Goal: Contribute content: Contribute content

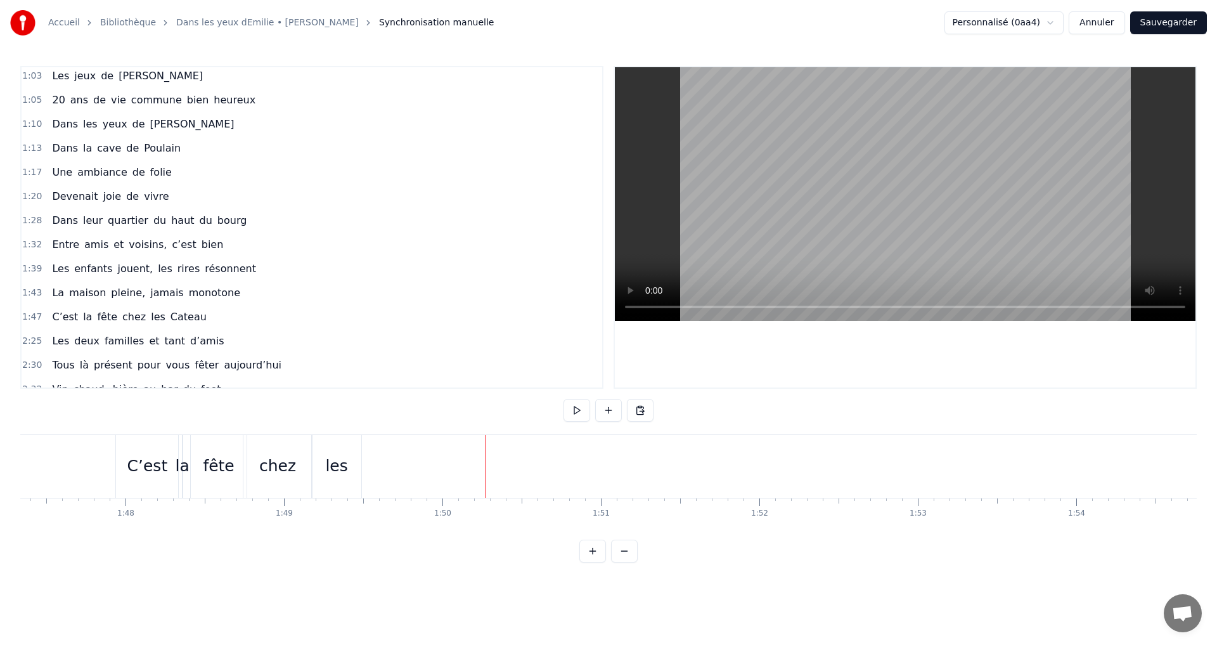
scroll to position [317, 0]
click at [176, 317] on span "Cateau" at bounding box center [188, 316] width 39 height 15
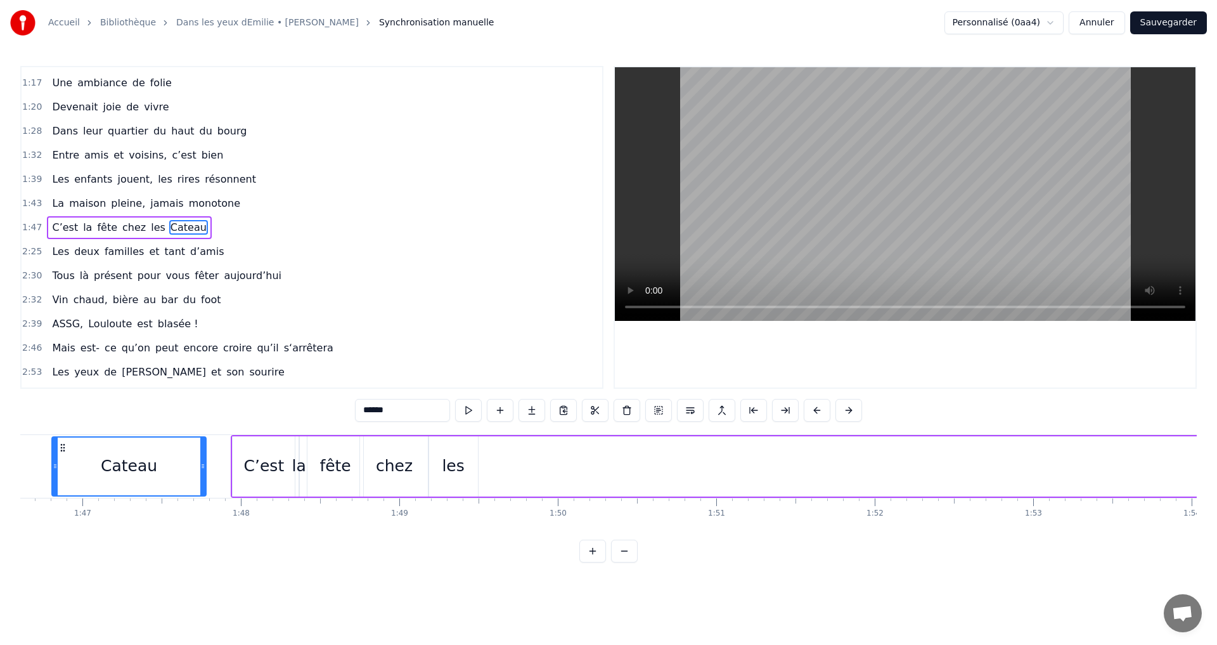
scroll to position [0, 16886]
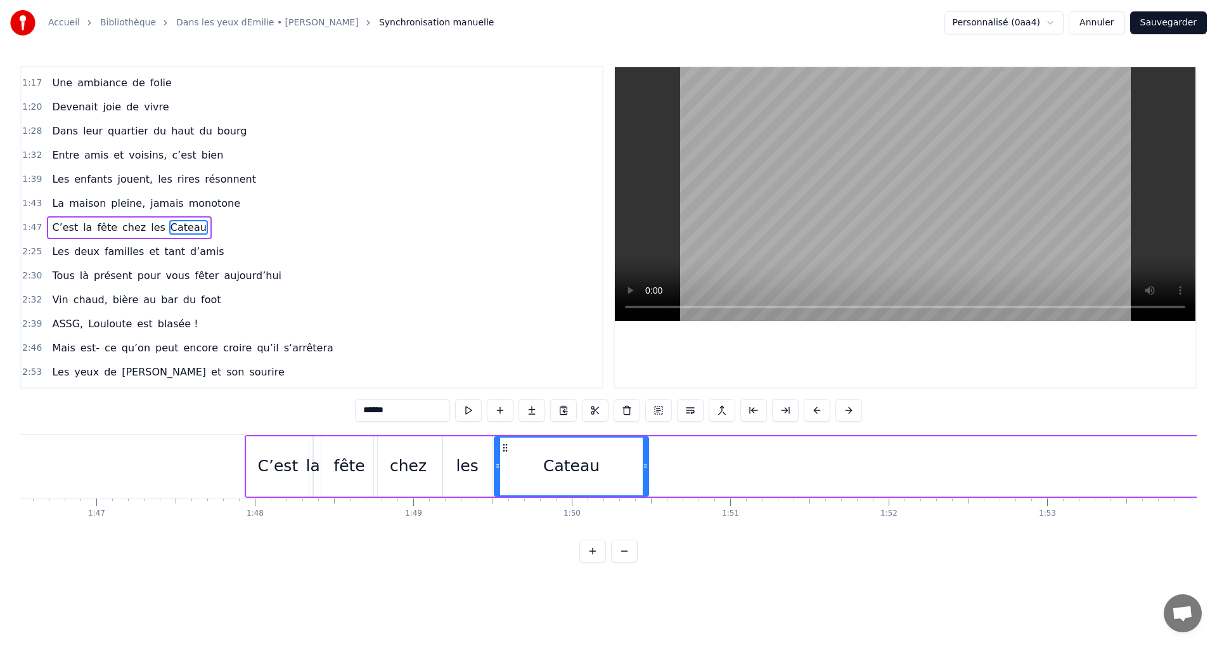
drag, startPoint x: 96, startPoint y: 445, endPoint x: 505, endPoint y: 436, distance: 409.1
click at [505, 436] on div "Cateau" at bounding box center [571, 466] width 155 height 60
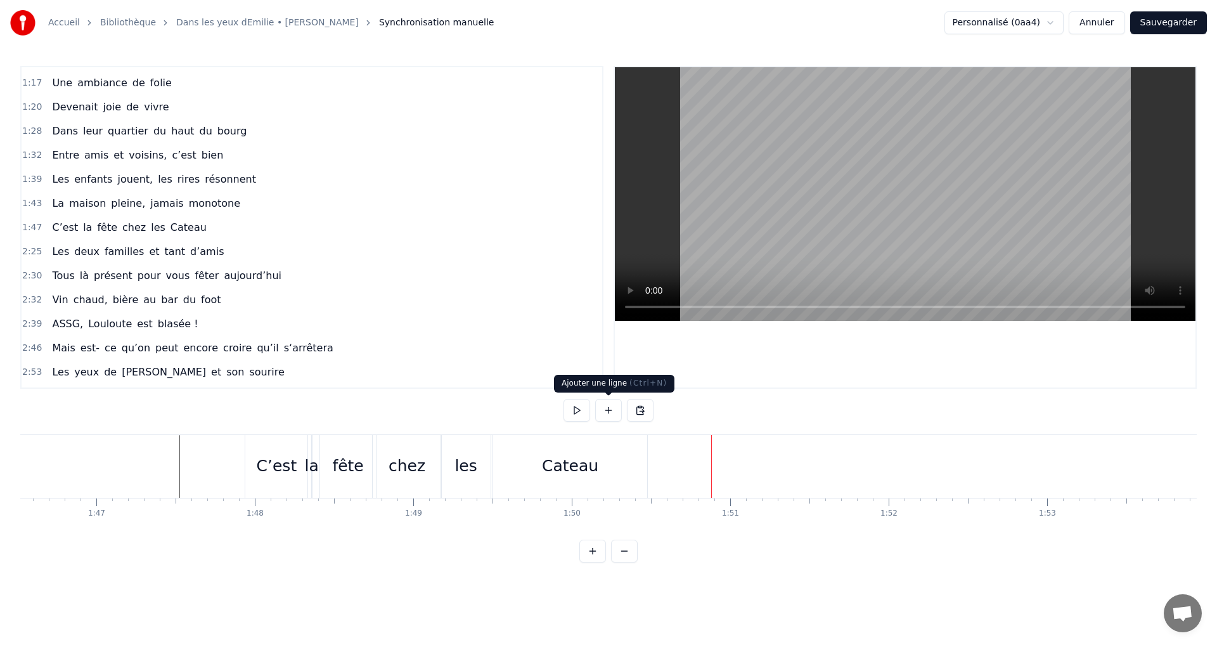
click at [601, 473] on div "Cateau" at bounding box center [570, 466] width 154 height 63
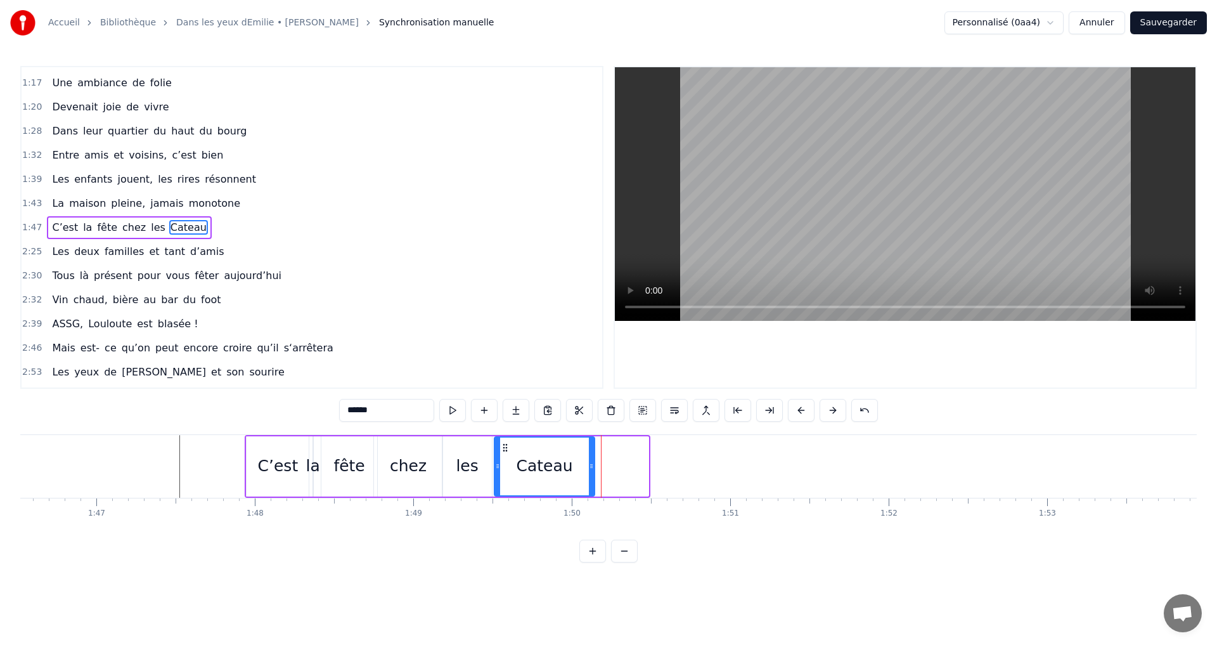
drag, startPoint x: 647, startPoint y: 466, endPoint x: 594, endPoint y: 465, distance: 53.9
click at [594, 465] on icon at bounding box center [591, 466] width 5 height 10
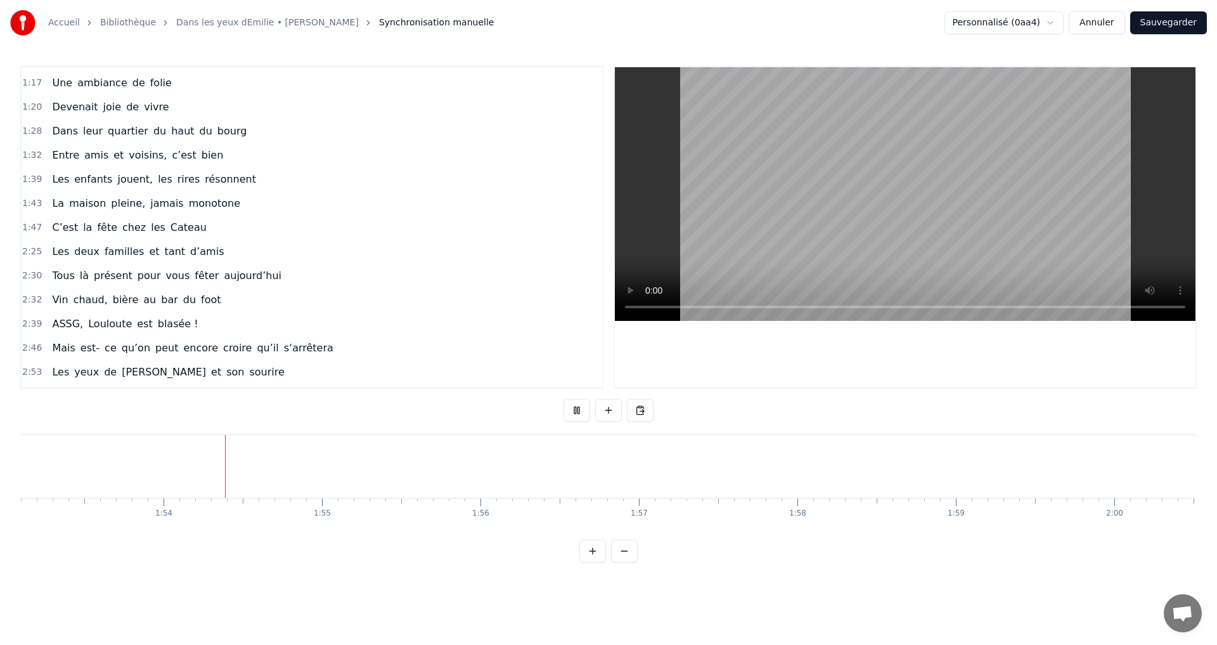
scroll to position [0, 17963]
click at [1143, 2] on div "Accueil Bibliothèque Dans les yeux dEmilie • [PERSON_NAME] Synchronisation manu…" at bounding box center [608, 23] width 1217 height 46
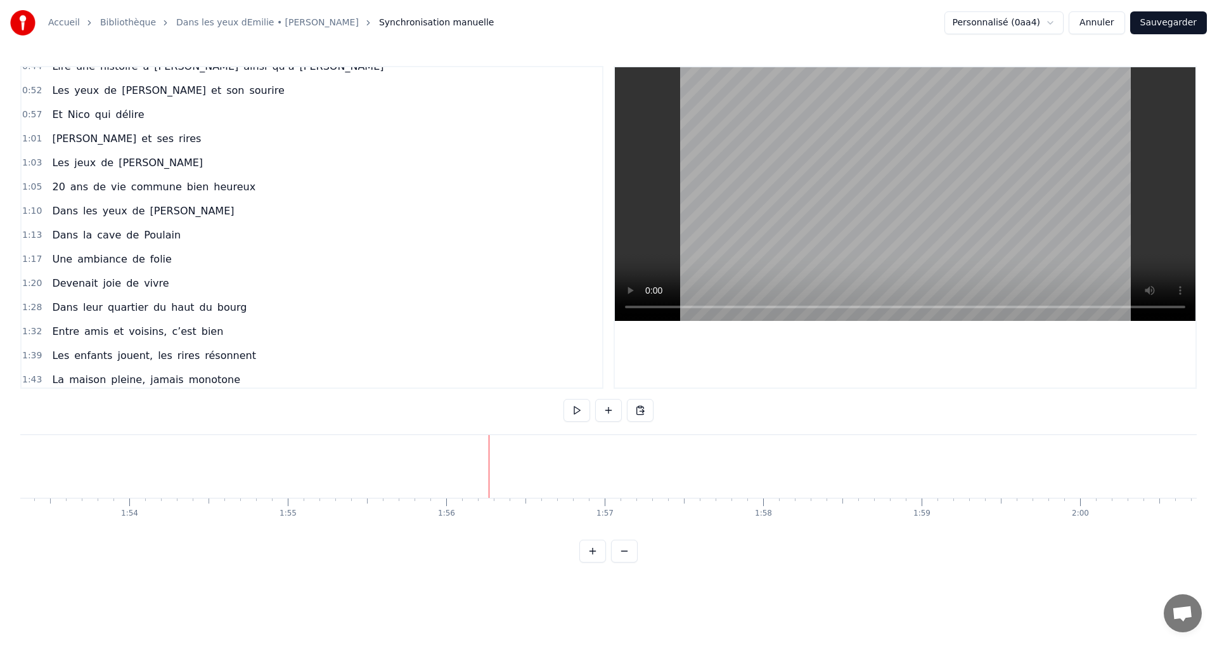
scroll to position [317, 0]
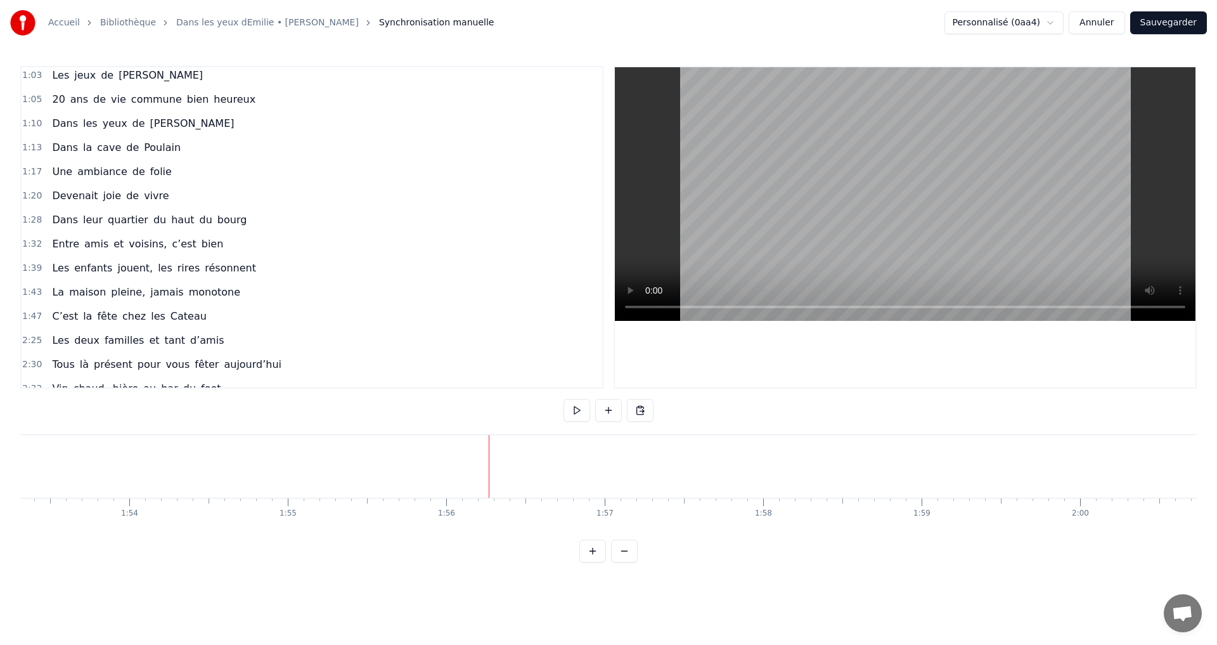
click at [630, 562] on button at bounding box center [624, 551] width 27 height 23
click at [626, 561] on button at bounding box center [624, 551] width 27 height 23
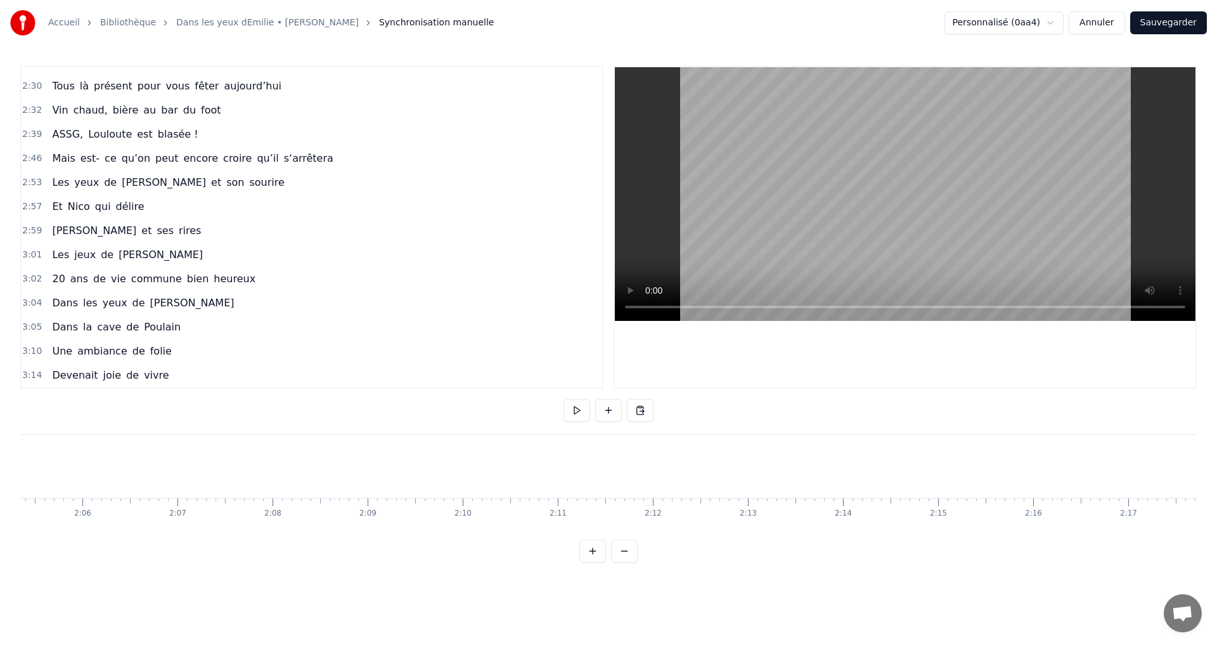
scroll to position [0, 11935]
drag, startPoint x: 672, startPoint y: 538, endPoint x: 700, endPoint y: 535, distance: 28.1
click at [700, 535] on html "Accueil Bibliothèque Dans les yeux dEmilie • [PERSON_NAME] Synchronisation manu…" at bounding box center [608, 291] width 1217 height 583
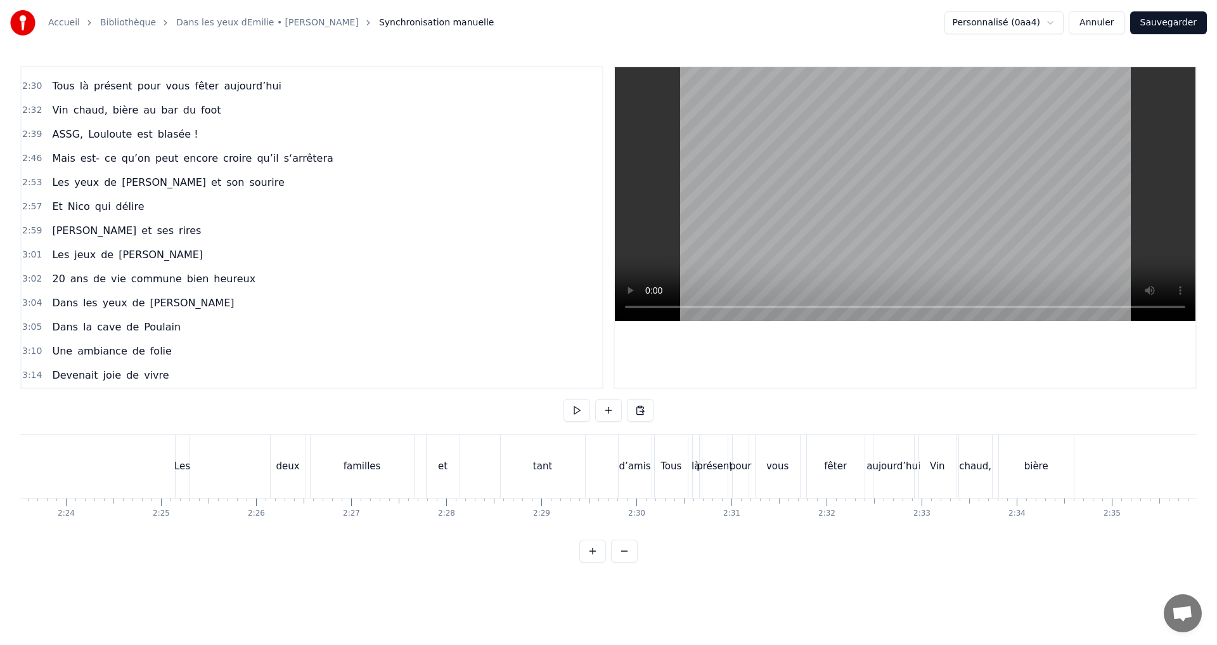
scroll to position [0, 13687]
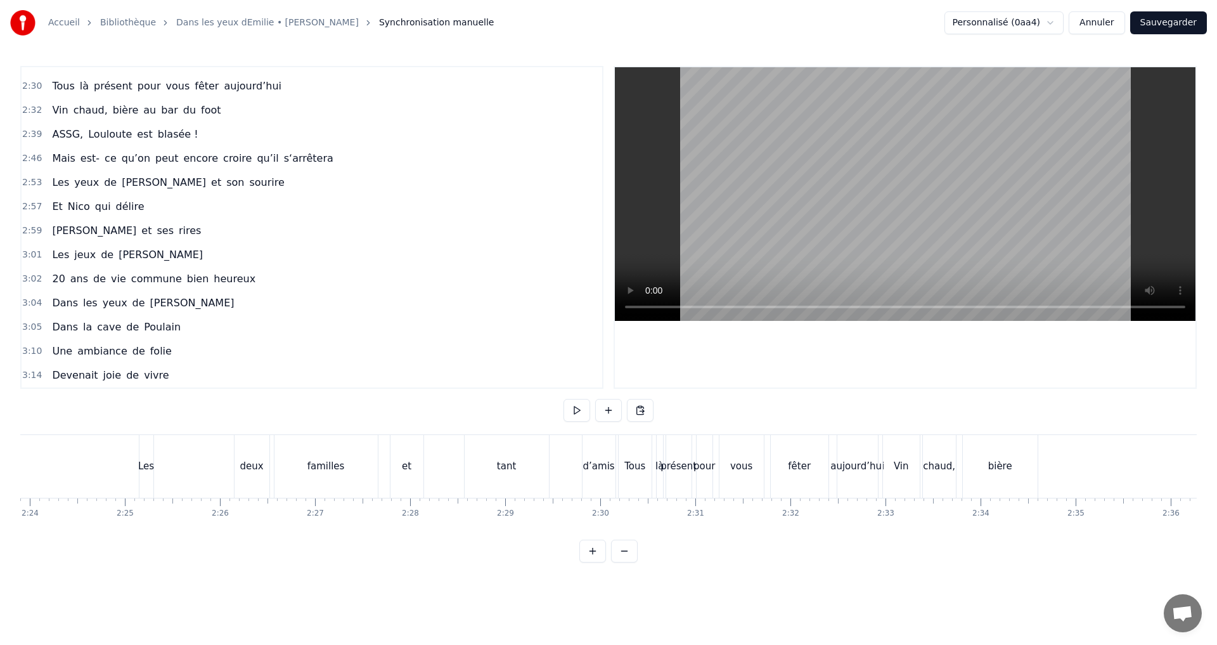
click at [145, 476] on div "Les" at bounding box center [147, 466] width 14 height 63
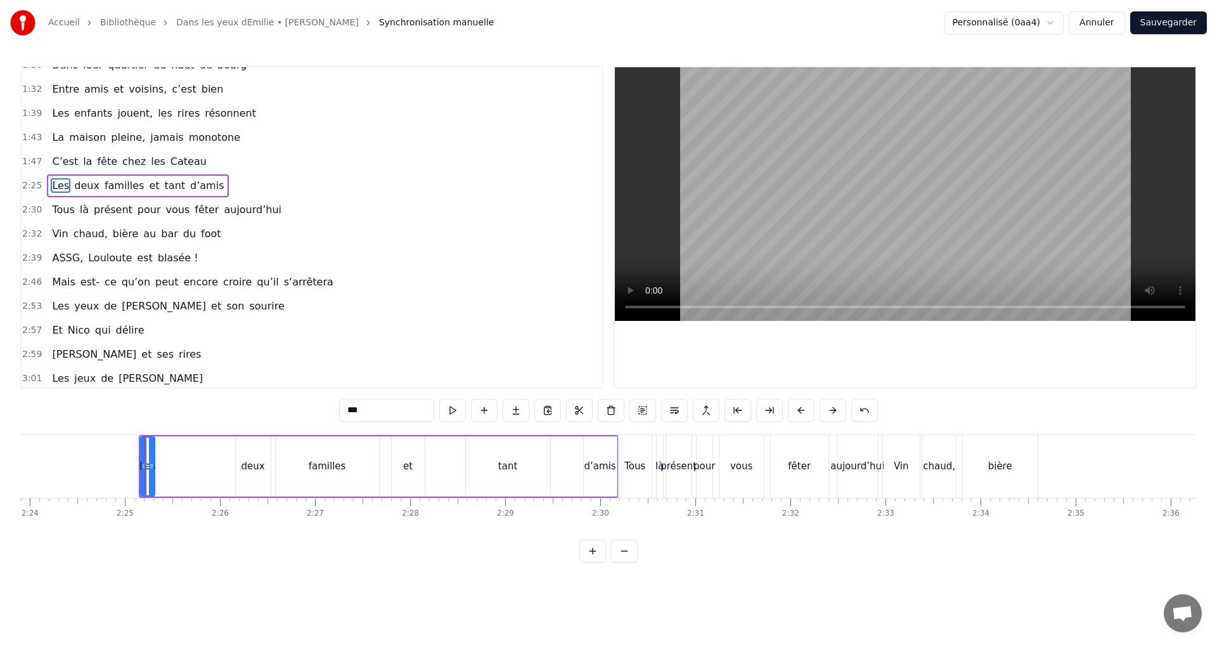
scroll to position [430, 0]
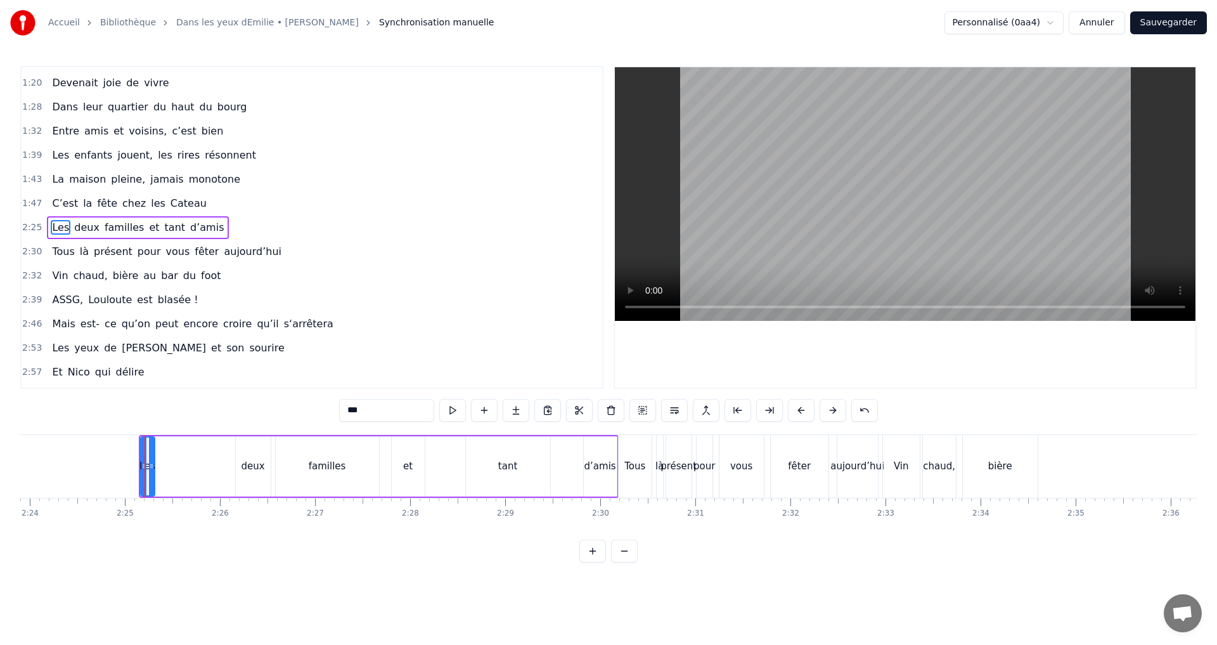
drag, startPoint x: 557, startPoint y: 498, endPoint x: 542, endPoint y: 496, distance: 16.1
click at [542, 496] on div "C’est au Requerre, que [PERSON_NAME] grandi Et puis [PERSON_NAME] est venue ici…" at bounding box center [608, 481] width 1177 height 95
click at [639, 412] on button at bounding box center [643, 410] width 27 height 23
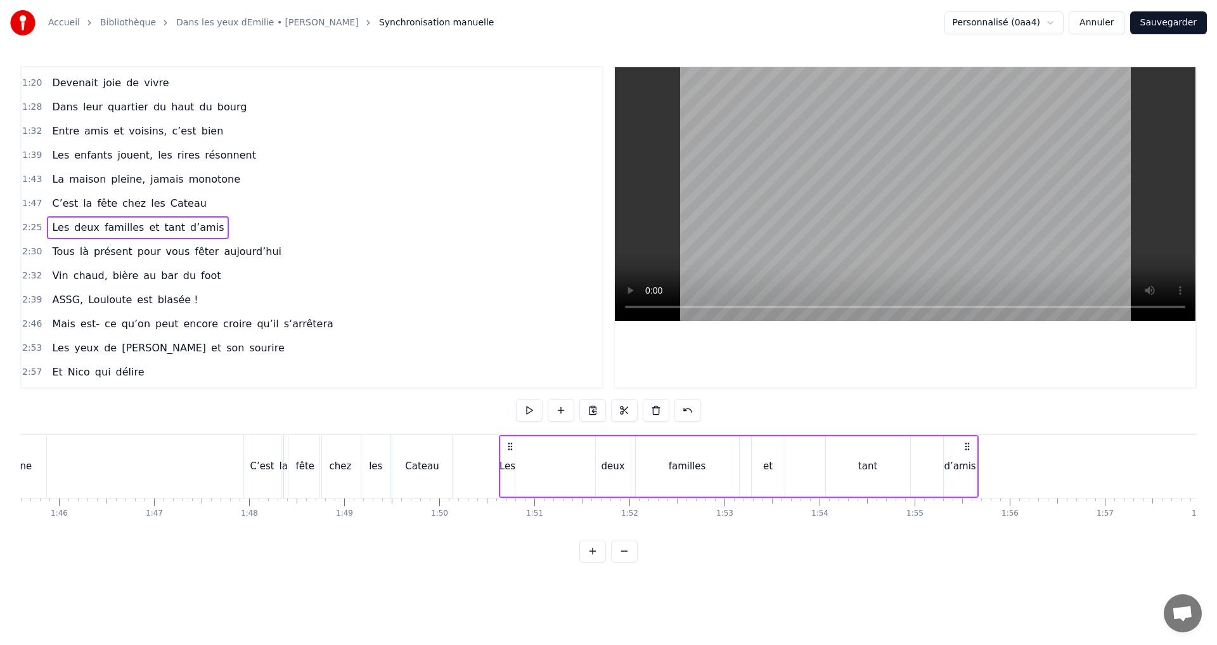
scroll to position [0, 10044]
drag, startPoint x: 607, startPoint y: 446, endPoint x: 980, endPoint y: 518, distance: 379.7
click at [980, 518] on div "C’est au Requerre, que [PERSON_NAME] grandi Et puis [PERSON_NAME] est venue ici…" at bounding box center [608, 481] width 1177 height 95
click at [196, 458] on div at bounding box center [1139, 466] width 22326 height 63
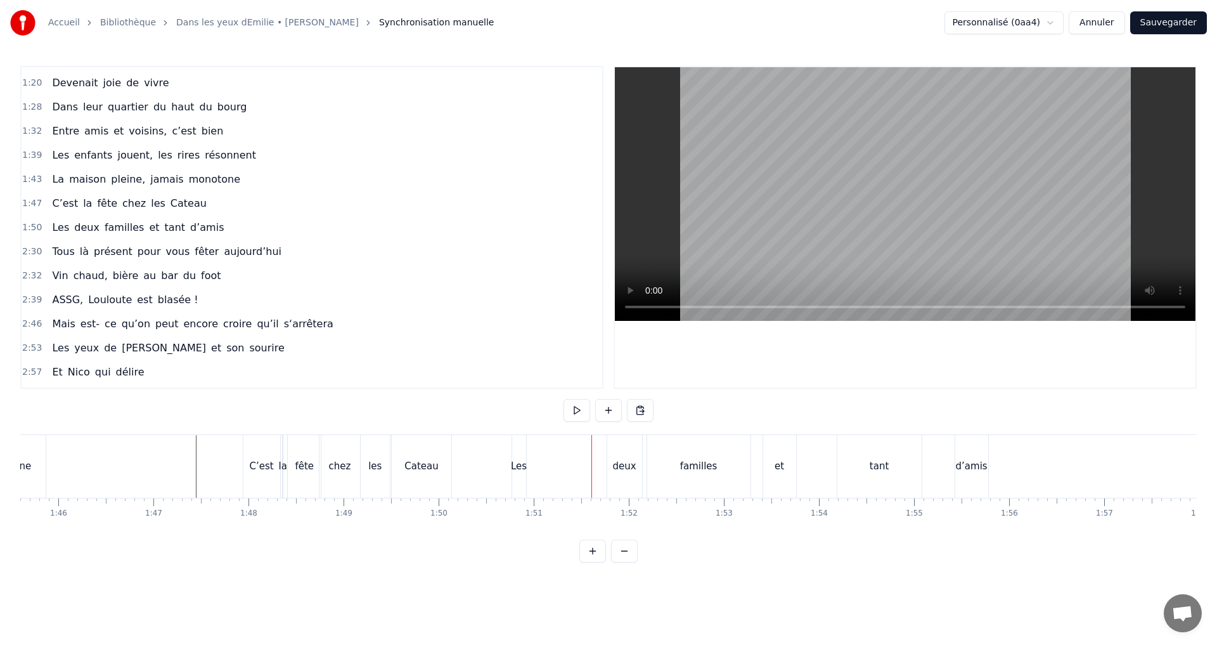
click at [621, 472] on div "deux" at bounding box center [624, 466] width 23 height 15
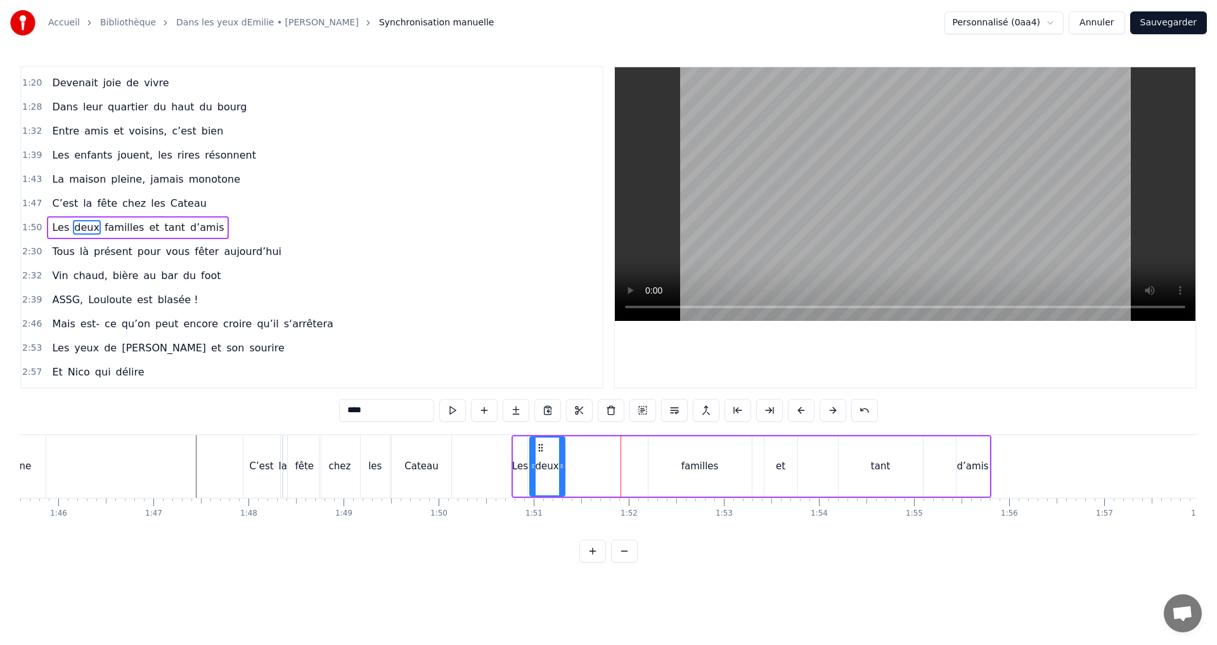
drag, startPoint x: 619, startPoint y: 448, endPoint x: 540, endPoint y: 446, distance: 79.3
click at [540, 446] on icon at bounding box center [541, 448] width 10 height 10
click at [679, 461] on div "familles" at bounding box center [700, 466] width 103 height 60
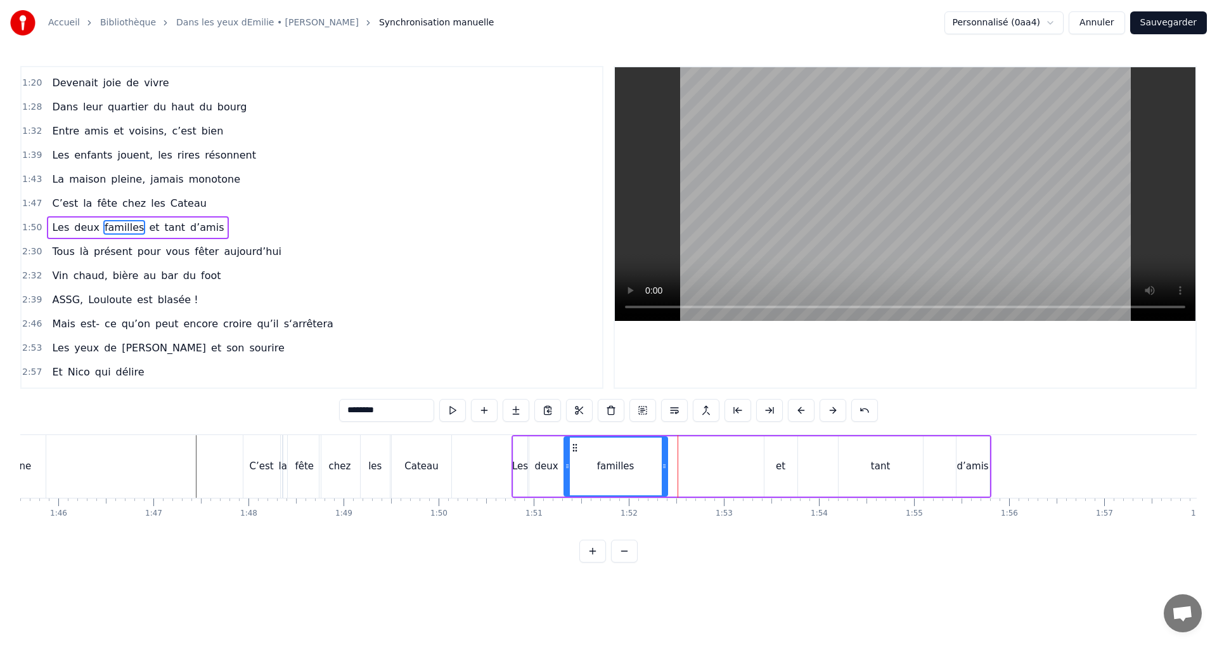
drag, startPoint x: 661, startPoint y: 447, endPoint x: 577, endPoint y: 448, distance: 84.3
click at [577, 448] on icon at bounding box center [575, 448] width 10 height 10
click at [770, 461] on div "et" at bounding box center [781, 466] width 33 height 60
drag, startPoint x: 775, startPoint y: 446, endPoint x: 680, endPoint y: 444, distance: 94.5
click at [680, 444] on icon at bounding box center [681, 448] width 10 height 10
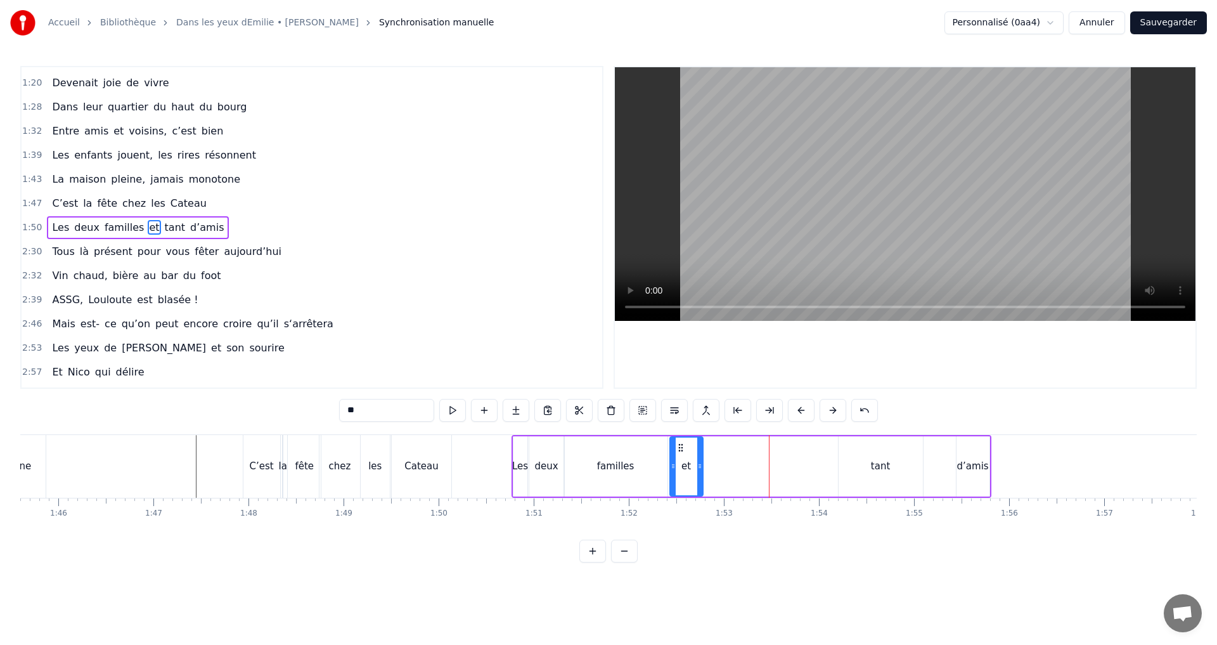
click at [869, 460] on div "tant" at bounding box center [881, 466] width 84 height 60
drag, startPoint x: 854, startPoint y: 446, endPoint x: 730, endPoint y: 447, distance: 123.7
click at [718, 448] on icon at bounding box center [714, 448] width 10 height 10
click at [970, 466] on div "d’amis" at bounding box center [973, 466] width 32 height 15
type input "******"
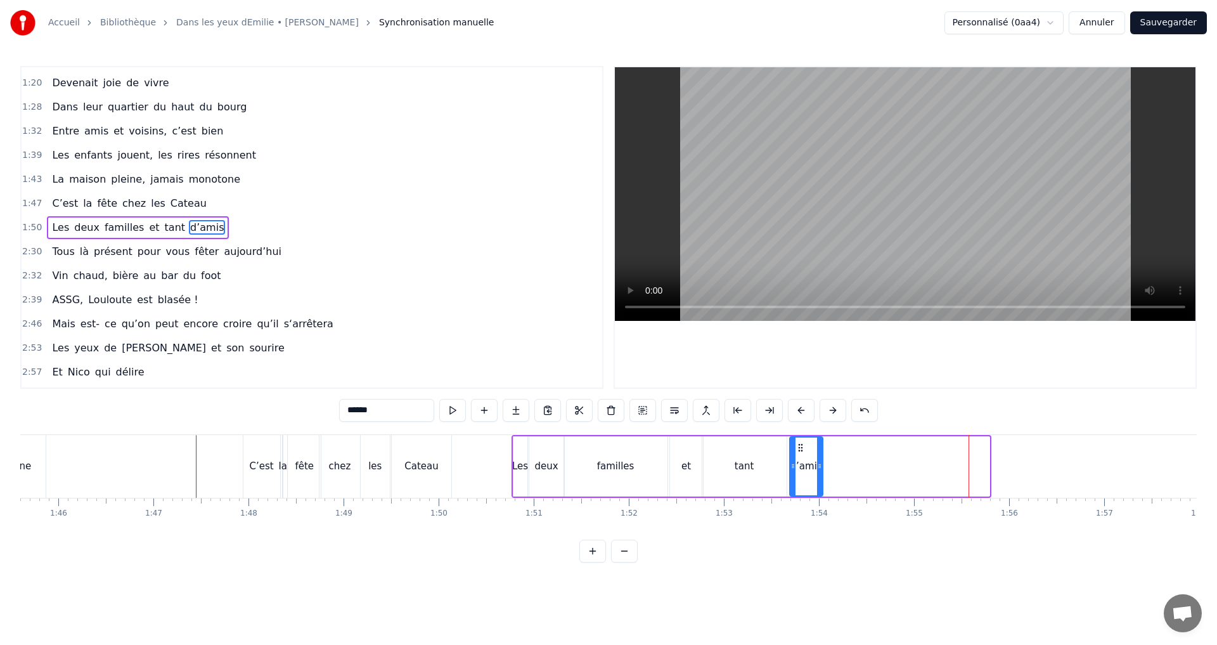
drag, startPoint x: 965, startPoint y: 447, endPoint x: 798, endPoint y: 439, distance: 167.0
click at [798, 439] on div "d’amis" at bounding box center [807, 467] width 32 height 58
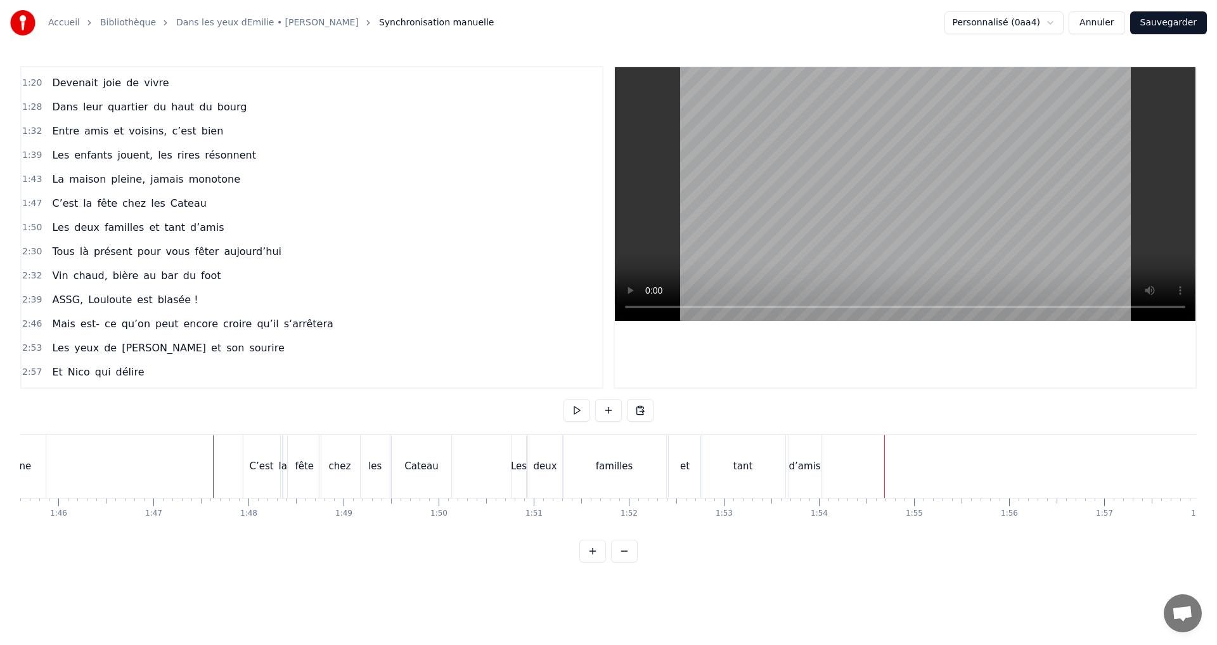
click at [730, 472] on div "tant" at bounding box center [743, 466] width 84 height 63
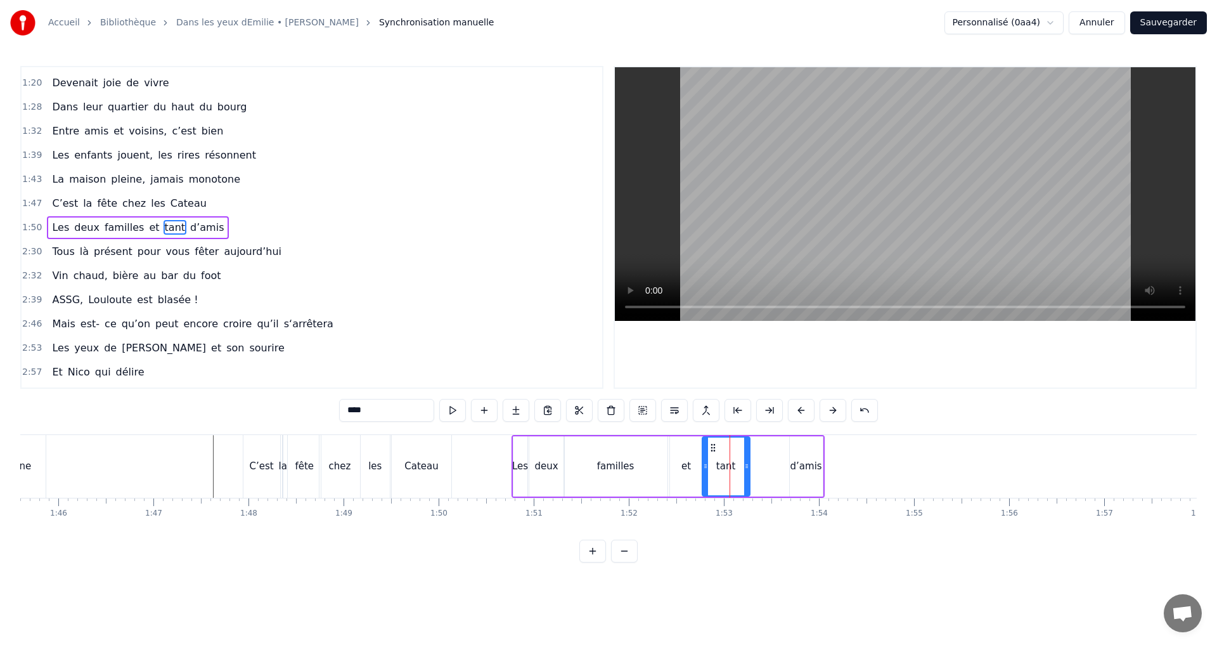
drag, startPoint x: 784, startPoint y: 466, endPoint x: 748, endPoint y: 463, distance: 36.9
click at [748, 463] on icon at bounding box center [746, 466] width 5 height 10
click at [801, 465] on div "d’amis" at bounding box center [807, 466] width 32 height 15
drag, startPoint x: 800, startPoint y: 448, endPoint x: 760, endPoint y: 446, distance: 40.6
click at [760, 446] on icon at bounding box center [760, 448] width 10 height 10
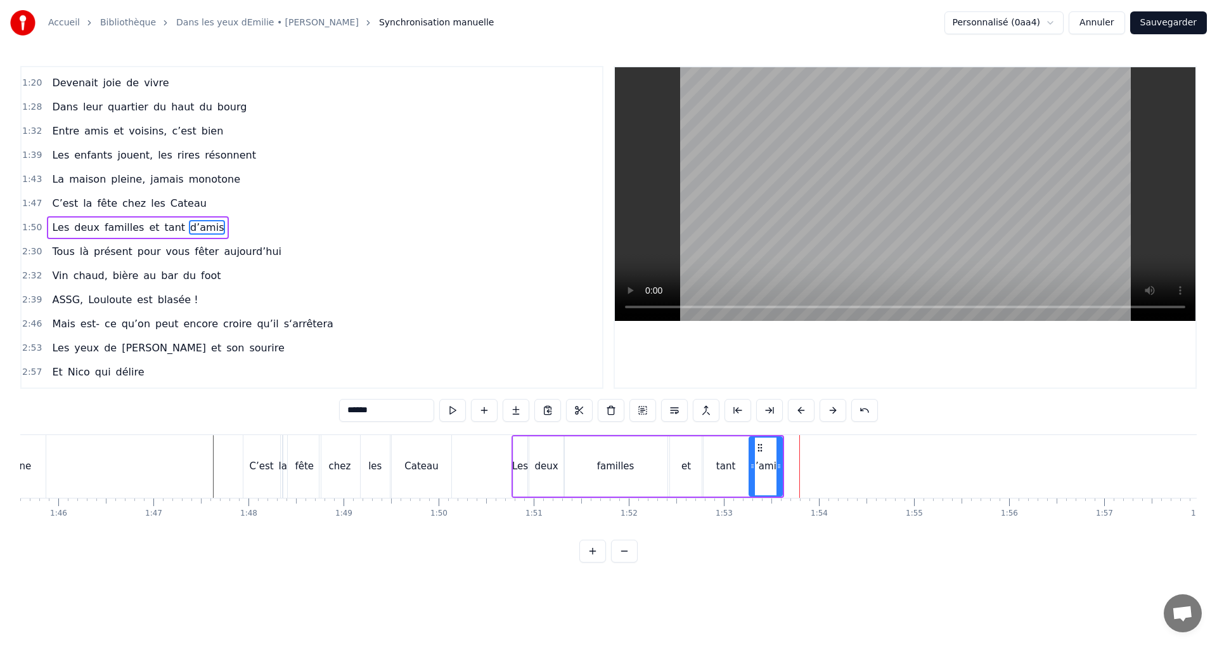
click at [647, 463] on div "familles" at bounding box center [615, 466] width 103 height 60
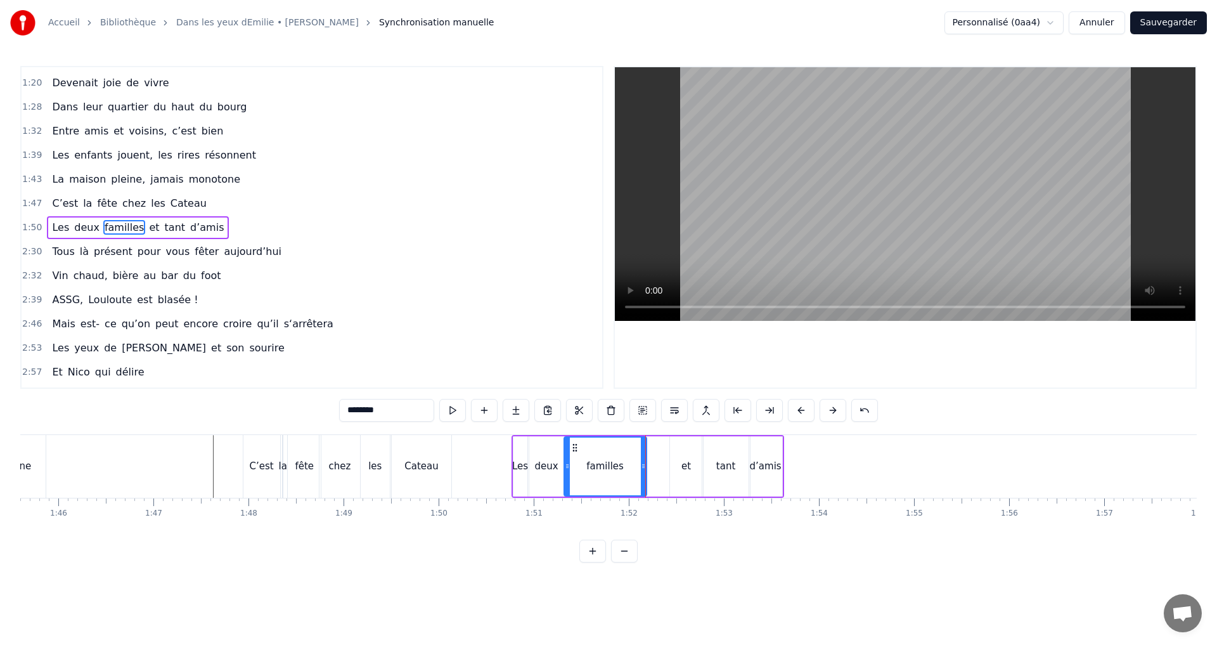
drag, startPoint x: 664, startPoint y: 451, endPoint x: 643, endPoint y: 448, distance: 21.2
click at [643, 448] on div at bounding box center [643, 467] width 5 height 58
click at [683, 453] on div "et" at bounding box center [686, 466] width 33 height 60
type input "**"
drag, startPoint x: 682, startPoint y: 446, endPoint x: 658, endPoint y: 445, distance: 23.5
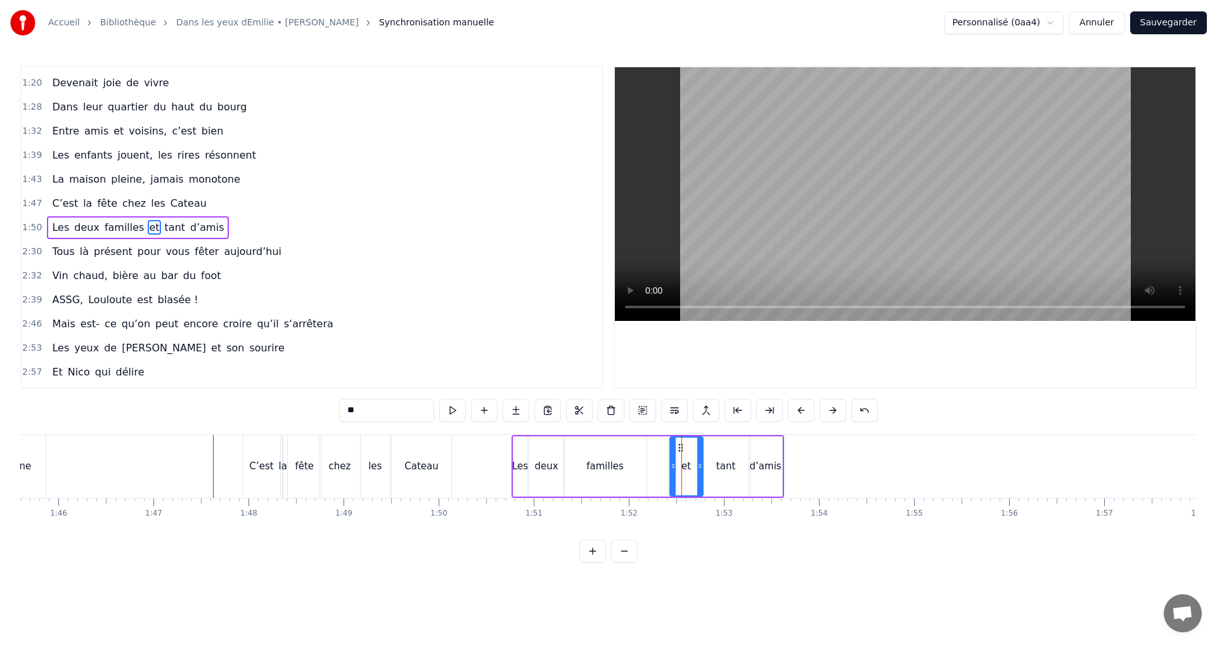
click at [658, 445] on div "C’est au Requerre, que [PERSON_NAME] grandi Et puis [PERSON_NAME] est venue ici…" at bounding box center [1139, 465] width 22326 height 63
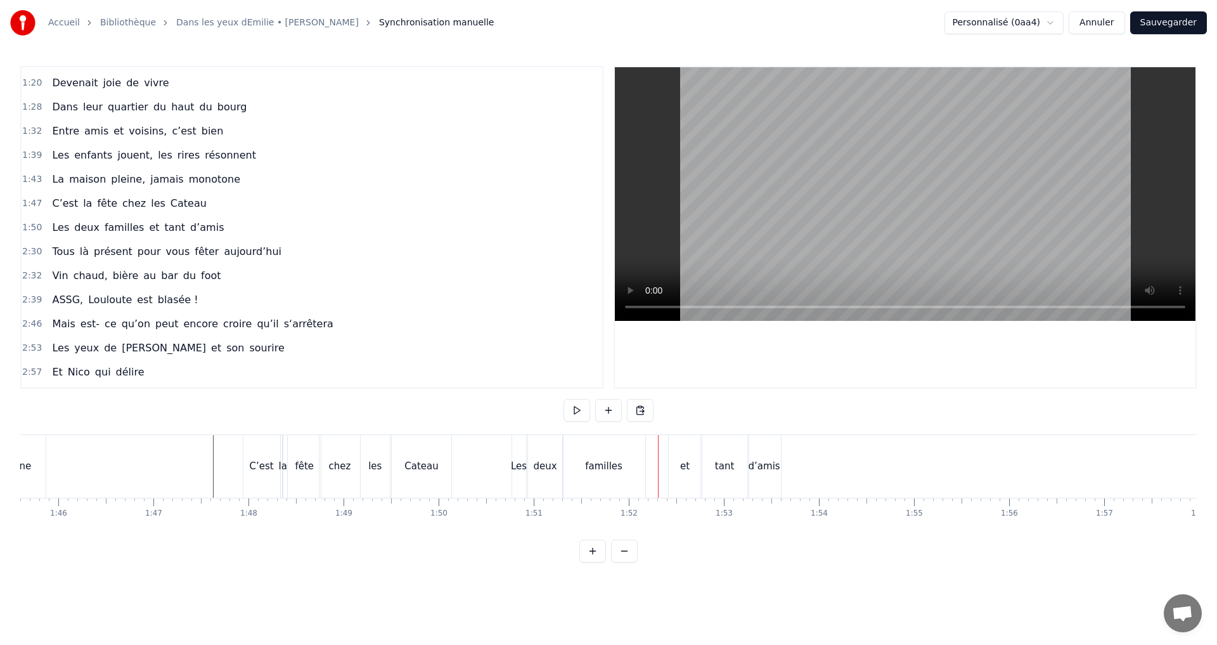
click at [678, 448] on div "et" at bounding box center [685, 466] width 33 height 63
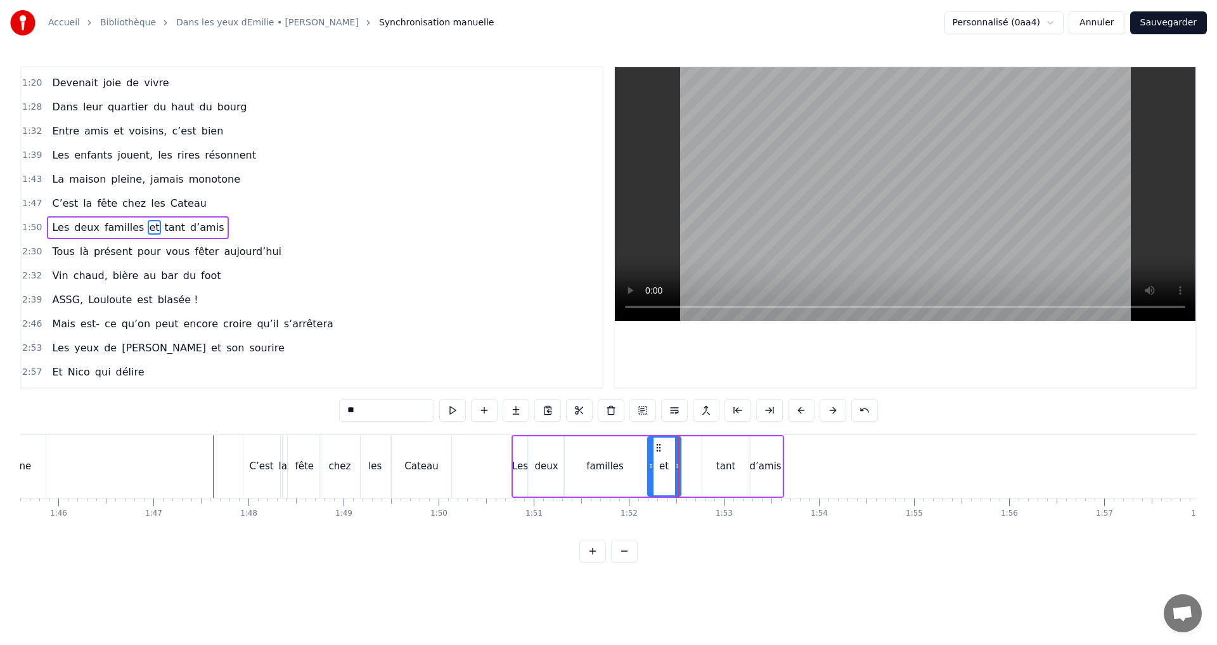
drag, startPoint x: 682, startPoint y: 445, endPoint x: 659, endPoint y: 450, distance: 22.6
click at [659, 450] on icon at bounding box center [659, 448] width 10 height 10
click at [718, 456] on div "tant" at bounding box center [727, 466] width 48 height 60
drag, startPoint x: 711, startPoint y: 447, endPoint x: 691, endPoint y: 448, distance: 20.3
click at [691, 448] on circle at bounding box center [691, 447] width 1 height 1
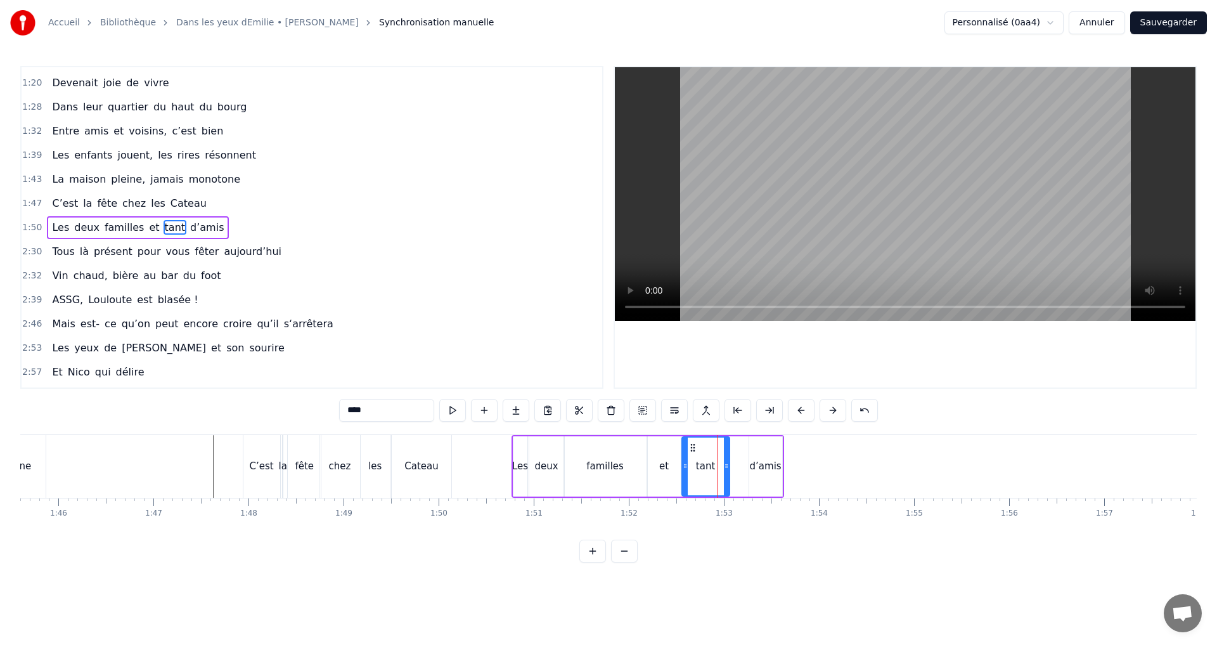
click at [749, 453] on div "d’amis" at bounding box center [766, 466] width 34 height 60
type input "******"
drag, startPoint x: 759, startPoint y: 446, endPoint x: 738, endPoint y: 448, distance: 21.0
click at [738, 448] on icon at bounding box center [739, 448] width 10 height 10
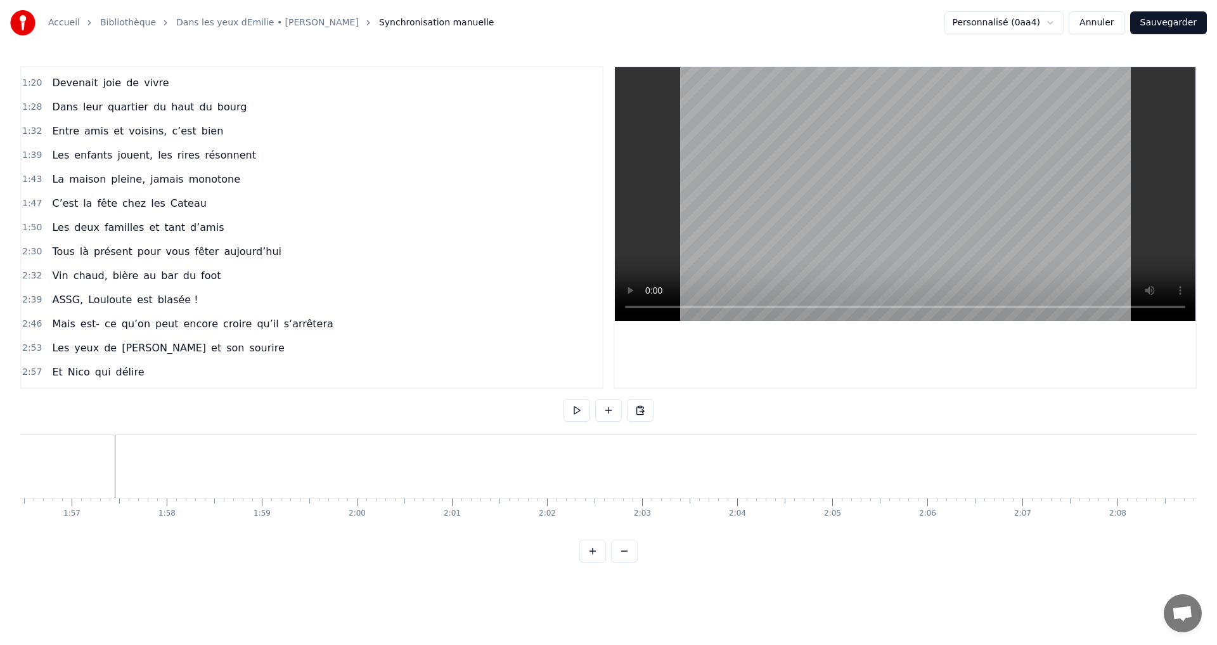
scroll to position [0, 11108]
click at [223, 251] on span "aujourd’hui" at bounding box center [253, 251] width 60 height 15
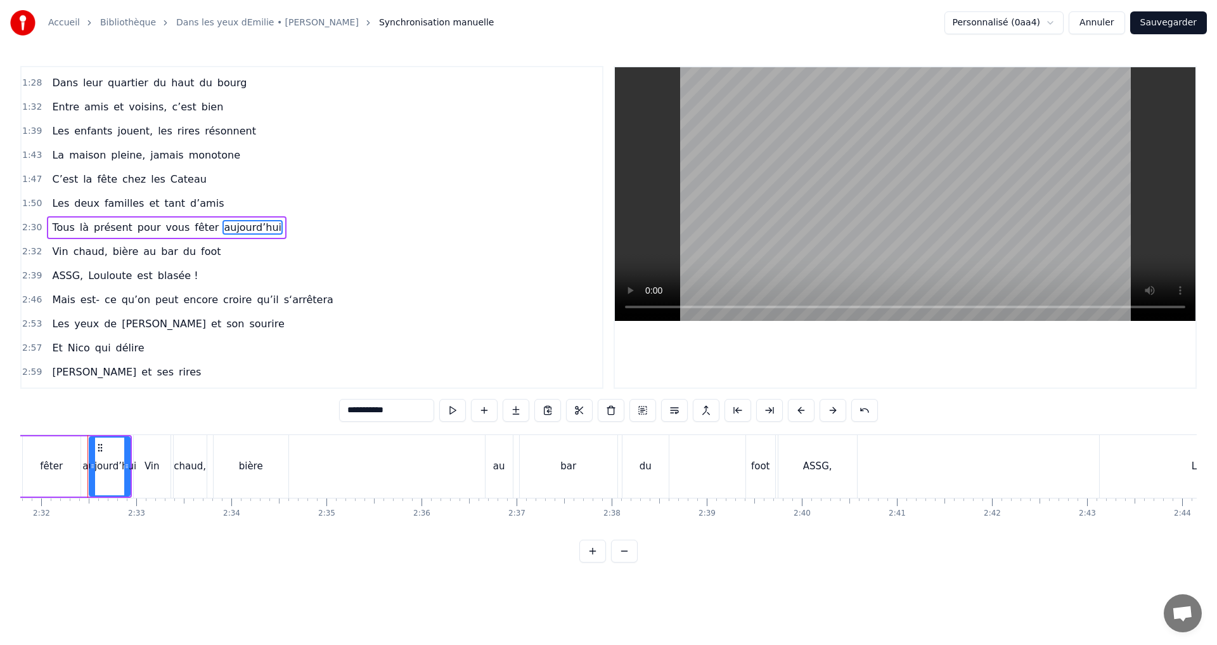
scroll to position [0, 14440]
click at [650, 414] on button at bounding box center [643, 410] width 27 height 23
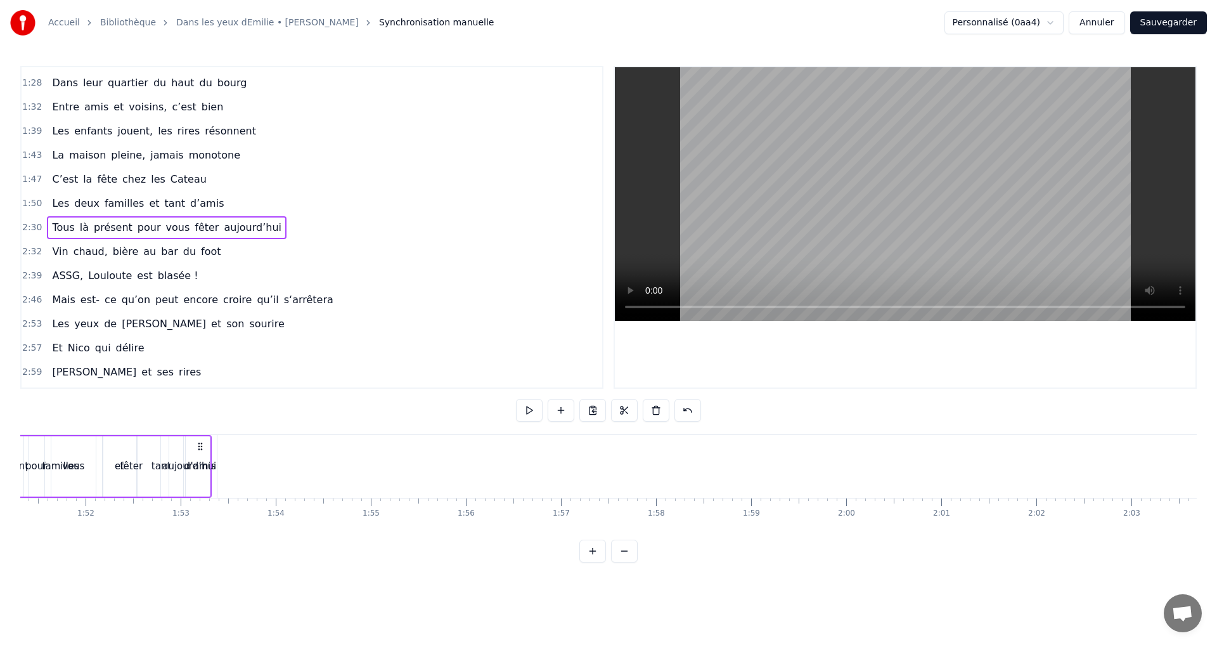
scroll to position [0, 10587]
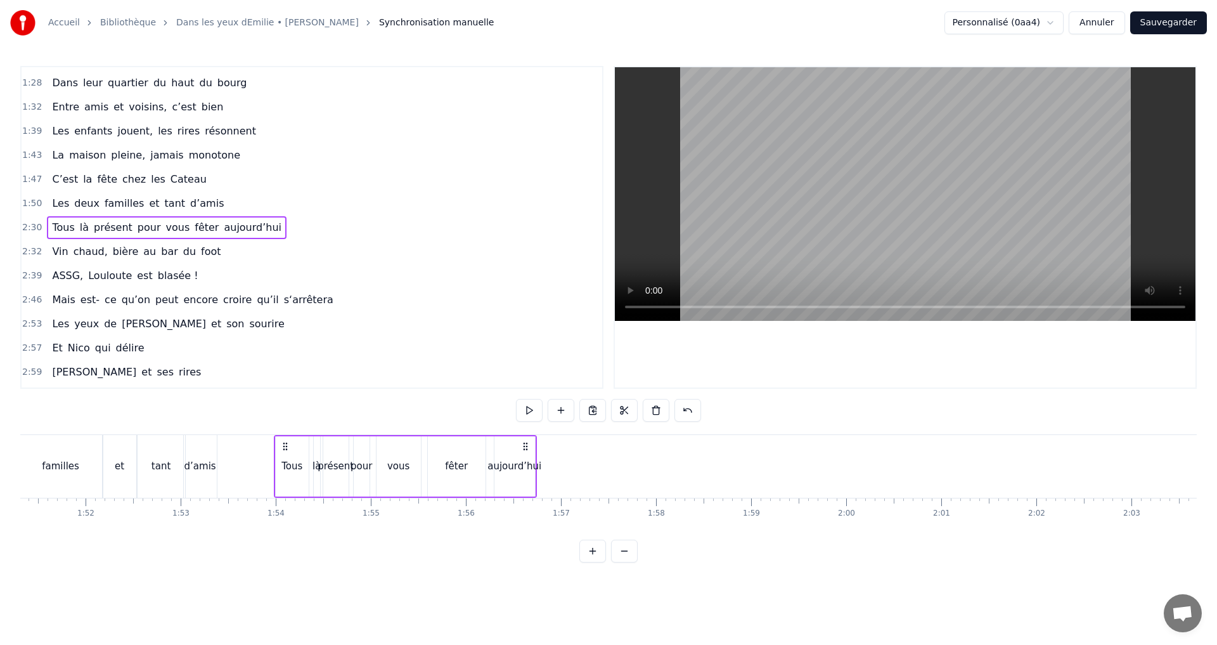
drag, startPoint x: 335, startPoint y: 445, endPoint x: 525, endPoint y: 463, distance: 190.4
click at [525, 463] on div "Tous là présent pour vous fêter aujourd’hui" at bounding box center [405, 466] width 263 height 63
click at [51, 84] on span "Dans" at bounding box center [65, 82] width 29 height 15
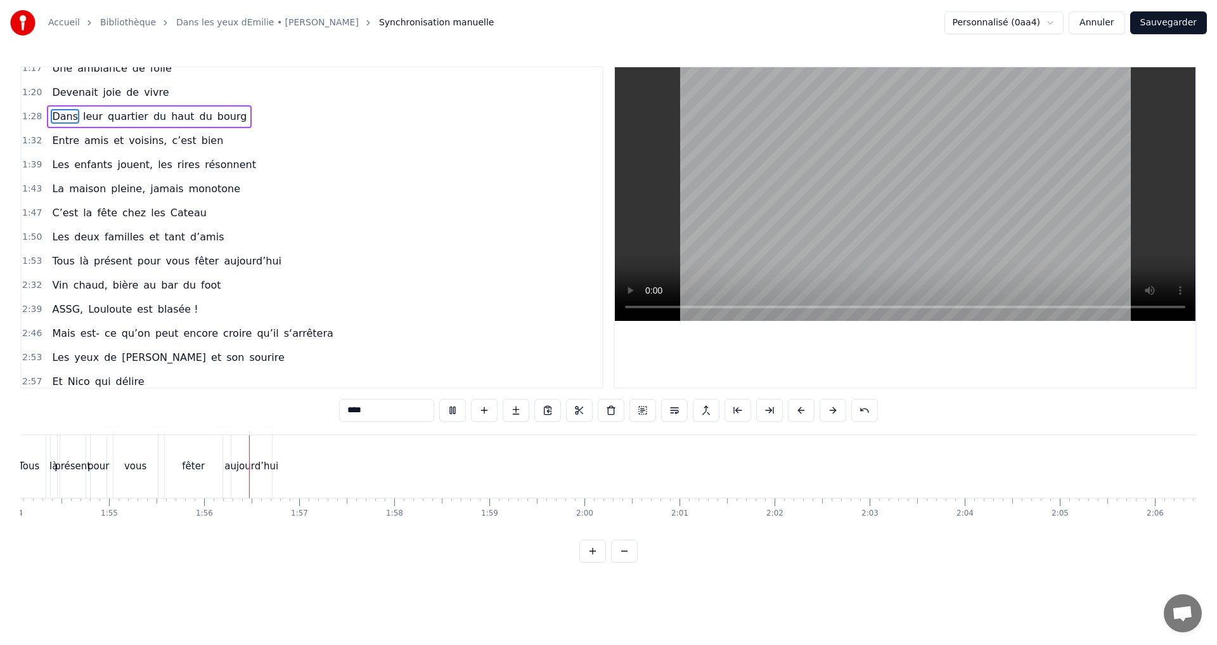
scroll to position [0, 10958]
click at [160, 286] on span "bar" at bounding box center [170, 285] width 20 height 15
type input "***"
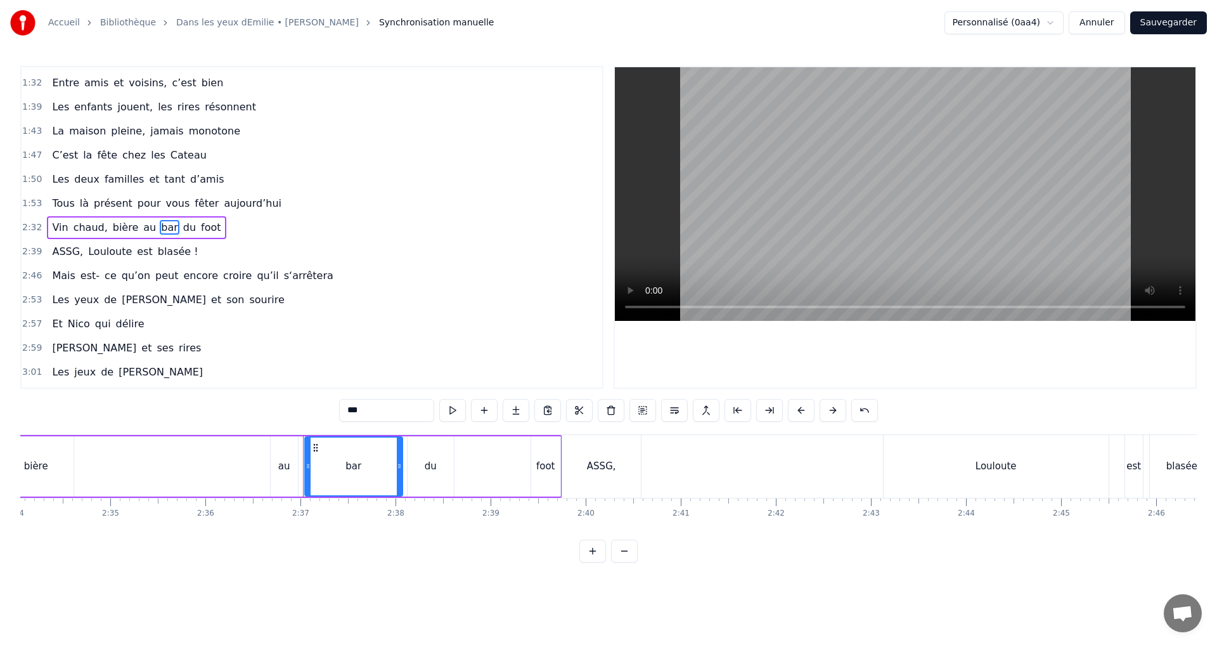
scroll to position [0, 14871]
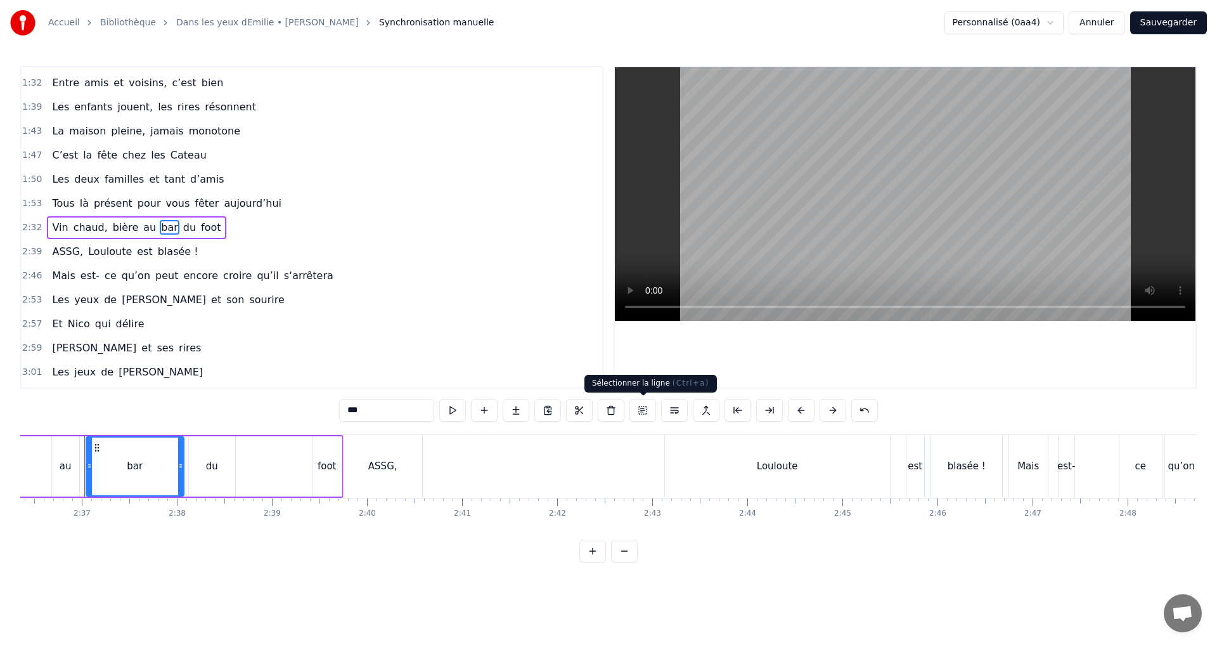
click at [645, 413] on button at bounding box center [643, 410] width 27 height 23
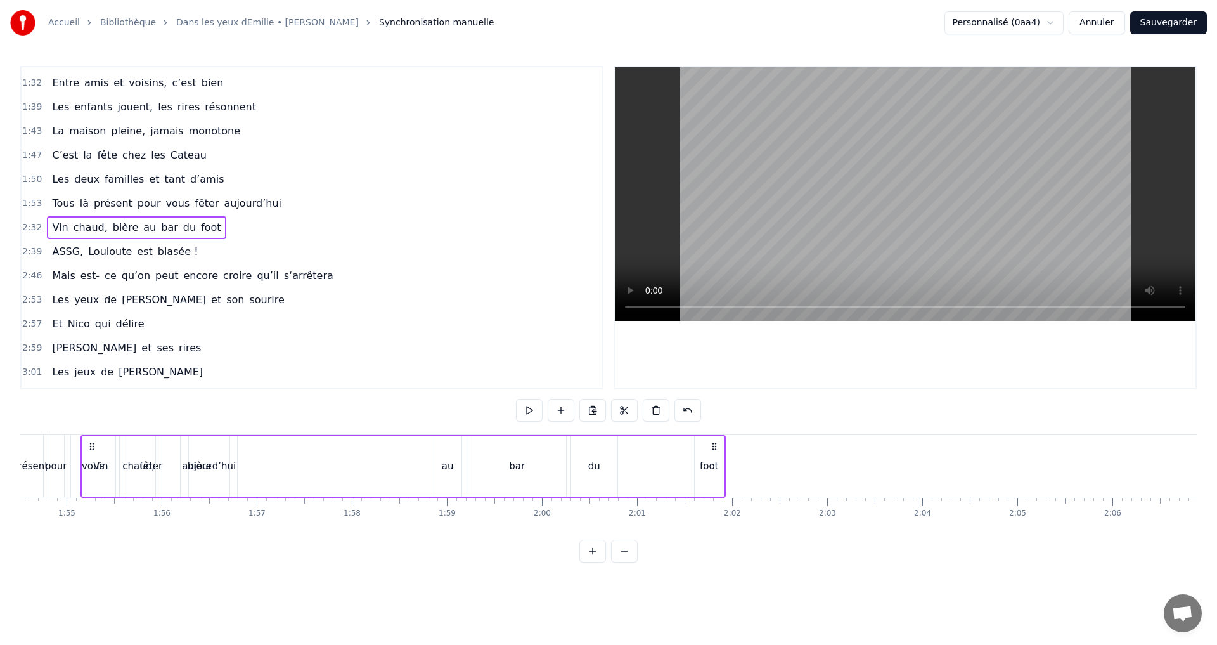
scroll to position [0, 10833]
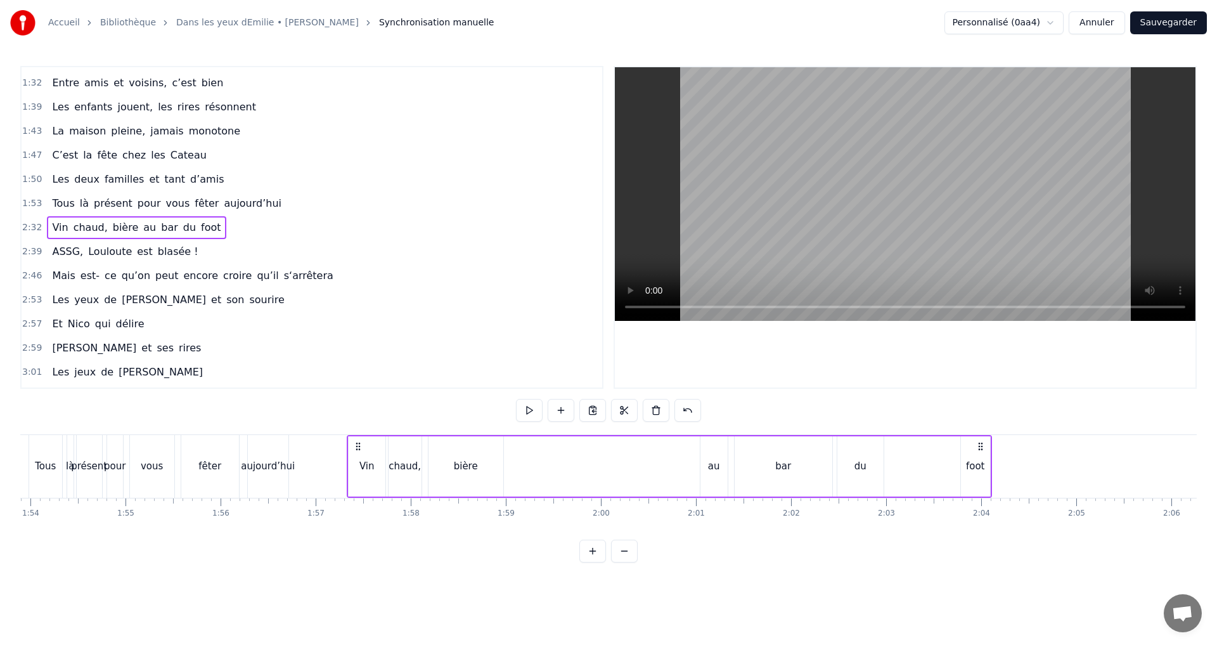
drag, startPoint x: 96, startPoint y: 446, endPoint x: 359, endPoint y: 484, distance: 265.3
click at [359, 484] on div "Vin chaud, bière au bar du foot" at bounding box center [670, 466] width 646 height 63
click at [652, 474] on div "Vin chaud, bière au bar du foot" at bounding box center [670, 466] width 646 height 63
click at [440, 461] on div "bière" at bounding box center [466, 466] width 75 height 60
click at [436, 451] on icon at bounding box center [434, 448] width 10 height 10
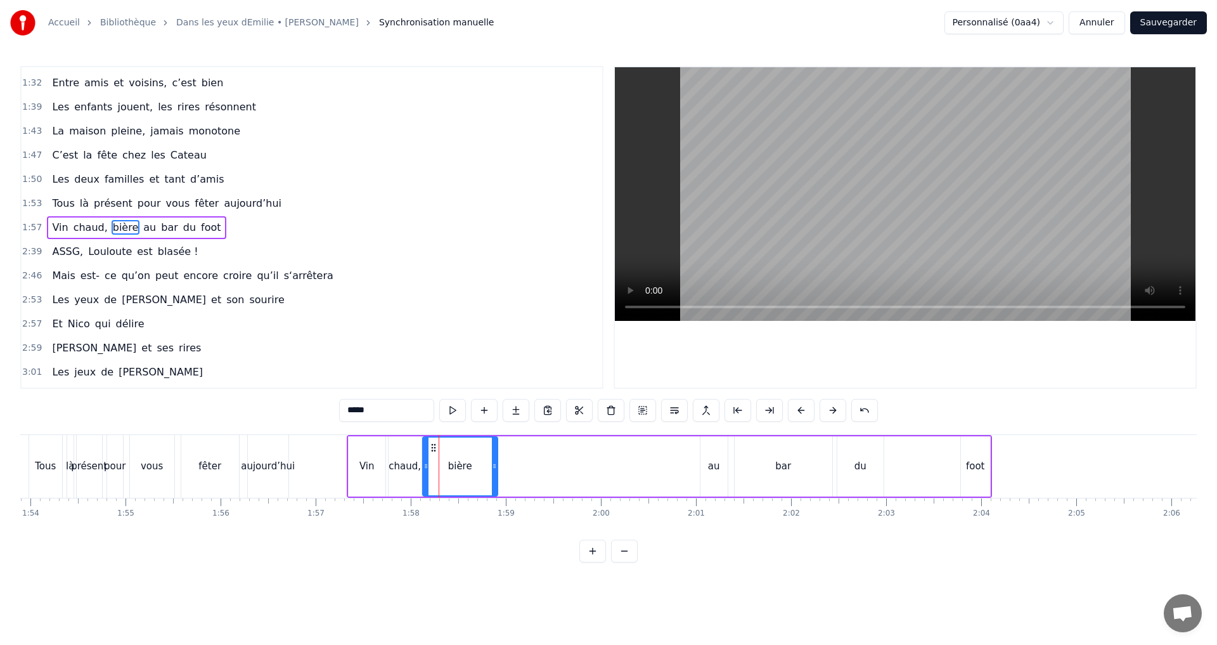
click at [712, 478] on div "au" at bounding box center [714, 466] width 27 height 60
drag, startPoint x: 709, startPoint y: 445, endPoint x: 531, endPoint y: 444, distance: 177.6
click at [507, 439] on div "au" at bounding box center [511, 467] width 26 height 58
click at [760, 476] on div "bar" at bounding box center [784, 466] width 98 height 60
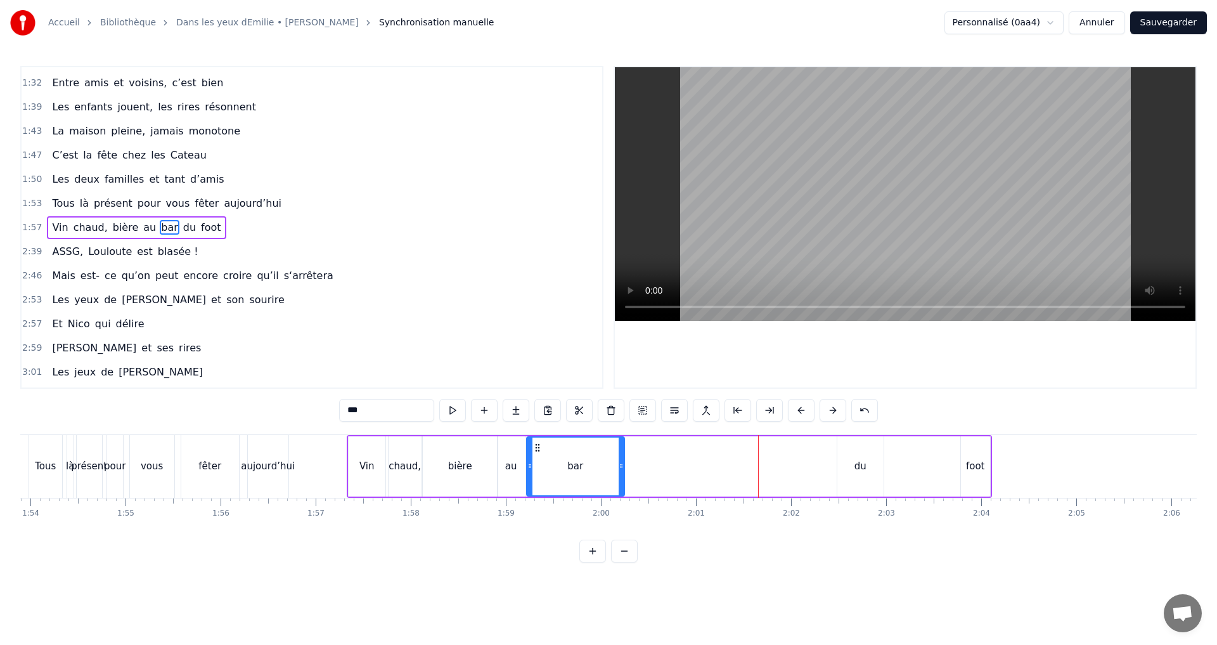
drag, startPoint x: 746, startPoint y: 449, endPoint x: 538, endPoint y: 439, distance: 208.2
click at [538, 440] on div "bar" at bounding box center [576, 467] width 96 height 58
click at [853, 469] on div "du" at bounding box center [861, 466] width 46 height 60
drag, startPoint x: 847, startPoint y: 449, endPoint x: 573, endPoint y: 464, distance: 273.7
click at [636, 448] on icon at bounding box center [638, 448] width 10 height 10
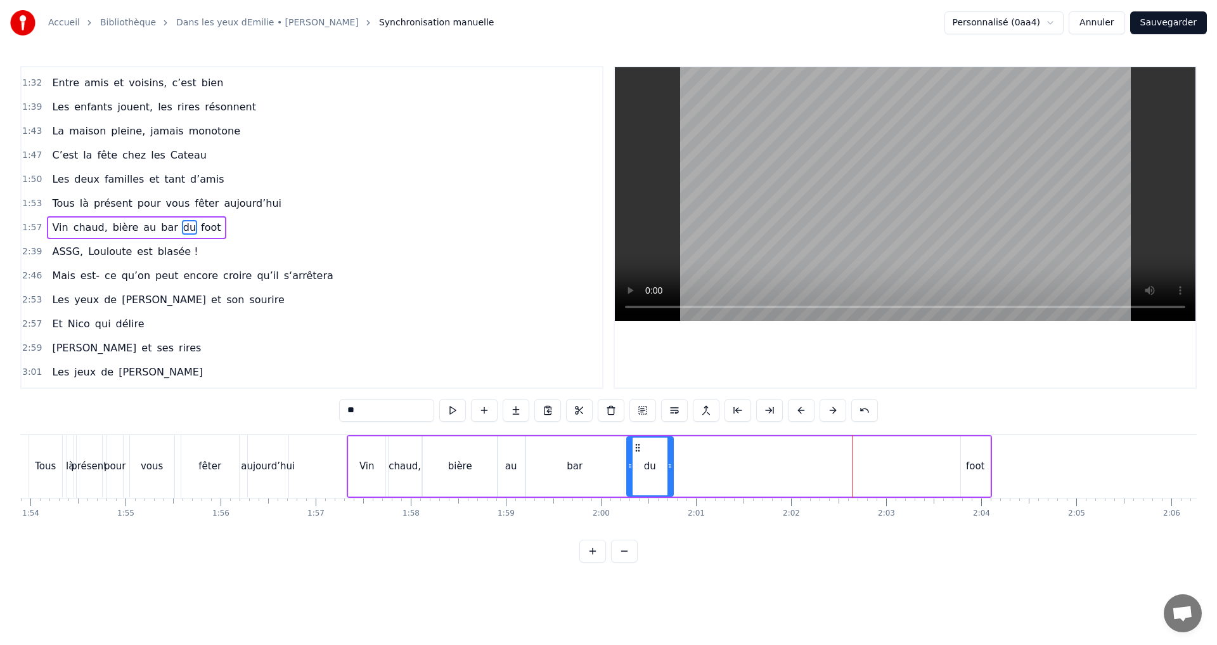
click at [606, 466] on div "bar" at bounding box center [575, 466] width 98 height 60
drag, startPoint x: 622, startPoint y: 465, endPoint x: 584, endPoint y: 468, distance: 38.1
click at [590, 465] on icon at bounding box center [587, 466] width 5 height 10
click at [481, 465] on div "bière" at bounding box center [460, 466] width 75 height 60
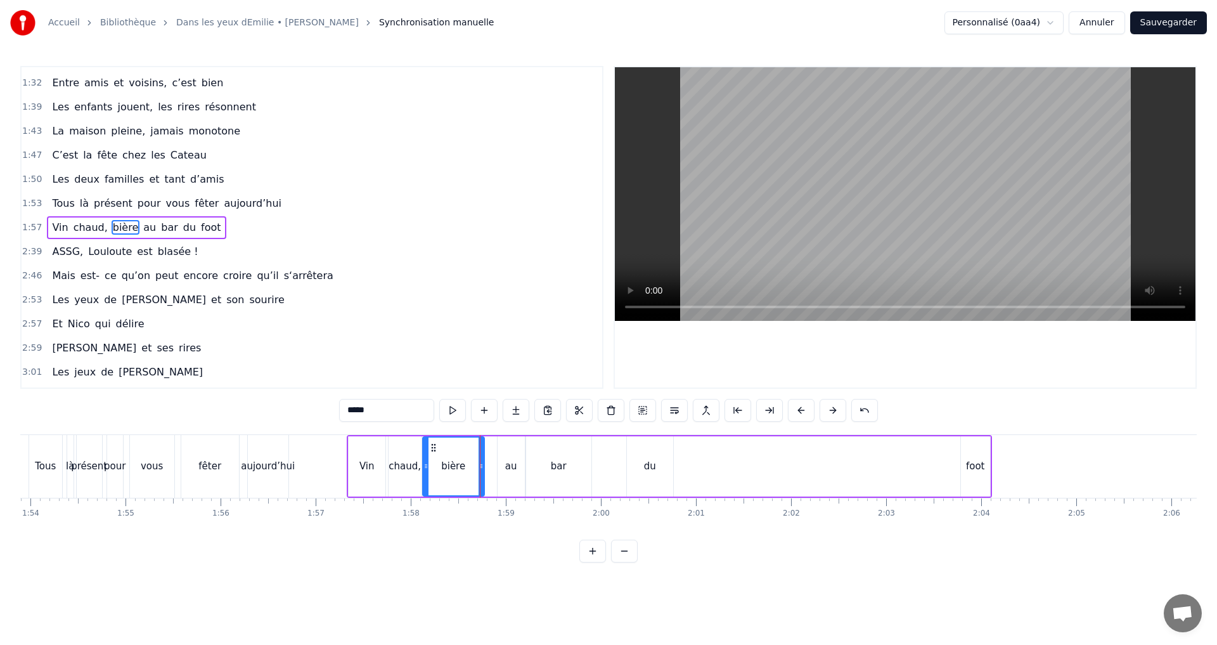
drag, startPoint x: 493, startPoint y: 468, endPoint x: 479, endPoint y: 467, distance: 14.0
click at [479, 467] on icon at bounding box center [481, 466] width 5 height 10
click at [973, 468] on div "foot" at bounding box center [975, 466] width 19 height 15
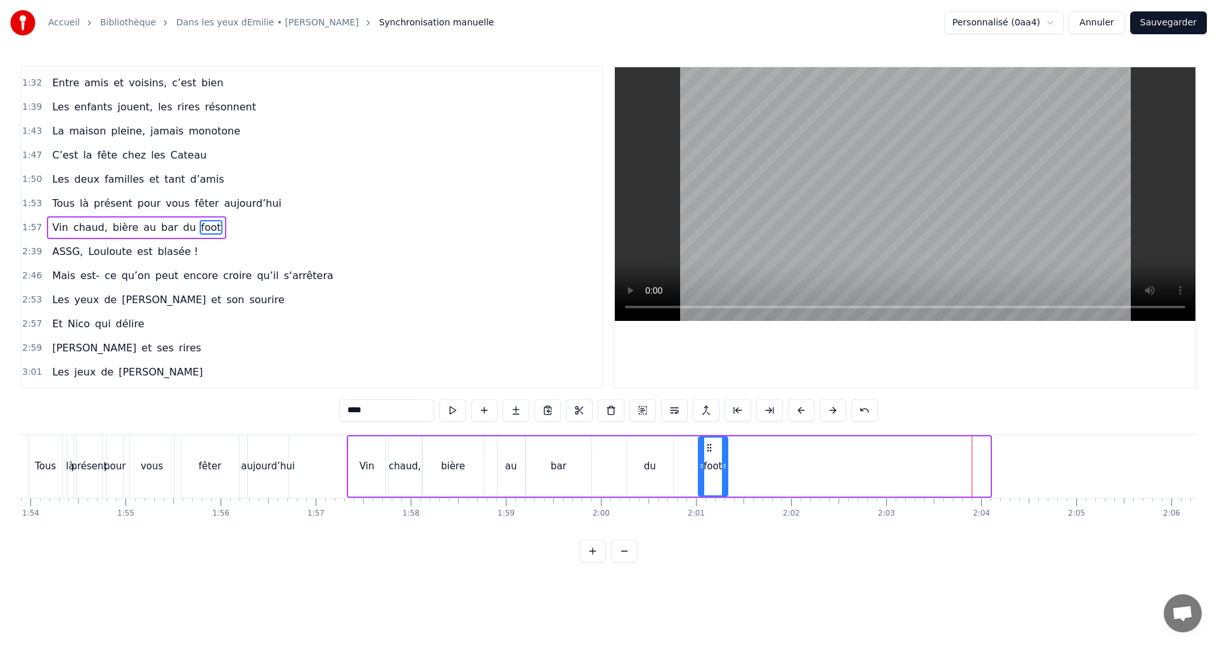
drag, startPoint x: 970, startPoint y: 444, endPoint x: 695, endPoint y: 454, distance: 274.7
click at [706, 452] on icon at bounding box center [709, 448] width 10 height 10
click at [518, 459] on div "au" at bounding box center [511, 466] width 27 height 60
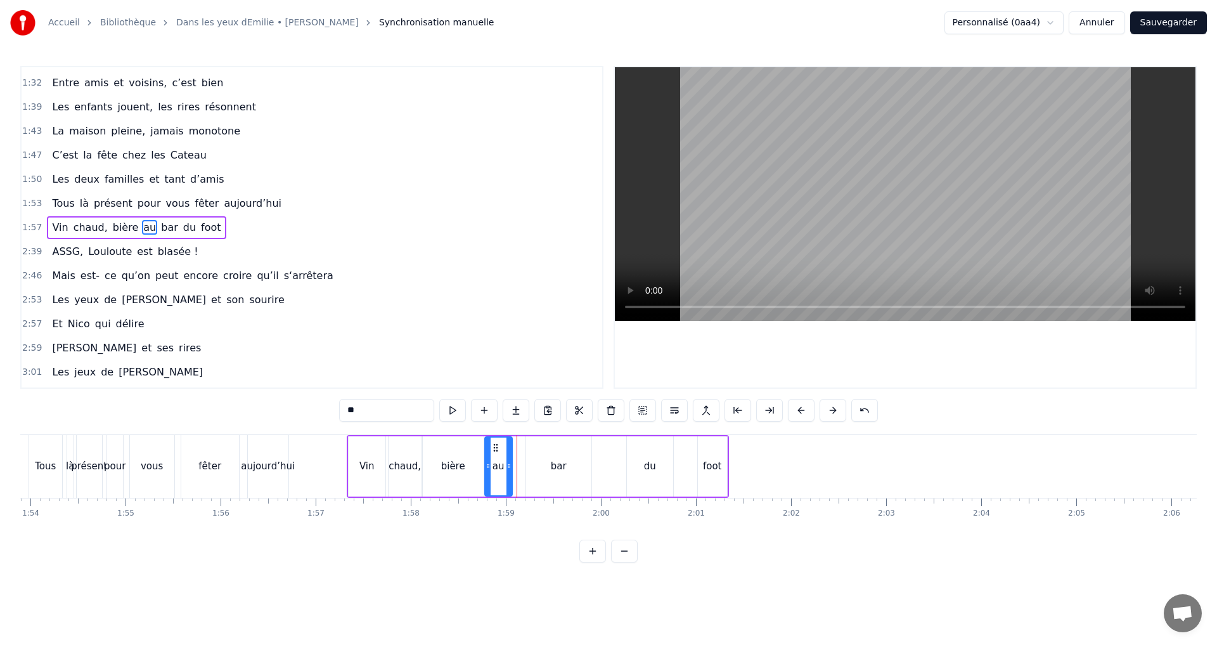
drag, startPoint x: 507, startPoint y: 446, endPoint x: 495, endPoint y: 447, distance: 12.7
click at [495, 447] on icon at bounding box center [496, 448] width 10 height 10
click at [550, 461] on div "bar" at bounding box center [558, 466] width 65 height 60
drag, startPoint x: 535, startPoint y: 448, endPoint x: 524, endPoint y: 446, distance: 11.5
click at [524, 446] on icon at bounding box center [526, 448] width 10 height 10
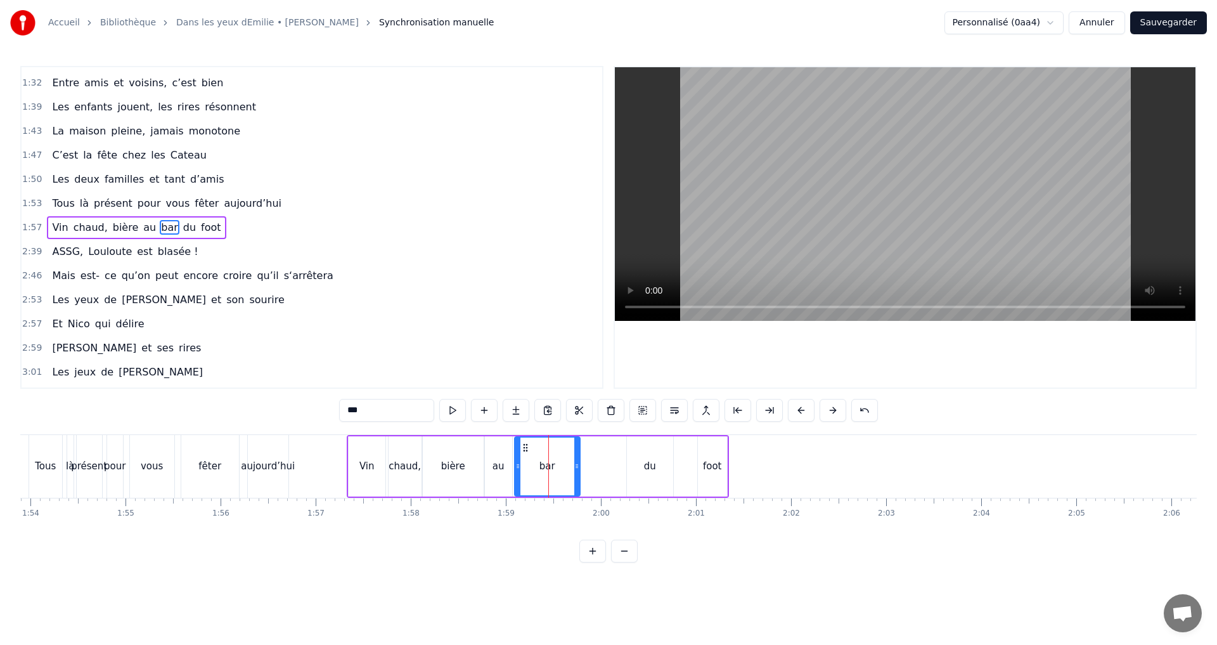
click at [642, 467] on div "du" at bounding box center [650, 466] width 46 height 60
drag, startPoint x: 635, startPoint y: 446, endPoint x: 589, endPoint y: 444, distance: 46.3
click at [589, 444] on icon at bounding box center [592, 448] width 10 height 10
click at [715, 467] on div "foot" at bounding box center [712, 466] width 19 height 15
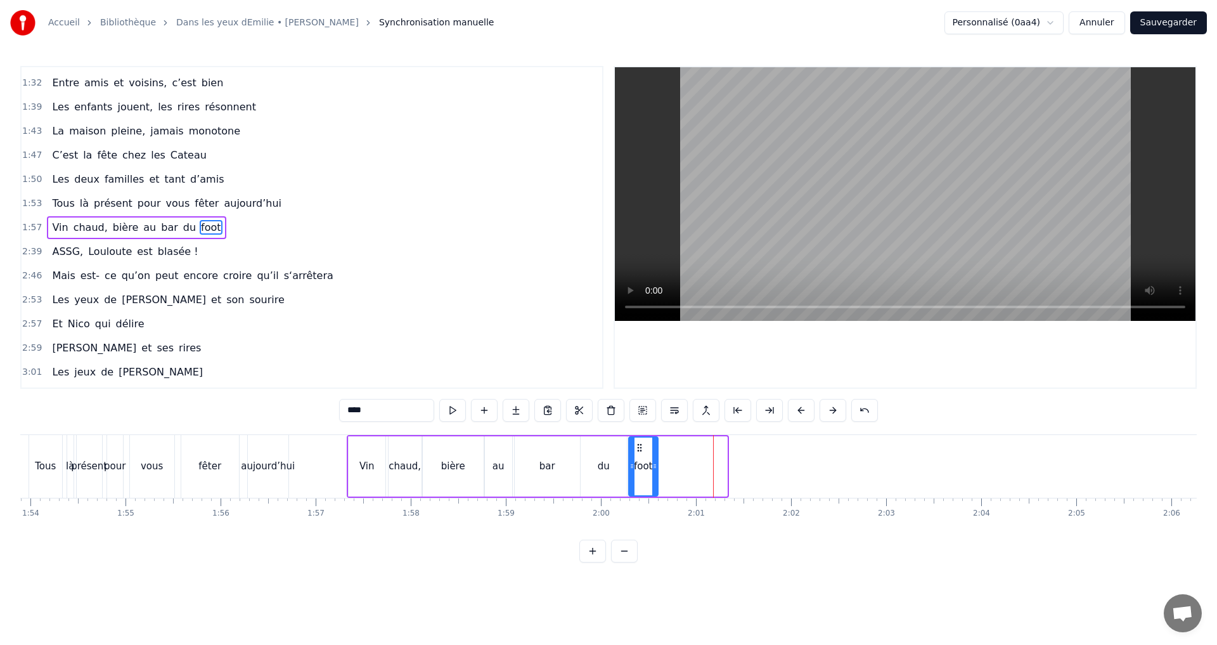
drag, startPoint x: 706, startPoint y: 447, endPoint x: 637, endPoint y: 449, distance: 69.1
click at [637, 449] on icon at bounding box center [640, 448] width 10 height 10
click at [73, 250] on span "ASSG," at bounding box center [68, 251] width 34 height 15
type input "*****"
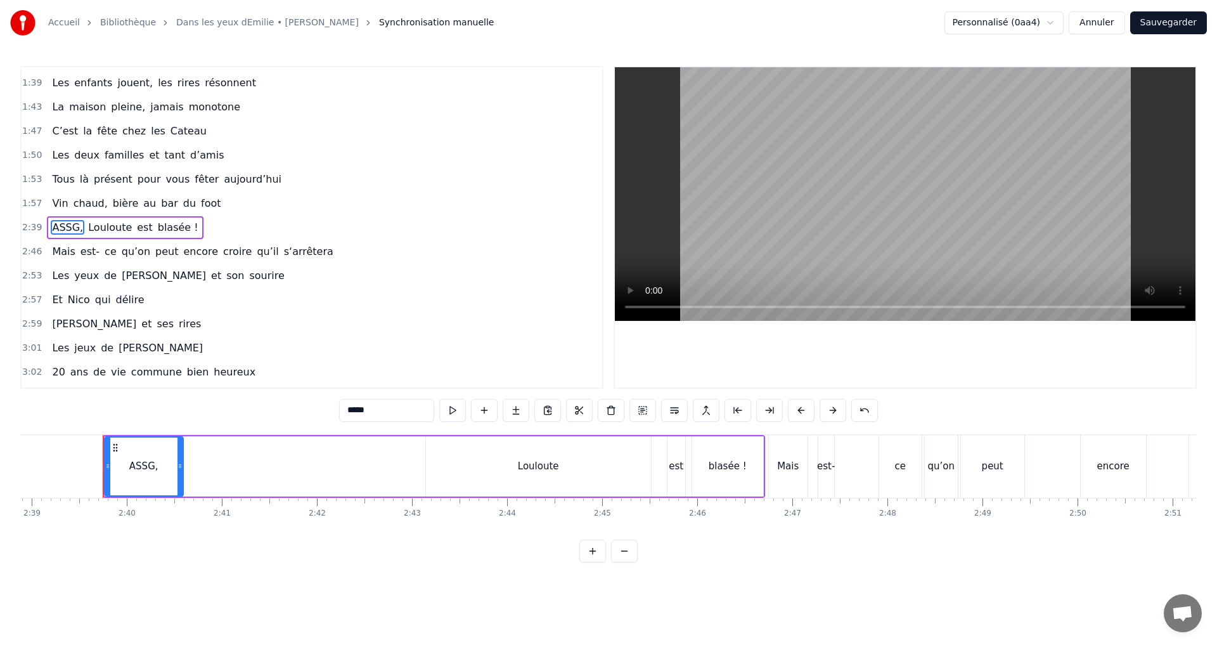
scroll to position [0, 15130]
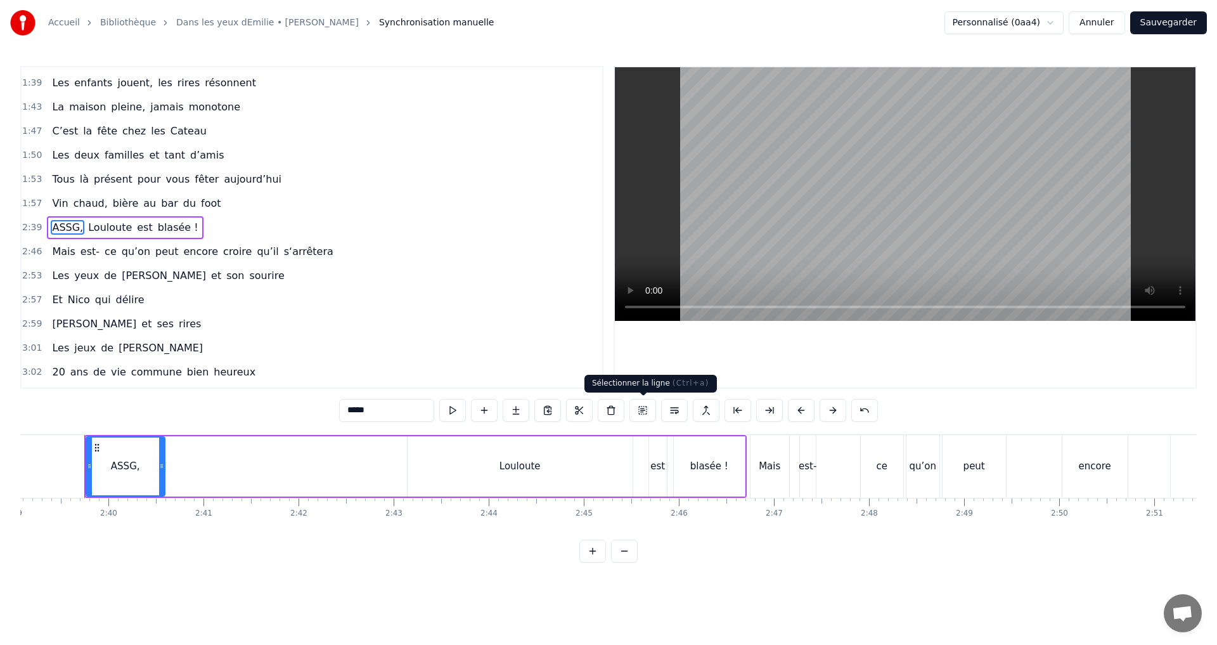
click at [646, 413] on button at bounding box center [643, 410] width 27 height 23
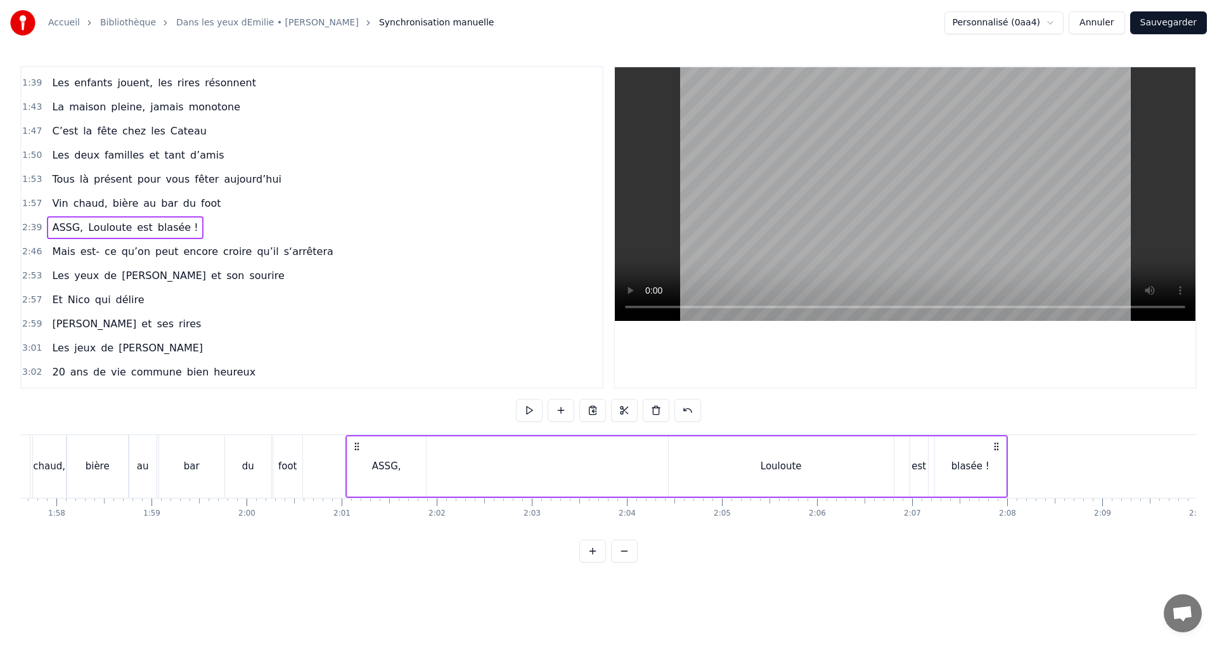
scroll to position [0, 11198]
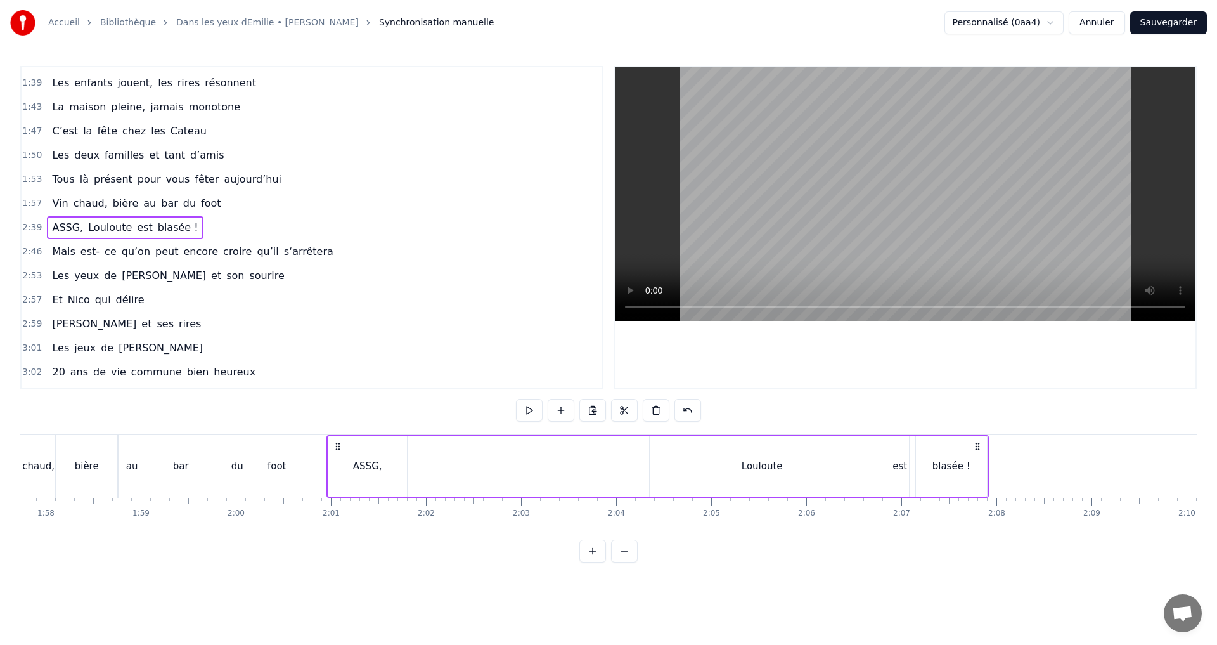
drag, startPoint x: 732, startPoint y: 445, endPoint x: 978, endPoint y: 574, distance: 277.1
click at [978, 574] on html "Accueil Bibliothèque Dans les yeux dEmilie • [PERSON_NAME] Synchronisation manu…" at bounding box center [608, 291] width 1217 height 583
click at [702, 474] on div "Louloute" at bounding box center [762, 466] width 225 height 60
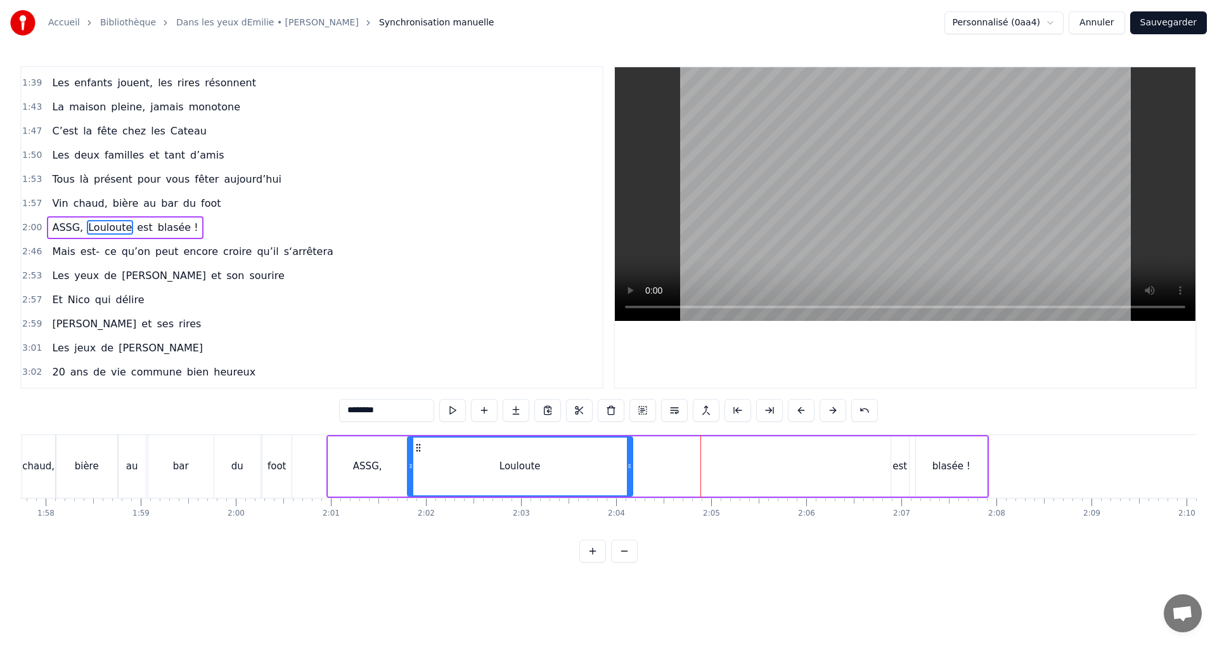
drag, startPoint x: 659, startPoint y: 447, endPoint x: 417, endPoint y: 452, distance: 242.3
click at [417, 452] on icon at bounding box center [418, 448] width 10 height 10
click at [902, 476] on div "est" at bounding box center [901, 466] width 18 height 60
type input "***"
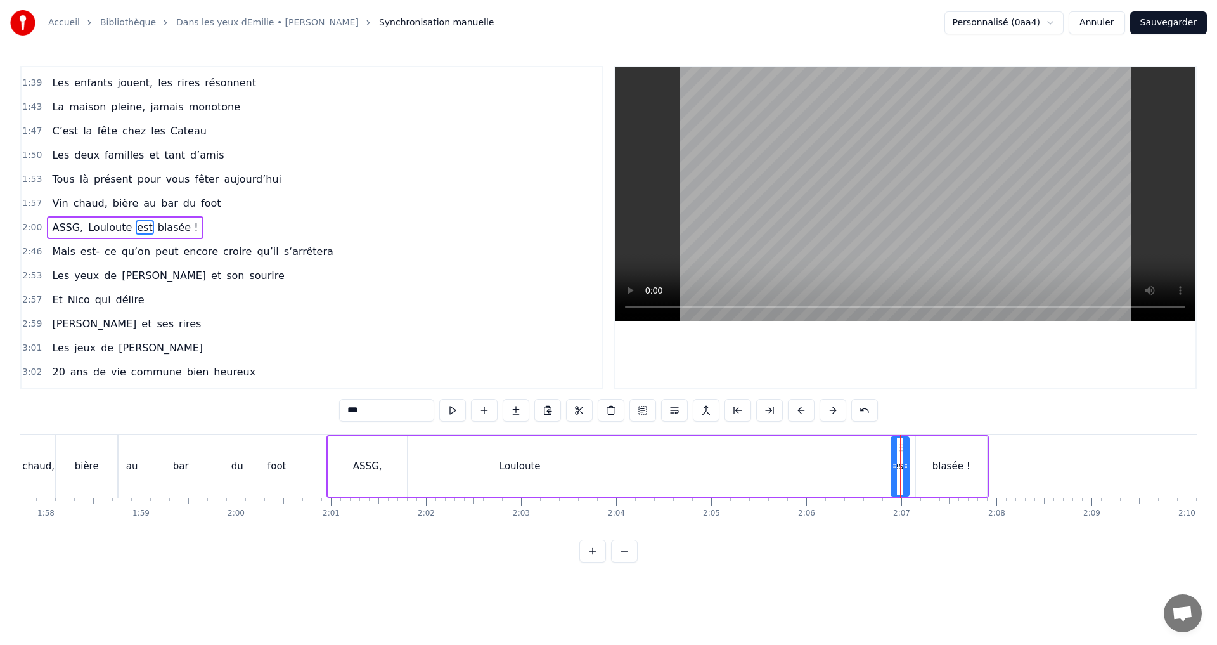
drag, startPoint x: 901, startPoint y: 450, endPoint x: 867, endPoint y: 451, distance: 34.3
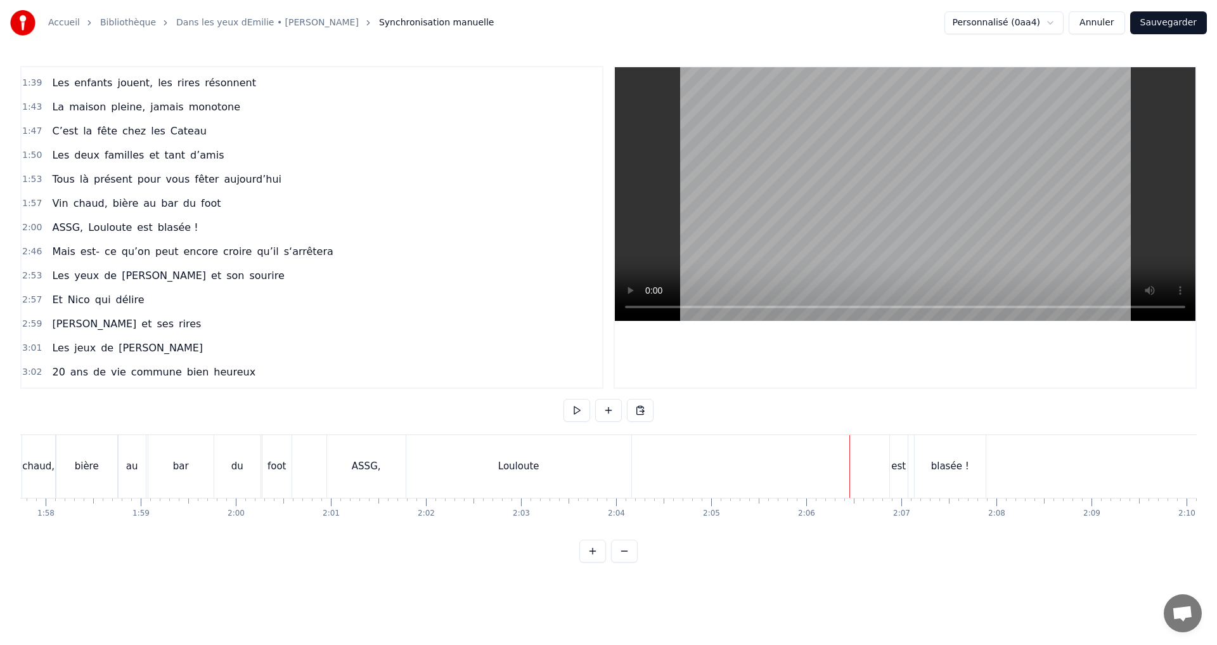
click at [900, 450] on div "est" at bounding box center [899, 466] width 18 height 63
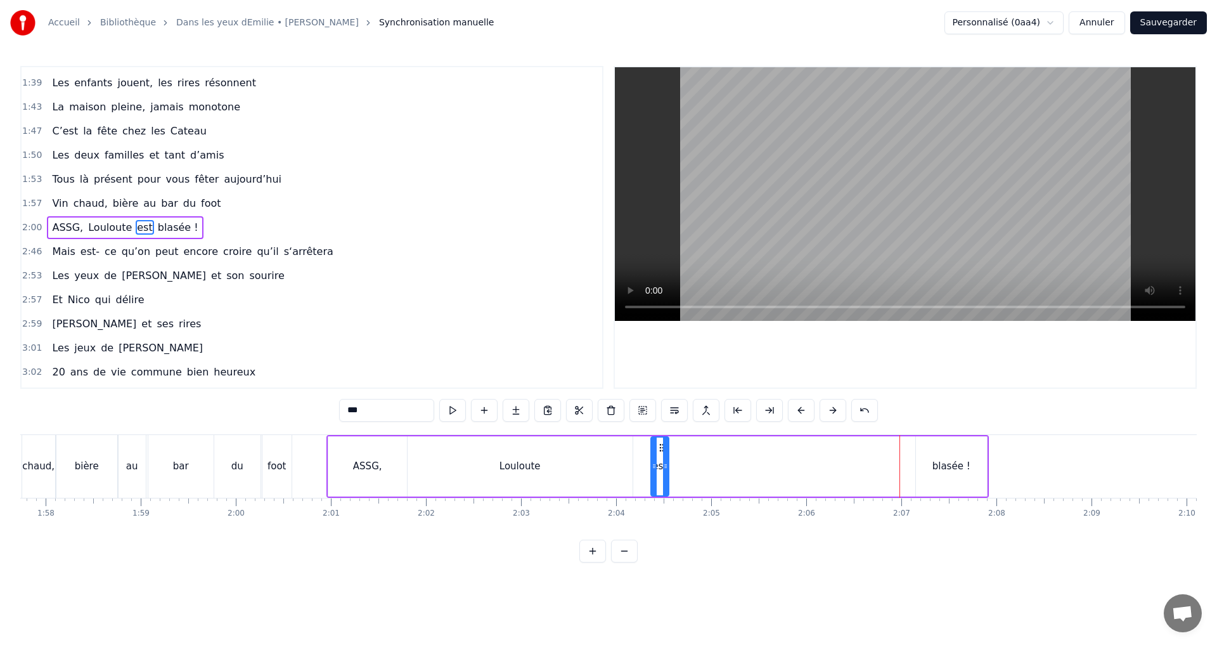
drag, startPoint x: 902, startPoint y: 449, endPoint x: 661, endPoint y: 457, distance: 240.5
click at [661, 457] on div "est" at bounding box center [660, 467] width 16 height 58
drag, startPoint x: 592, startPoint y: 465, endPoint x: 625, endPoint y: 464, distance: 33.0
click at [592, 465] on div "Louloute" at bounding box center [520, 466] width 225 height 60
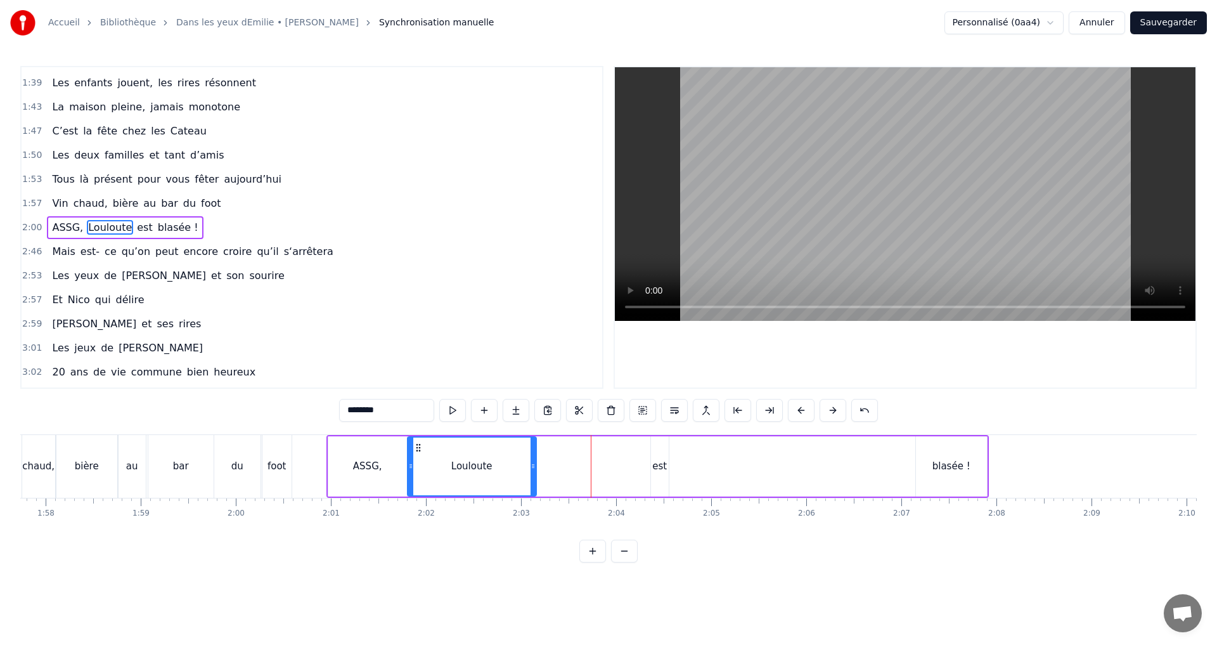
drag, startPoint x: 628, startPoint y: 465, endPoint x: 533, endPoint y: 459, distance: 94.7
click at [533, 459] on div at bounding box center [533, 467] width 5 height 58
click at [662, 448] on div "est" at bounding box center [660, 466] width 18 height 60
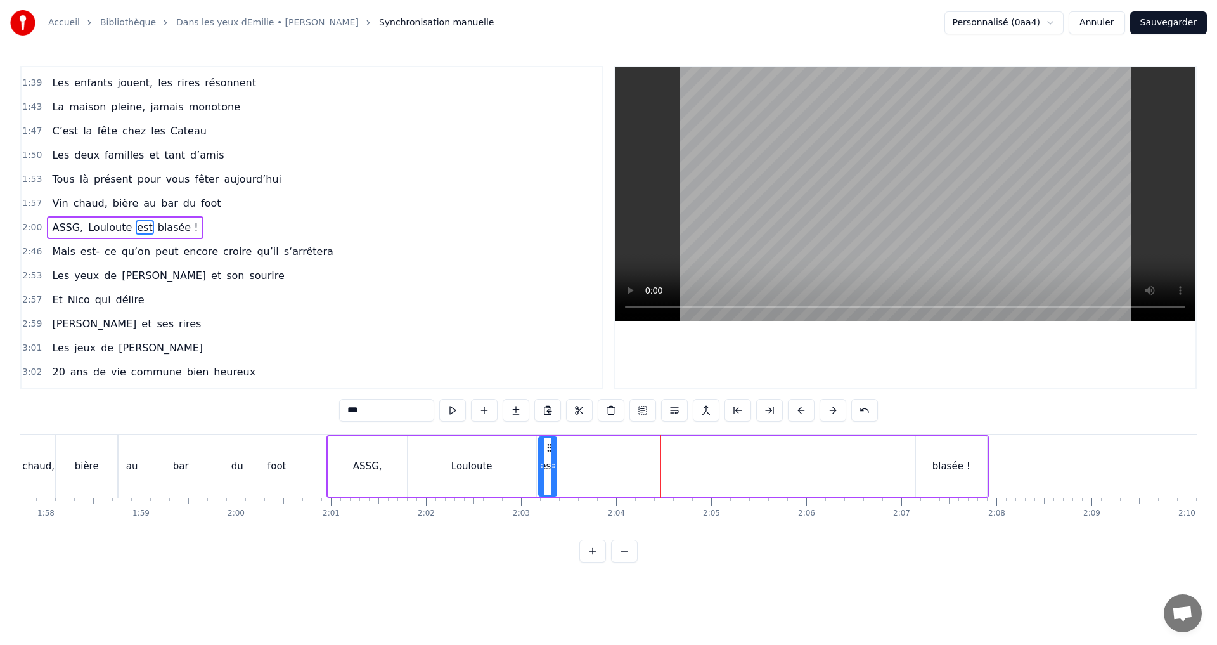
drag, startPoint x: 662, startPoint y: 446, endPoint x: 548, endPoint y: 449, distance: 113.5
click at [548, 449] on icon at bounding box center [550, 448] width 10 height 10
click at [935, 470] on div "blasée !" at bounding box center [951, 466] width 71 height 60
type input "********"
drag, startPoint x: 929, startPoint y: 446, endPoint x: 568, endPoint y: 446, distance: 360.8
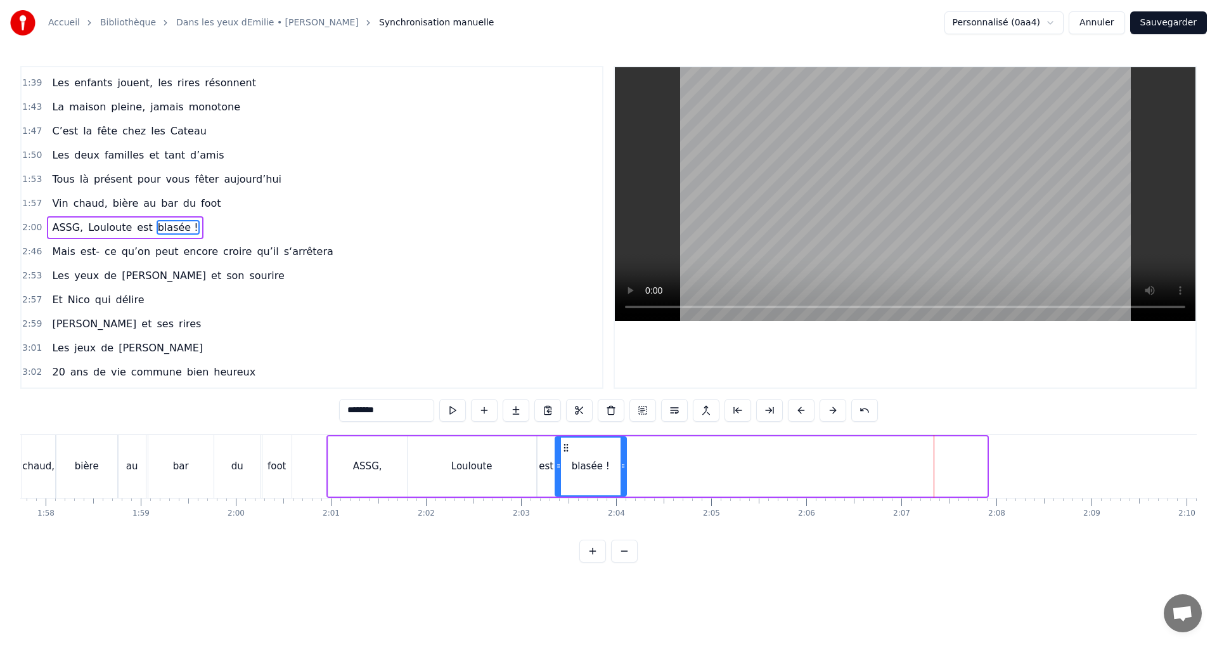
click at [568, 446] on icon at bounding box center [566, 448] width 10 height 10
click at [165, 252] on div "Mais est- ce qu’on peut encore croire qu’il s‘arrêtera" at bounding box center [192, 251] width 291 height 23
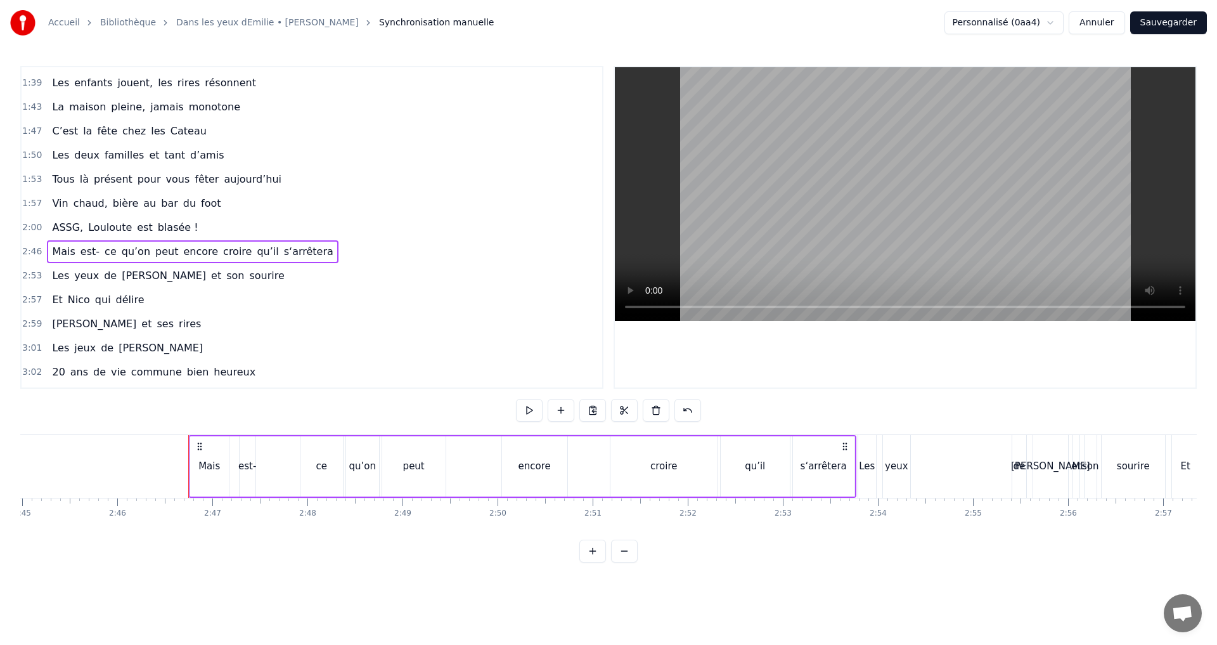
scroll to position [0, 15796]
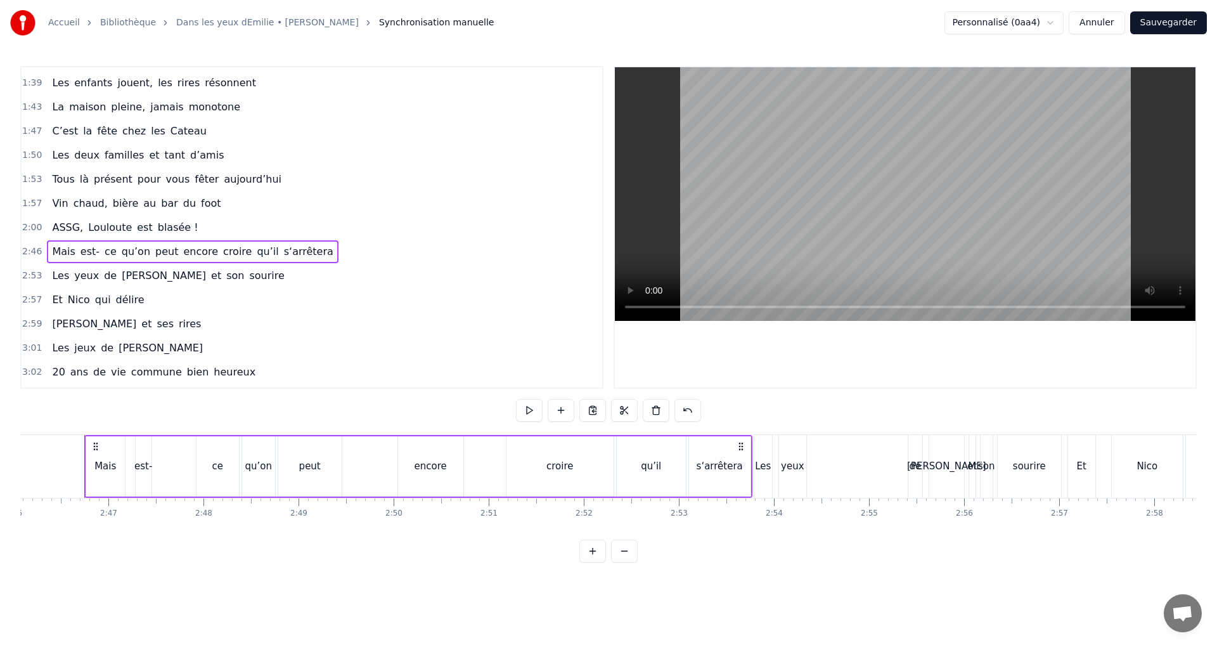
click at [599, 464] on div "croire" at bounding box center [560, 466] width 107 height 60
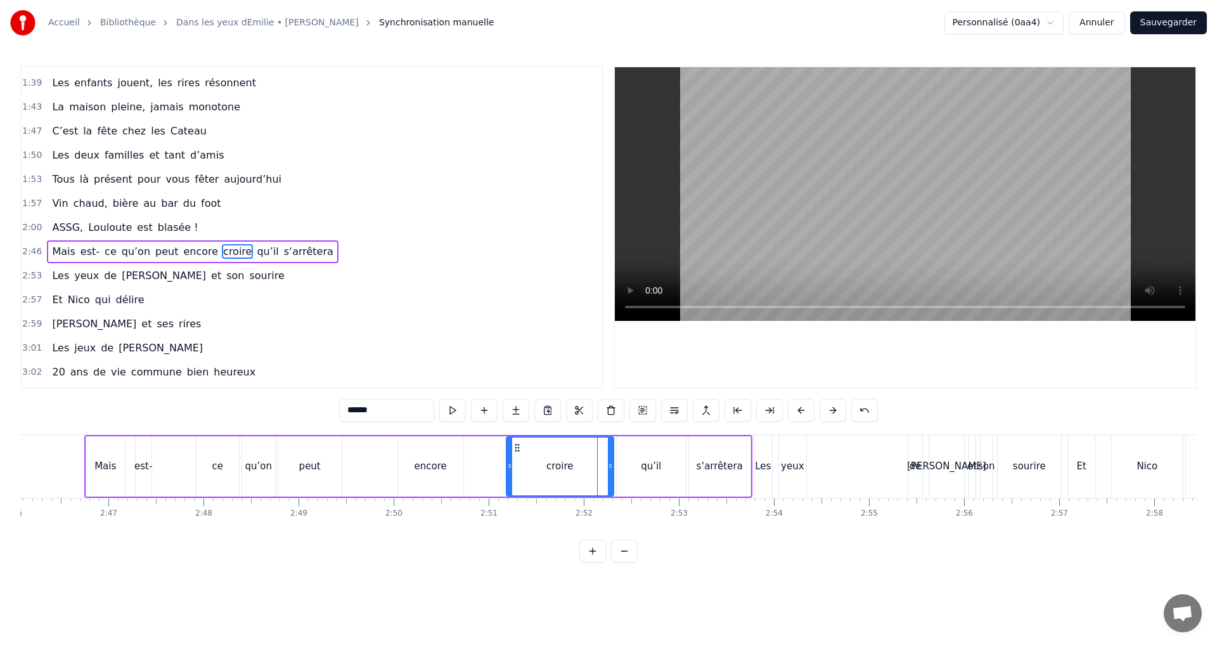
scroll to position [526, 0]
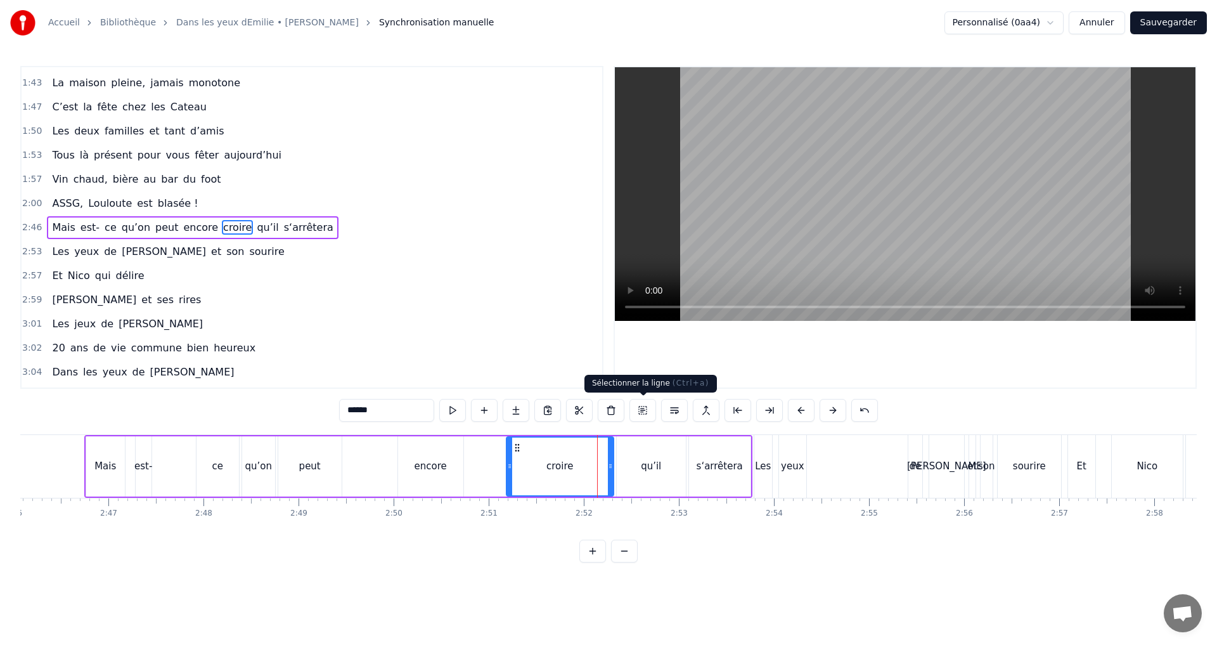
click at [643, 410] on button at bounding box center [643, 410] width 27 height 23
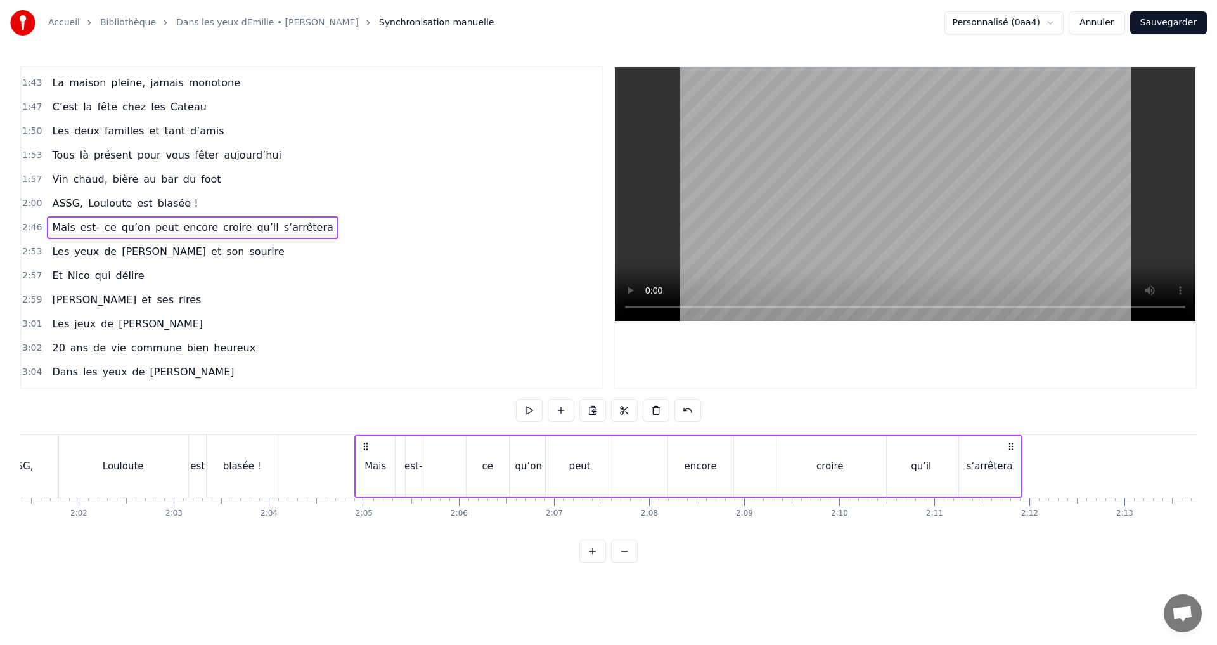
drag, startPoint x: 741, startPoint y: 446, endPoint x: 996, endPoint y: 560, distance: 279.6
click at [1009, 562] on div "0:07 C’est au Requerre, que [PERSON_NAME] grandi 0:10 Et puis [PERSON_NAME] est…" at bounding box center [608, 314] width 1177 height 496
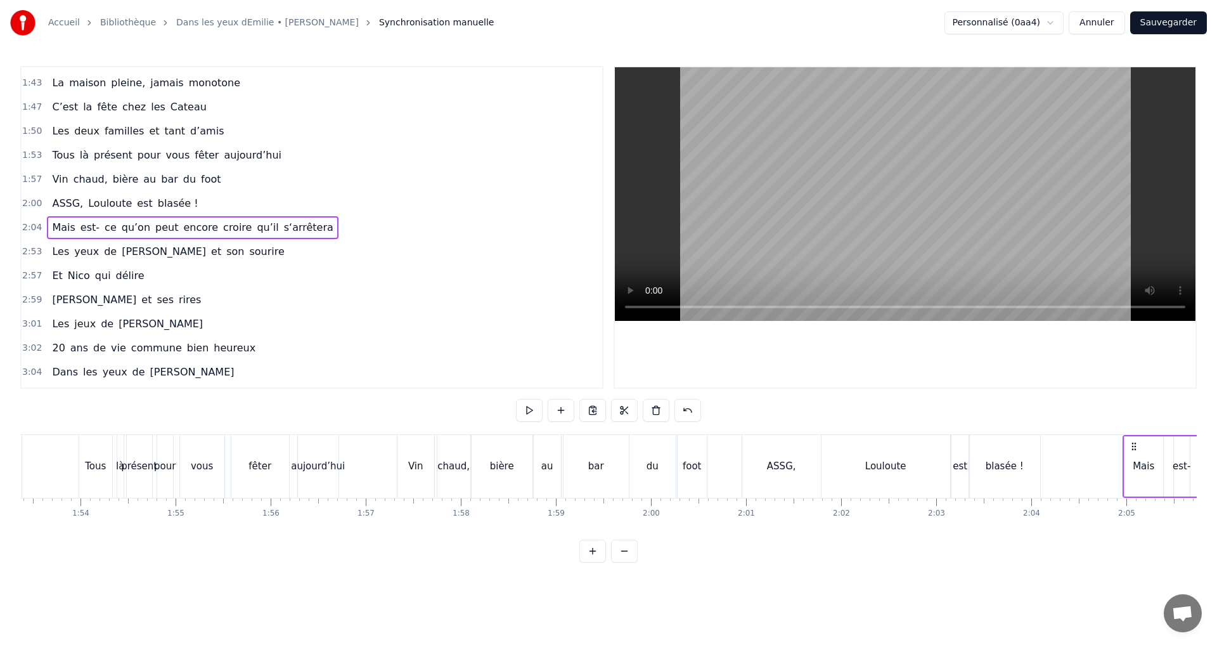
scroll to position [0, 10550]
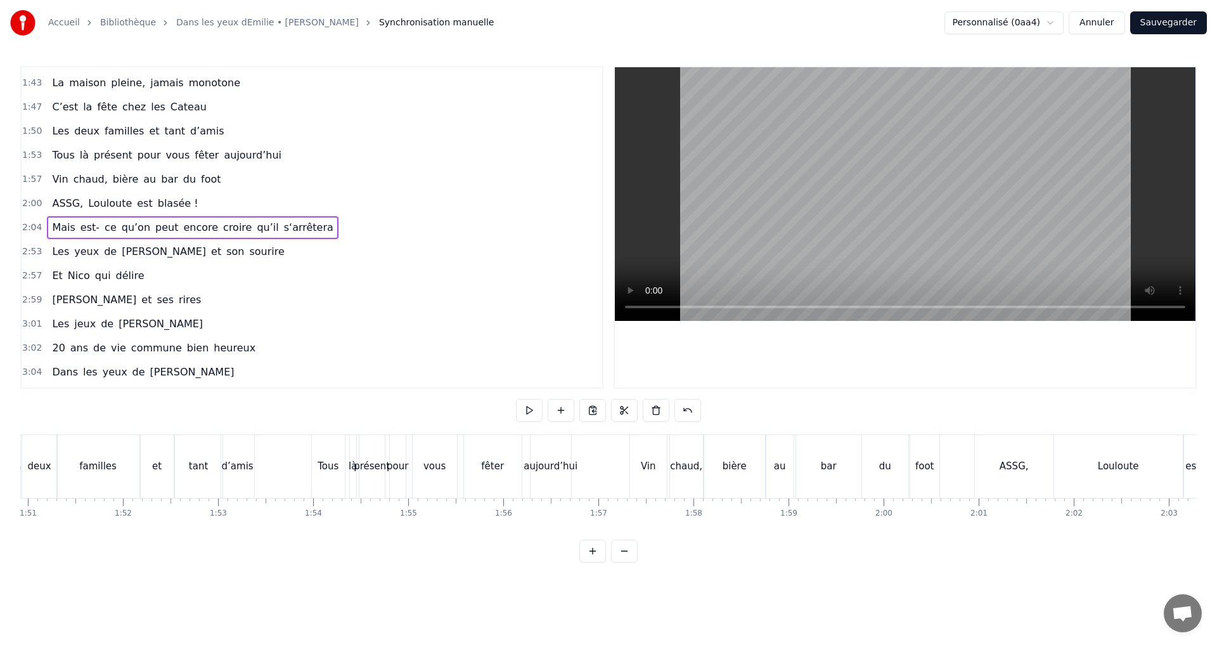
click at [35, 452] on div "deux" at bounding box center [39, 466] width 35 height 63
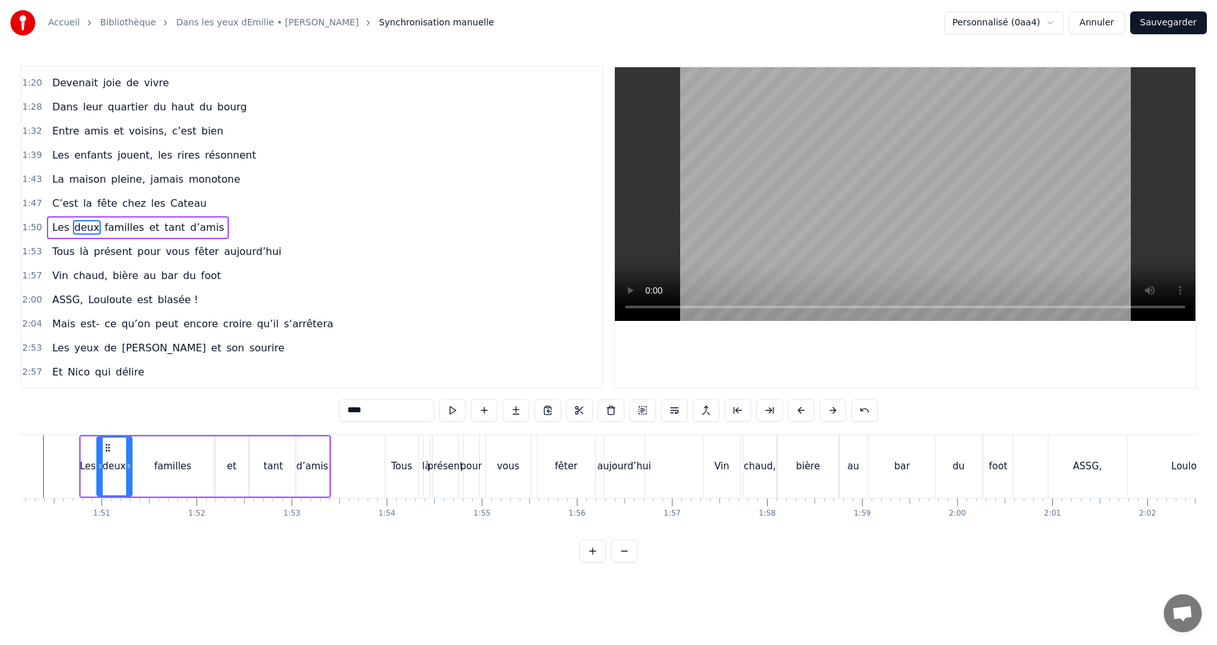
scroll to position [0, 10416]
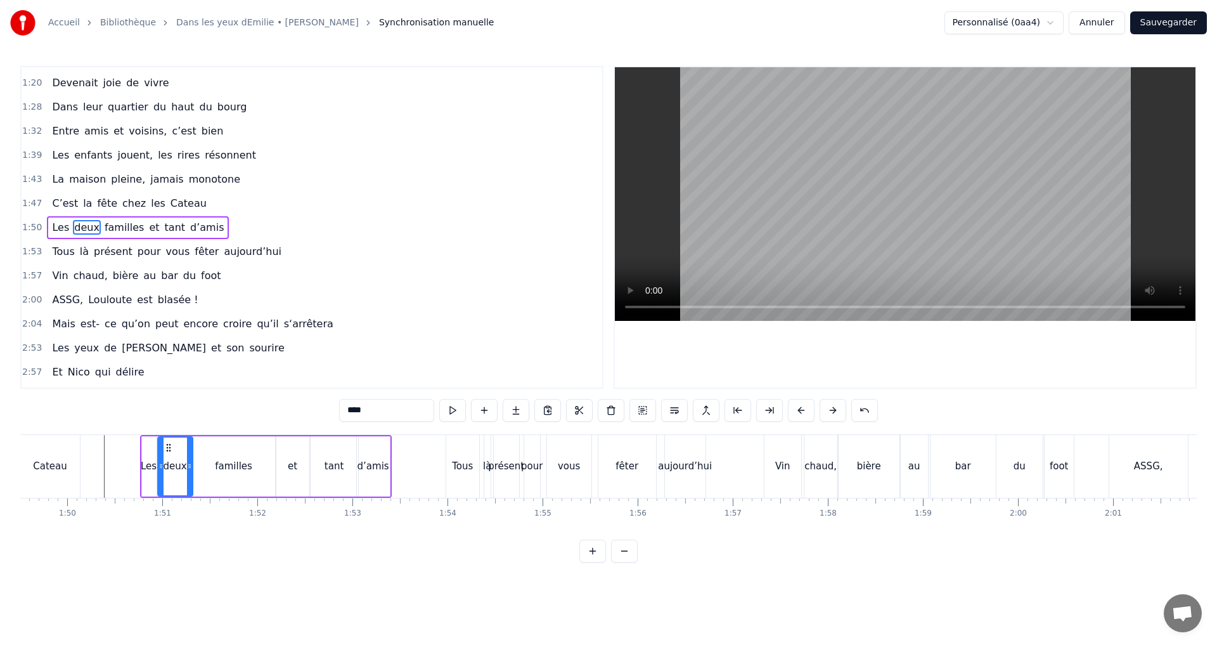
click at [455, 453] on div "Tous" at bounding box center [462, 466] width 33 height 63
type input "****"
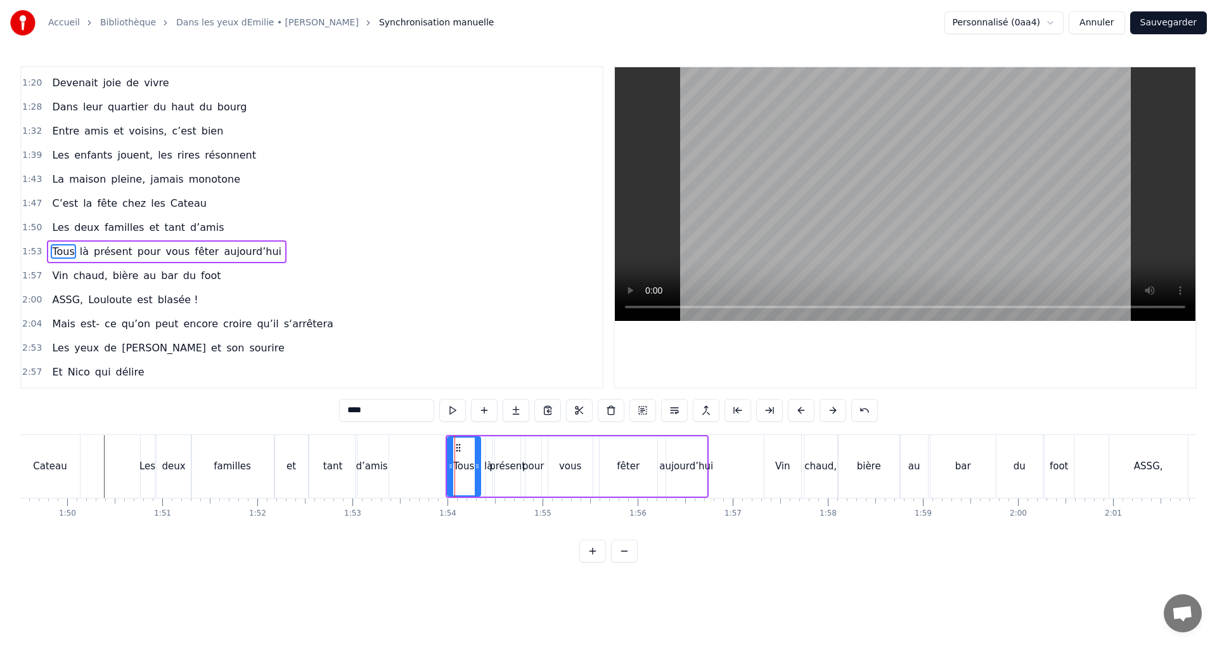
scroll to position [454, 0]
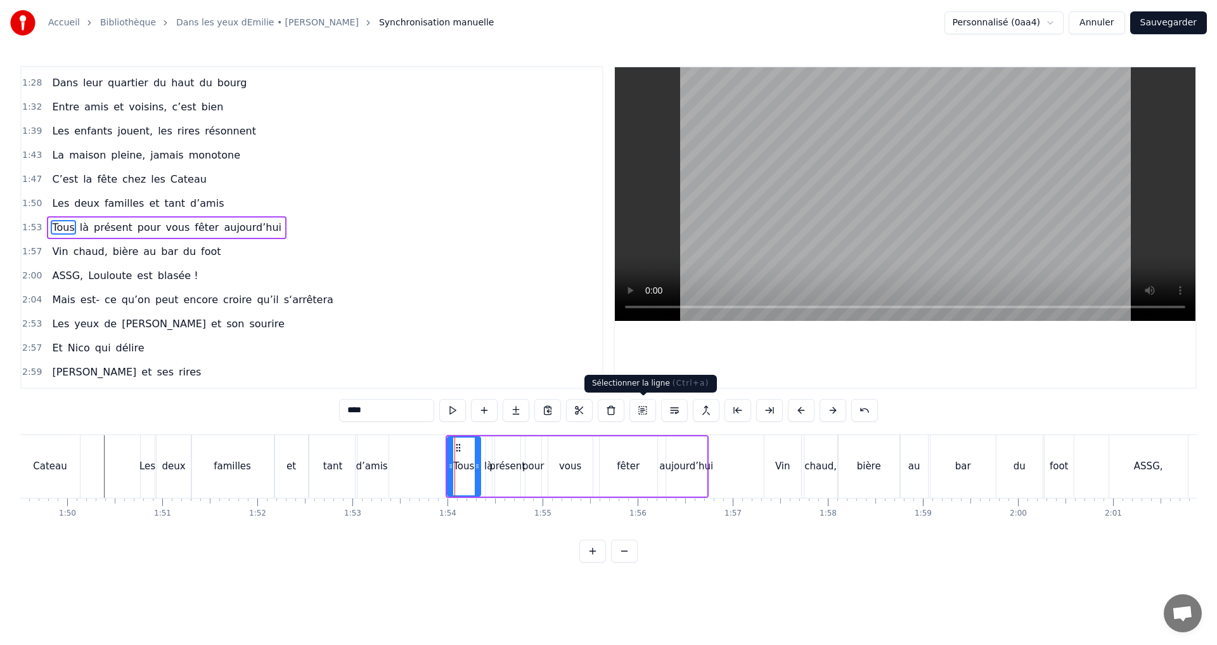
click at [639, 412] on button at bounding box center [643, 410] width 27 height 23
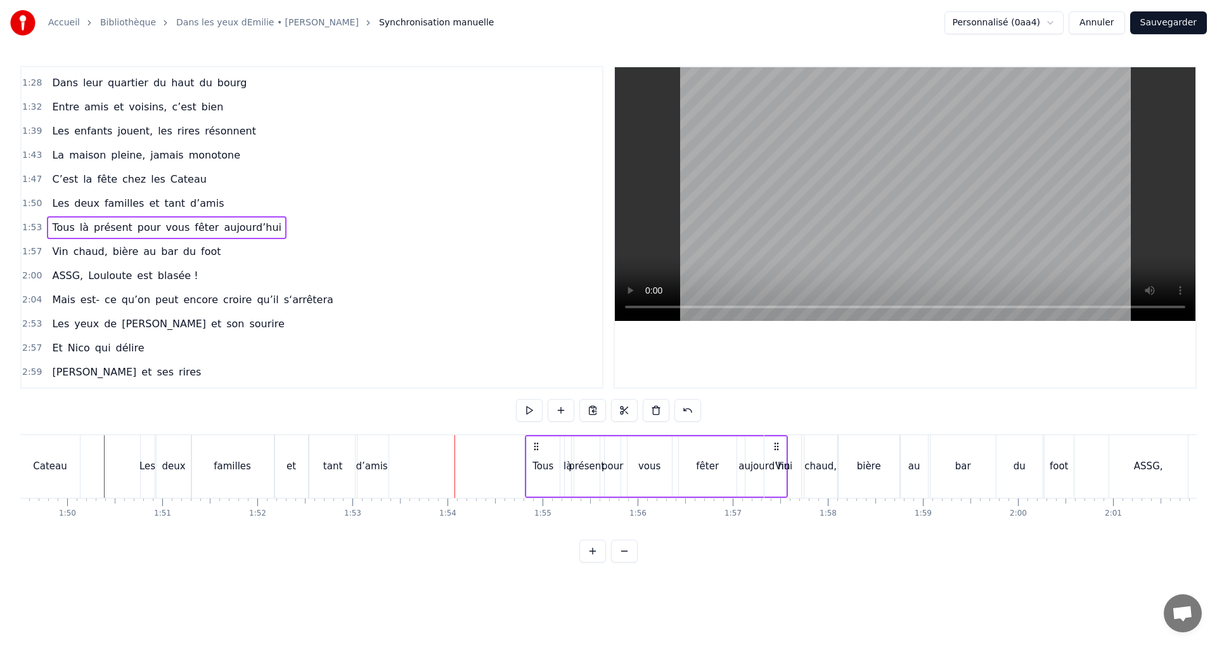
drag, startPoint x: 697, startPoint y: 446, endPoint x: 776, endPoint y: 454, distance: 79.6
click at [776, 454] on div "C’est au Requerre, que [PERSON_NAME] grandi Et puis [PERSON_NAME] est venue ici…" at bounding box center [768, 465] width 22326 height 63
drag, startPoint x: 699, startPoint y: 446, endPoint x: 788, endPoint y: 465, distance: 90.0
click at [788, 465] on div "Tous là présent pour vous fêter aujourd’hui" at bounding box center [665, 466] width 263 height 63
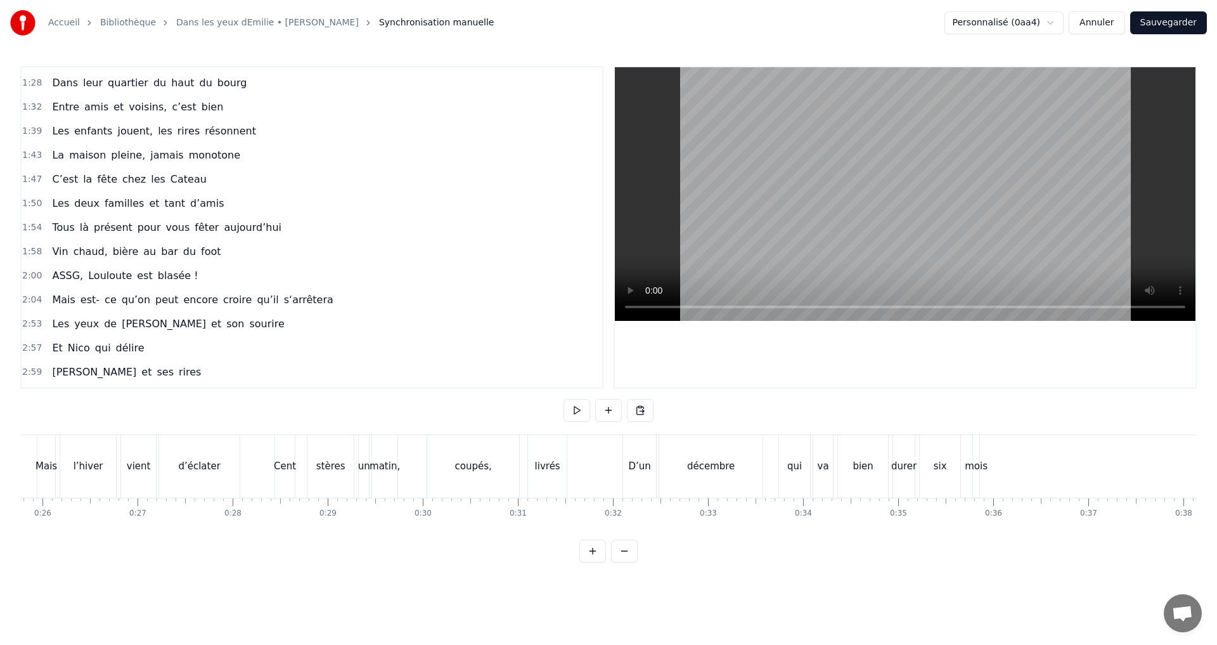
scroll to position [0, 0]
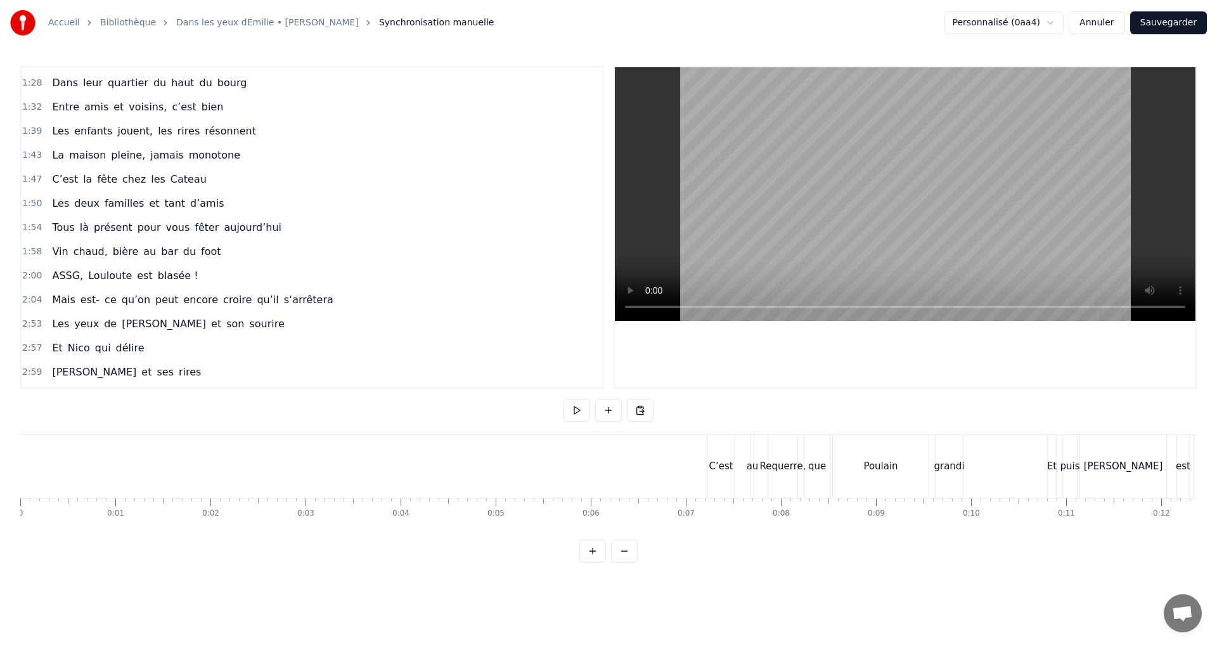
click at [570, 583] on html "Accueil Bibliothèque Dans les yeux dEmilie • [PERSON_NAME] Synchronisation manu…" at bounding box center [608, 291] width 1217 height 583
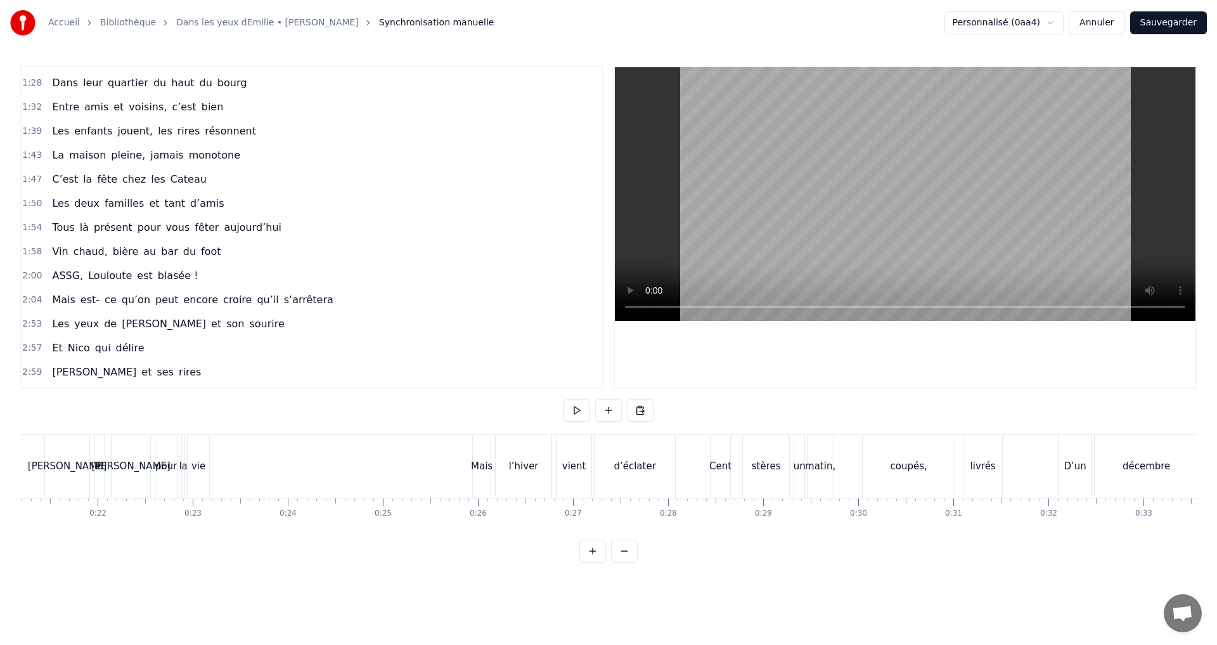
scroll to position [0, 2060]
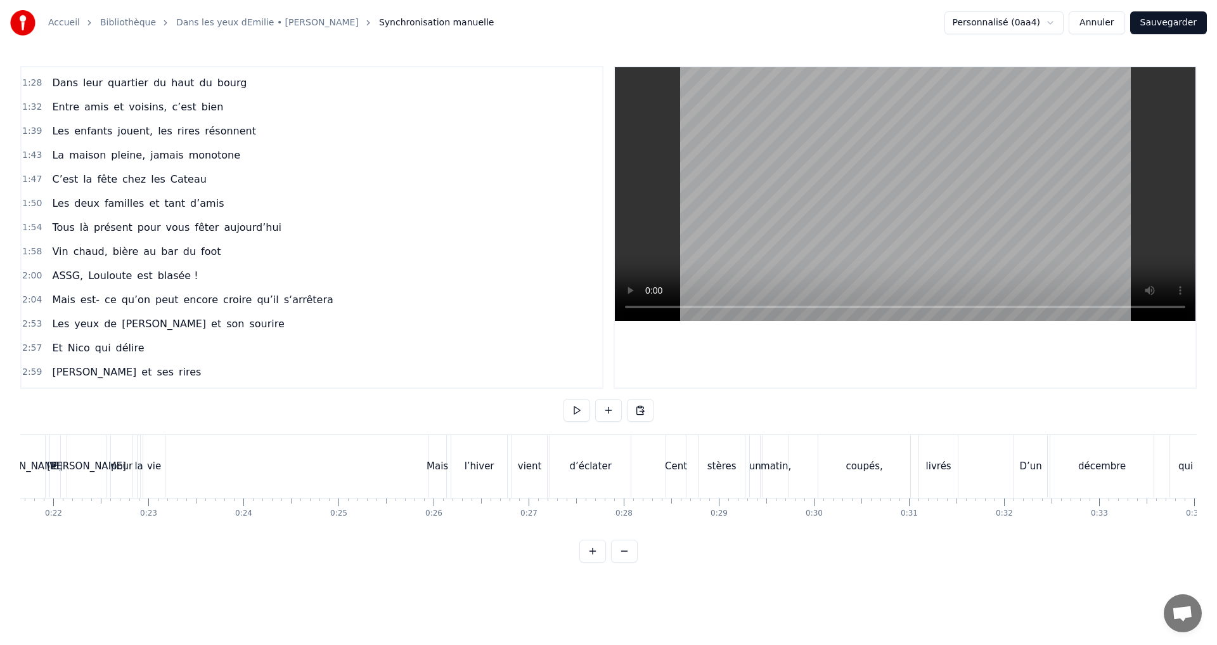
click at [682, 469] on div "Cent" at bounding box center [676, 466] width 22 height 15
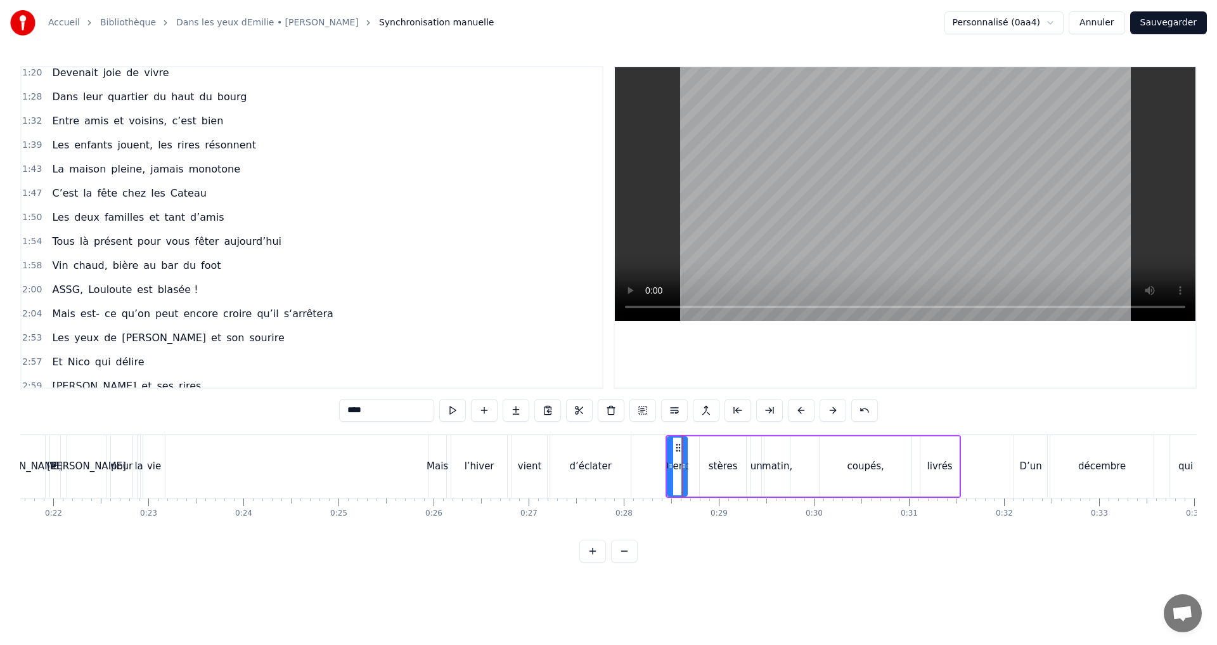
scroll to position [444, 0]
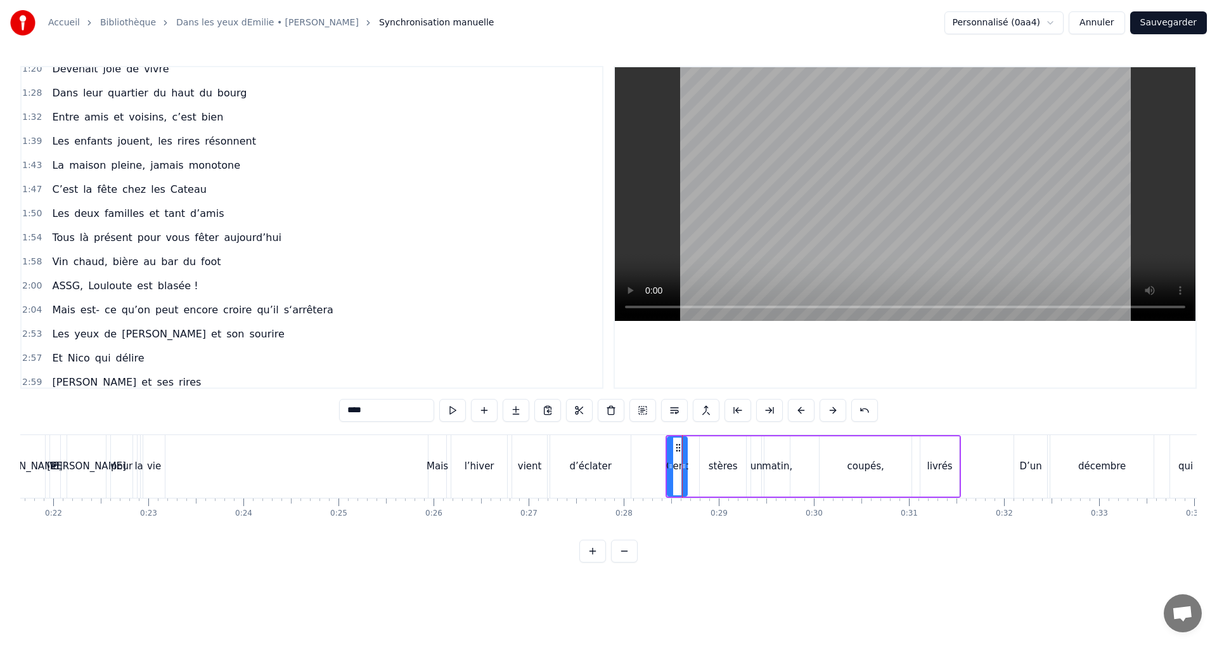
click at [164, 214] on span "tant" at bounding box center [175, 213] width 23 height 15
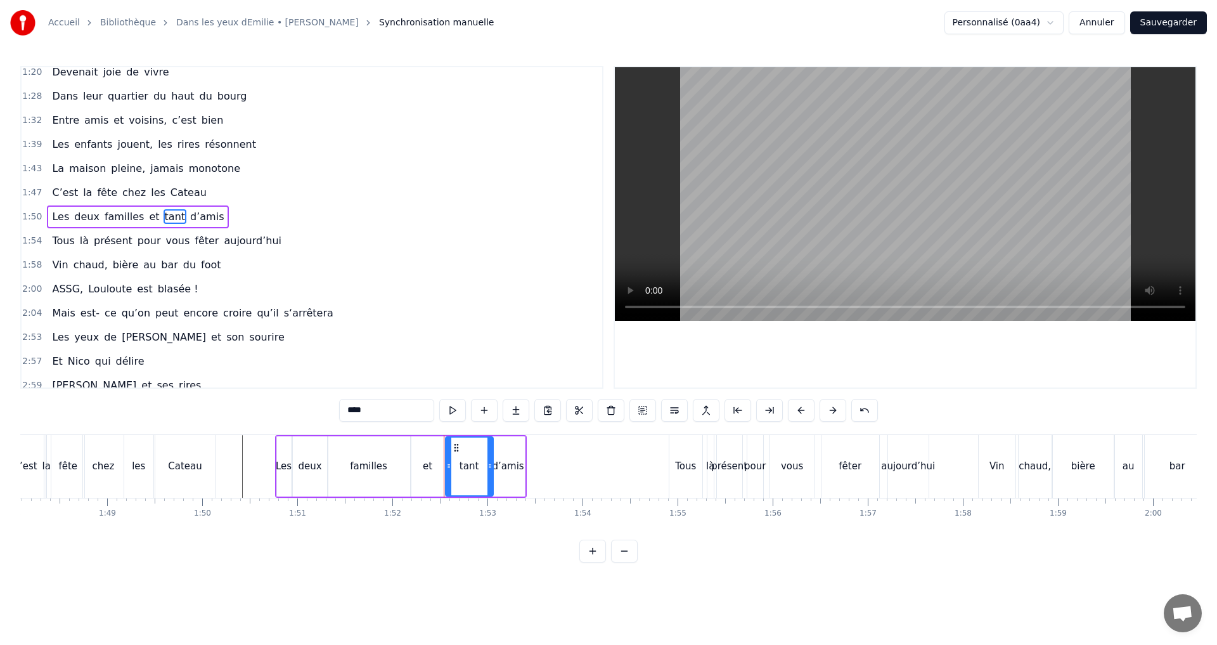
scroll to position [0, 10207]
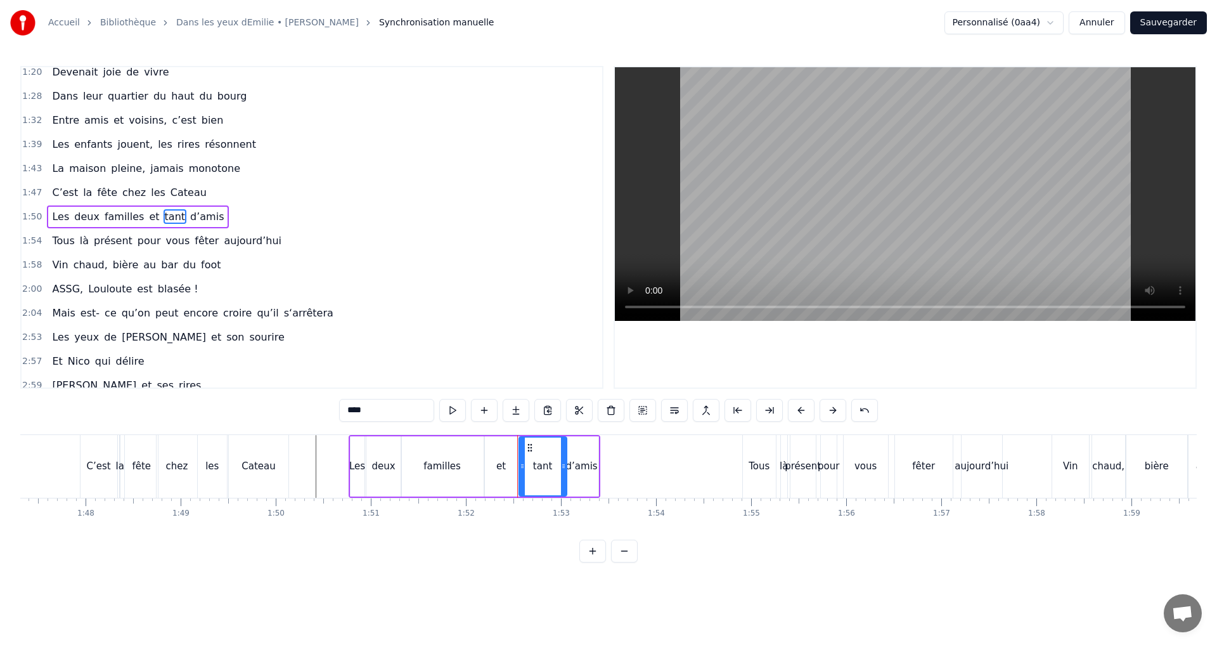
click at [583, 472] on div "d’amis" at bounding box center [582, 466] width 32 height 15
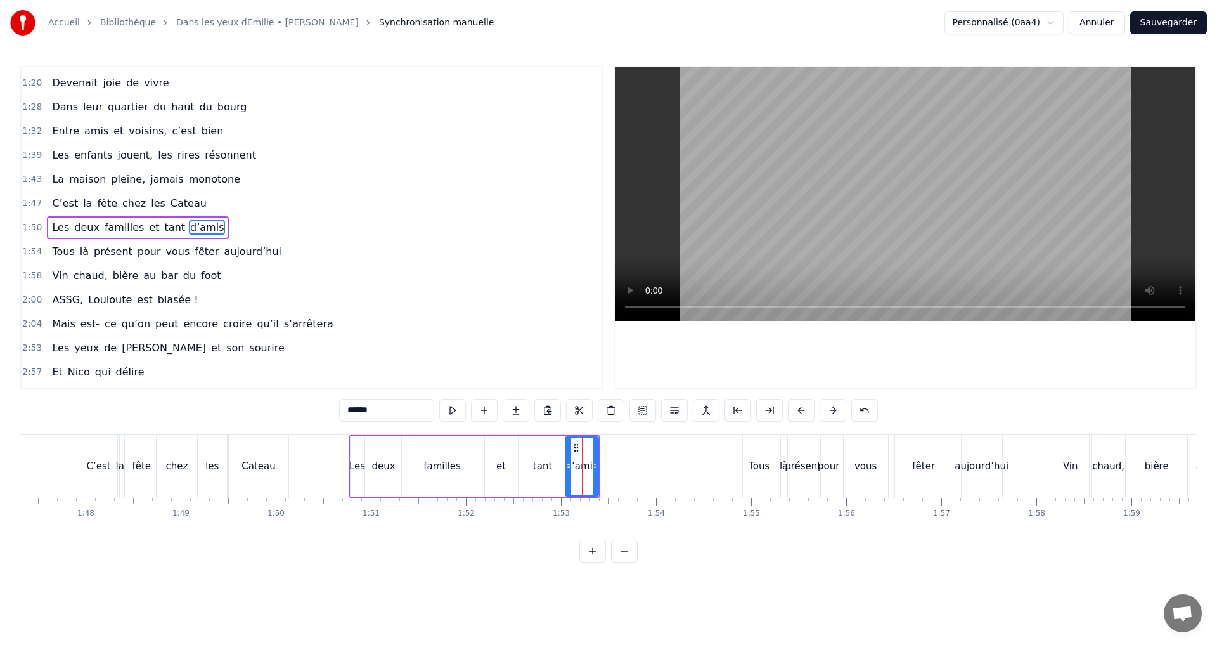
click at [563, 476] on div "tant" at bounding box center [543, 466] width 48 height 60
click at [590, 469] on div "d’amis" at bounding box center [582, 466] width 32 height 15
type input "******"
click at [640, 413] on button at bounding box center [643, 410] width 27 height 23
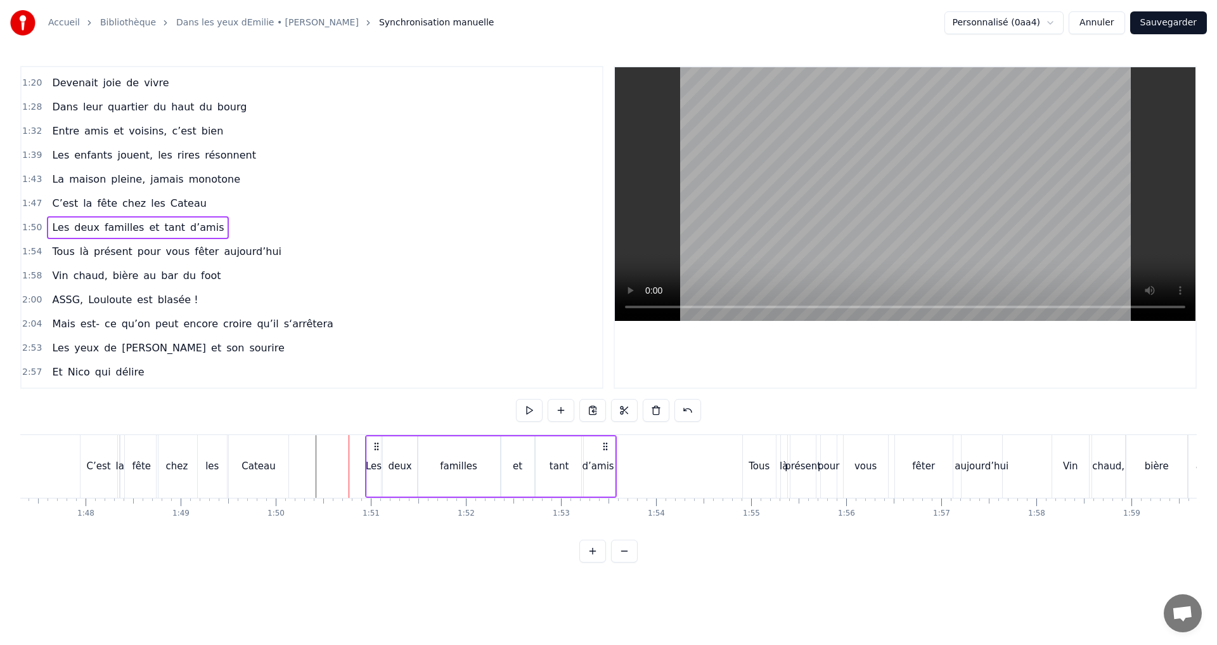
drag, startPoint x: 591, startPoint y: 445, endPoint x: 607, endPoint y: 445, distance: 16.5
click at [607, 445] on icon at bounding box center [605, 446] width 10 height 10
click at [604, 468] on div "d’amis" at bounding box center [599, 466] width 32 height 15
drag, startPoint x: 613, startPoint y: 466, endPoint x: 635, endPoint y: 468, distance: 22.3
click at [635, 468] on icon at bounding box center [634, 466] width 5 height 10
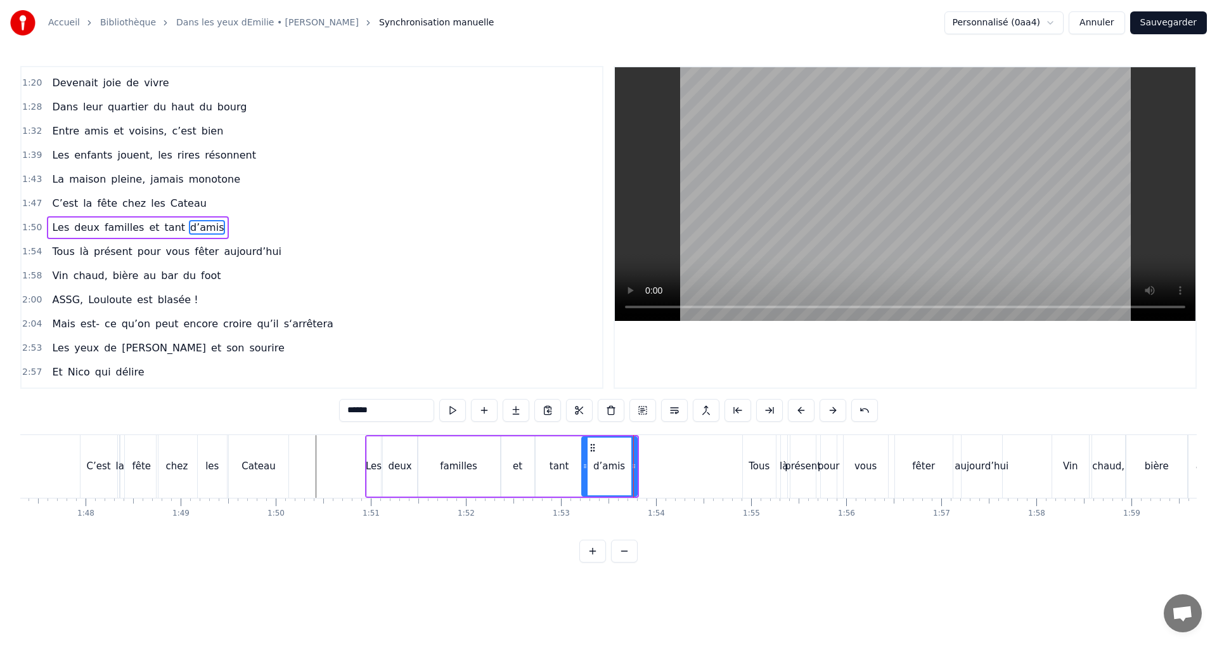
click at [315, 451] on div at bounding box center [976, 466] width 22326 height 63
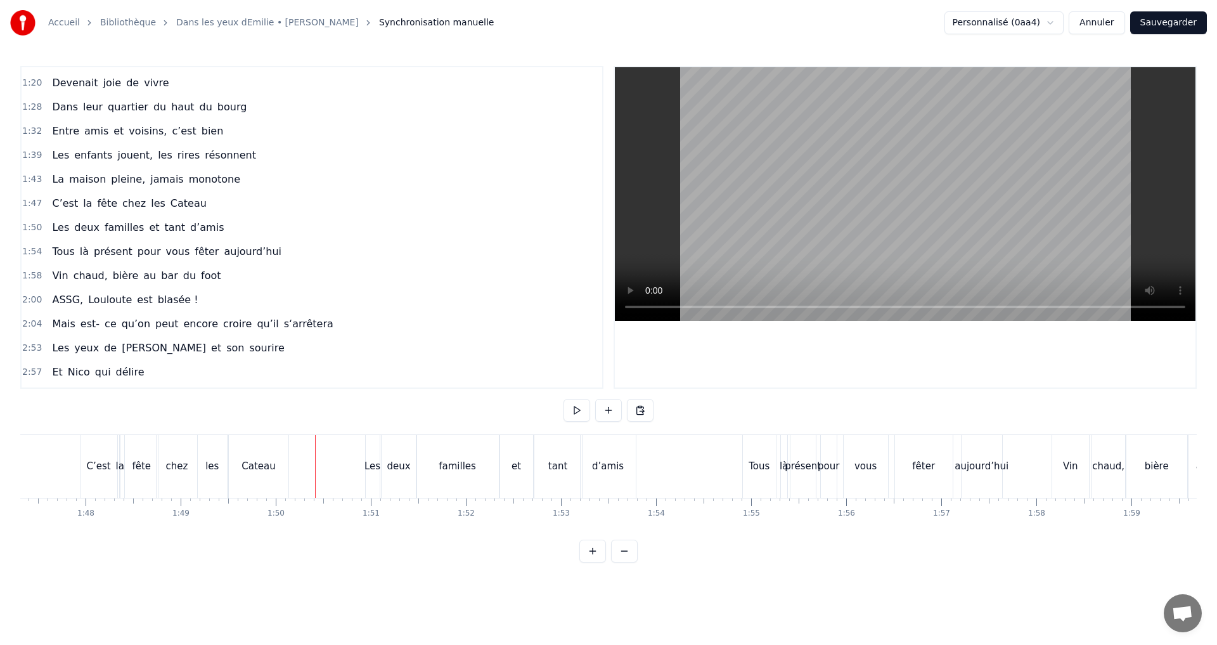
click at [68, 448] on div at bounding box center [976, 466] width 22326 height 63
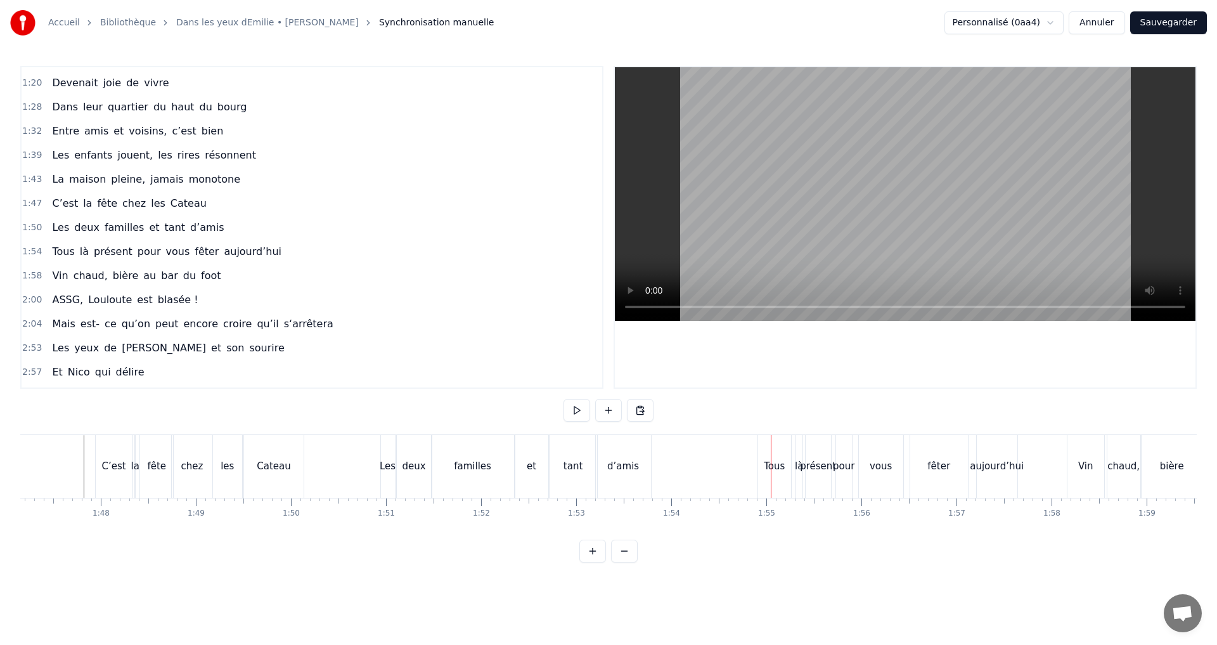
click at [769, 467] on div "Tous" at bounding box center [774, 466] width 21 height 15
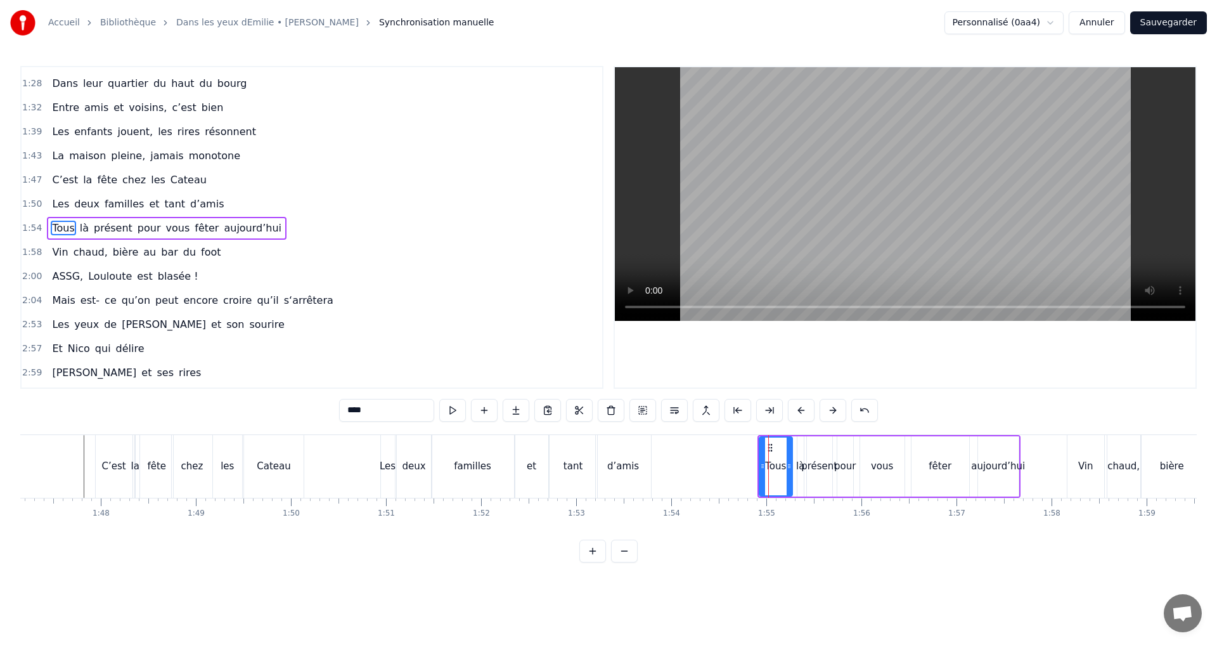
scroll to position [454, 0]
click at [639, 410] on button at bounding box center [643, 410] width 27 height 23
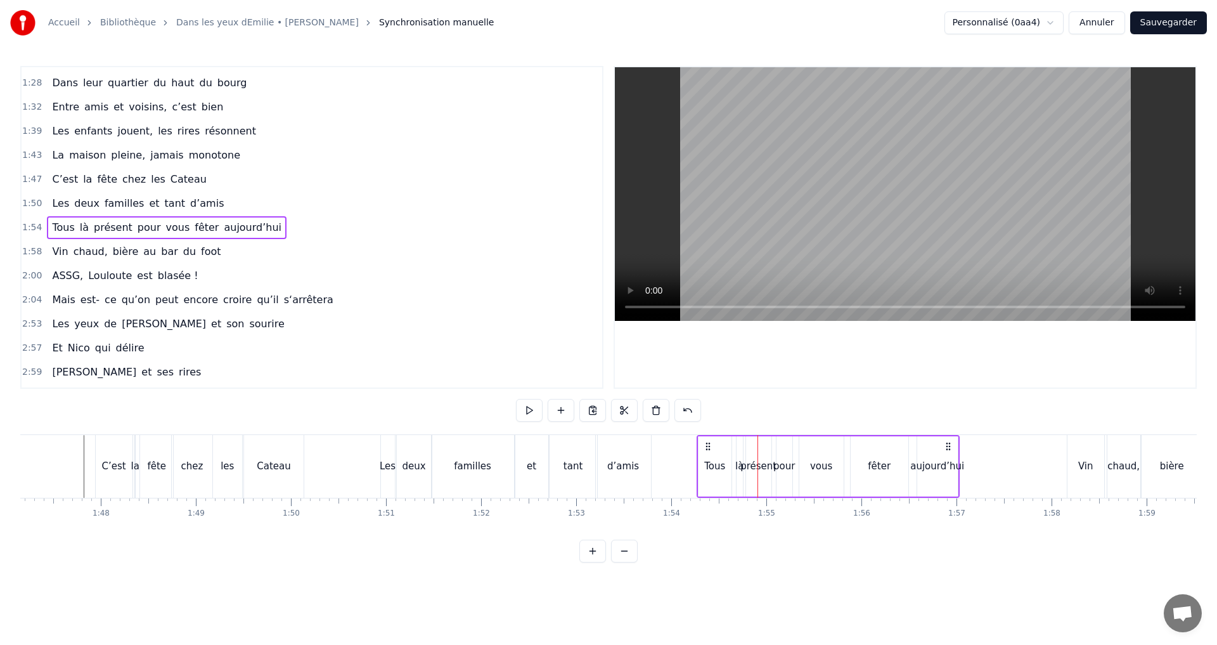
drag, startPoint x: 771, startPoint y: 447, endPoint x: 710, endPoint y: 441, distance: 61.2
click at [710, 441] on icon at bounding box center [708, 446] width 10 height 10
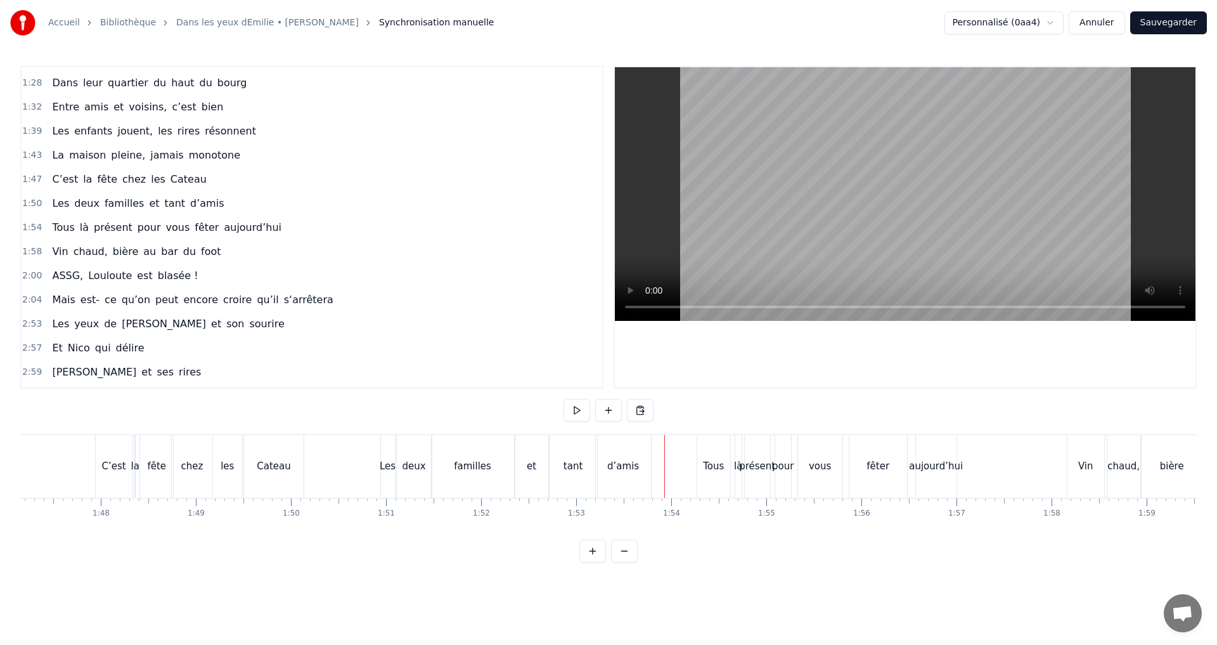
click at [352, 470] on div at bounding box center [992, 466] width 22326 height 63
click at [914, 467] on div "aujourd’hui" at bounding box center [936, 466] width 54 height 15
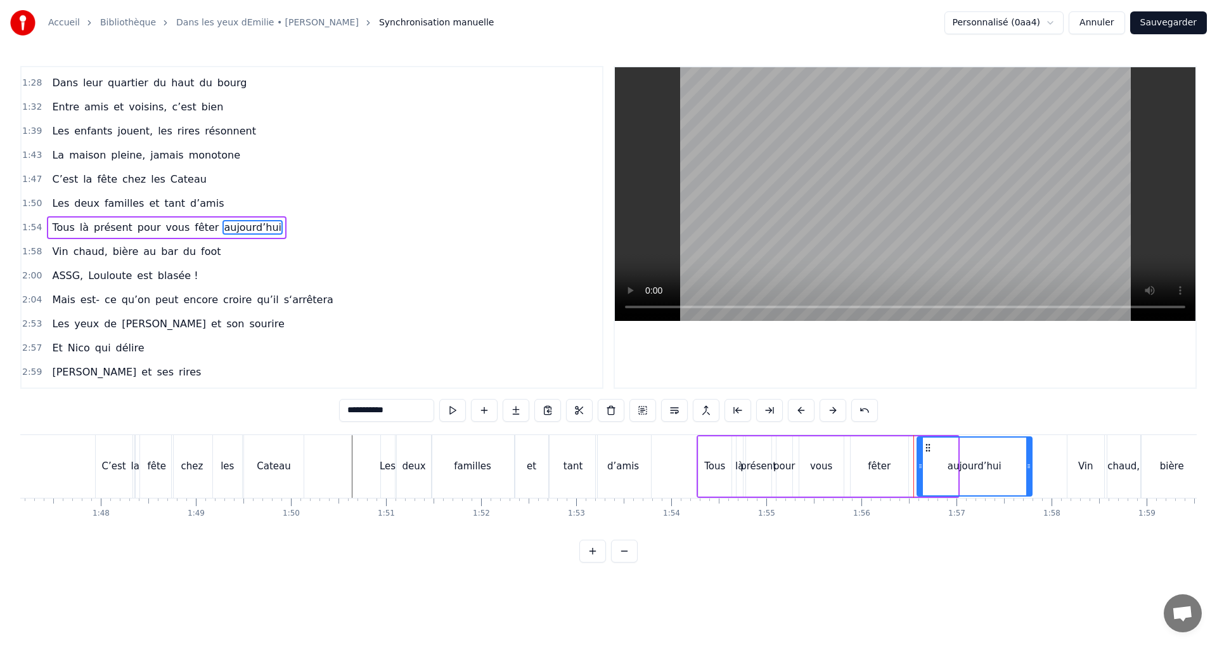
drag, startPoint x: 954, startPoint y: 465, endPoint x: 1028, endPoint y: 469, distance: 74.3
click at [1028, 469] on icon at bounding box center [1029, 466] width 5 height 10
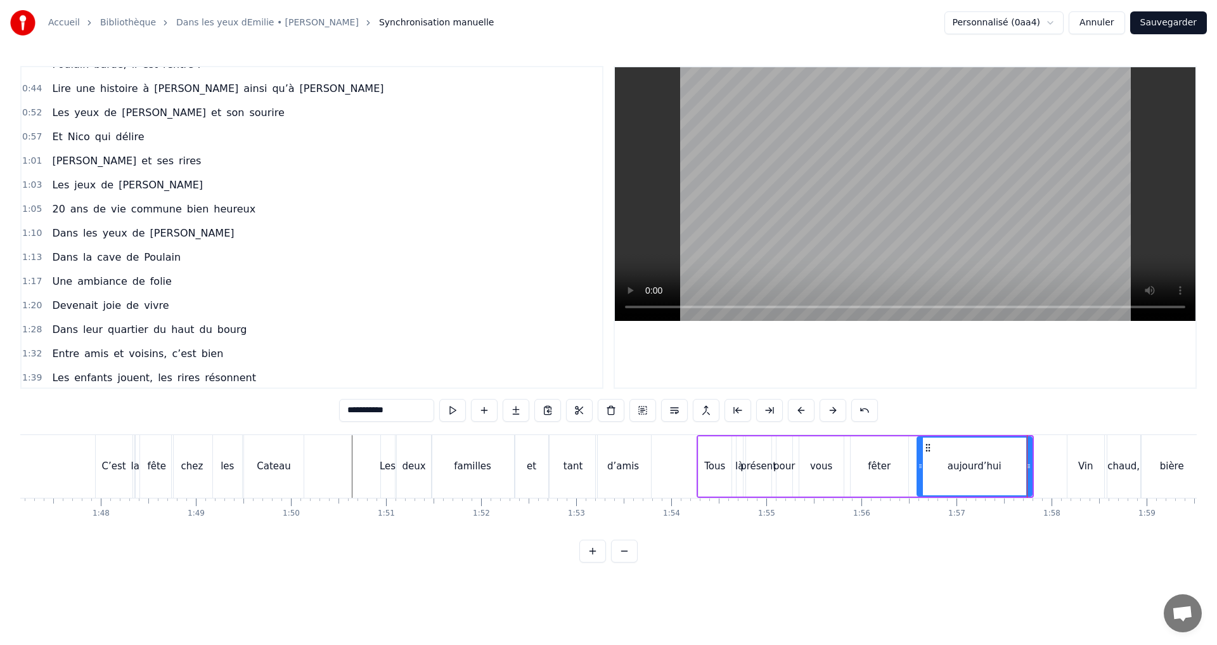
scroll to position [264, 0]
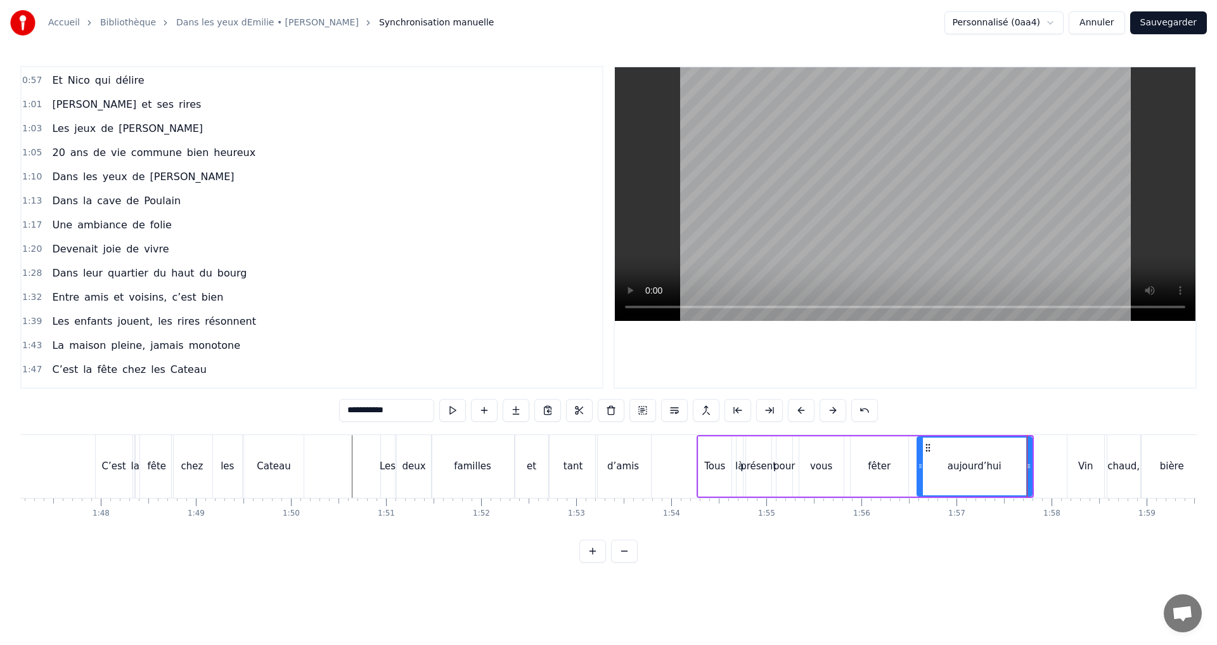
click at [417, 447] on div "deux" at bounding box center [414, 466] width 35 height 63
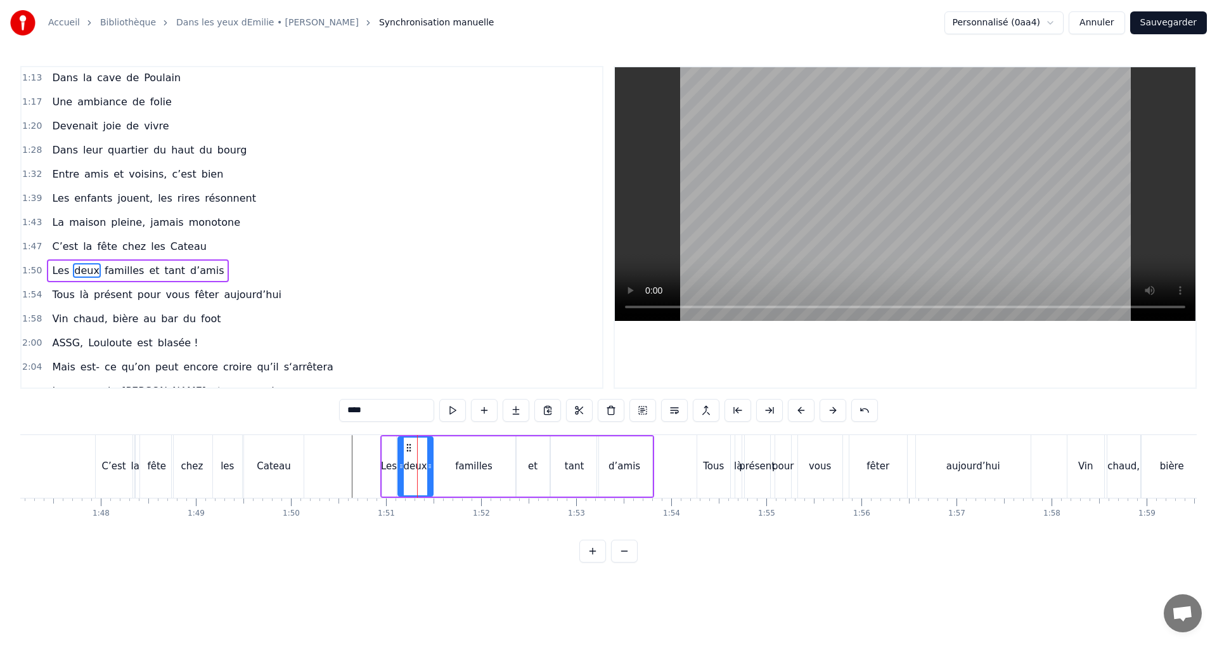
scroll to position [430, 0]
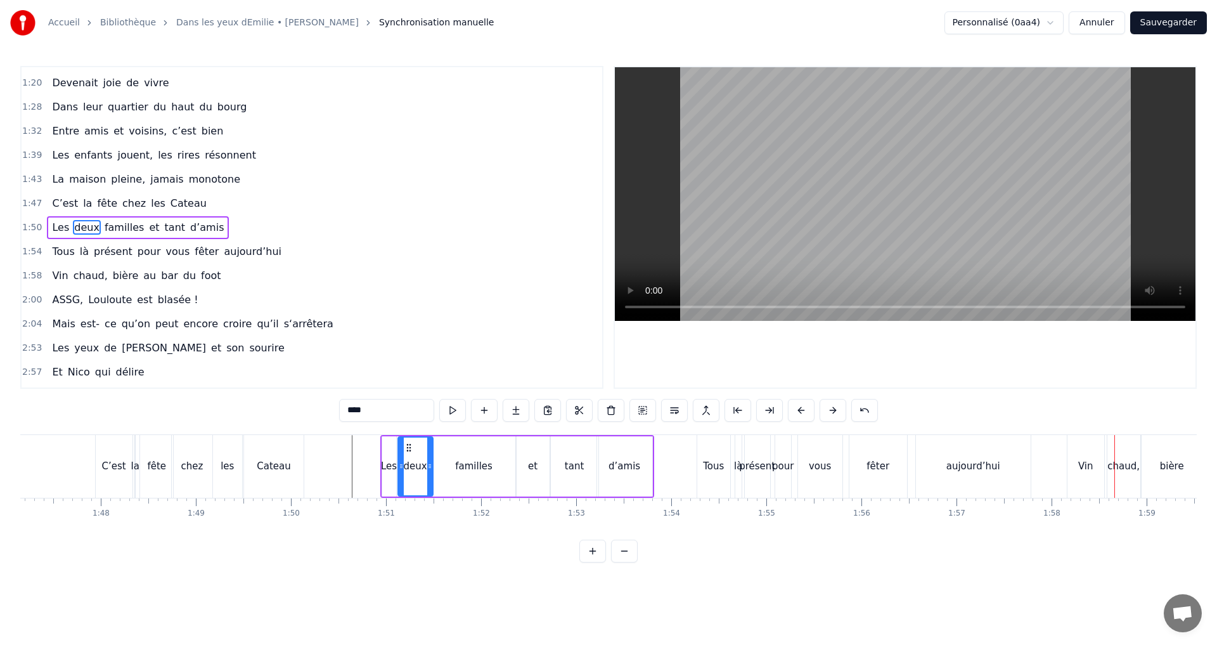
click at [740, 481] on div "là" at bounding box center [739, 466] width 6 height 63
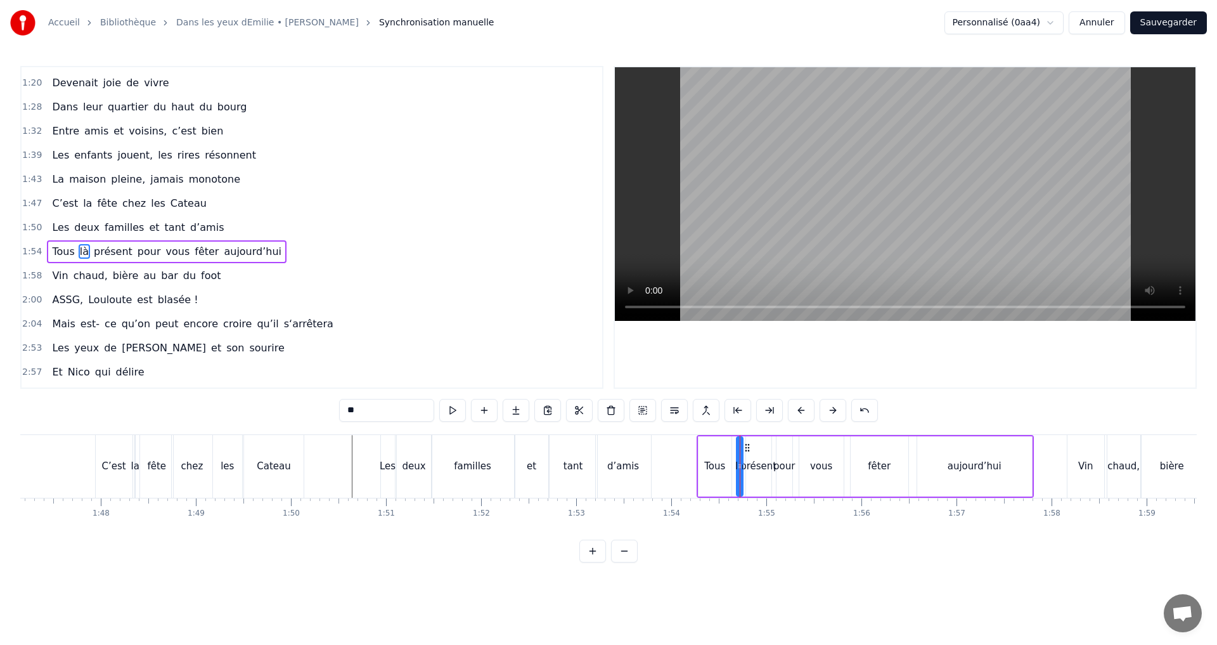
scroll to position [454, 0]
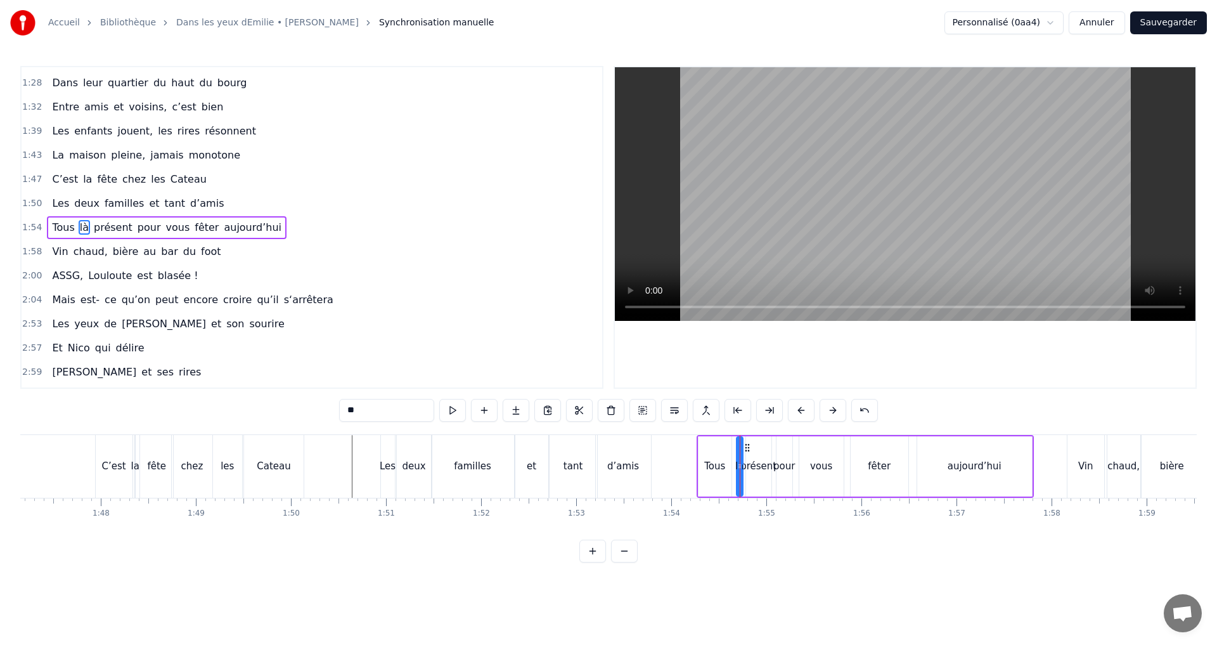
click at [969, 479] on div "aujourd’hui" at bounding box center [975, 466] width 115 height 60
type input "**********"
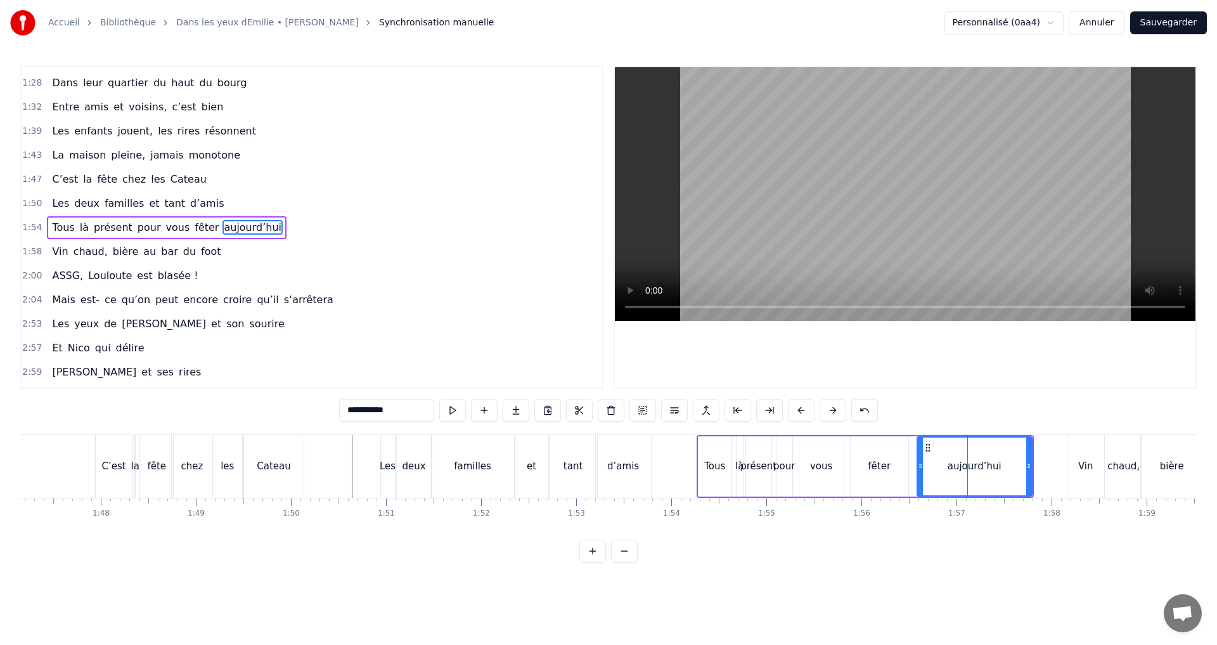
drag, startPoint x: 890, startPoint y: 462, endPoint x: 910, endPoint y: 462, distance: 20.3
click at [910, 462] on div "Tous là présent pour vous fêter aujourd’hui" at bounding box center [865, 466] width 337 height 63
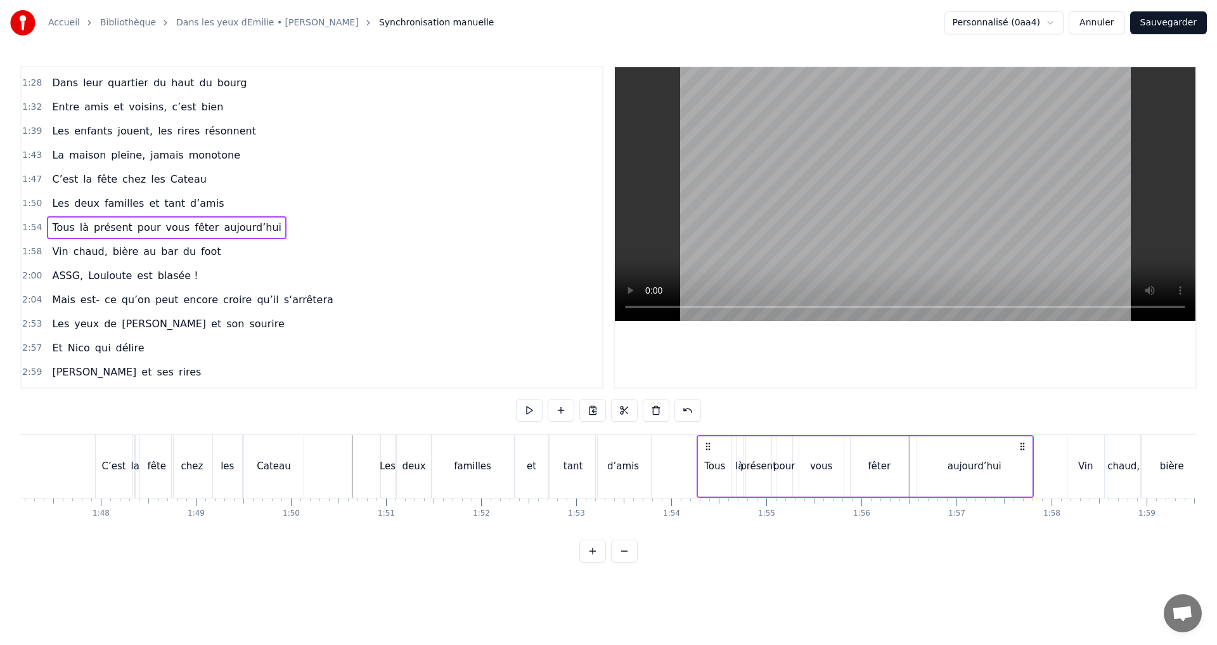
click at [893, 462] on div "fêter" at bounding box center [880, 466] width 58 height 60
drag, startPoint x: 860, startPoint y: 447, endPoint x: 881, endPoint y: 447, distance: 20.9
click at [881, 447] on circle at bounding box center [881, 447] width 1 height 1
click at [830, 467] on div "vous" at bounding box center [821, 466] width 22 height 15
click at [981, 472] on div "aujourd’hui" at bounding box center [975, 466] width 54 height 15
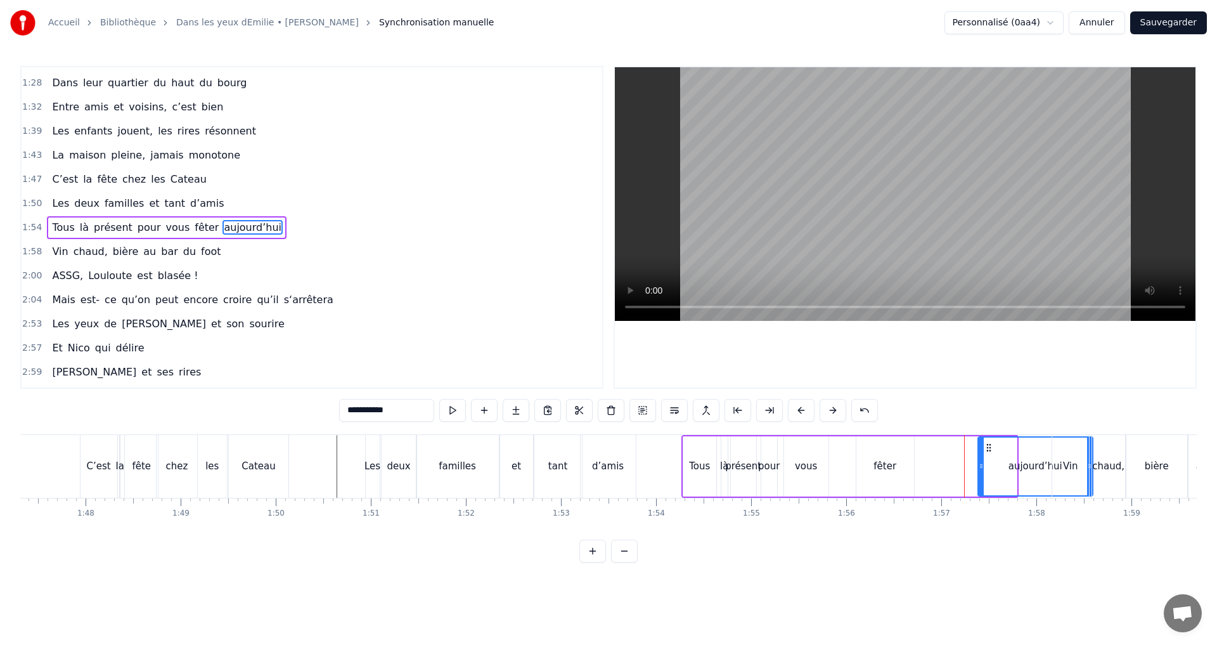
drag, startPoint x: 928, startPoint y: 447, endPoint x: 987, endPoint y: 453, distance: 59.2
click at [987, 453] on div "aujourd’hui" at bounding box center [1036, 467] width 114 height 58
drag, startPoint x: 989, startPoint y: 447, endPoint x: 950, endPoint y: 451, distance: 38.9
click at [950, 451] on icon at bounding box center [951, 448] width 10 height 10
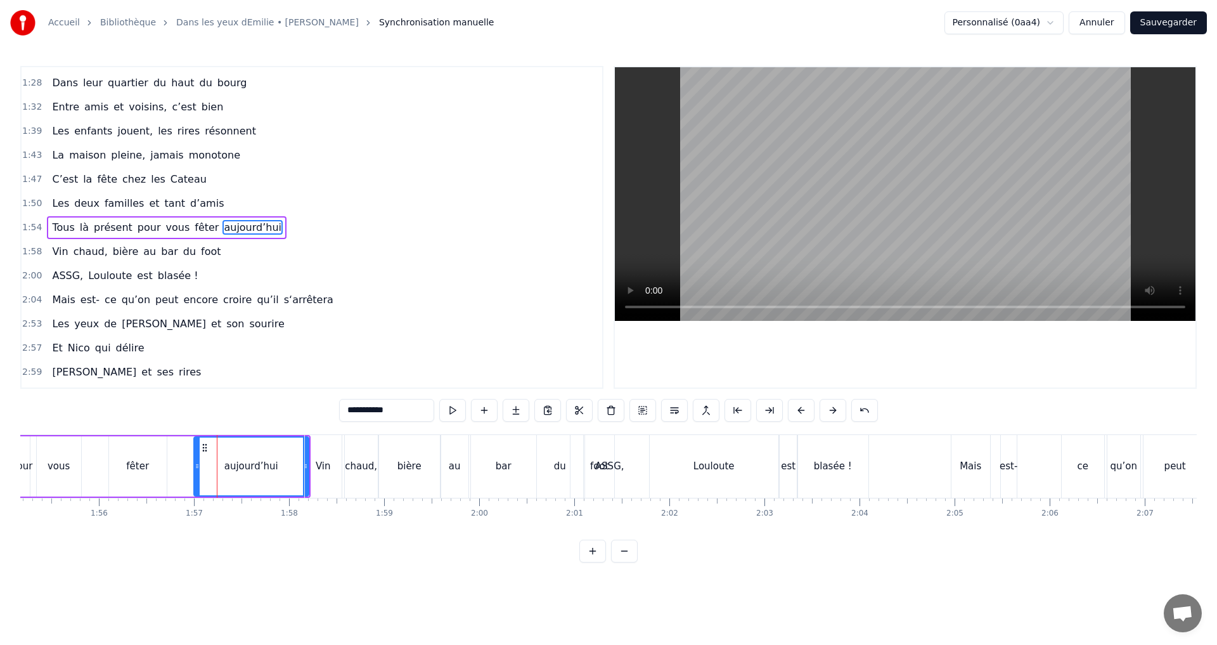
scroll to position [0, 11016]
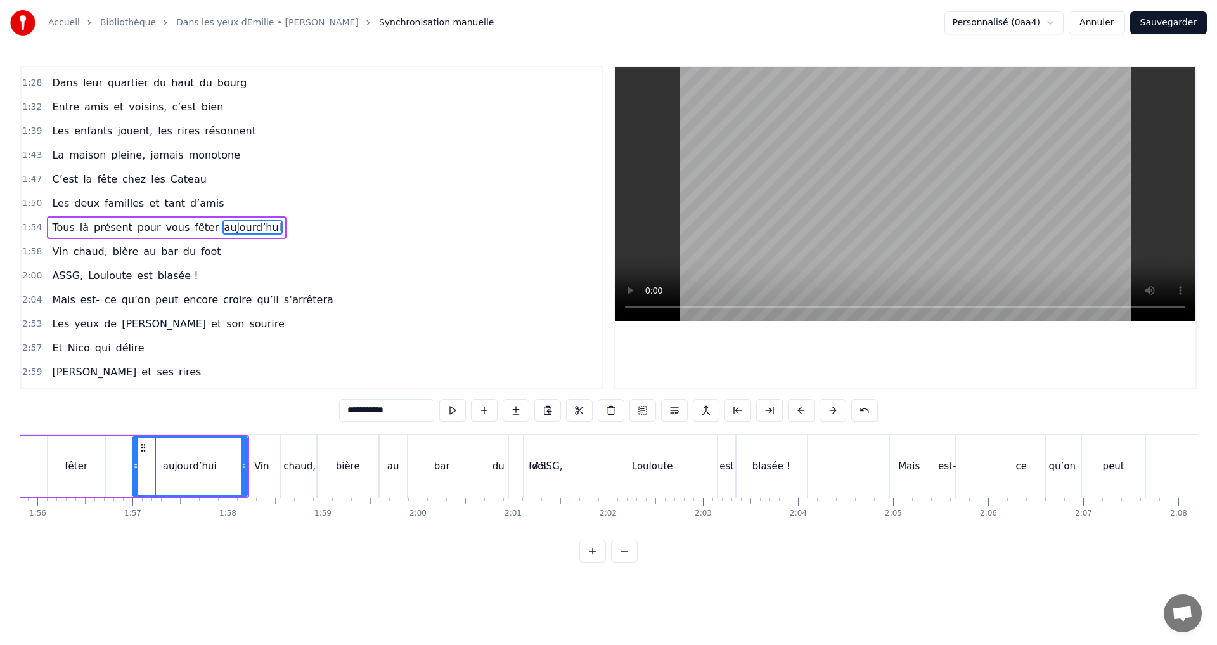
click at [668, 474] on div "Louloute" at bounding box center [652, 466] width 129 height 63
type input "********"
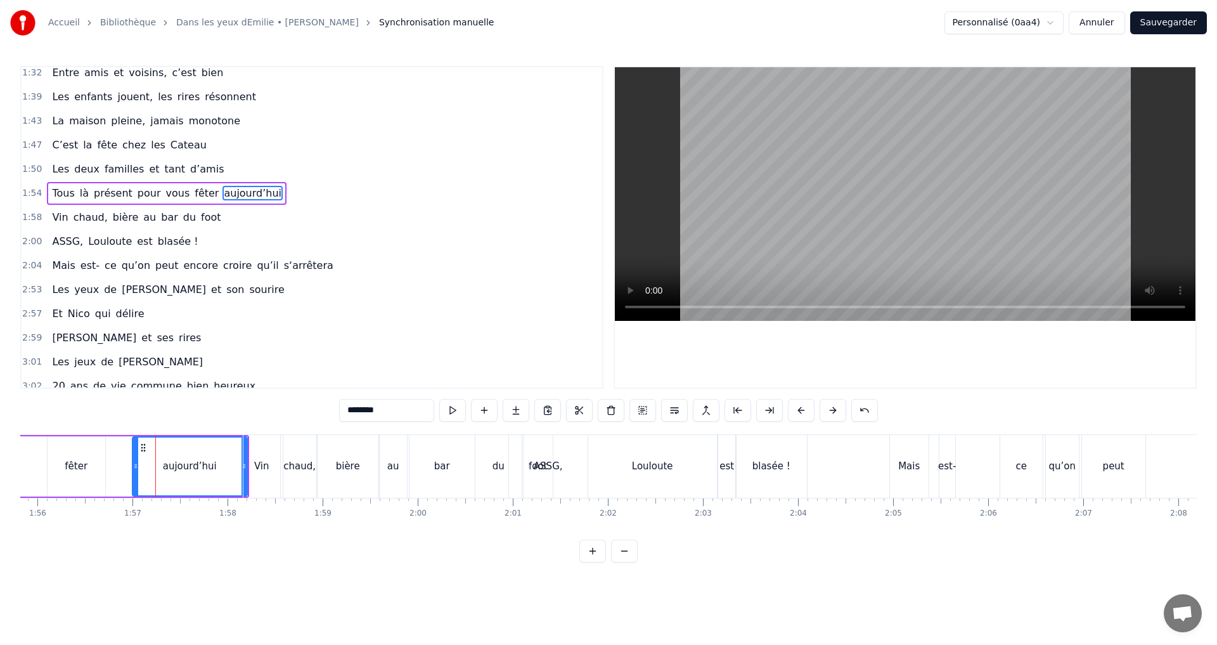
scroll to position [502, 0]
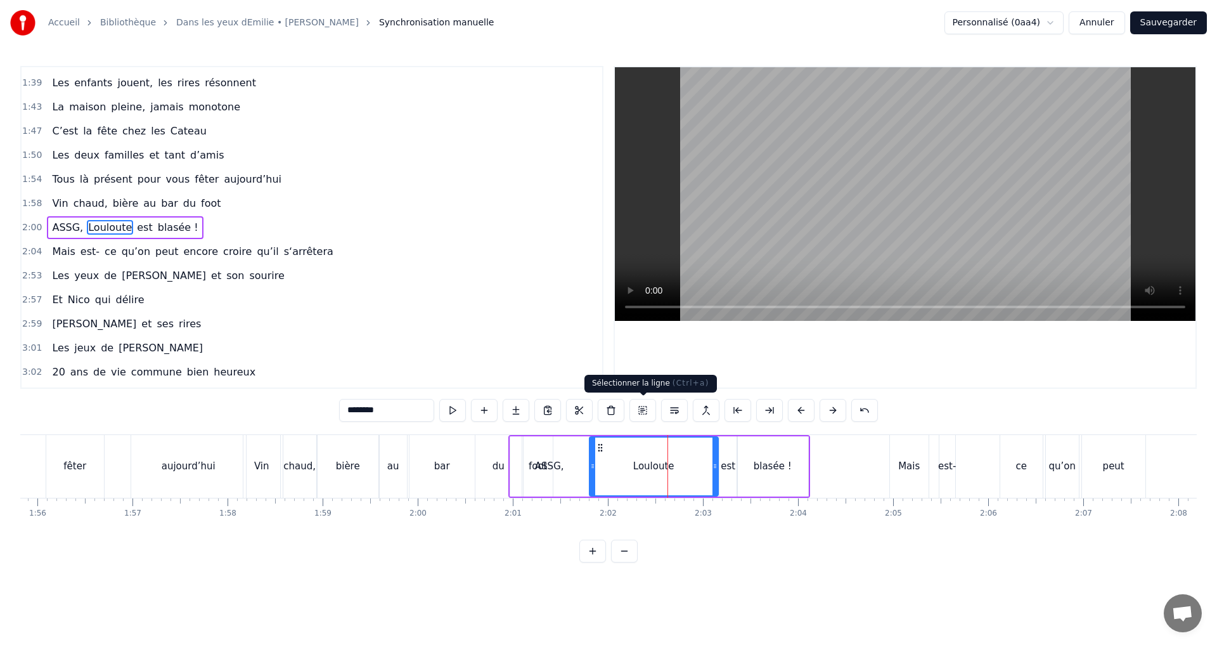
click at [645, 411] on button at bounding box center [643, 410] width 27 height 23
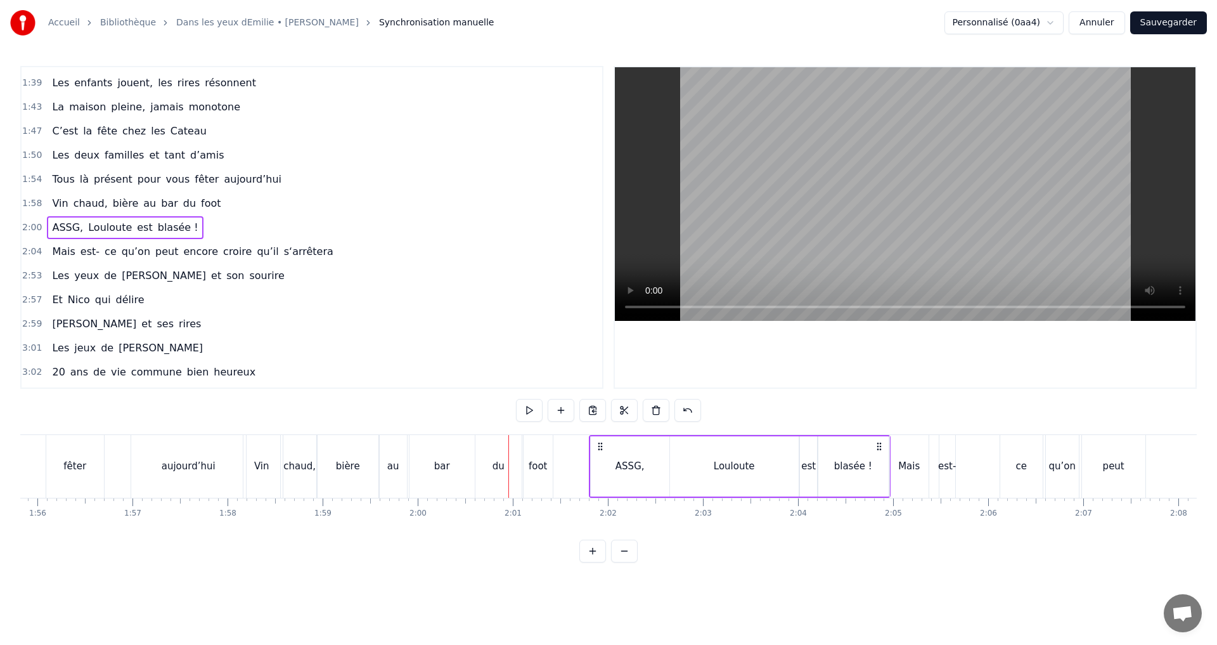
drag, startPoint x: 798, startPoint y: 446, endPoint x: 879, endPoint y: 453, distance: 80.8
click at [879, 453] on div "ASSG, Louloute est blasée !" at bounding box center [740, 466] width 302 height 63
click at [705, 576] on html "Accueil Bibliothèque Dans les yeux dEmilie • [PERSON_NAME] Synchronisation manu…" at bounding box center [608, 291] width 1217 height 583
click at [983, 467] on div "Mais est- ce qu’on peut encore croire qu’il s‘arrêtera" at bounding box center [1224, 466] width 668 height 63
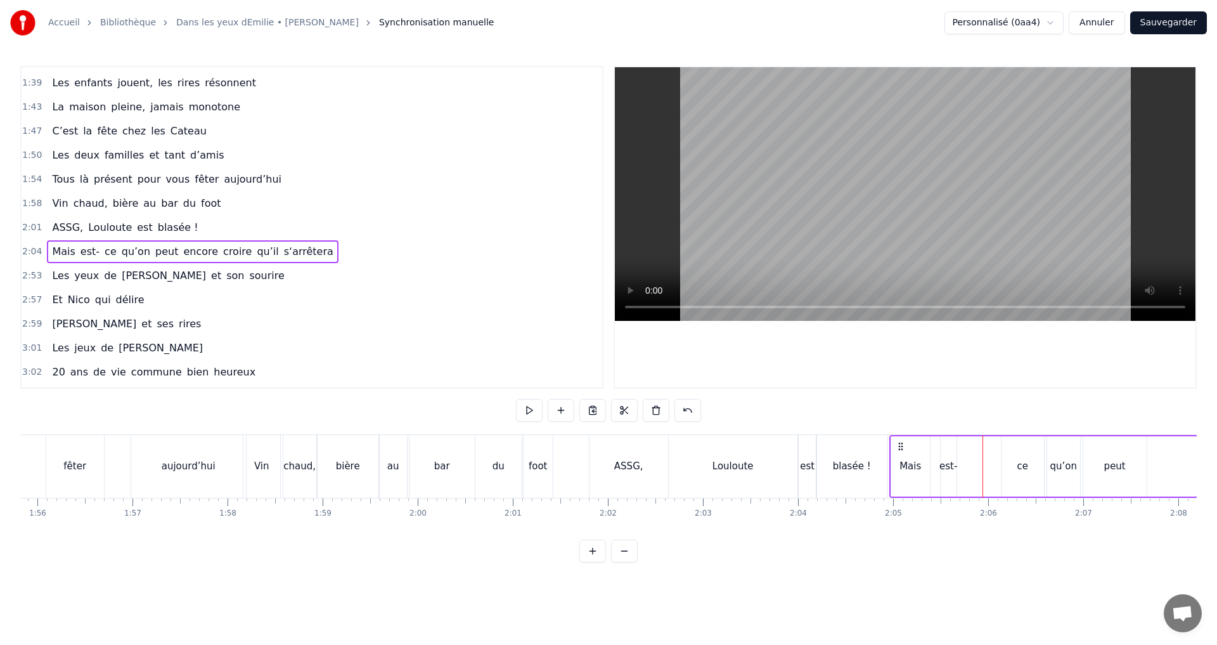
click at [944, 473] on div "est-" at bounding box center [949, 466] width 18 height 15
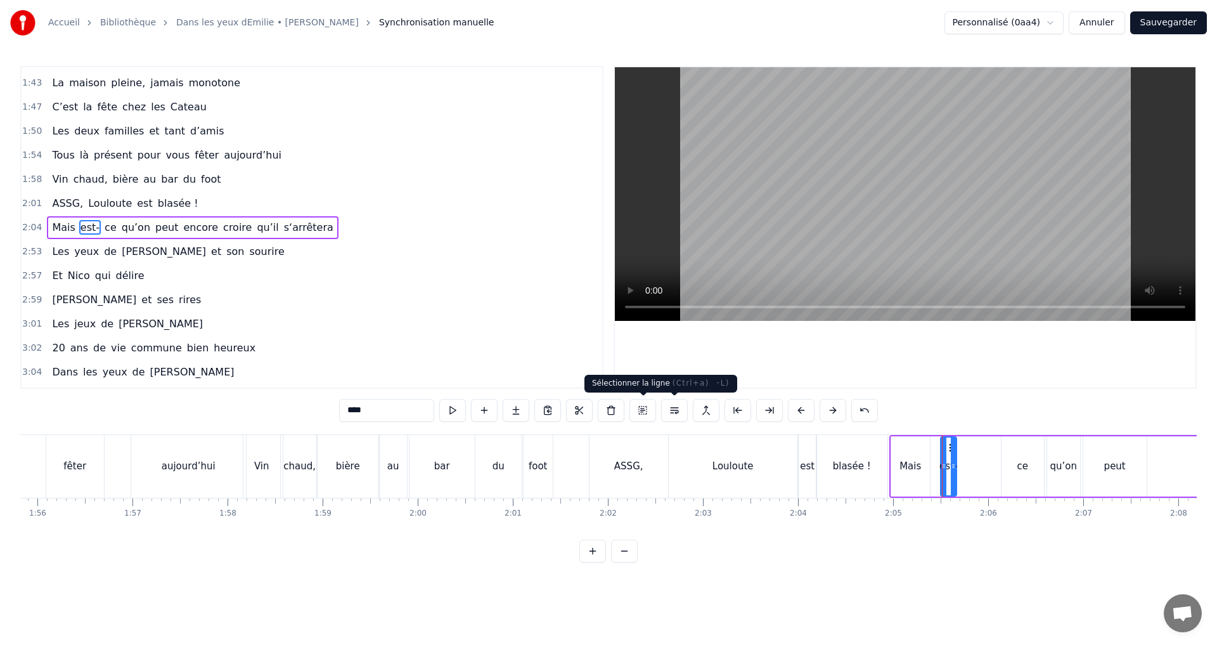
click at [644, 412] on button at bounding box center [643, 410] width 27 height 23
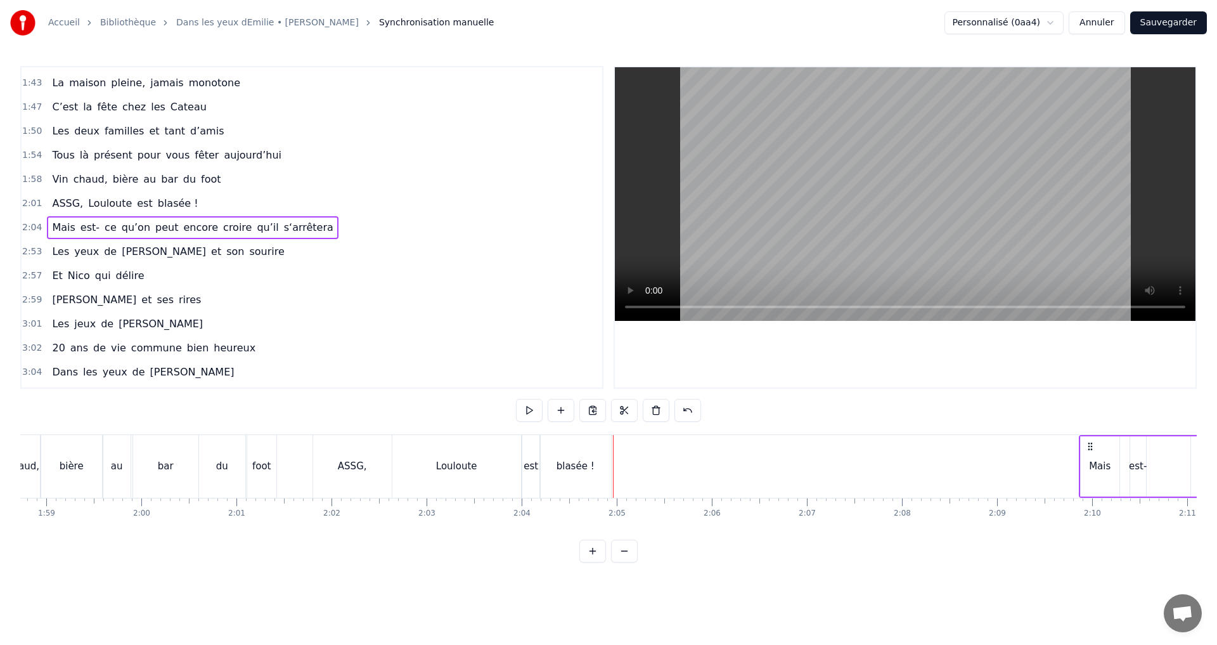
scroll to position [0, 11294]
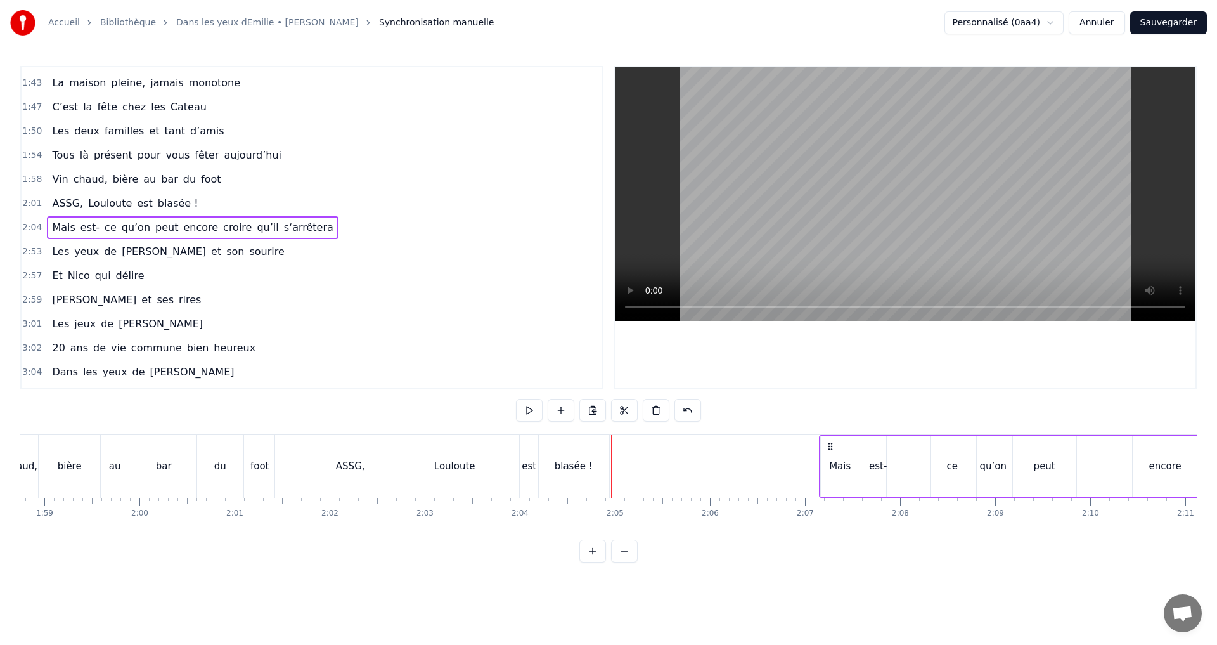
drag, startPoint x: 899, startPoint y: 446, endPoint x: 829, endPoint y: 461, distance: 71.9
click at [829, 461] on div "Mais est- ce qu’on peut encore croire qu’il s‘arrêtera" at bounding box center [1153, 466] width 668 height 63
click at [510, 462] on div "Louloute" at bounding box center [455, 466] width 129 height 63
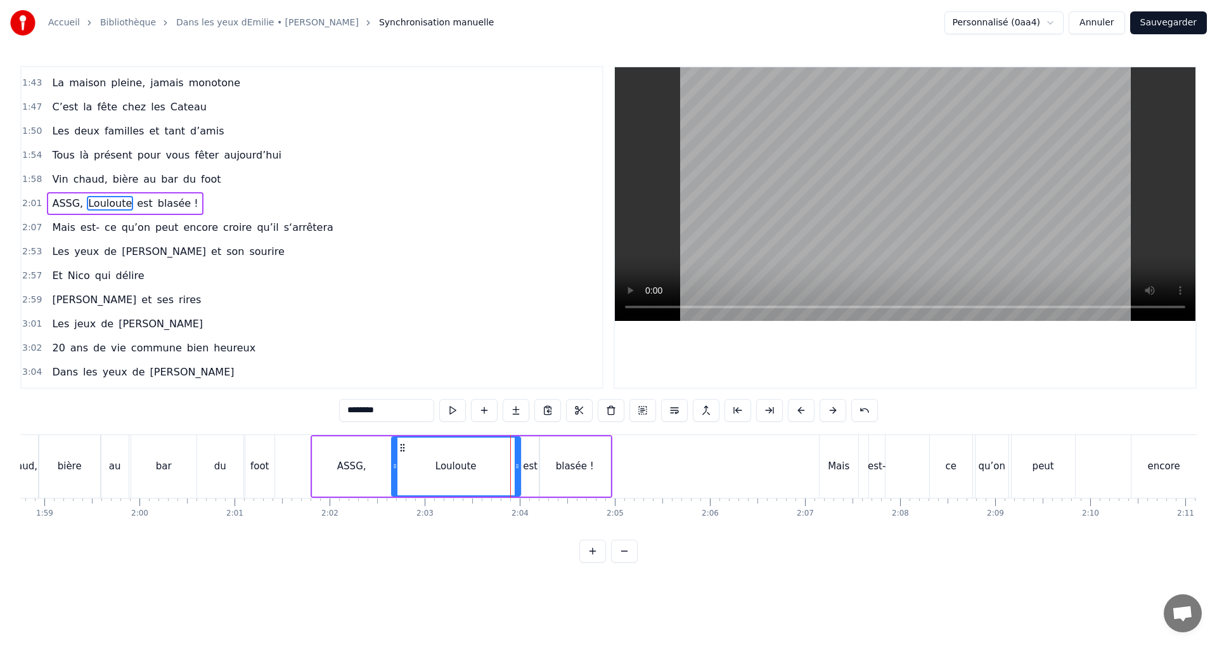
scroll to position [502, 0]
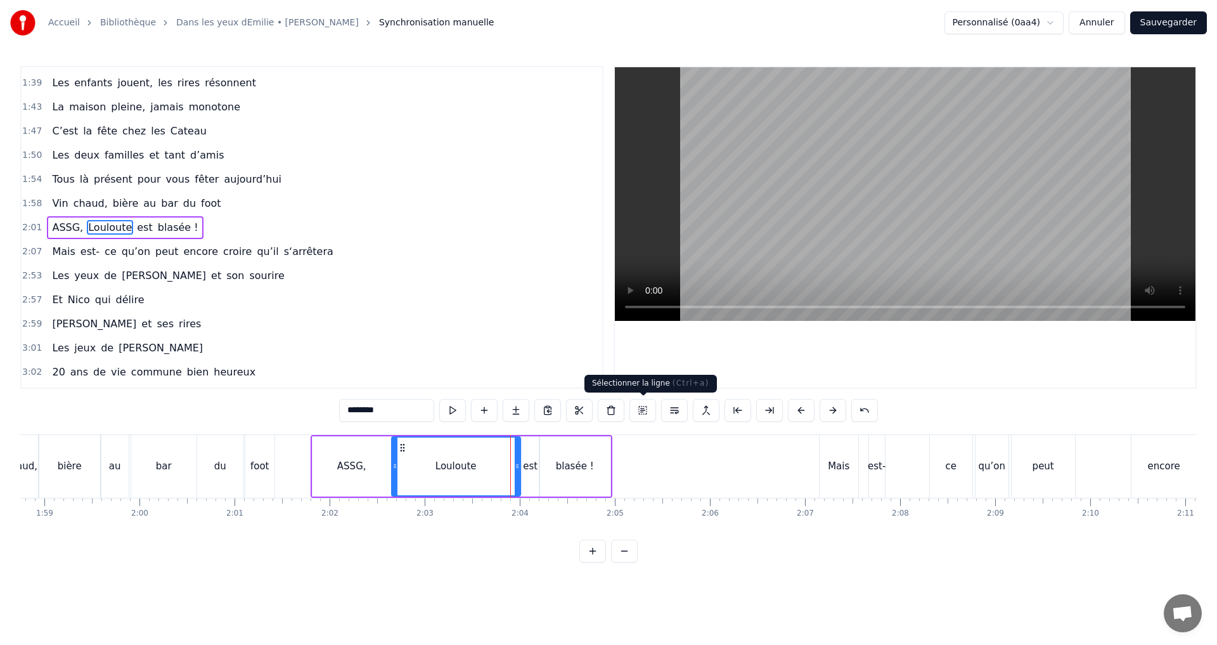
click at [644, 412] on button at bounding box center [643, 410] width 27 height 23
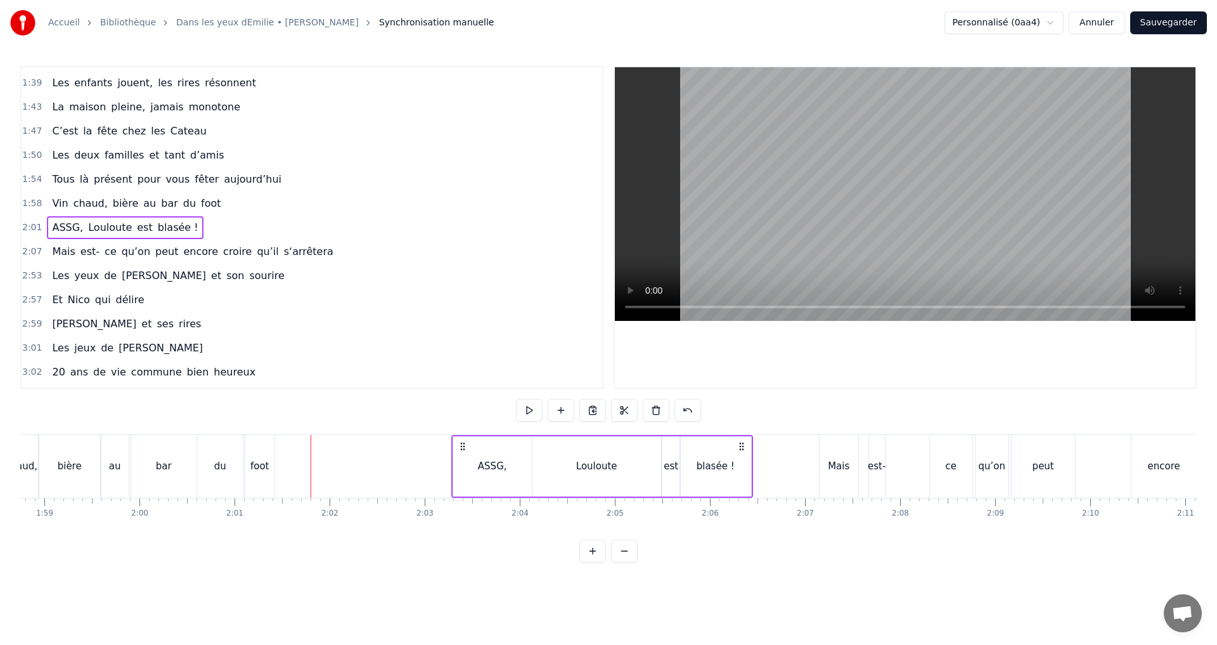
drag, startPoint x: 600, startPoint y: 446, endPoint x: 744, endPoint y: 479, distance: 147.5
click at [744, 467] on div "ASSG, Louloute est blasée !" at bounding box center [602, 466] width 302 height 63
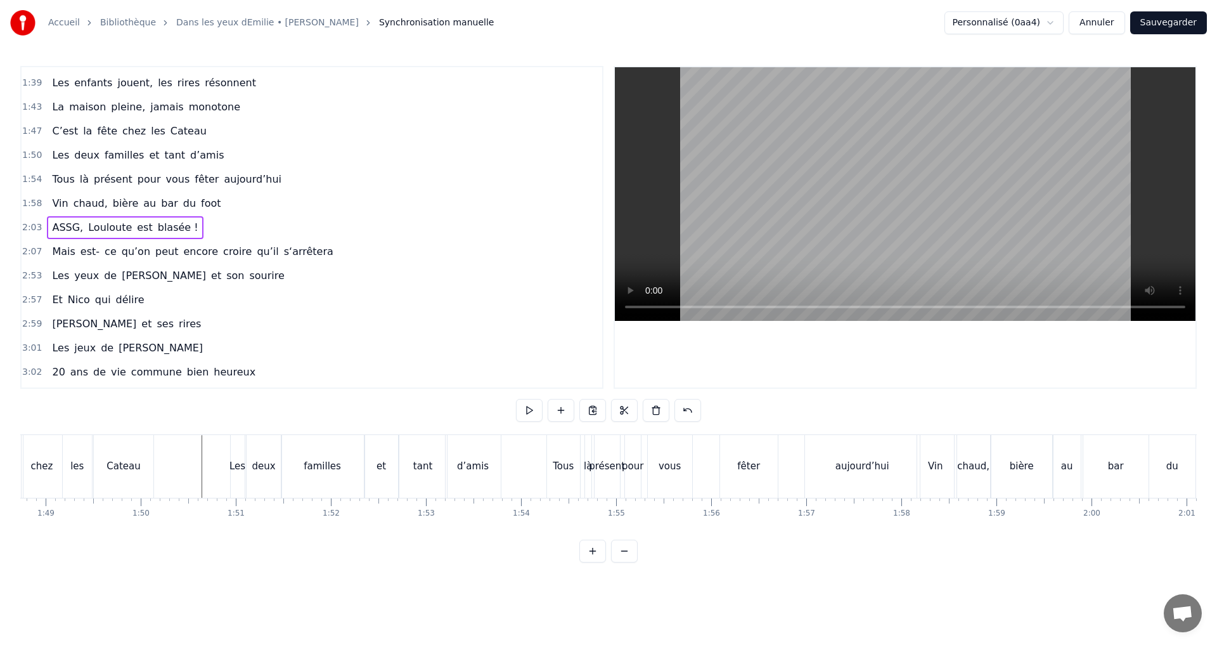
scroll to position [0, 10207]
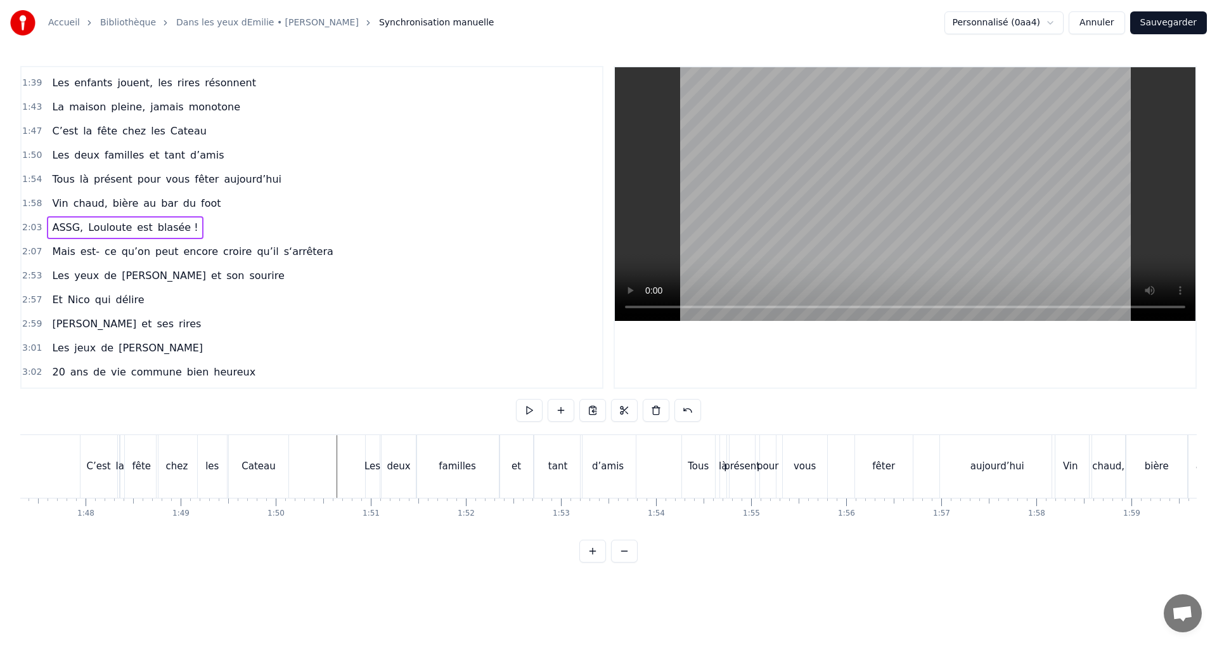
click at [1067, 478] on div "Vin" at bounding box center [1071, 466] width 37 height 63
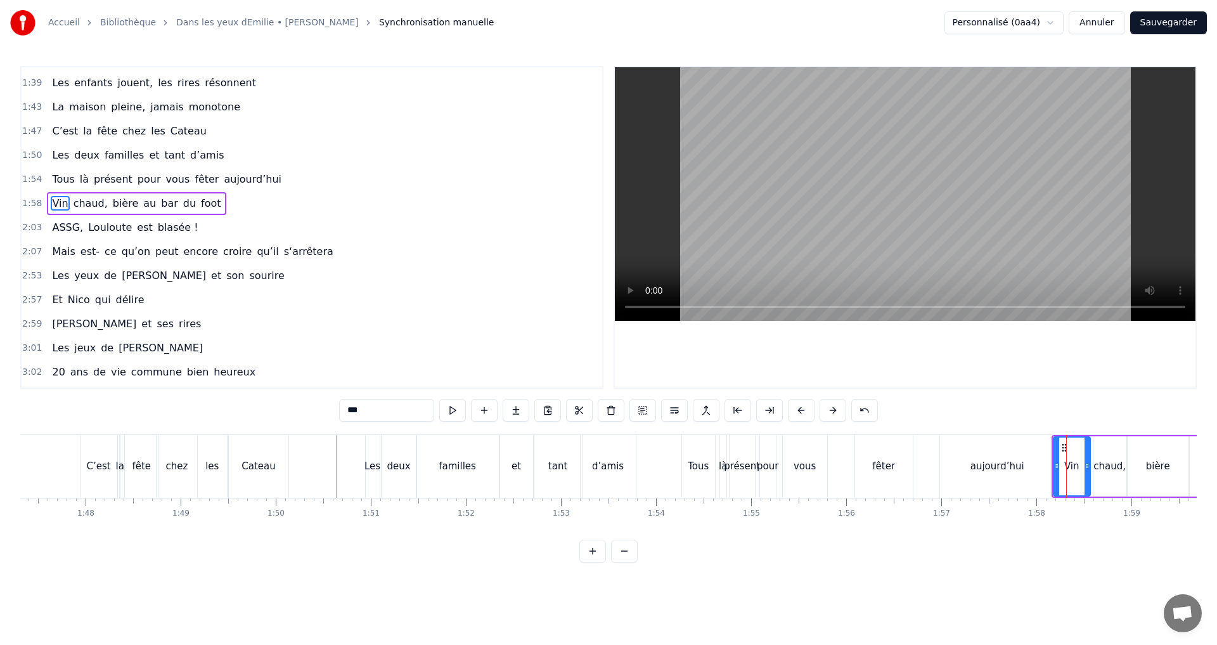
scroll to position [478, 0]
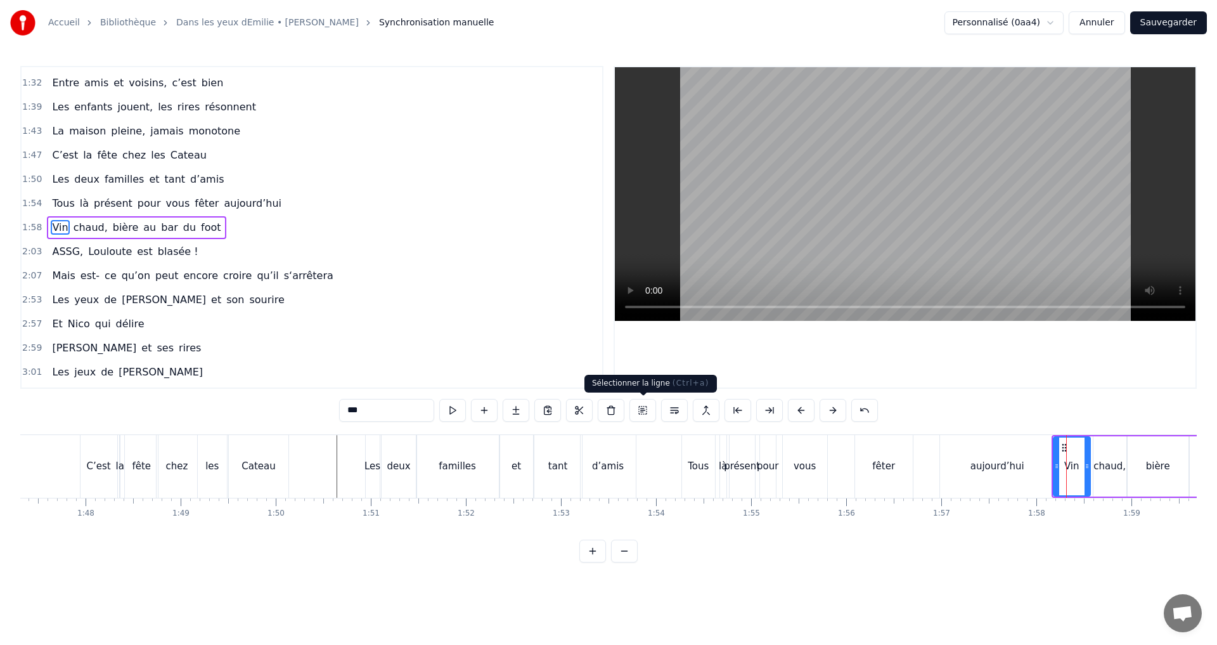
click at [645, 412] on button at bounding box center [643, 410] width 27 height 23
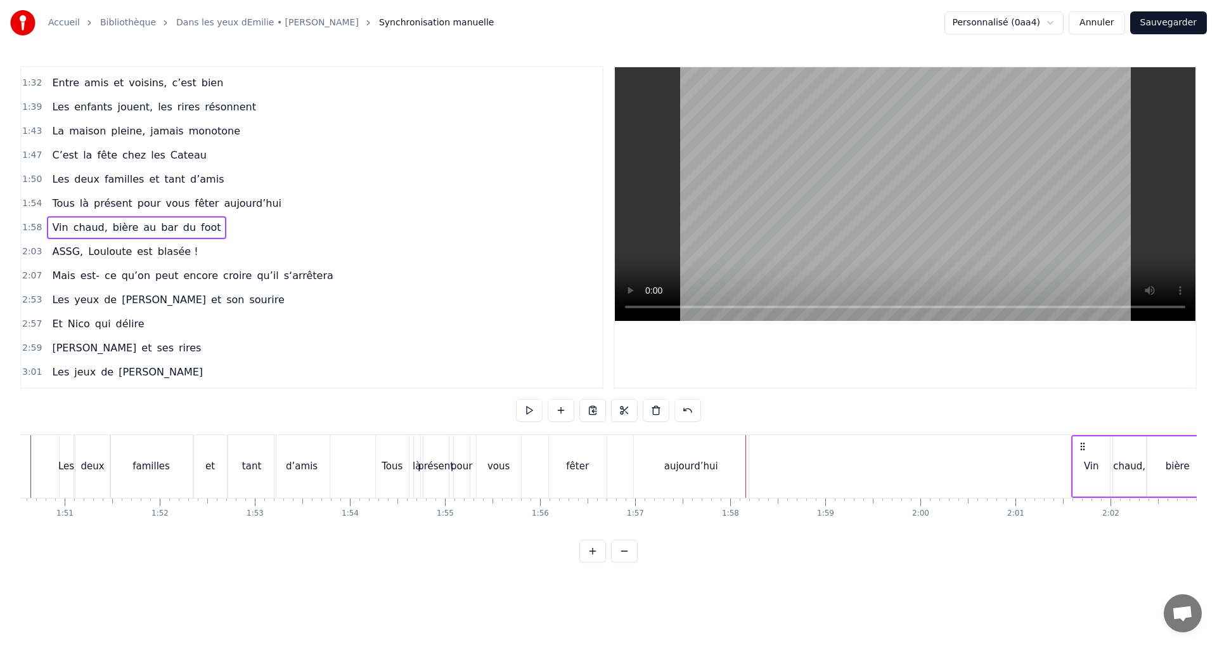
scroll to position [0, 10534]
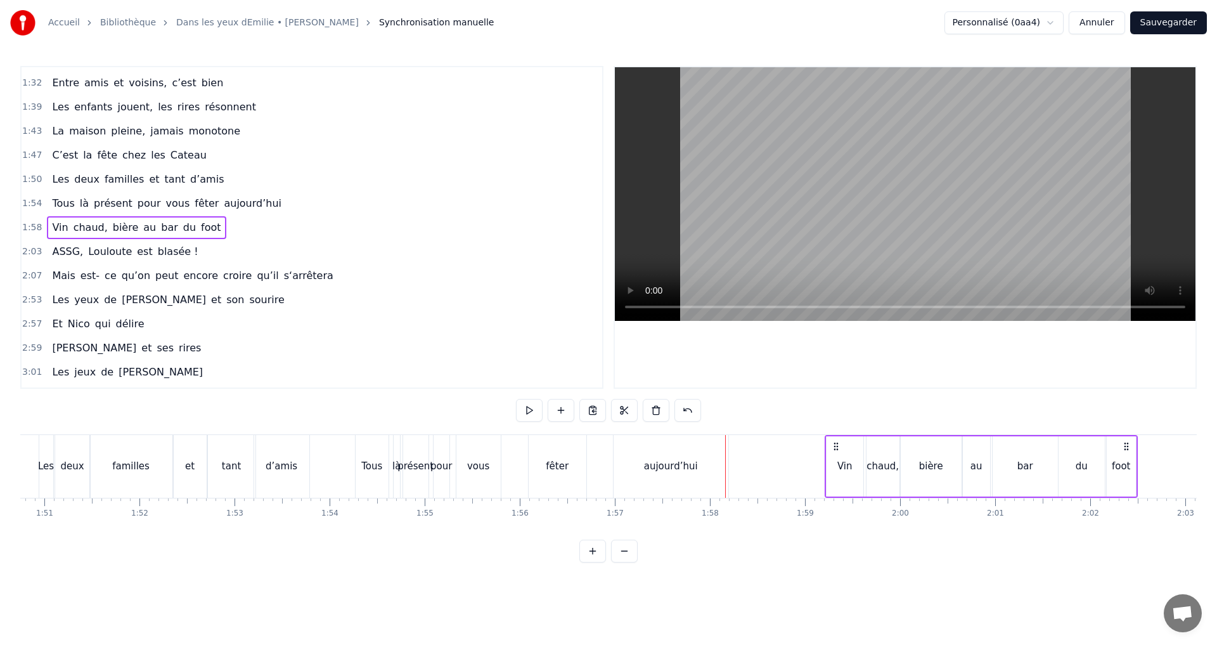
drag, startPoint x: 1063, startPoint y: 446, endPoint x: 836, endPoint y: 447, distance: 226.4
click at [836, 446] on icon at bounding box center [836, 446] width 10 height 10
click at [698, 467] on div "aujourd’hui" at bounding box center [671, 466] width 115 height 63
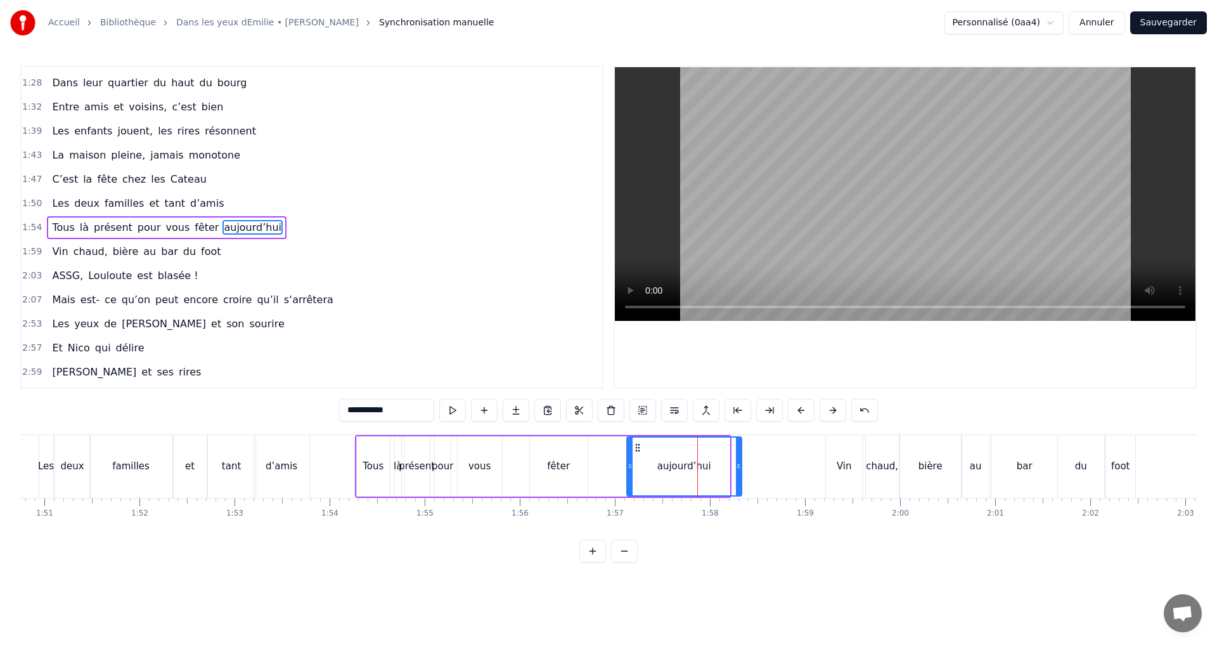
drag, startPoint x: 623, startPoint y: 448, endPoint x: 635, endPoint y: 450, distance: 12.2
click at [635, 450] on icon at bounding box center [638, 448] width 10 height 10
drag, startPoint x: 741, startPoint y: 472, endPoint x: 762, endPoint y: 470, distance: 21.0
click at [762, 470] on div at bounding box center [759, 467] width 5 height 58
click at [386, 447] on div "Tous" at bounding box center [373, 466] width 33 height 60
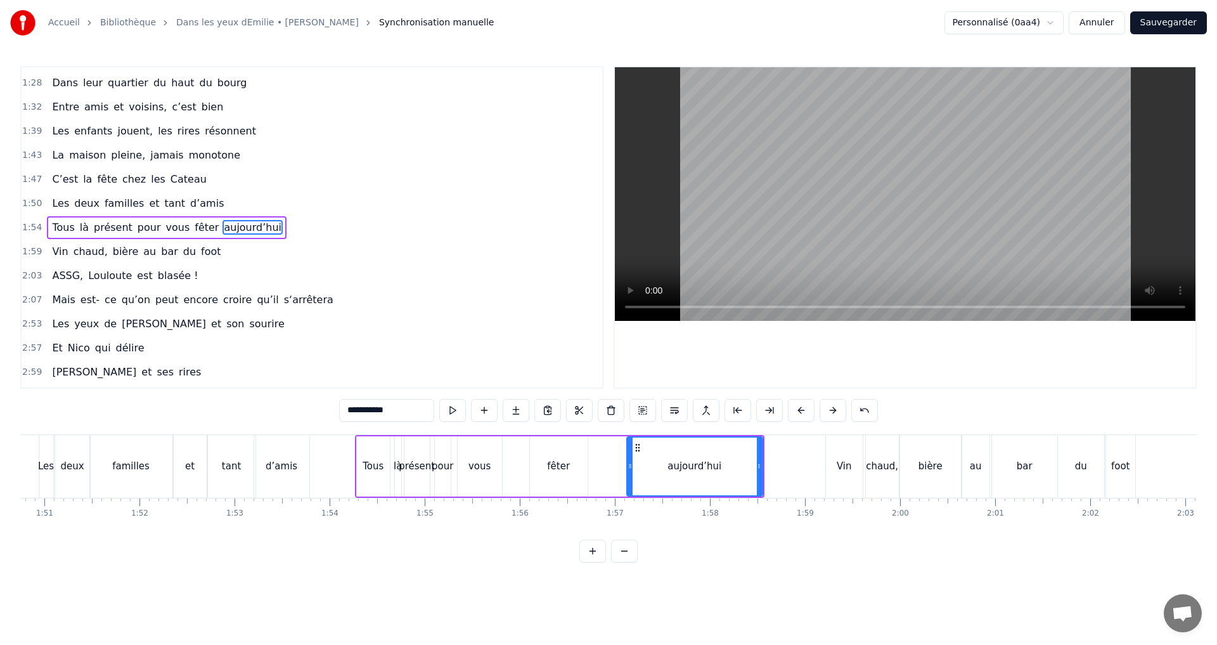
type input "****"
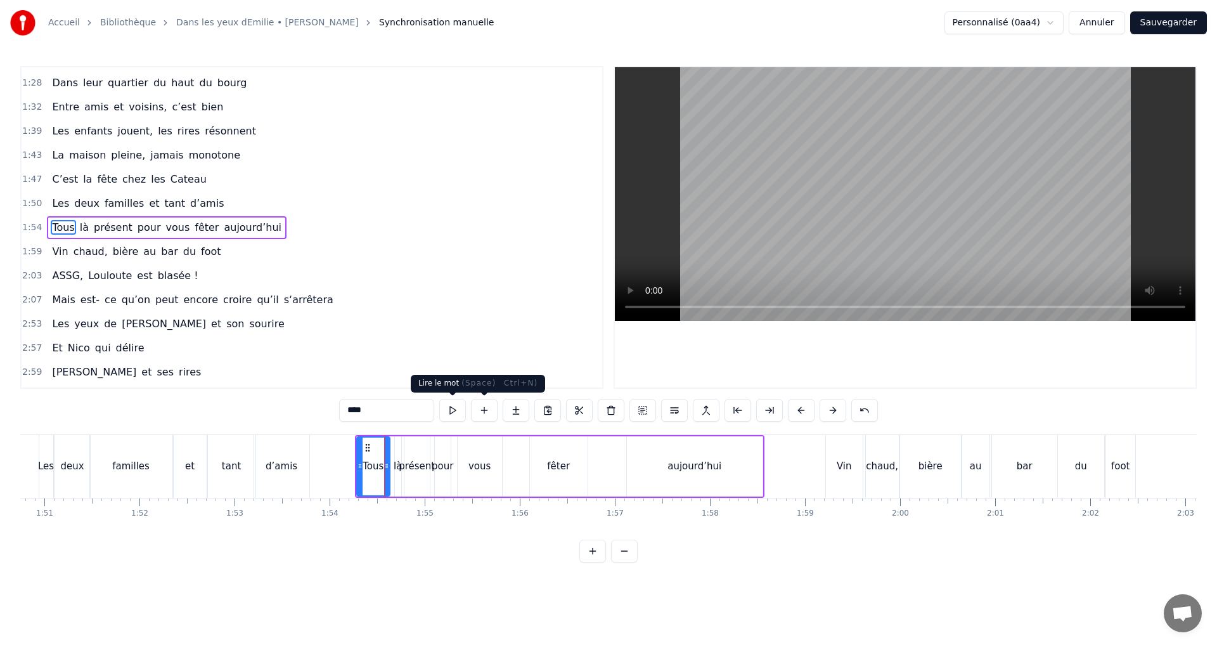
click at [457, 412] on button at bounding box center [452, 410] width 27 height 23
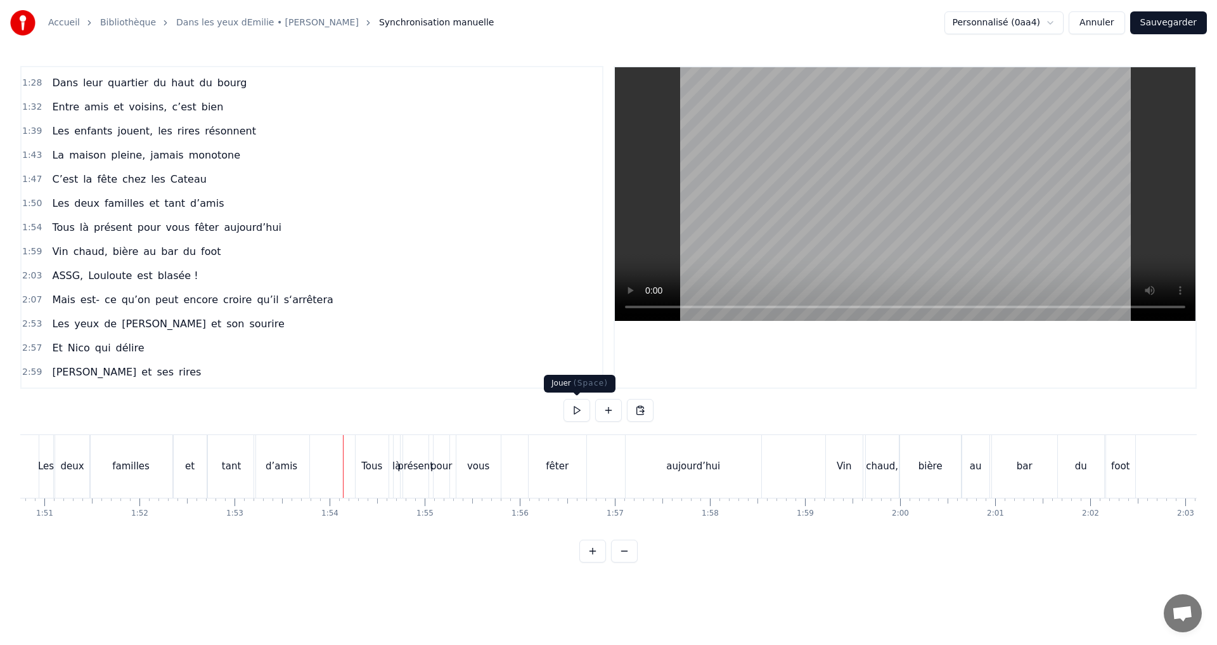
click at [571, 413] on button at bounding box center [577, 410] width 27 height 23
click at [572, 410] on button at bounding box center [577, 410] width 27 height 23
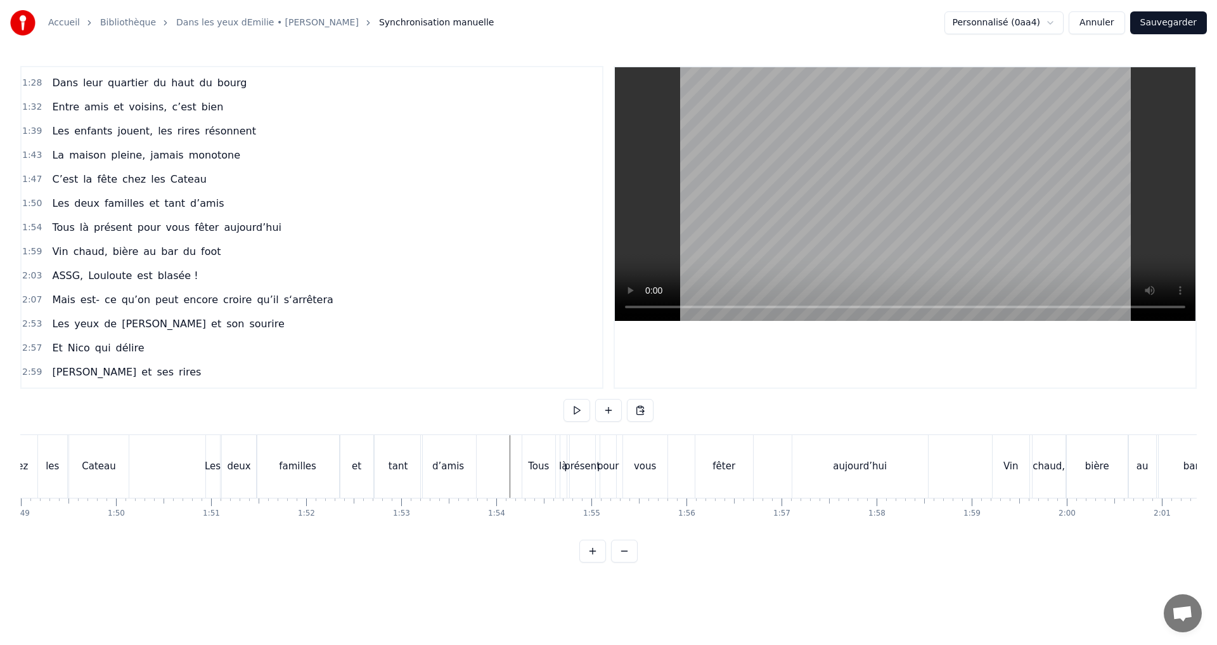
scroll to position [0, 10428]
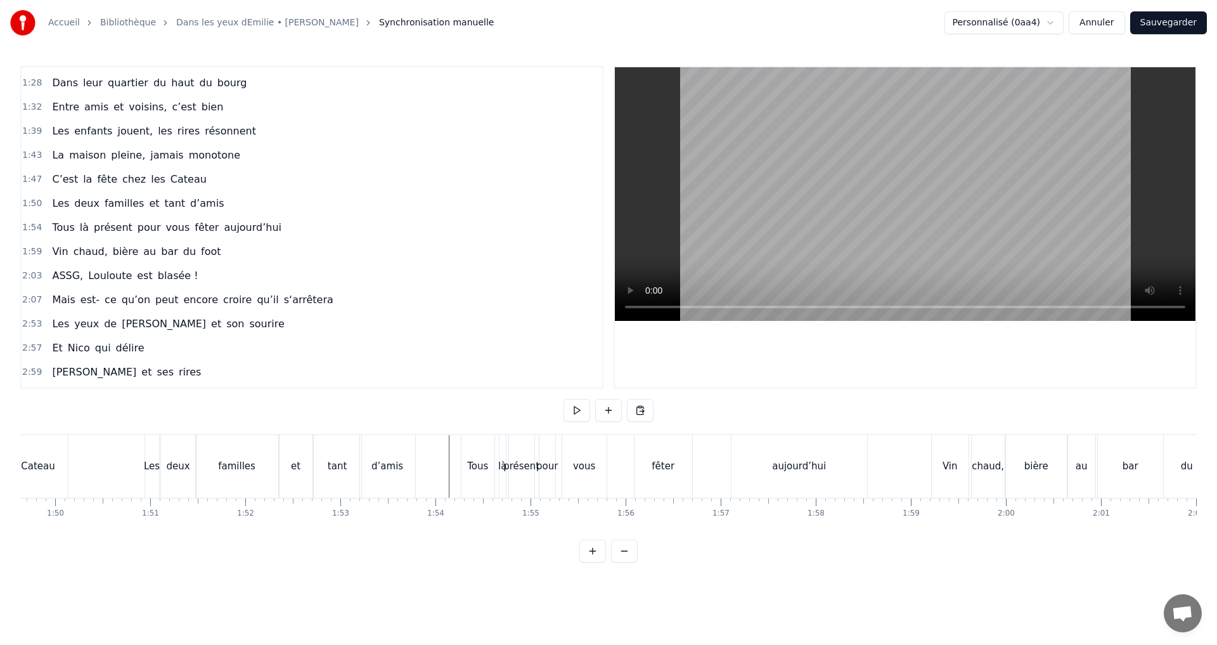
click at [655, 472] on div "fêter" at bounding box center [663, 466] width 23 height 15
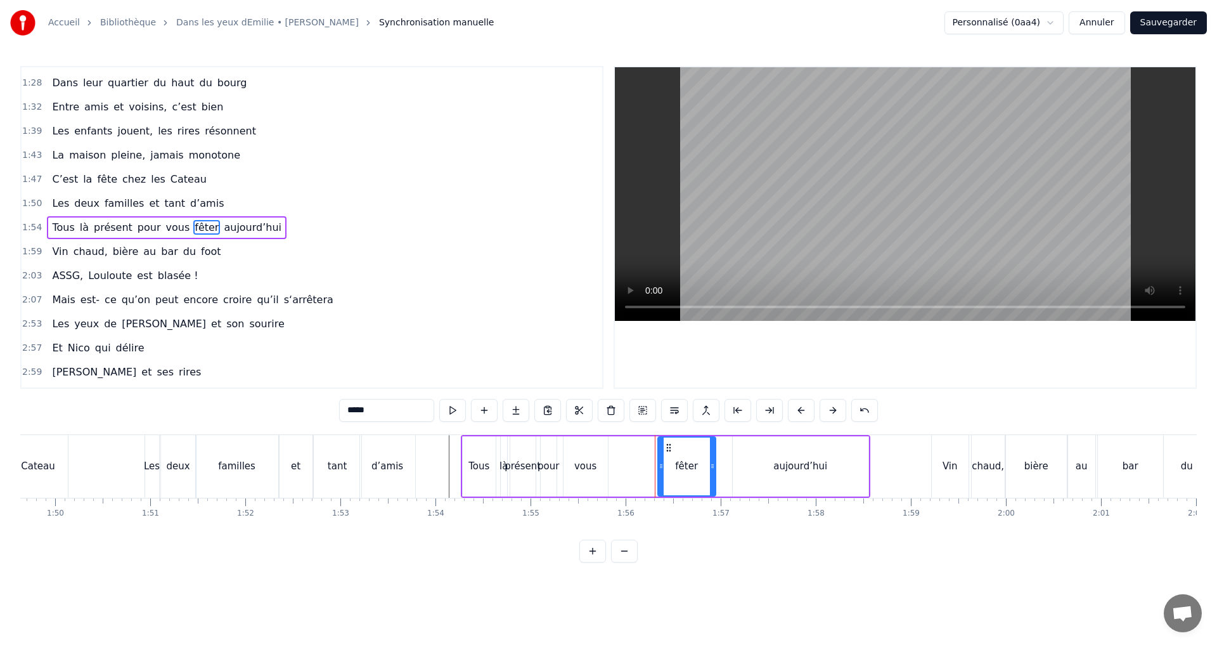
drag, startPoint x: 646, startPoint y: 450, endPoint x: 656, endPoint y: 463, distance: 17.1
click at [673, 453] on div "fêter" at bounding box center [687, 467] width 56 height 58
click at [588, 470] on div "vous" at bounding box center [585, 466] width 22 height 15
drag, startPoint x: 573, startPoint y: 446, endPoint x: 621, endPoint y: 451, distance: 48.5
click at [621, 451] on icon at bounding box center [621, 448] width 10 height 10
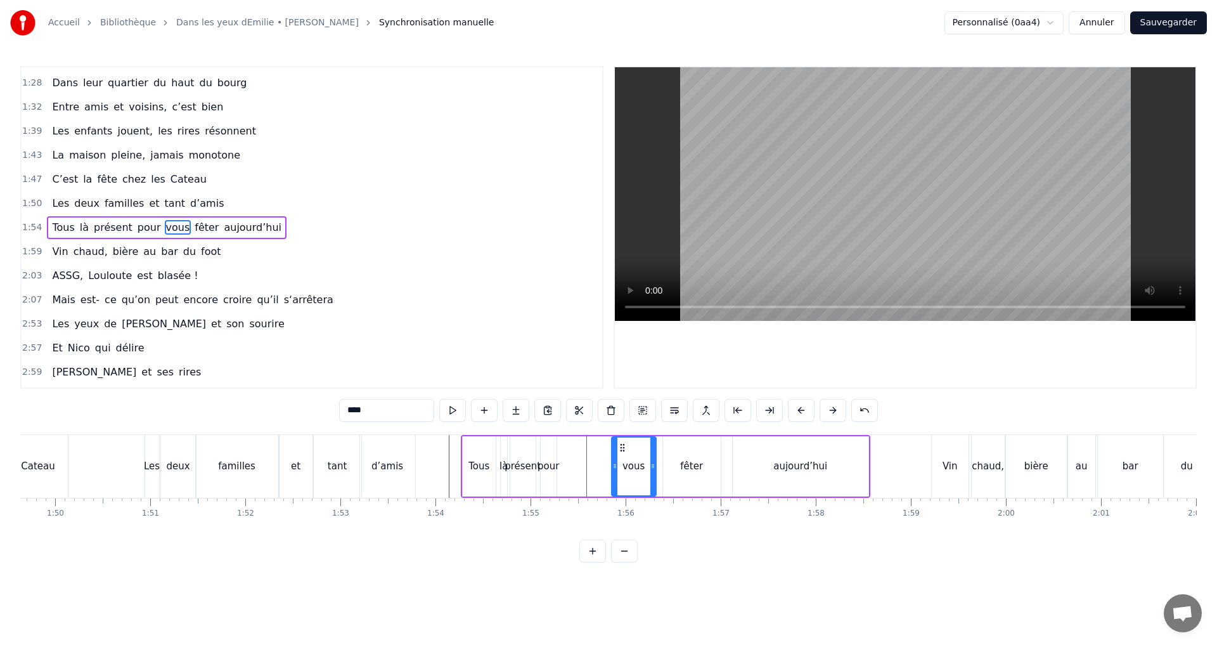
click at [549, 469] on div "pour" at bounding box center [549, 466] width 22 height 15
drag, startPoint x: 550, startPoint y: 445, endPoint x: 605, endPoint y: 467, distance: 59.5
click at [592, 452] on div "pour" at bounding box center [590, 467] width 15 height 58
drag, startPoint x: 597, startPoint y: 467, endPoint x: 610, endPoint y: 467, distance: 12.7
click at [610, 467] on icon at bounding box center [608, 466] width 5 height 10
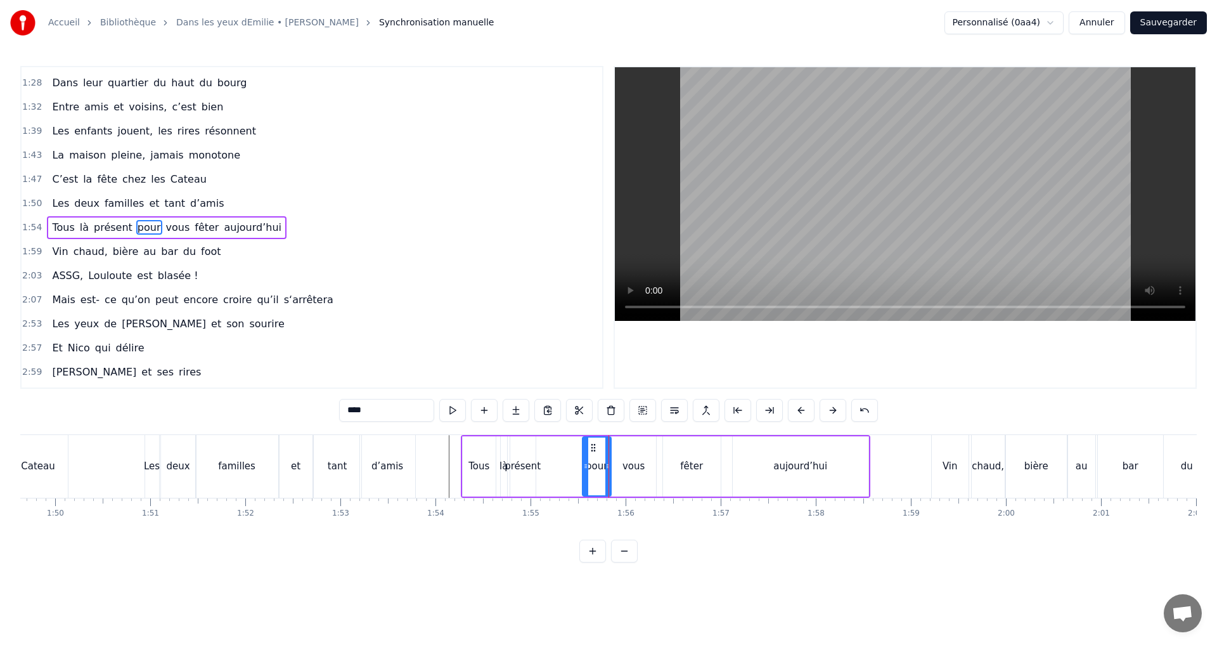
click at [533, 467] on div "présent" at bounding box center [523, 466] width 36 height 15
drag, startPoint x: 534, startPoint y: 457, endPoint x: 561, endPoint y: 457, distance: 27.3
click at [561, 457] on div at bounding box center [559, 467] width 5 height 58
drag, startPoint x: 521, startPoint y: 448, endPoint x: 535, endPoint y: 448, distance: 14.0
click at [535, 448] on icon at bounding box center [535, 448] width 10 height 10
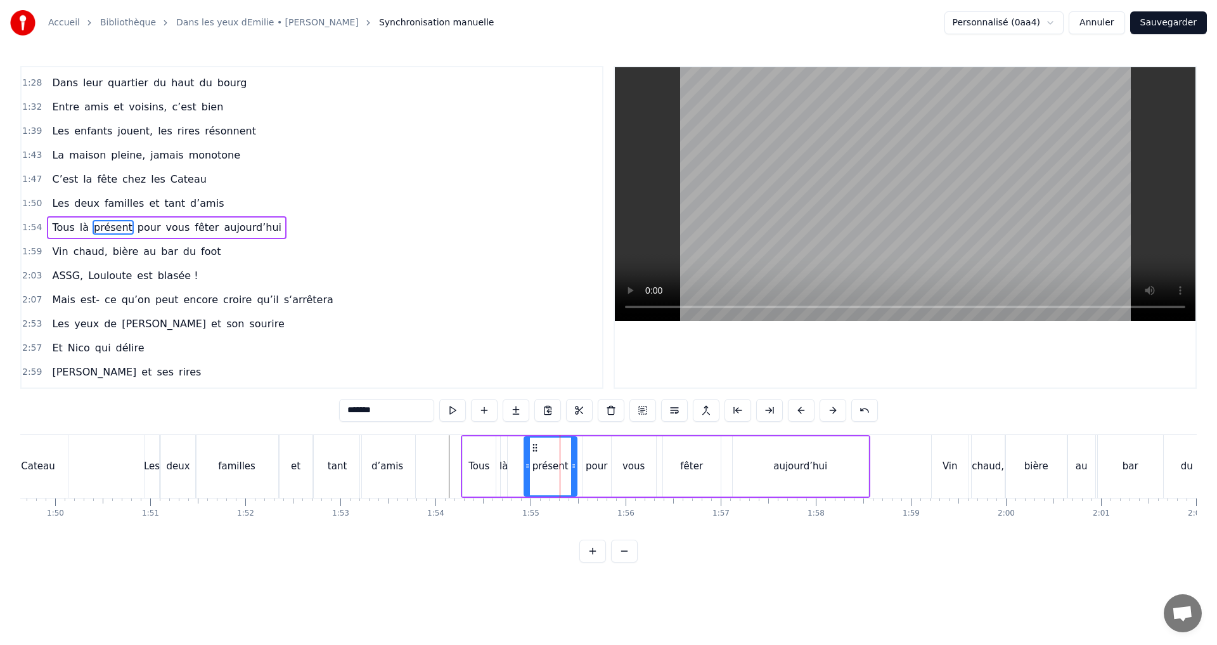
click at [504, 462] on div "là" at bounding box center [504, 466] width 8 height 15
type input "**"
click at [512, 445] on icon at bounding box center [517, 448] width 10 height 10
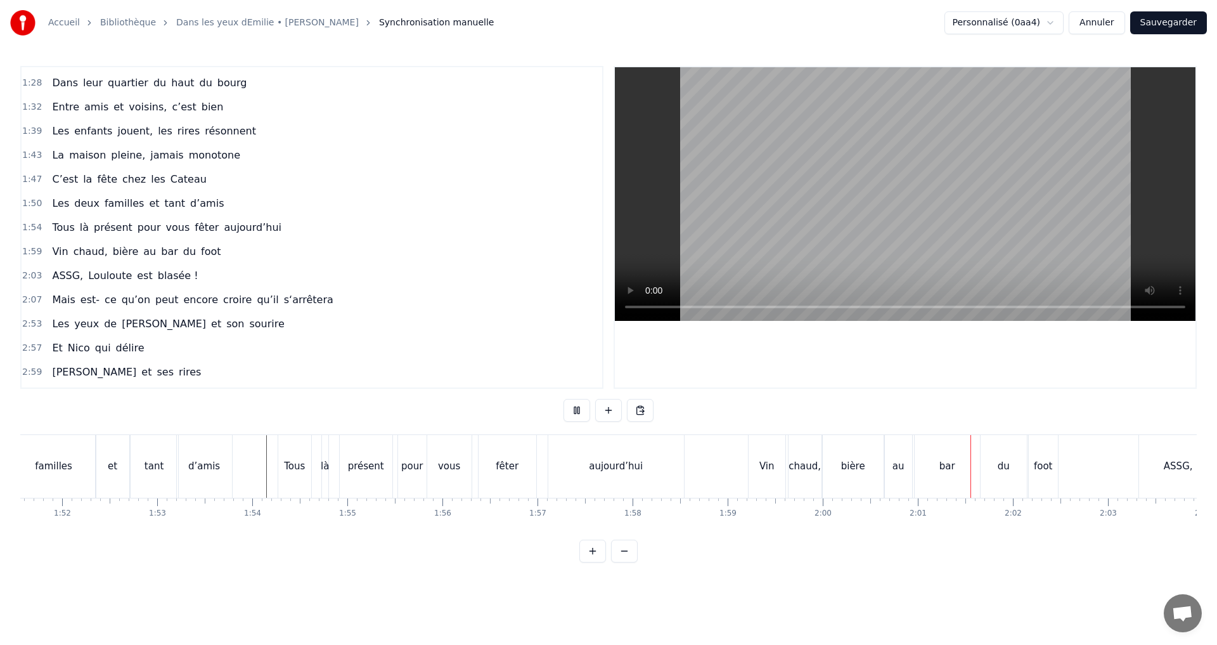
click at [902, 462] on div "Vin chaud, bière au bar du foot" at bounding box center [904, 466] width 313 height 63
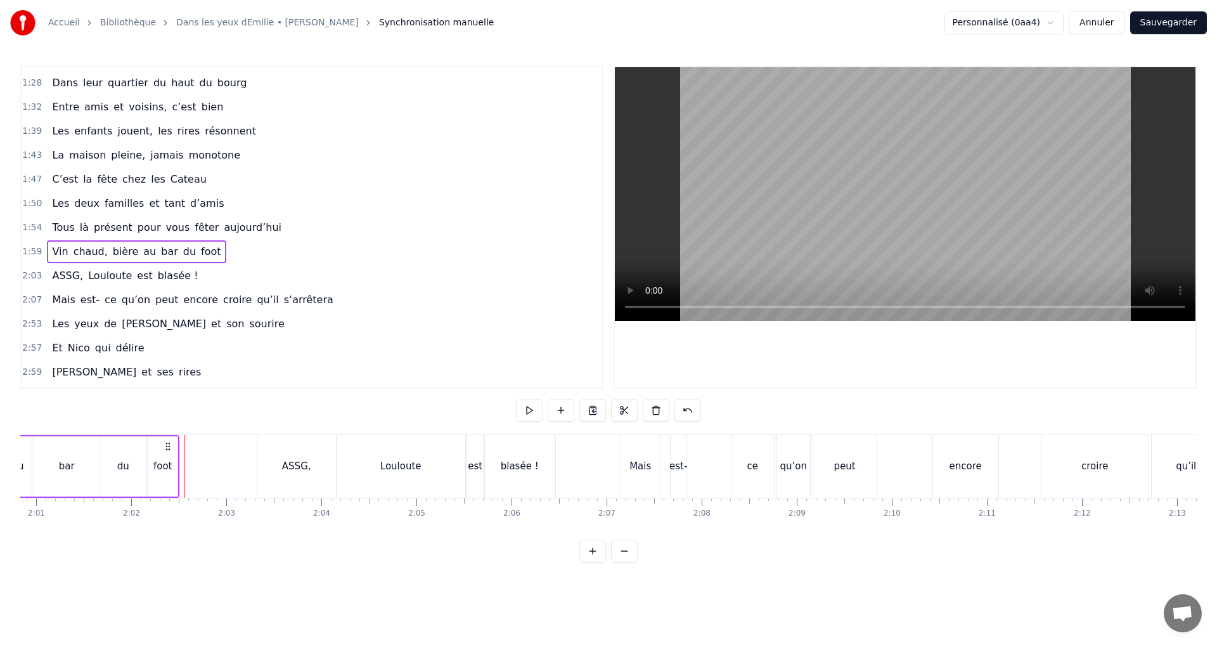
scroll to position [0, 11469]
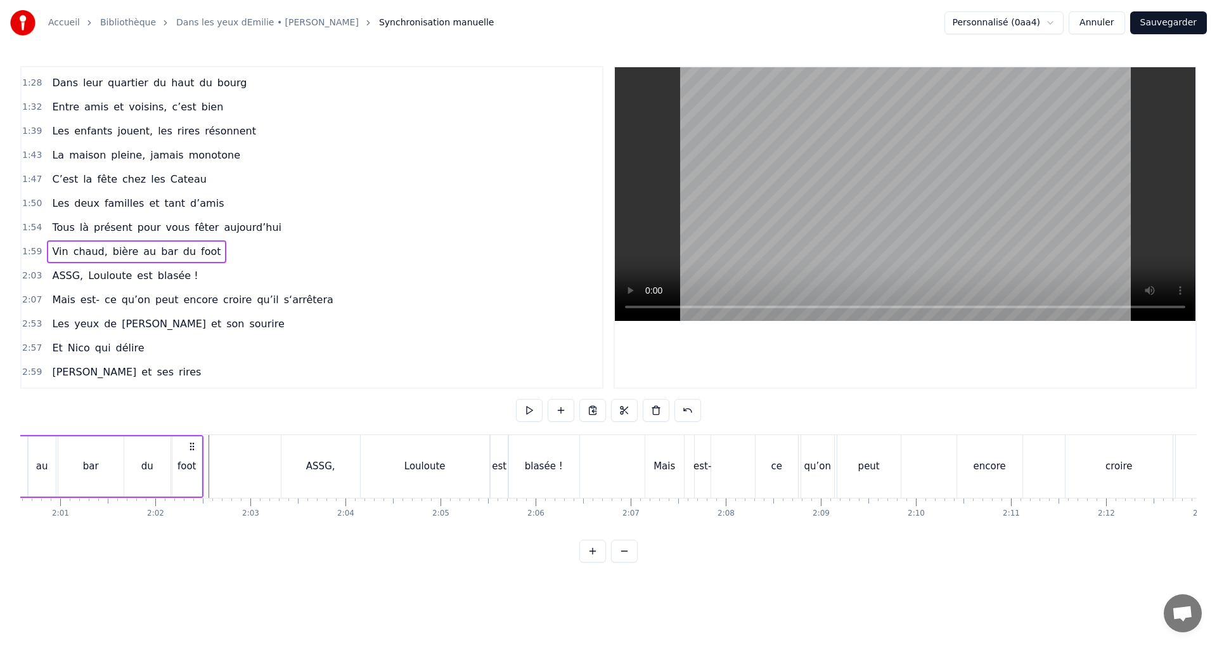
click at [81, 233] on span "là" at bounding box center [84, 227] width 11 height 15
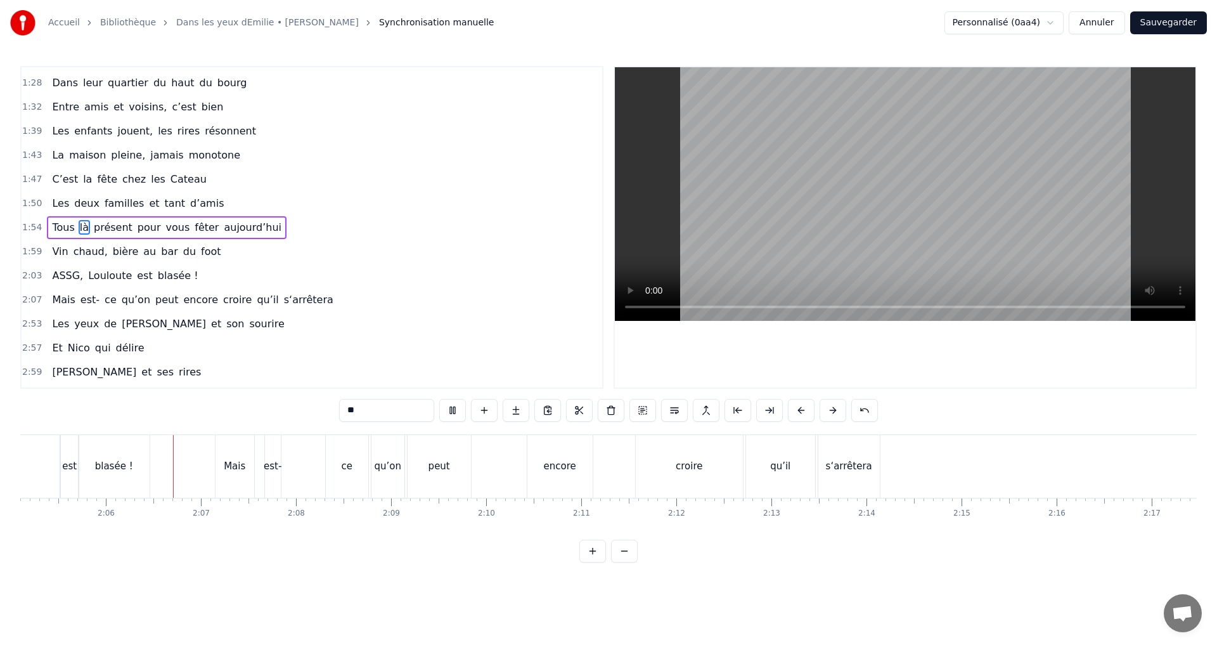
scroll to position [0, 11920]
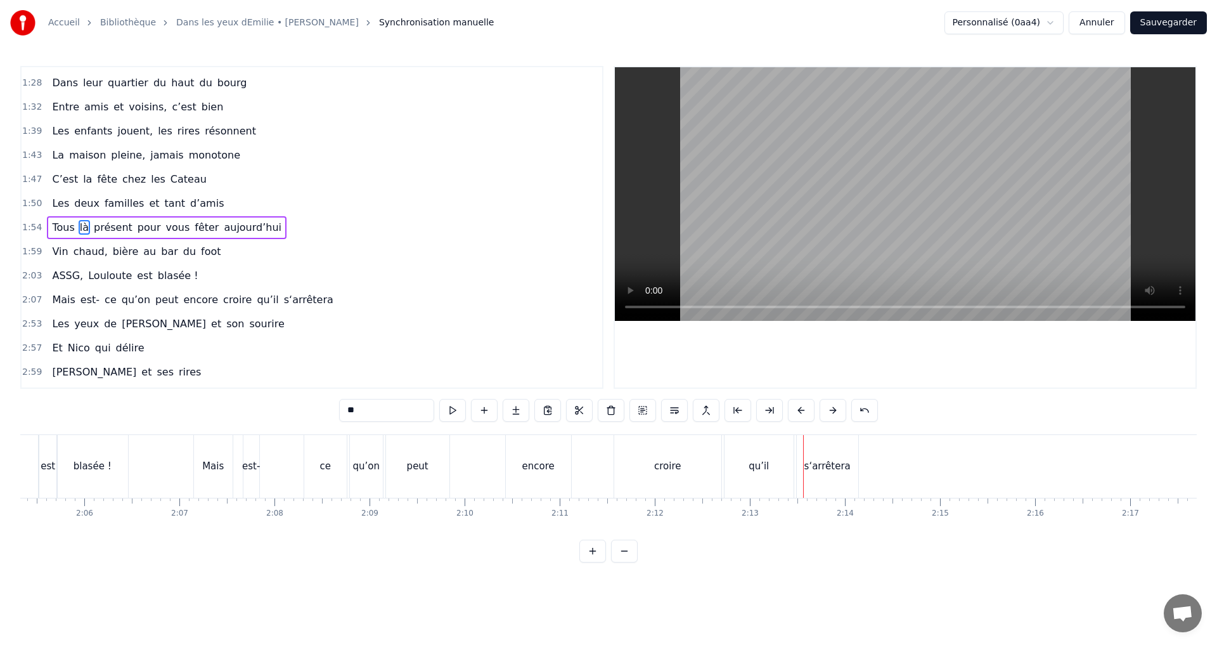
click at [540, 470] on div "encore" at bounding box center [538, 466] width 32 height 15
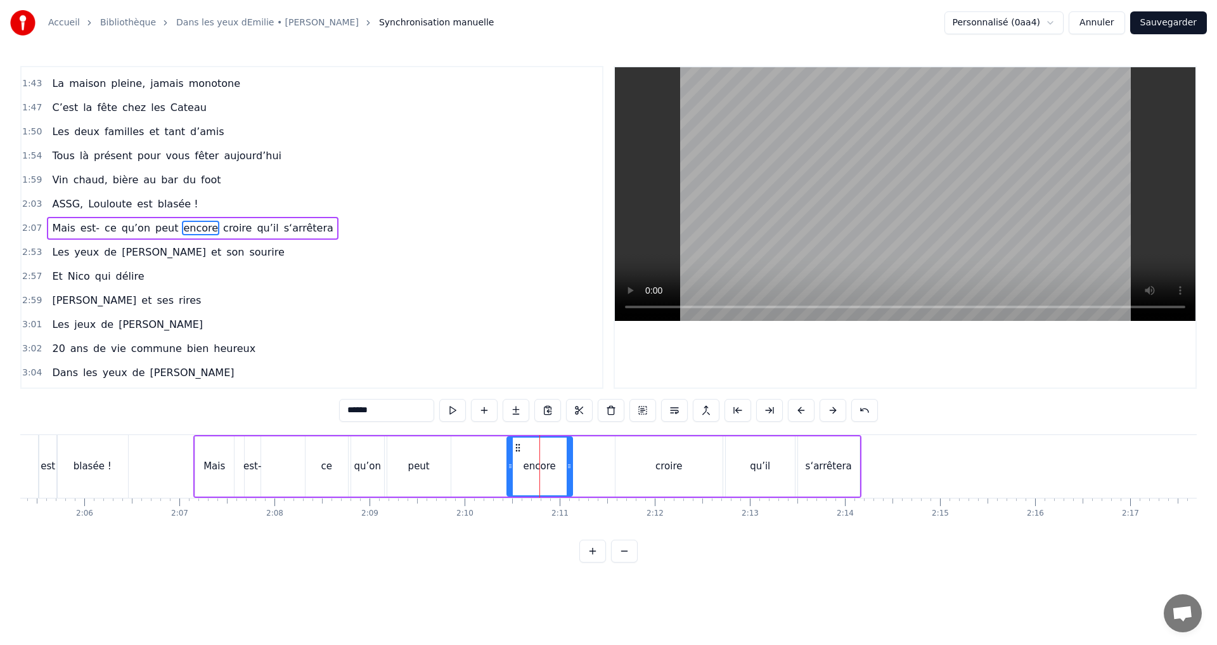
scroll to position [526, 0]
drag, startPoint x: 517, startPoint y: 448, endPoint x: 463, endPoint y: 448, distance: 53.9
click at [463, 448] on circle at bounding box center [462, 447] width 1 height 1
click at [646, 459] on div "croire" at bounding box center [669, 466] width 107 height 60
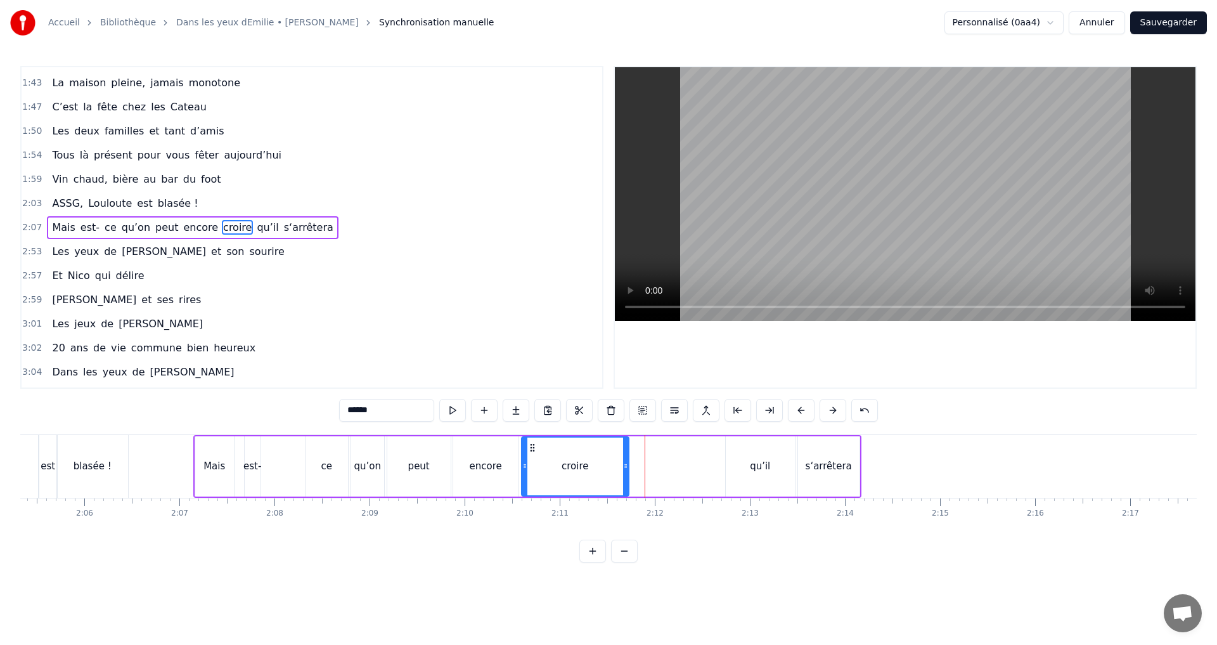
drag, startPoint x: 625, startPoint y: 446, endPoint x: 531, endPoint y: 450, distance: 93.9
click at [531, 450] on icon at bounding box center [533, 448] width 10 height 10
click at [743, 456] on div "qu’il" at bounding box center [760, 466] width 69 height 60
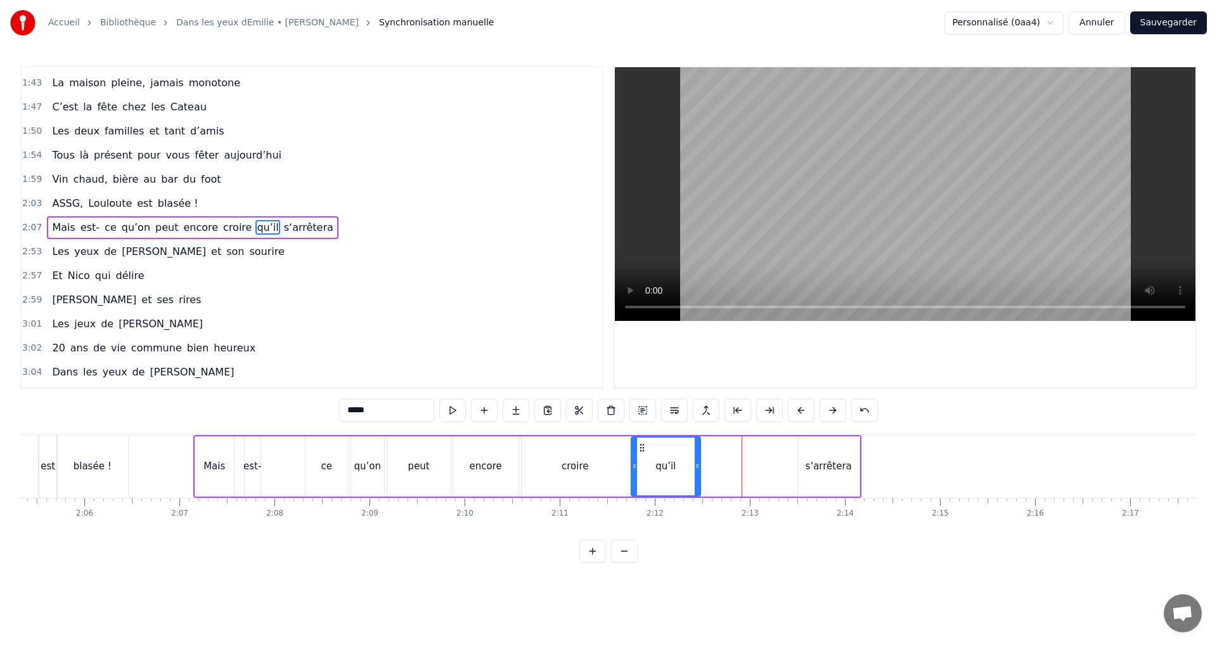
drag, startPoint x: 736, startPoint y: 448, endPoint x: 642, endPoint y: 451, distance: 94.5
click at [642, 451] on icon at bounding box center [642, 448] width 10 height 10
click at [810, 453] on div "s‘arrêtera" at bounding box center [829, 466] width 62 height 60
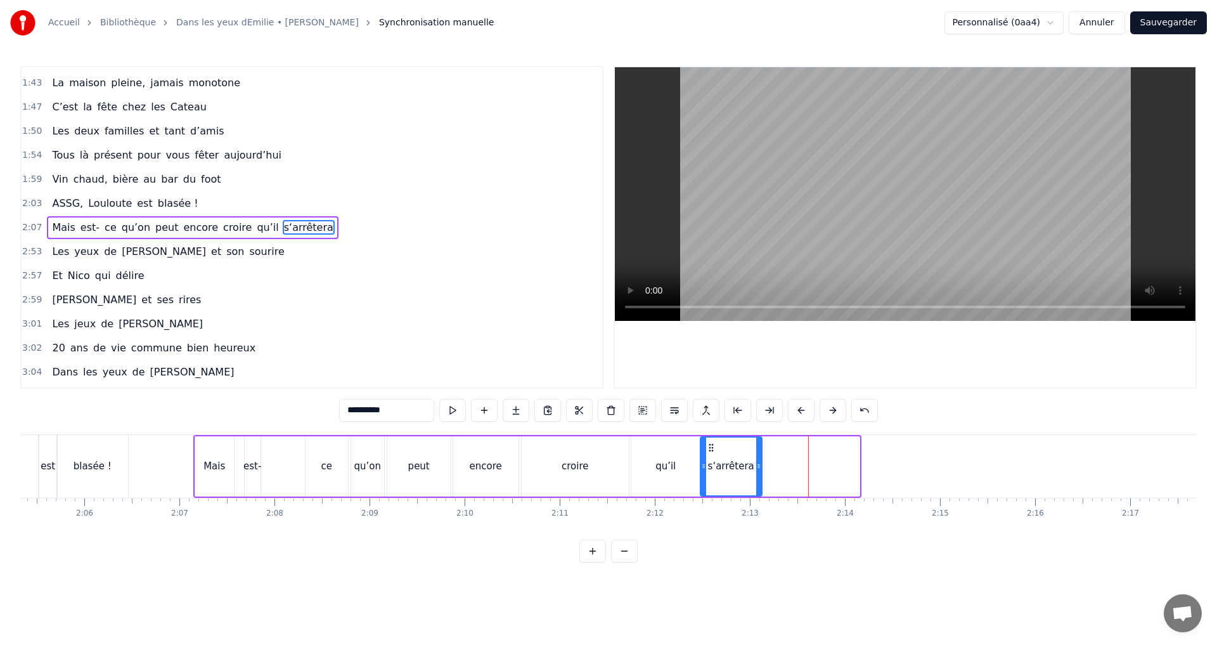
drag, startPoint x: 807, startPoint y: 446, endPoint x: 709, endPoint y: 452, distance: 97.9
click at [709, 452] on icon at bounding box center [711, 448] width 10 height 10
drag, startPoint x: 760, startPoint y: 465, endPoint x: 816, endPoint y: 467, distance: 55.9
click at [816, 467] on icon at bounding box center [814, 466] width 5 height 10
click at [328, 459] on div "ce" at bounding box center [326, 466] width 11 height 15
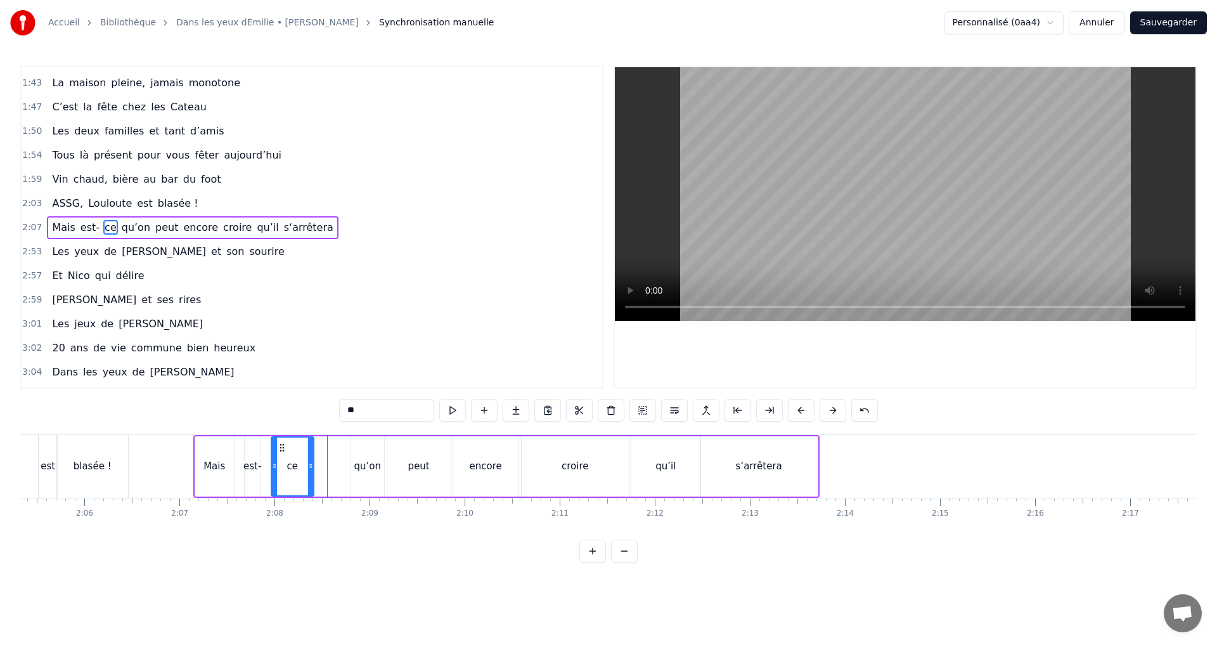
drag, startPoint x: 316, startPoint y: 448, endPoint x: 282, endPoint y: 447, distance: 34.3
click at [282, 447] on icon at bounding box center [282, 448] width 10 height 10
click at [357, 457] on div "qu’on" at bounding box center [367, 466] width 33 height 60
drag, startPoint x: 361, startPoint y: 447, endPoint x: 333, endPoint y: 451, distance: 28.9
click at [333, 451] on icon at bounding box center [333, 448] width 10 height 10
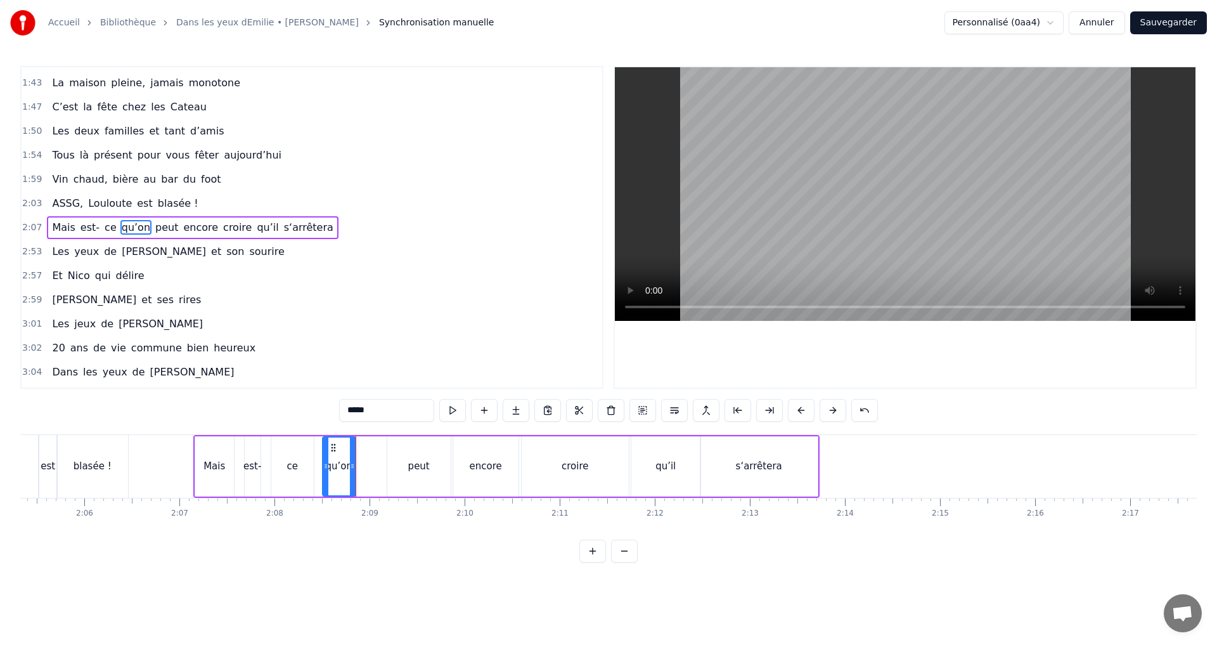
click at [403, 457] on div "peut" at bounding box center [418, 466] width 63 height 60
drag, startPoint x: 398, startPoint y: 447, endPoint x: 366, endPoint y: 449, distance: 31.8
click at [366, 449] on icon at bounding box center [370, 448] width 10 height 10
drag, startPoint x: 463, startPoint y: 458, endPoint x: 458, endPoint y: 452, distance: 7.7
click at [463, 458] on div "encore" at bounding box center [485, 466] width 65 height 60
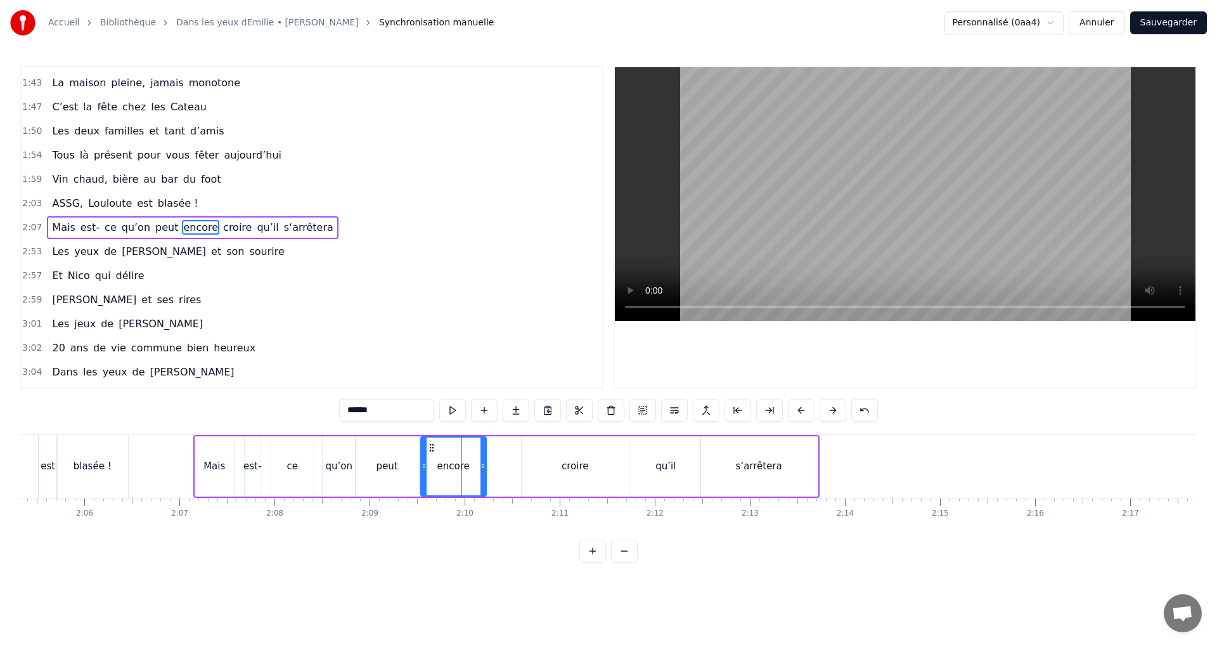
drag, startPoint x: 460, startPoint y: 448, endPoint x: 429, endPoint y: 457, distance: 32.1
click at [426, 455] on div "encore" at bounding box center [454, 467] width 64 height 58
click at [542, 461] on div "croire" at bounding box center [575, 466] width 107 height 60
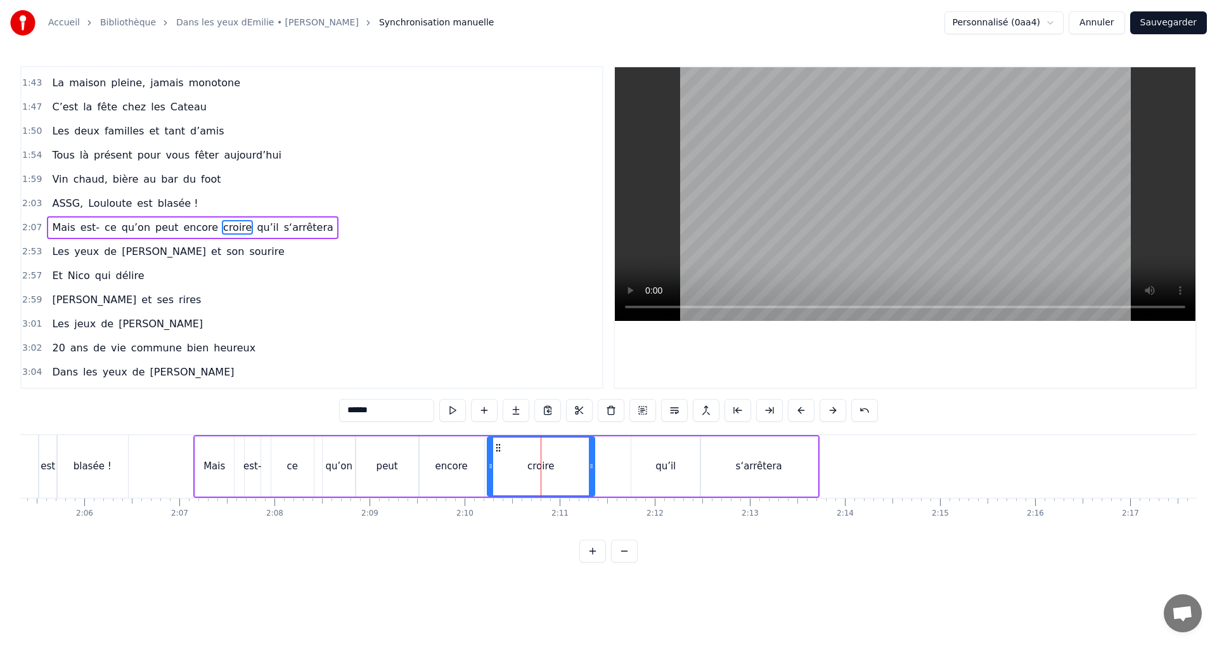
drag, startPoint x: 530, startPoint y: 447, endPoint x: 499, endPoint y: 449, distance: 31.1
click at [499, 449] on icon at bounding box center [498, 448] width 10 height 10
click at [643, 457] on div "qu’il" at bounding box center [666, 466] width 69 height 60
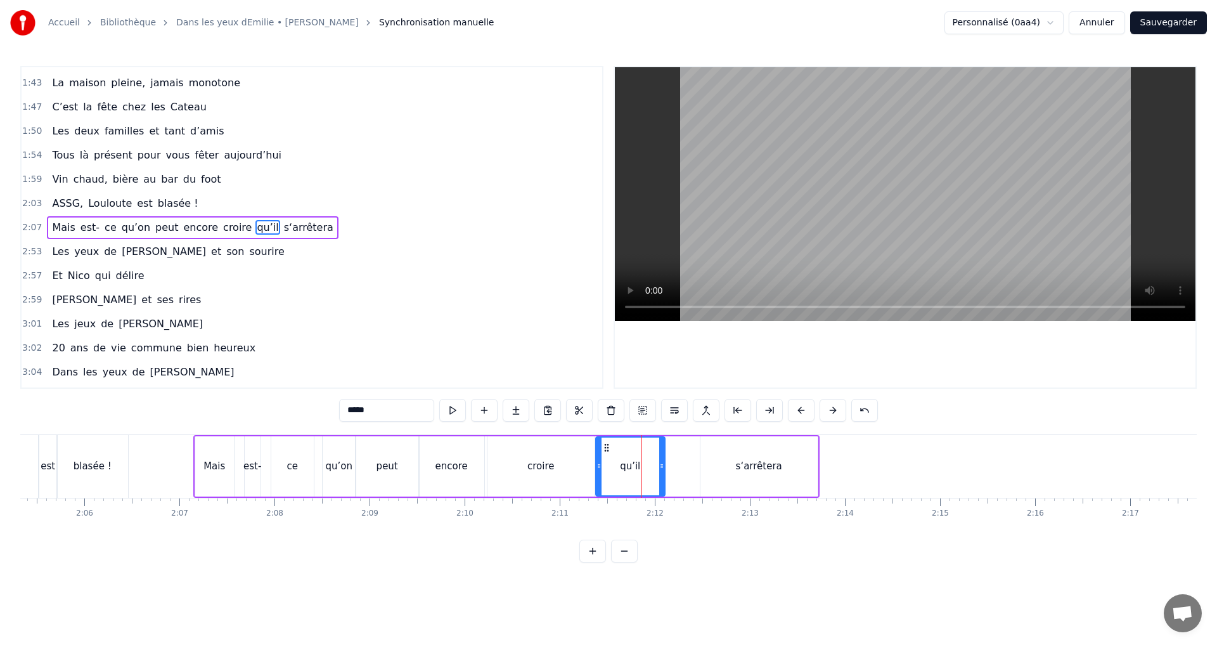
drag, startPoint x: 639, startPoint y: 448, endPoint x: 607, endPoint y: 451, distance: 31.3
click at [607, 451] on icon at bounding box center [607, 448] width 10 height 10
click at [716, 456] on div "s‘arrêtera" at bounding box center [759, 466] width 117 height 60
type input "**********"
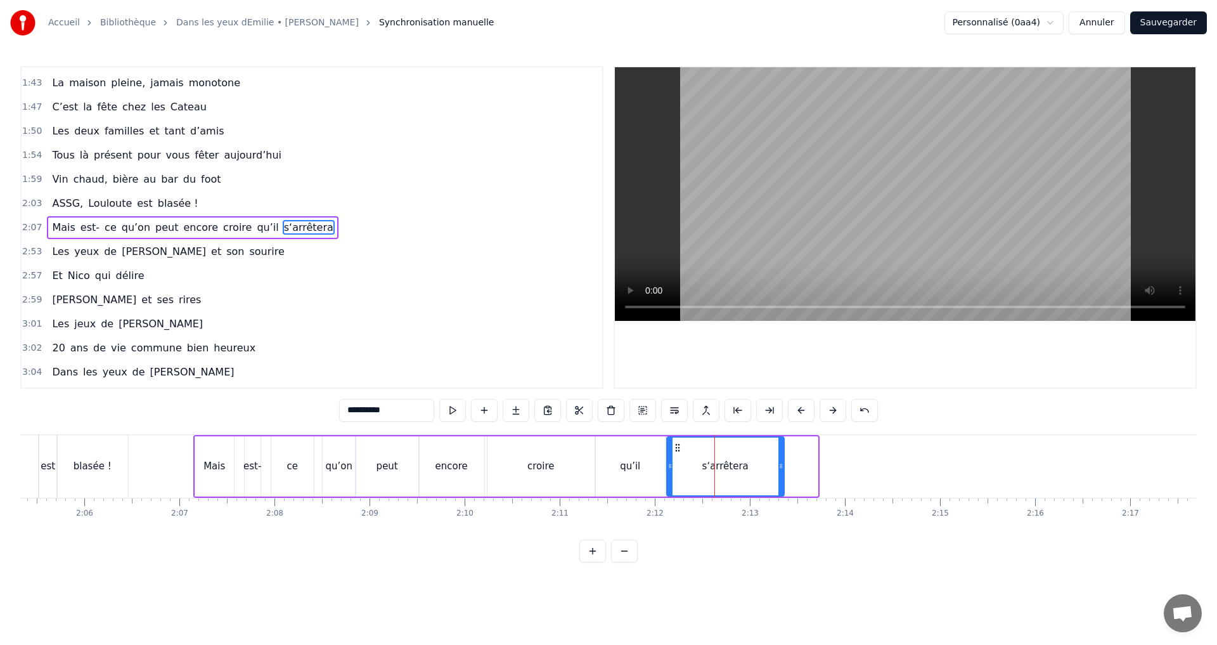
drag, startPoint x: 710, startPoint y: 446, endPoint x: 678, endPoint y: 450, distance: 32.6
click at [678, 450] on icon at bounding box center [678, 448] width 10 height 10
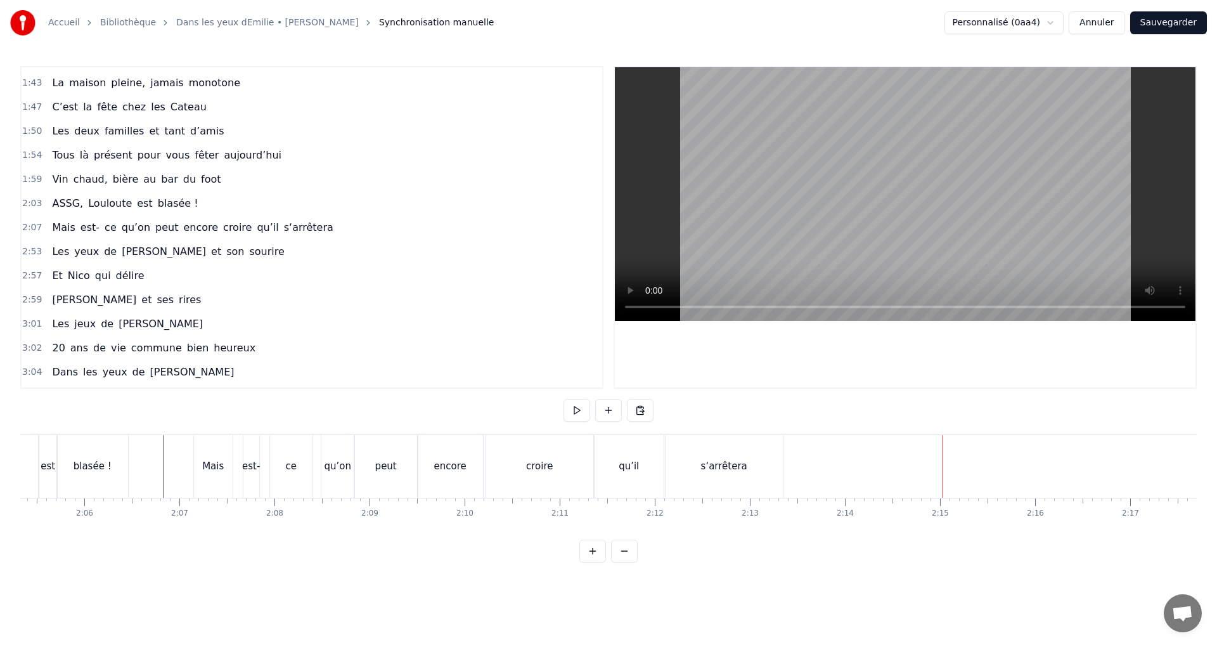
click at [770, 460] on div "s‘arrêtera" at bounding box center [724, 466] width 117 height 63
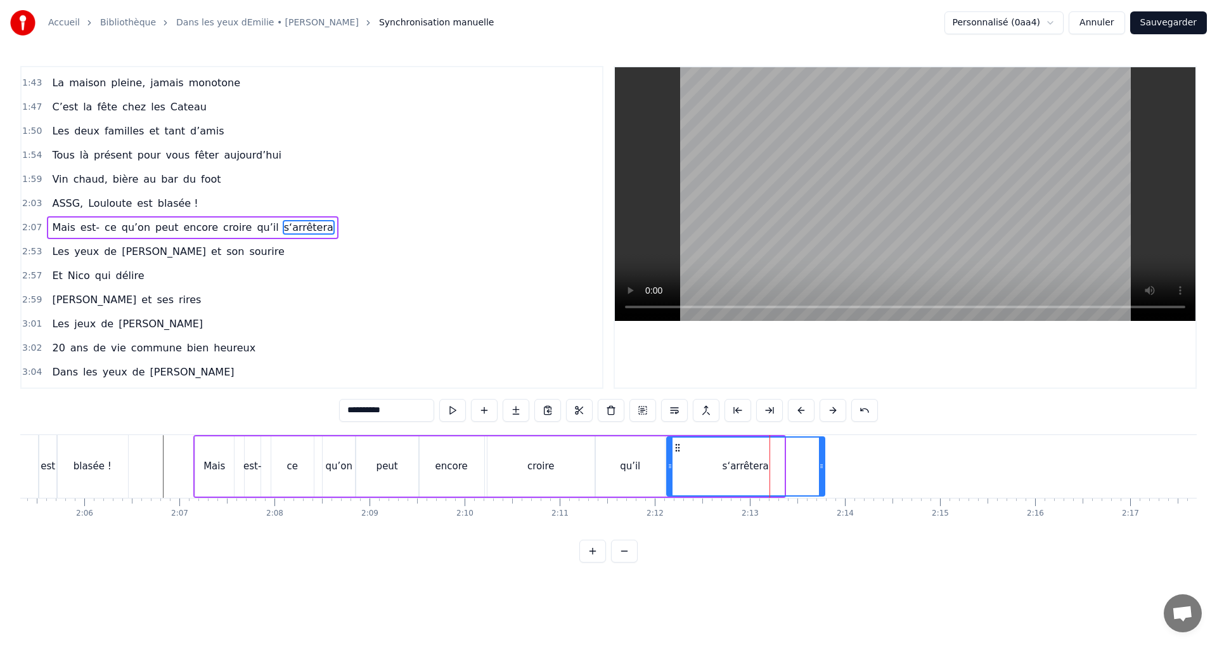
drag, startPoint x: 782, startPoint y: 465, endPoint x: 823, endPoint y: 465, distance: 40.6
click at [823, 465] on icon at bounding box center [821, 466] width 5 height 10
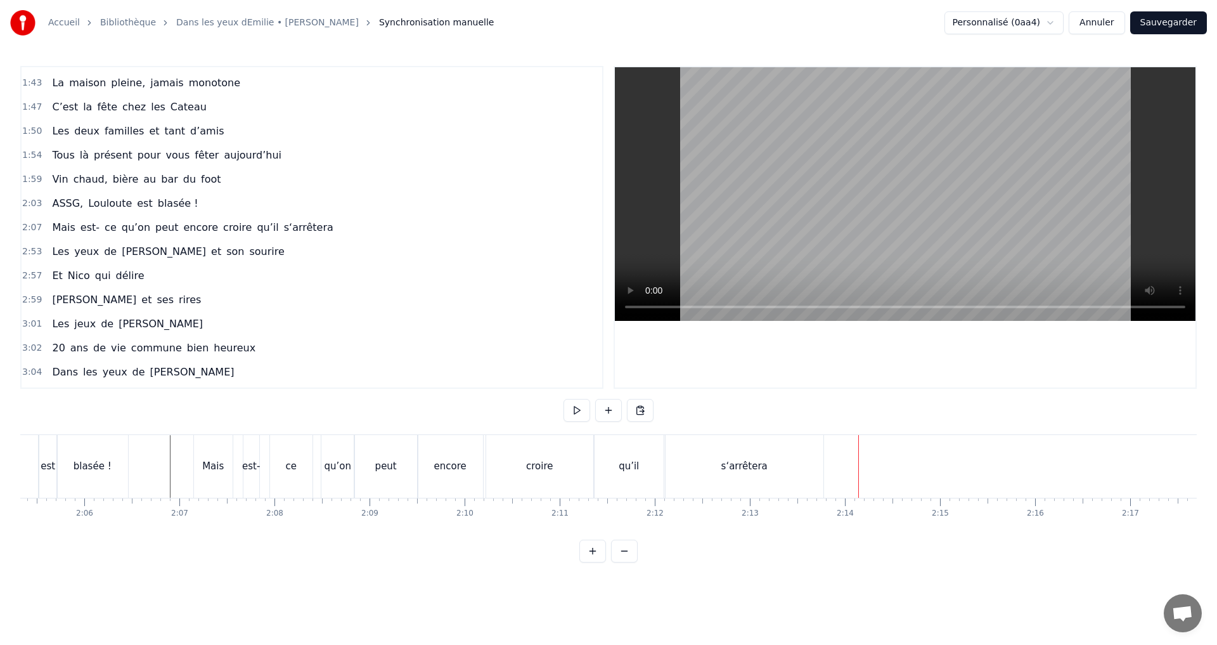
click at [535, 460] on div "croire" at bounding box center [539, 466] width 27 height 15
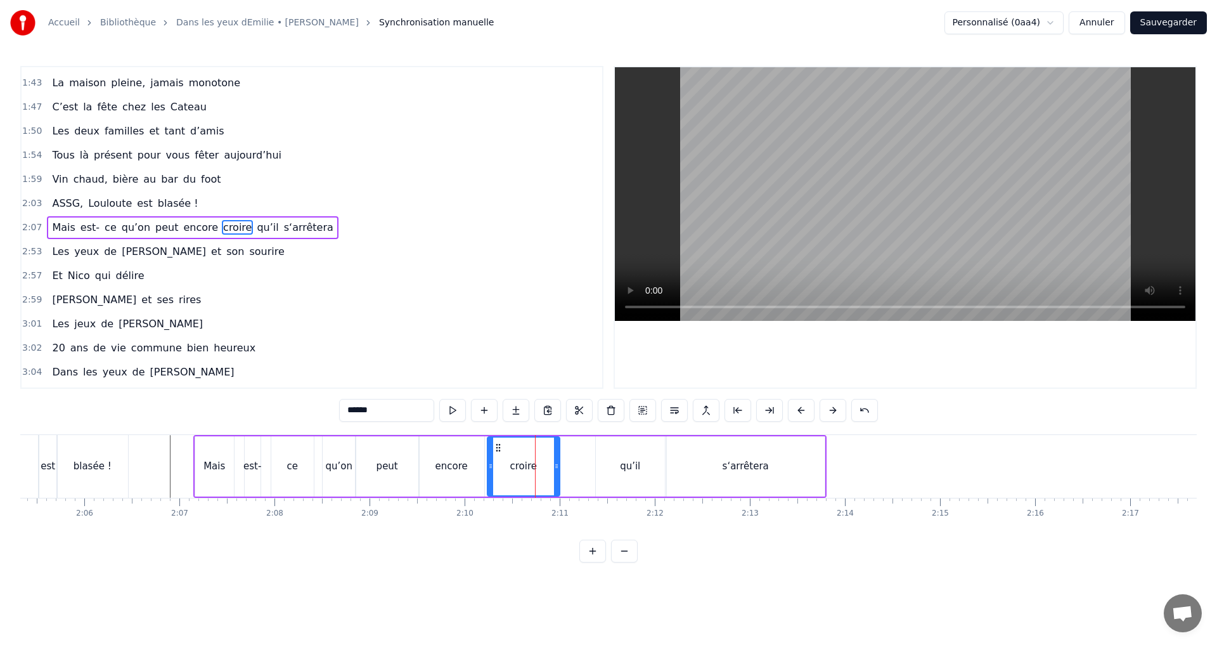
drag, startPoint x: 587, startPoint y: 464, endPoint x: 555, endPoint y: 466, distance: 31.8
click at [555, 466] on icon at bounding box center [556, 466] width 5 height 10
click at [459, 460] on div "encore" at bounding box center [452, 466] width 32 height 15
drag, startPoint x: 479, startPoint y: 467, endPoint x: 446, endPoint y: 467, distance: 33.6
click at [465, 467] on icon at bounding box center [467, 466] width 5 height 10
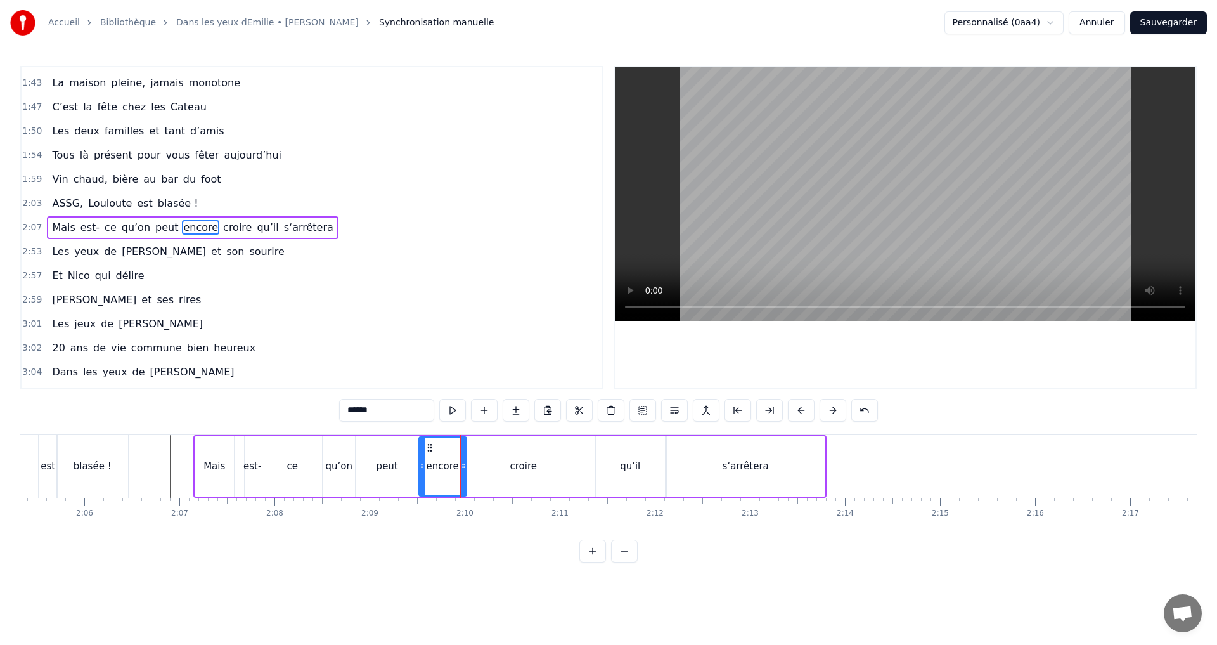
click at [405, 467] on div "peut" at bounding box center [387, 466] width 63 height 60
drag, startPoint x: 418, startPoint y: 466, endPoint x: 407, endPoint y: 466, distance: 10.8
click at [407, 466] on icon at bounding box center [405, 466] width 5 height 10
click at [436, 467] on div "encore" at bounding box center [443, 466] width 32 height 15
drag, startPoint x: 428, startPoint y: 446, endPoint x: 419, endPoint y: 446, distance: 8.9
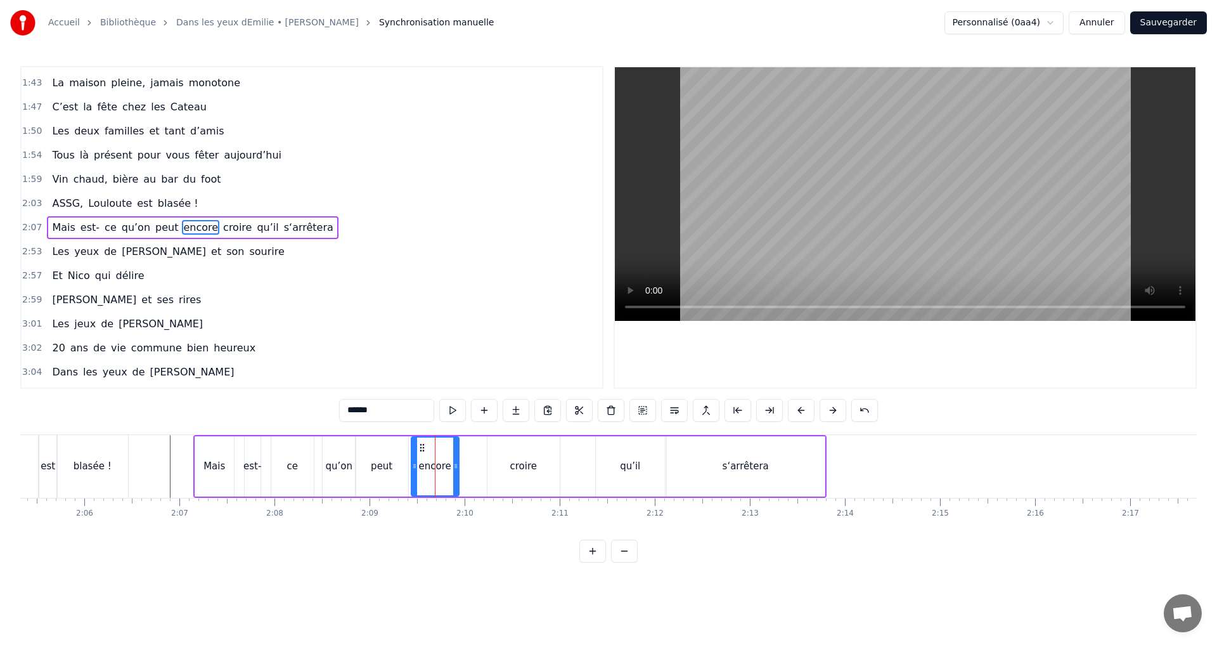
click at [419, 446] on icon at bounding box center [422, 448] width 10 height 10
drag, startPoint x: 502, startPoint y: 460, endPoint x: 498, endPoint y: 453, distance: 8.5
click at [501, 460] on div "croire" at bounding box center [524, 466] width 72 height 60
drag, startPoint x: 497, startPoint y: 443, endPoint x: 471, endPoint y: 448, distance: 26.4
click at [471, 448] on icon at bounding box center [473, 448] width 10 height 10
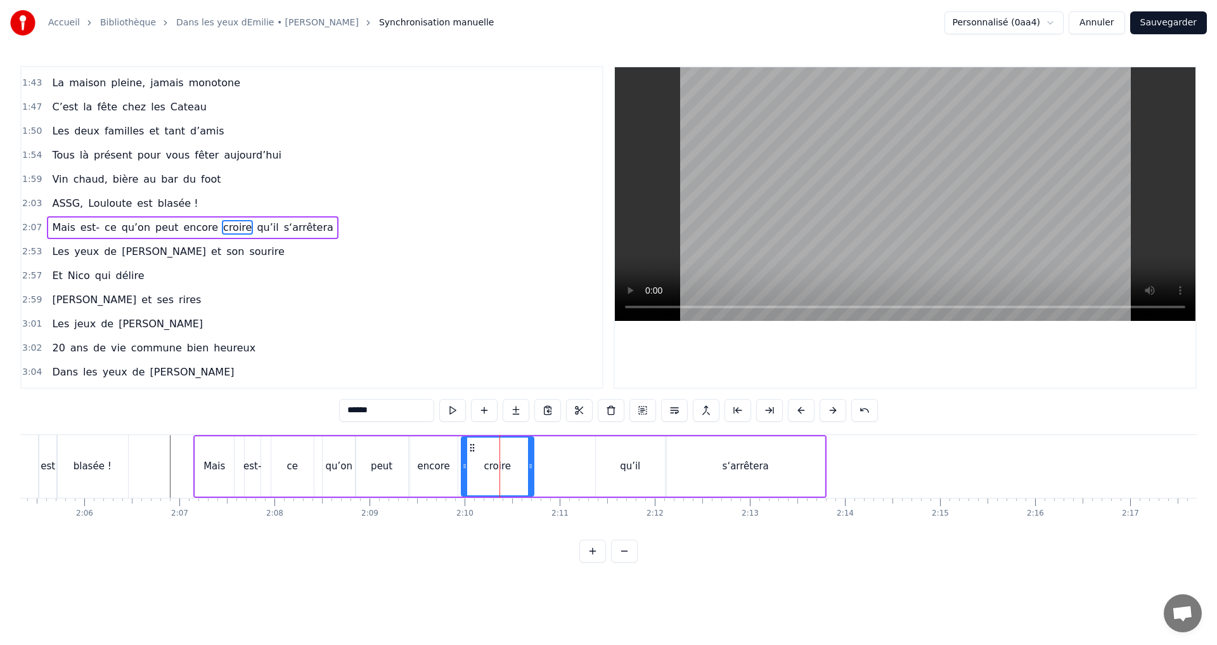
drag, startPoint x: 628, startPoint y: 457, endPoint x: 622, endPoint y: 456, distance: 6.4
click at [626, 457] on div "qu’il" at bounding box center [630, 466] width 69 height 60
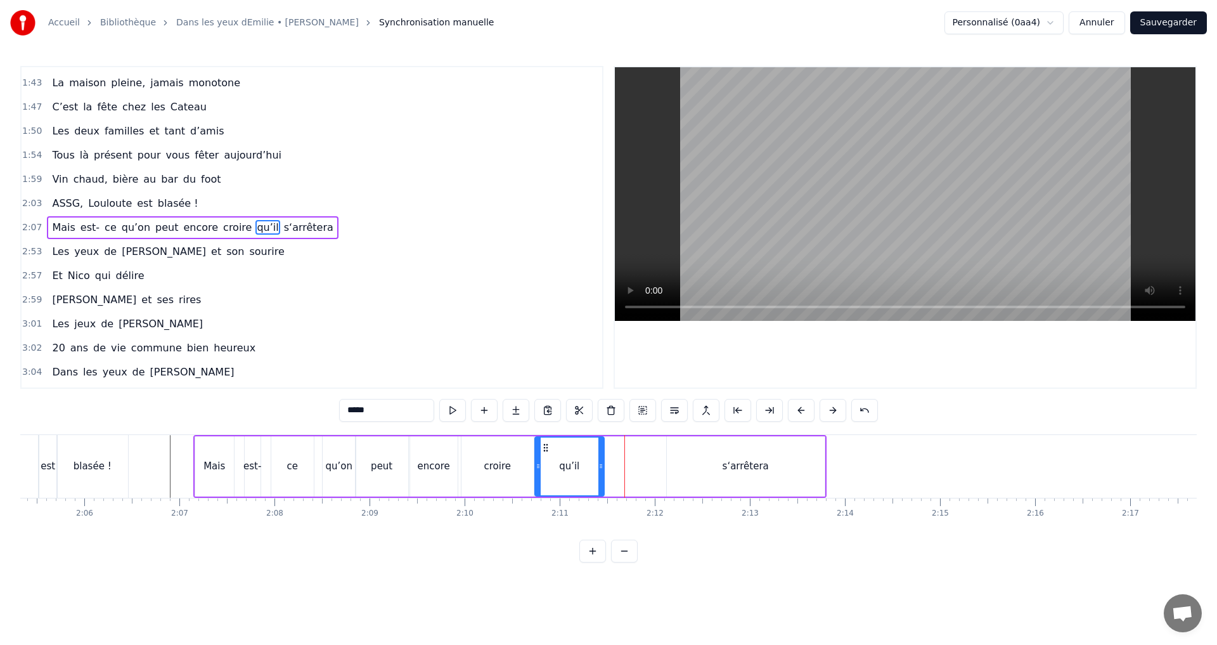
drag, startPoint x: 606, startPoint y: 450, endPoint x: 545, endPoint y: 451, distance: 60.9
click at [545, 451] on icon at bounding box center [546, 448] width 10 height 10
click at [695, 464] on div "s‘arrêtera" at bounding box center [746, 466] width 158 height 60
type input "**********"
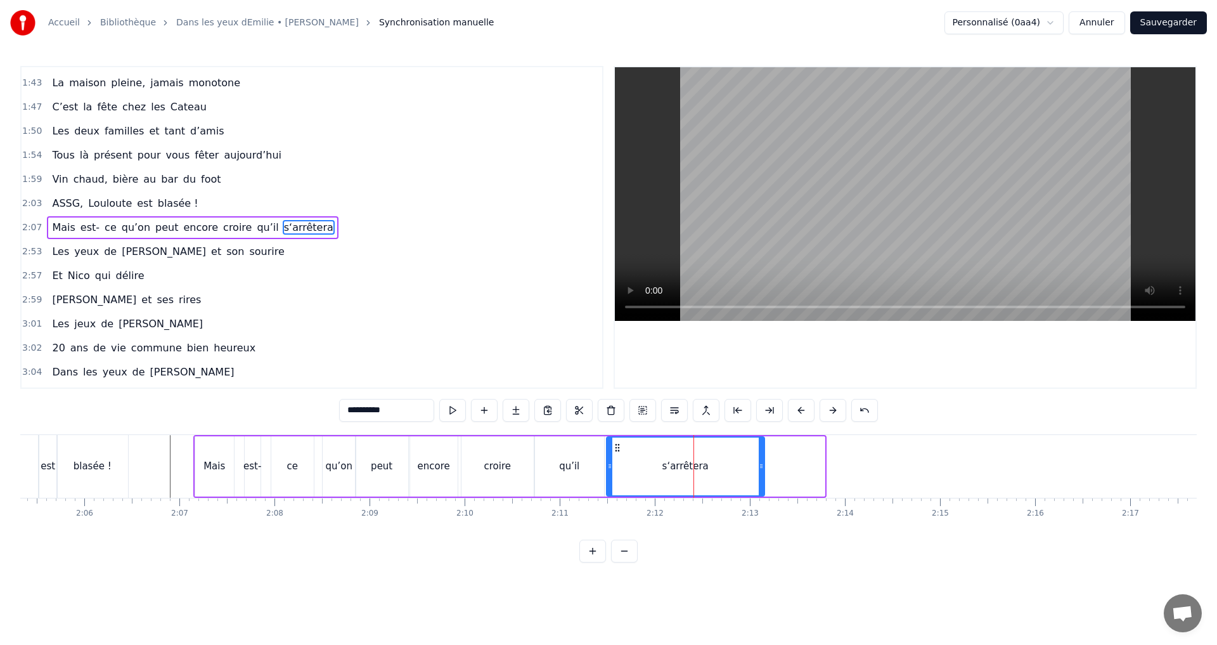
drag, startPoint x: 677, startPoint y: 448, endPoint x: 616, endPoint y: 448, distance: 60.9
click at [616, 448] on icon at bounding box center [618, 448] width 10 height 10
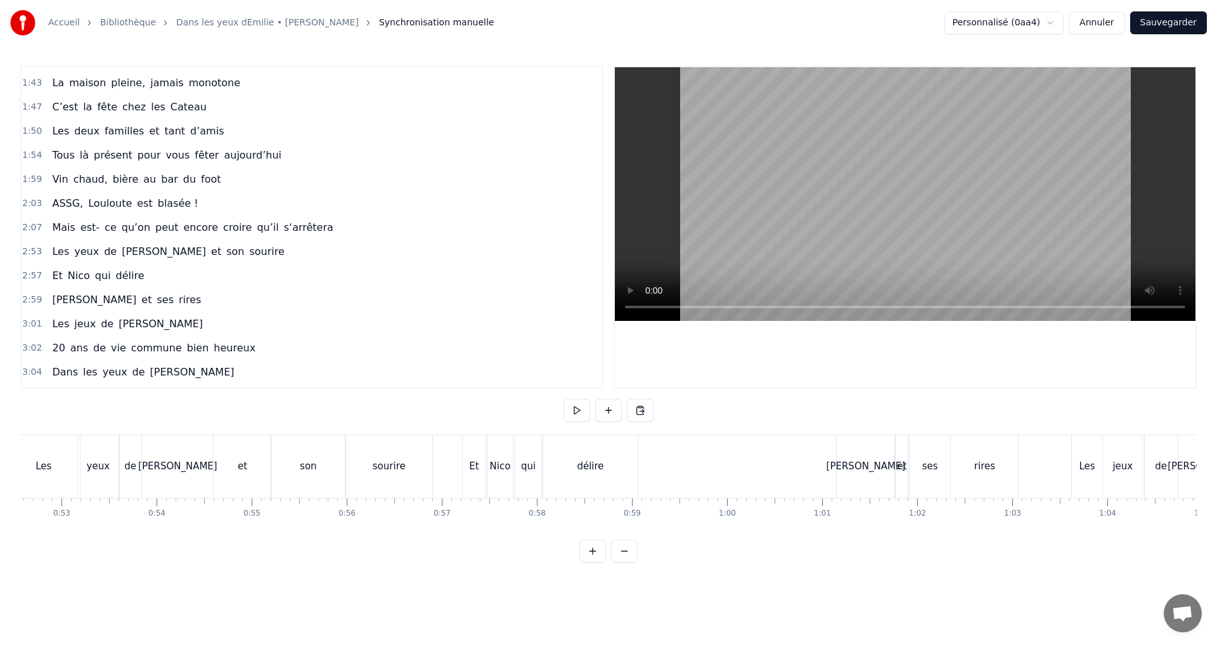
scroll to position [0, 4656]
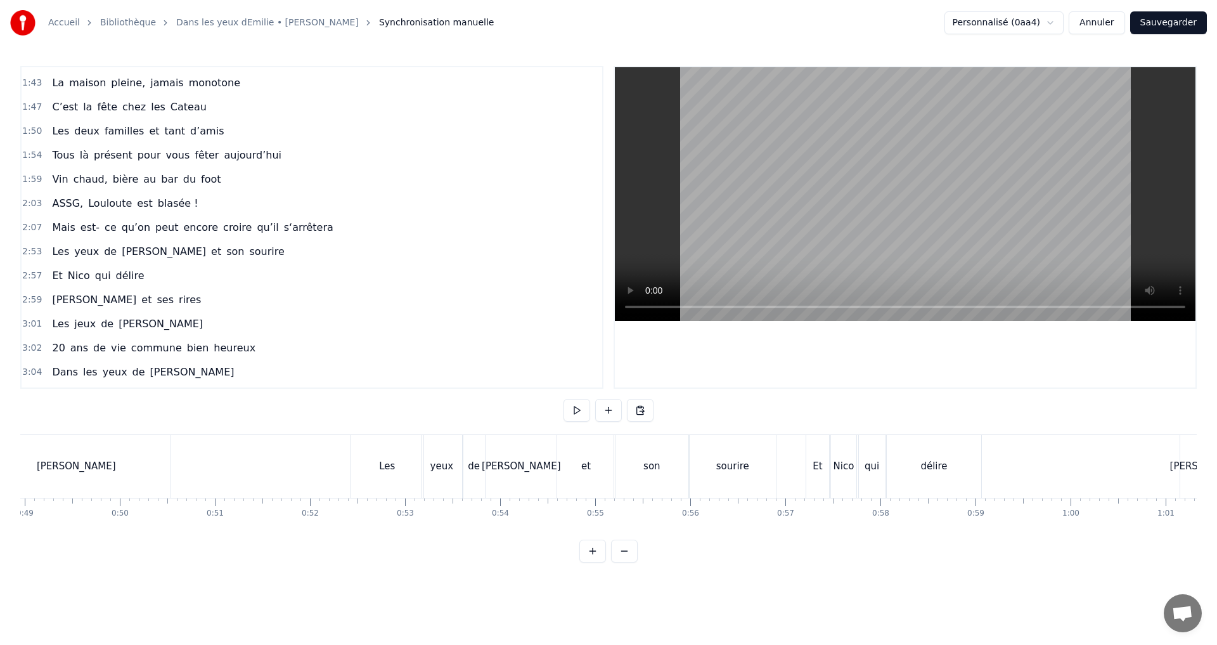
click at [383, 466] on div "Les" at bounding box center [387, 466] width 16 height 15
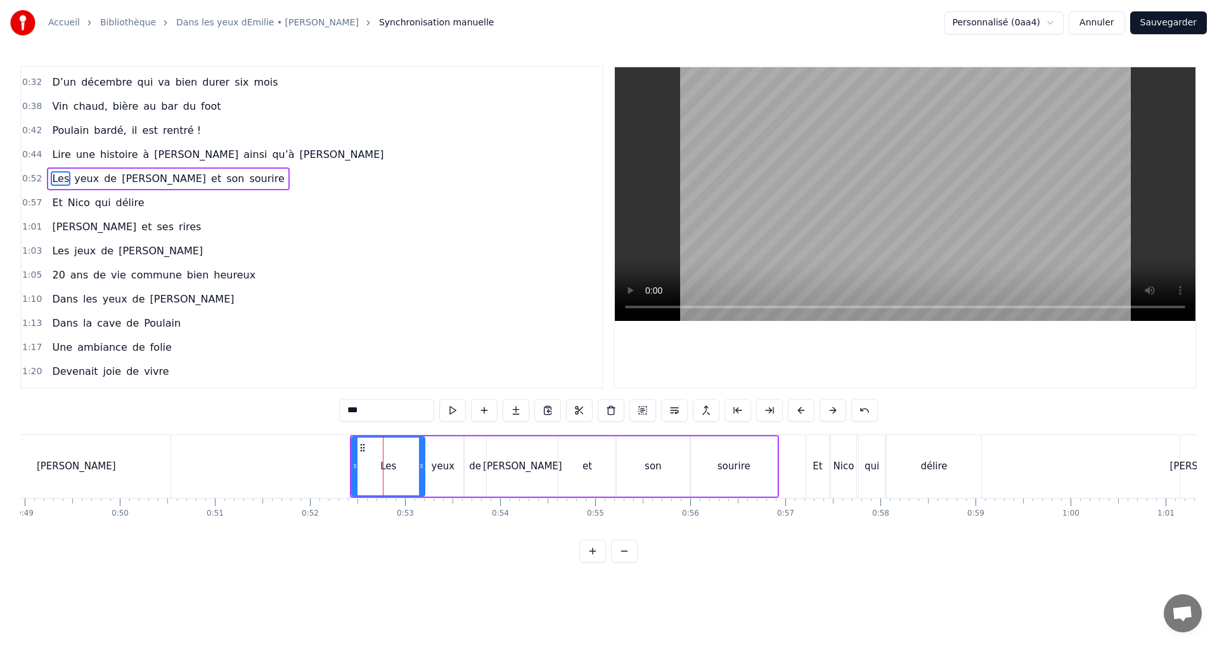
scroll to position [93, 0]
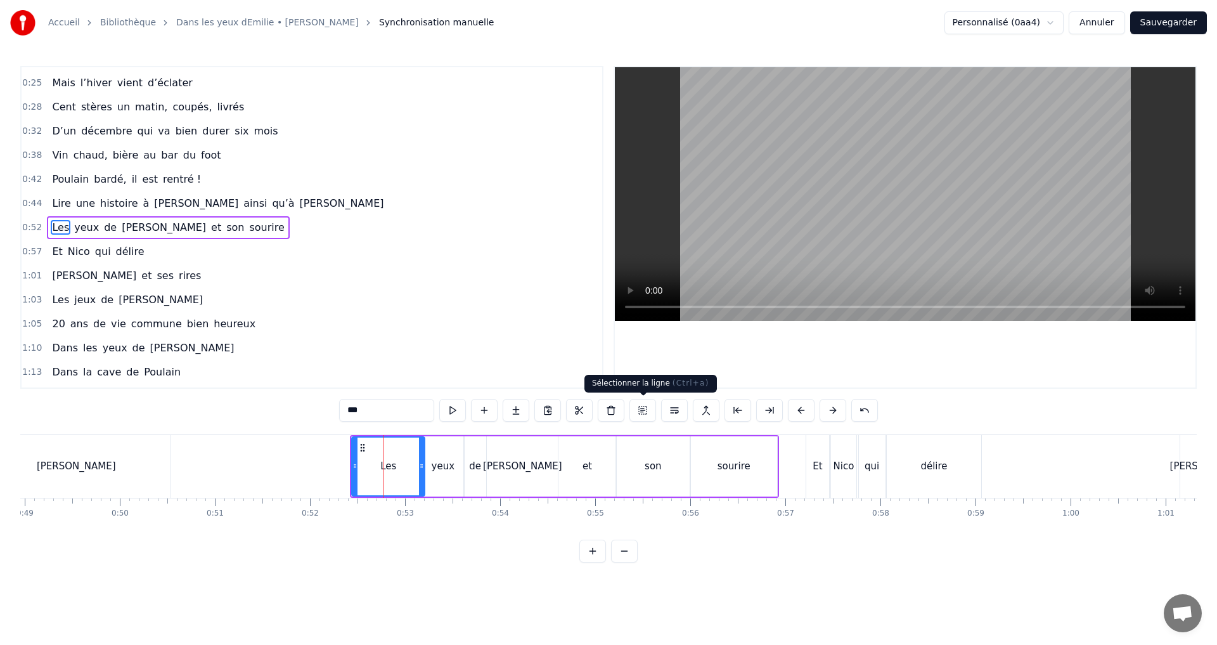
click at [641, 407] on button at bounding box center [643, 410] width 27 height 23
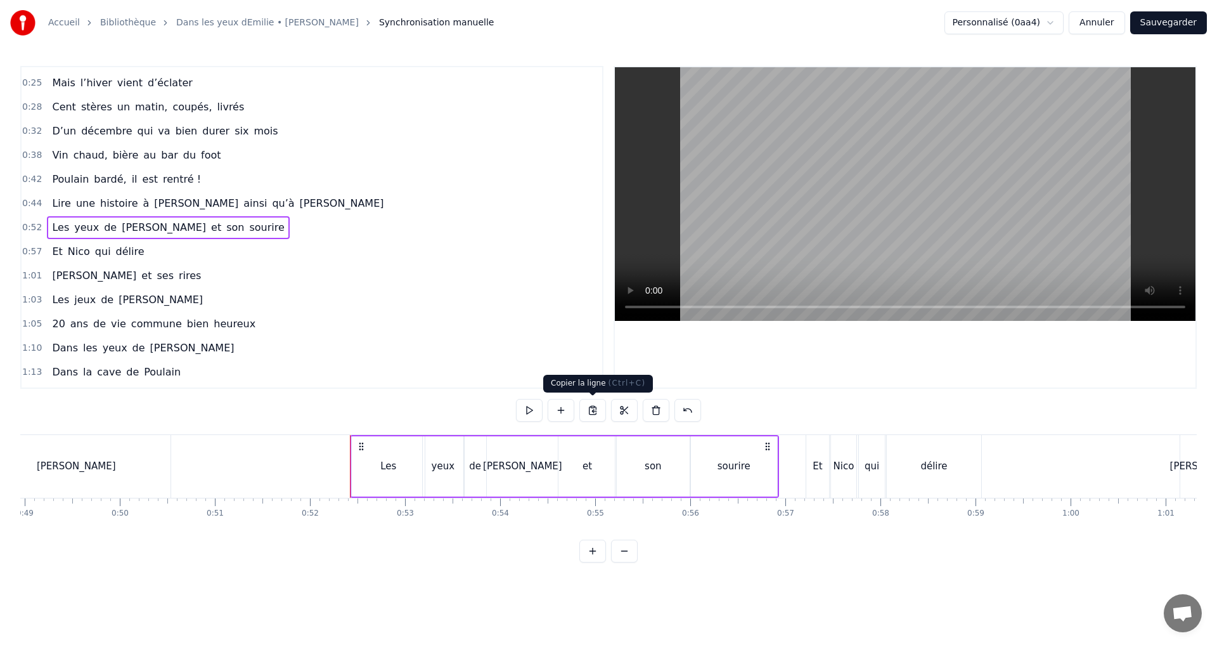
click at [590, 412] on button at bounding box center [593, 410] width 27 height 23
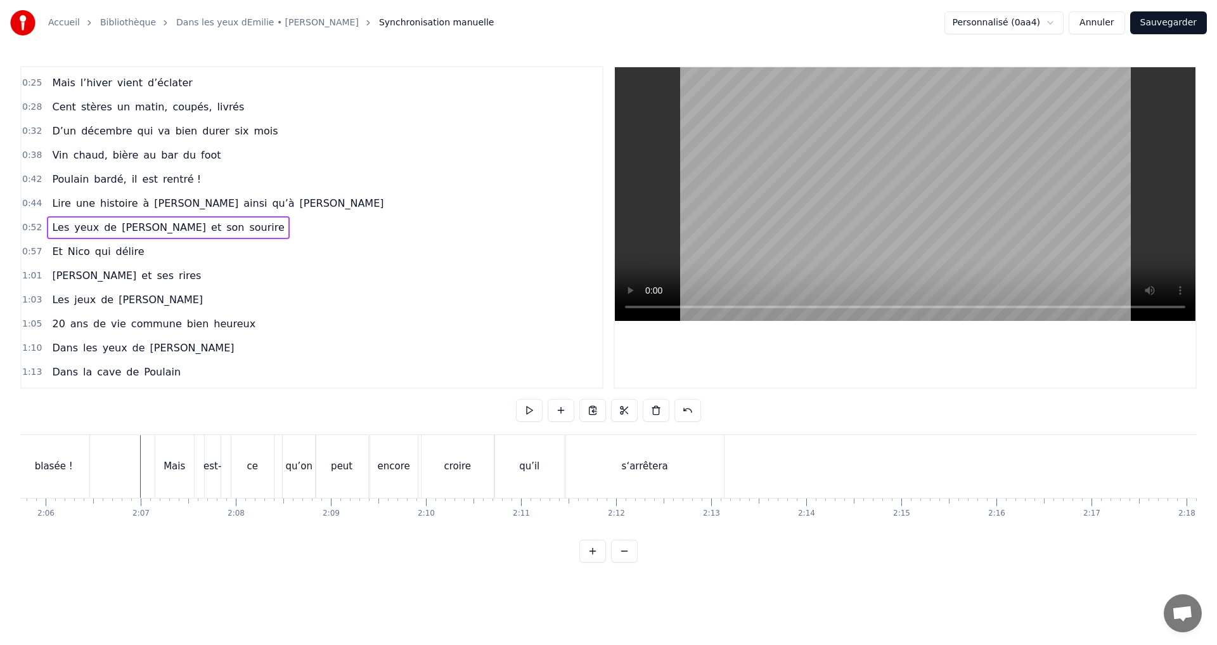
scroll to position [0, 11849]
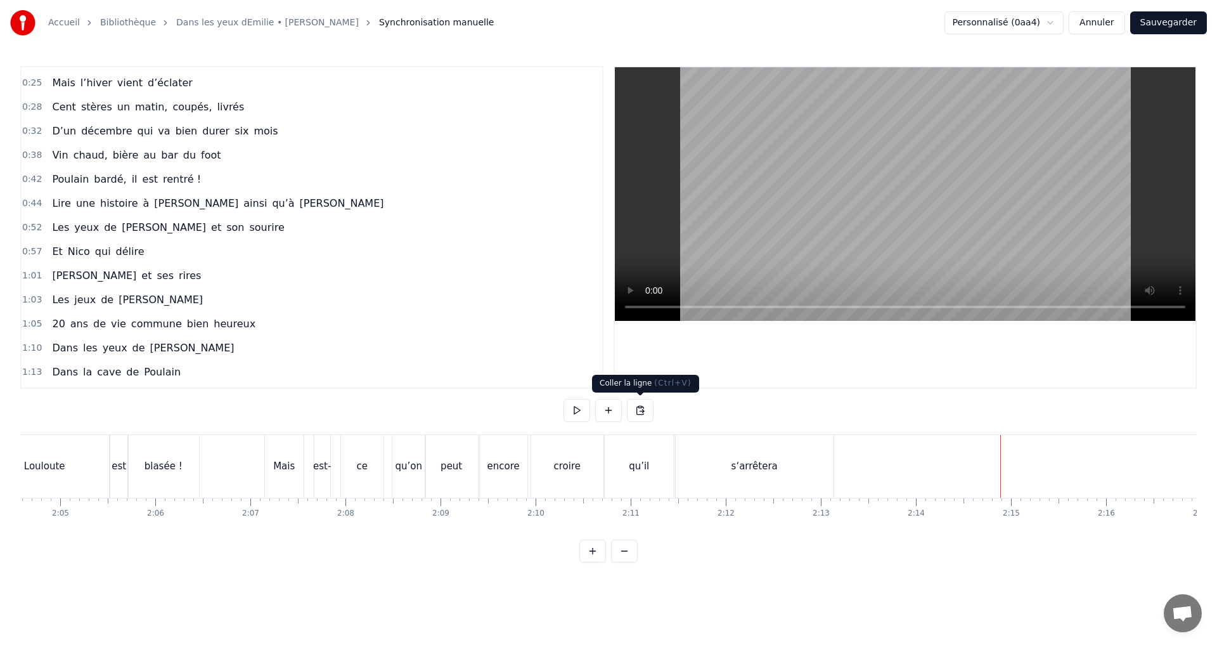
click at [646, 409] on button at bounding box center [640, 410] width 27 height 23
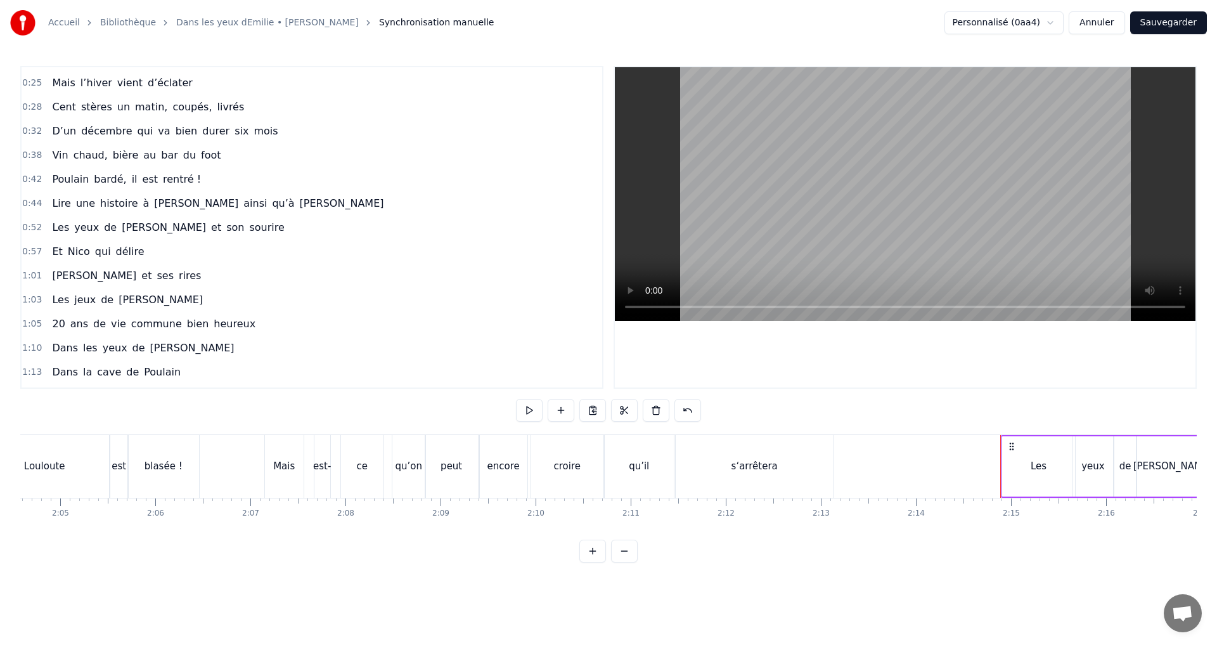
click at [578, 408] on button at bounding box center [577, 410] width 27 height 23
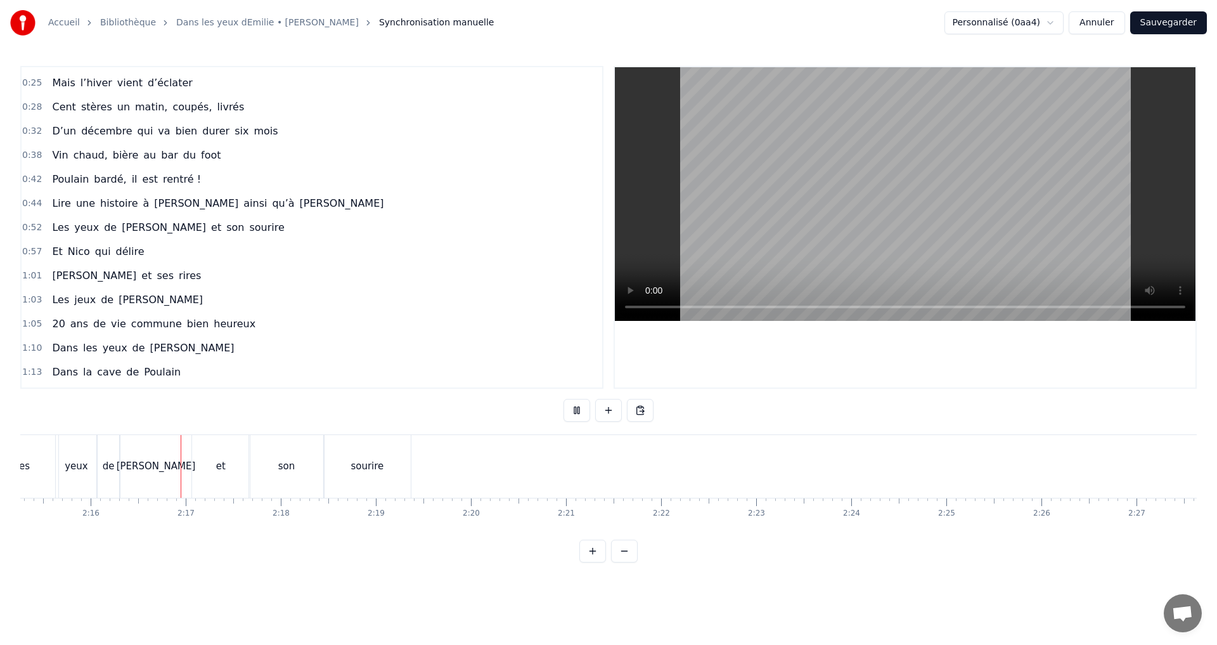
scroll to position [0, 12899]
click at [573, 408] on button at bounding box center [577, 410] width 27 height 23
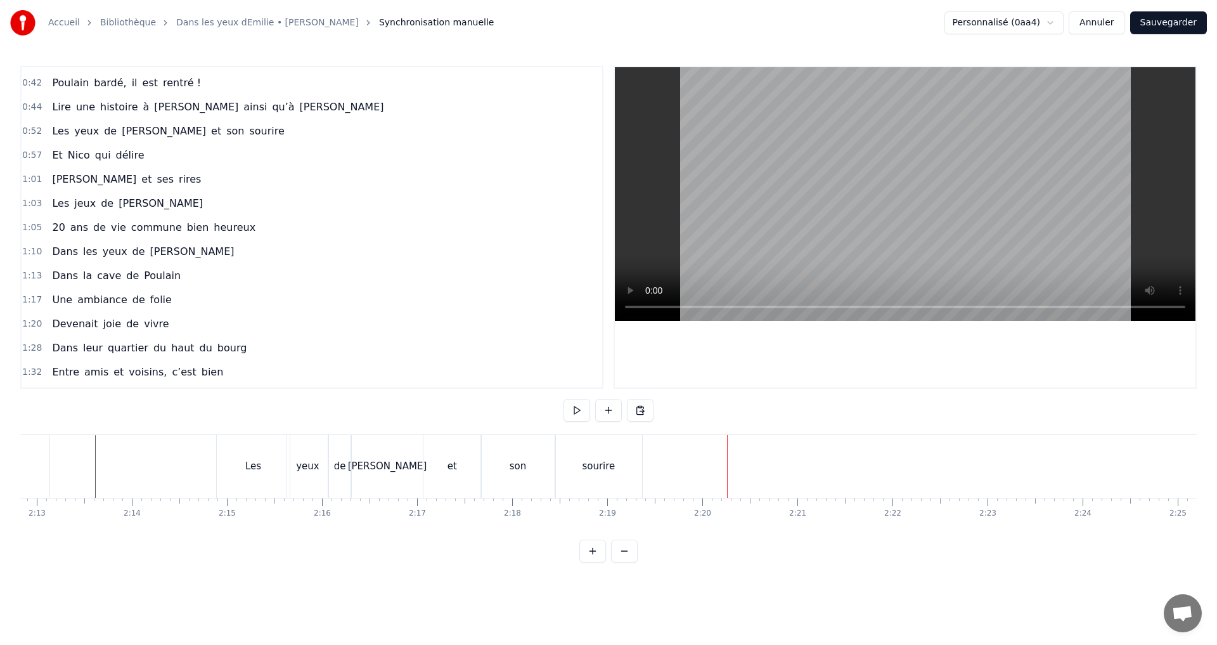
scroll to position [190, 0]
click at [115, 154] on span "délire" at bounding box center [130, 153] width 31 height 15
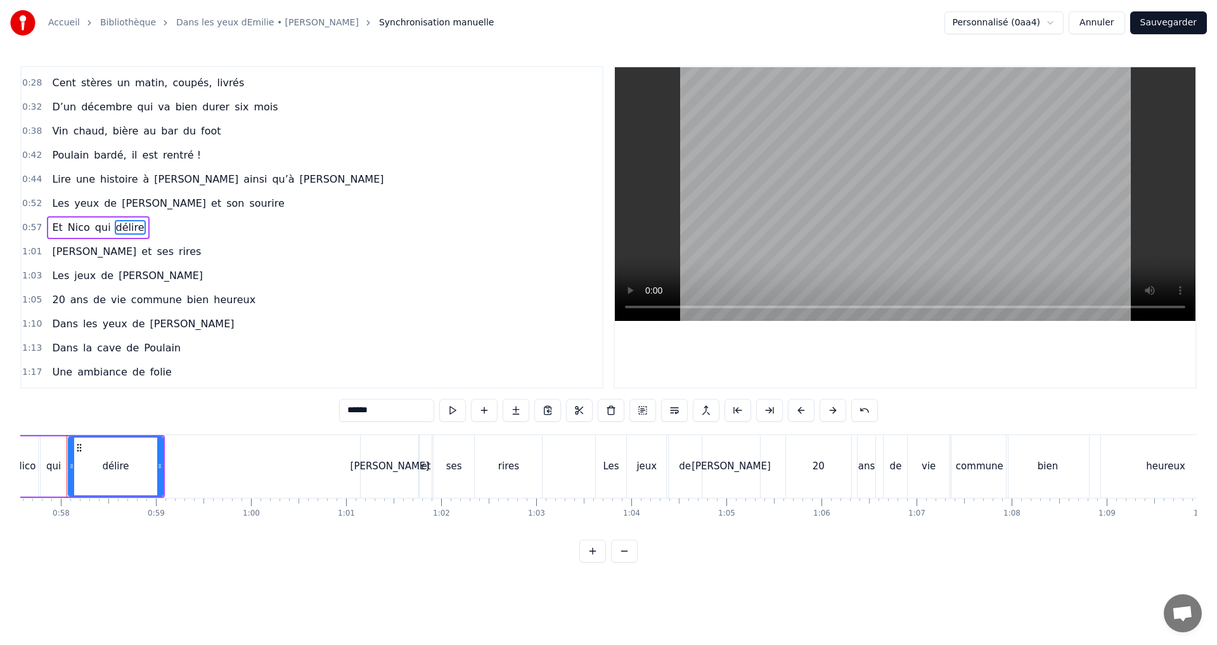
scroll to position [0, 5459]
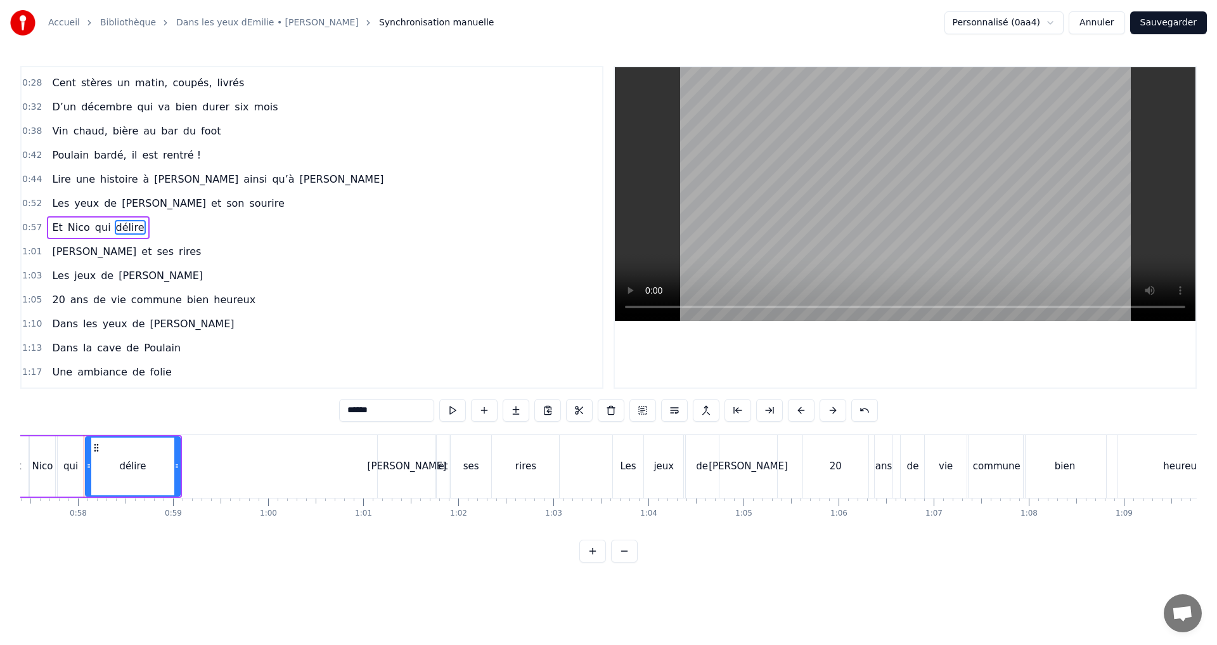
drag, startPoint x: 170, startPoint y: 223, endPoint x: 154, endPoint y: 276, distance: 56.2
click at [154, 276] on div "0:07 C’est au Requerre, que [PERSON_NAME] grandi 0:10 Et puis [PERSON_NAME] est…" at bounding box center [311, 227] width 583 height 323
click at [644, 410] on button at bounding box center [643, 410] width 27 height 23
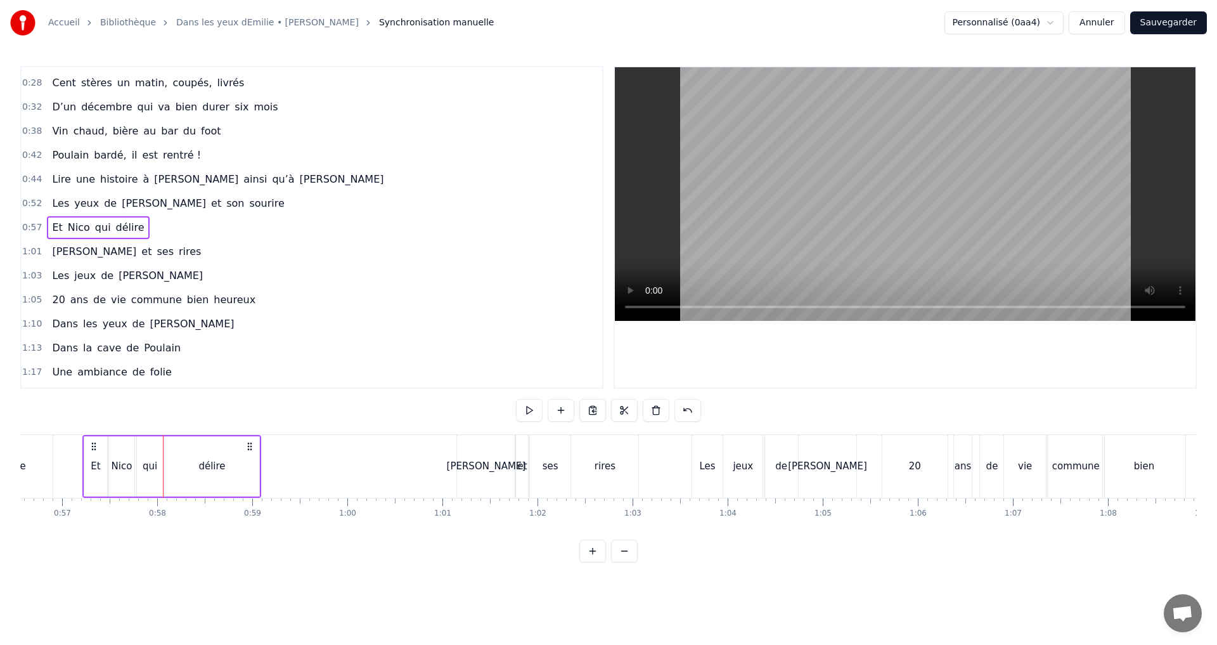
scroll to position [0, 5378]
click at [596, 410] on button at bounding box center [593, 410] width 27 height 23
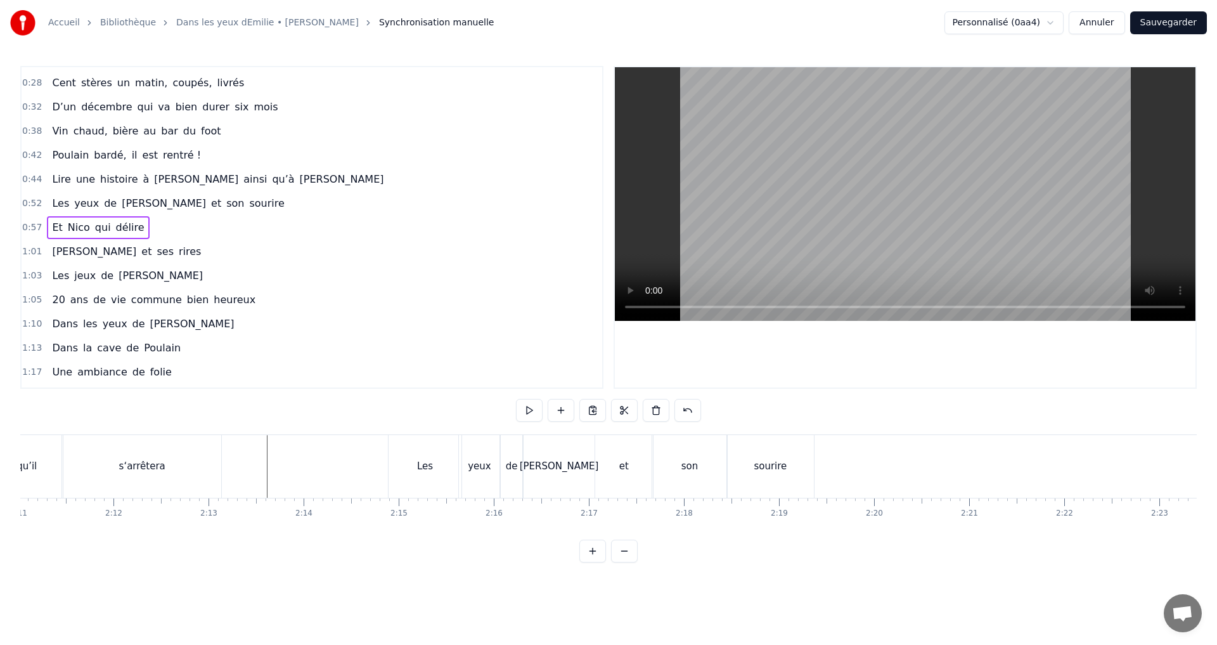
scroll to position [0, 12523]
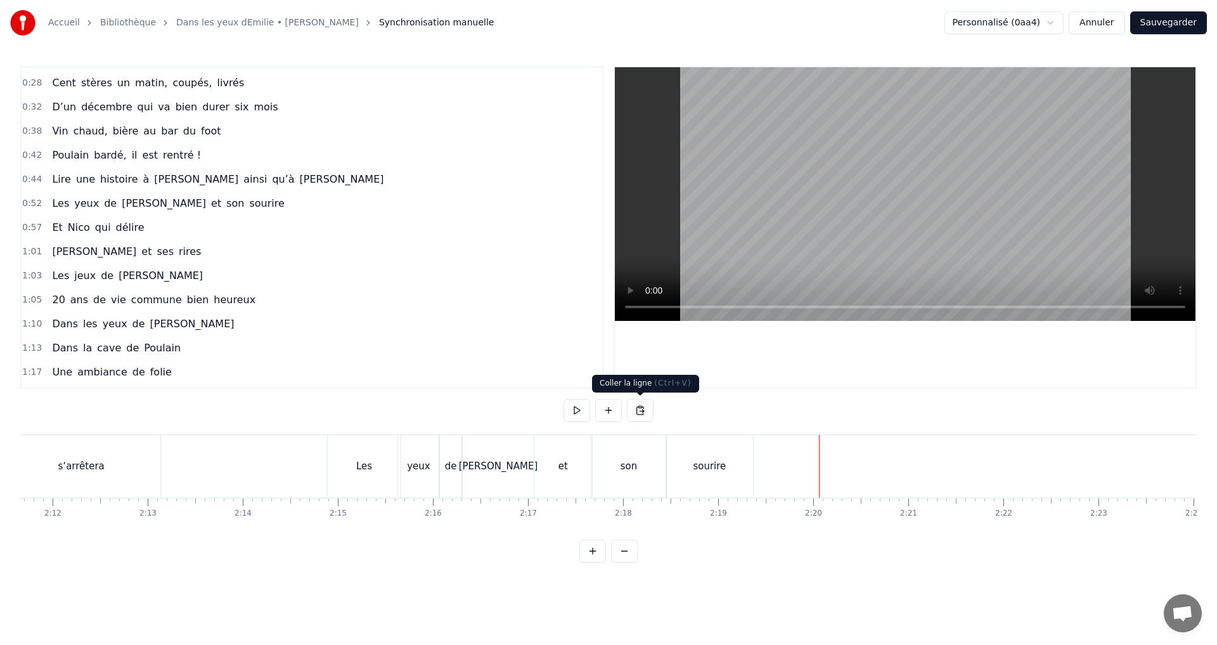
click at [640, 409] on button at bounding box center [640, 410] width 27 height 23
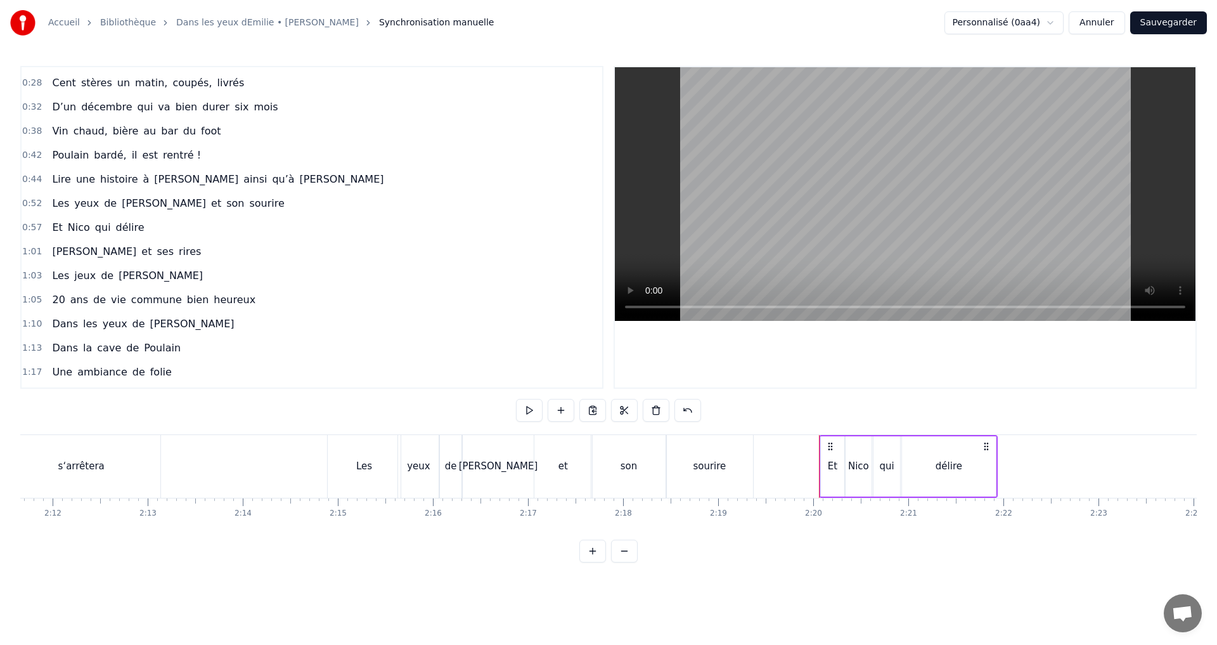
click at [27, 252] on span "1:01" at bounding box center [32, 251] width 20 height 13
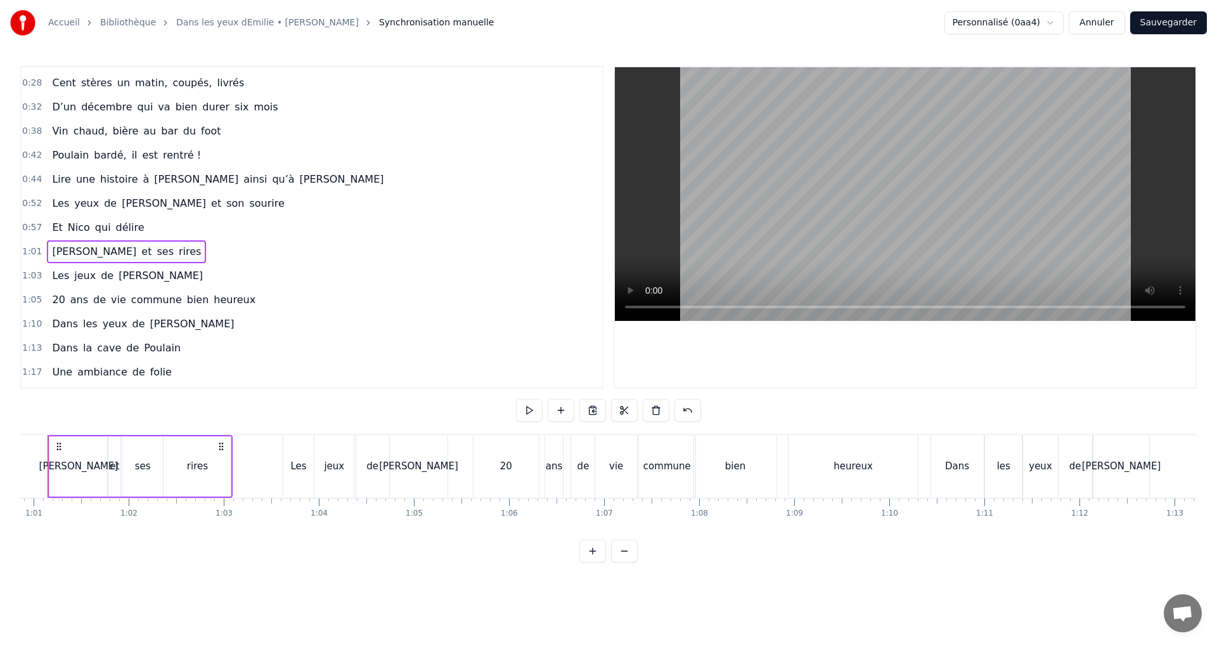
scroll to position [0, 5752]
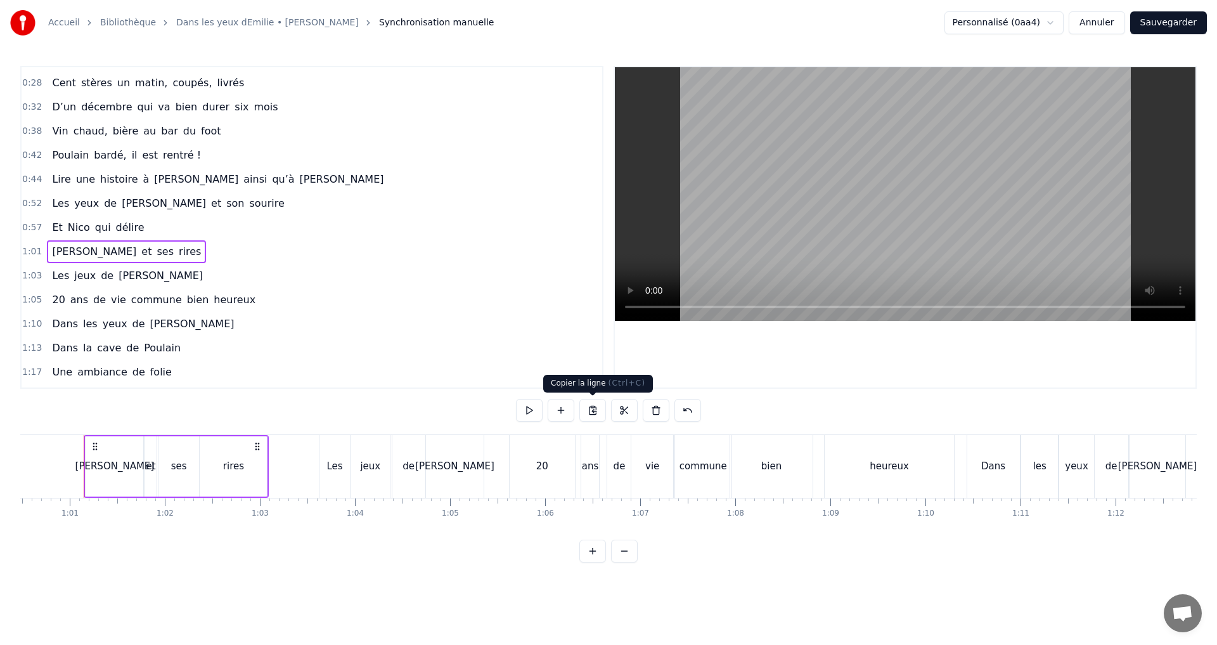
click at [592, 408] on button at bounding box center [593, 410] width 27 height 23
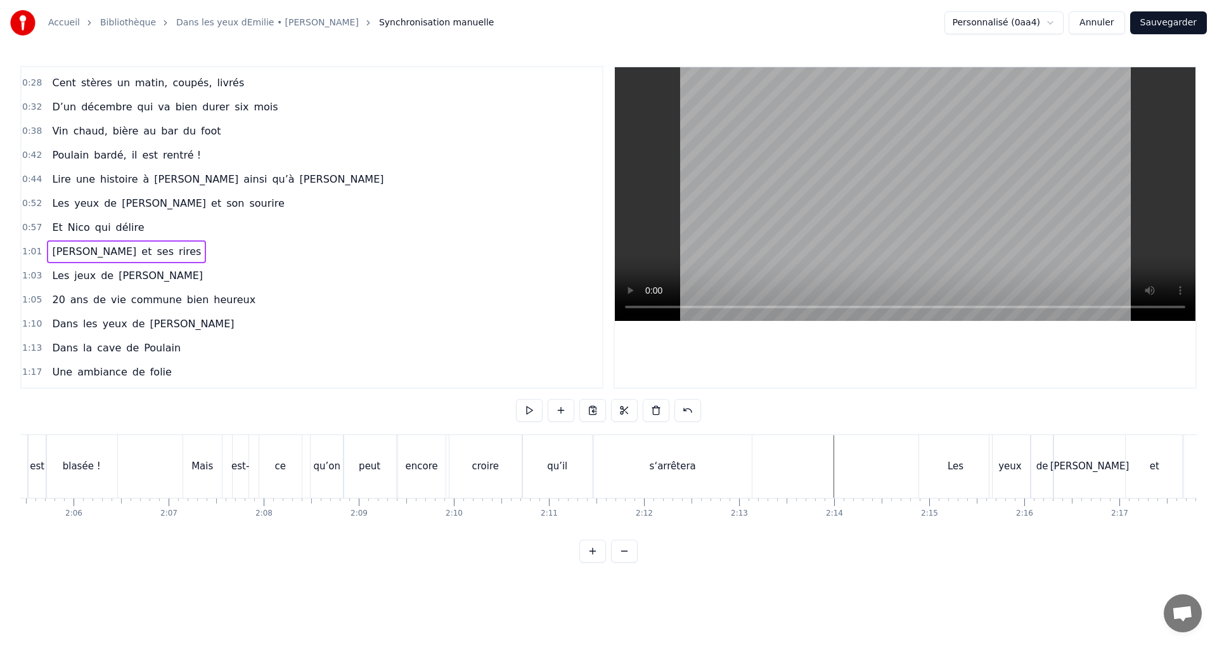
scroll to position [0, 12961]
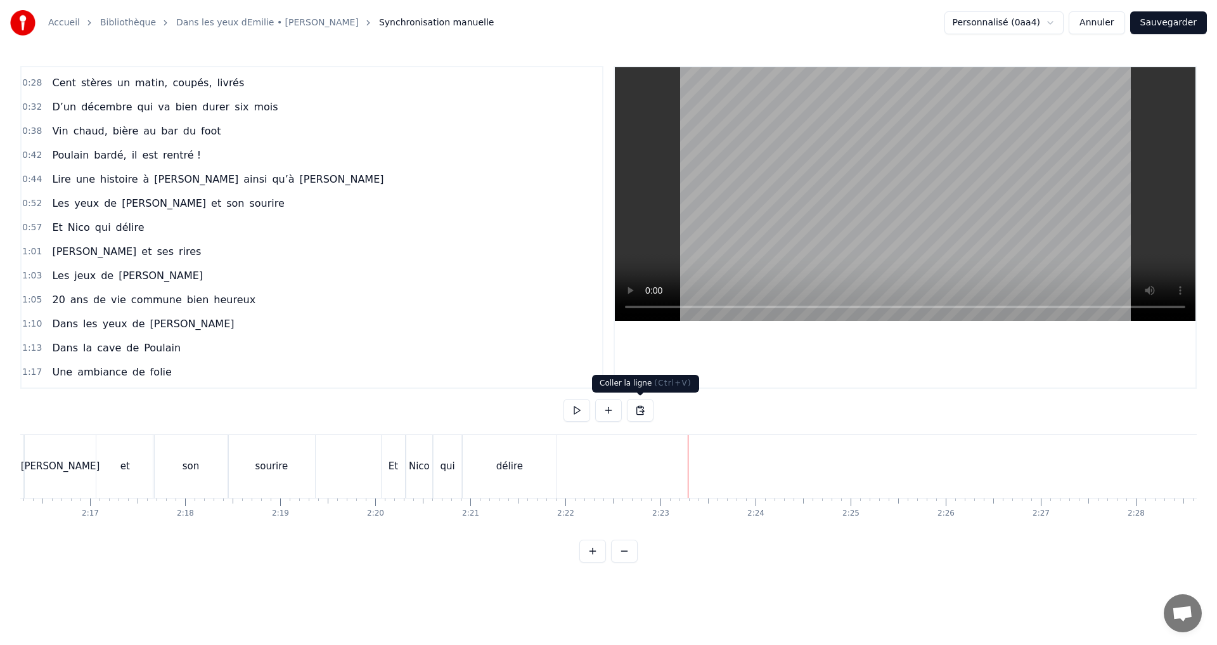
click at [646, 410] on button at bounding box center [640, 410] width 27 height 23
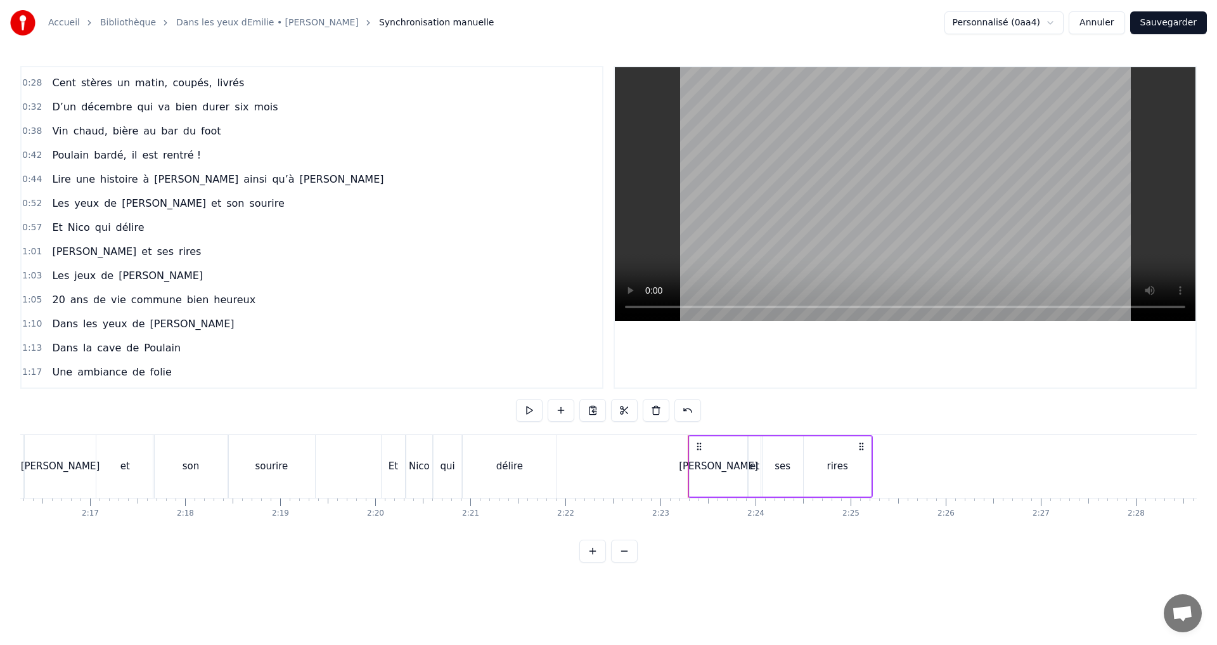
click at [712, 457] on div "[PERSON_NAME]" at bounding box center [718, 466] width 58 height 63
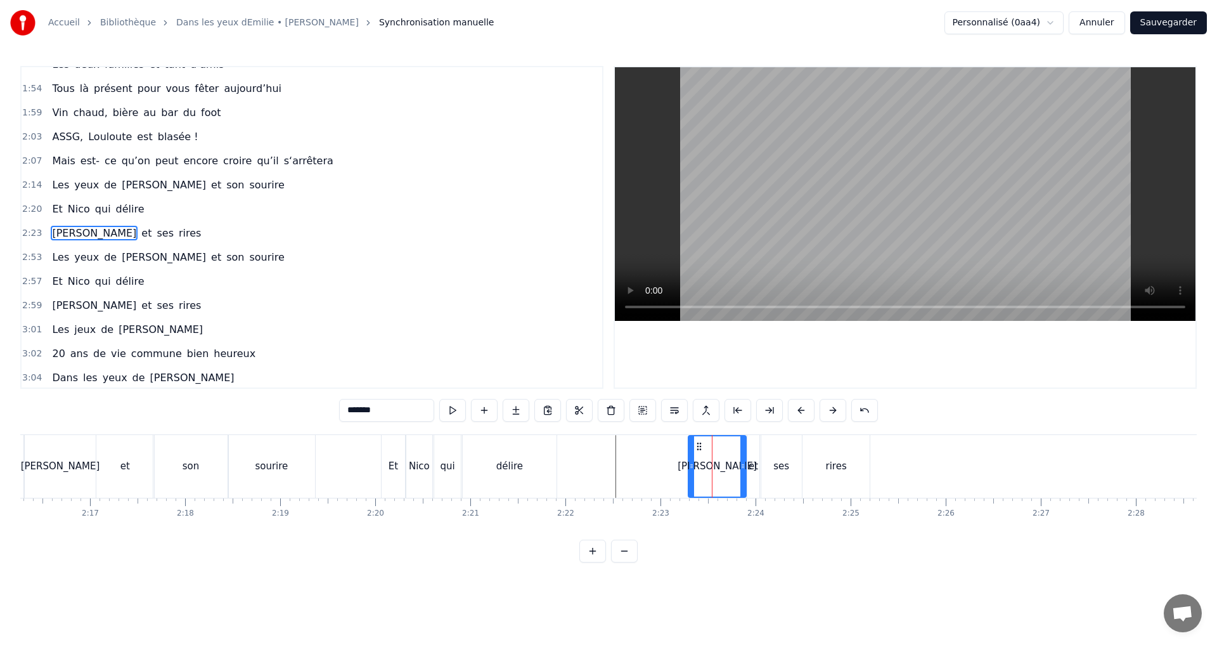
scroll to position [599, 0]
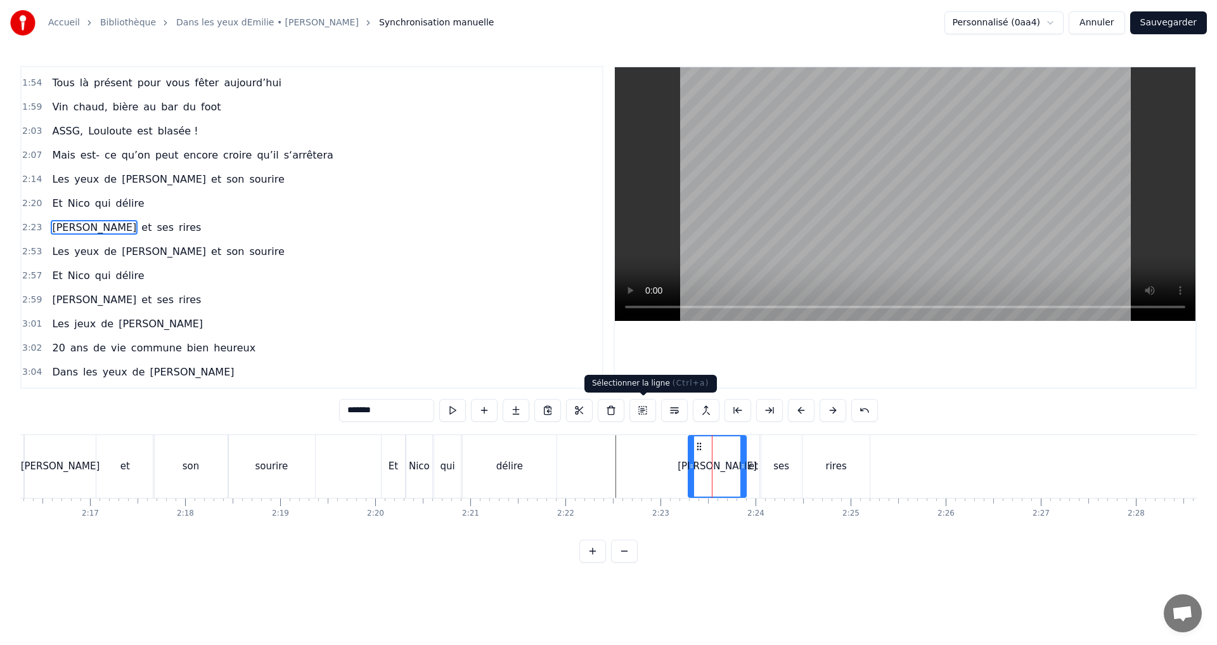
click at [642, 414] on button at bounding box center [643, 410] width 27 height 23
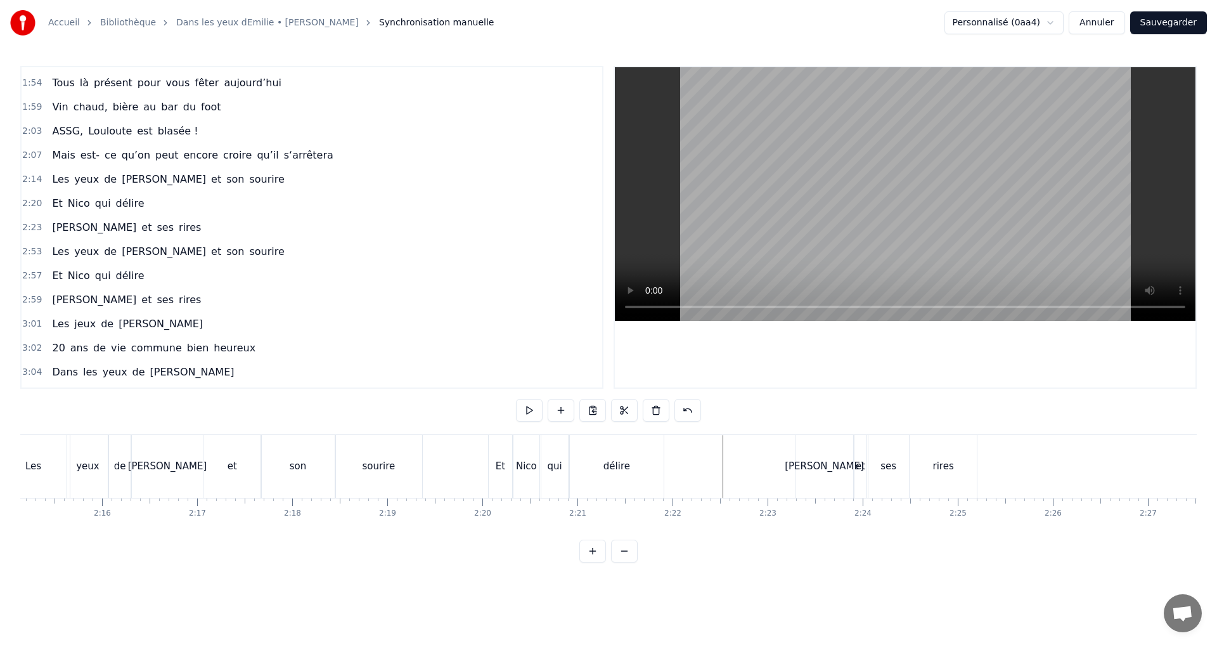
scroll to position [0, 12830]
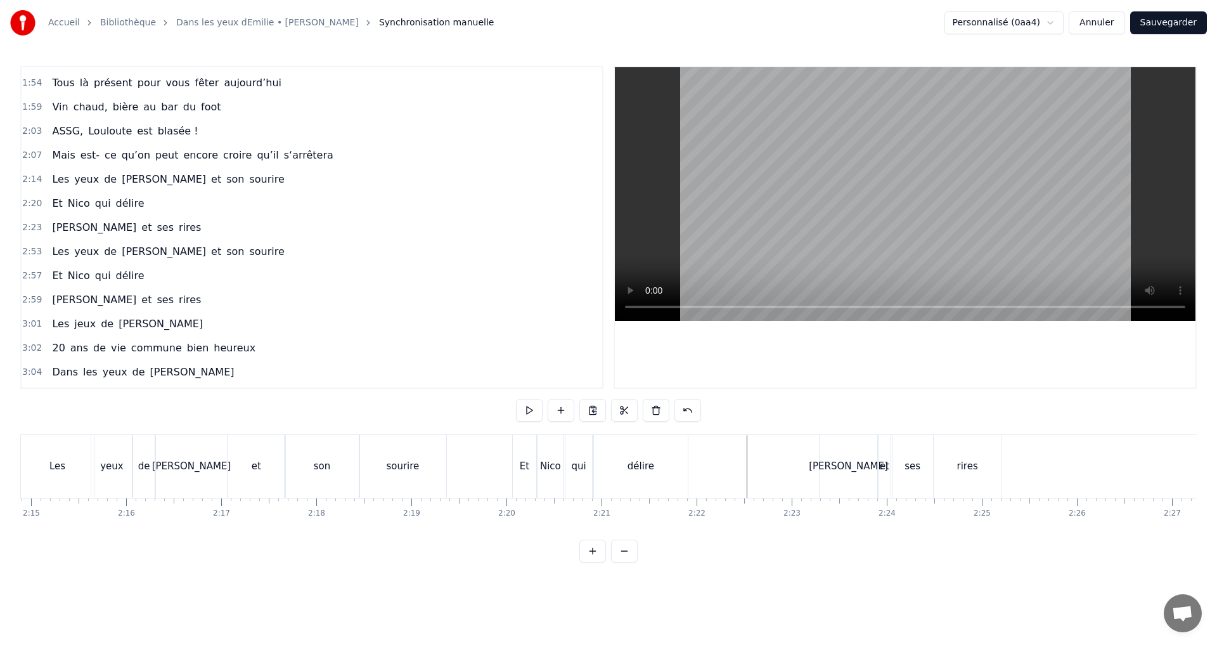
click at [850, 472] on div "[PERSON_NAME]" at bounding box center [848, 466] width 79 height 15
click at [936, 477] on div "rires" at bounding box center [967, 466] width 67 height 63
click at [855, 472] on div "[PERSON_NAME]" at bounding box center [848, 466] width 79 height 15
type input "*******"
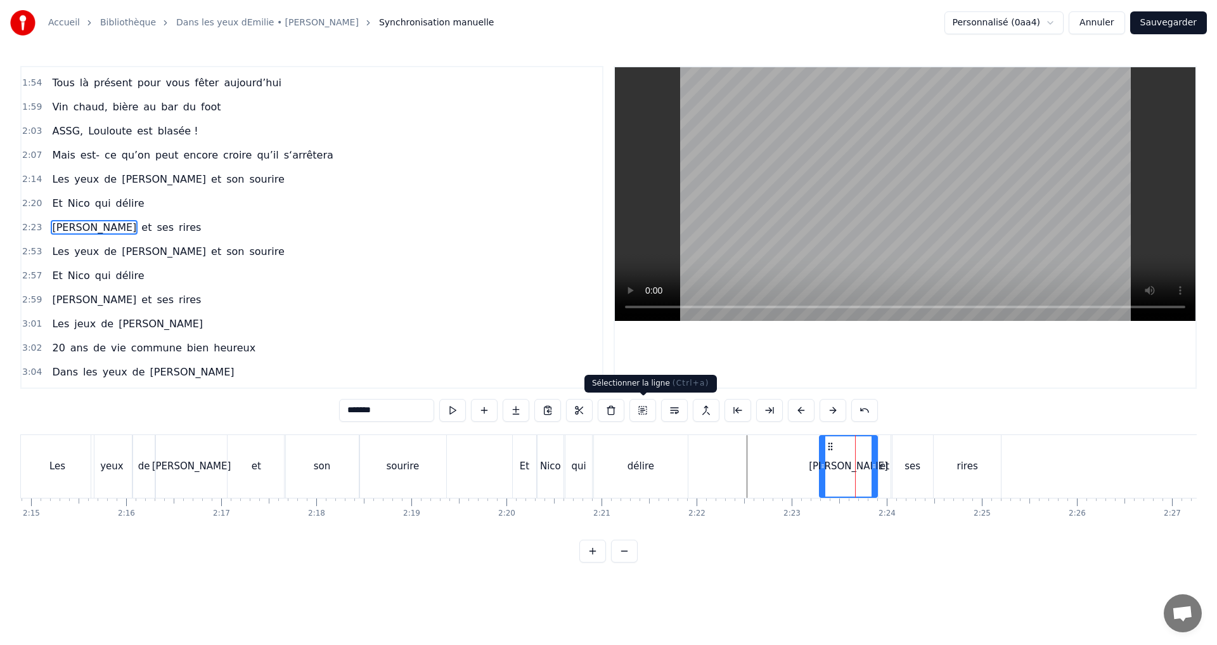
click at [647, 412] on button at bounding box center [643, 410] width 27 height 23
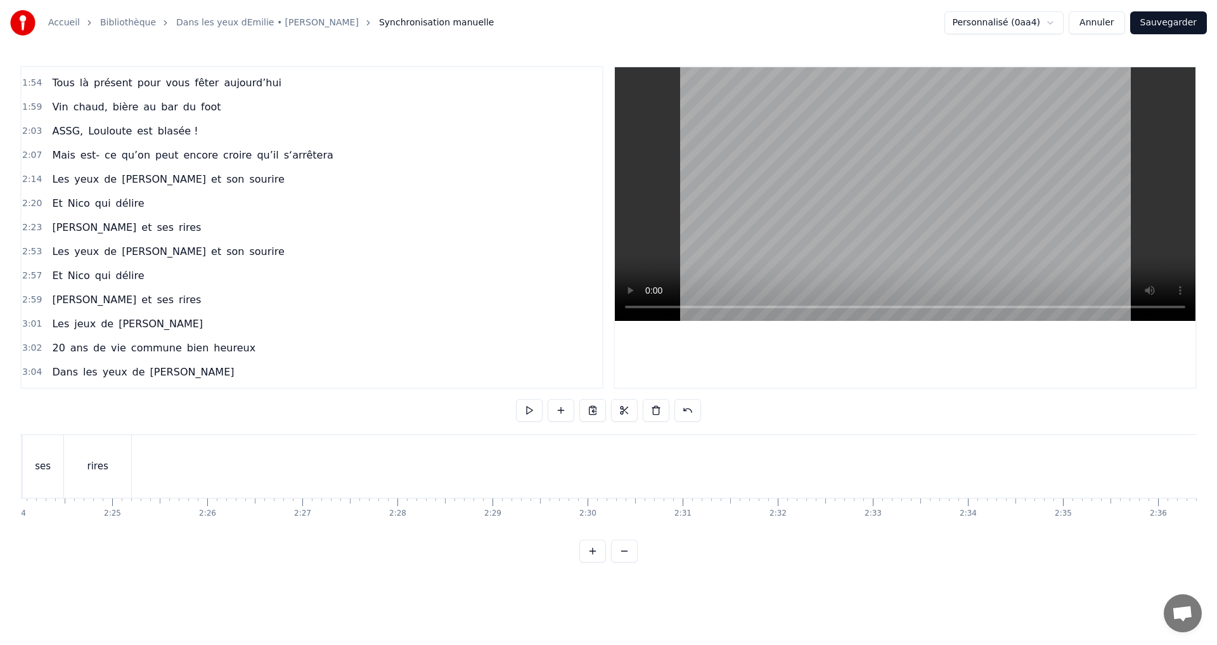
scroll to position [0, 13185]
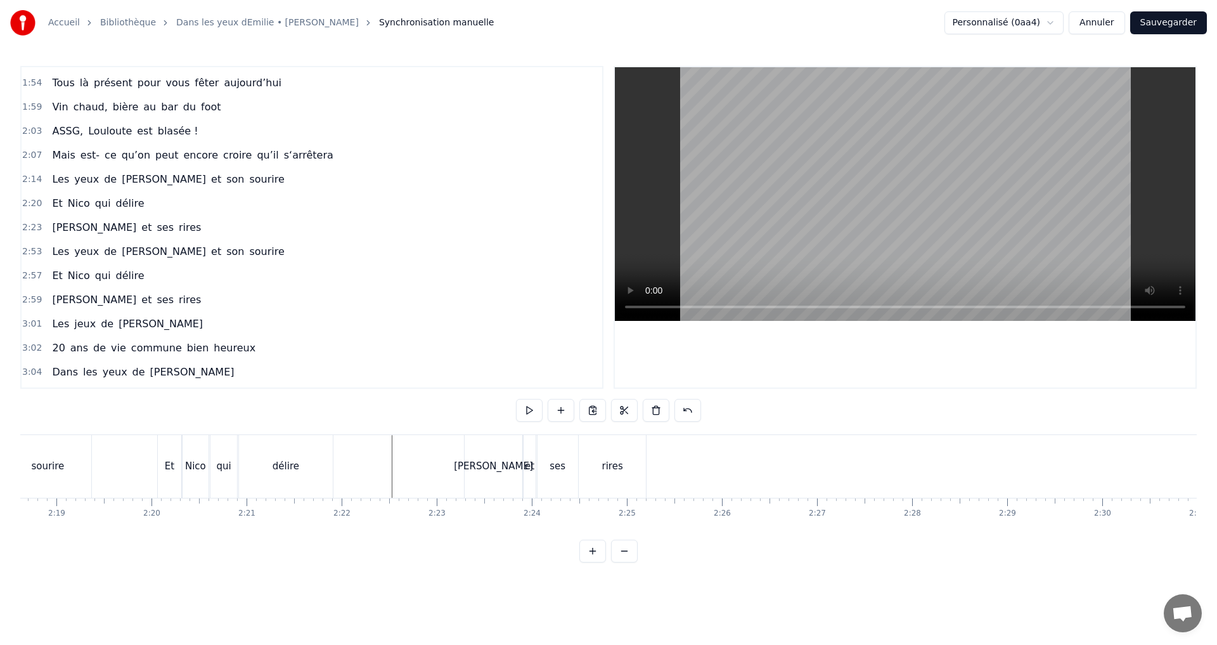
click at [491, 472] on div "[PERSON_NAME]" at bounding box center [493, 466] width 79 height 15
drag, startPoint x: 466, startPoint y: 467, endPoint x: 453, endPoint y: 464, distance: 13.7
click at [453, 464] on icon at bounding box center [454, 466] width 5 height 10
click at [573, 416] on button at bounding box center [577, 410] width 27 height 23
click at [574, 416] on button at bounding box center [577, 410] width 27 height 23
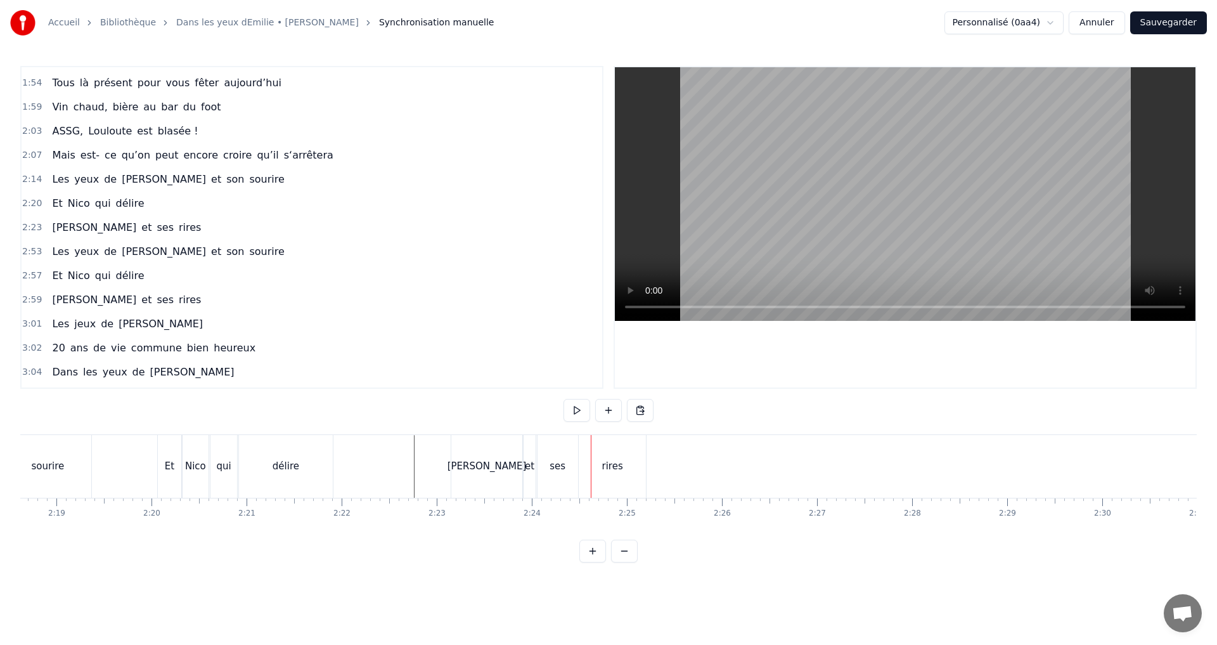
click at [277, 455] on div "délire" at bounding box center [286, 466] width 94 height 63
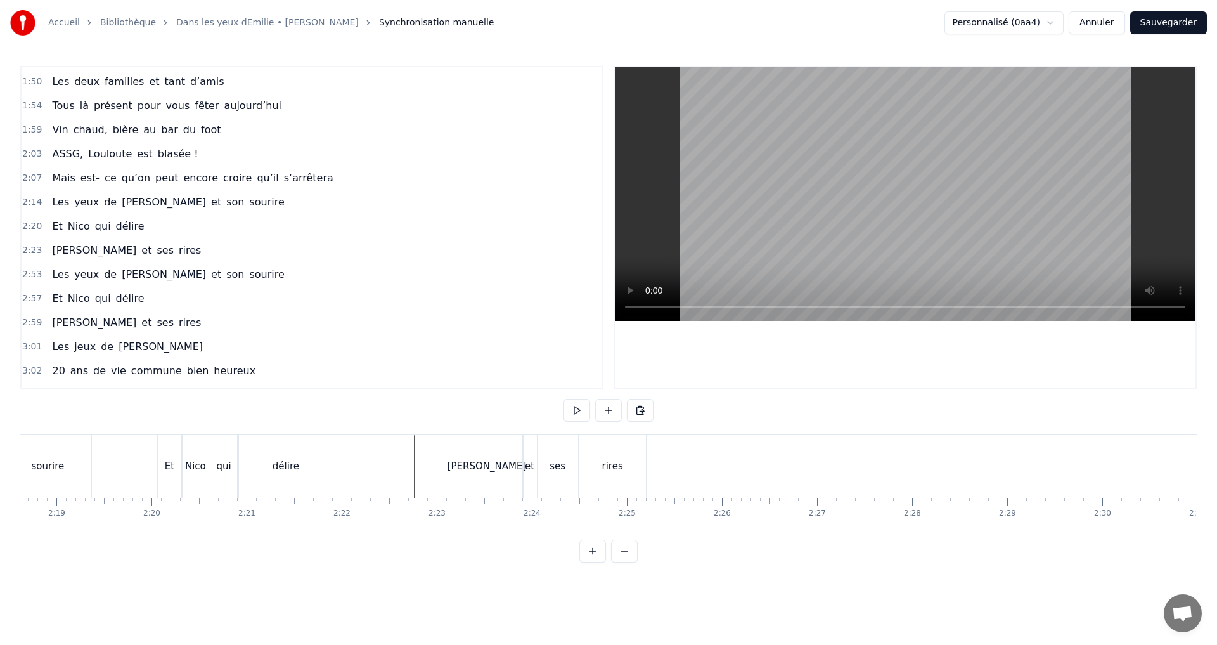
scroll to position [574, 0]
click at [130, 347] on span "[PERSON_NAME]" at bounding box center [160, 348] width 87 height 15
type input "*****"
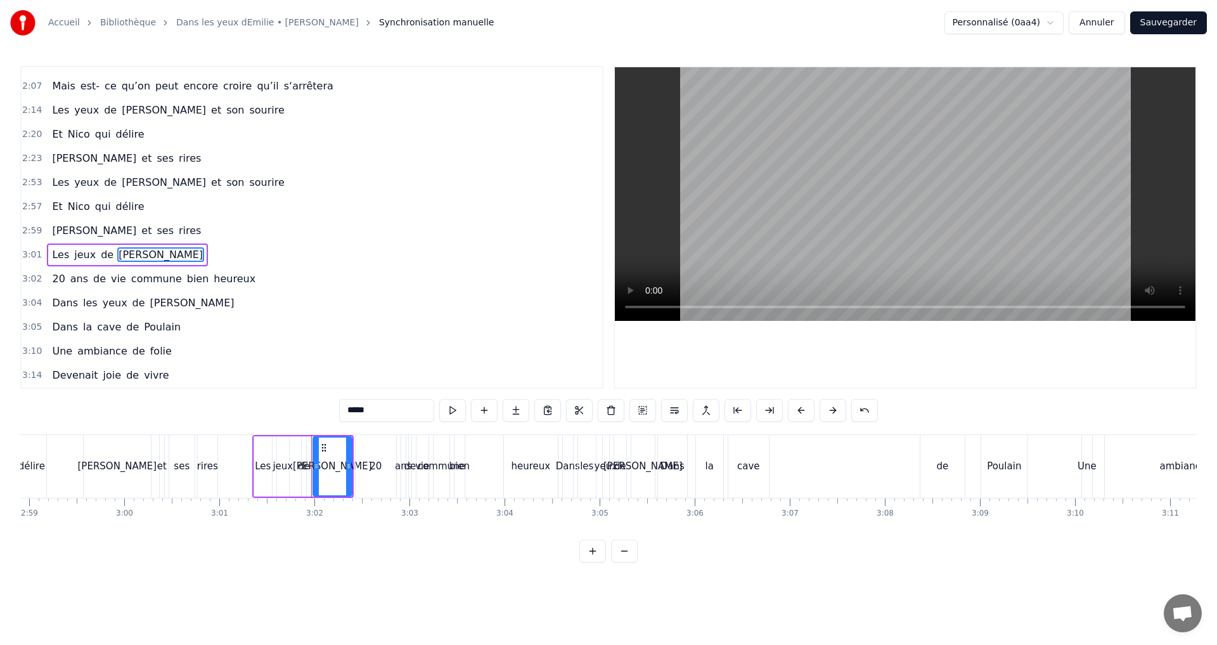
scroll to position [0, 17244]
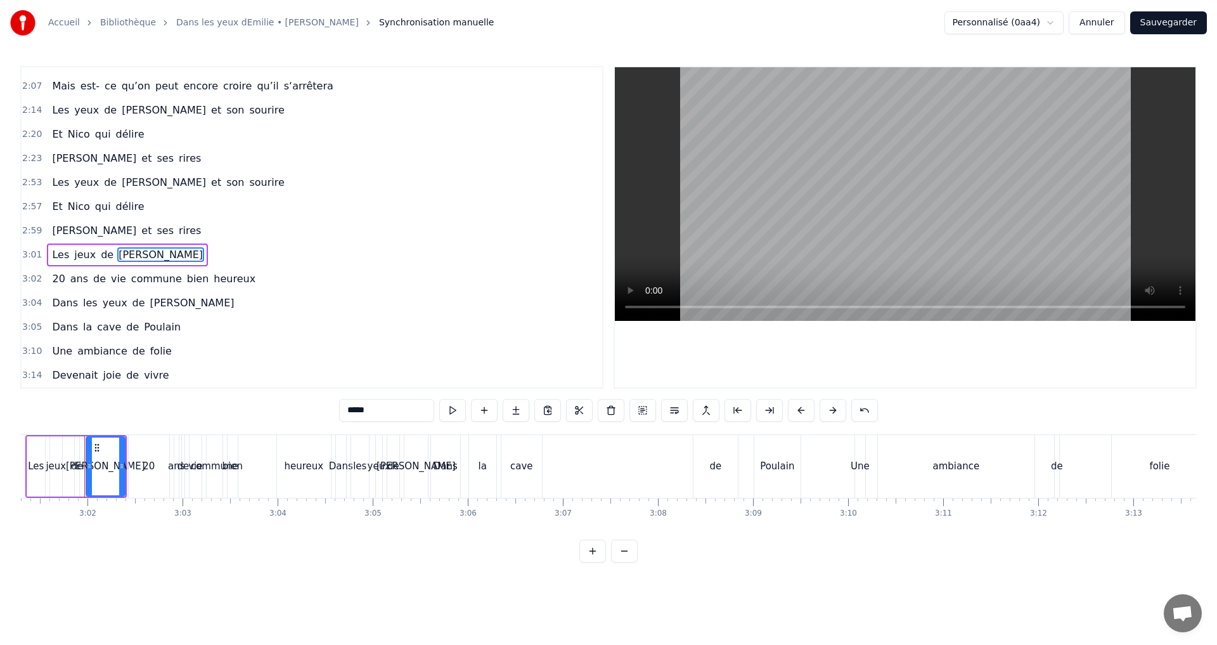
click at [645, 411] on button at bounding box center [643, 410] width 27 height 23
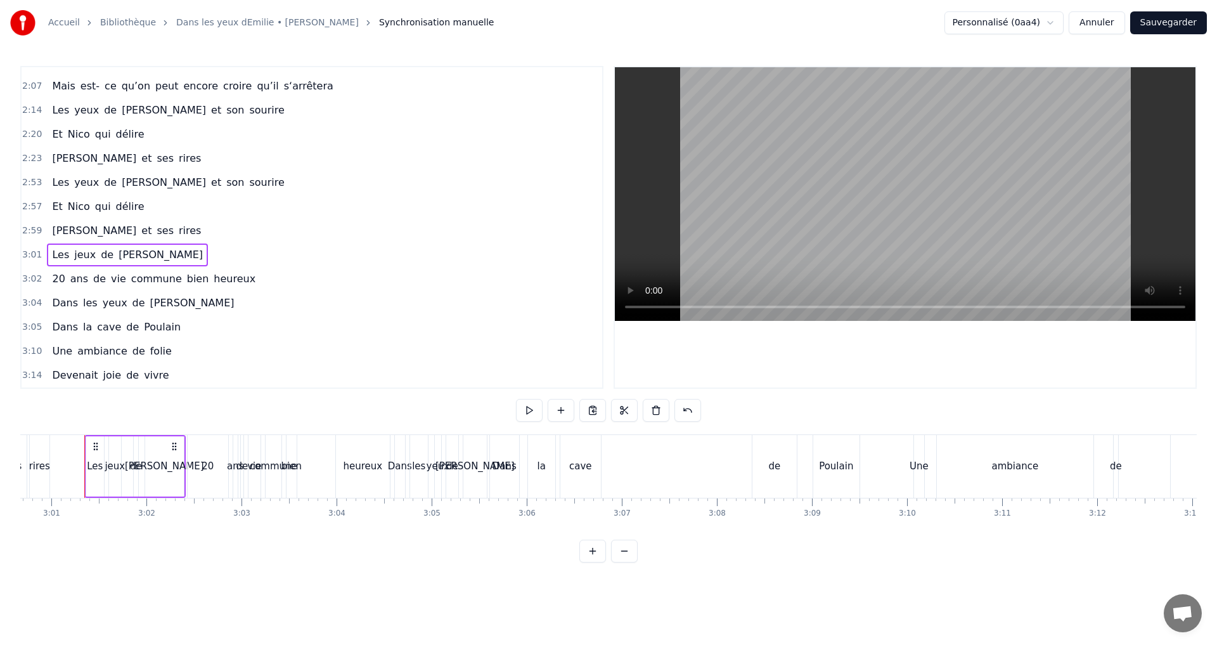
click at [590, 408] on button at bounding box center [593, 410] width 27 height 23
click at [1087, 540] on div "0:07 C’est au Requerre, que [PERSON_NAME] grandi 0:10 Et puis [PERSON_NAME] est…" at bounding box center [608, 314] width 1177 height 496
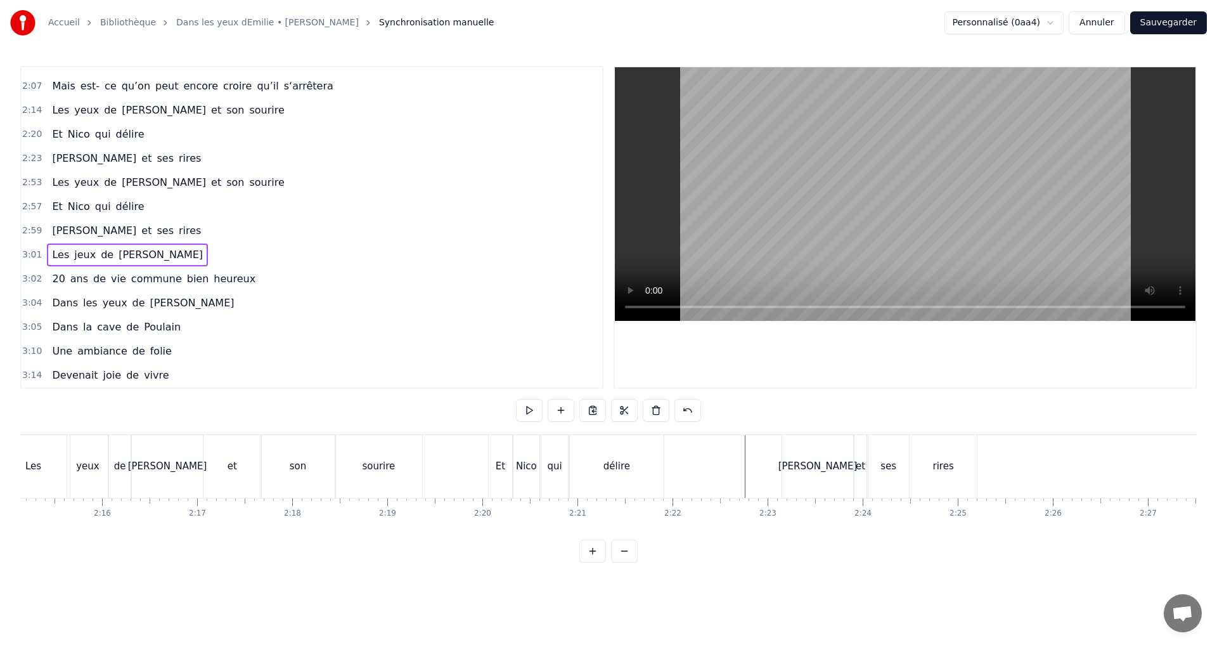
scroll to position [0, 12866]
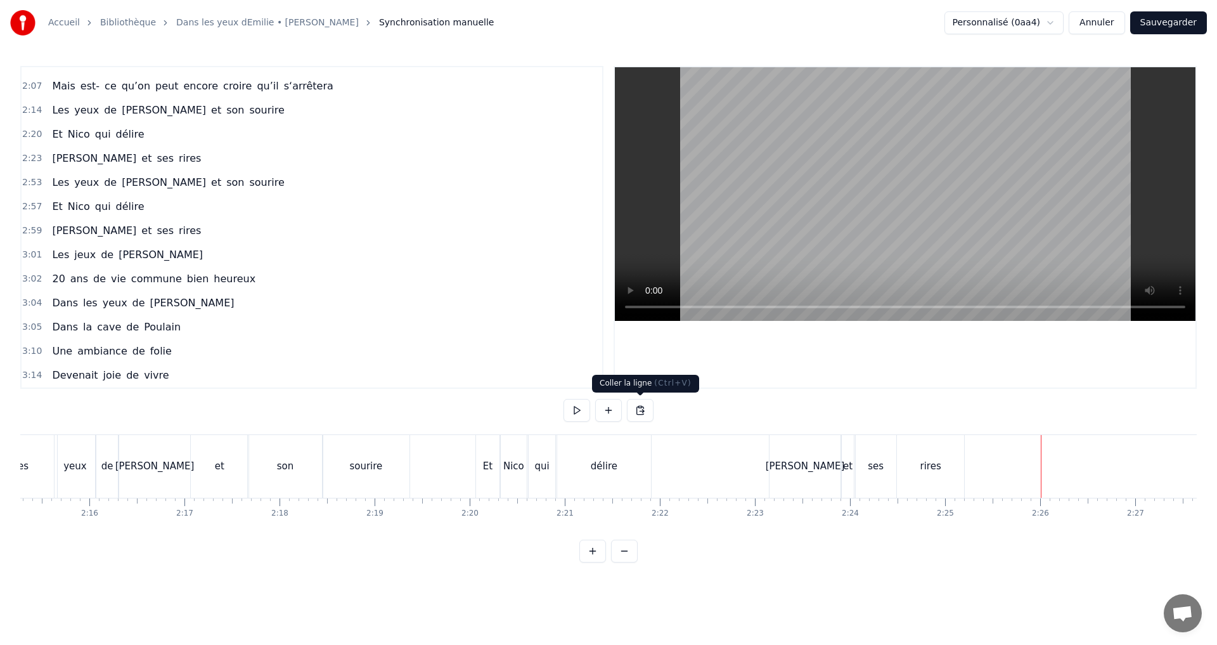
click at [644, 412] on button at bounding box center [640, 410] width 27 height 23
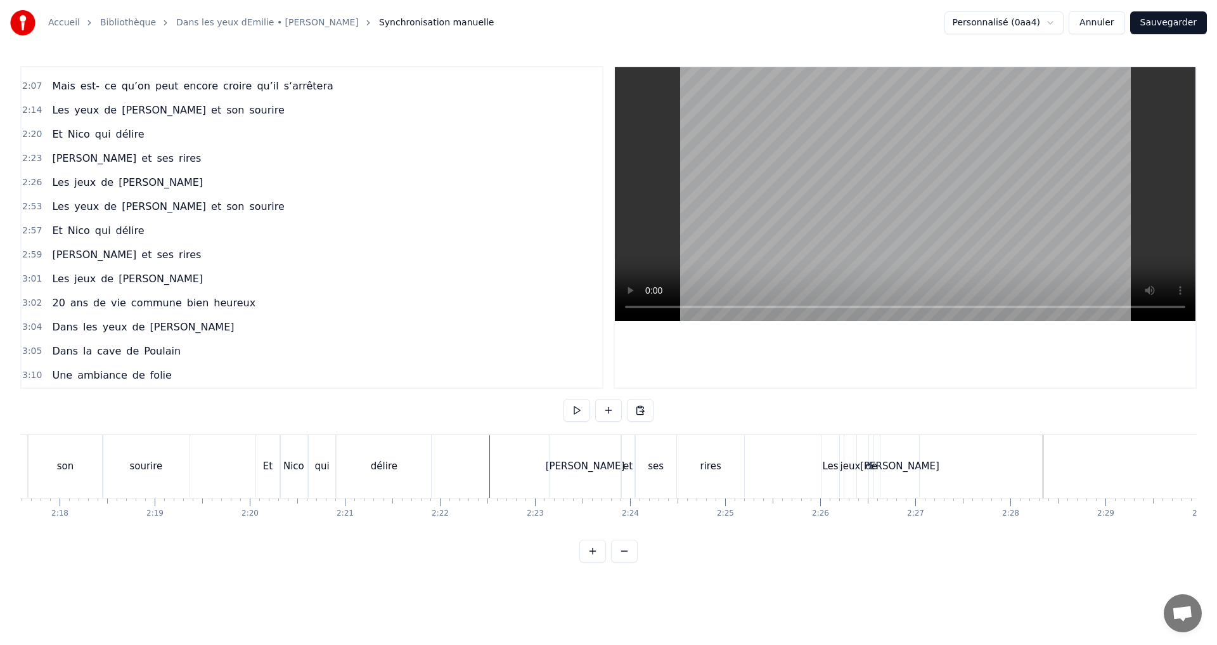
scroll to position [0, 13062]
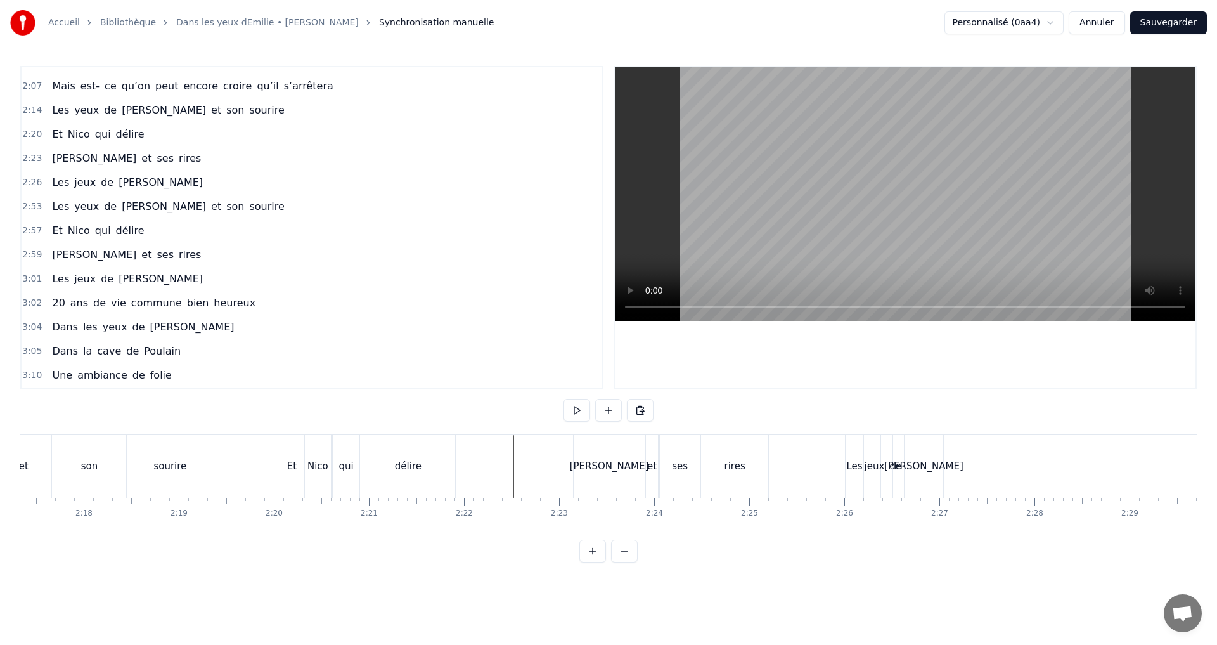
click at [912, 473] on div "[PERSON_NAME]" at bounding box center [924, 466] width 39 height 63
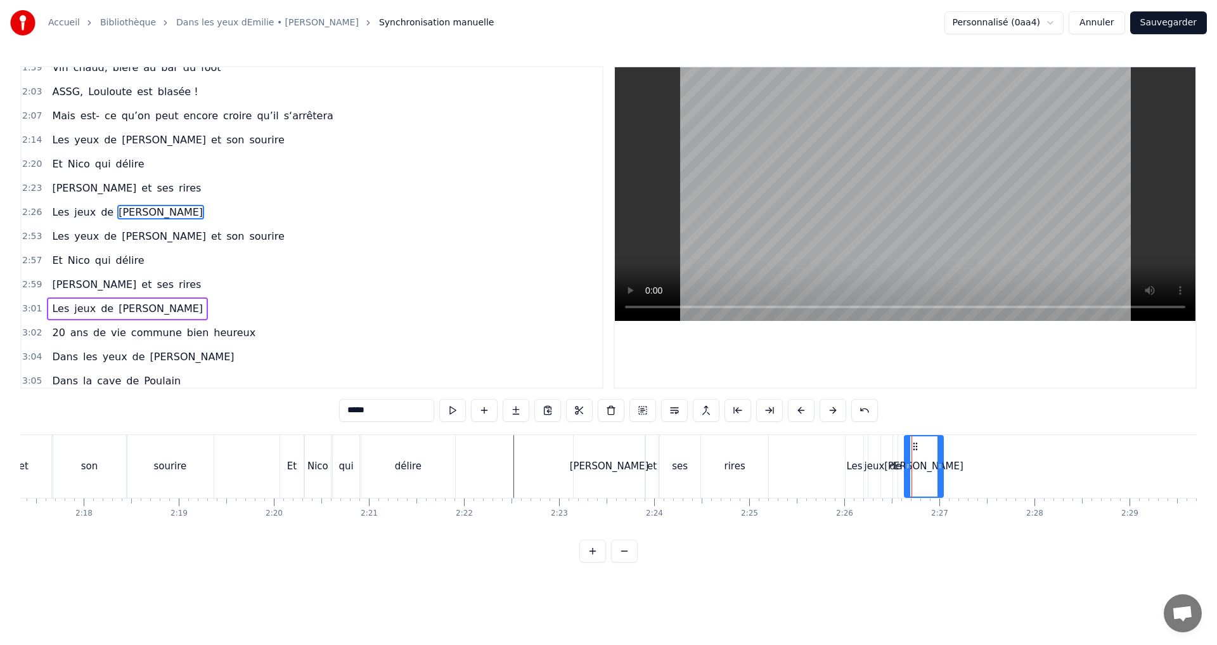
scroll to position [623, 0]
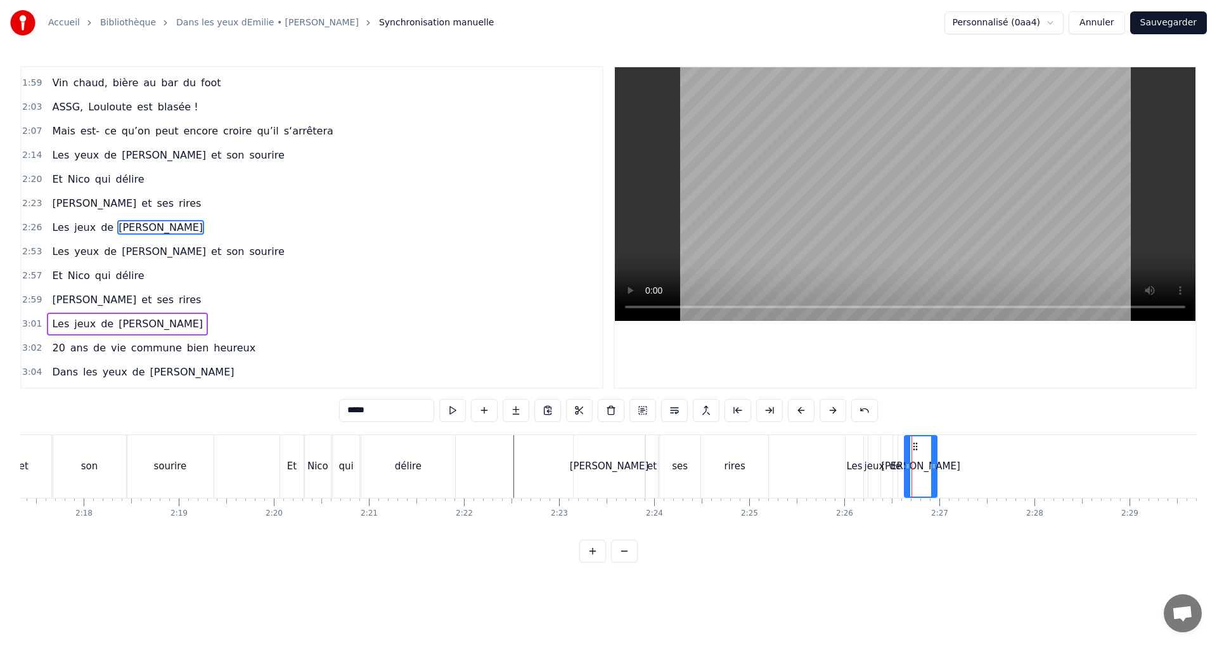
drag, startPoint x: 938, startPoint y: 468, endPoint x: 932, endPoint y: 469, distance: 6.5
click at [932, 469] on icon at bounding box center [933, 466] width 5 height 10
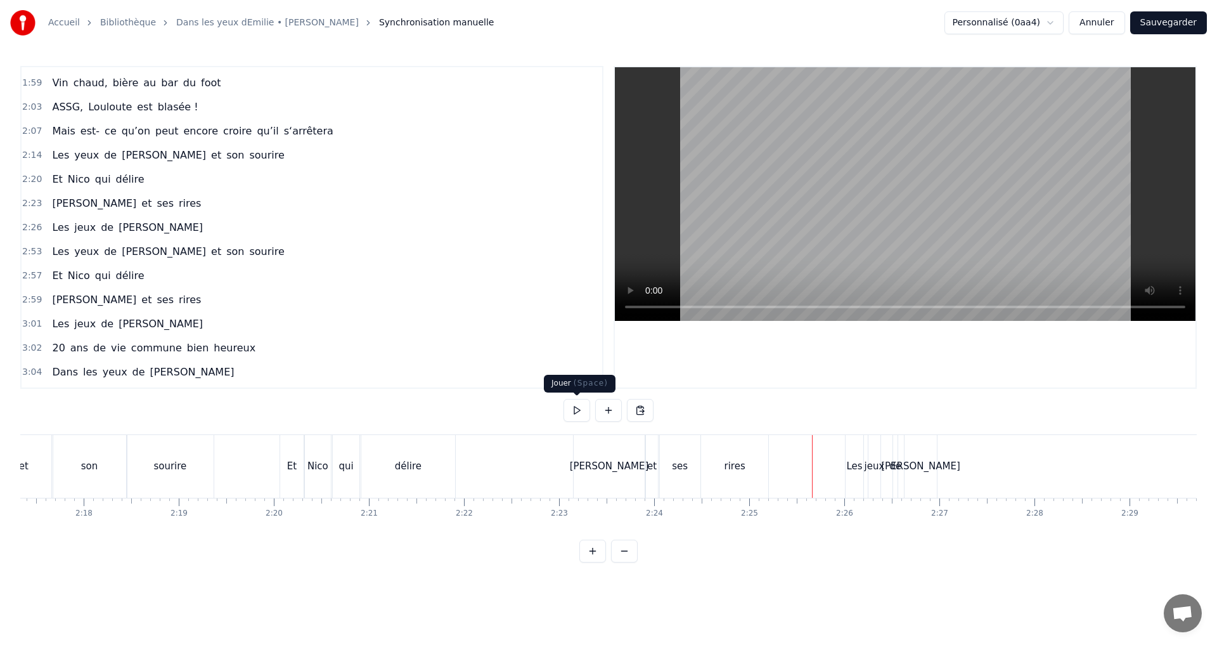
click at [569, 411] on button at bounding box center [577, 410] width 27 height 23
click at [895, 477] on div "de" at bounding box center [895, 466] width 4 height 63
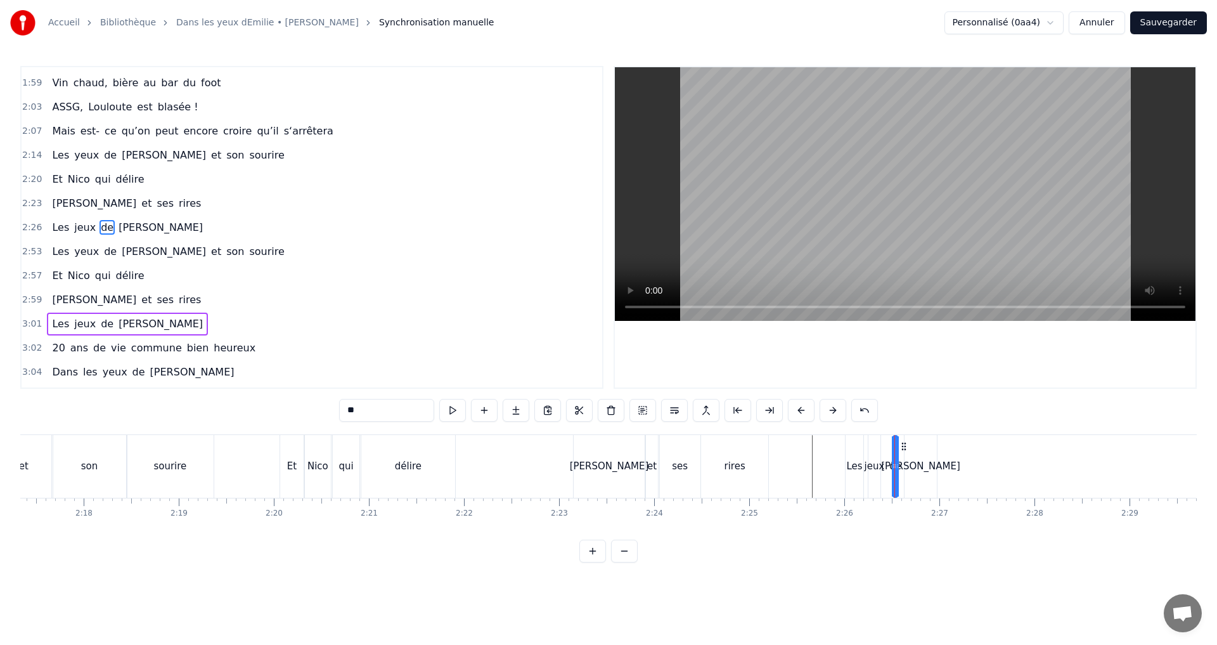
click at [896, 451] on div at bounding box center [894, 466] width 5 height 60
drag, startPoint x: 905, startPoint y: 446, endPoint x: 899, endPoint y: 447, distance: 6.5
click at [899, 447] on icon at bounding box center [898, 446] width 10 height 10
click at [912, 448] on div "[PERSON_NAME]" at bounding box center [921, 466] width 32 height 63
type input "*****"
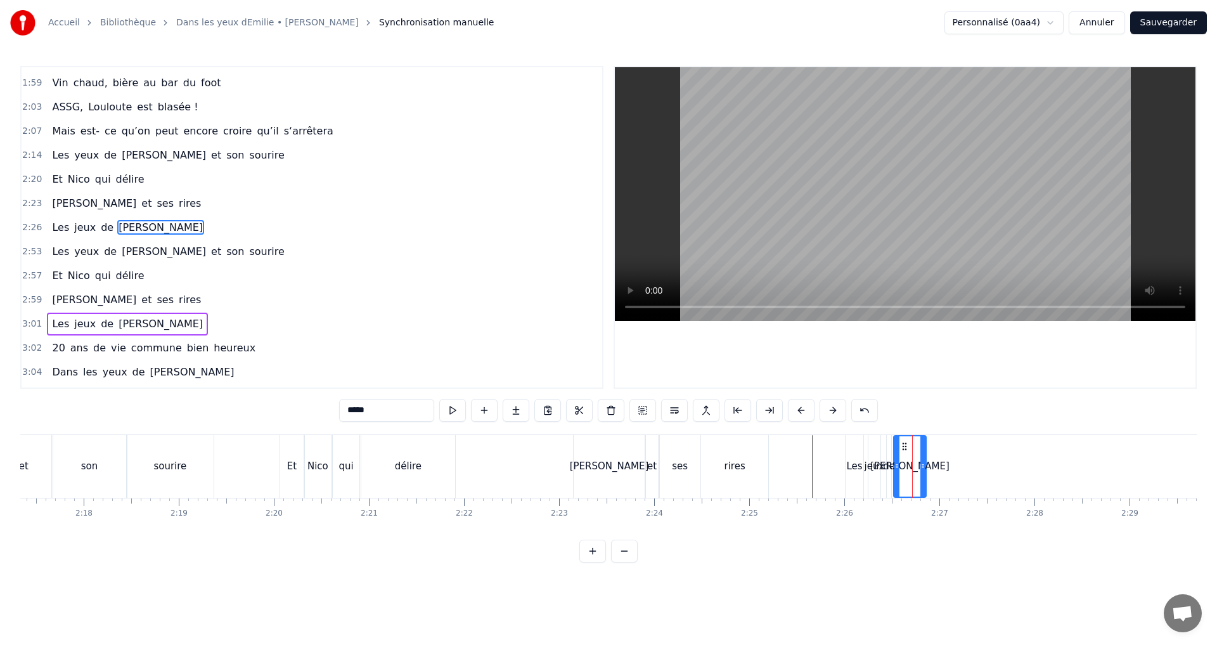
drag, startPoint x: 915, startPoint y: 446, endPoint x: 906, endPoint y: 446, distance: 8.9
click at [906, 446] on circle at bounding box center [905, 446] width 1 height 1
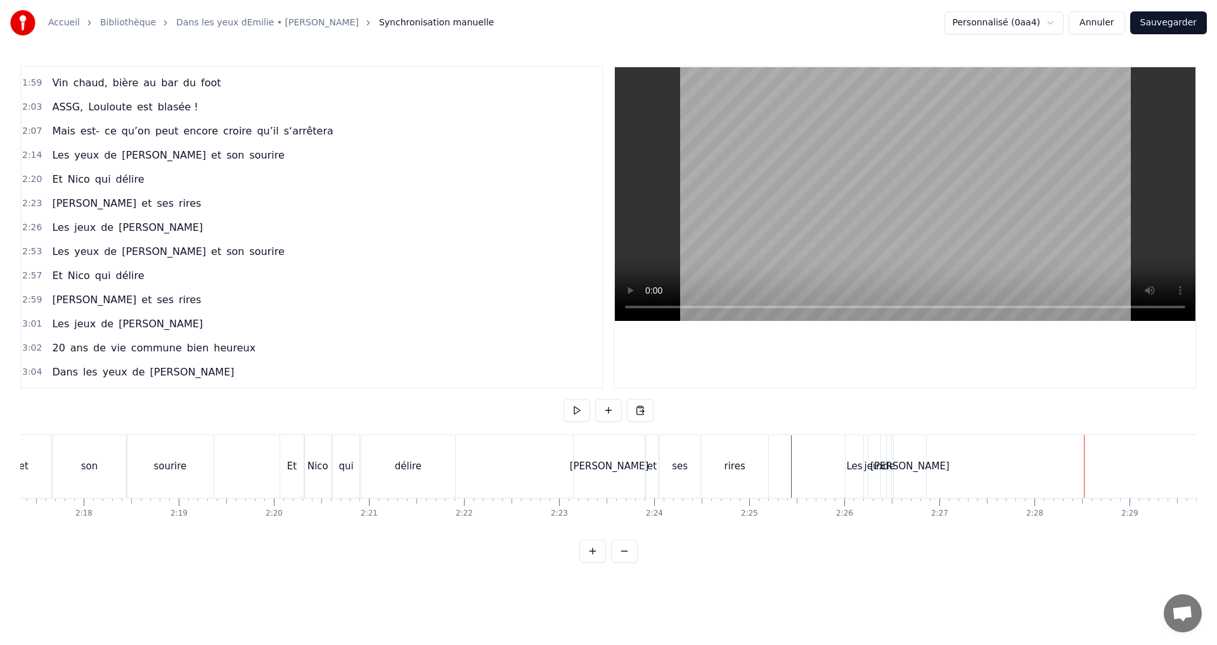
click at [893, 478] on div "[PERSON_NAME]" at bounding box center [910, 466] width 34 height 63
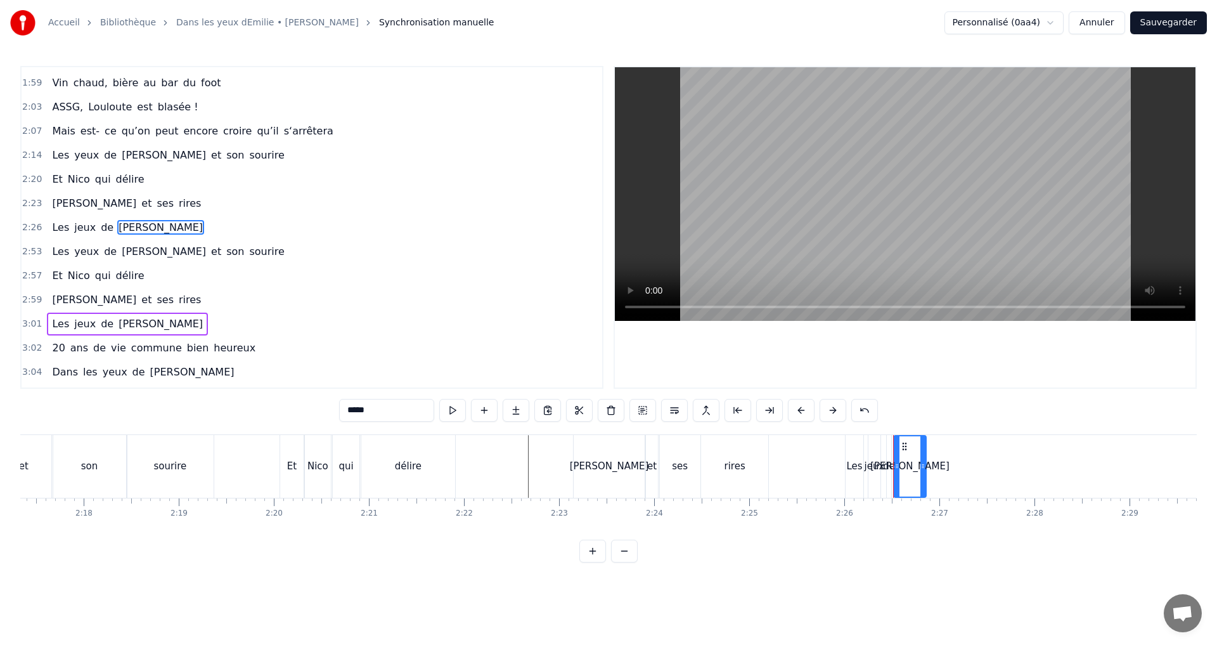
click at [925, 462] on icon at bounding box center [923, 466] width 5 height 10
click at [892, 470] on div "de" at bounding box center [889, 466] width 12 height 15
click at [899, 448] on icon at bounding box center [898, 446] width 10 height 10
click at [909, 463] on div "[PERSON_NAME]" at bounding box center [910, 466] width 79 height 15
drag, startPoint x: 904, startPoint y: 448, endPoint x: 928, endPoint y: 448, distance: 24.7
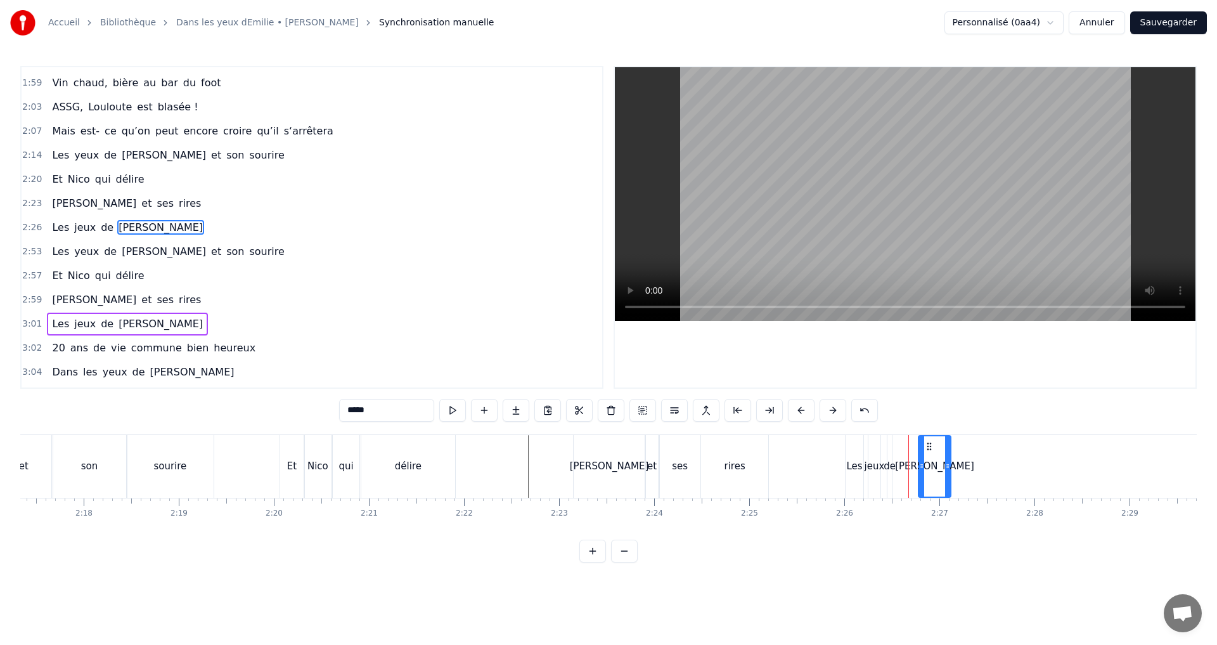
click at [928, 448] on icon at bounding box center [930, 446] width 10 height 10
click at [893, 468] on div "de" at bounding box center [890, 466] width 12 height 15
drag, startPoint x: 890, startPoint y: 466, endPoint x: 904, endPoint y: 464, distance: 13.6
click at [904, 464] on icon at bounding box center [902, 466] width 5 height 10
click at [929, 448] on div "[PERSON_NAME]" at bounding box center [935, 466] width 32 height 63
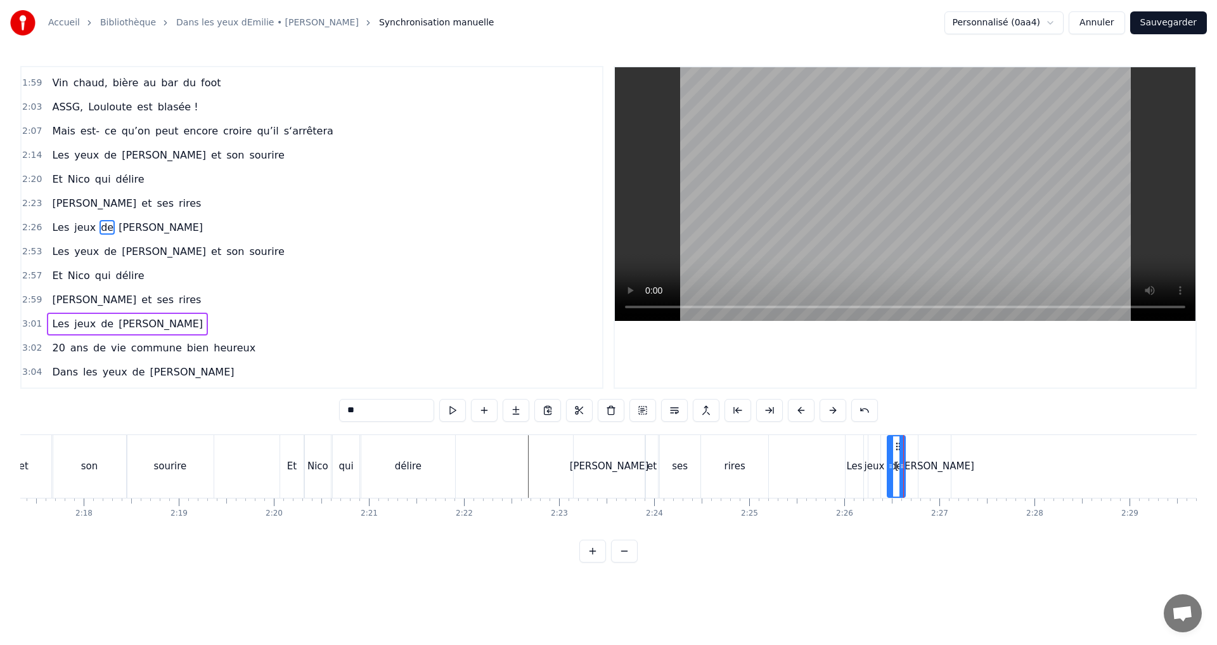
type input "*****"
drag, startPoint x: 929, startPoint y: 448, endPoint x: 918, endPoint y: 450, distance: 11.6
click at [918, 450] on icon at bounding box center [920, 446] width 10 height 10
click at [165, 351] on span "commune" at bounding box center [156, 348] width 53 height 15
click at [60, 348] on span "20" at bounding box center [58, 348] width 15 height 15
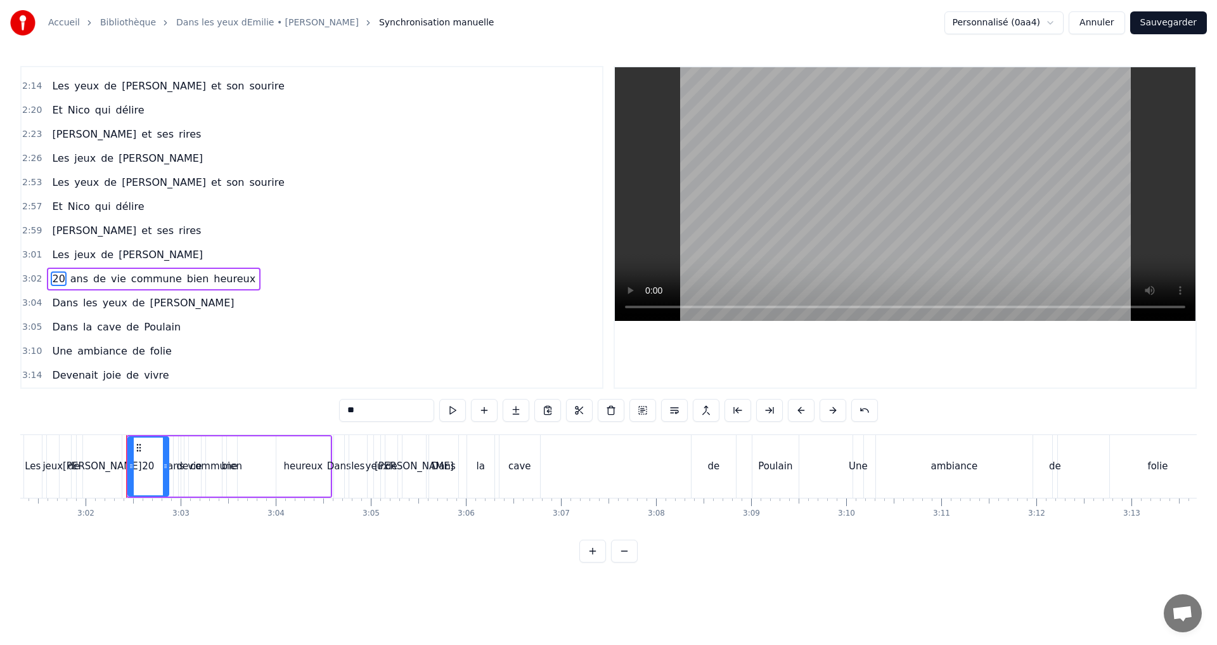
scroll to position [0, 17287]
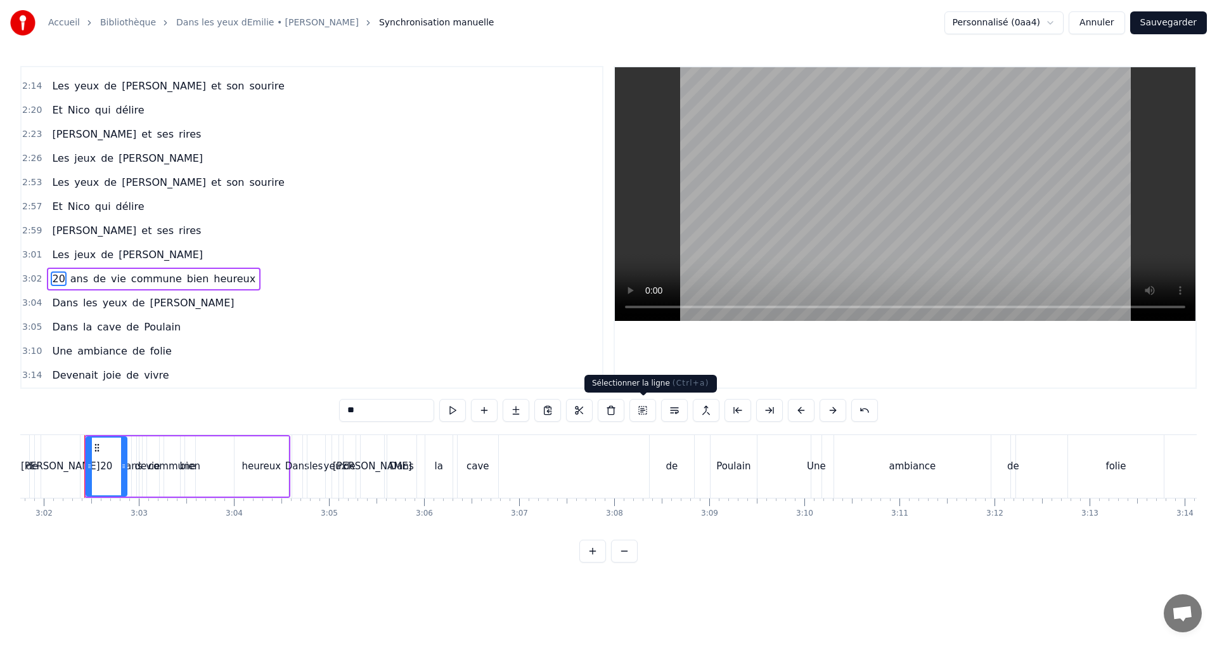
click at [642, 408] on button at bounding box center [643, 410] width 27 height 23
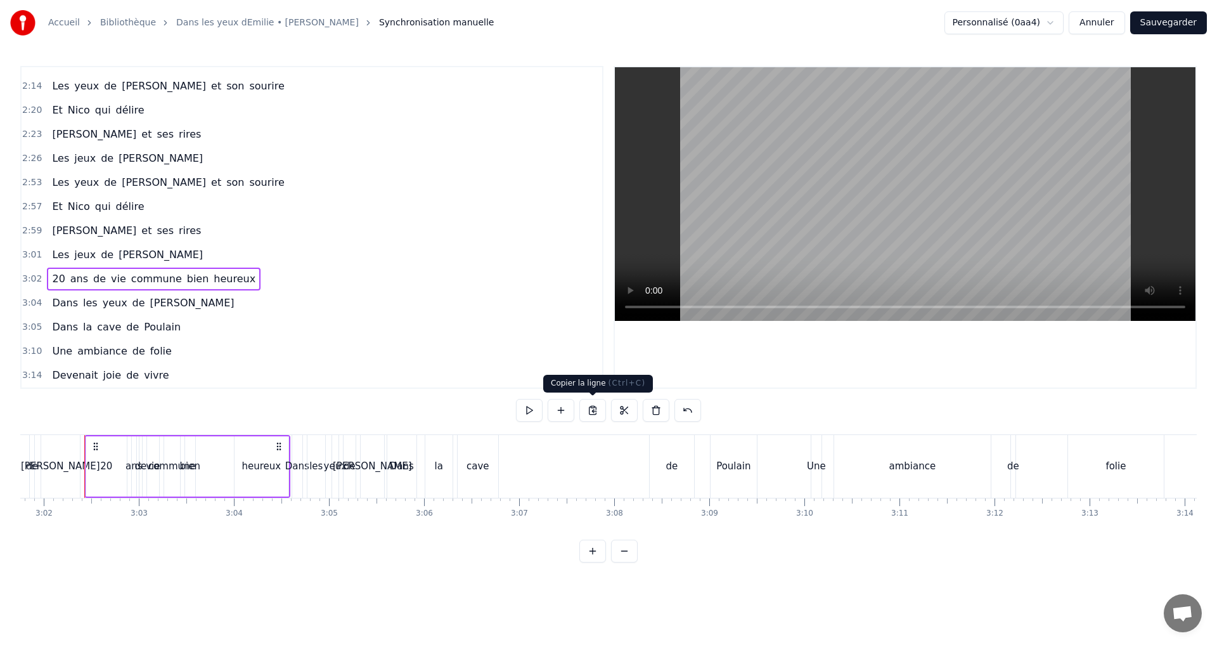
click at [596, 412] on button at bounding box center [593, 410] width 27 height 23
click at [696, 414] on button at bounding box center [688, 410] width 27 height 23
click at [662, 407] on button at bounding box center [672, 410] width 27 height 23
click at [226, 583] on html "Accueil Bibliothèque Dans les yeux dEmilie • [PERSON_NAME] Synchronisation manu…" at bounding box center [608, 291] width 1217 height 583
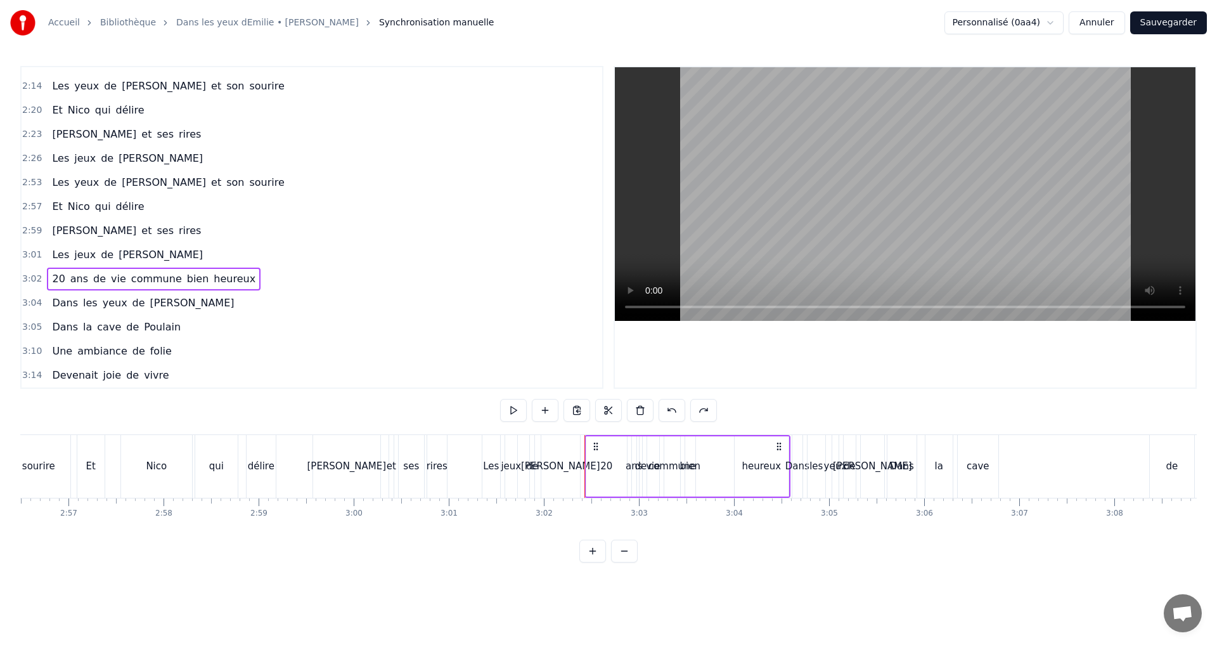
scroll to position [0, 16800]
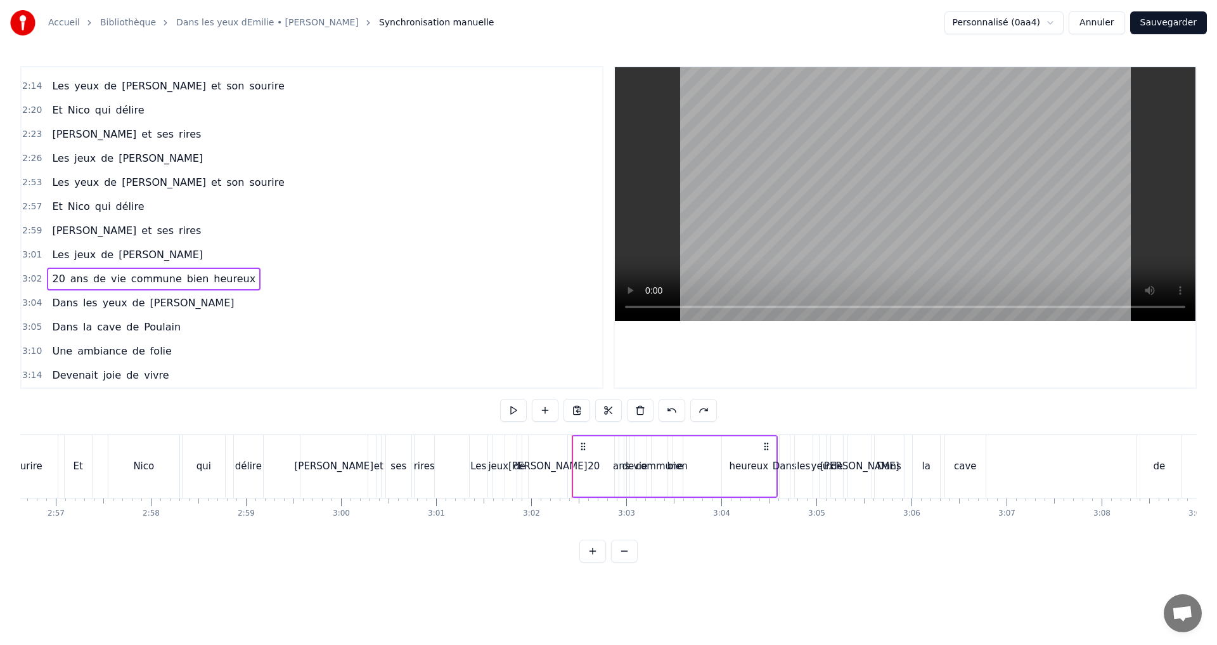
click at [817, 472] on div "yeux" at bounding box center [823, 466] width 23 height 15
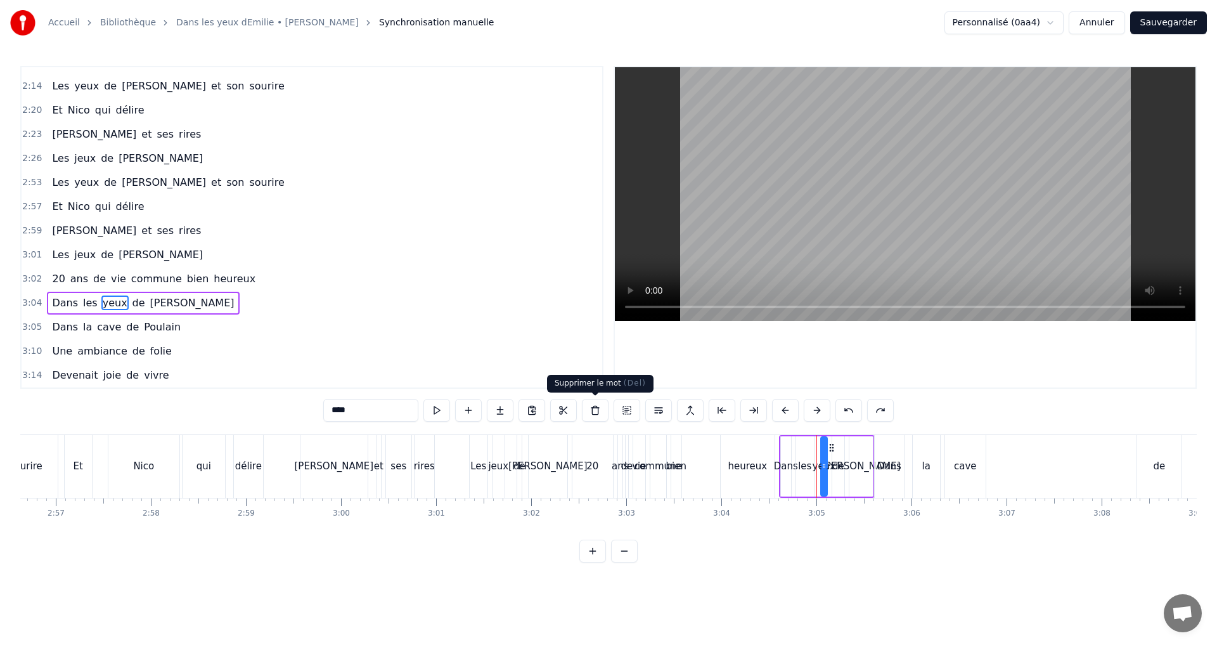
click at [595, 410] on button at bounding box center [595, 410] width 27 height 23
click at [849, 477] on div "[PERSON_NAME]" at bounding box center [861, 466] width 25 height 60
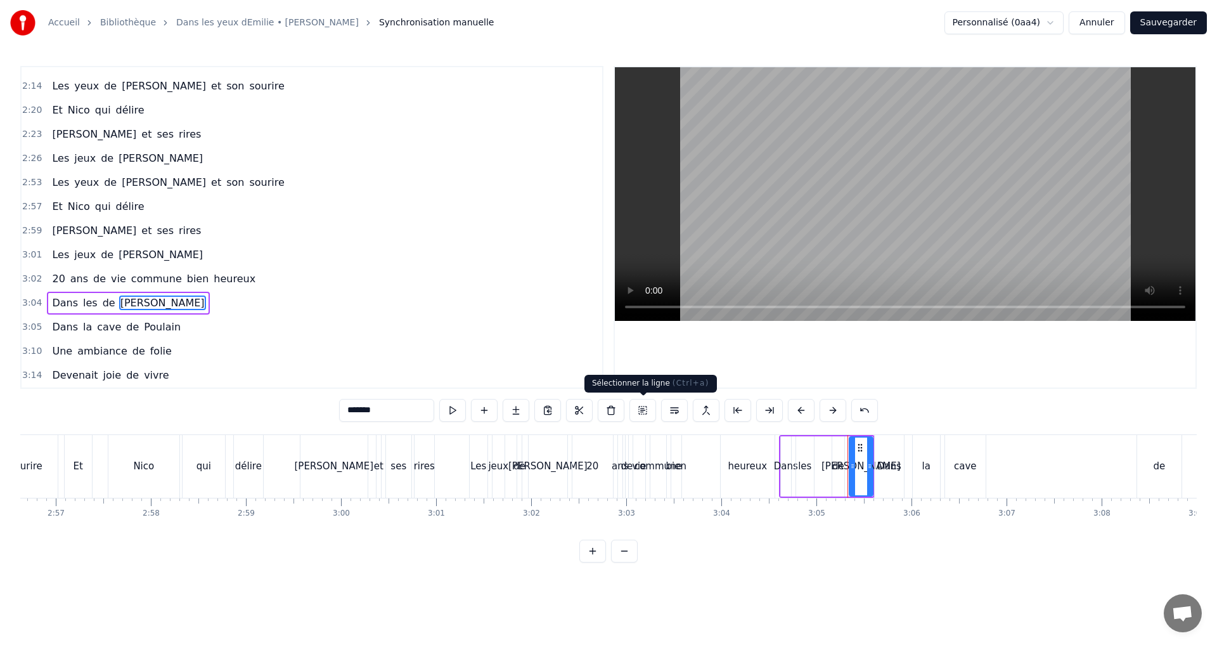
click at [640, 407] on button at bounding box center [643, 410] width 27 height 23
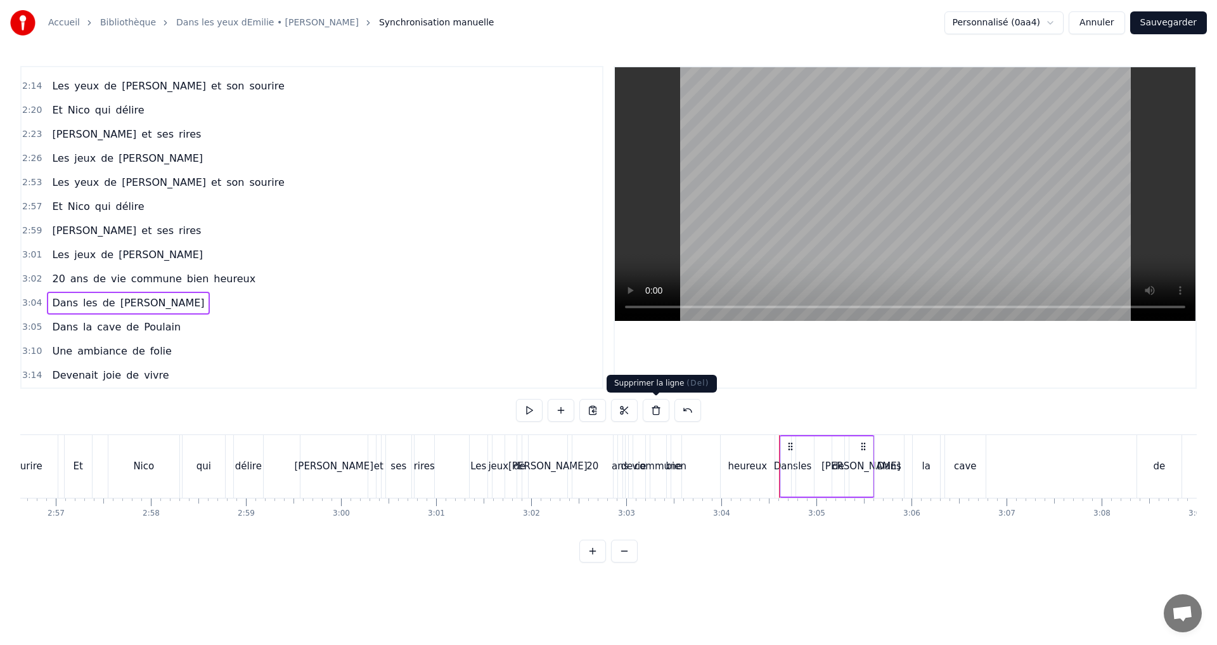
click at [658, 408] on button at bounding box center [656, 410] width 27 height 23
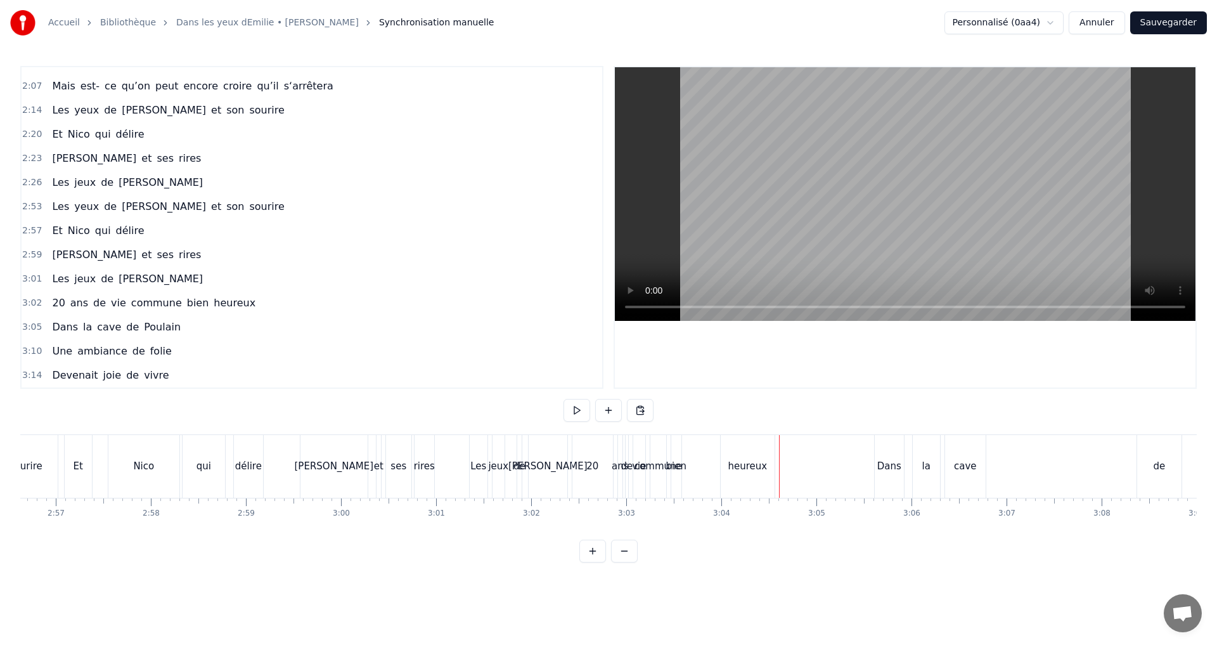
click at [743, 486] on div "heureux" at bounding box center [748, 466] width 54 height 63
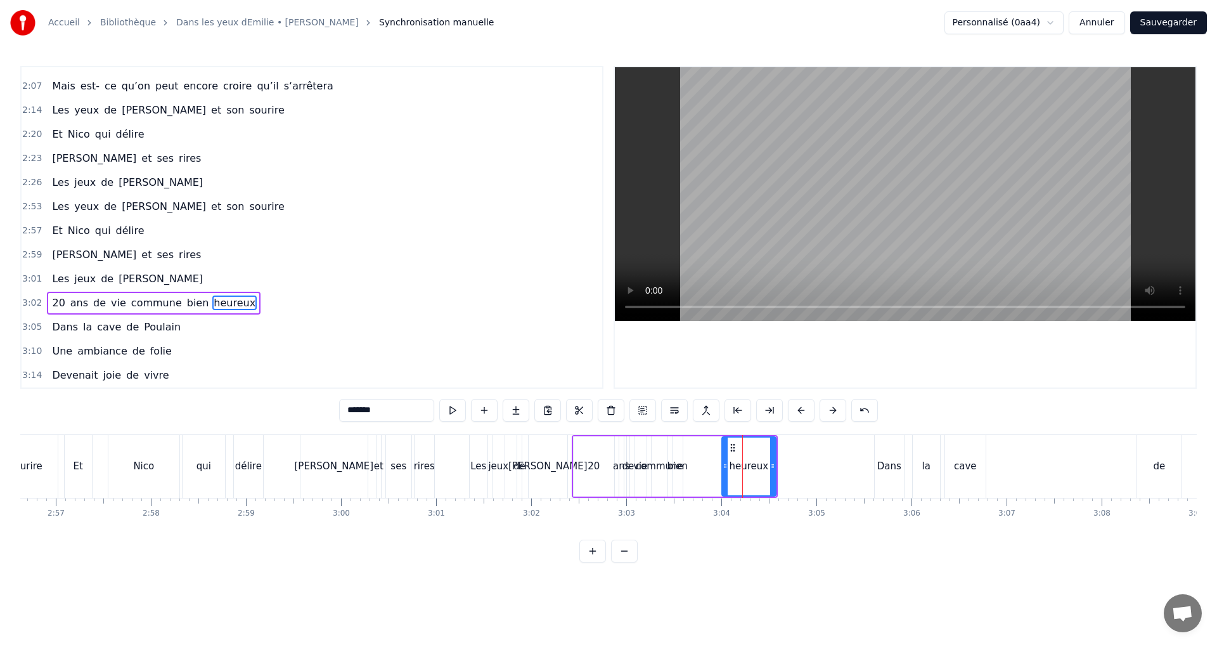
click at [631, 478] on div "20 ans de vie commune bien heureux" at bounding box center [675, 466] width 206 height 63
click at [637, 479] on div "vie" at bounding box center [641, 466] width 12 height 60
click at [661, 481] on div "commune" at bounding box center [660, 466] width 16 height 60
click at [767, 476] on div "heureux" at bounding box center [749, 466] width 54 height 60
click at [893, 474] on div "Dans" at bounding box center [889, 466] width 29 height 63
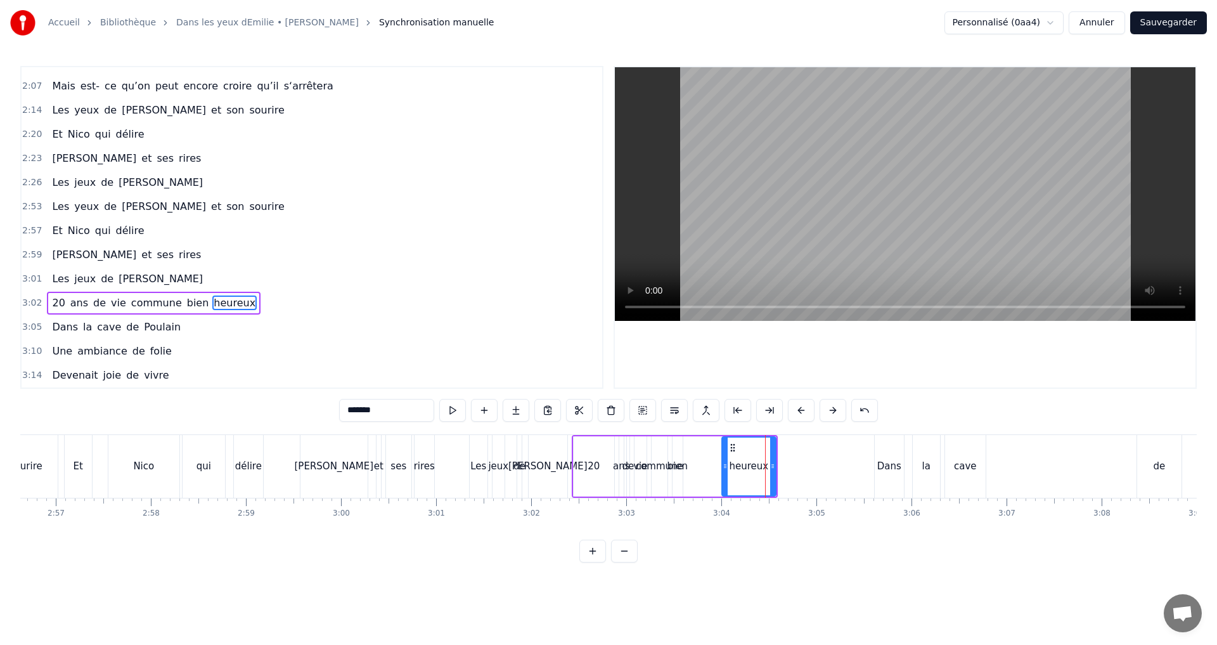
type input "****"
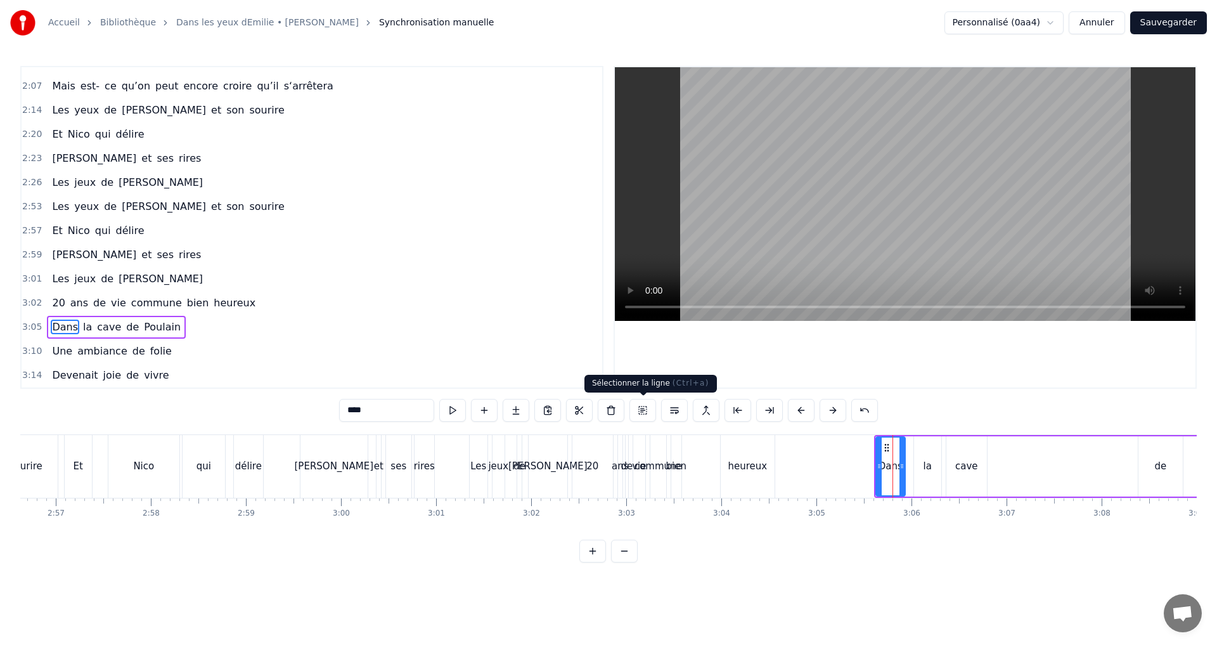
click at [646, 415] on button at bounding box center [643, 410] width 27 height 23
click at [655, 413] on button at bounding box center [656, 410] width 27 height 23
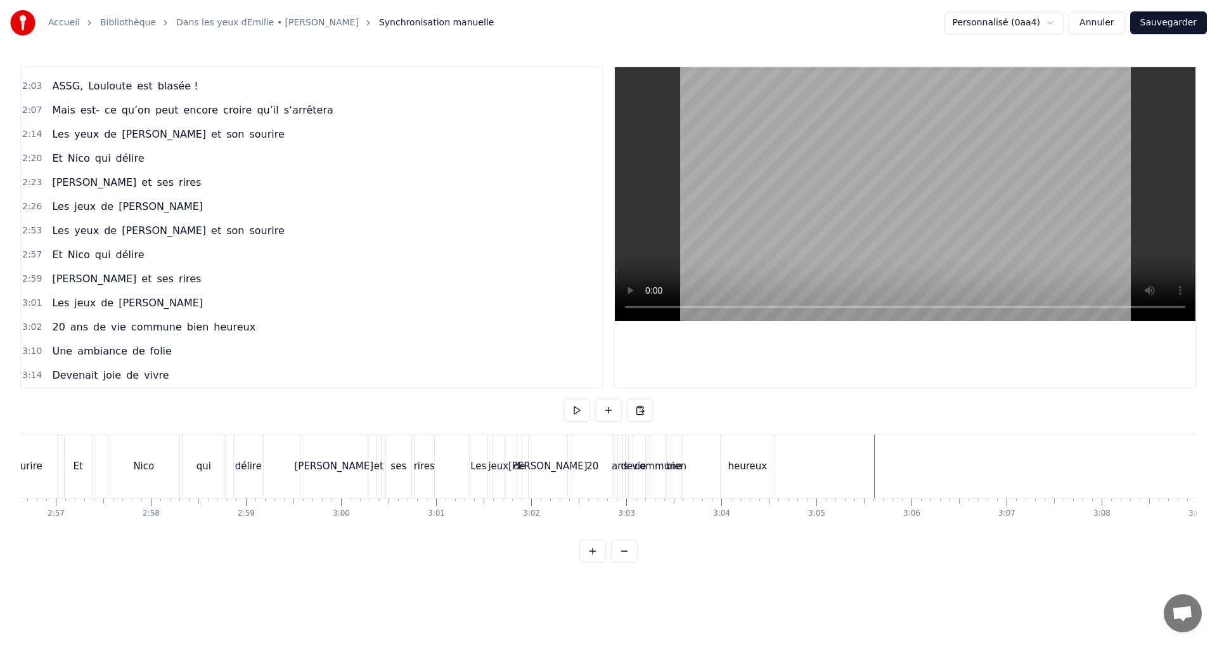
click at [729, 472] on div "heureux" at bounding box center [748, 466] width 54 height 63
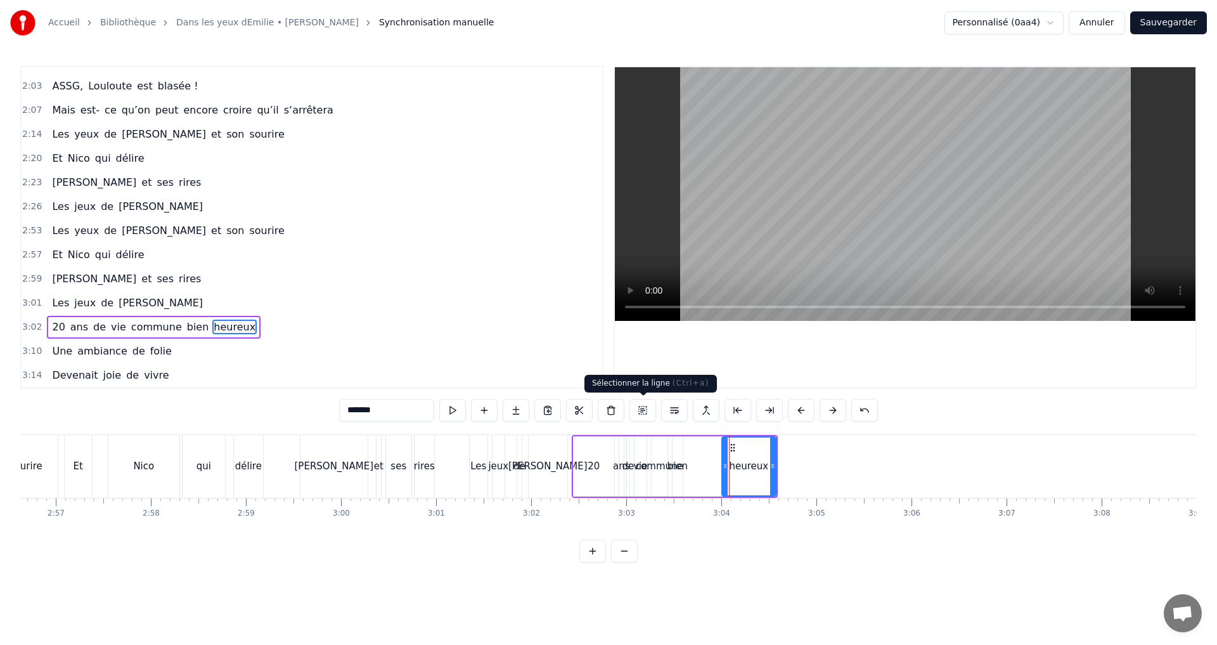
click at [641, 414] on button at bounding box center [643, 410] width 27 height 23
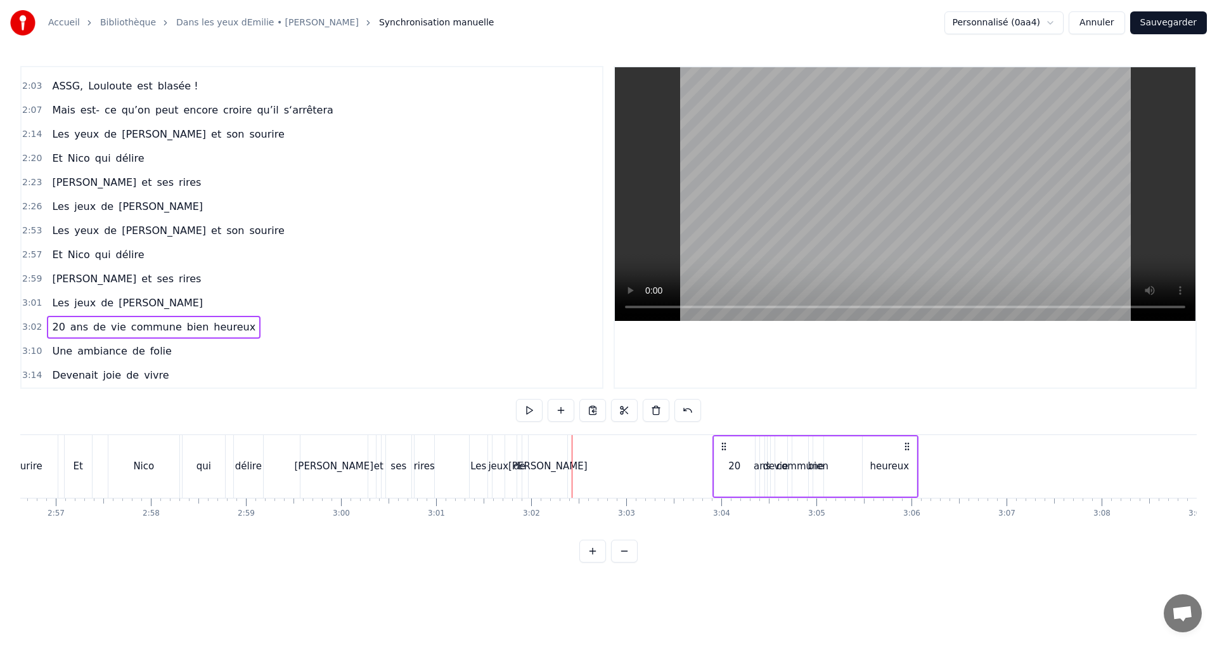
drag, startPoint x: 763, startPoint y: 447, endPoint x: 904, endPoint y: 458, distance: 141.2
click at [904, 458] on div "20 ans de vie commune bien heureux" at bounding box center [816, 466] width 206 height 63
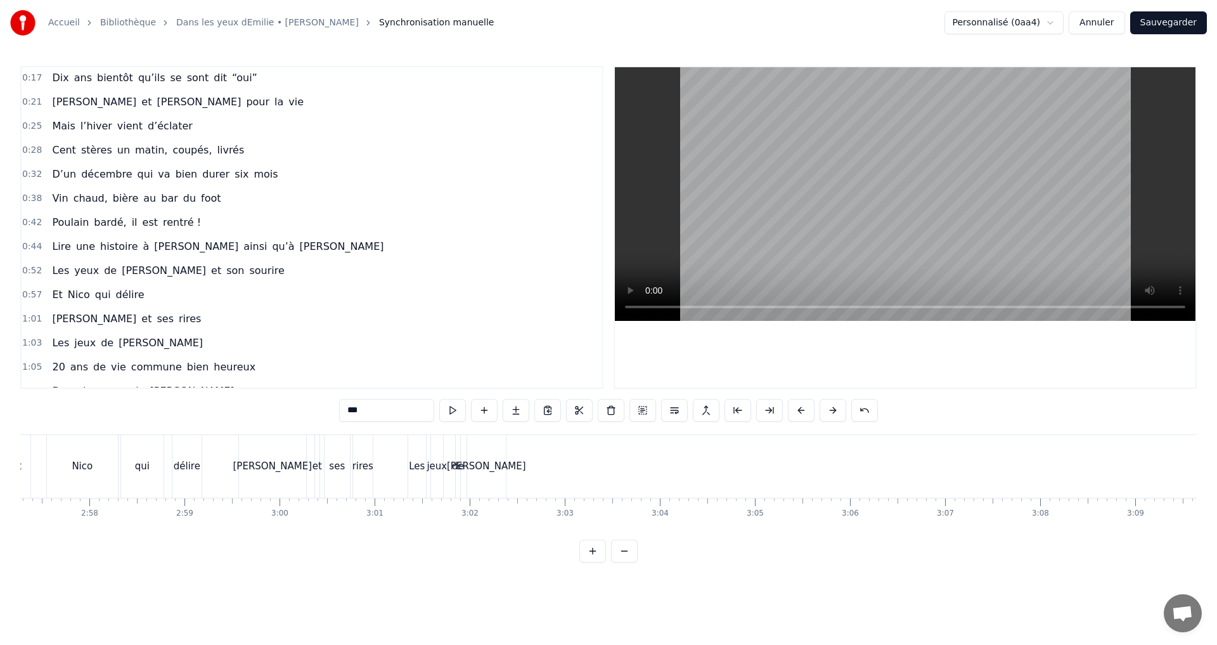
scroll to position [49, 0]
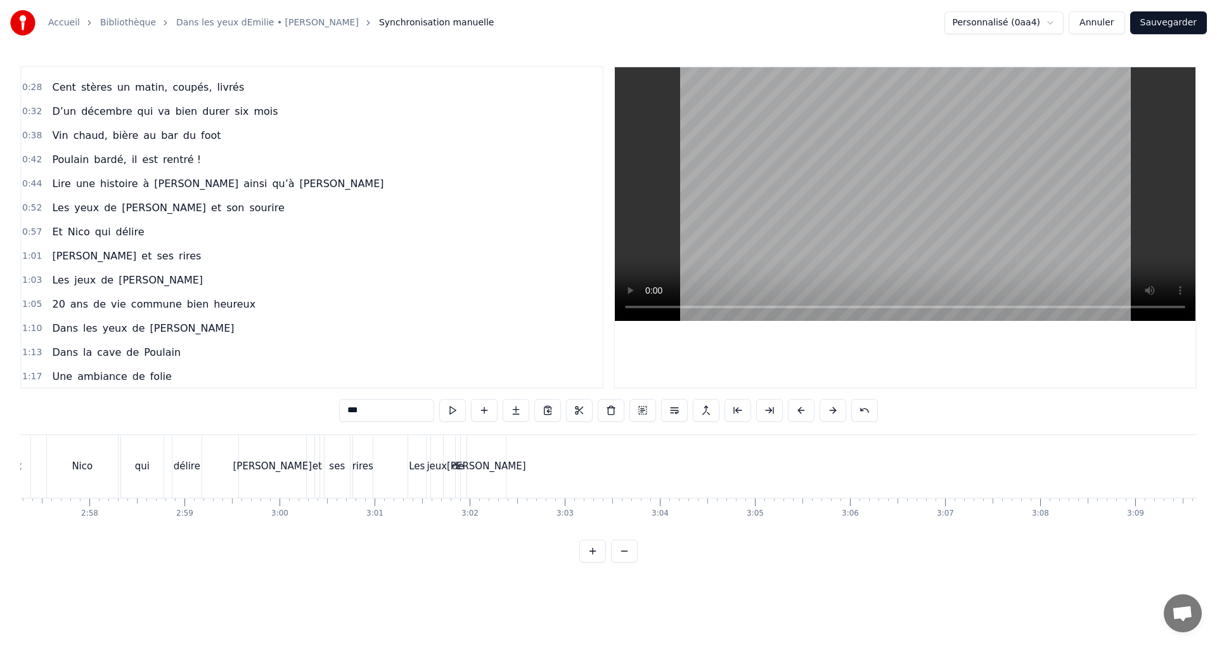
click at [212, 302] on span "heureux" at bounding box center [234, 304] width 44 height 15
type input "*******"
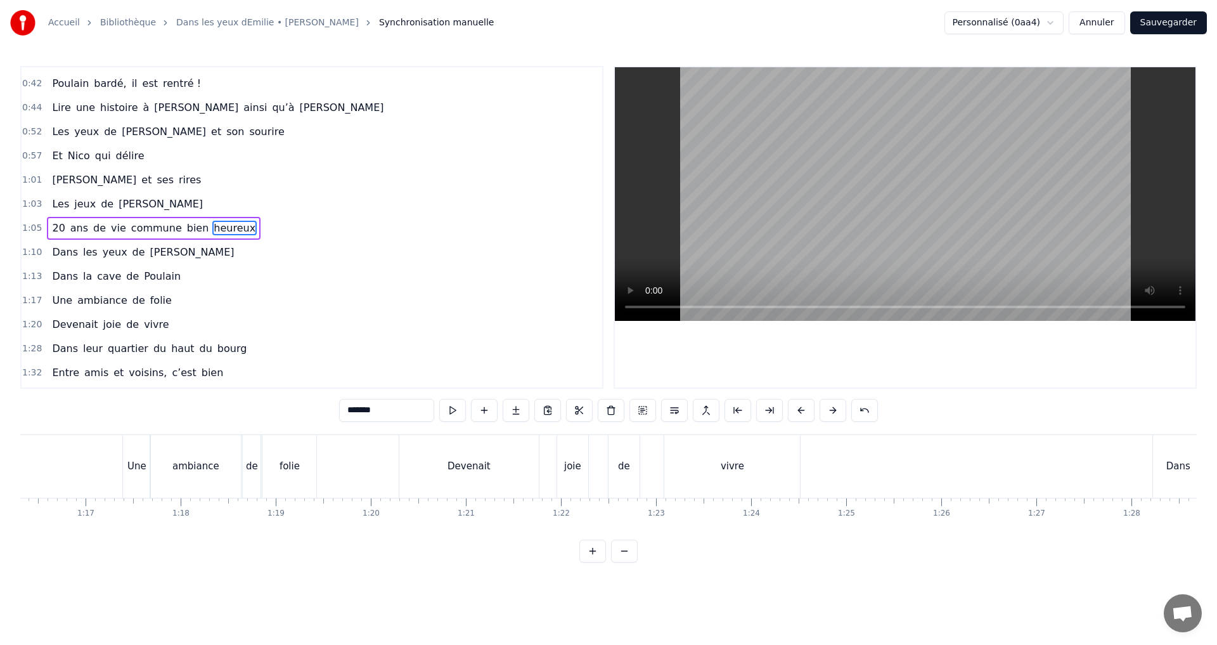
scroll to position [0, 6492]
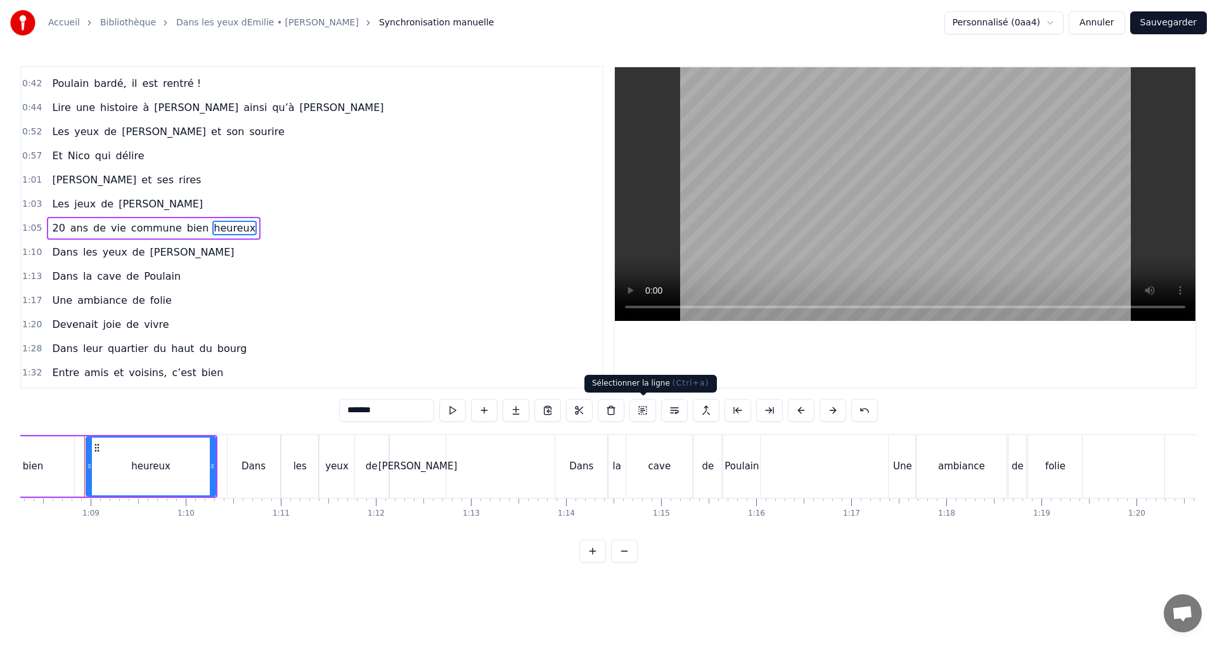
click at [639, 416] on button at bounding box center [643, 410] width 27 height 23
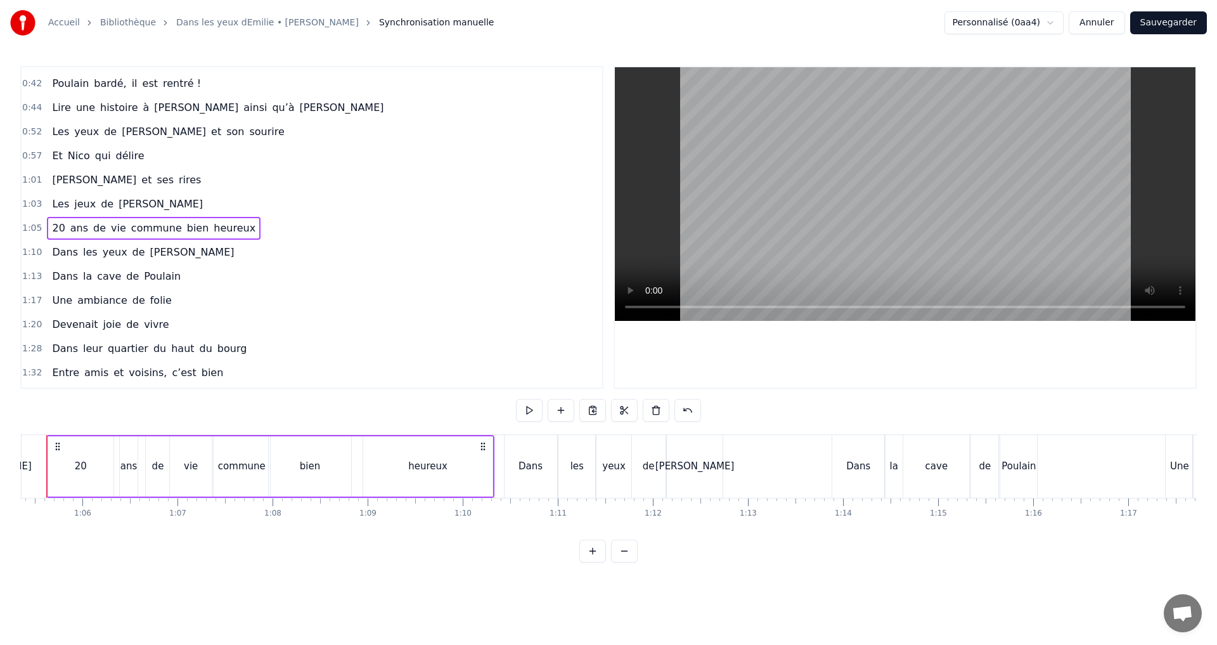
scroll to position [0, 6177]
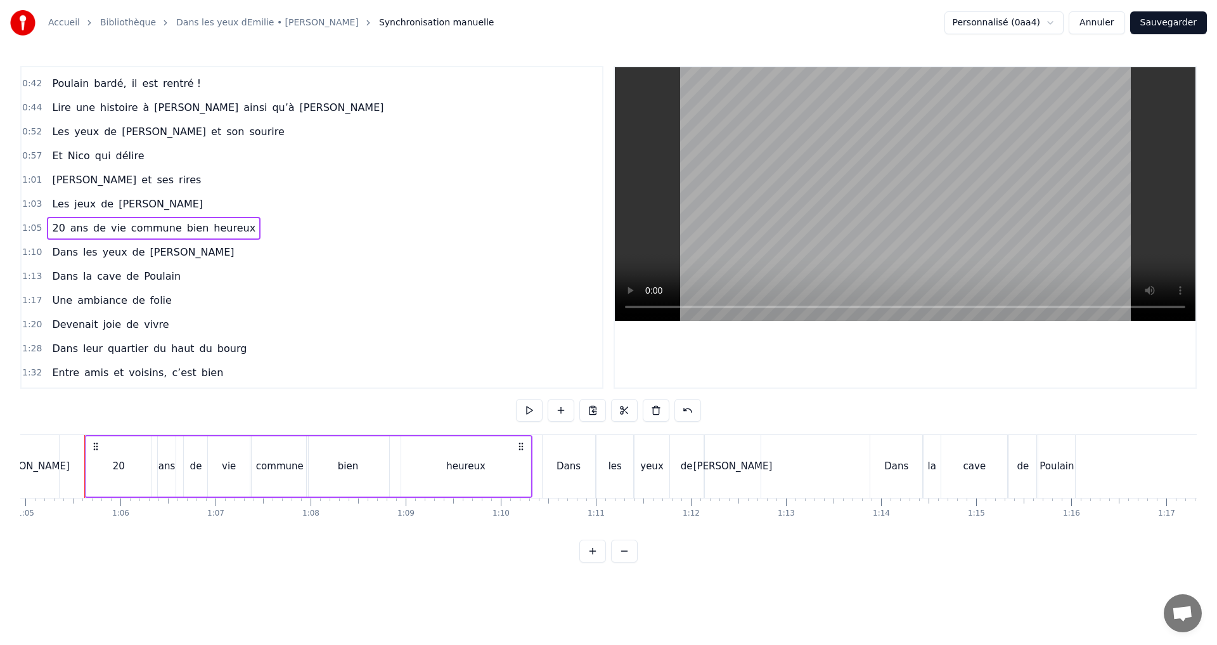
click at [590, 413] on button at bounding box center [593, 410] width 27 height 23
click at [916, 540] on div "0:07 C’est au Requerre, que [PERSON_NAME] grandi 0:10 Et puis [PERSON_NAME] est…" at bounding box center [608, 314] width 1177 height 496
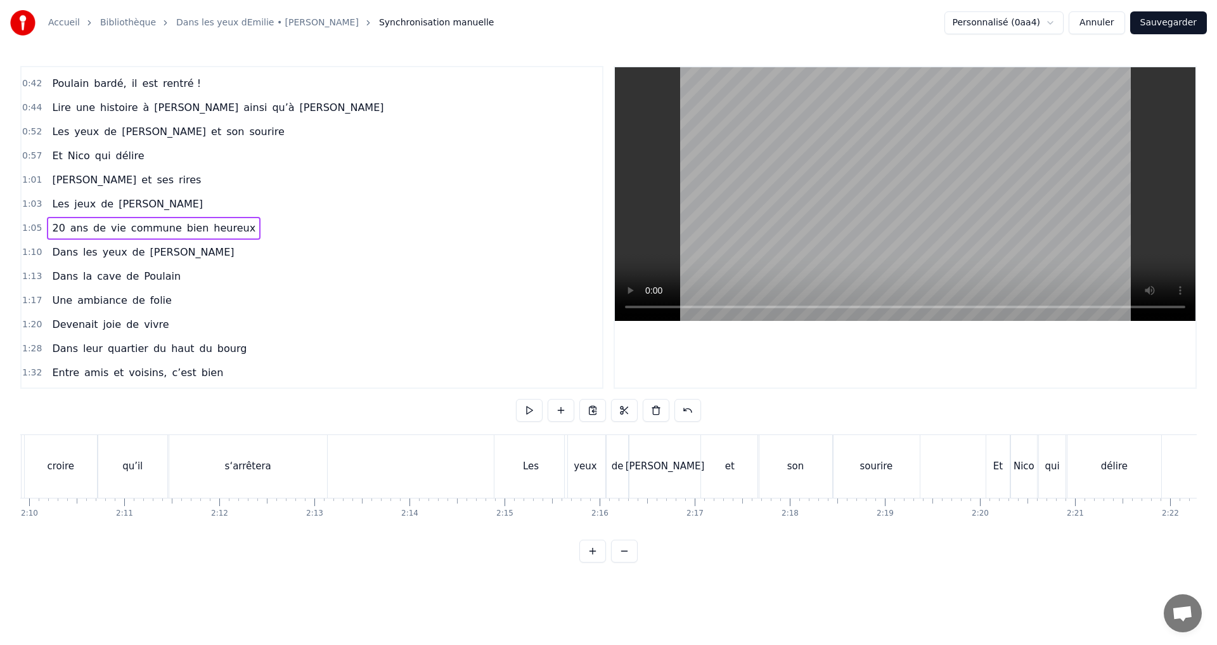
scroll to position [0, 13386]
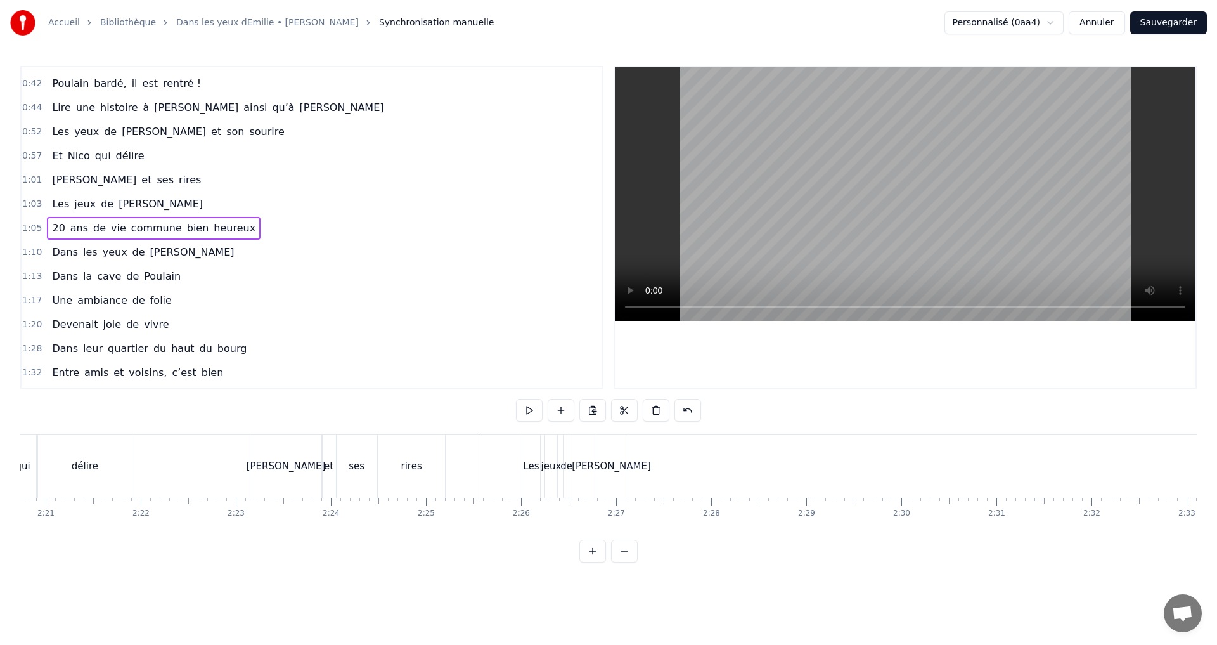
click at [566, 472] on div "de" at bounding box center [567, 466] width 12 height 15
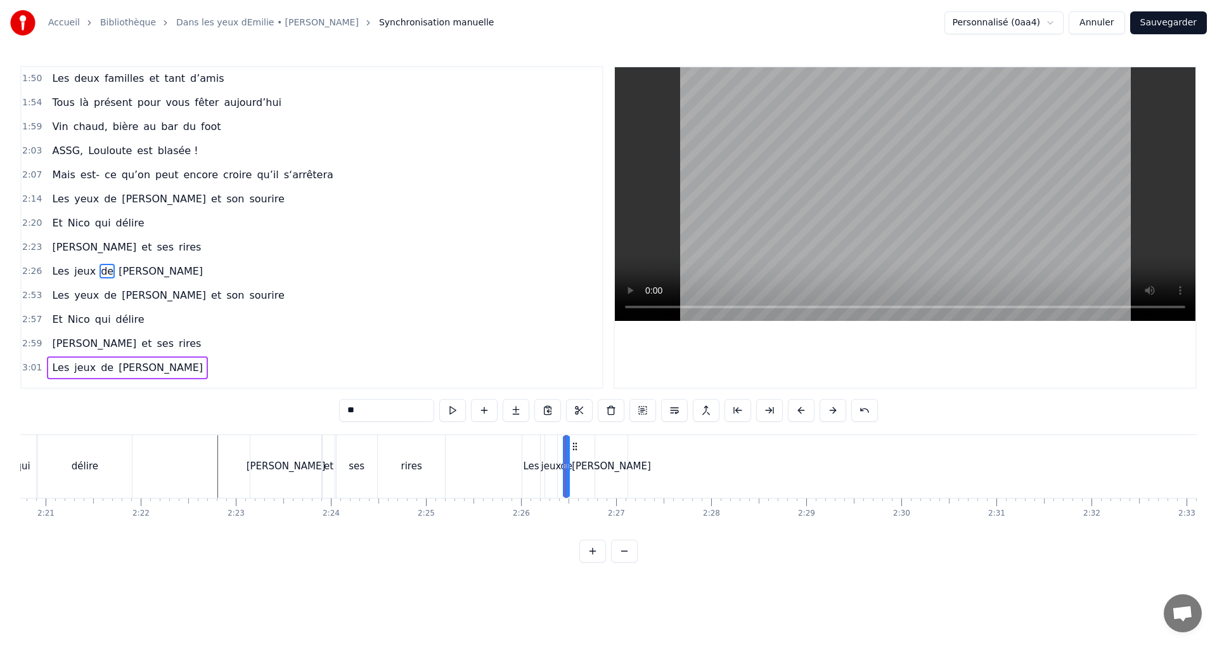
scroll to position [620, 0]
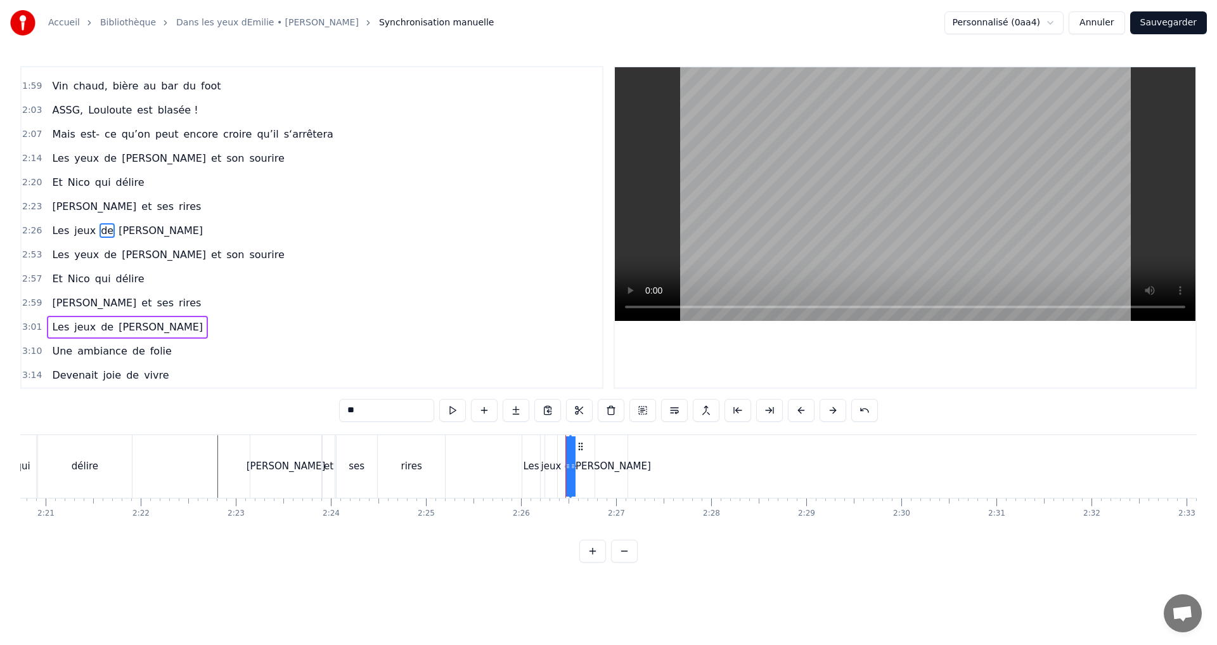
drag, startPoint x: 568, startPoint y: 469, endPoint x: 581, endPoint y: 472, distance: 13.6
click at [581, 472] on div "Les jeux de Jules" at bounding box center [576, 466] width 109 height 63
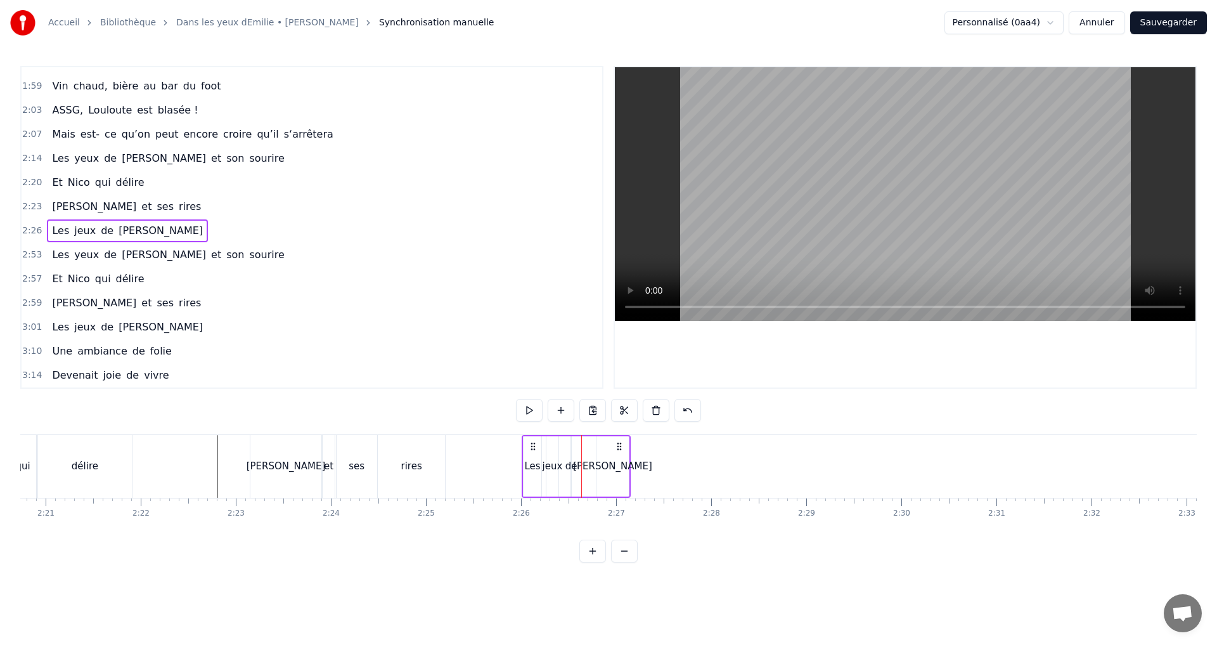
click at [573, 470] on div "de" at bounding box center [572, 466] width 12 height 15
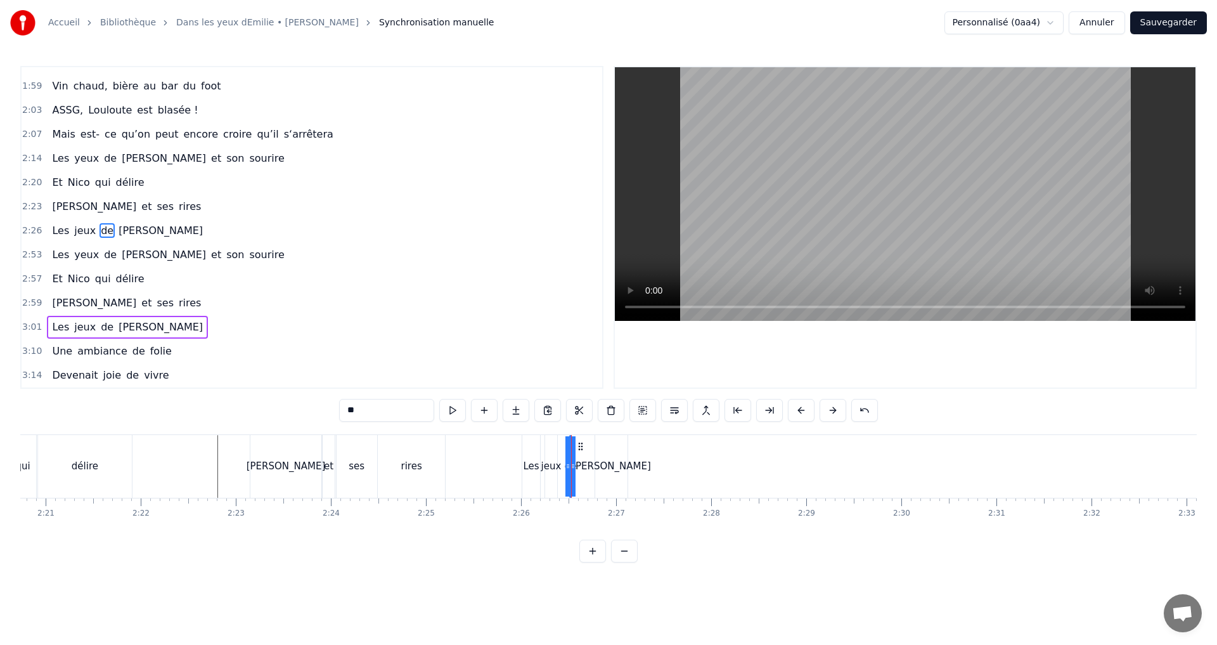
drag, startPoint x: 574, startPoint y: 466, endPoint x: 590, endPoint y: 468, distance: 16.0
click at [589, 468] on div "Les jeux de Jules" at bounding box center [576, 466] width 109 height 63
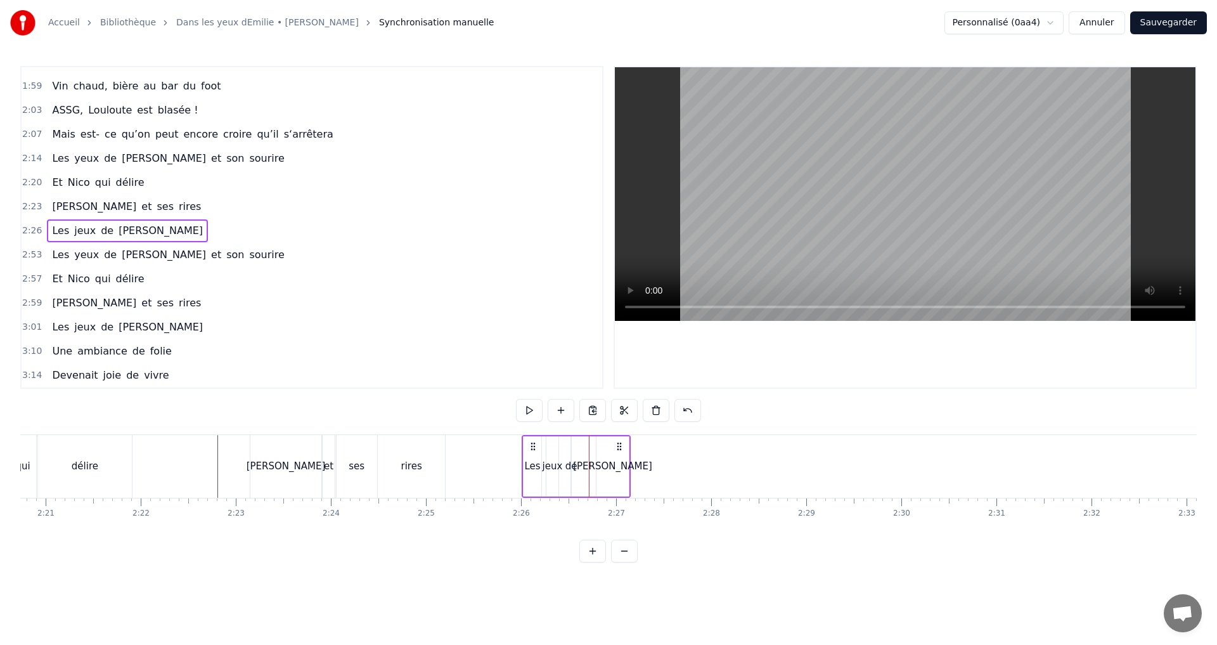
click at [573, 470] on div "de" at bounding box center [572, 466] width 12 height 15
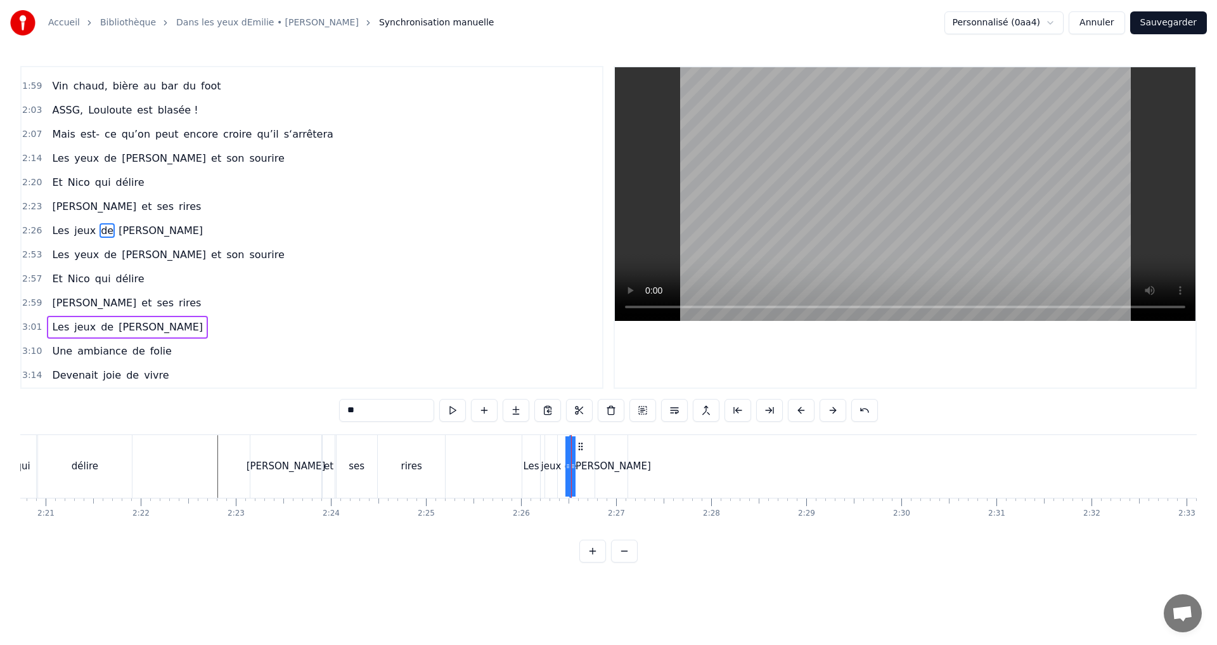
drag, startPoint x: 573, startPoint y: 467, endPoint x: 584, endPoint y: 467, distance: 10.8
click at [584, 467] on div "Les jeux de Jules" at bounding box center [576, 466] width 109 height 63
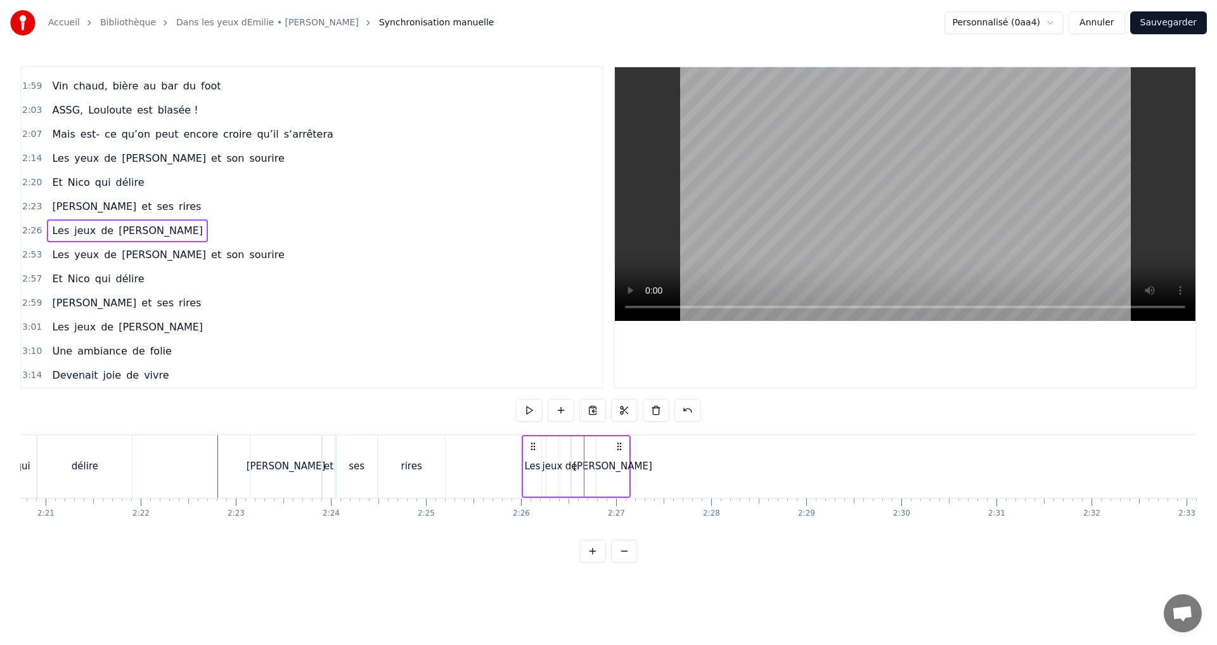
click at [571, 467] on div "de" at bounding box center [572, 466] width 12 height 15
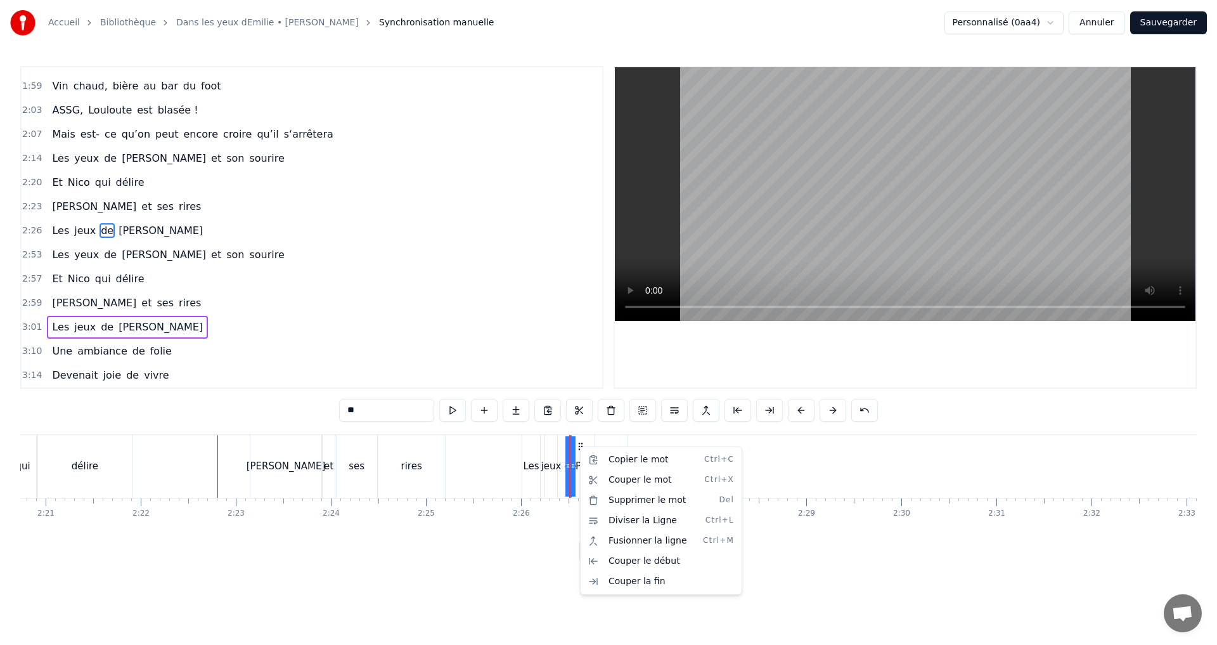
click at [524, 583] on html "Accueil Bibliothèque Dans les yeux dEmilie • [PERSON_NAME] Synchronisation manu…" at bounding box center [608, 291] width 1217 height 583
drag, startPoint x: 567, startPoint y: 468, endPoint x: 554, endPoint y: 464, distance: 13.2
click at [554, 464] on div "Les jeux de Jules" at bounding box center [576, 466] width 109 height 63
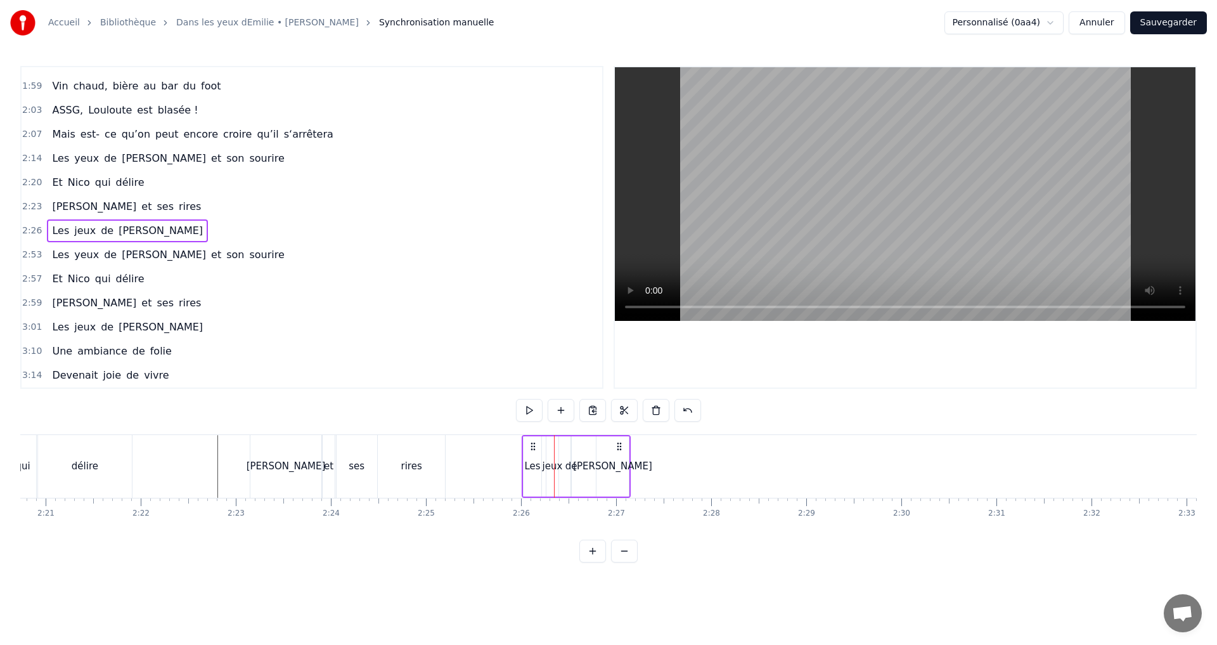
click at [567, 465] on div "de" at bounding box center [572, 466] width 12 height 15
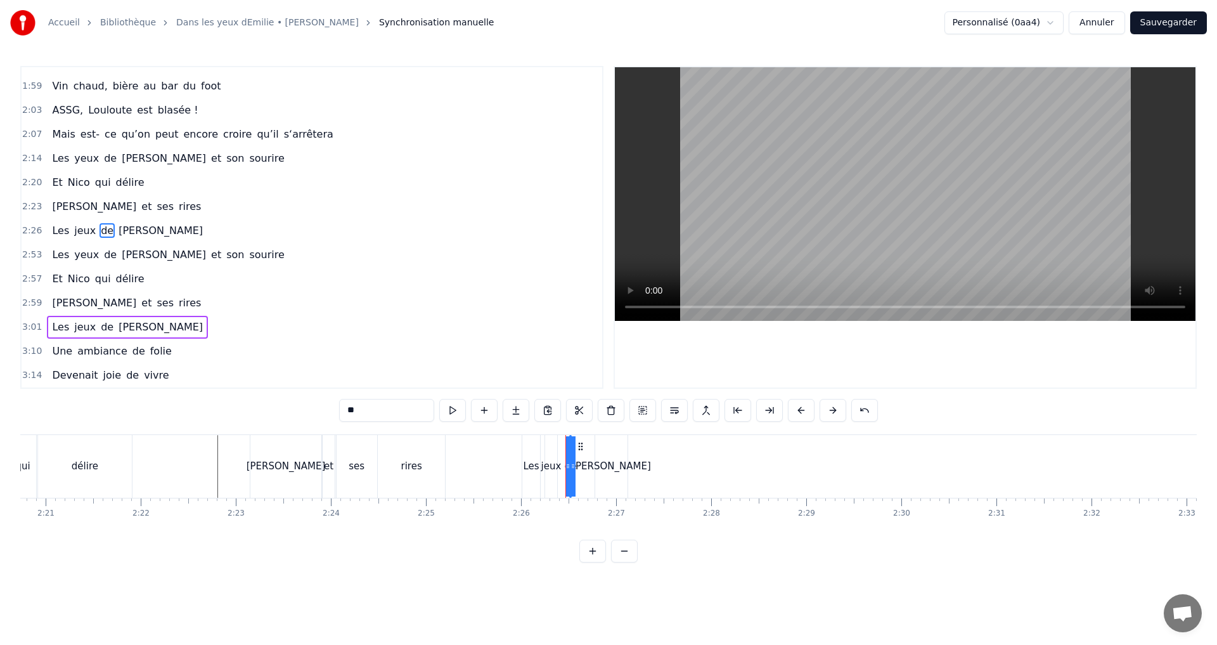
click at [593, 561] on button at bounding box center [593, 551] width 27 height 23
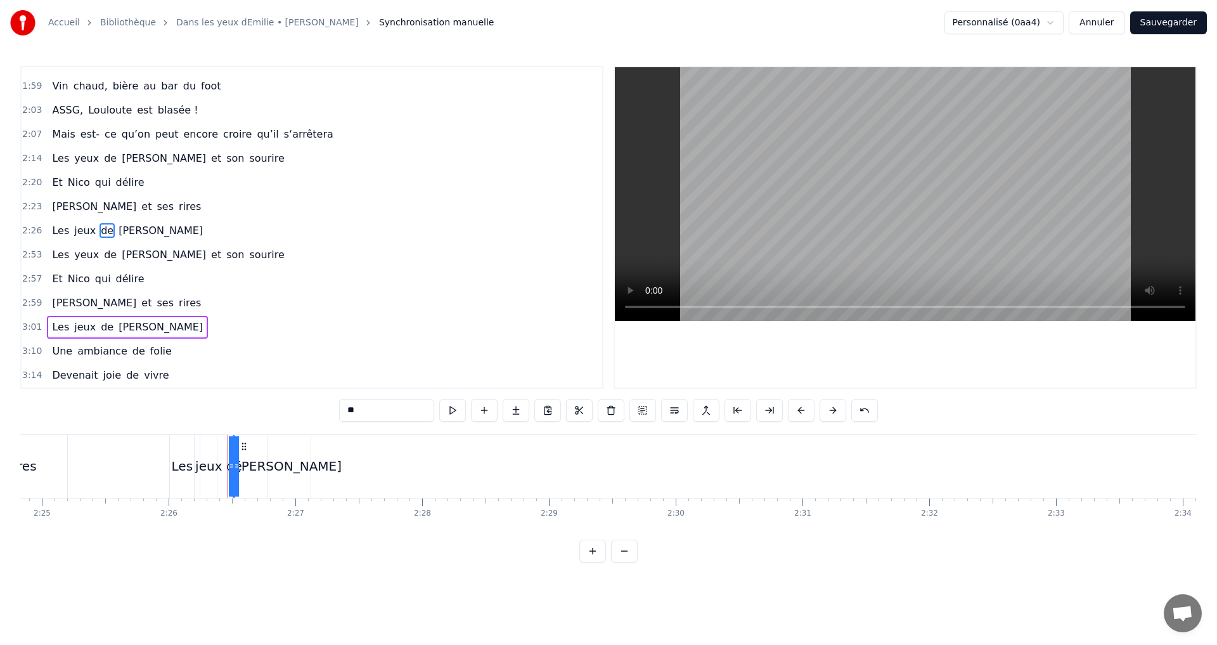
scroll to position [0, 18511]
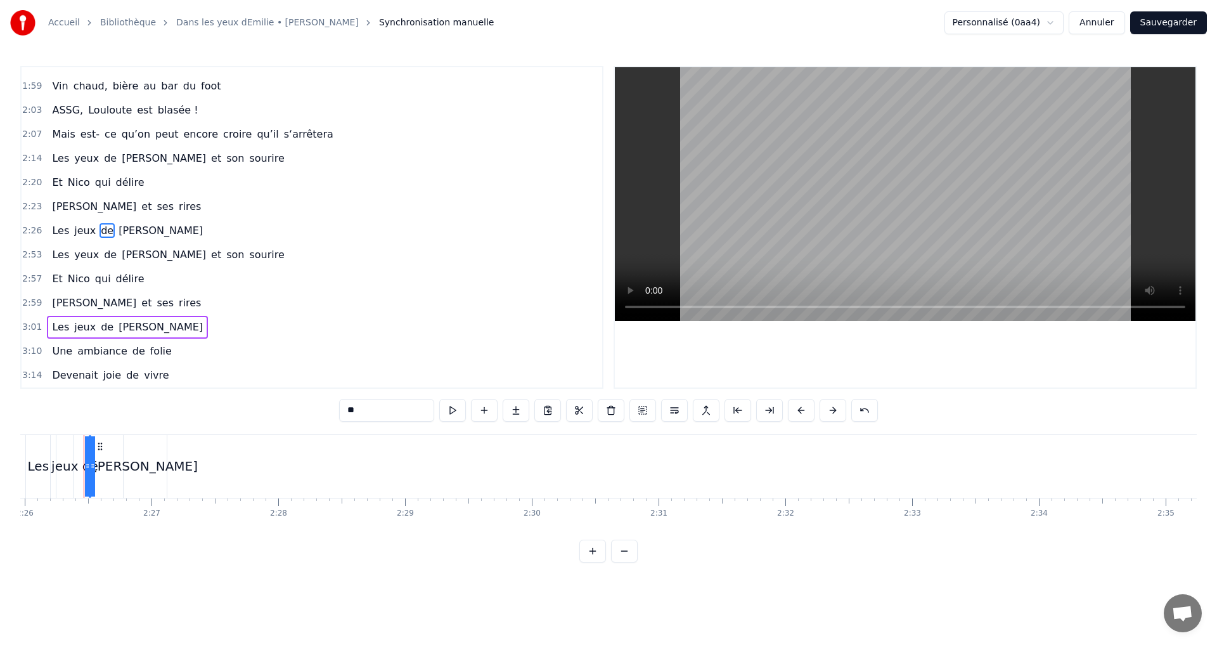
click at [594, 561] on button at bounding box center [593, 551] width 27 height 23
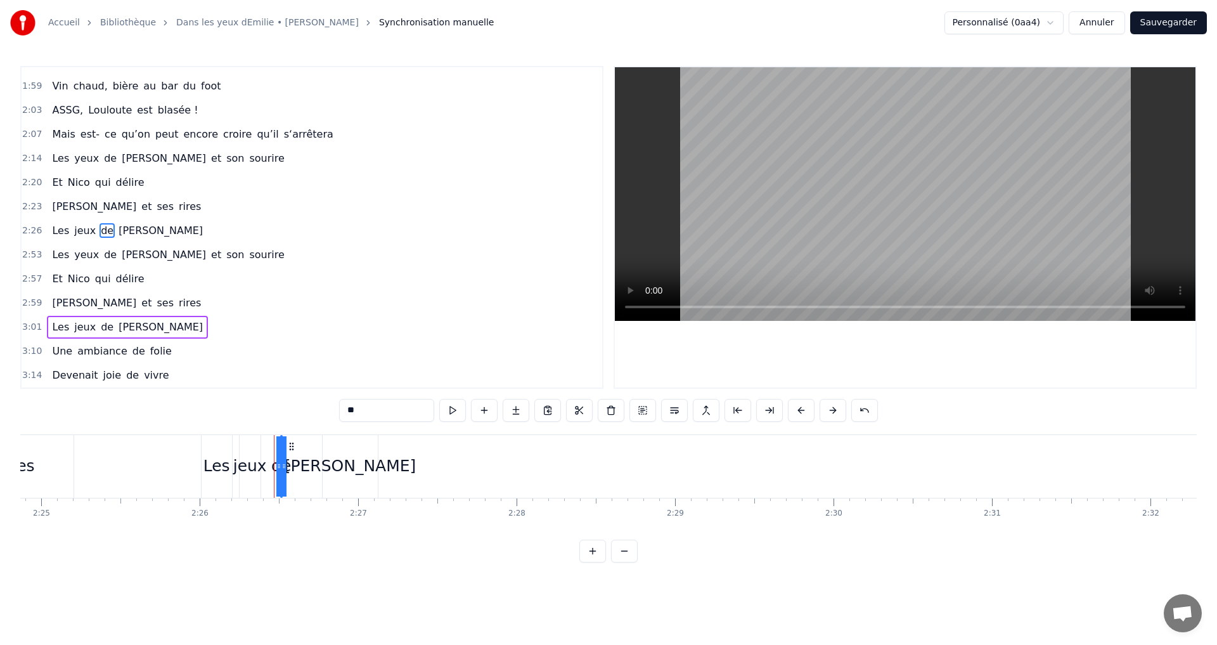
scroll to position [0, 23155]
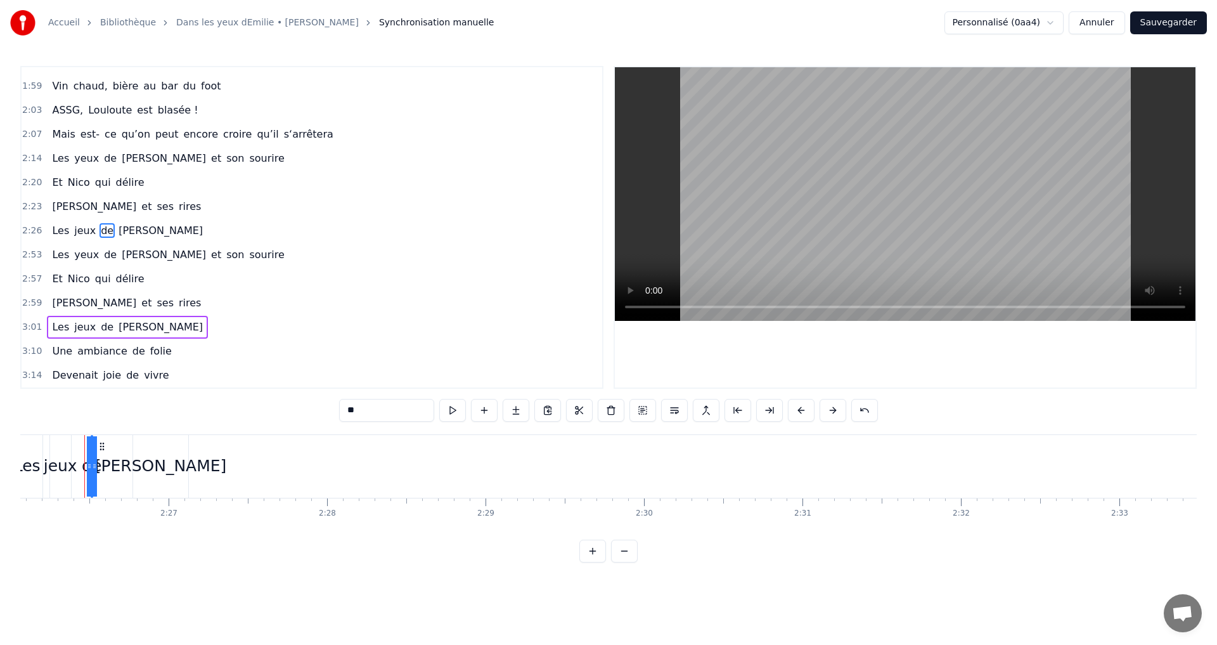
click at [594, 559] on button at bounding box center [593, 551] width 27 height 23
drag, startPoint x: 94, startPoint y: 466, endPoint x: 112, endPoint y: 465, distance: 17.1
click at [112, 465] on div "Les jeux de Jules" at bounding box center [104, 466] width 216 height 63
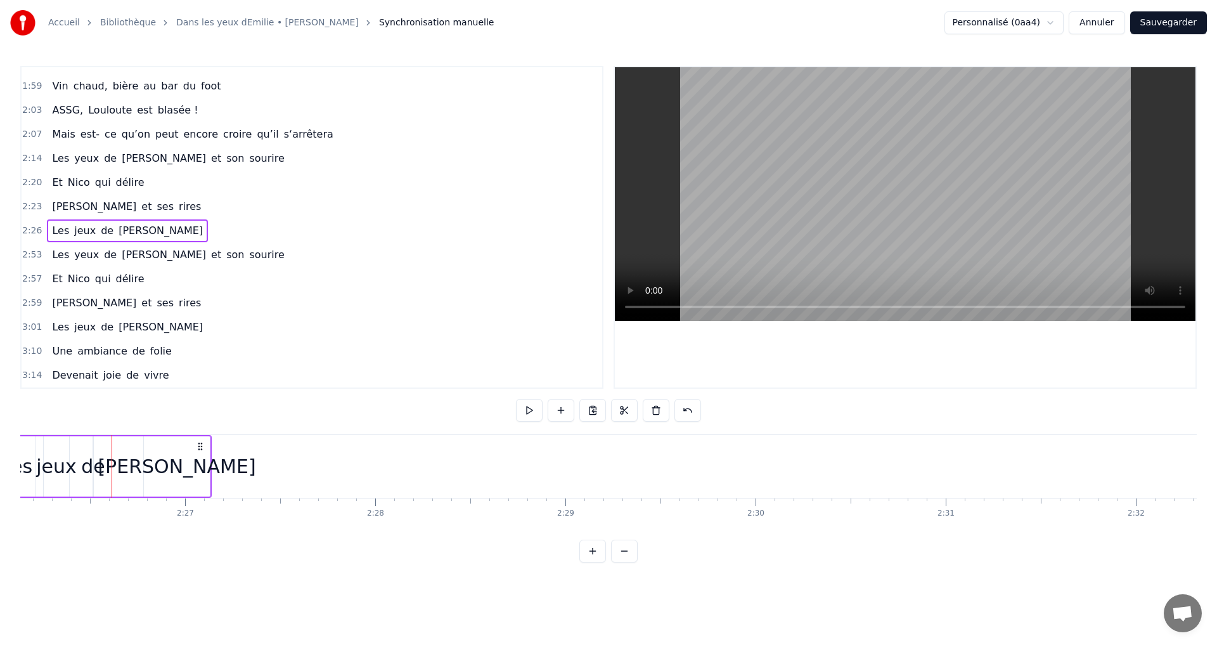
click at [93, 471] on div "de" at bounding box center [93, 466] width 24 height 29
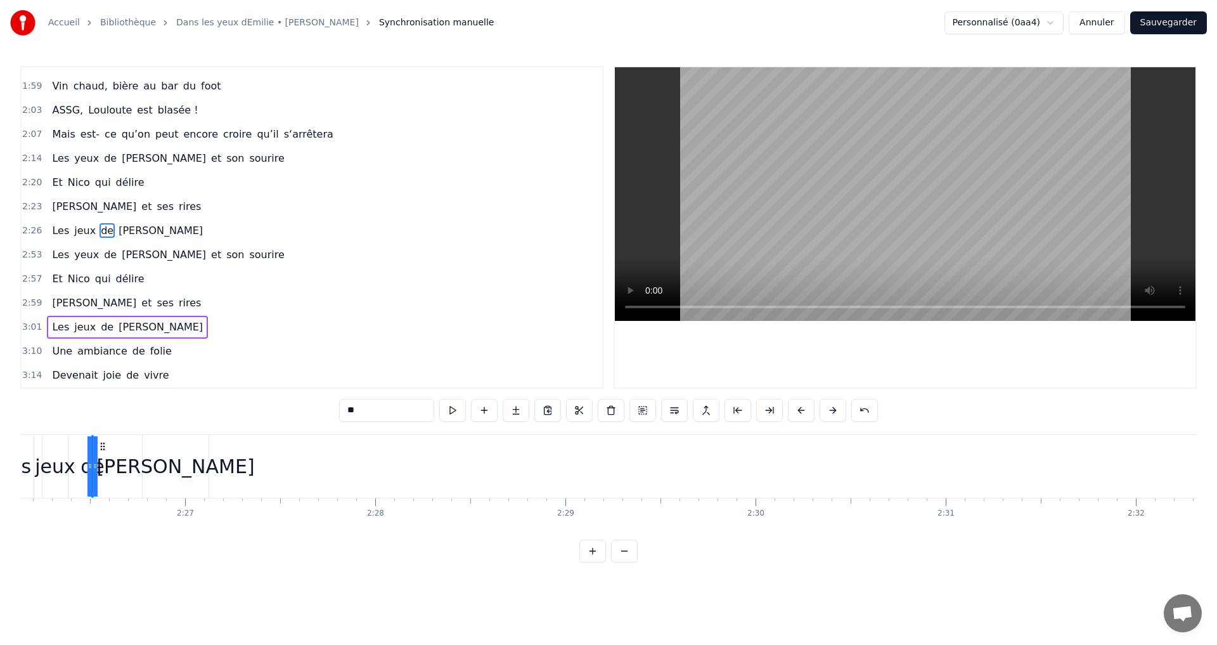
drag, startPoint x: 96, startPoint y: 465, endPoint x: 107, endPoint y: 465, distance: 10.8
click at [107, 465] on div "Les jeux de Jules" at bounding box center [104, 466] width 216 height 63
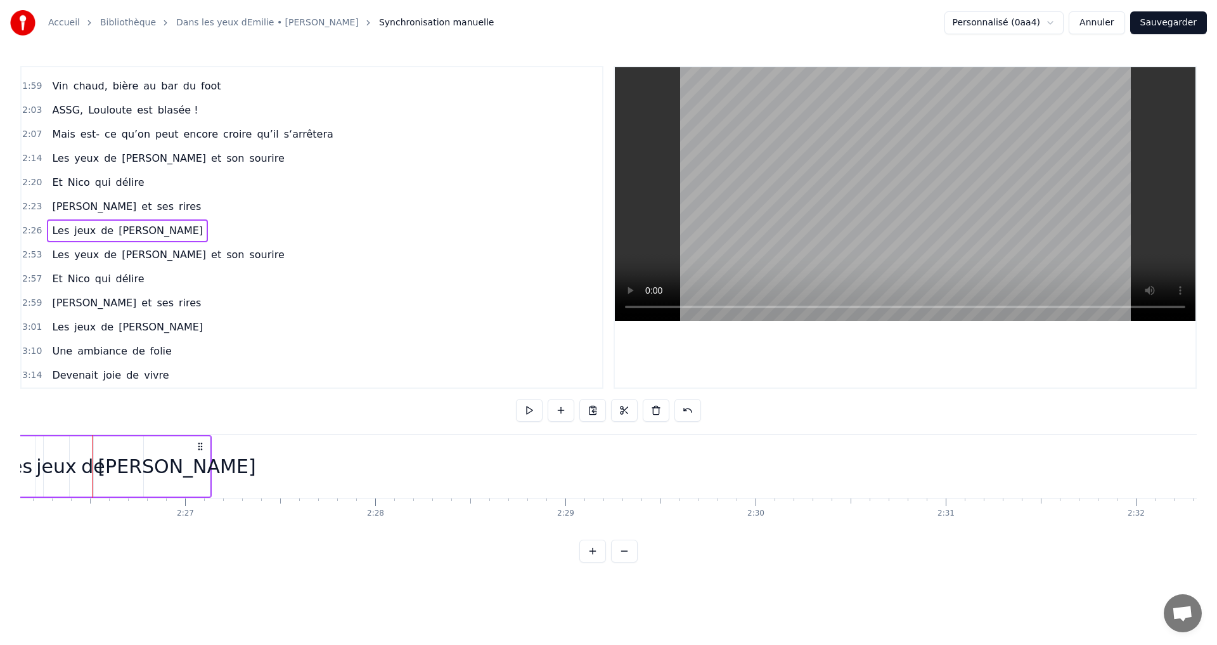
click at [91, 465] on div "de" at bounding box center [93, 466] width 24 height 29
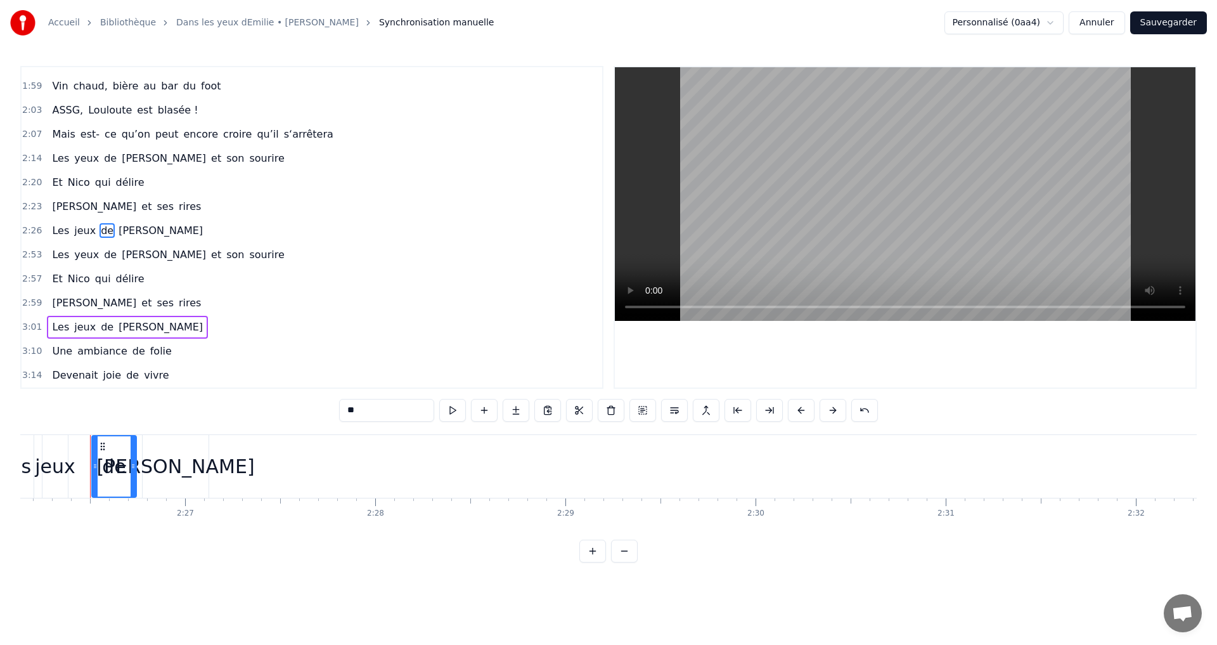
drag, startPoint x: 89, startPoint y: 465, endPoint x: 135, endPoint y: 476, distance: 46.8
click at [135, 476] on div at bounding box center [133, 466] width 5 height 60
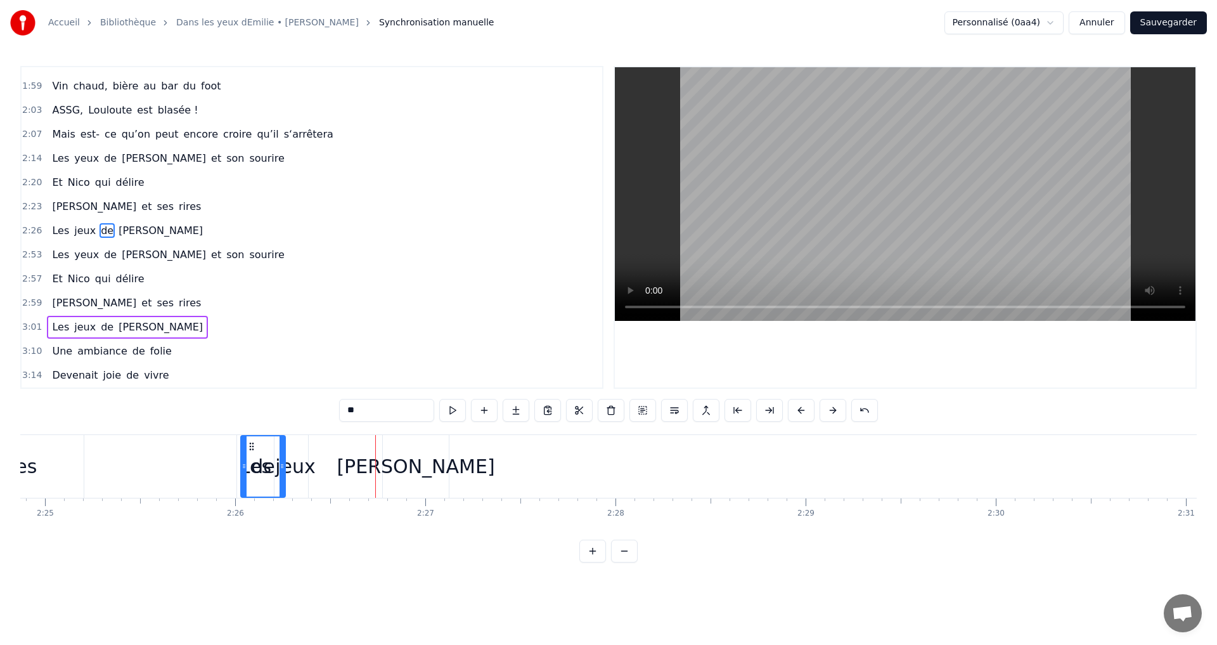
scroll to position [0, 27556]
drag, startPoint x: 100, startPoint y: 446, endPoint x: 327, endPoint y: 483, distance: 229.4
click at [327, 483] on div "de" at bounding box center [340, 466] width 43 height 60
drag, startPoint x: 360, startPoint y: 465, endPoint x: 345, endPoint y: 469, distance: 15.7
click at [366, 466] on icon at bounding box center [364, 466] width 5 height 10
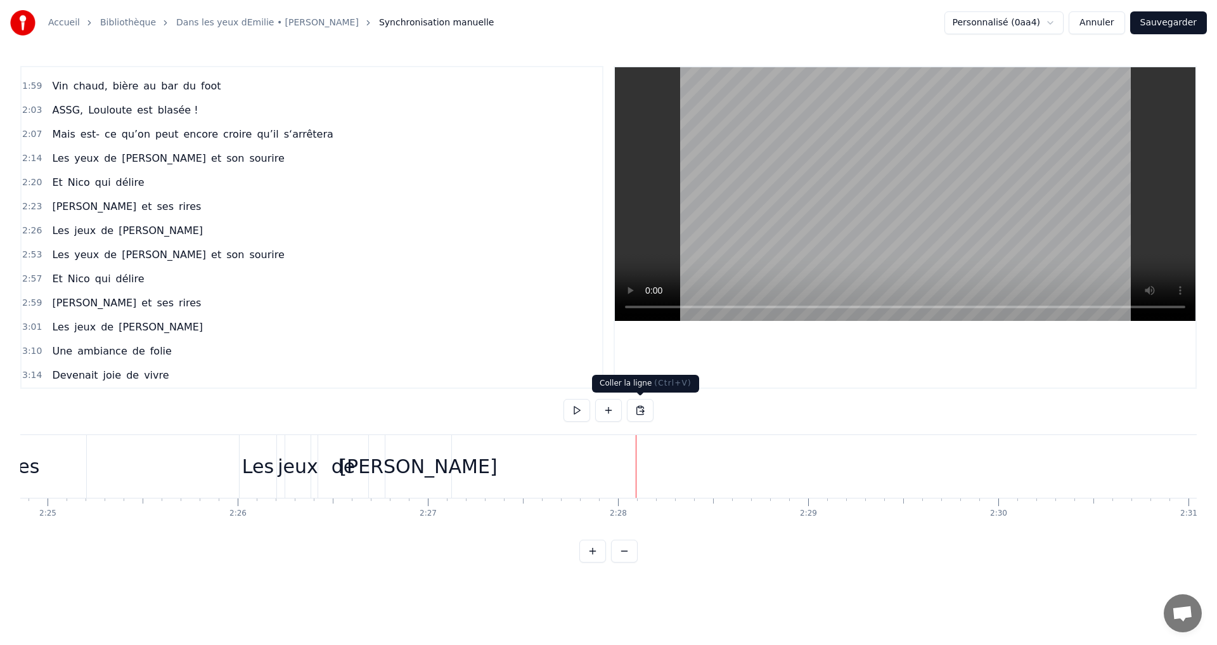
click at [642, 416] on button at bounding box center [640, 410] width 27 height 23
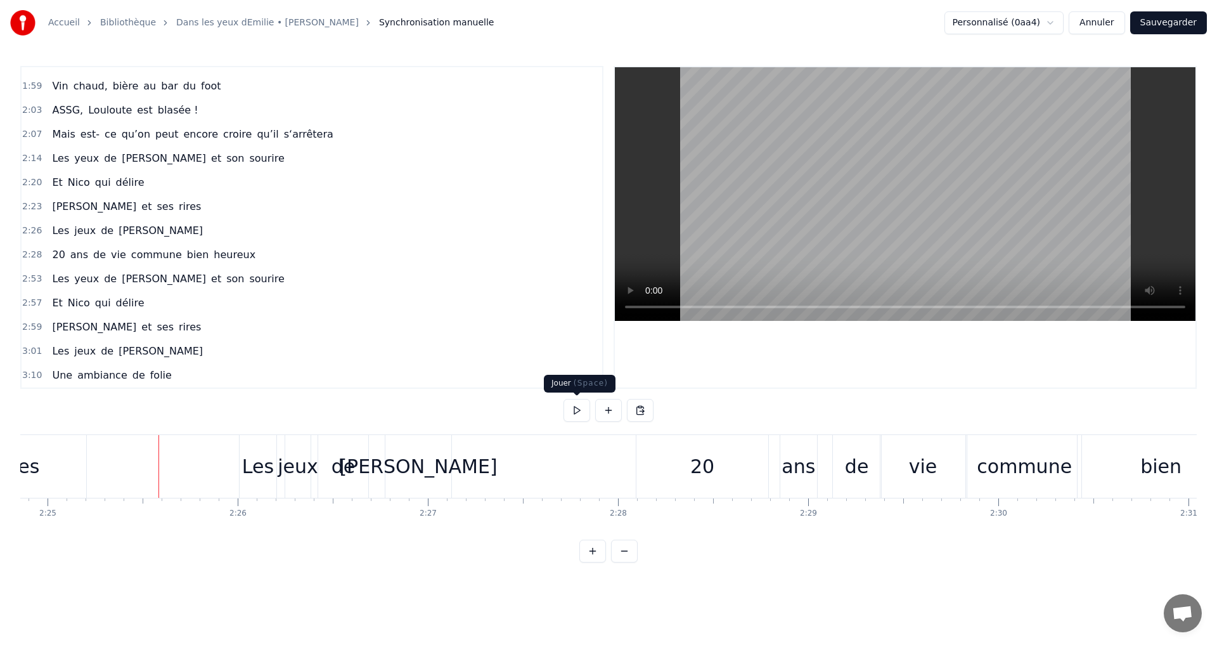
click at [573, 408] on button at bounding box center [577, 410] width 27 height 23
click at [571, 408] on button at bounding box center [577, 410] width 27 height 23
click at [689, 468] on div "20" at bounding box center [703, 466] width 132 height 63
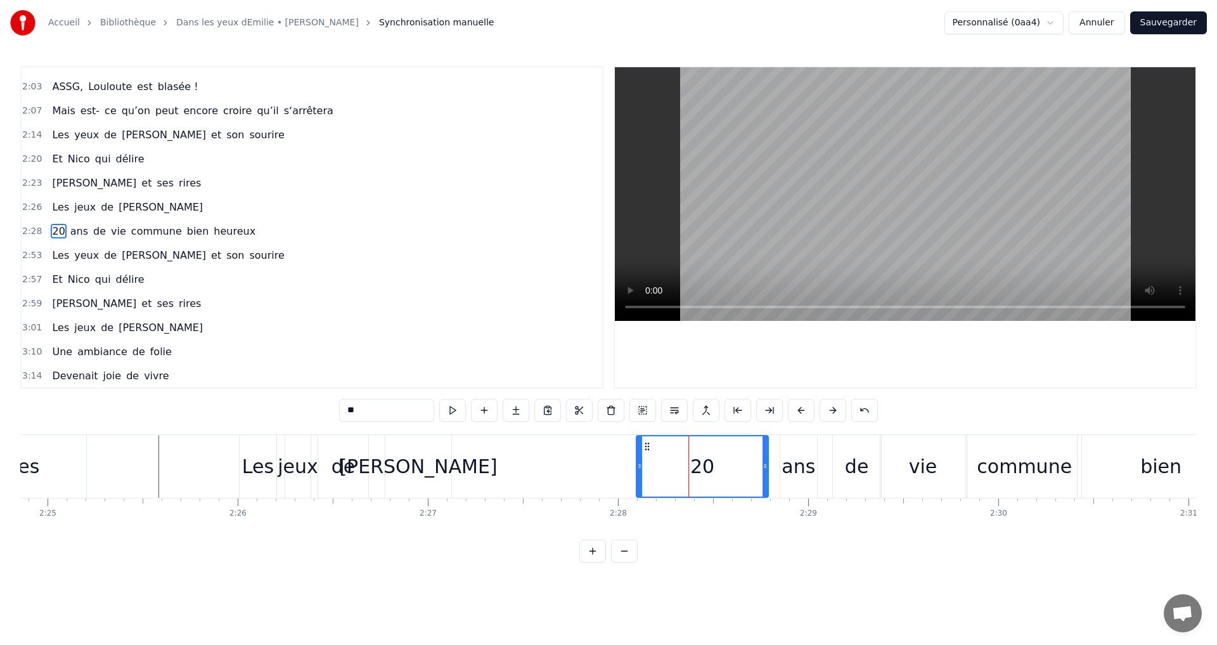
scroll to position [644, 0]
click at [642, 410] on button at bounding box center [643, 410] width 27 height 23
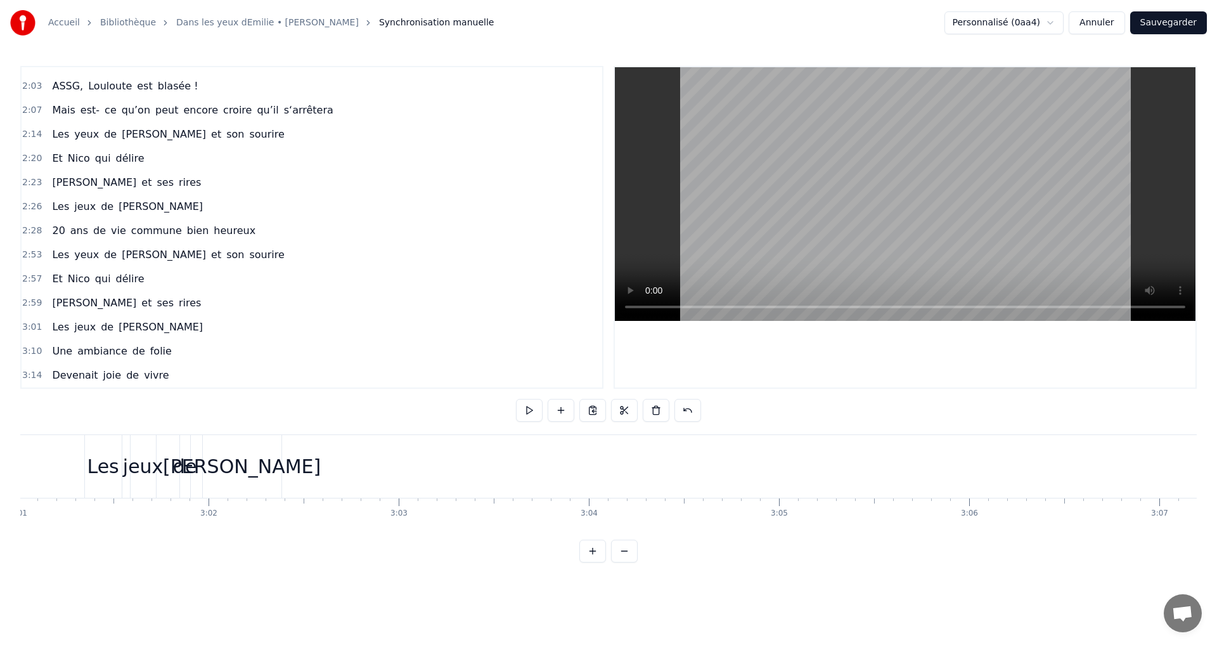
scroll to position [0, 34457]
click at [119, 460] on div "jeux" at bounding box center [119, 466] width 41 height 29
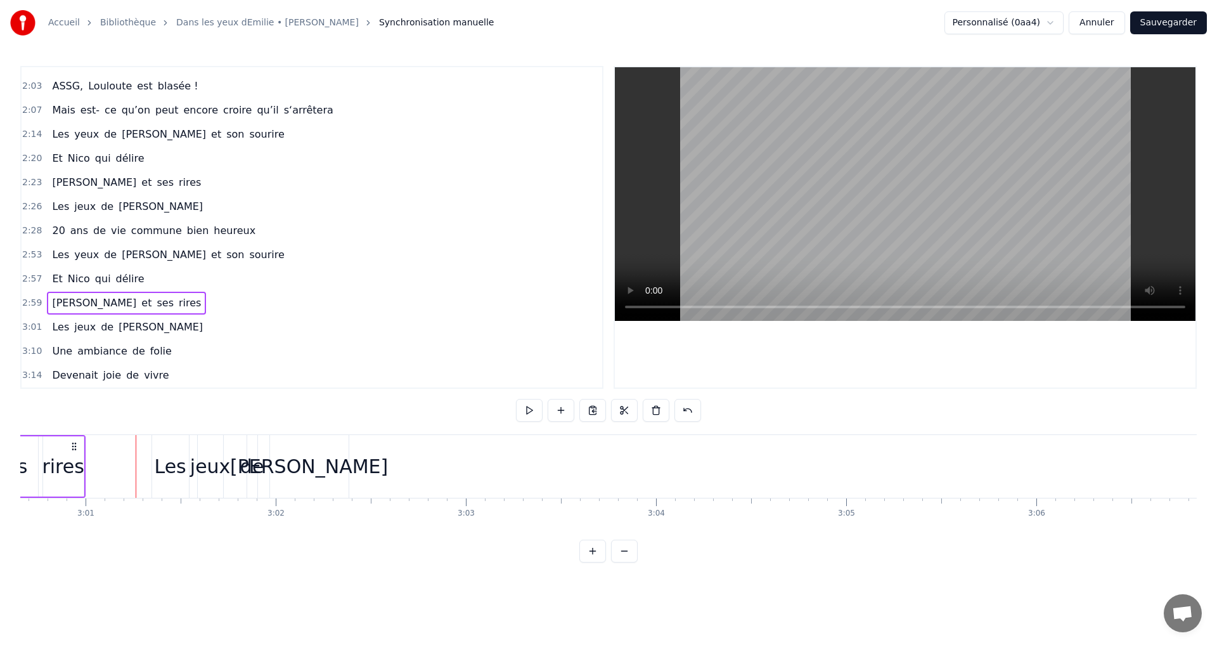
scroll to position [0, 34365]
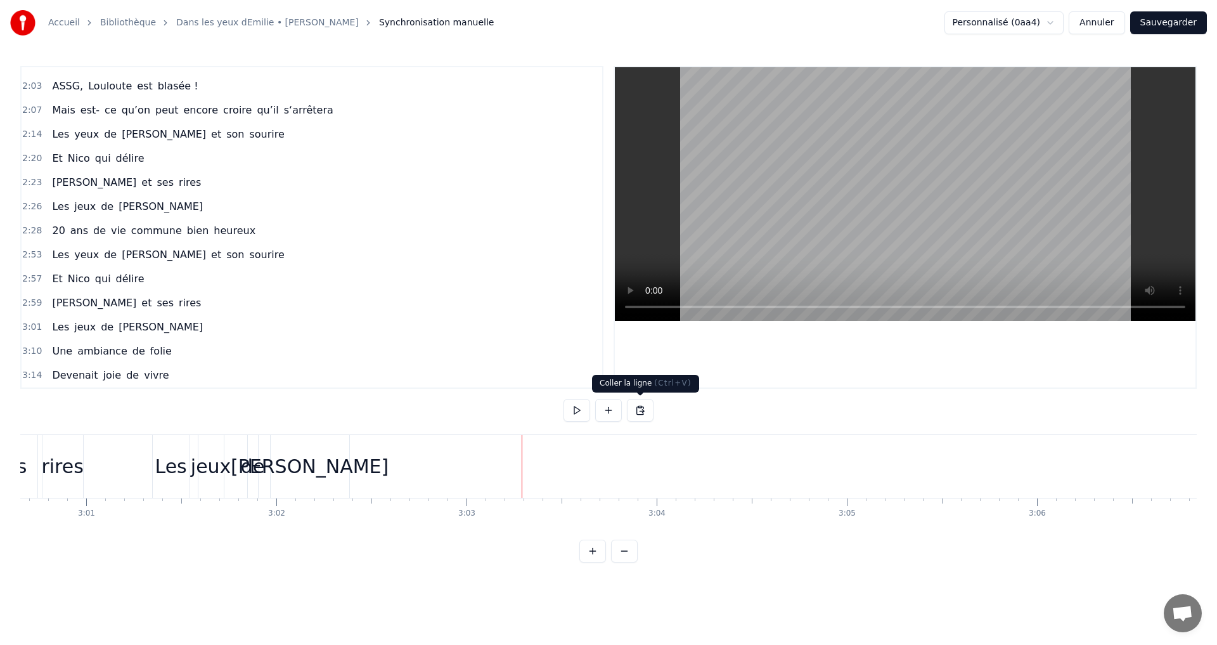
click at [644, 413] on button at bounding box center [640, 410] width 27 height 23
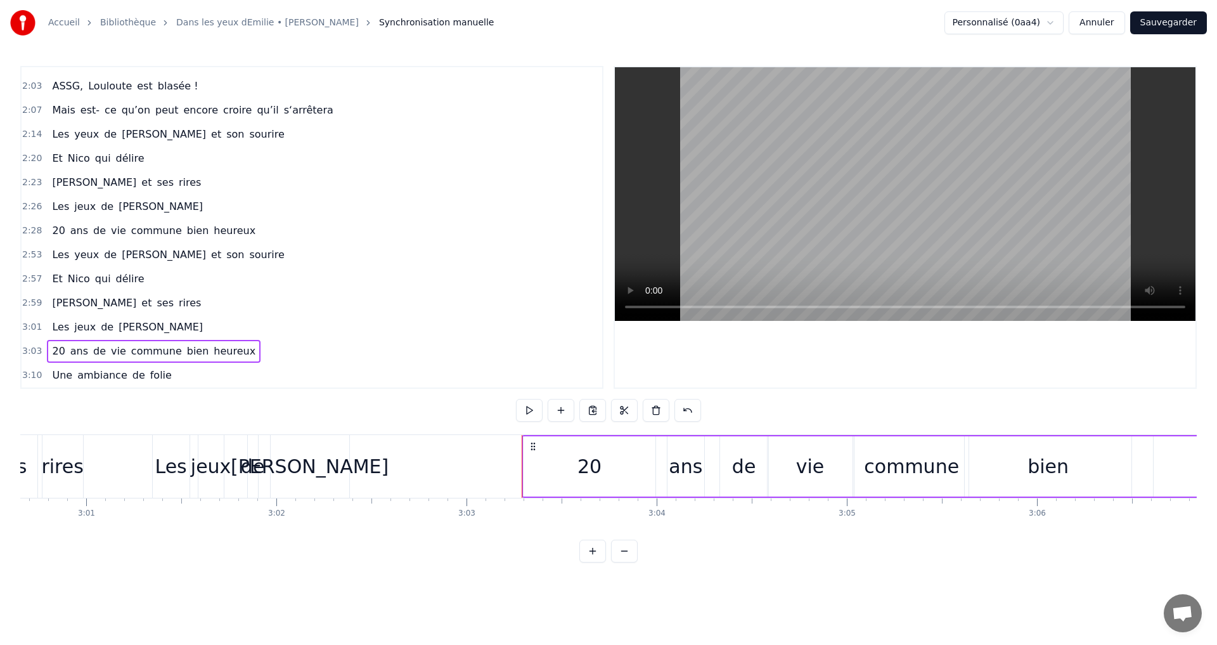
click at [620, 562] on button at bounding box center [624, 551] width 27 height 23
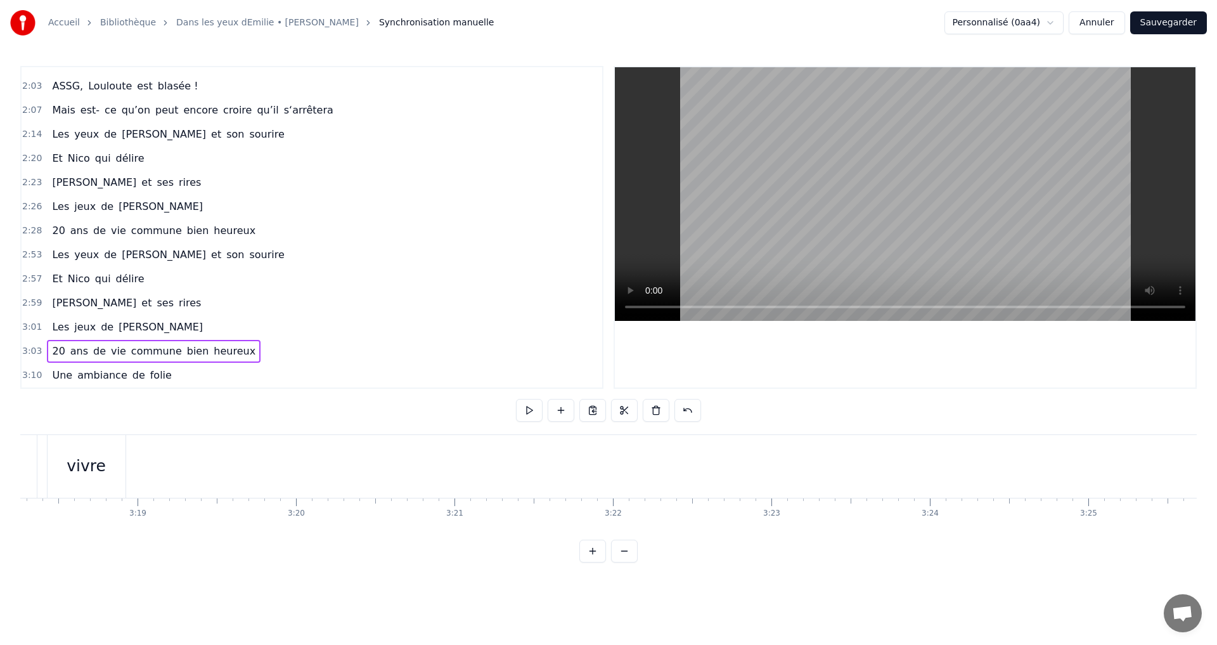
click at [620, 562] on button at bounding box center [624, 551] width 27 height 23
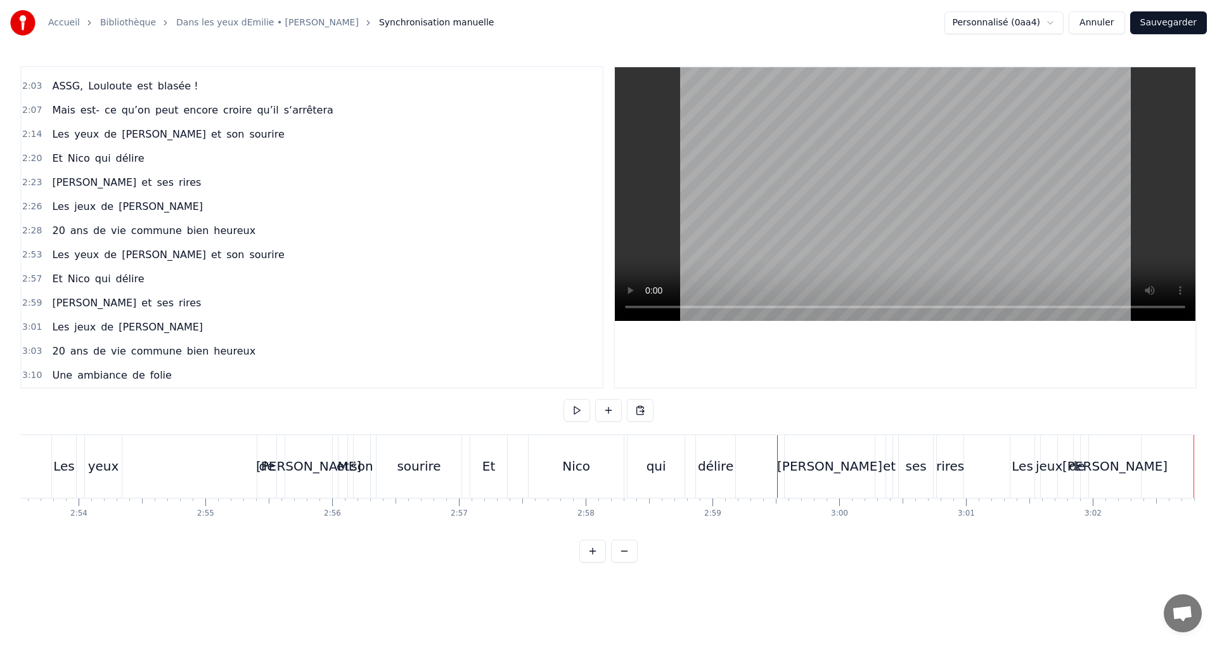
scroll to position [0, 21942]
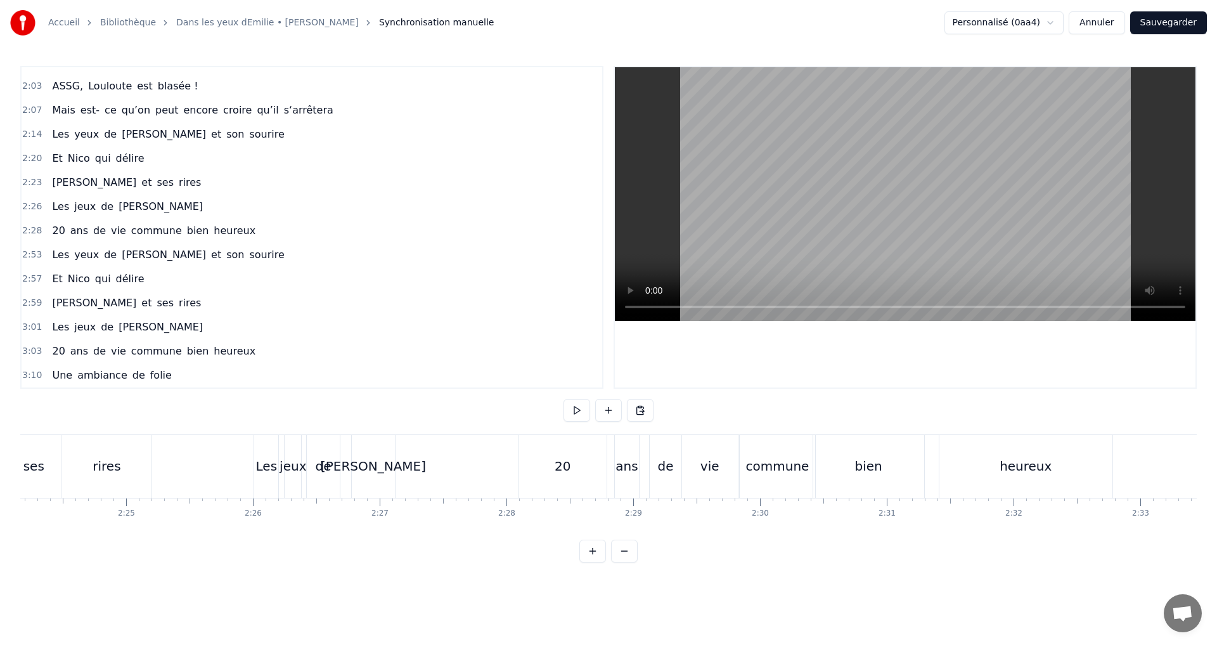
scroll to position [0, 18037]
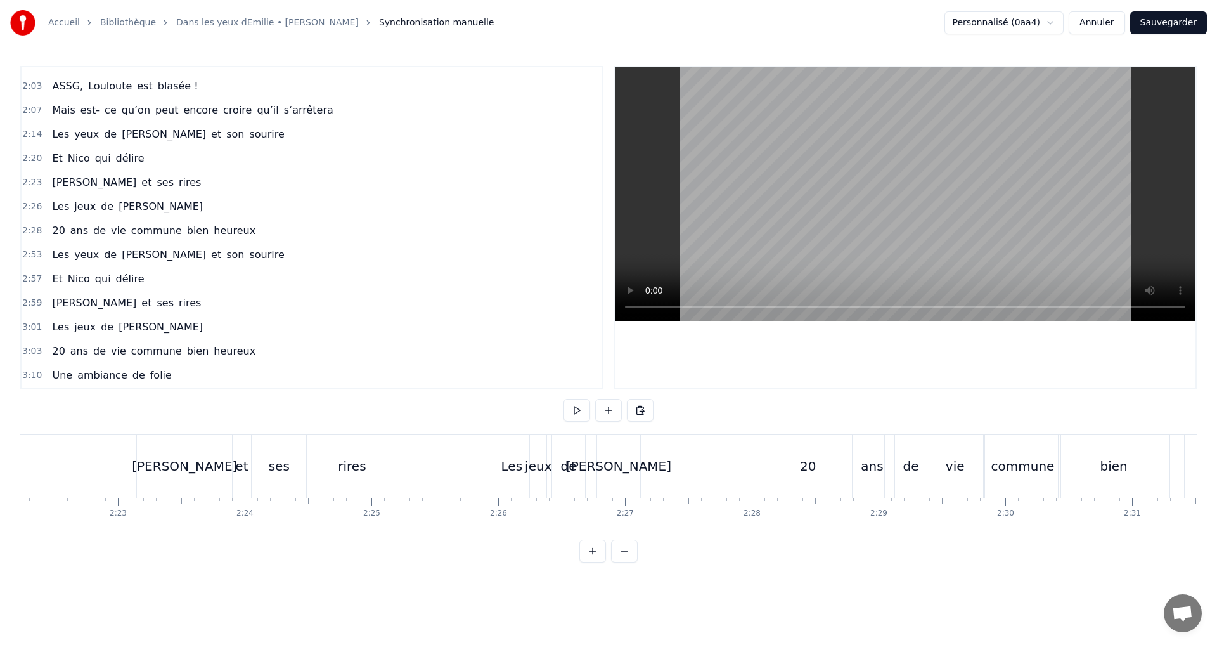
click at [581, 410] on button at bounding box center [577, 410] width 27 height 23
click at [786, 489] on div "20" at bounding box center [809, 466] width 88 height 63
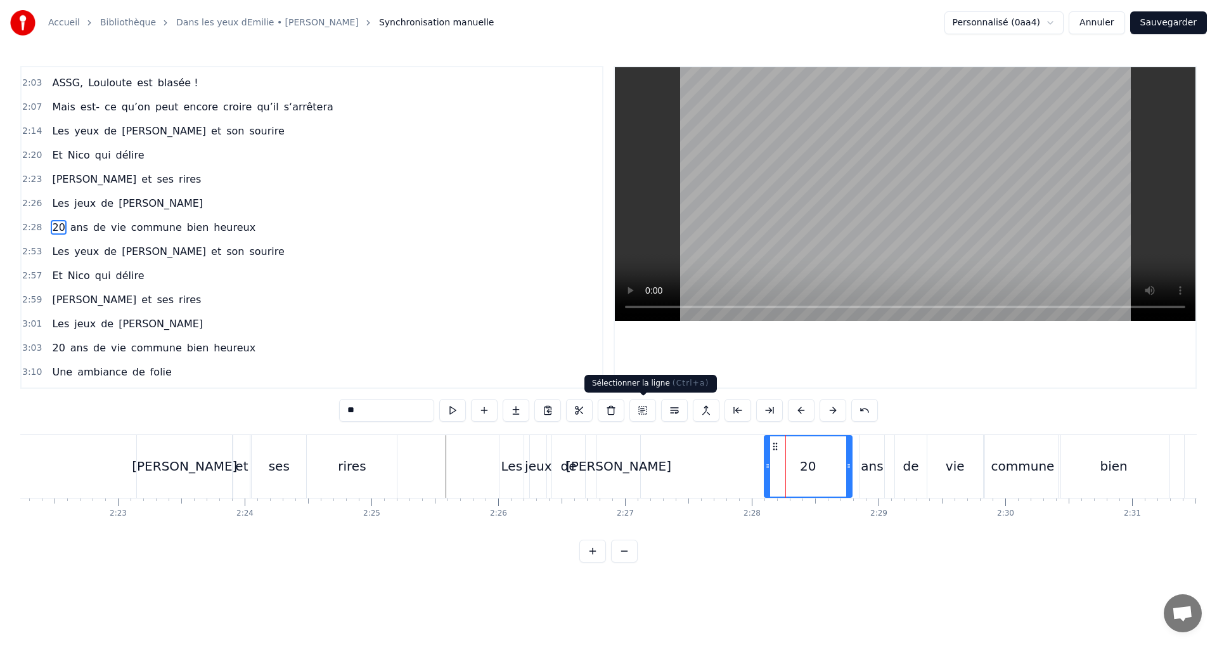
click at [643, 412] on button at bounding box center [643, 410] width 27 height 23
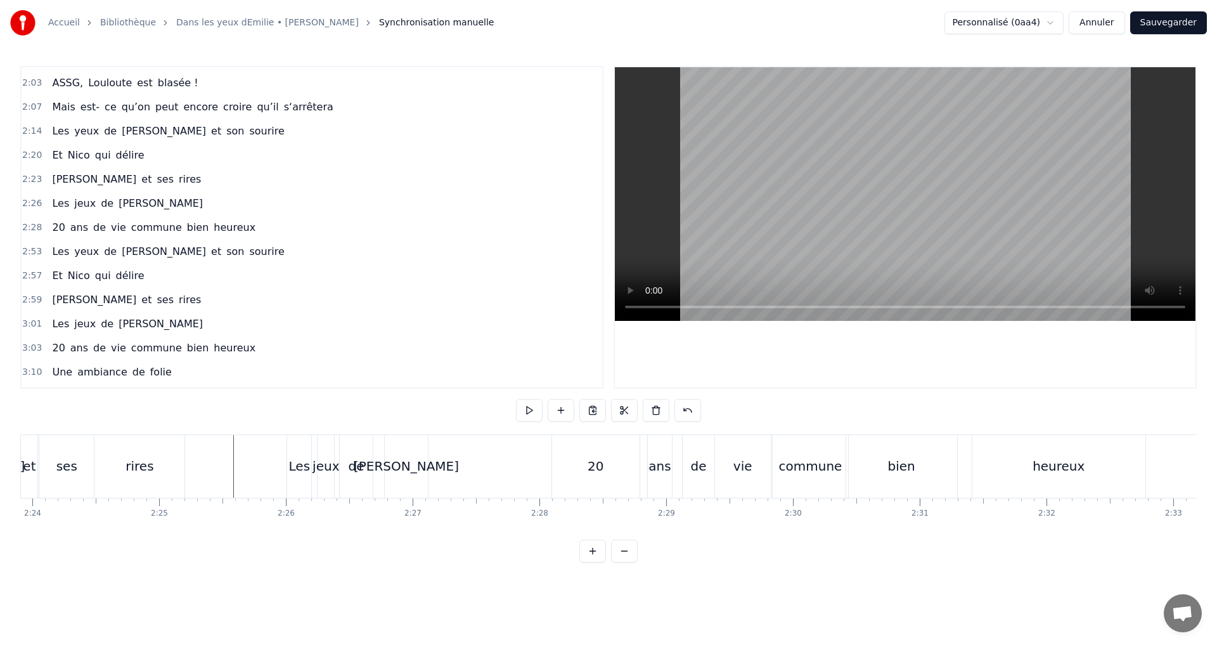
scroll to position [0, 18266]
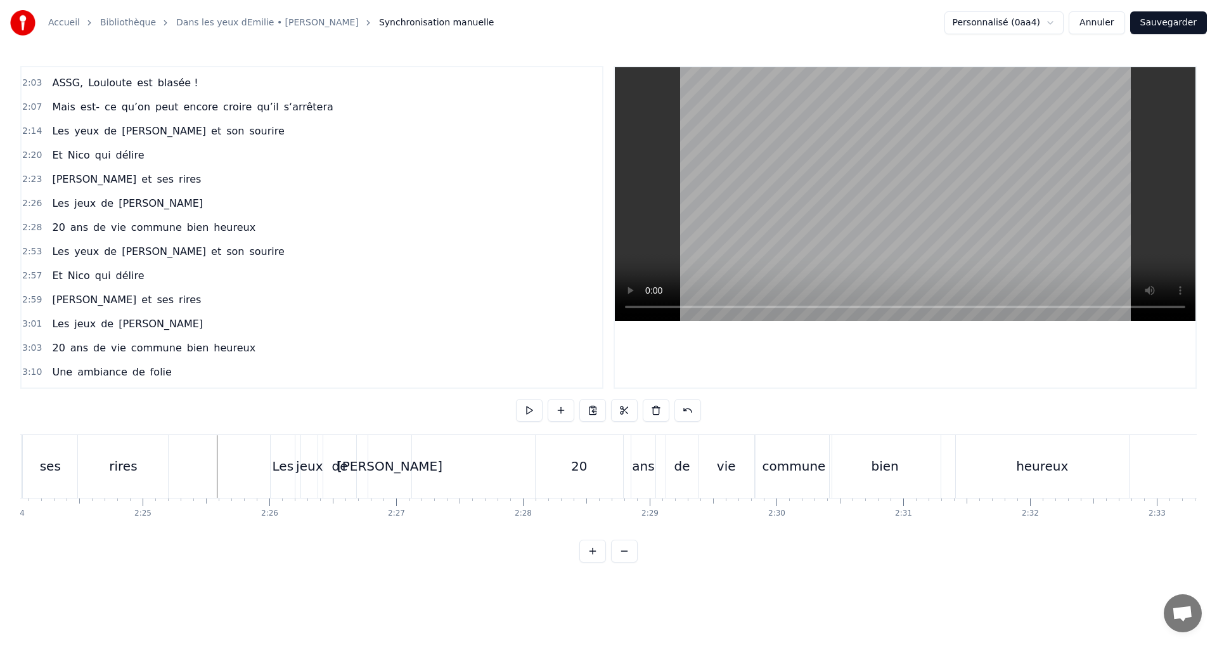
click at [557, 478] on div "20" at bounding box center [580, 466] width 88 height 63
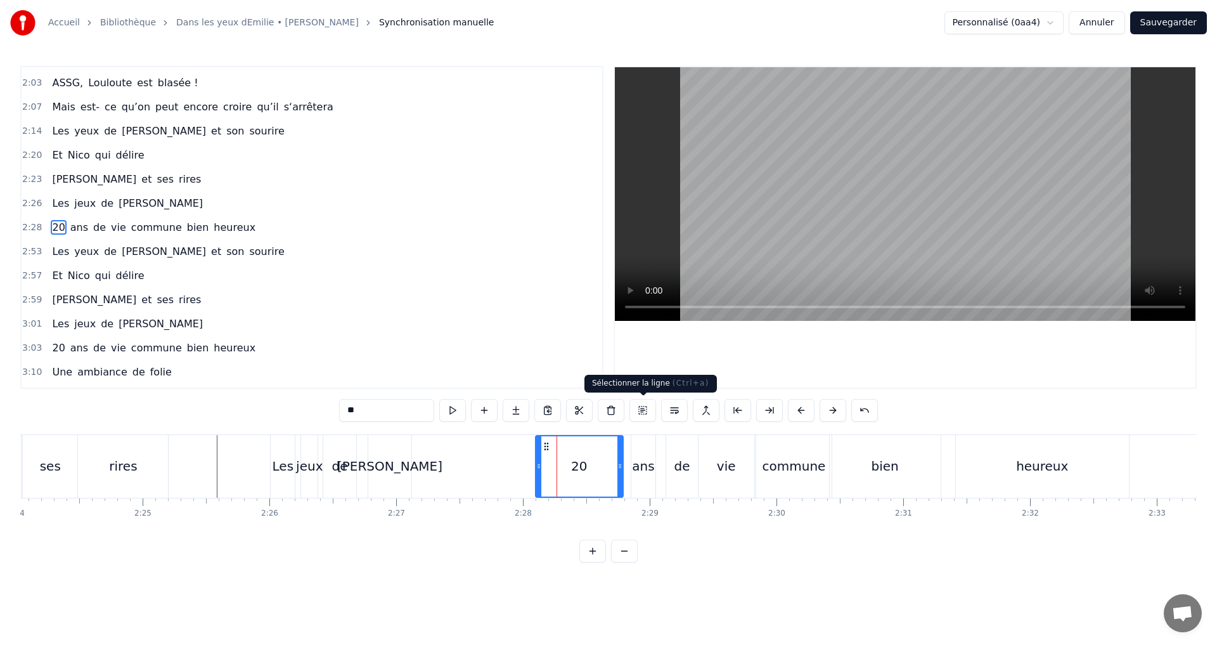
click at [644, 412] on button at bounding box center [643, 410] width 27 height 23
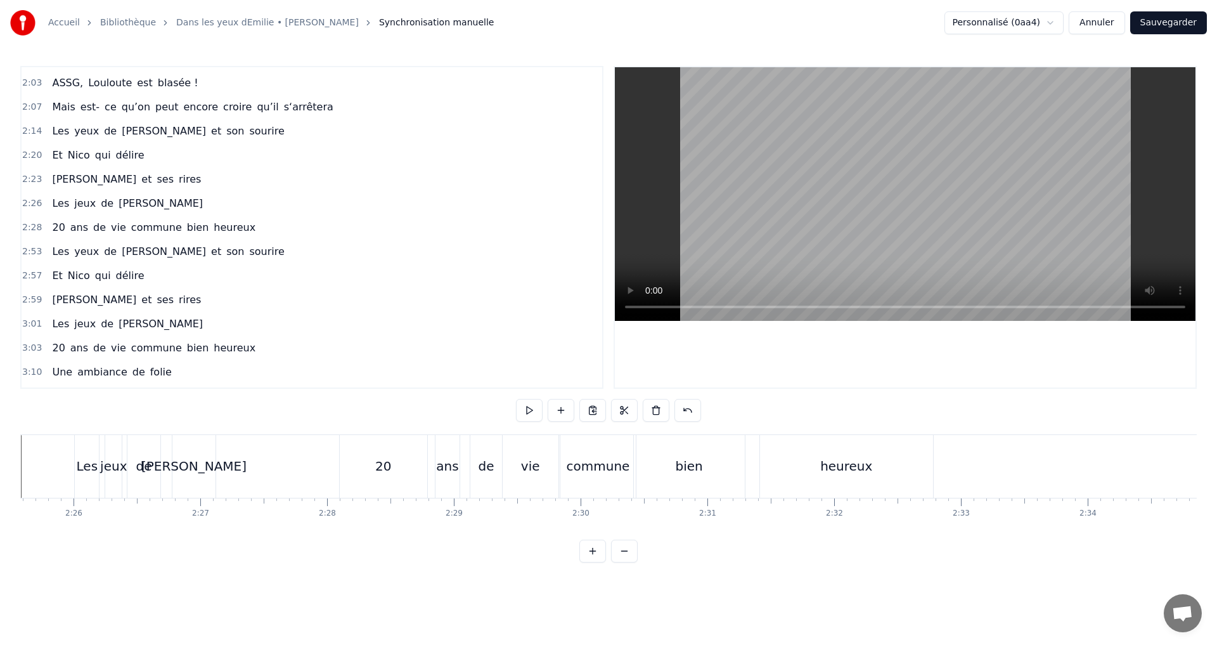
scroll to position [0, 18446]
click at [419, 461] on div "20" at bounding box center [400, 466] width 88 height 63
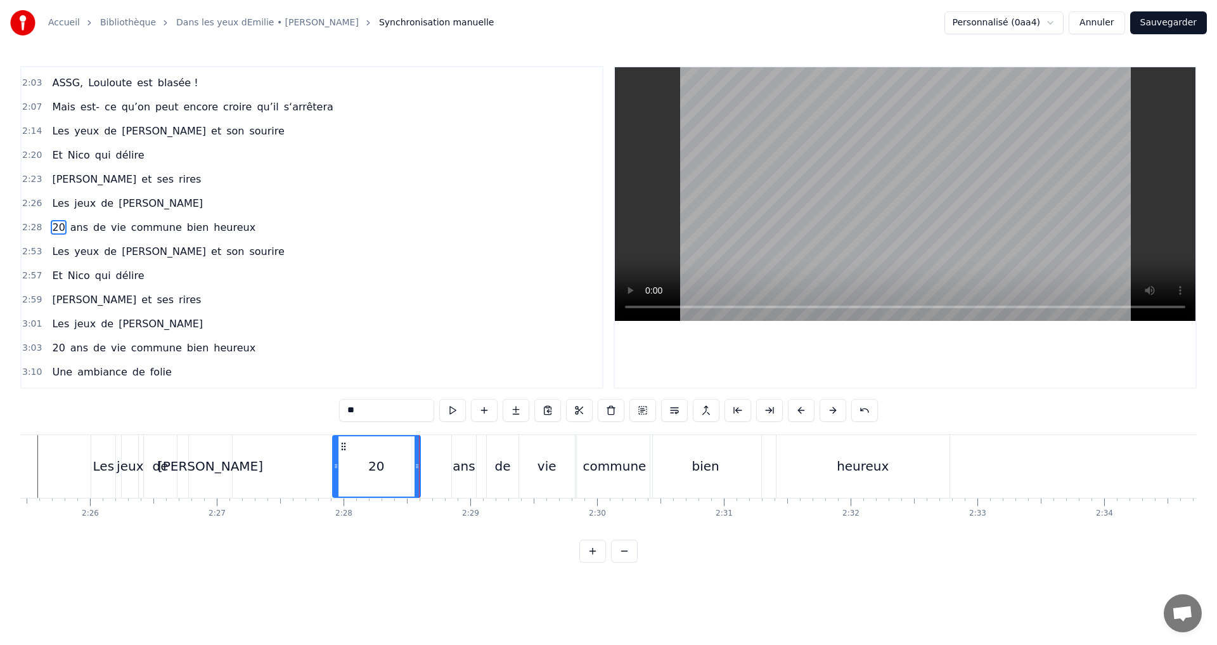
drag, startPoint x: 365, startPoint y: 449, endPoint x: 341, endPoint y: 448, distance: 23.5
click at [341, 448] on icon at bounding box center [344, 446] width 10 height 10
click at [461, 447] on div "ans" at bounding box center [464, 466] width 24 height 63
drag, startPoint x: 463, startPoint y: 446, endPoint x: 446, endPoint y: 446, distance: 16.5
click at [446, 446] on icon at bounding box center [446, 446] width 10 height 10
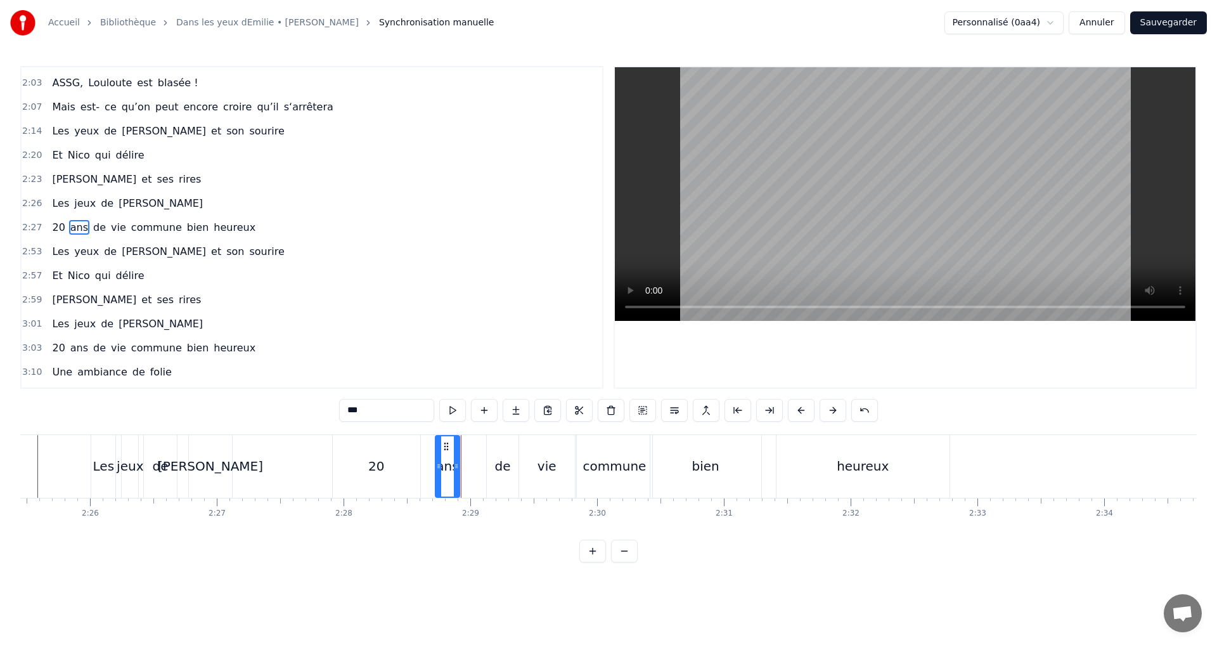
click at [500, 444] on div "de" at bounding box center [503, 466] width 32 height 63
click at [195, 456] on div "[PERSON_NAME]" at bounding box center [211, 466] width 44 height 63
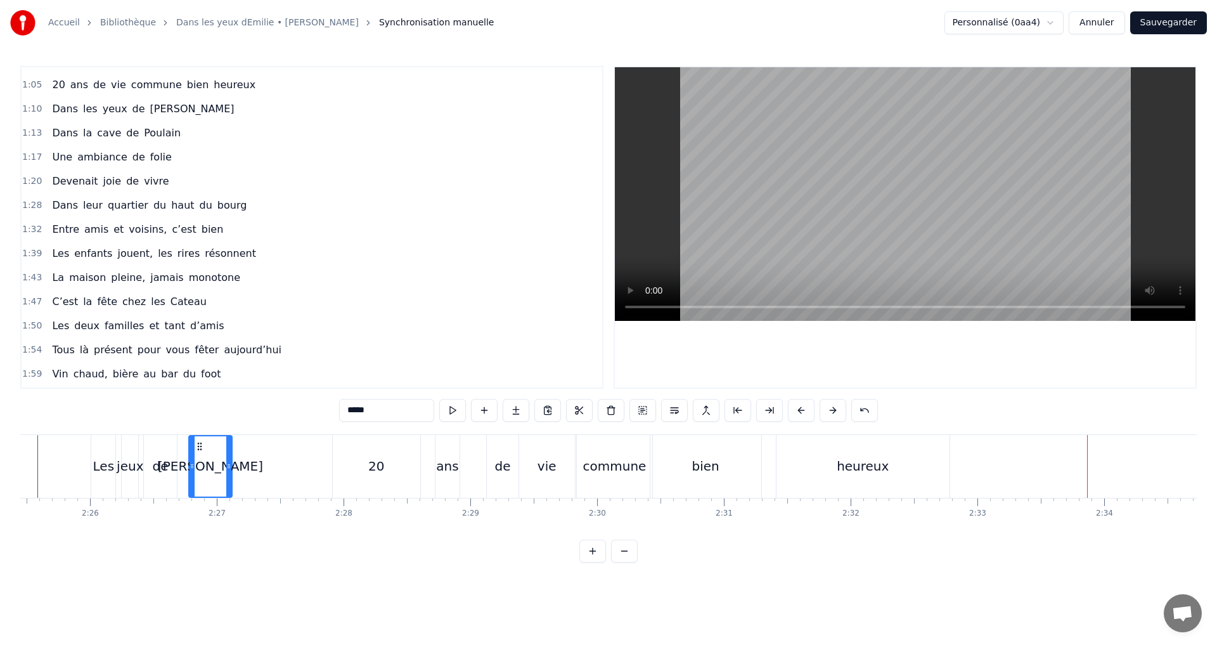
scroll to position [313, 0]
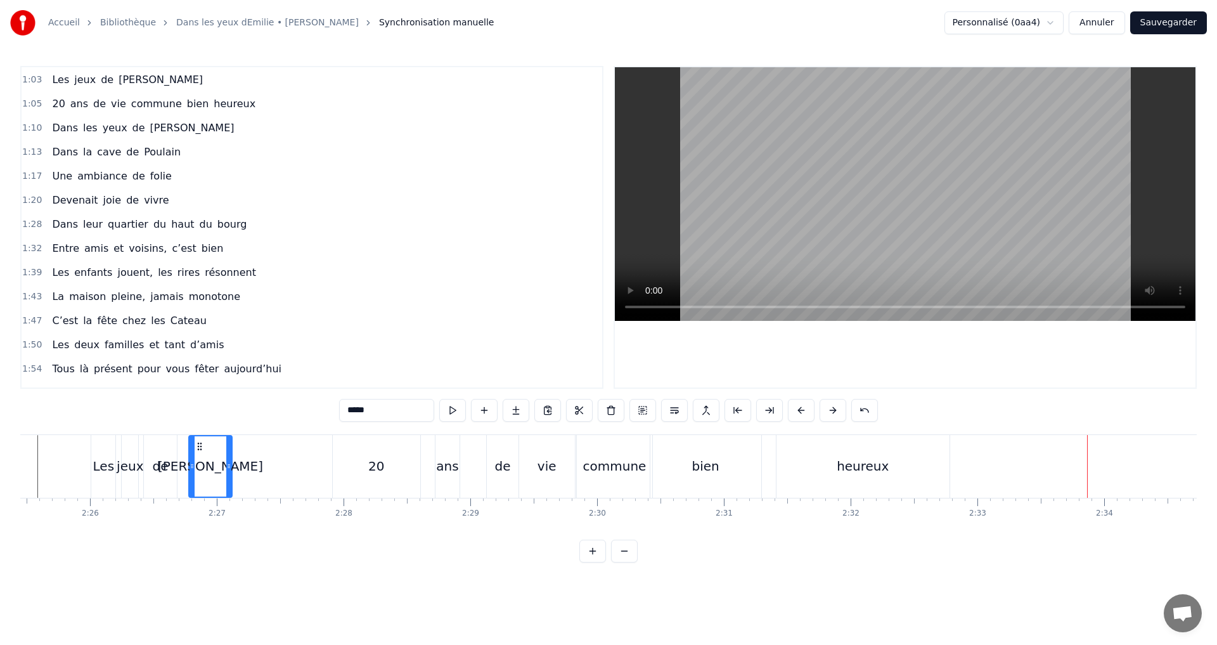
click at [131, 126] on span "de" at bounding box center [138, 127] width 15 height 15
type input "**"
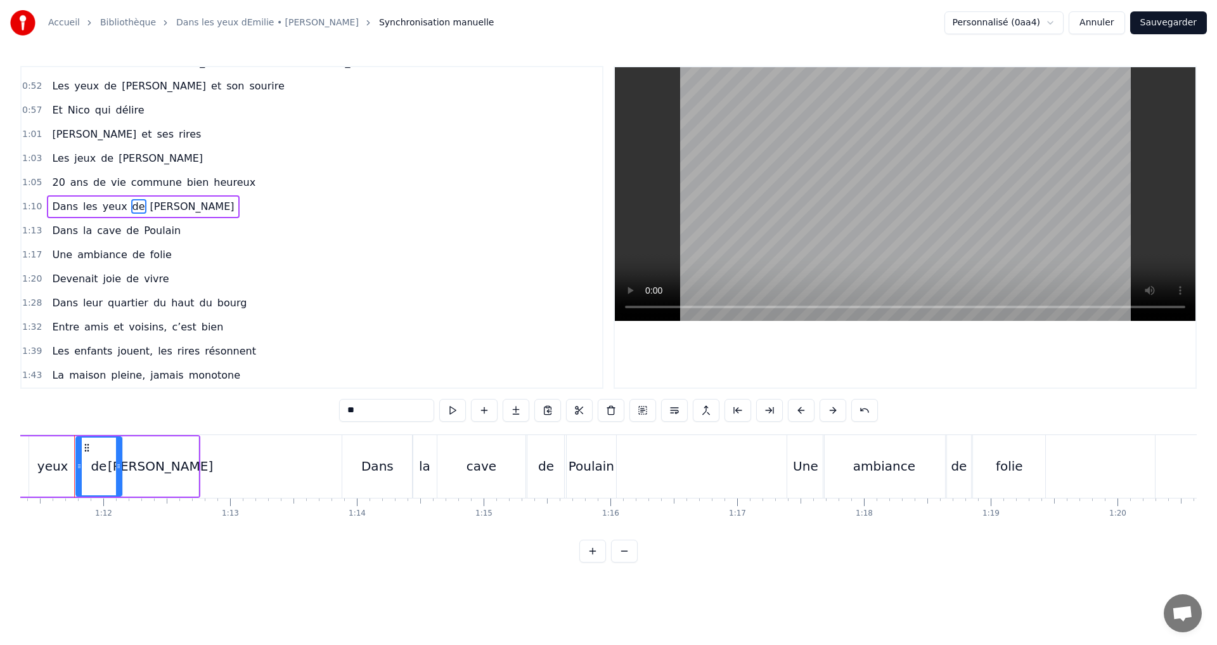
scroll to position [0, 9038]
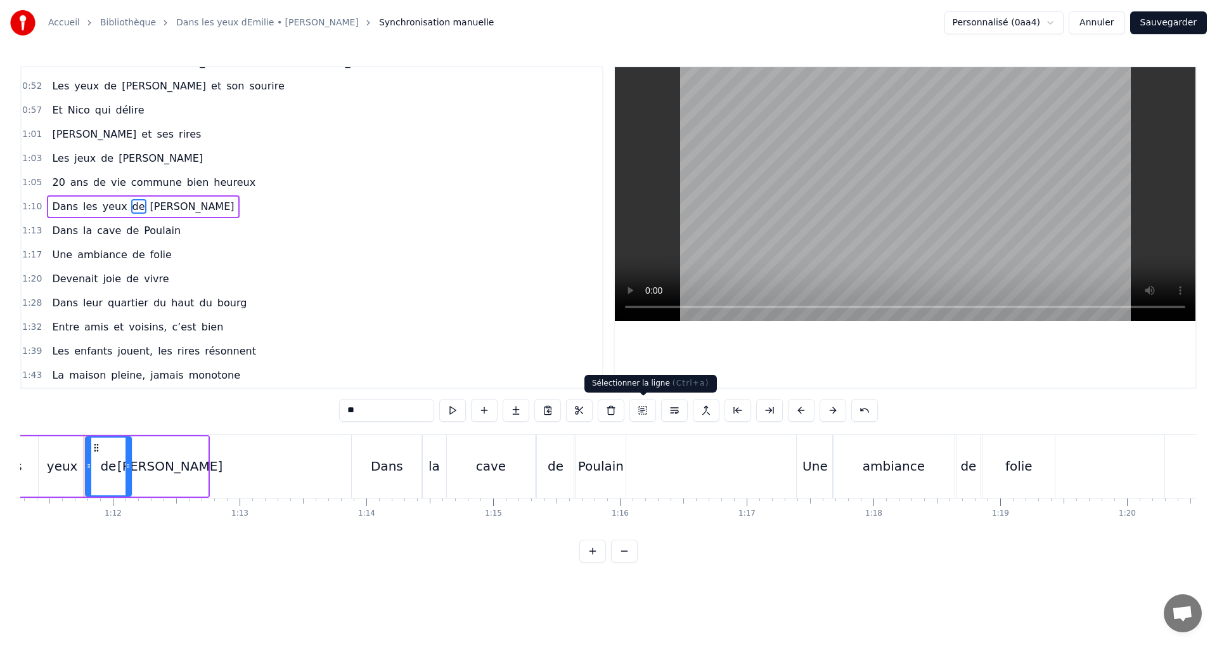
click at [649, 415] on button at bounding box center [643, 410] width 27 height 23
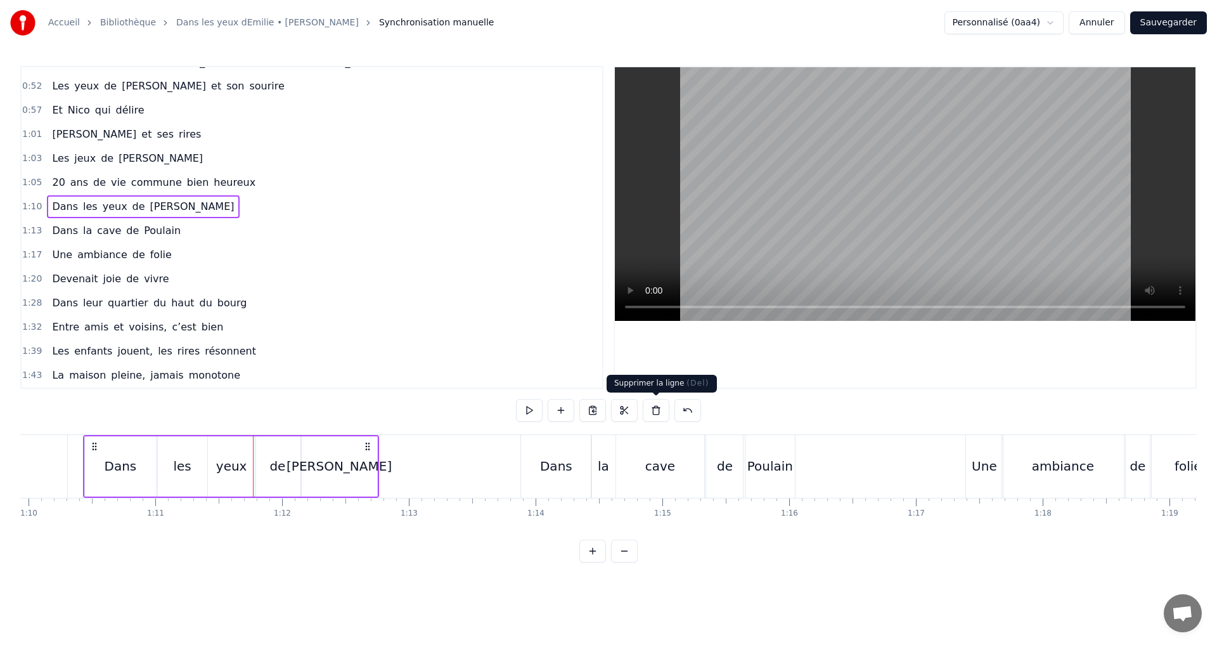
scroll to position [0, 8868]
click at [594, 413] on button at bounding box center [593, 410] width 27 height 23
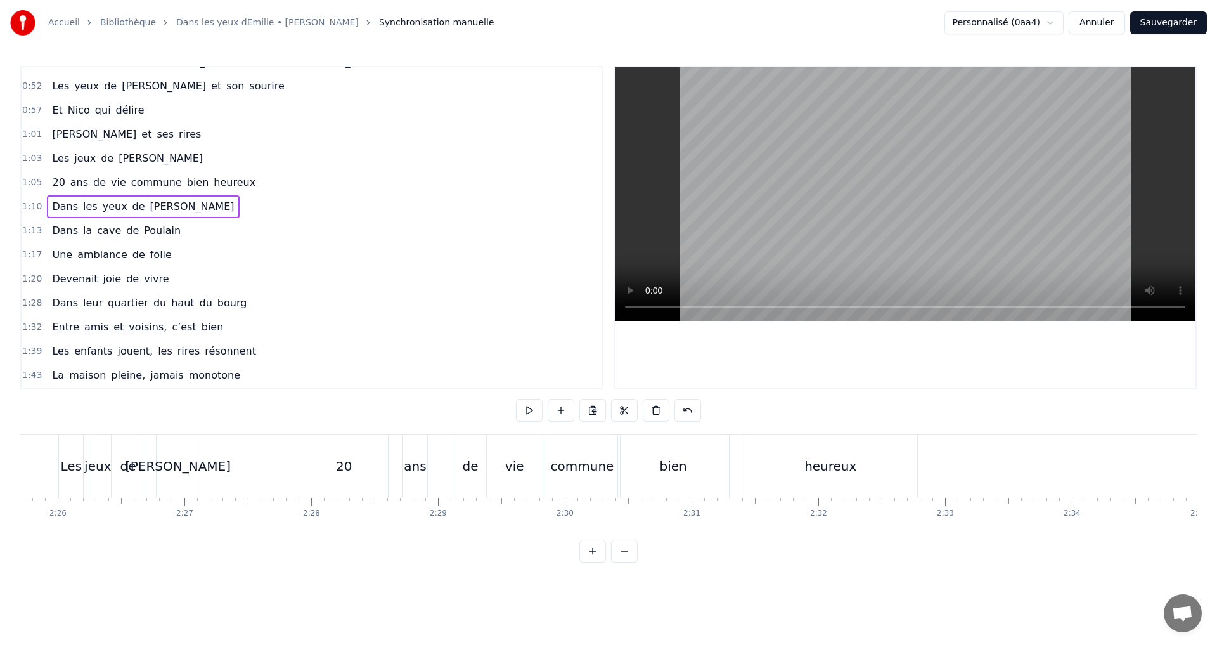
scroll to position [0, 18479]
click at [642, 408] on button at bounding box center [640, 410] width 27 height 23
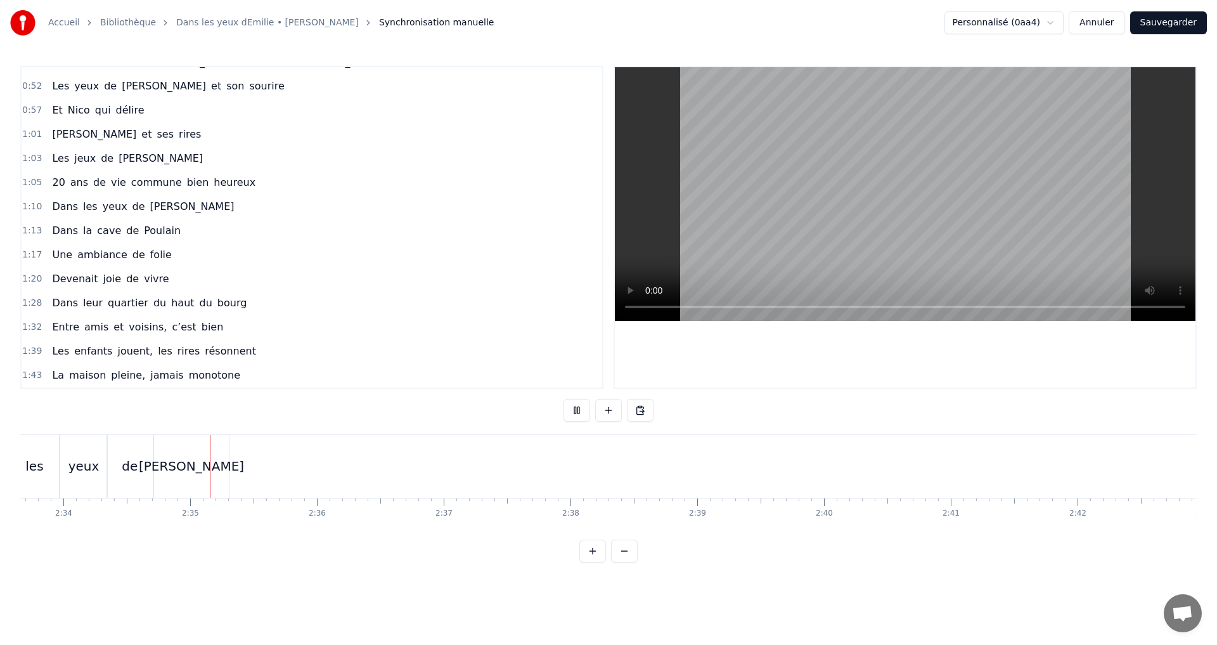
scroll to position [0, 19539]
click at [583, 413] on button at bounding box center [577, 410] width 27 height 23
click at [125, 229] on span "de" at bounding box center [132, 230] width 15 height 15
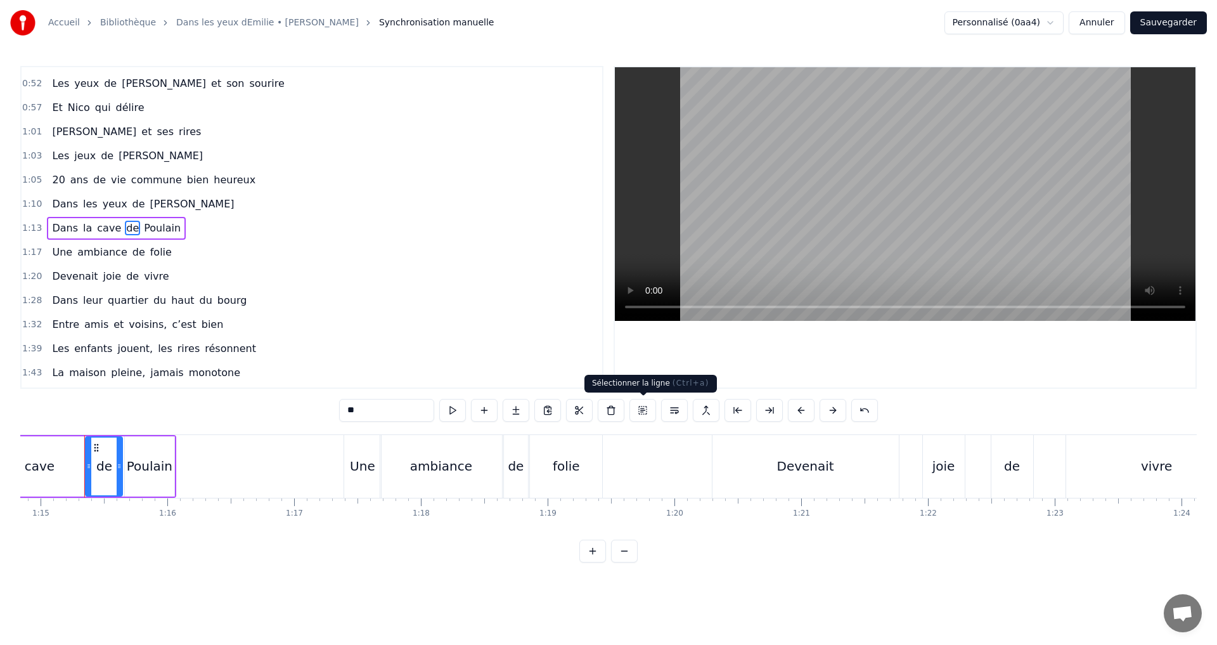
click at [644, 411] on button at bounding box center [643, 410] width 27 height 23
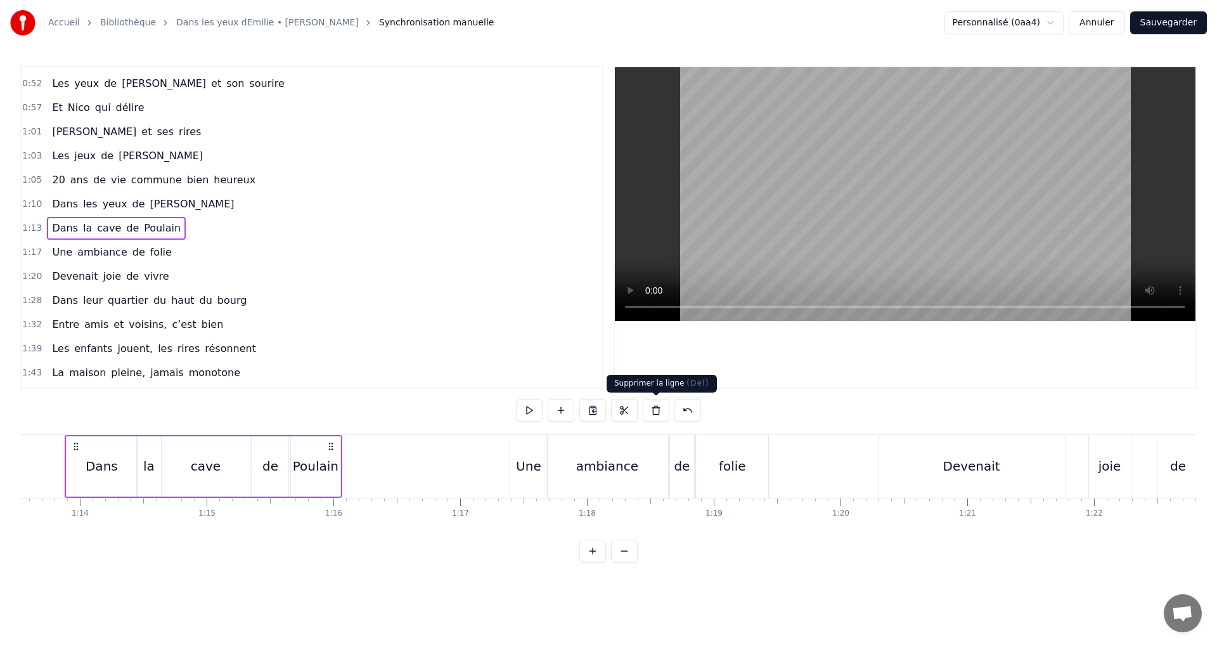
scroll to position [0, 9305]
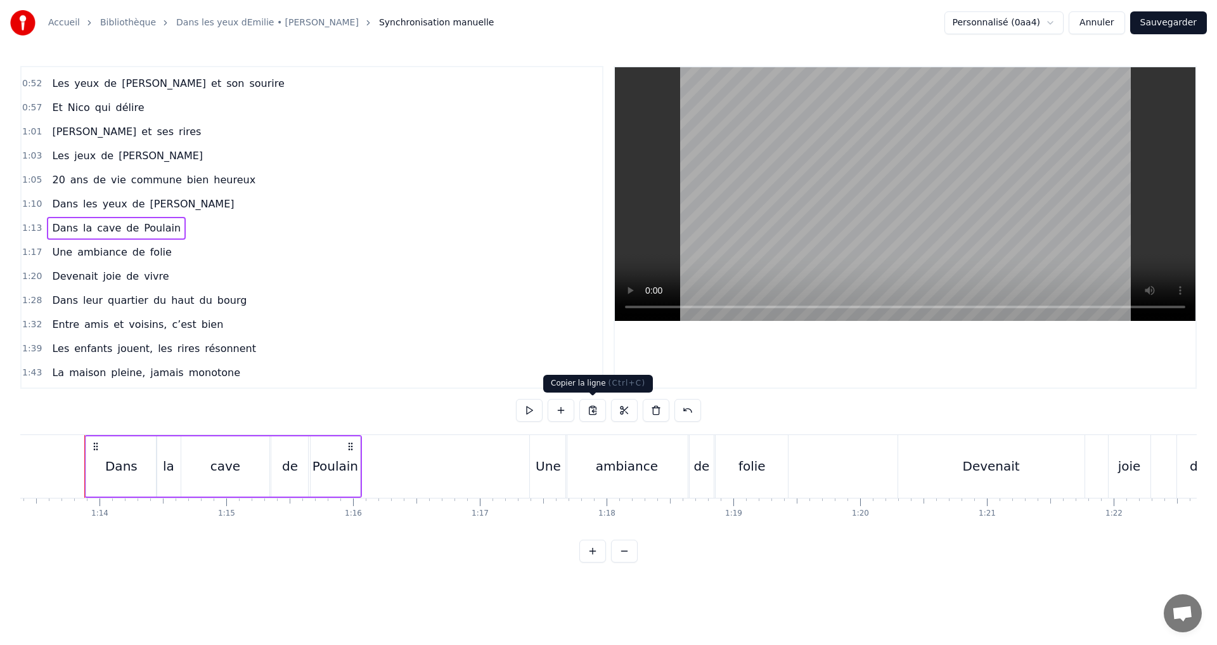
click at [594, 411] on button at bounding box center [593, 410] width 27 height 23
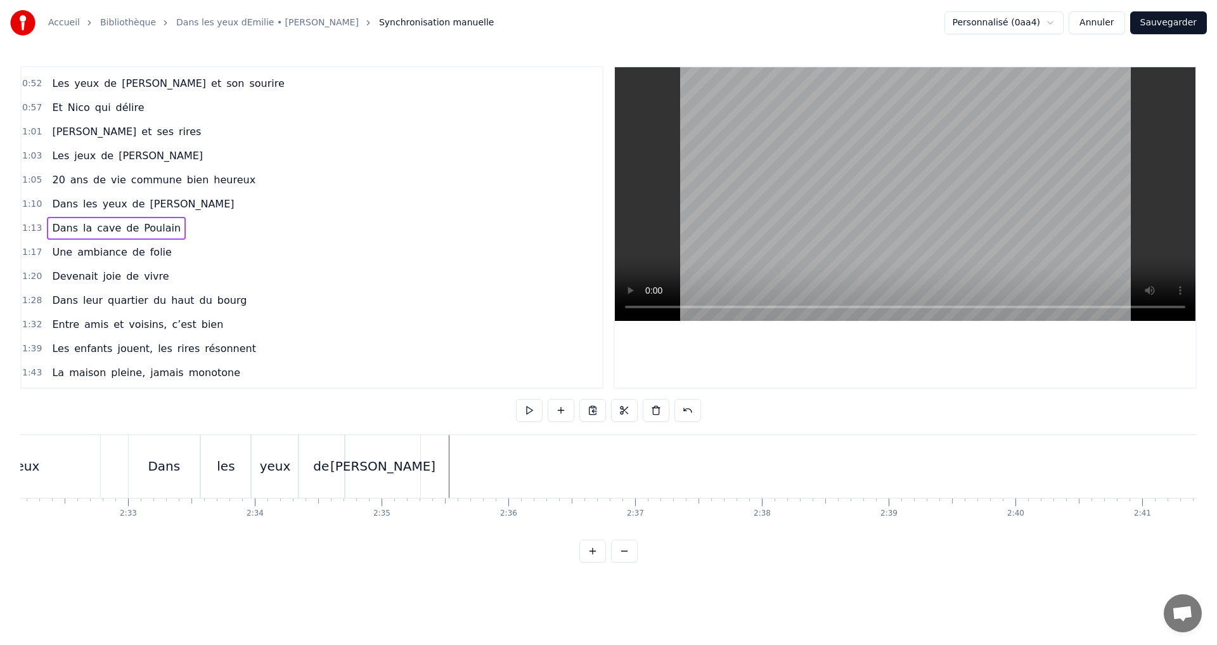
scroll to position [0, 19230]
click at [400, 458] on div "de" at bounding box center [387, 466] width 46 height 63
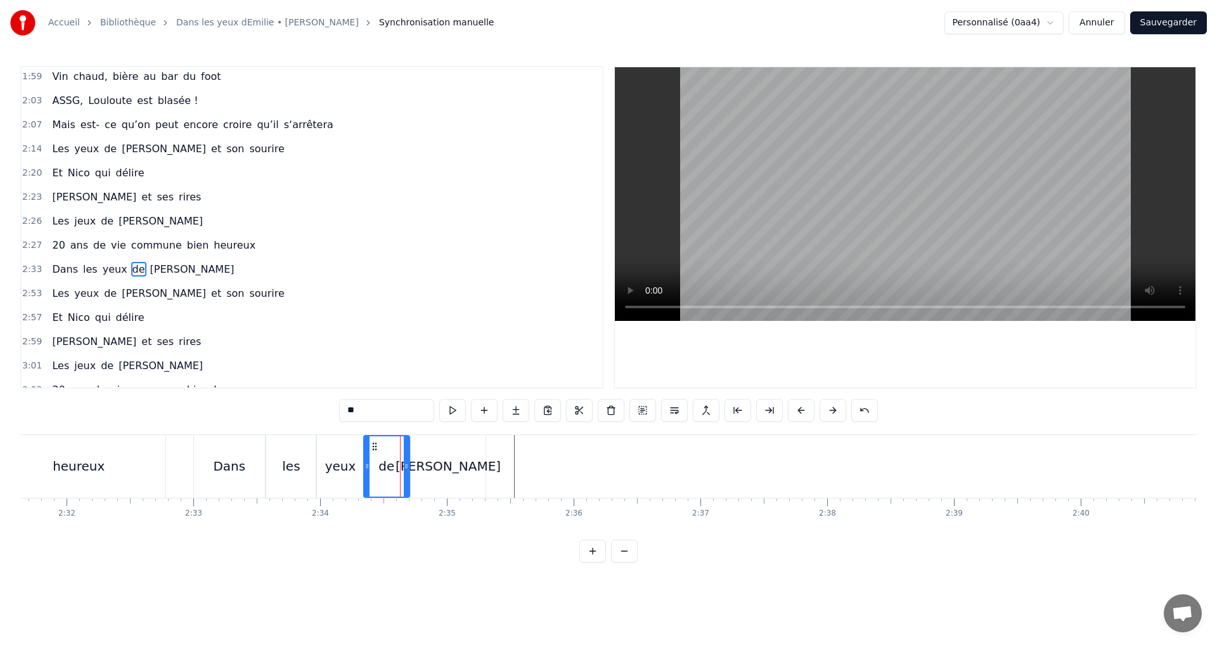
scroll to position [671, 0]
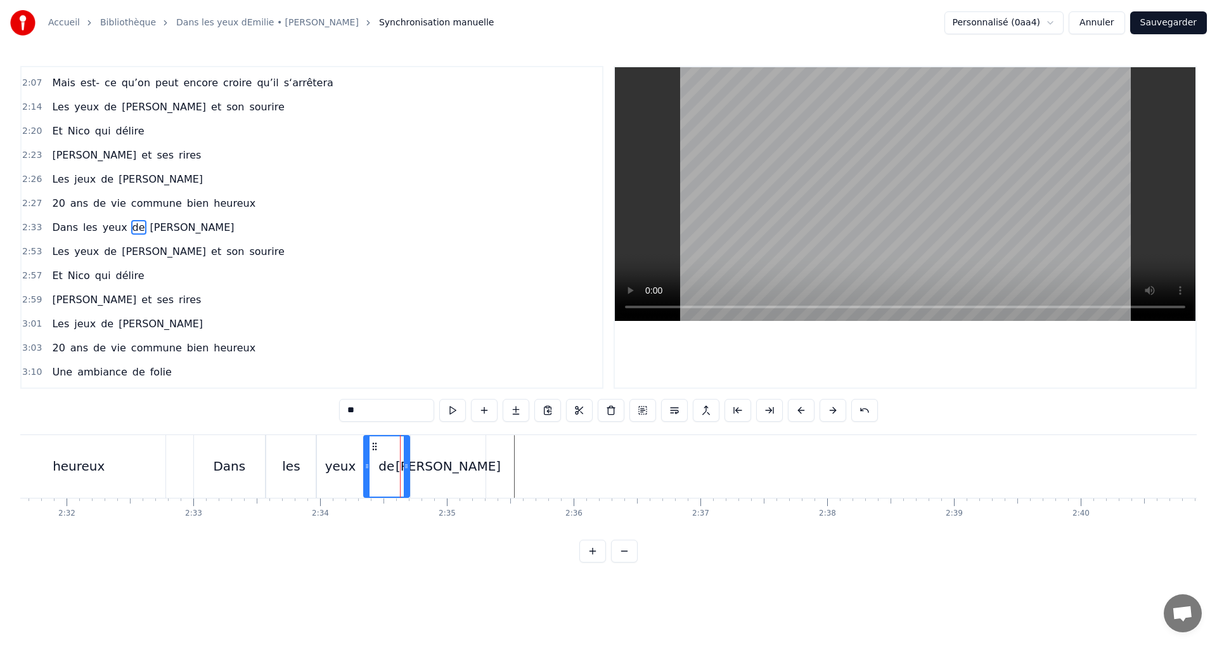
click at [583, 409] on button at bounding box center [577, 410] width 27 height 23
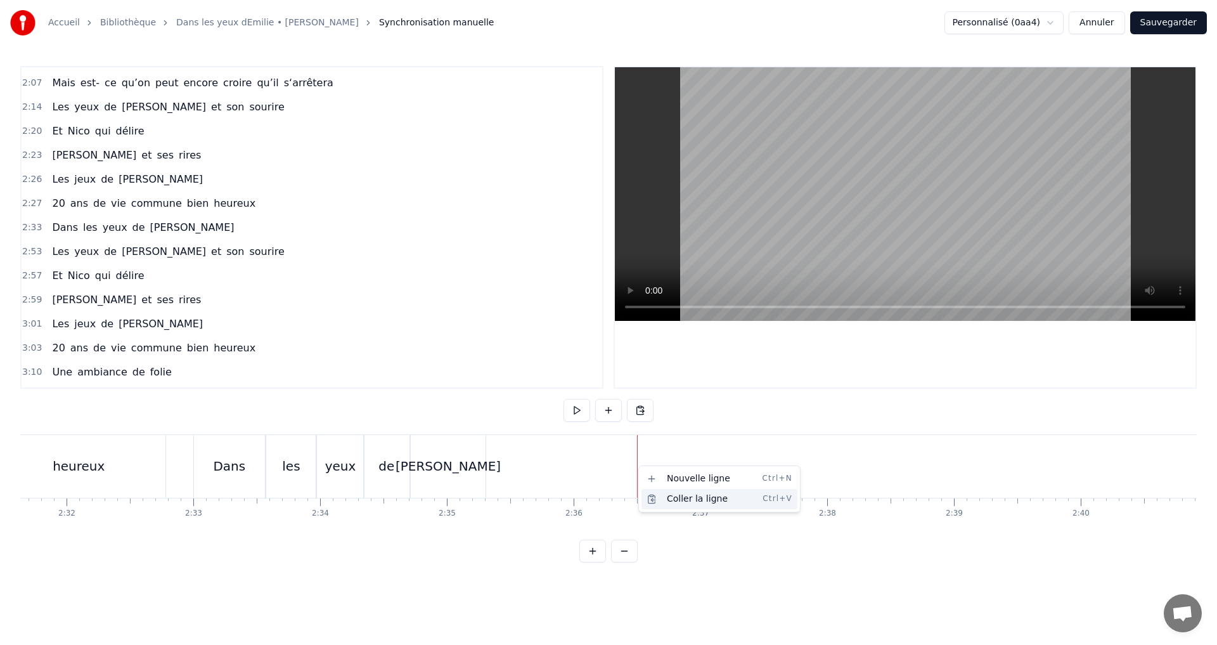
click at [678, 498] on div "Coller la ligne Ctrl+V" at bounding box center [720, 499] width 156 height 20
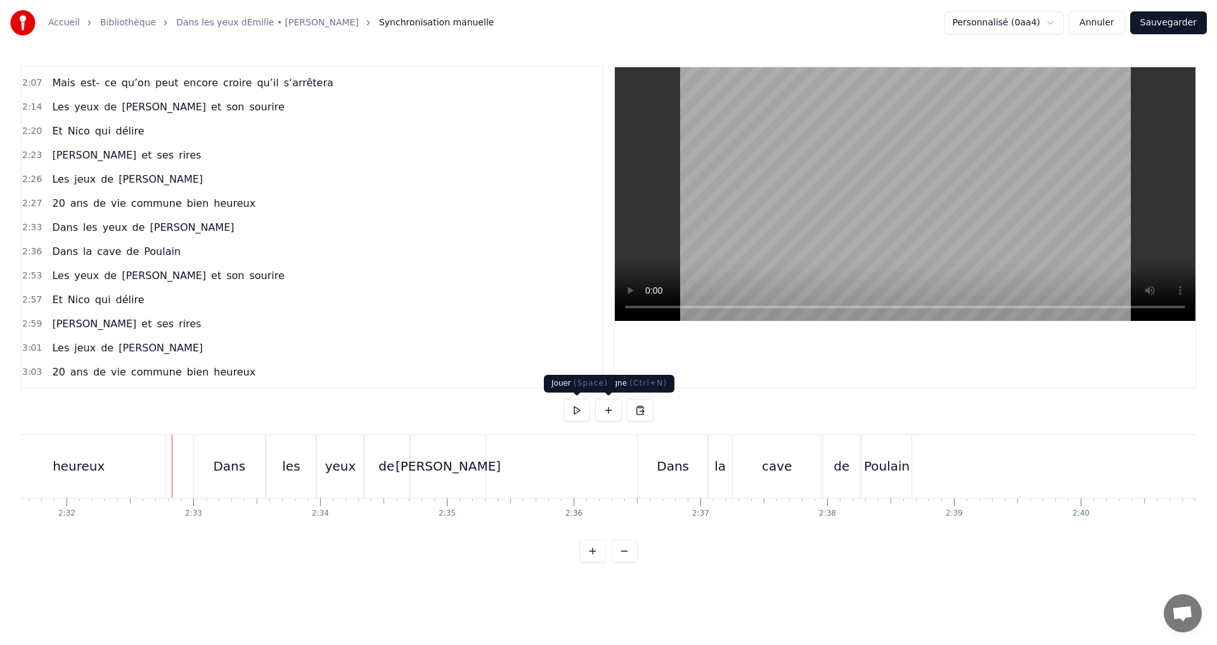
click at [579, 411] on button at bounding box center [577, 410] width 27 height 23
click at [573, 408] on button at bounding box center [577, 410] width 27 height 23
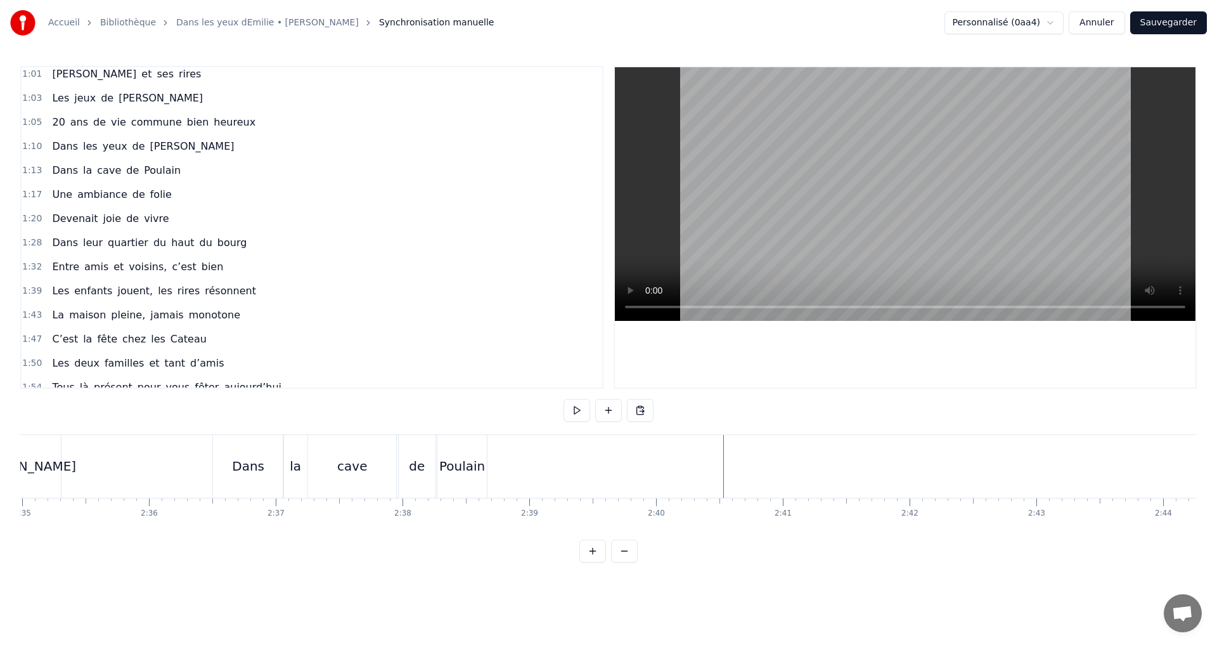
scroll to position [290, 0]
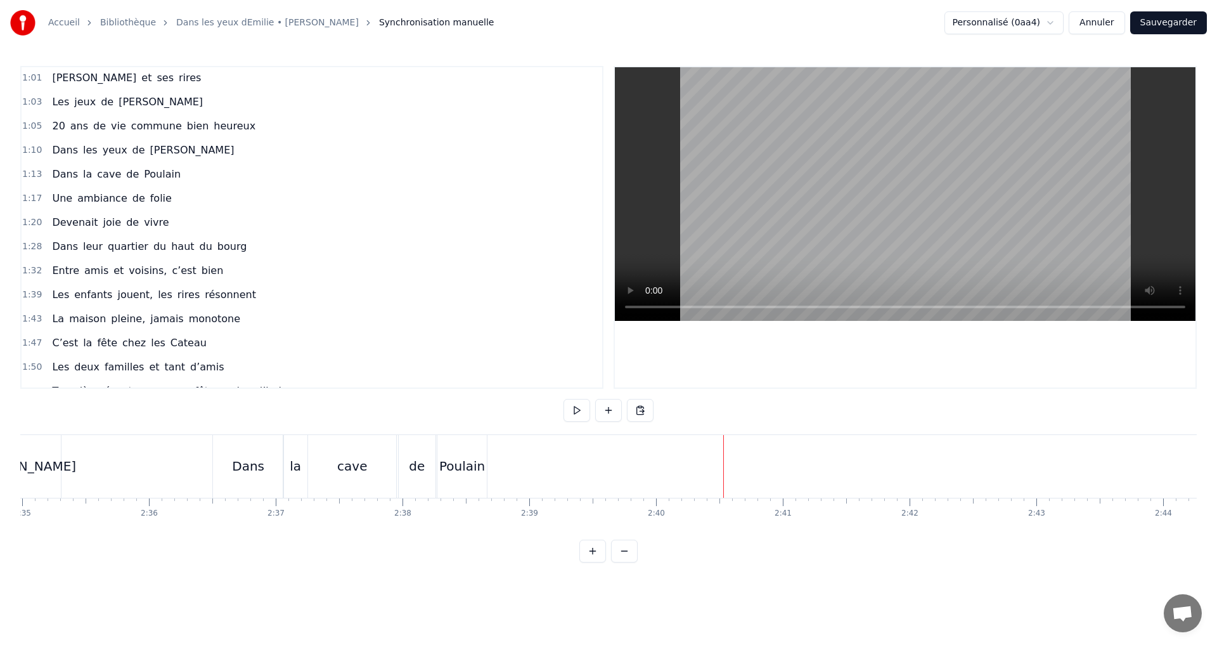
click at [131, 200] on span "de" at bounding box center [138, 198] width 15 height 15
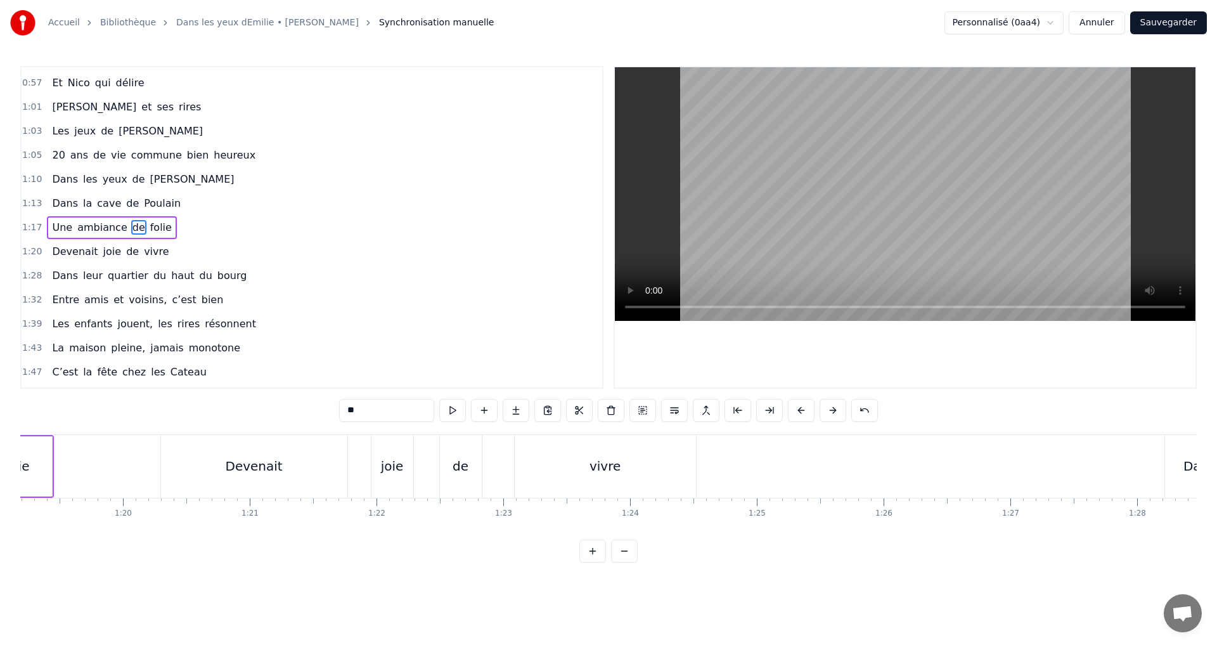
scroll to position [0, 9910]
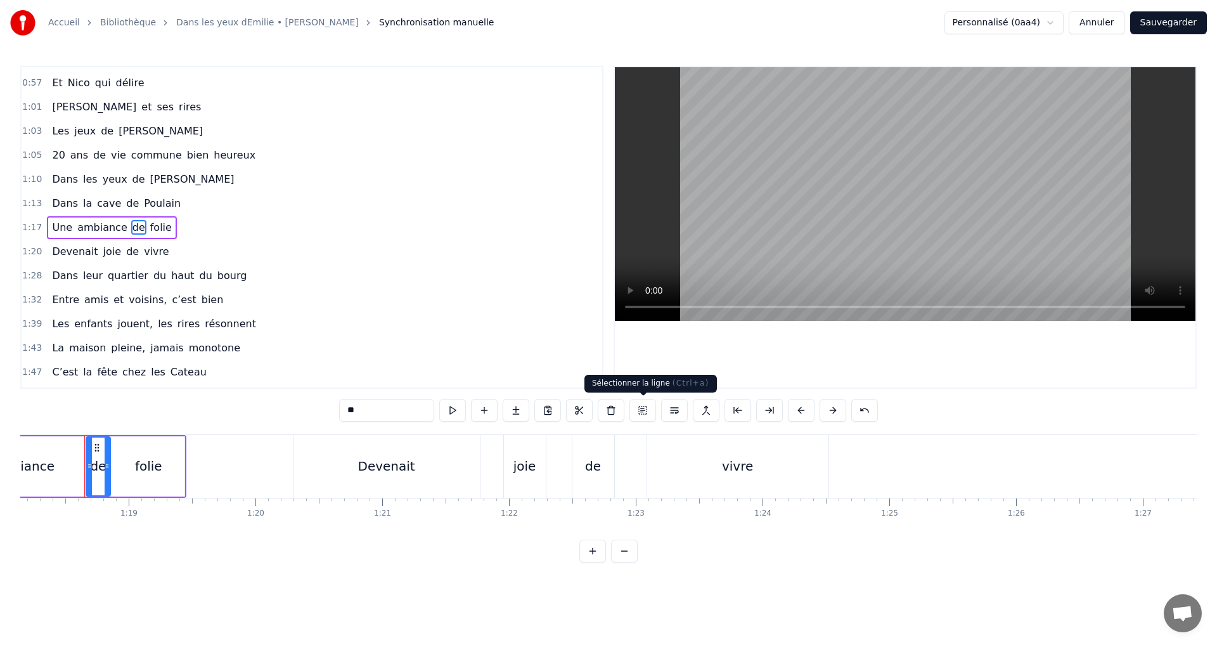
click at [644, 412] on button at bounding box center [643, 410] width 27 height 23
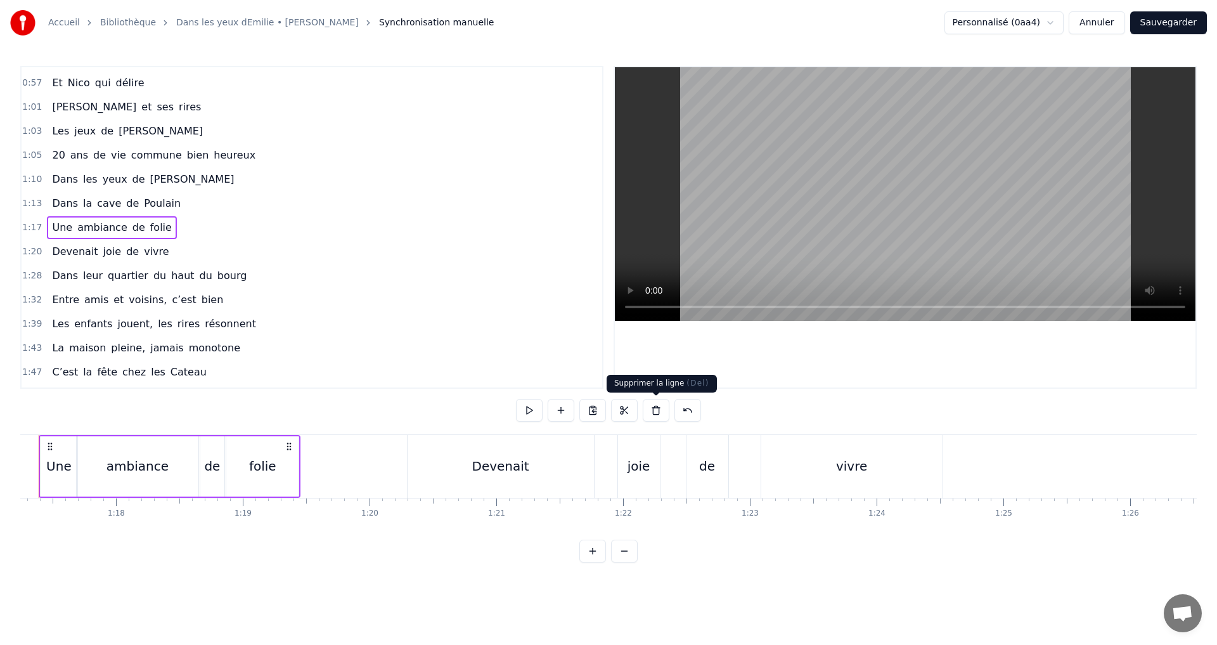
scroll to position [0, 9750]
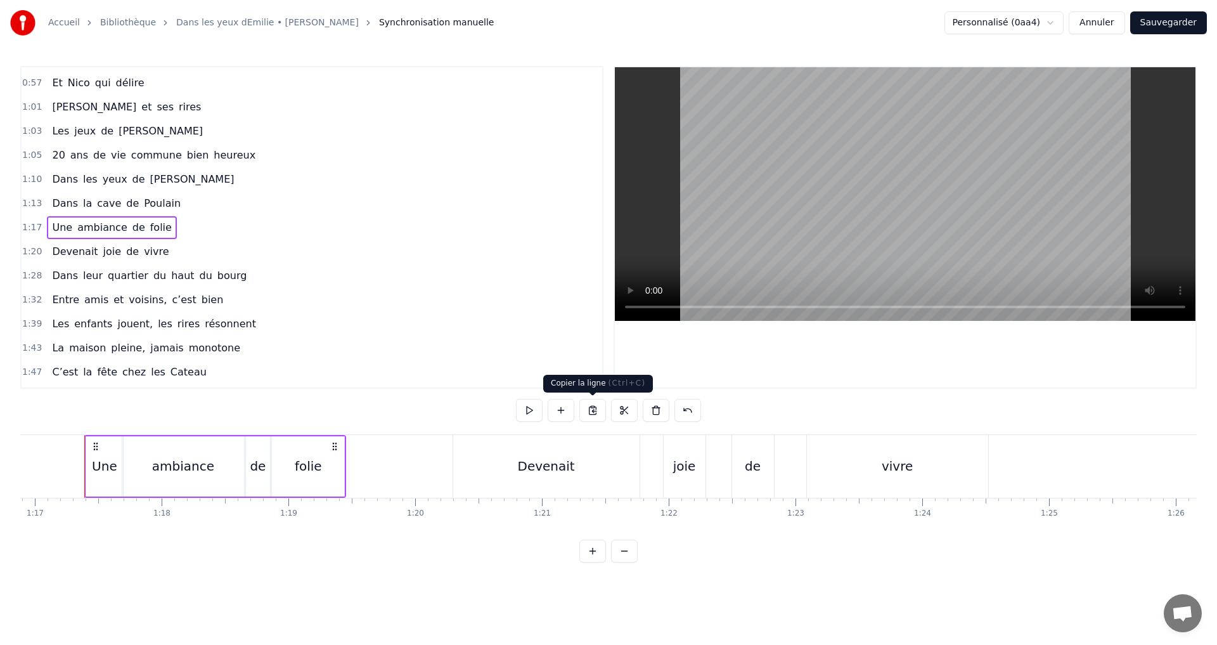
click at [592, 417] on button at bounding box center [593, 410] width 27 height 23
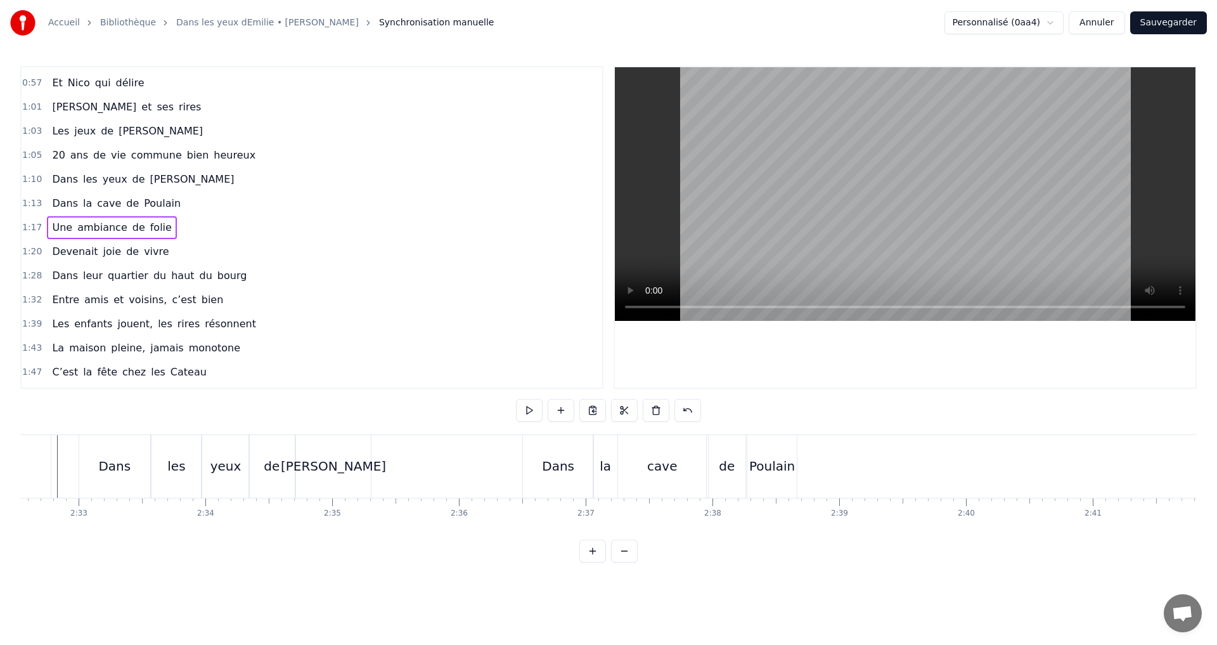
scroll to position [0, 19377]
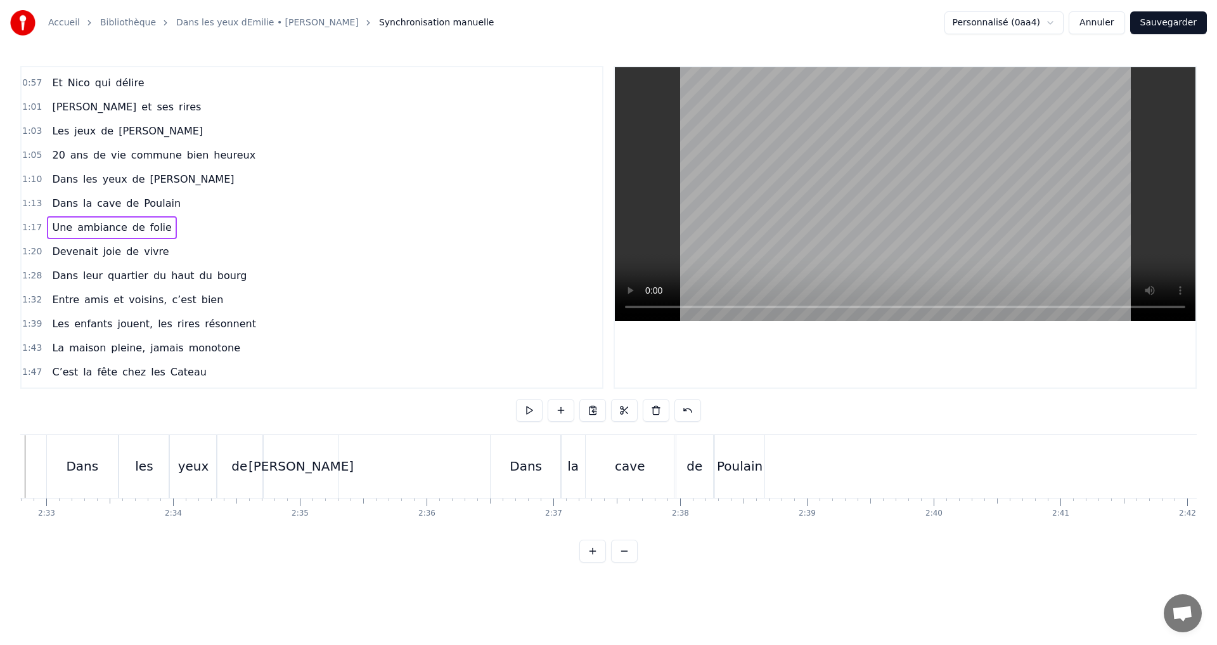
click at [756, 459] on div "Poulain" at bounding box center [740, 466] width 46 height 19
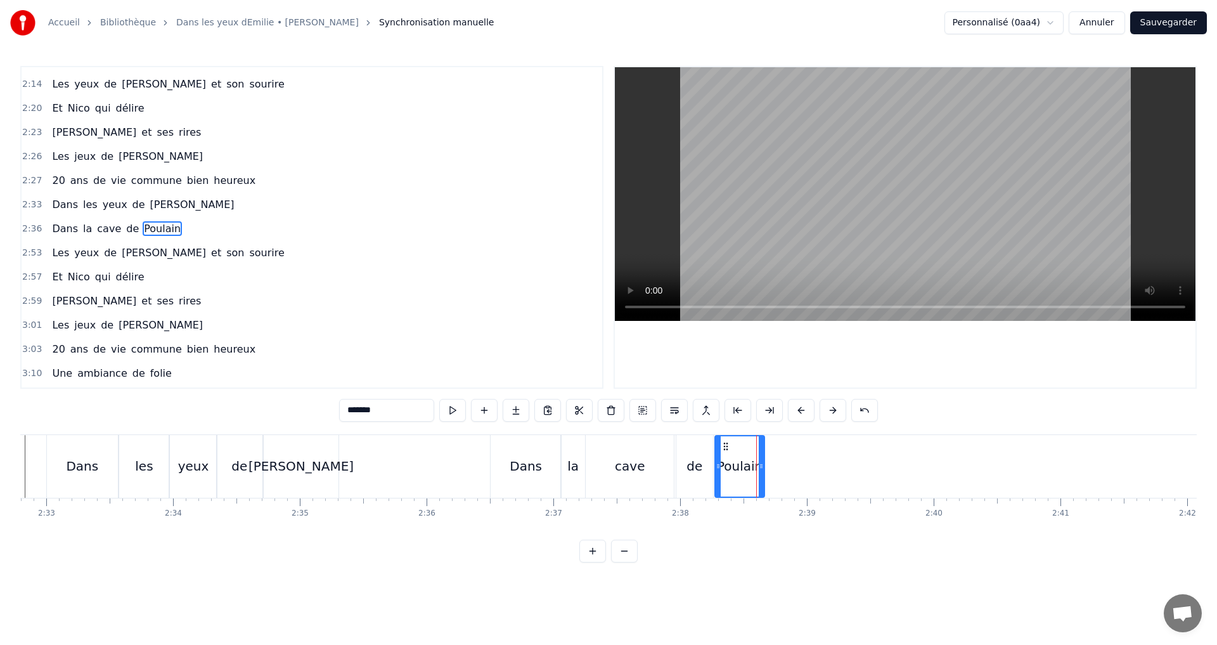
scroll to position [695, 0]
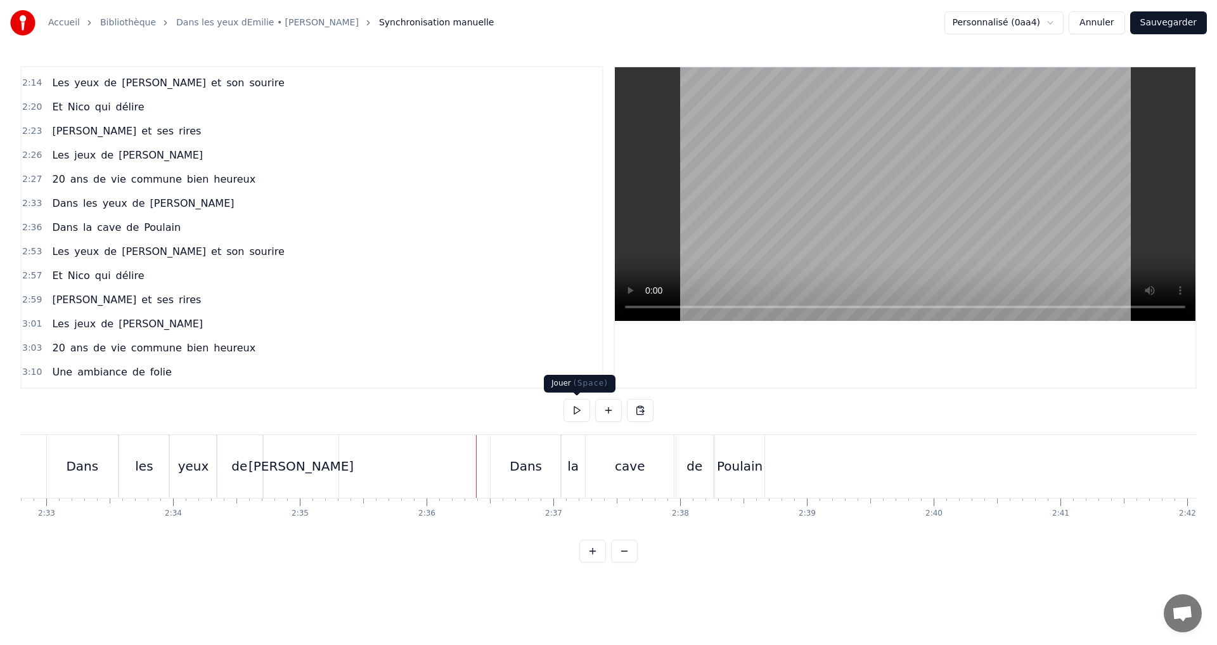
click at [581, 411] on button at bounding box center [577, 410] width 27 height 23
click at [640, 411] on button at bounding box center [640, 410] width 27 height 23
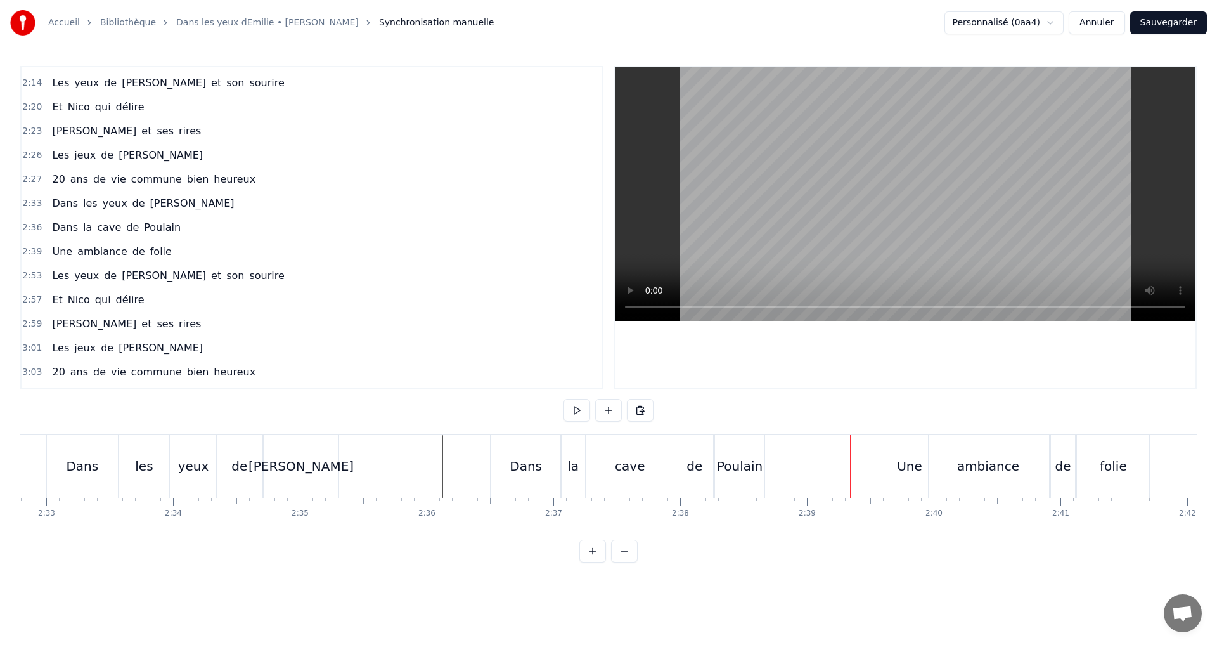
click at [688, 474] on div "de" at bounding box center [695, 466] width 16 height 19
click at [663, 471] on div "cave" at bounding box center [630, 466] width 88 height 63
drag, startPoint x: 671, startPoint y: 465, endPoint x: 661, endPoint y: 465, distance: 10.1
click at [661, 465] on icon at bounding box center [660, 466] width 5 height 10
click at [691, 463] on div "de" at bounding box center [695, 466] width 16 height 19
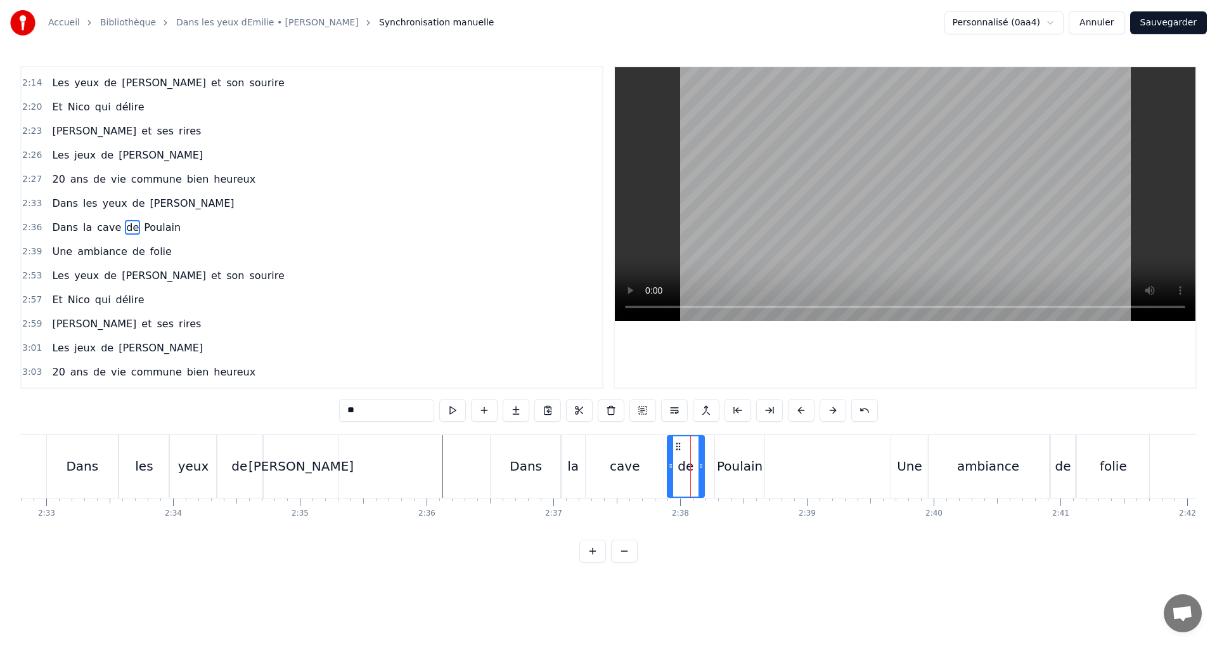
drag, startPoint x: 685, startPoint y: 444, endPoint x: 674, endPoint y: 444, distance: 11.4
click at [674, 444] on icon at bounding box center [678, 446] width 10 height 10
click at [735, 448] on div "Poulain" at bounding box center [739, 466] width 49 height 63
type input "*******"
drag, startPoint x: 726, startPoint y: 444, endPoint x: 713, endPoint y: 444, distance: 12.7
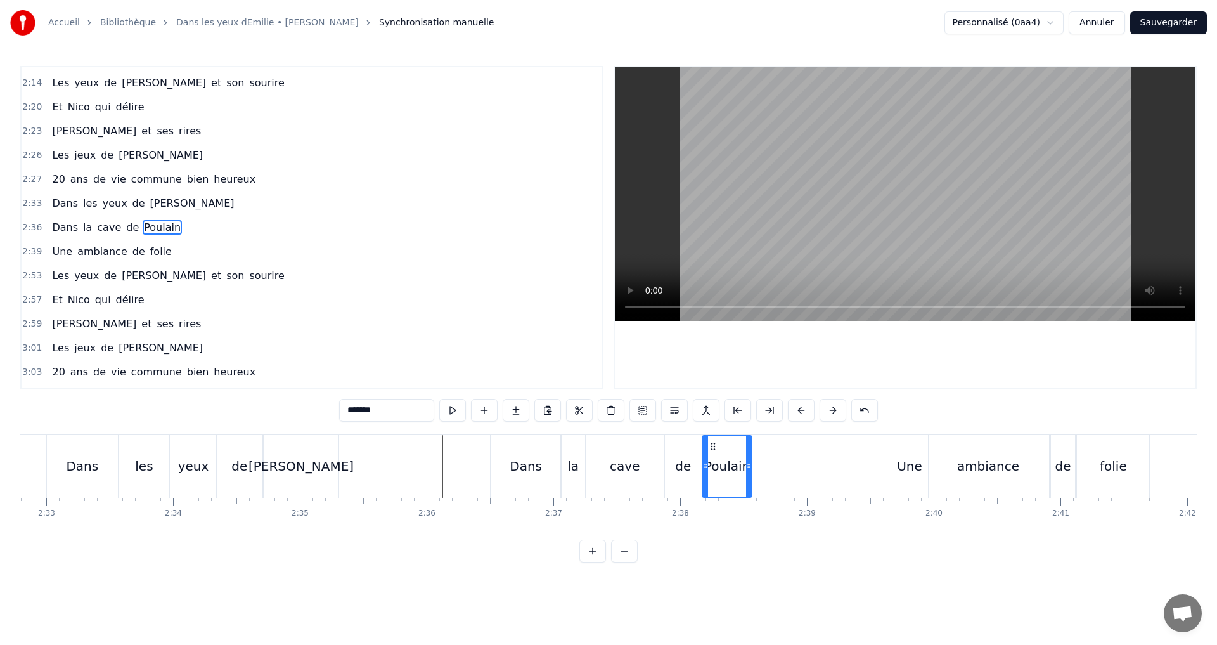
click at [713, 444] on icon at bounding box center [713, 446] width 10 height 10
click at [639, 478] on div "cave" at bounding box center [625, 466] width 78 height 63
drag, startPoint x: 662, startPoint y: 468, endPoint x: 637, endPoint y: 467, distance: 25.4
click at [637, 467] on icon at bounding box center [635, 466] width 5 height 10
click at [688, 462] on div "de" at bounding box center [683, 466] width 16 height 19
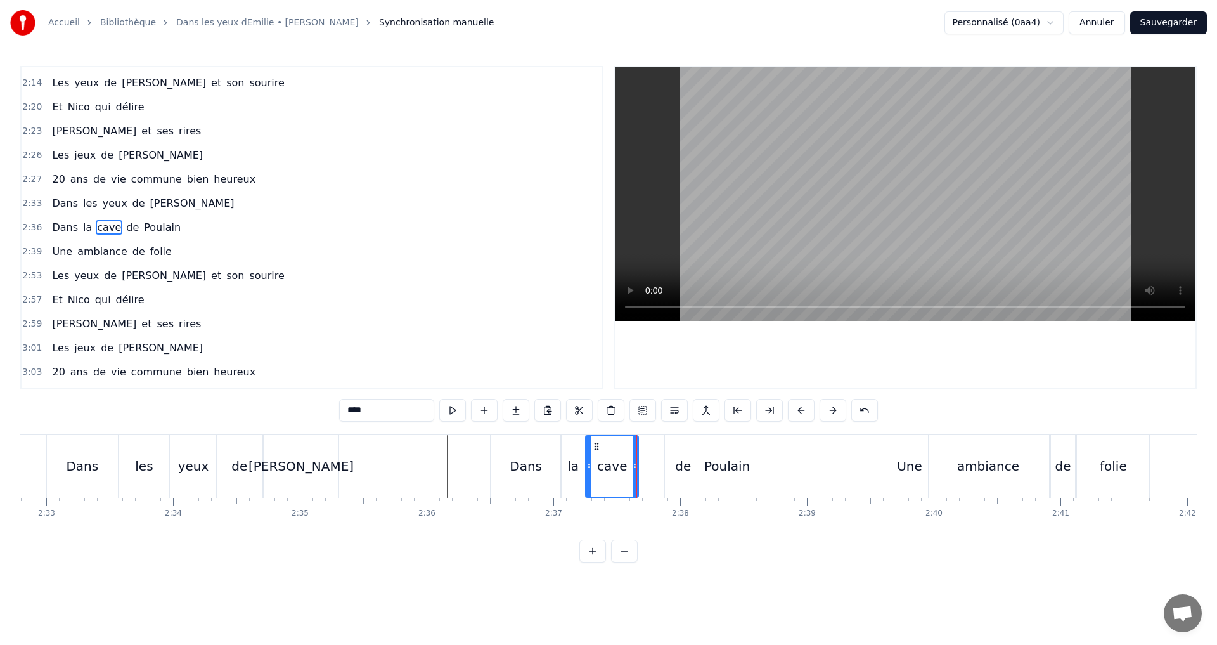
type input "**"
drag, startPoint x: 673, startPoint y: 446, endPoint x: 649, endPoint y: 444, distance: 24.2
click at [649, 444] on icon at bounding box center [652, 446] width 10 height 10
click at [701, 453] on div "Dans la cave de Poulain" at bounding box center [622, 466] width 265 height 63
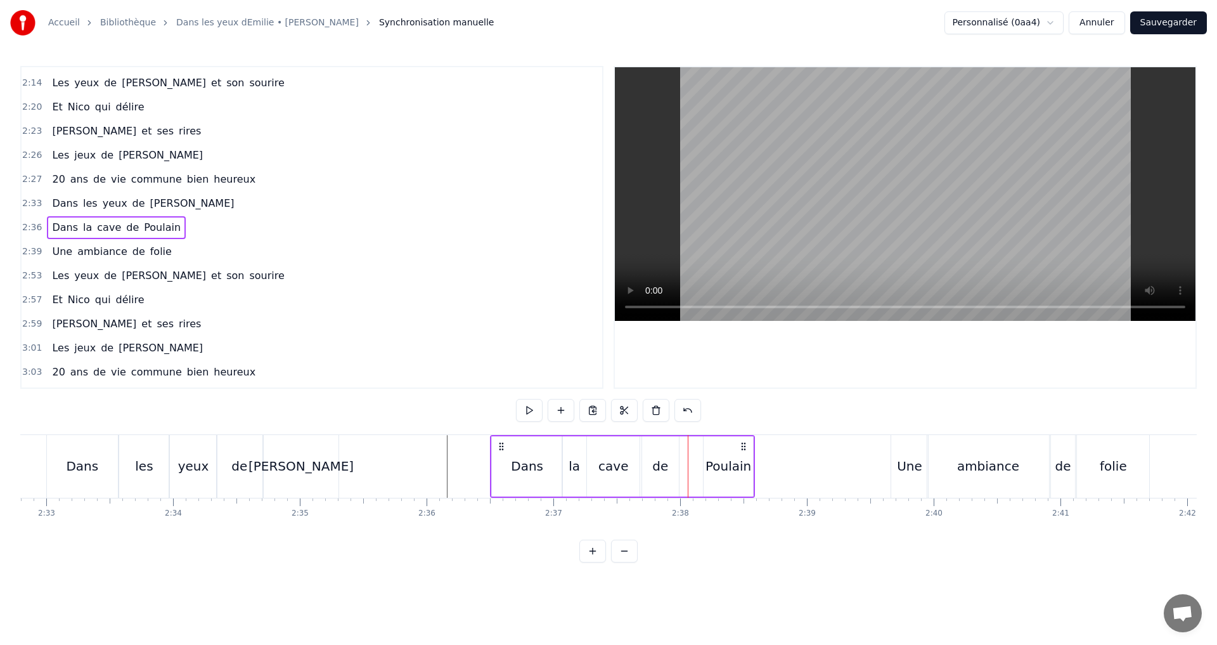
click at [716, 451] on div "Poulain" at bounding box center [728, 466] width 49 height 60
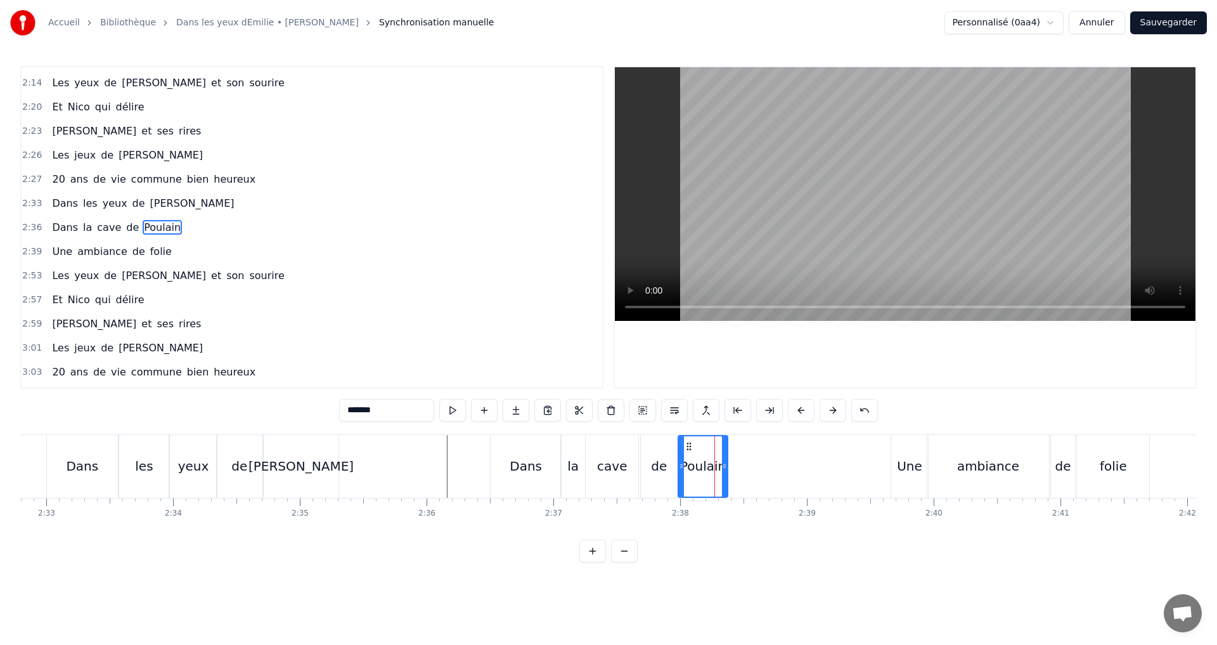
drag, startPoint x: 714, startPoint y: 446, endPoint x: 690, endPoint y: 444, distance: 24.2
click at [690, 444] on icon at bounding box center [689, 446] width 10 height 10
click at [542, 469] on div "Dans" at bounding box center [526, 466] width 70 height 63
drag, startPoint x: 560, startPoint y: 464, endPoint x: 542, endPoint y: 463, distance: 17.8
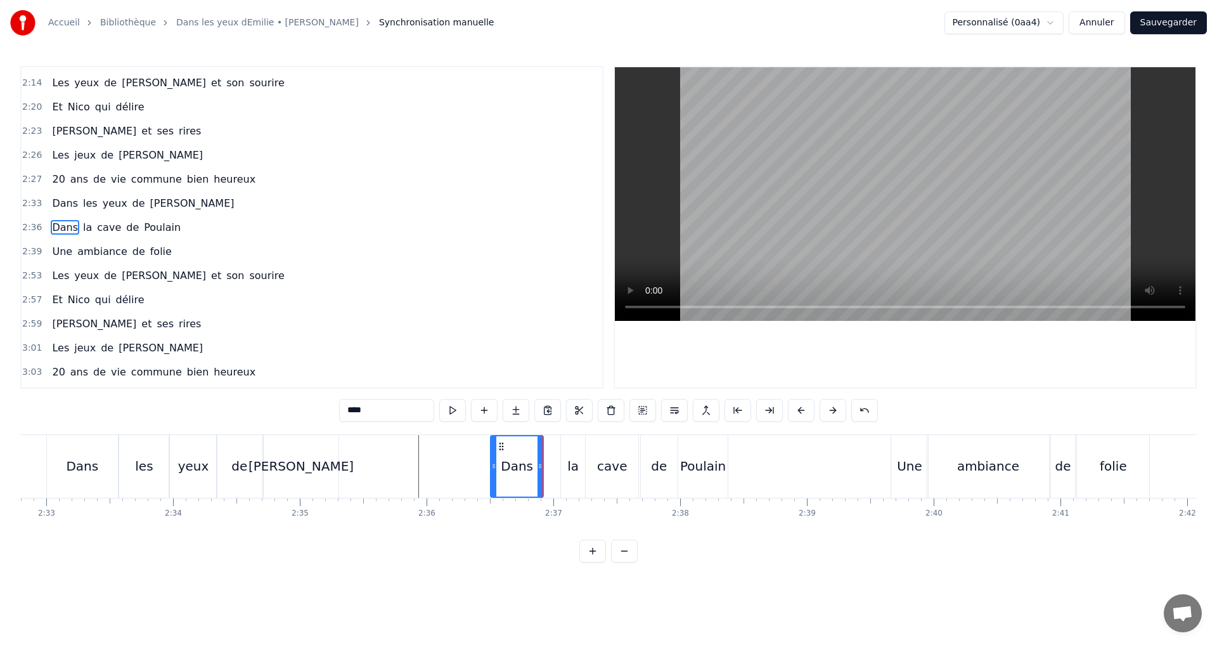
click at [573, 460] on div "la" at bounding box center [573, 466] width 11 height 19
drag, startPoint x: 570, startPoint y: 445, endPoint x: 553, endPoint y: 445, distance: 17.1
click at [553, 445] on icon at bounding box center [555, 446] width 10 height 10
click at [600, 449] on div "cave" at bounding box center [612, 466] width 53 height 63
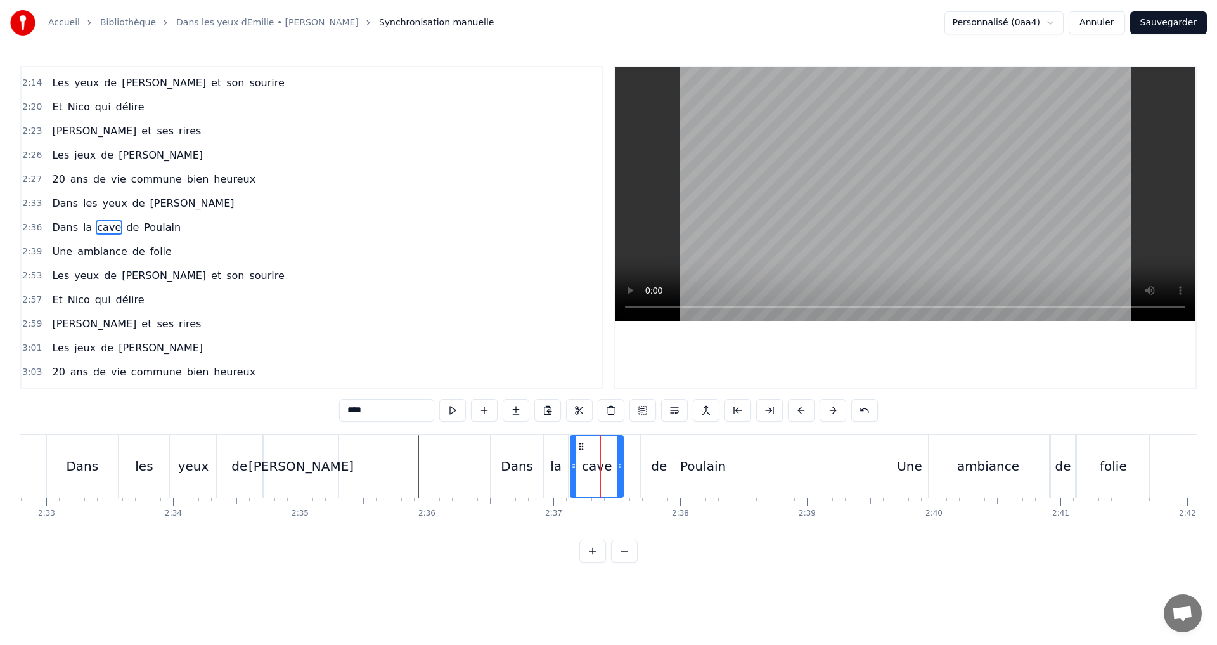
drag, startPoint x: 596, startPoint y: 444, endPoint x: 581, endPoint y: 444, distance: 15.2
click at [581, 444] on icon at bounding box center [581, 446] width 10 height 10
click at [647, 451] on div "de" at bounding box center [659, 466] width 37 height 63
drag, startPoint x: 650, startPoint y: 447, endPoint x: 633, endPoint y: 448, distance: 16.5
click at [633, 448] on icon at bounding box center [637, 446] width 10 height 10
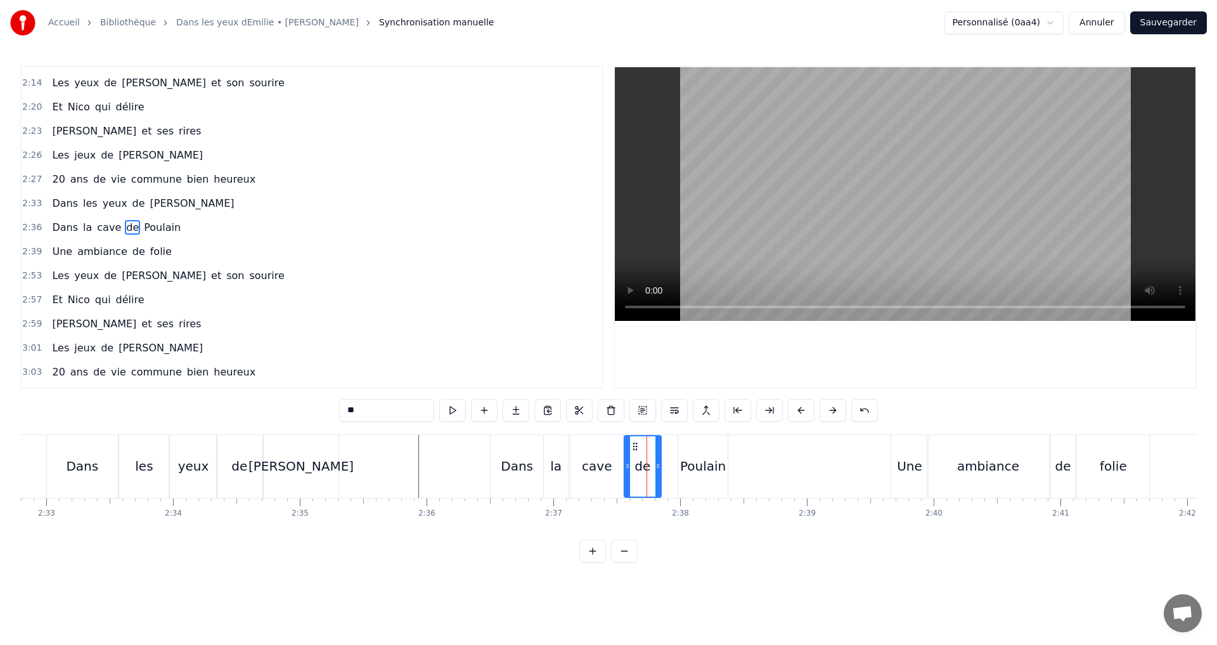
click at [687, 451] on div "Poulain" at bounding box center [702, 466] width 49 height 63
type input "*******"
drag, startPoint x: 688, startPoint y: 446, endPoint x: 671, endPoint y: 446, distance: 17.1
click at [672, 446] on circle at bounding box center [672, 446] width 1 height 1
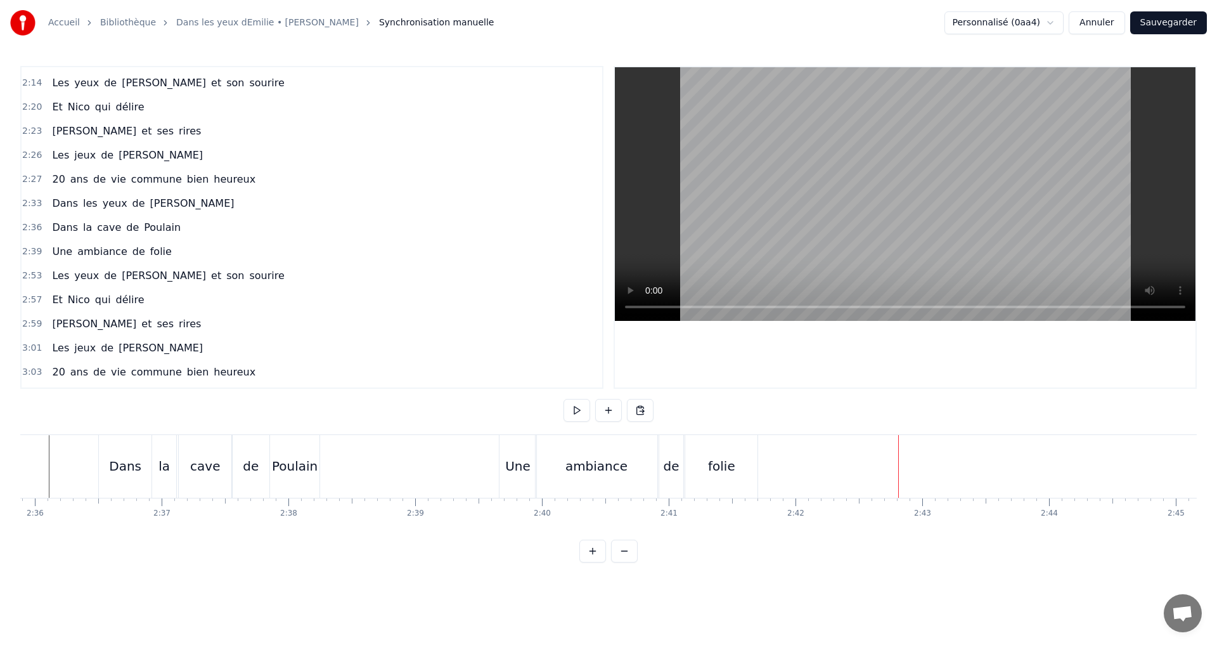
scroll to position [0, 19737]
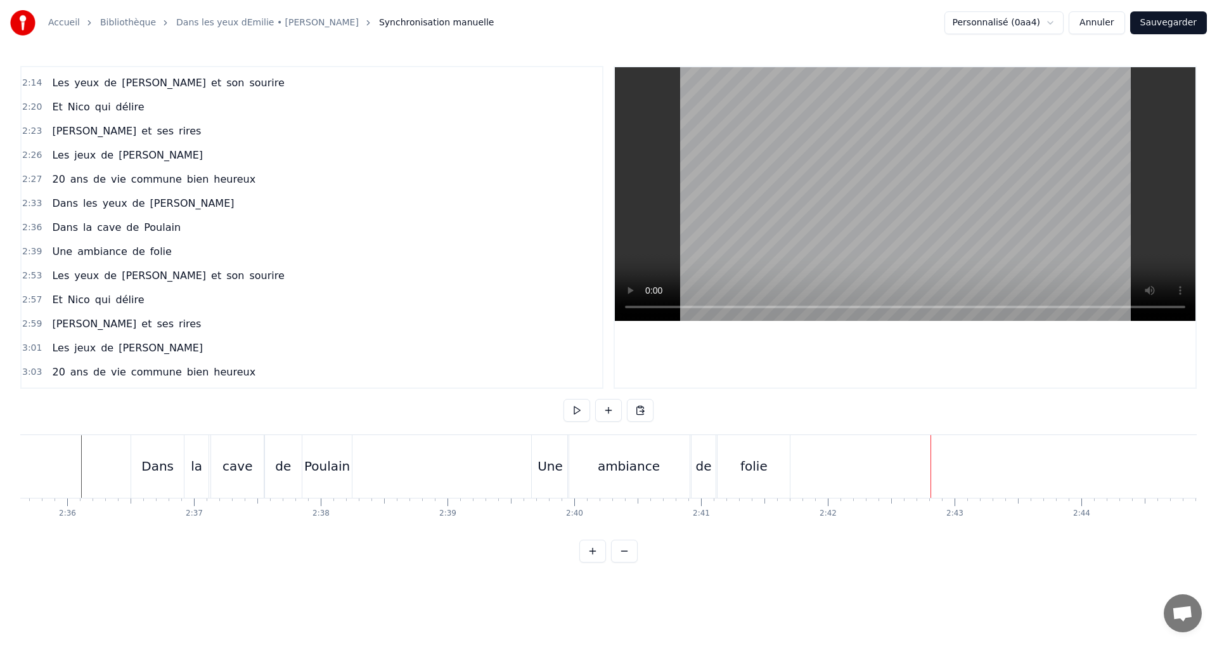
click at [637, 467] on div "ambiance" at bounding box center [629, 466] width 62 height 19
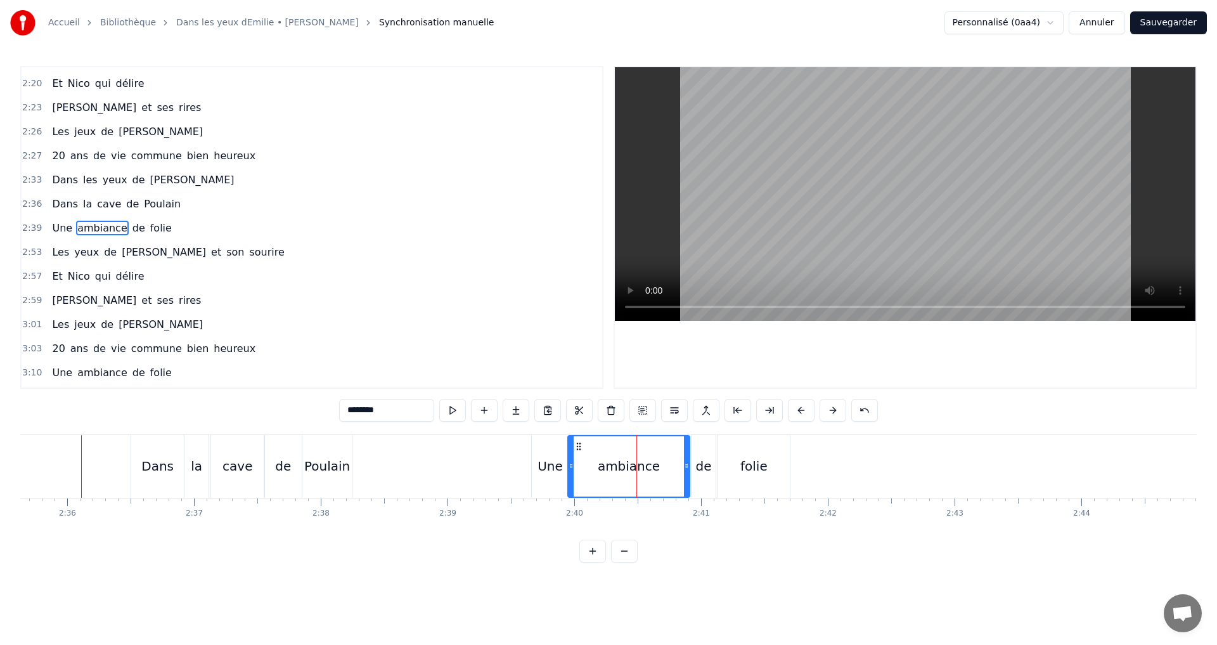
scroll to position [719, 0]
click at [672, 467] on icon at bounding box center [674, 466] width 5 height 10
drag, startPoint x: 706, startPoint y: 468, endPoint x: 701, endPoint y: 452, distance: 16.8
click at [706, 467] on div "de" at bounding box center [704, 466] width 16 height 19
drag, startPoint x: 704, startPoint y: 443, endPoint x: 689, endPoint y: 443, distance: 14.6
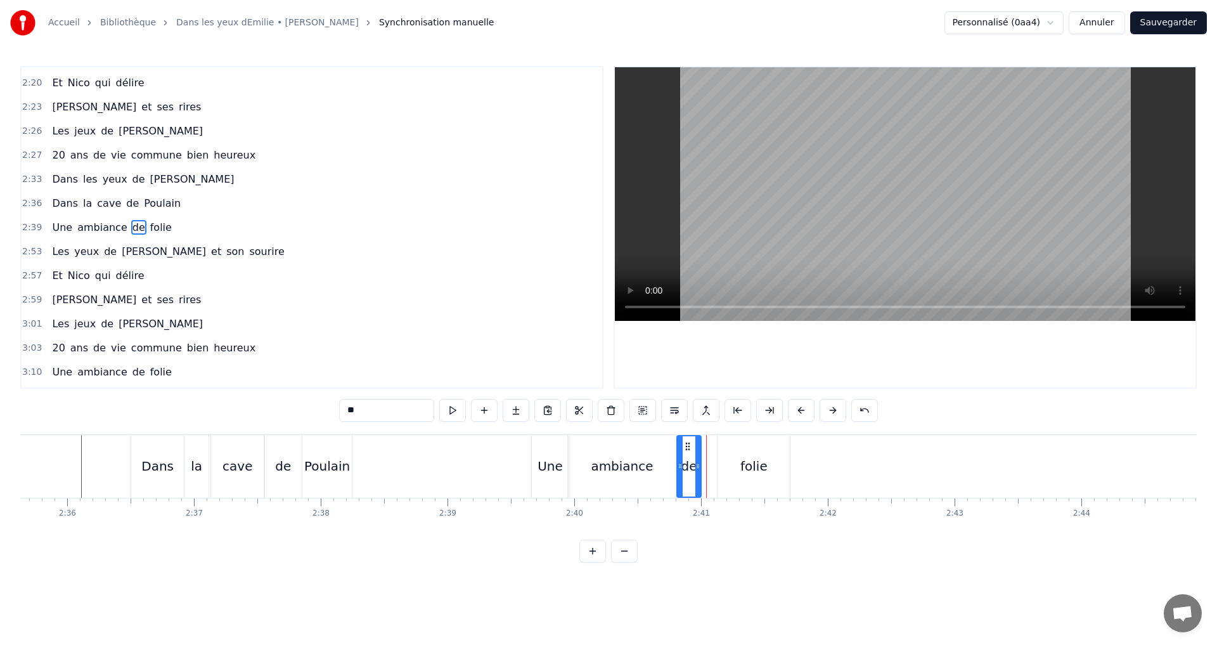
click at [689, 443] on circle at bounding box center [689, 443] width 1 height 1
click at [729, 451] on div "folie" at bounding box center [754, 466] width 72 height 63
type input "*****"
drag, startPoint x: 727, startPoint y: 447, endPoint x: 712, endPoint y: 445, distance: 14.7
click at [712, 445] on icon at bounding box center [713, 446] width 10 height 10
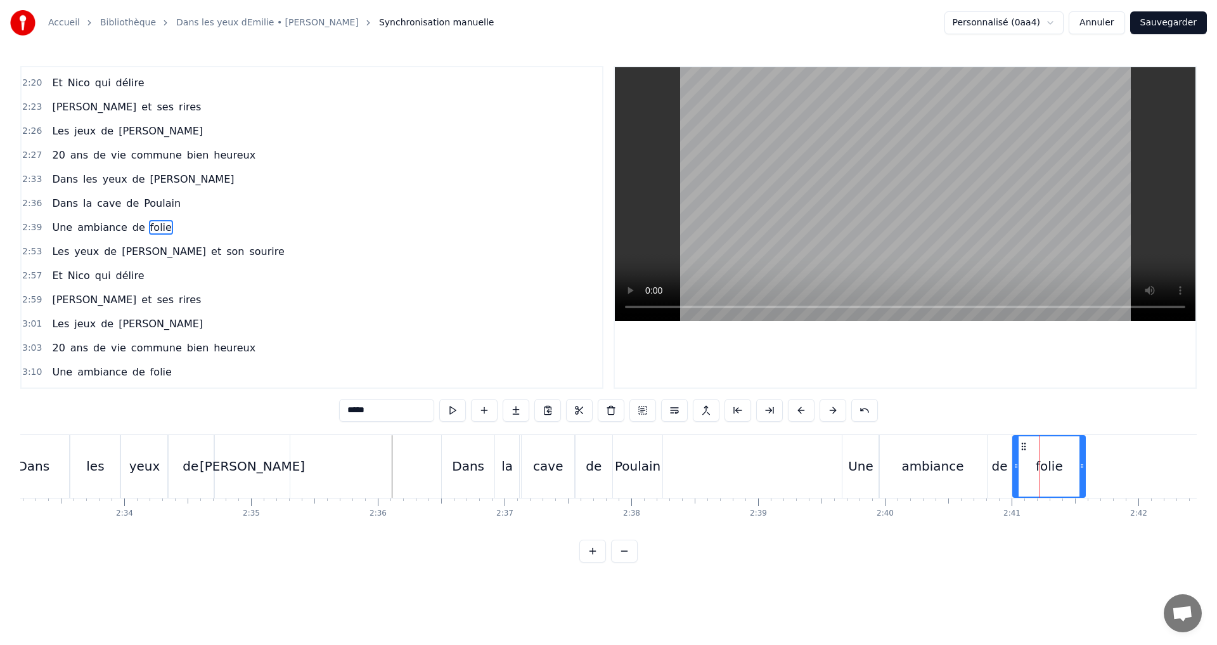
scroll to position [0, 19377]
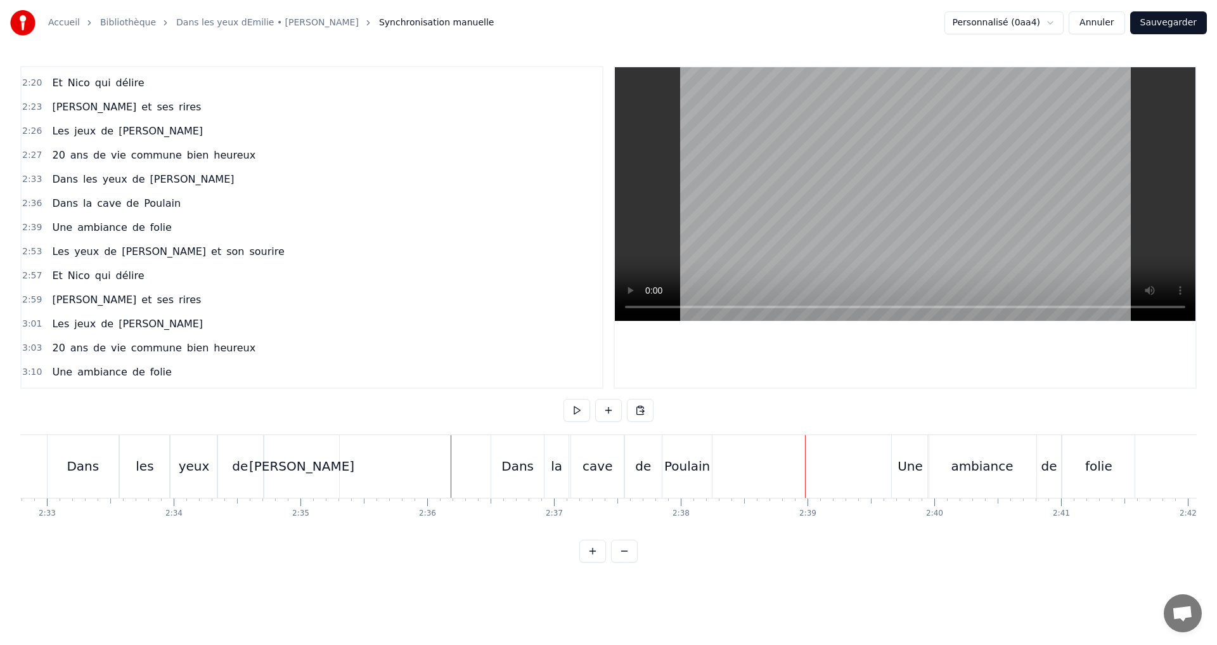
drag, startPoint x: 715, startPoint y: 468, endPoint x: 703, endPoint y: 468, distance: 12.7
click at [713, 468] on div "Dans la cave de Poulain" at bounding box center [603, 466] width 224 height 63
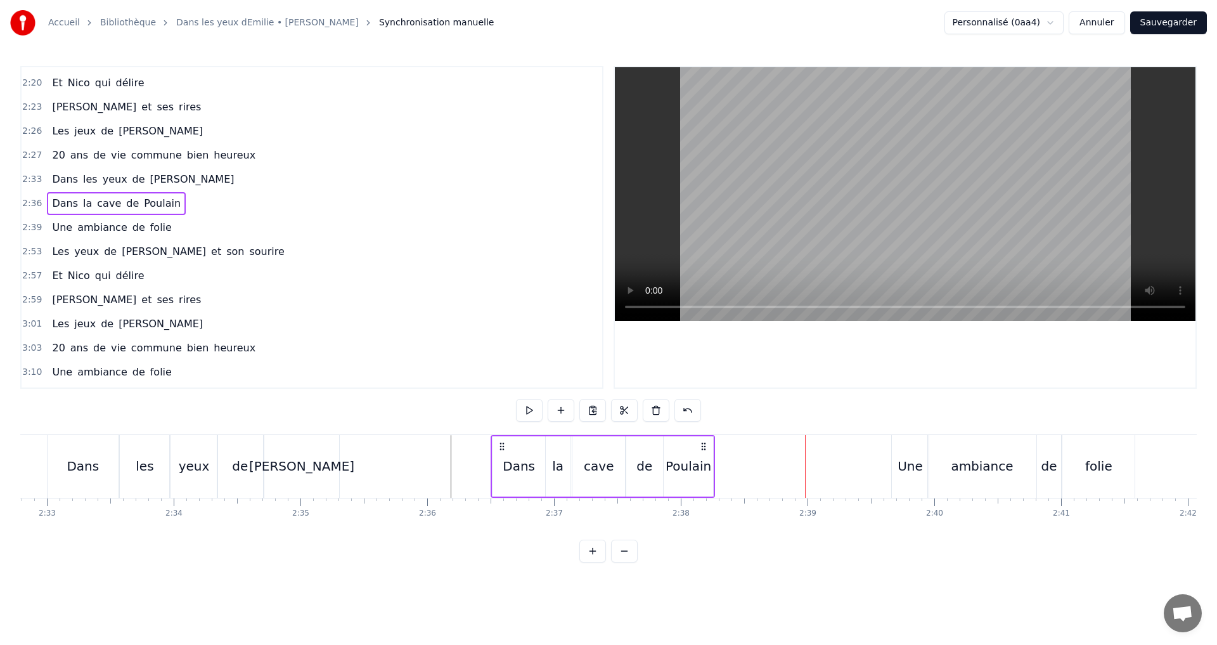
click at [702, 468] on div "Poulain" at bounding box center [689, 466] width 46 height 19
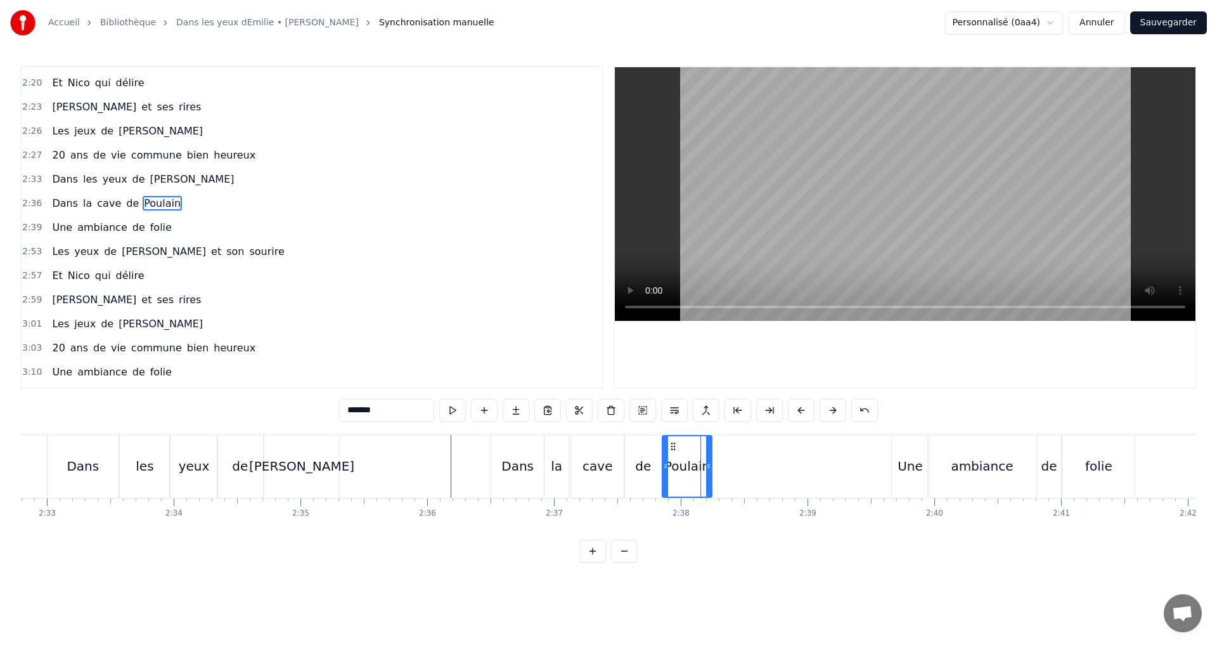
scroll to position [695, 0]
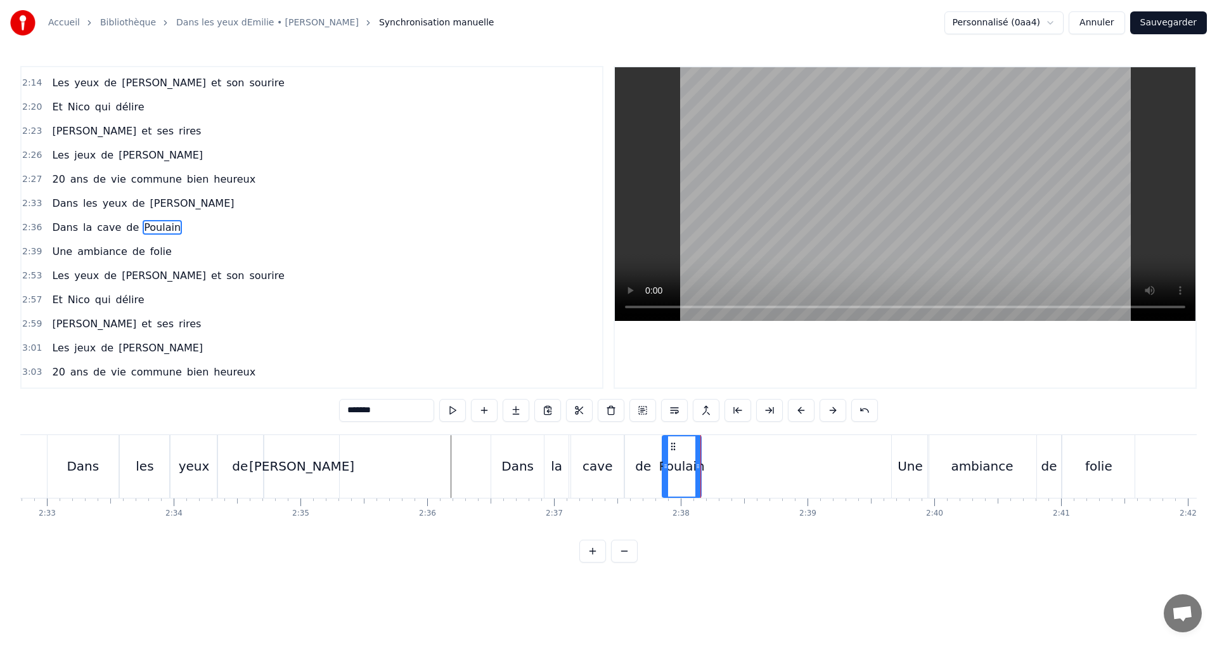
drag, startPoint x: 711, startPoint y: 468, endPoint x: 700, endPoint y: 465, distance: 11.1
click at [700, 465] on icon at bounding box center [698, 466] width 5 height 10
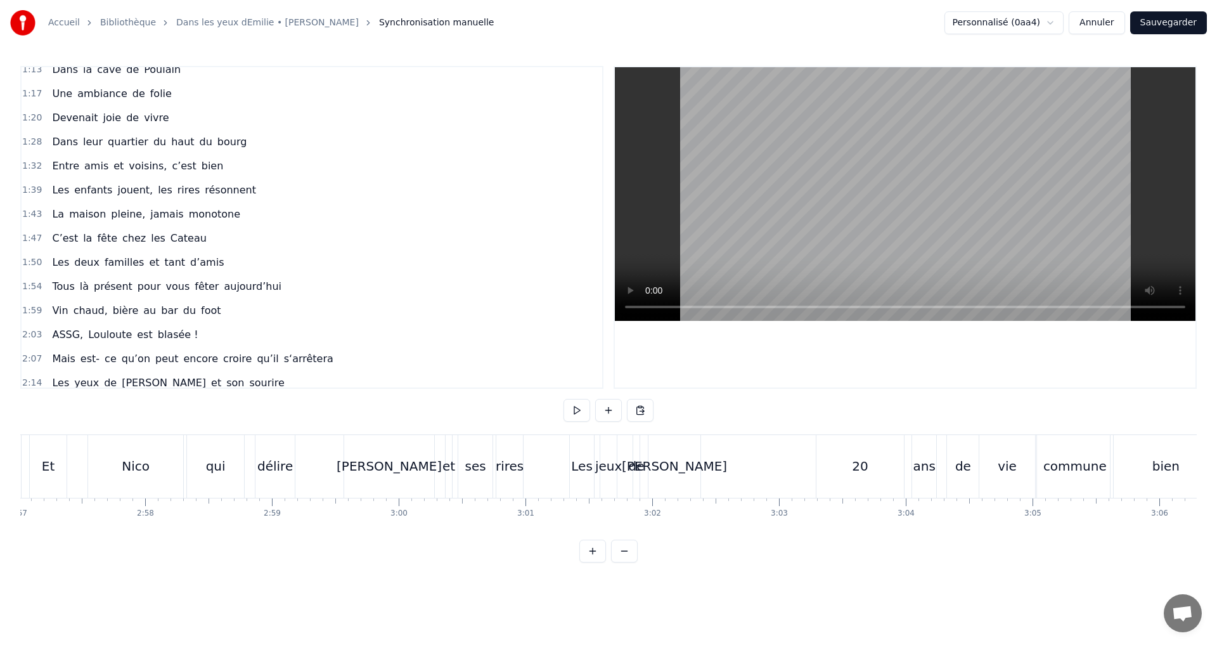
scroll to position [360, 0]
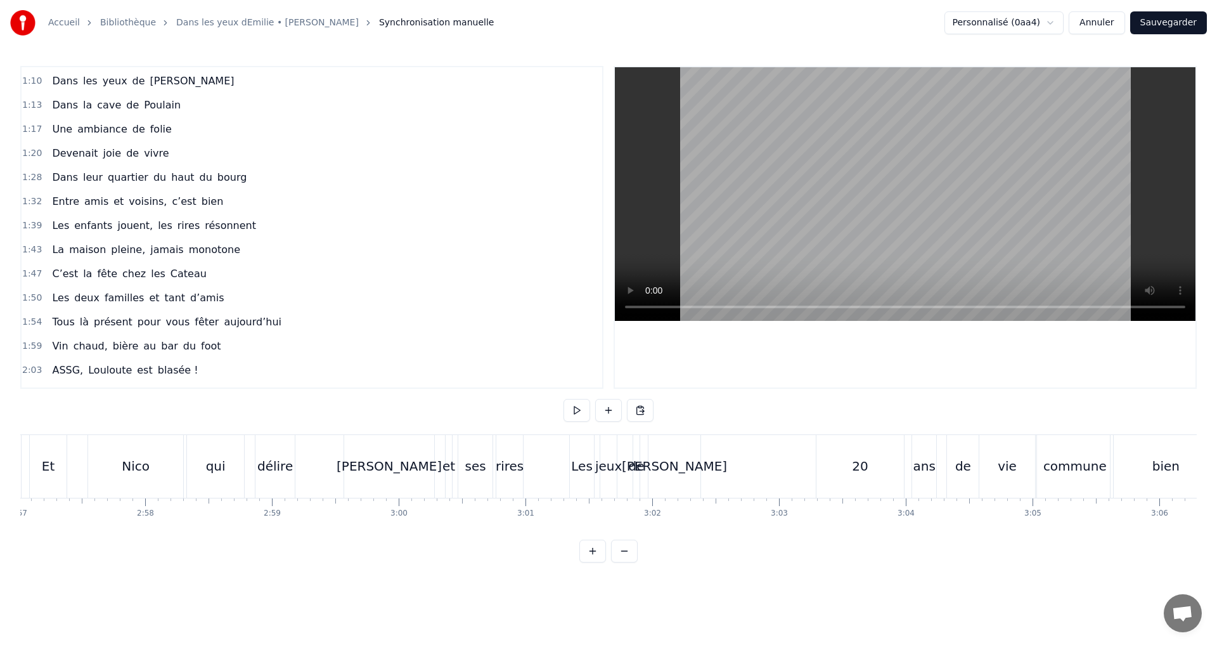
click at [143, 154] on span "vivre" at bounding box center [156, 153] width 27 height 15
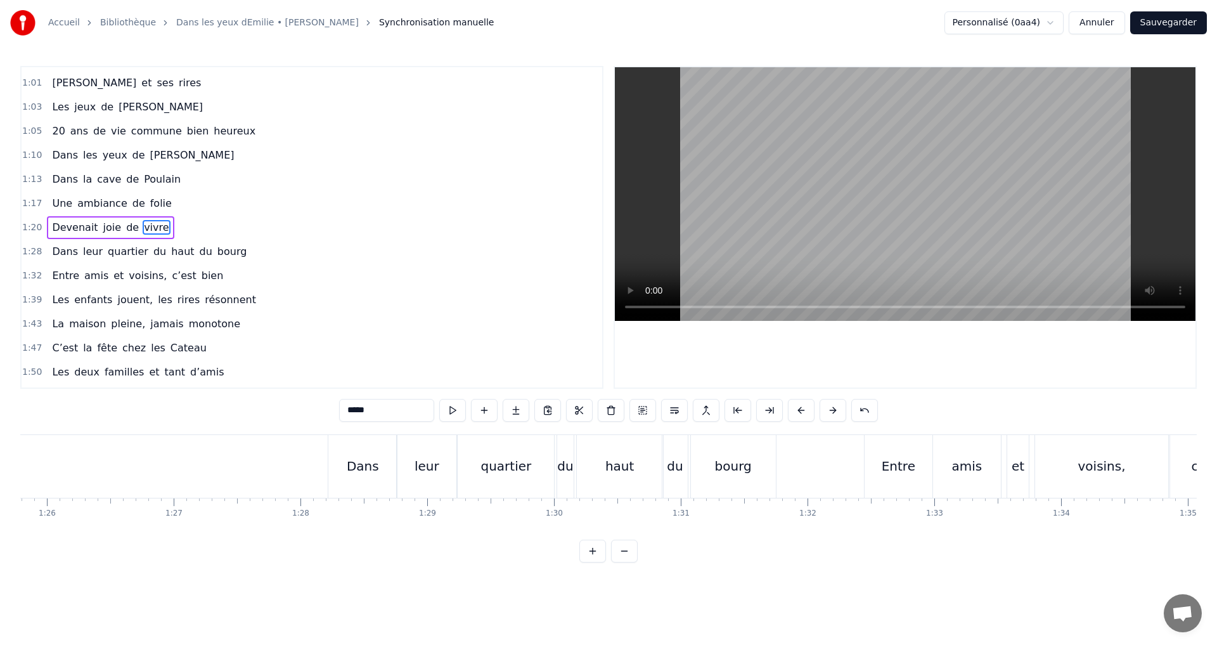
scroll to position [0, 10473]
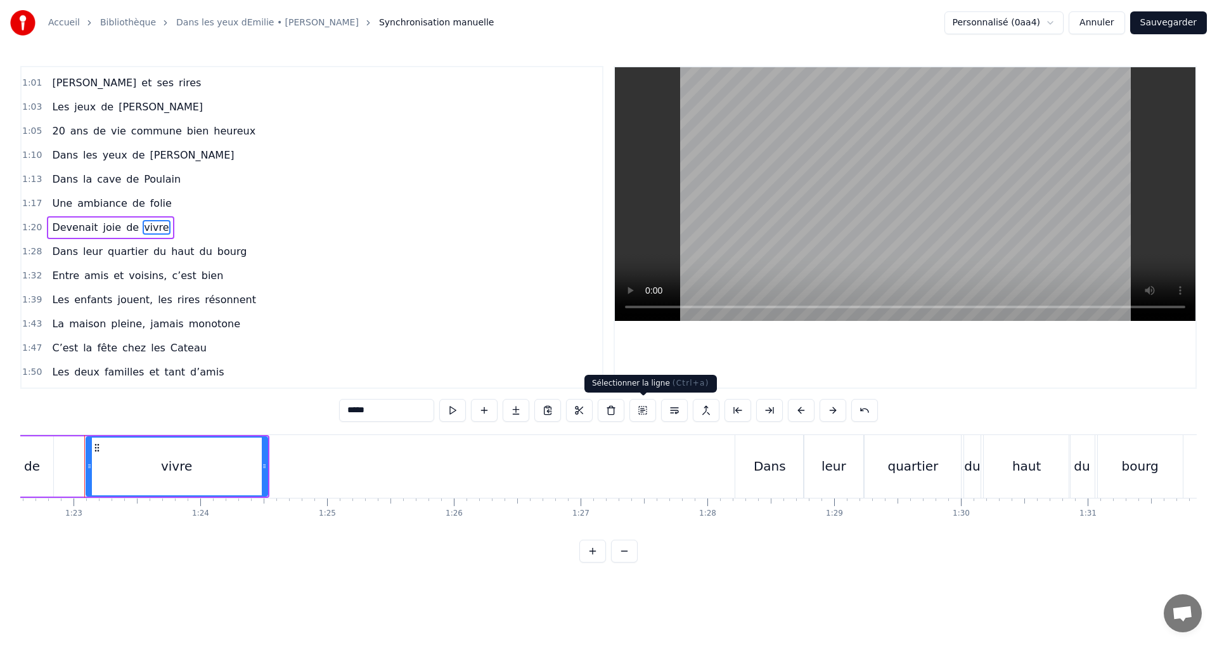
click at [644, 412] on button at bounding box center [643, 410] width 27 height 23
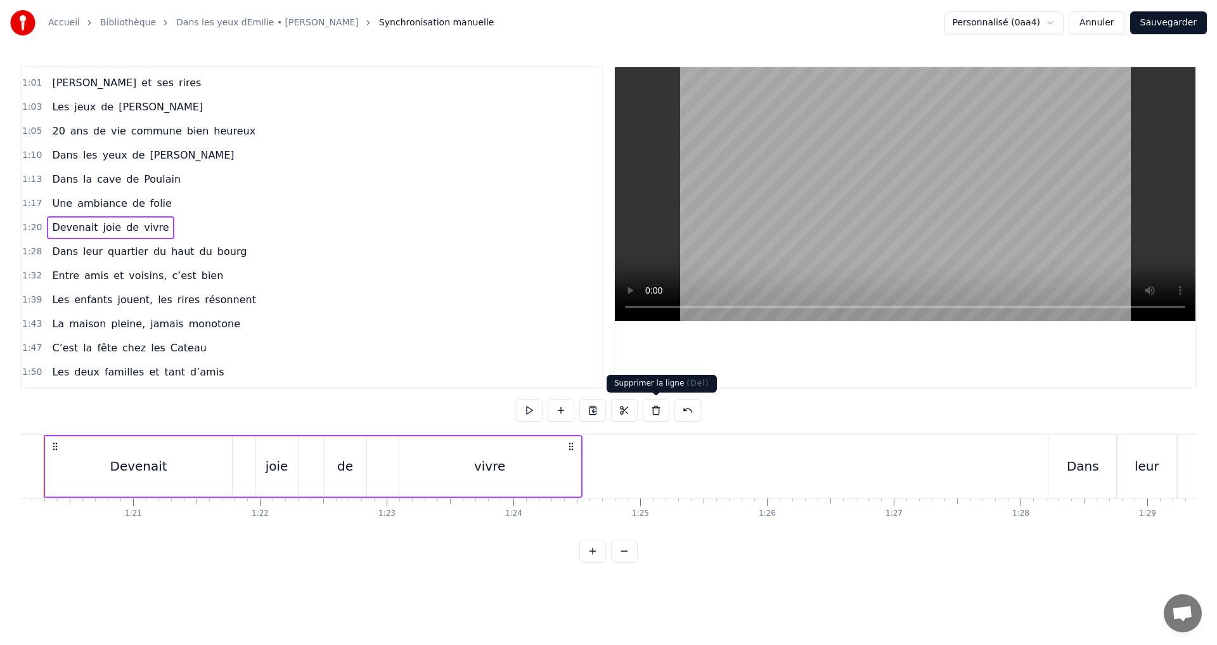
scroll to position [0, 10119]
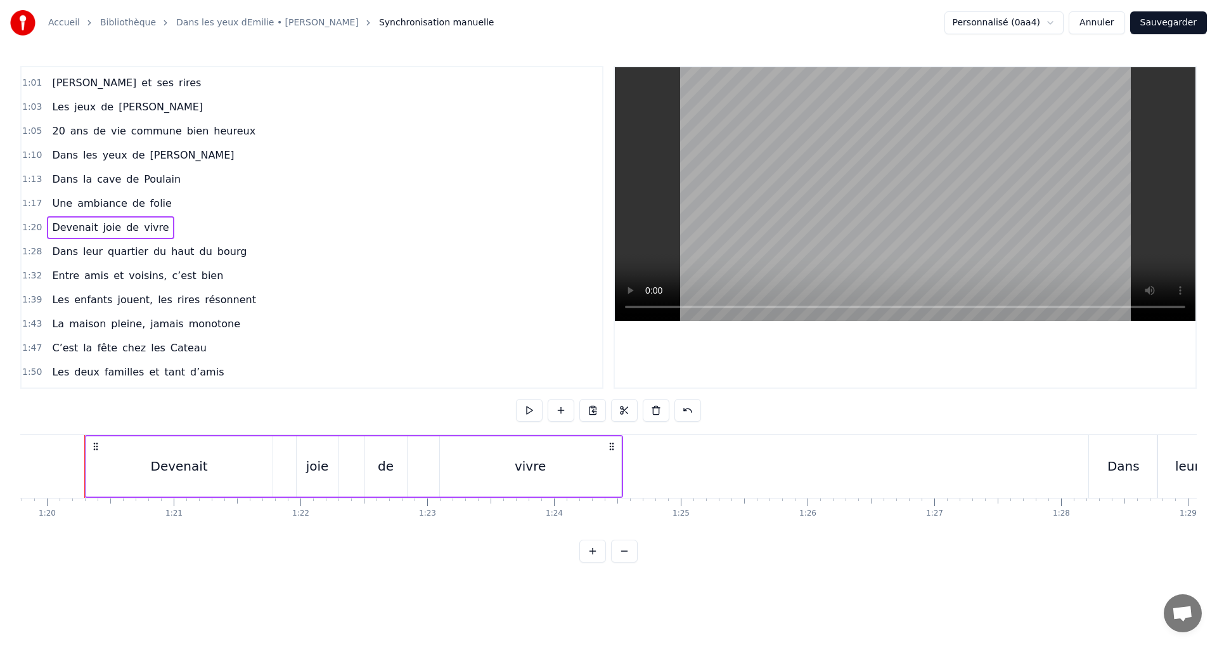
click at [595, 412] on button at bounding box center [593, 410] width 27 height 23
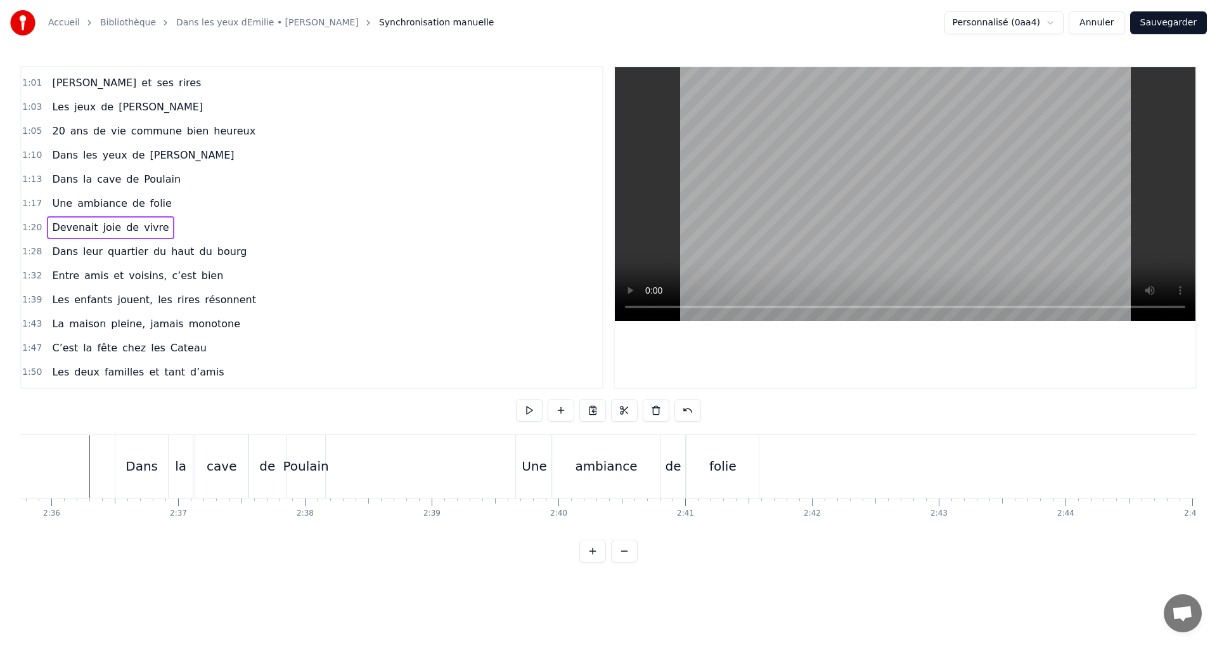
scroll to position [0, 19704]
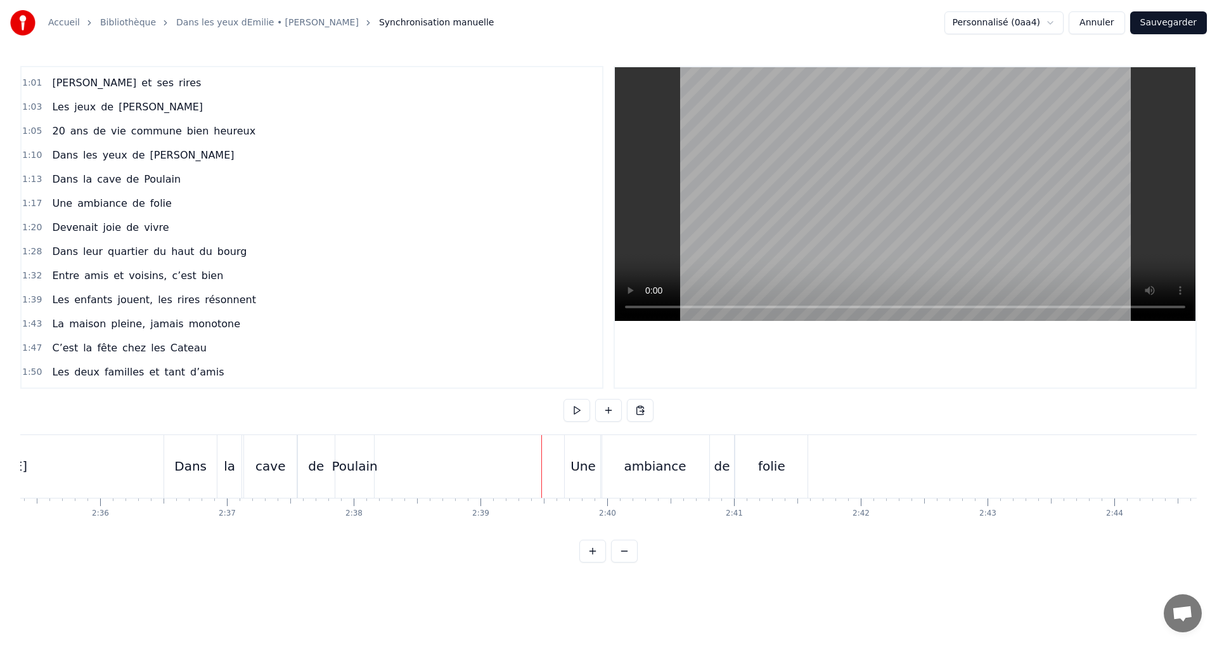
click at [577, 412] on button at bounding box center [577, 410] width 27 height 23
click at [580, 412] on button at bounding box center [577, 410] width 27 height 23
click at [639, 414] on button at bounding box center [640, 410] width 27 height 23
click at [580, 408] on button at bounding box center [577, 410] width 27 height 23
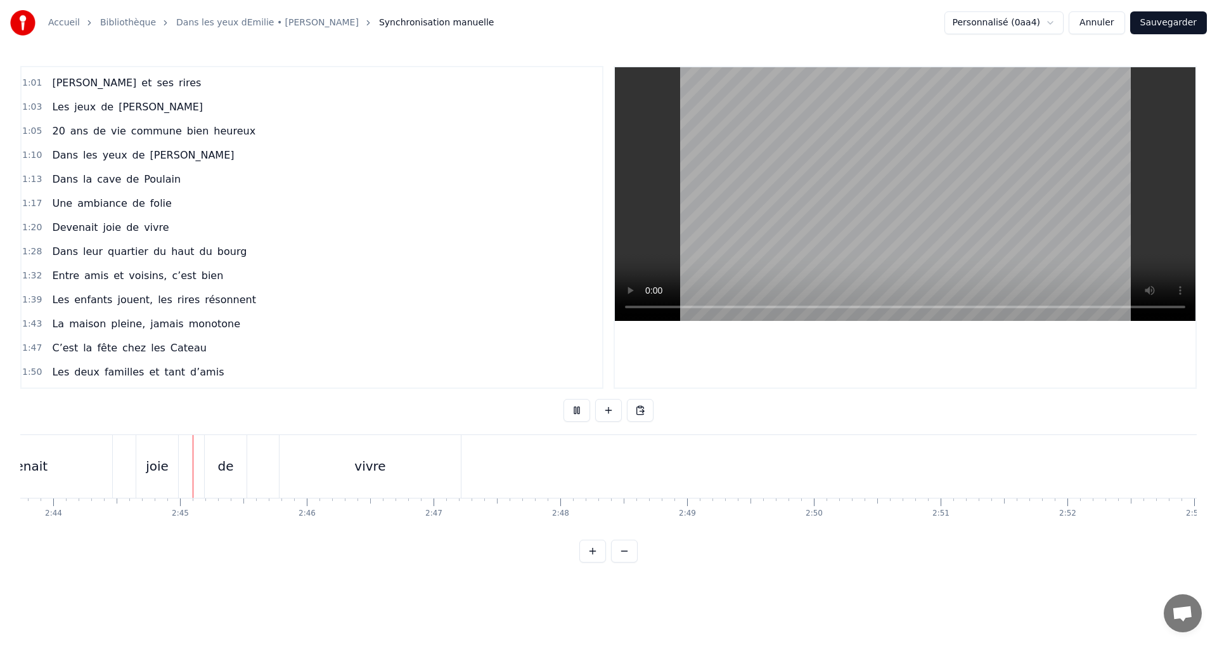
scroll to position [0, 20783]
click at [575, 409] on button at bounding box center [577, 410] width 27 height 23
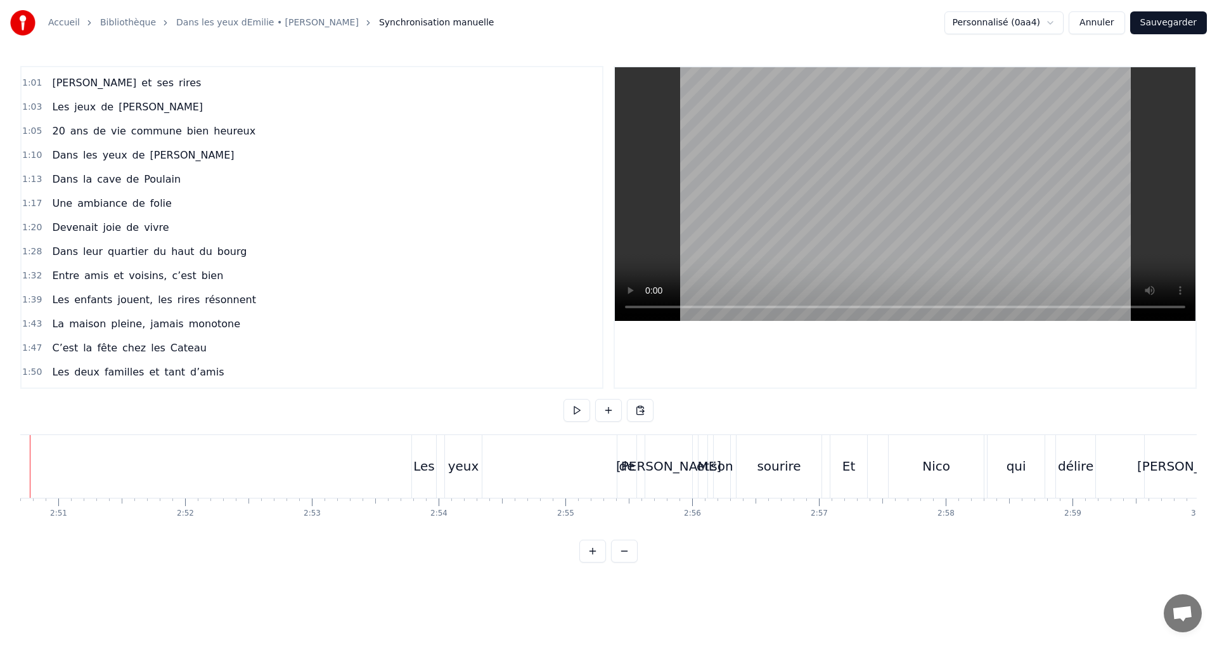
scroll to position [0, 21321]
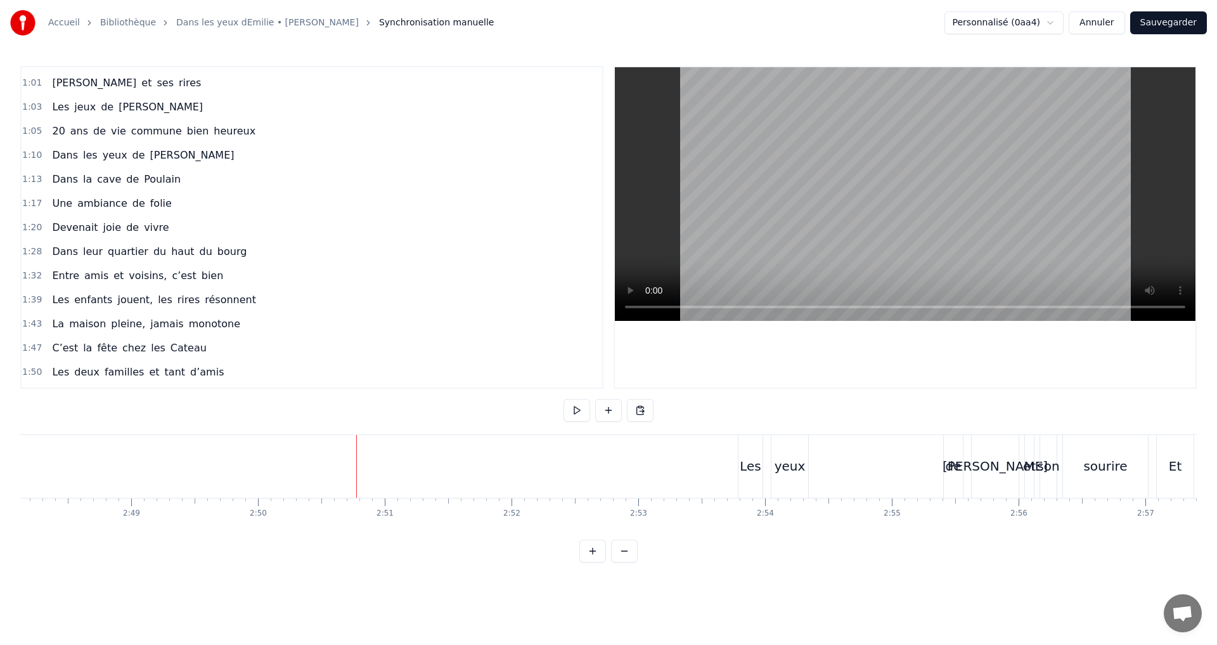
click at [755, 459] on div "Les" at bounding box center [751, 466] width 22 height 19
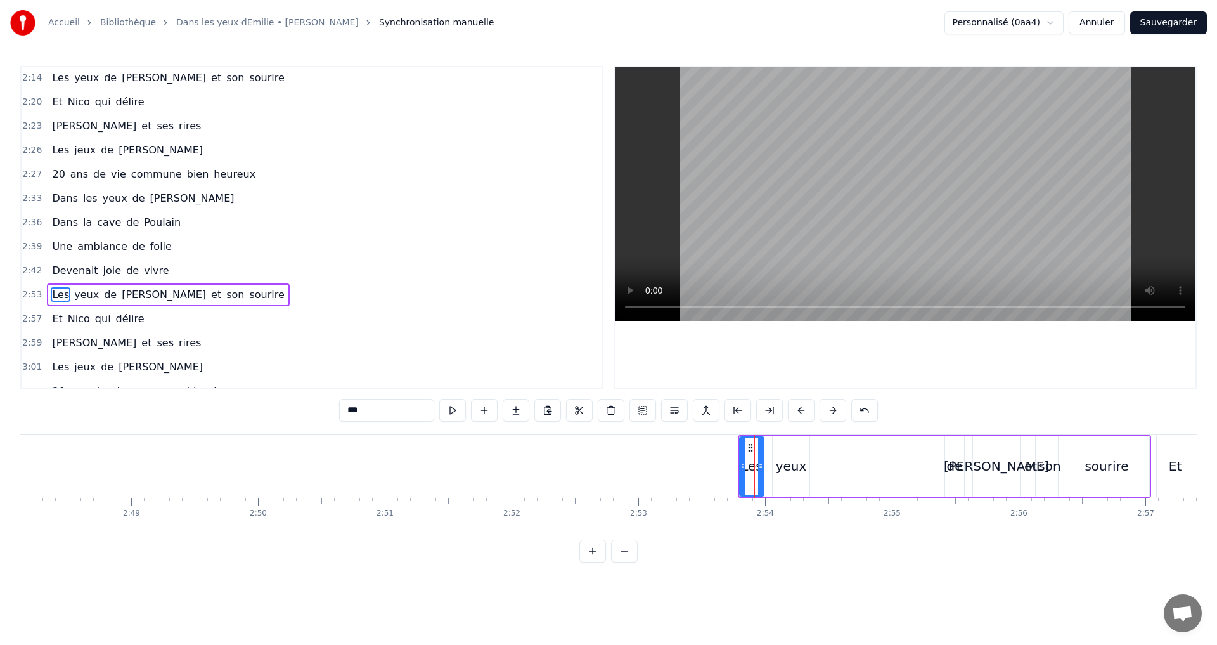
scroll to position [764, 0]
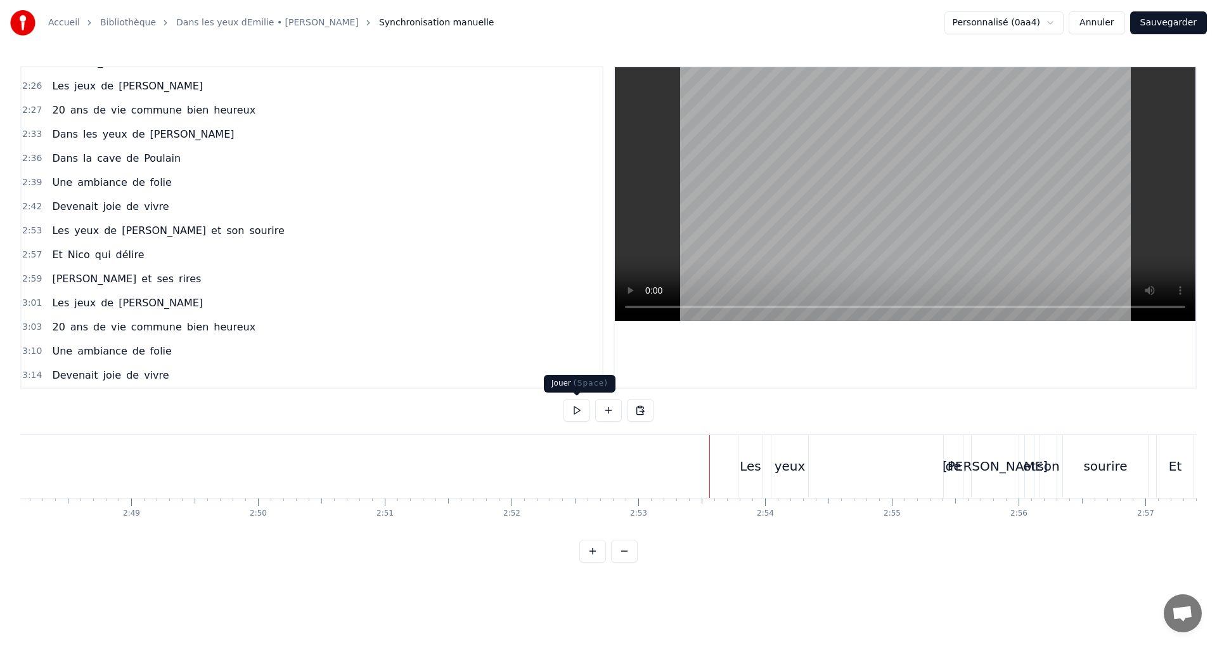
click at [580, 407] on button at bounding box center [577, 410] width 27 height 23
click at [578, 405] on button at bounding box center [577, 410] width 27 height 23
click at [744, 469] on div "Les" at bounding box center [751, 466] width 22 height 19
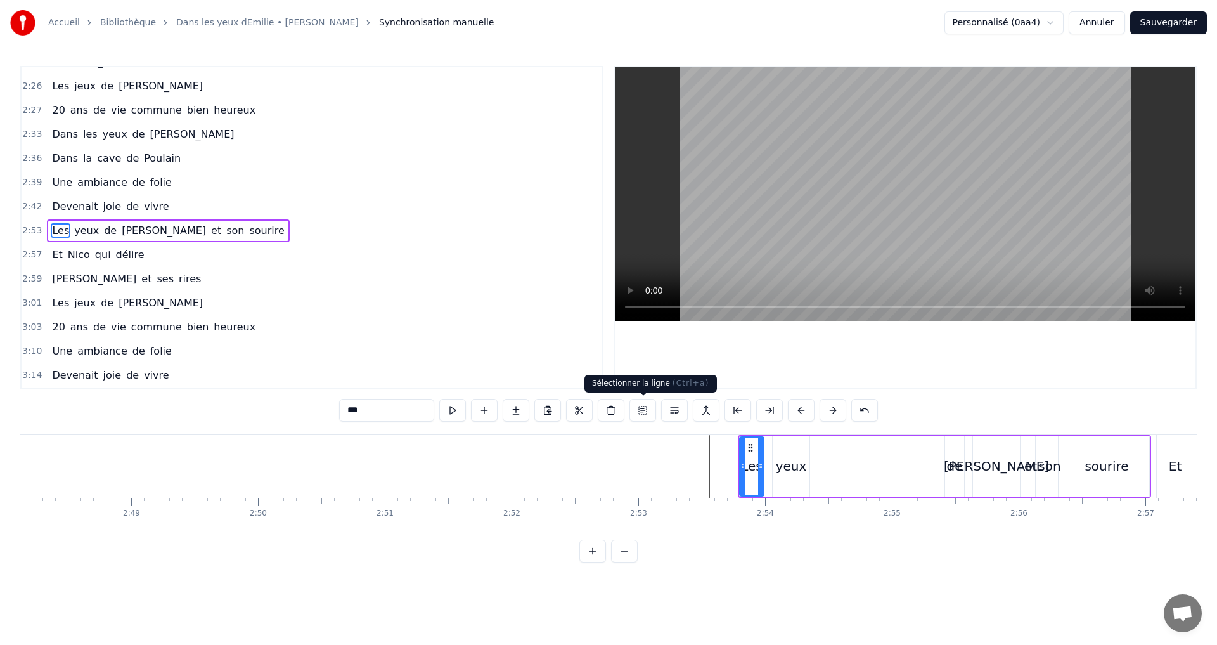
click at [642, 407] on button at bounding box center [643, 410] width 27 height 23
click at [654, 408] on button at bounding box center [656, 410] width 27 height 23
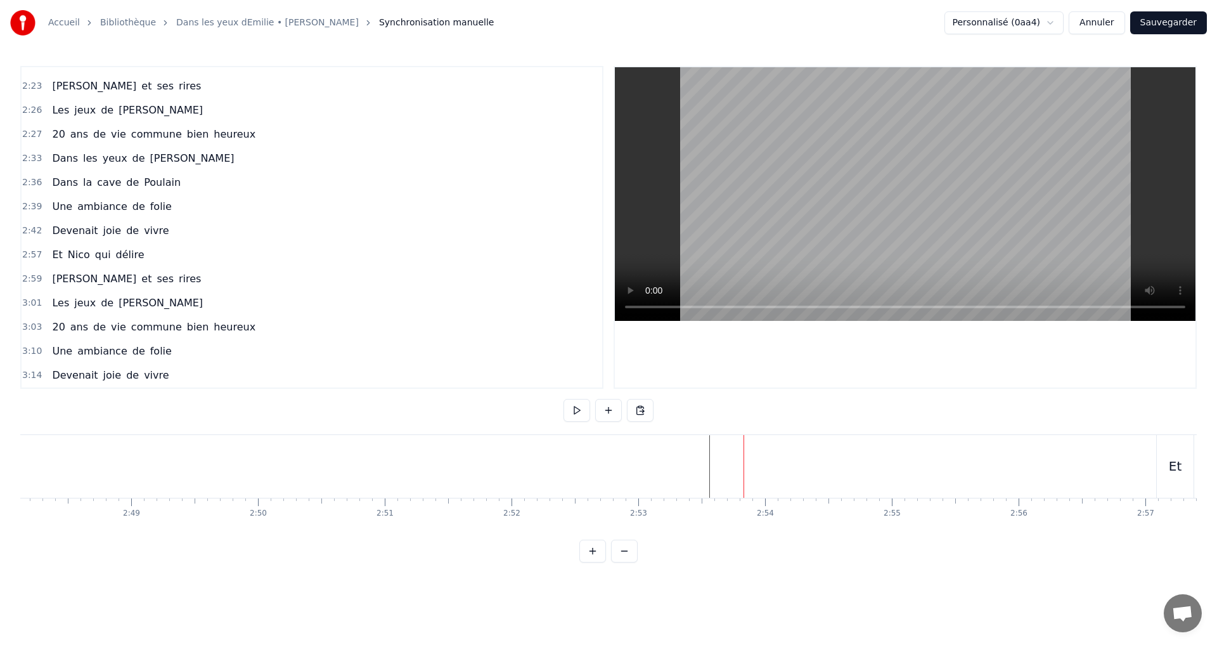
click at [1192, 456] on div "Et" at bounding box center [1175, 466] width 37 height 63
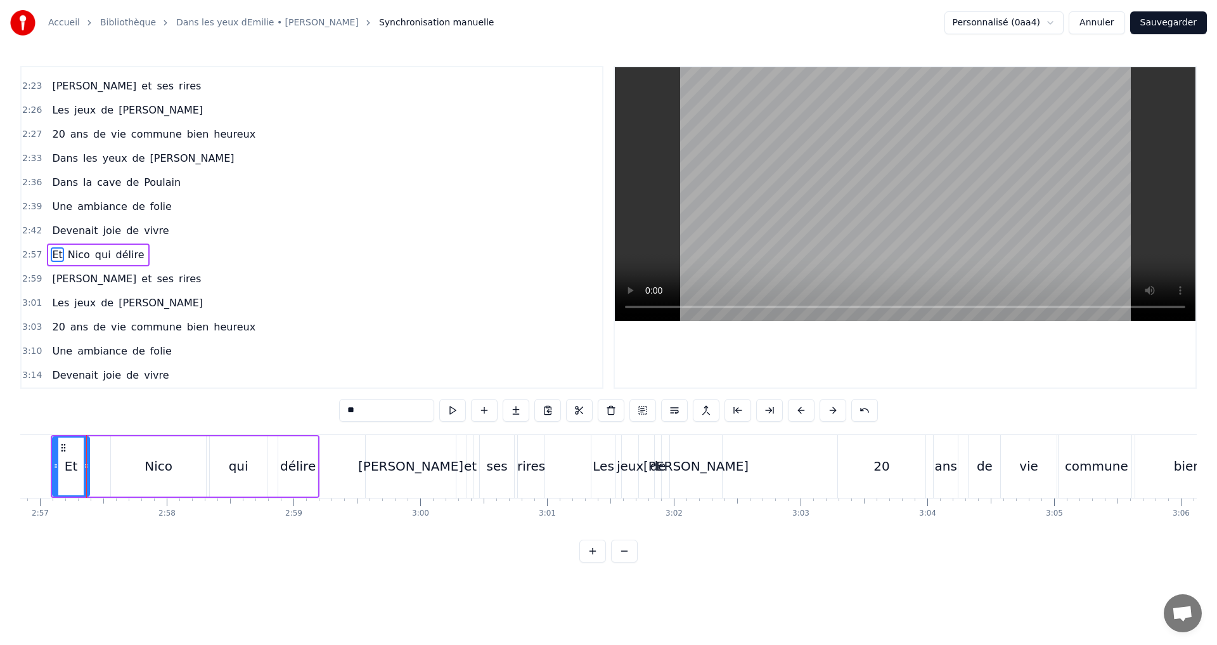
scroll to position [0, 22430]
click at [645, 408] on button at bounding box center [643, 410] width 27 height 23
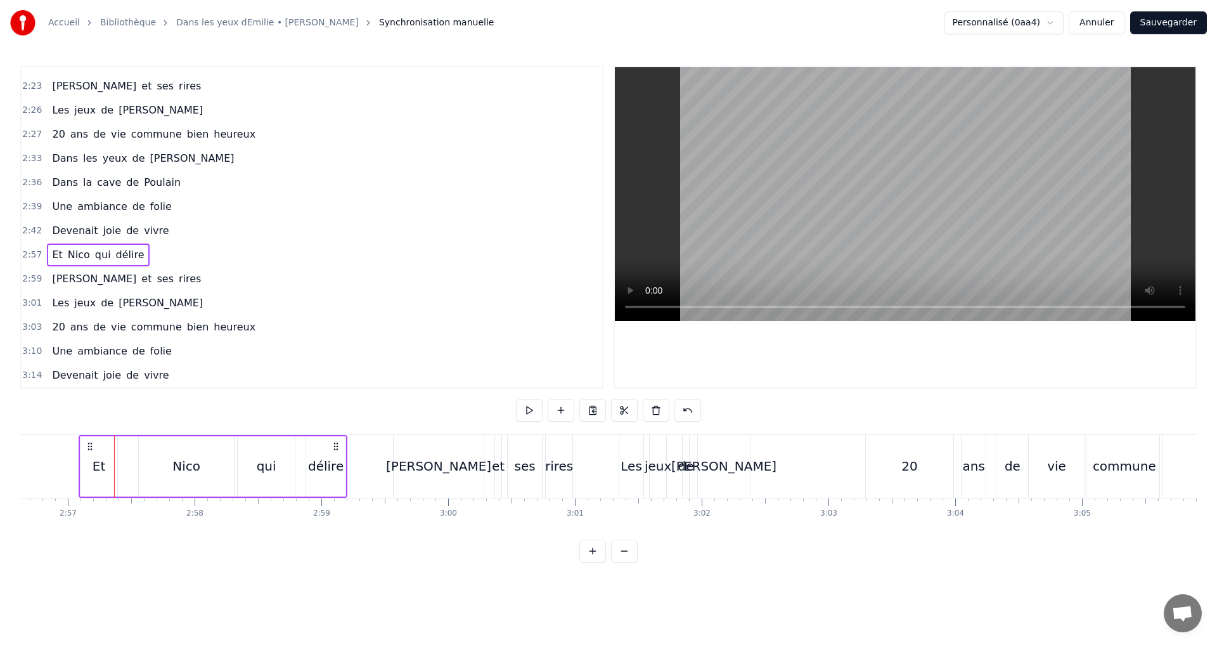
scroll to position [0, 22394]
click at [657, 407] on button at bounding box center [656, 410] width 27 height 23
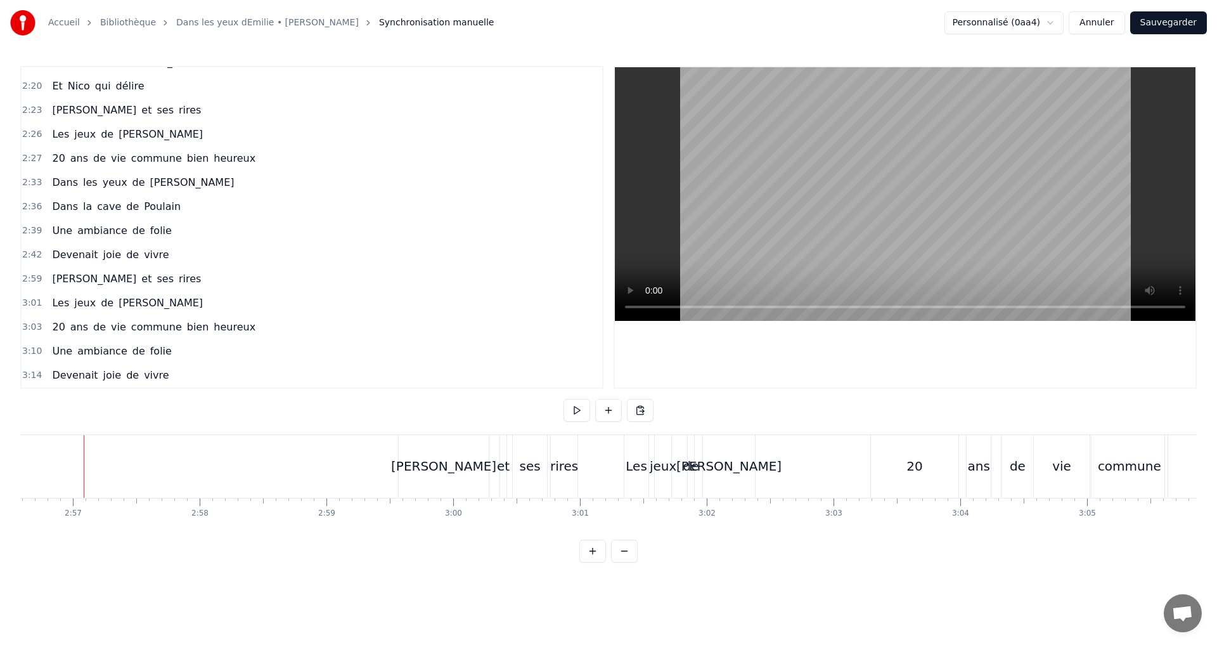
click at [573, 462] on div "rires" at bounding box center [564, 466] width 28 height 19
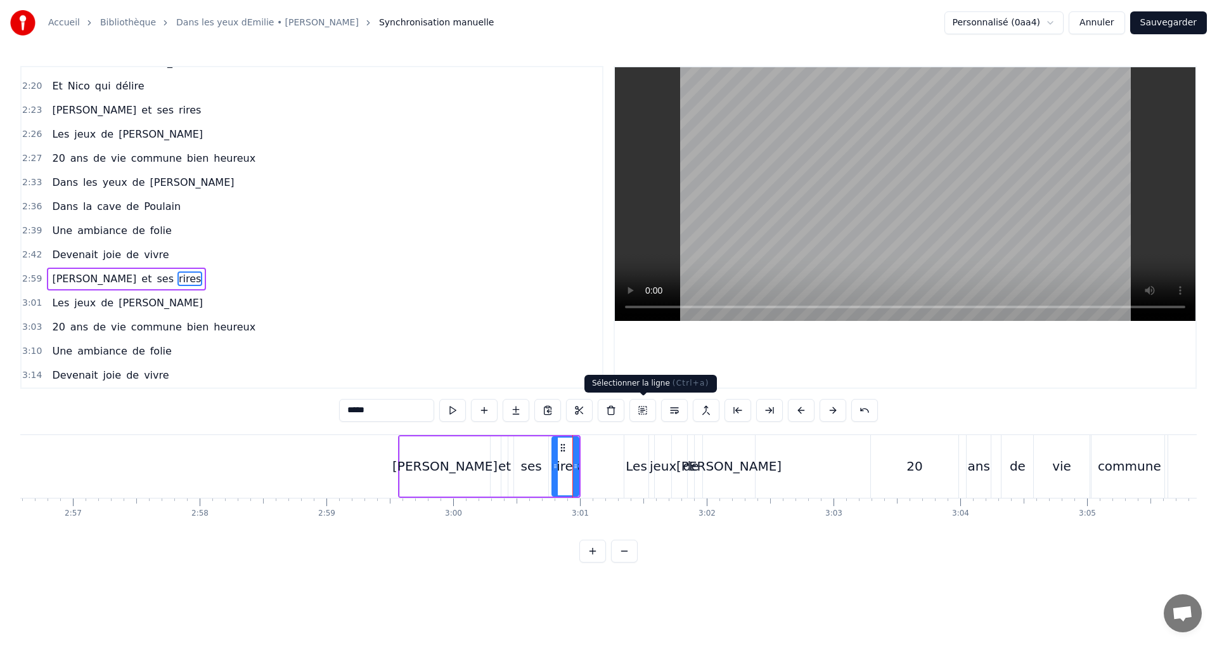
click at [642, 412] on button at bounding box center [643, 410] width 27 height 23
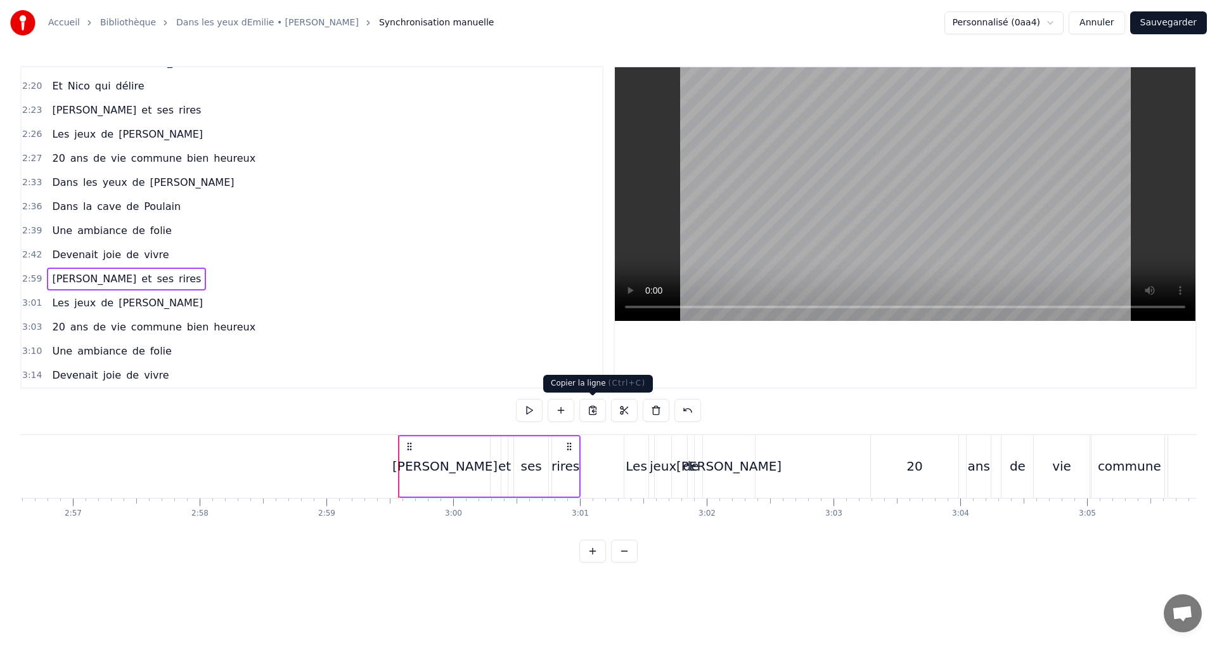
click at [590, 410] on button at bounding box center [593, 410] width 27 height 23
click at [656, 412] on button at bounding box center [656, 410] width 27 height 23
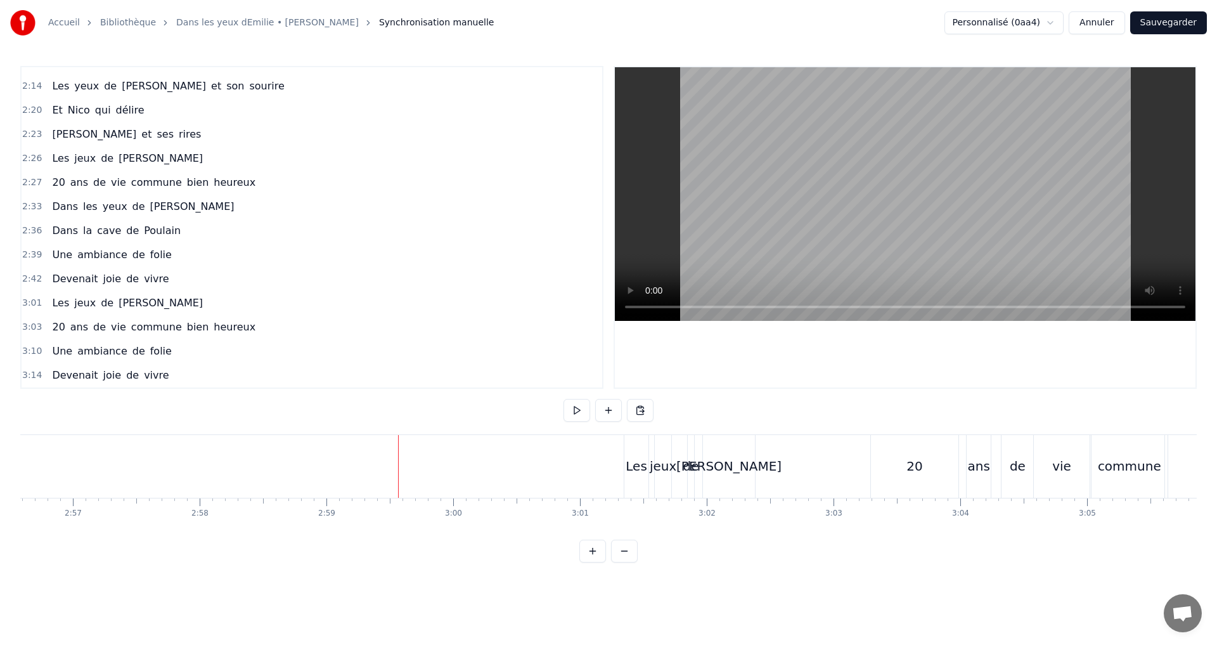
scroll to position [692, 0]
click at [644, 450] on div "Les" at bounding box center [637, 466] width 24 height 63
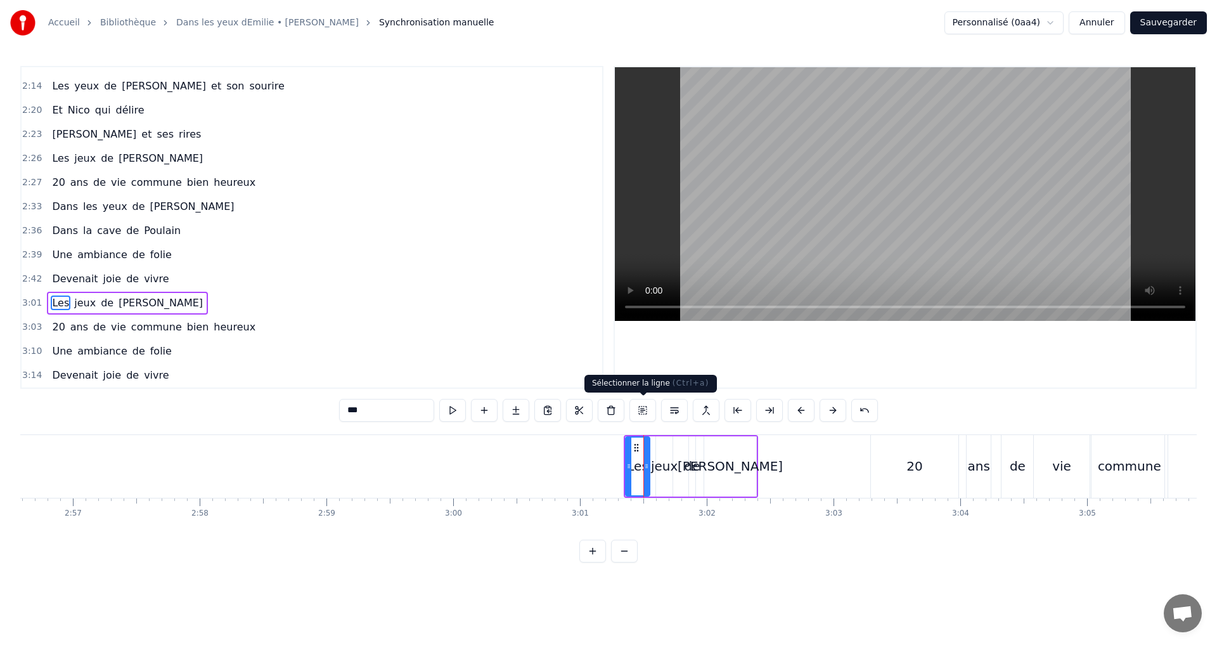
click at [640, 407] on button at bounding box center [643, 410] width 27 height 23
click at [656, 413] on button at bounding box center [656, 410] width 27 height 23
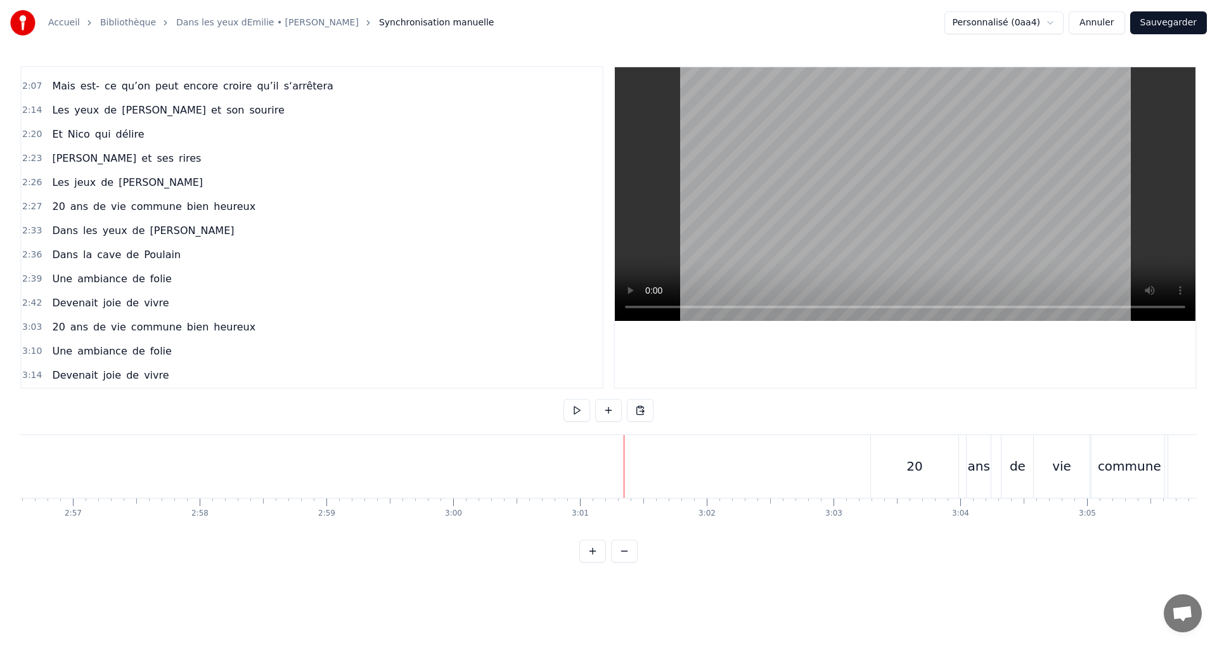
scroll to position [668, 0]
click at [909, 455] on div "20" at bounding box center [915, 466] width 88 height 63
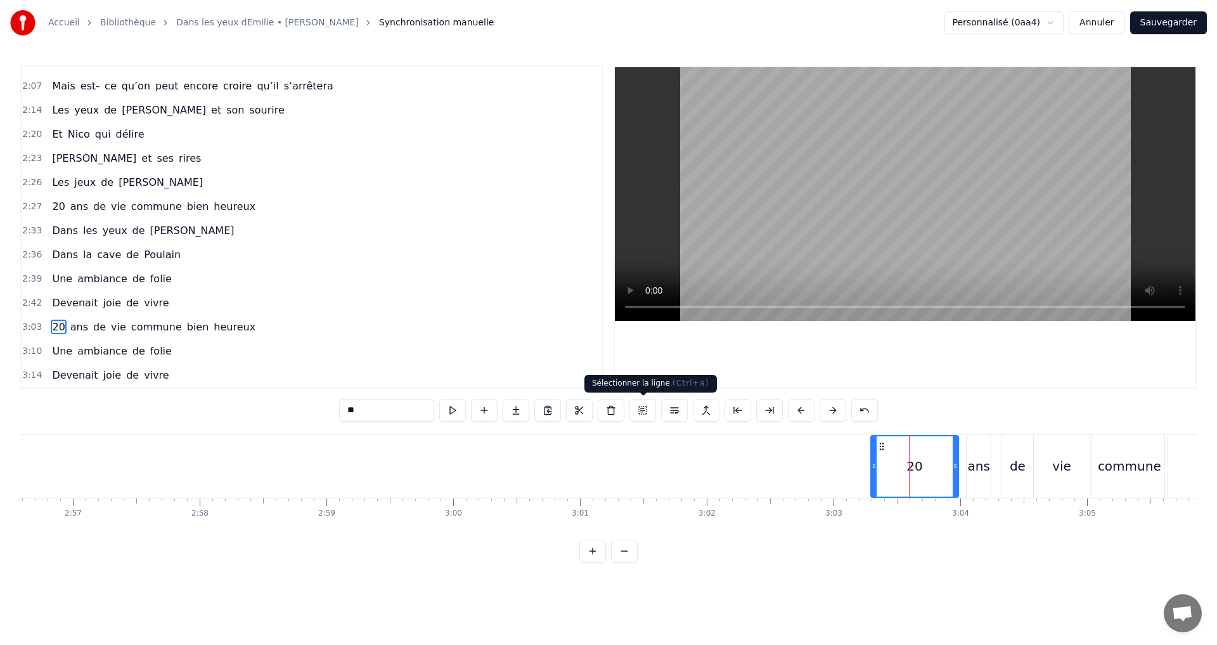
click at [643, 410] on button at bounding box center [643, 410] width 27 height 23
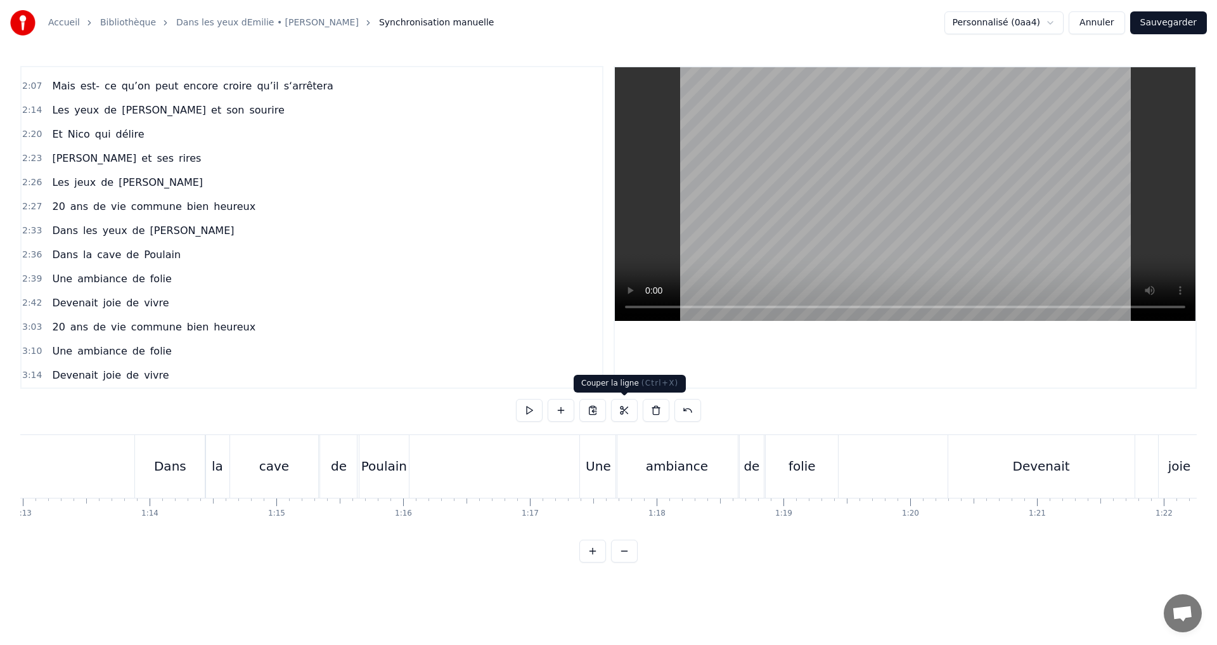
scroll to position [0, 8258]
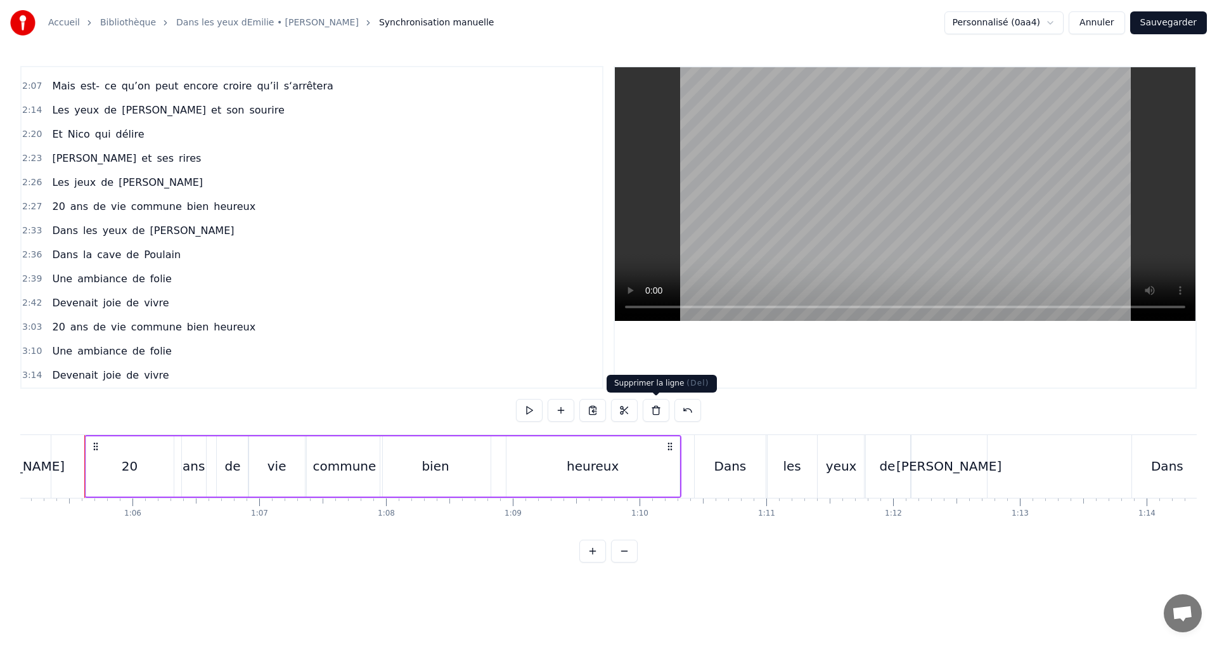
click at [656, 410] on button at bounding box center [656, 410] width 27 height 23
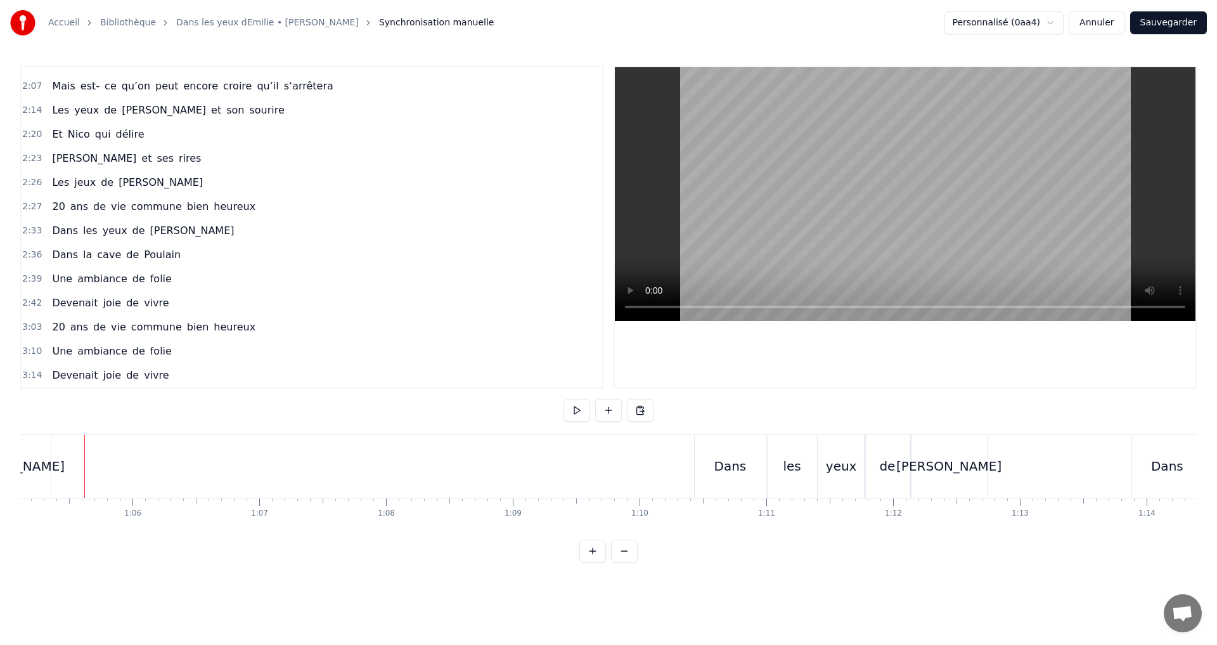
click at [149, 230] on span "[PERSON_NAME]" at bounding box center [192, 230] width 87 height 15
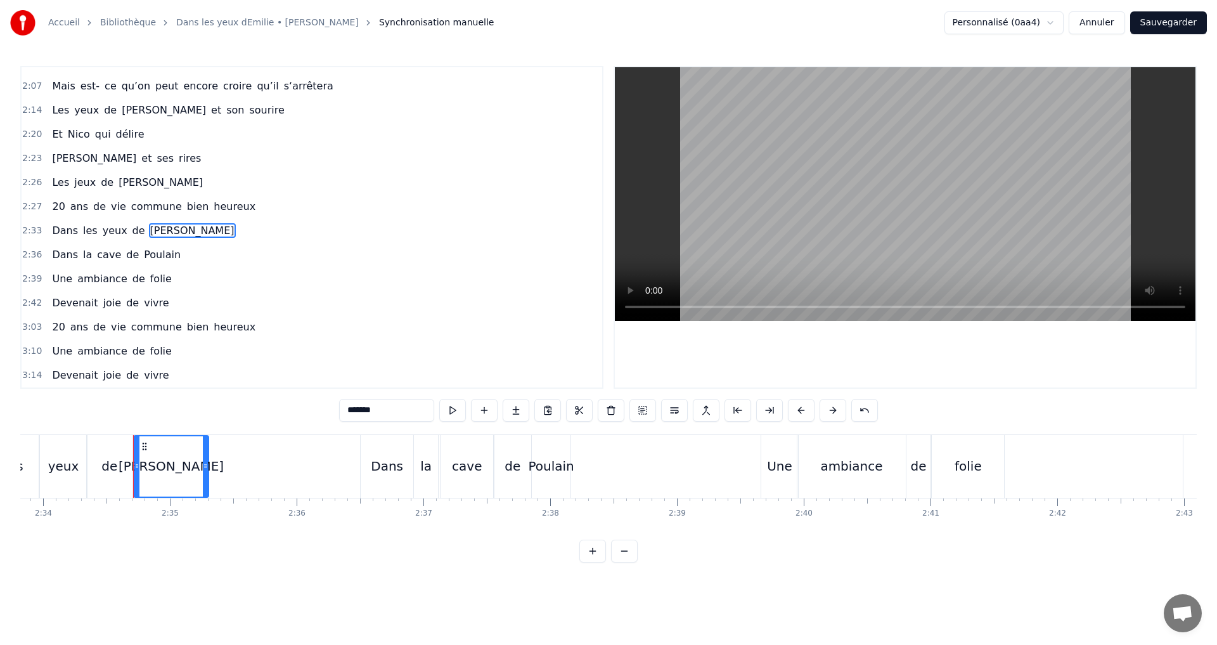
scroll to position [0, 19556]
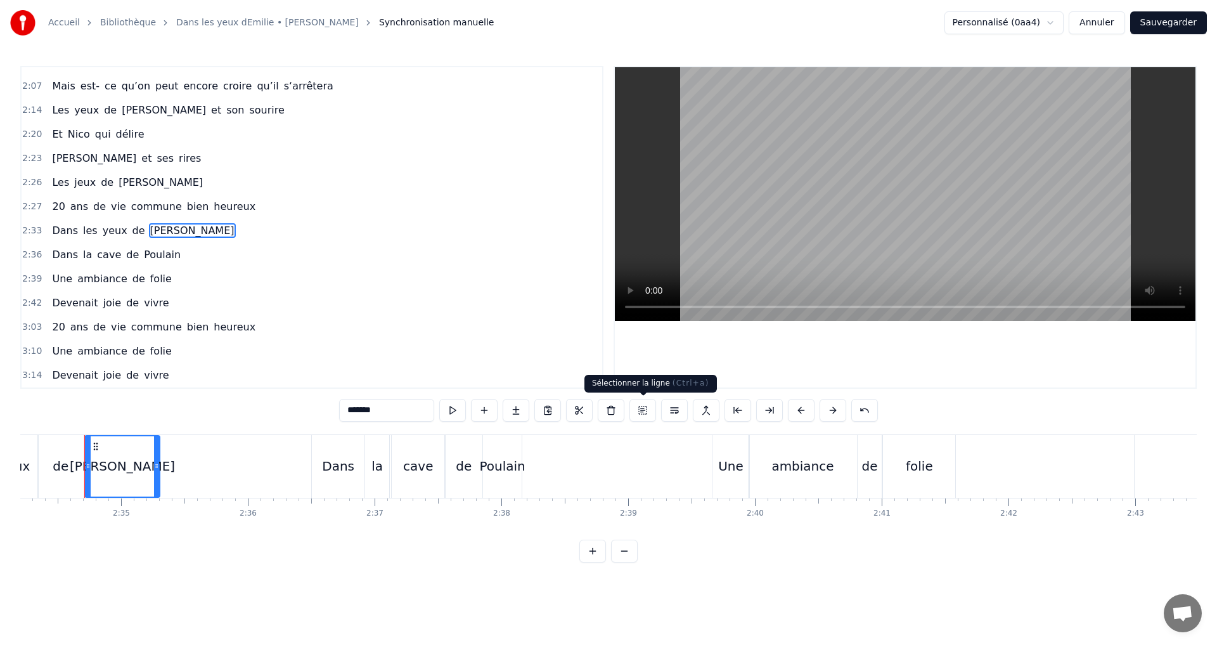
click at [645, 413] on button at bounding box center [643, 410] width 27 height 23
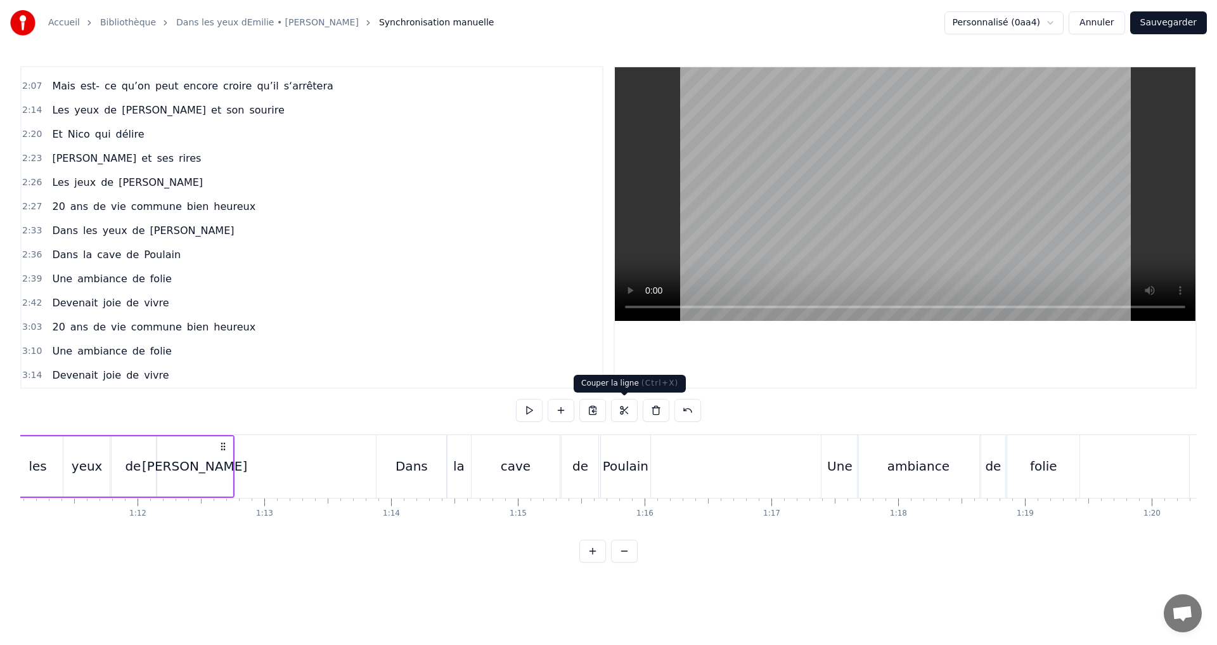
scroll to position [0, 8868]
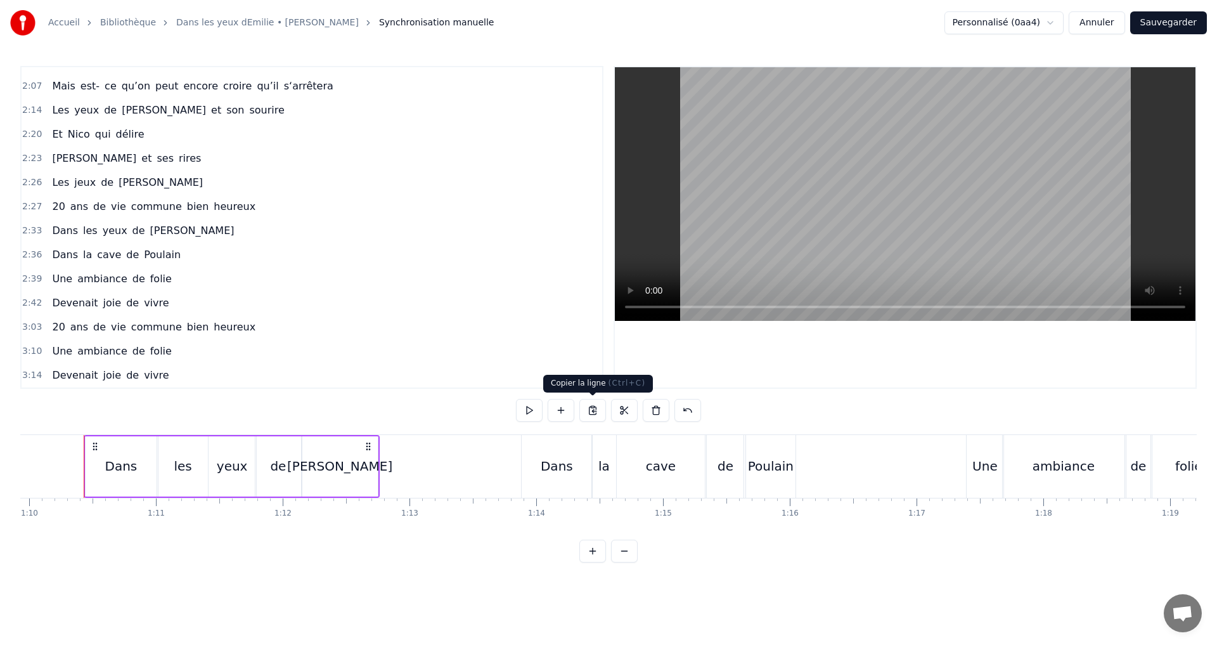
click at [594, 412] on button at bounding box center [593, 410] width 27 height 23
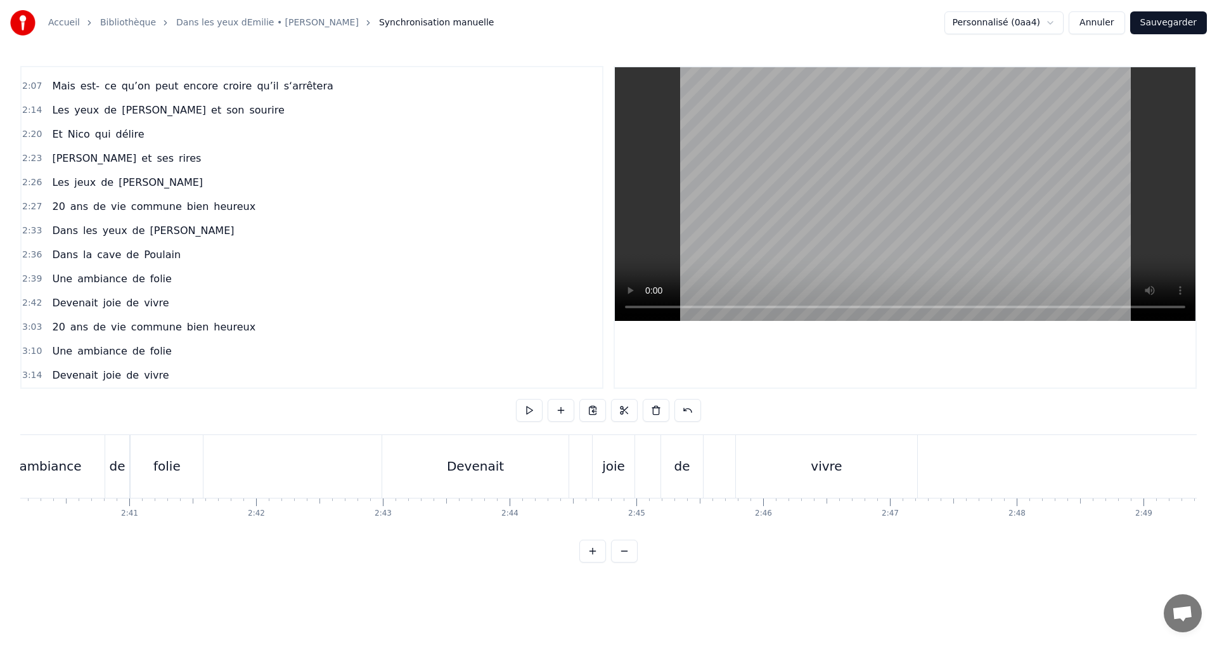
scroll to position [0, 20341]
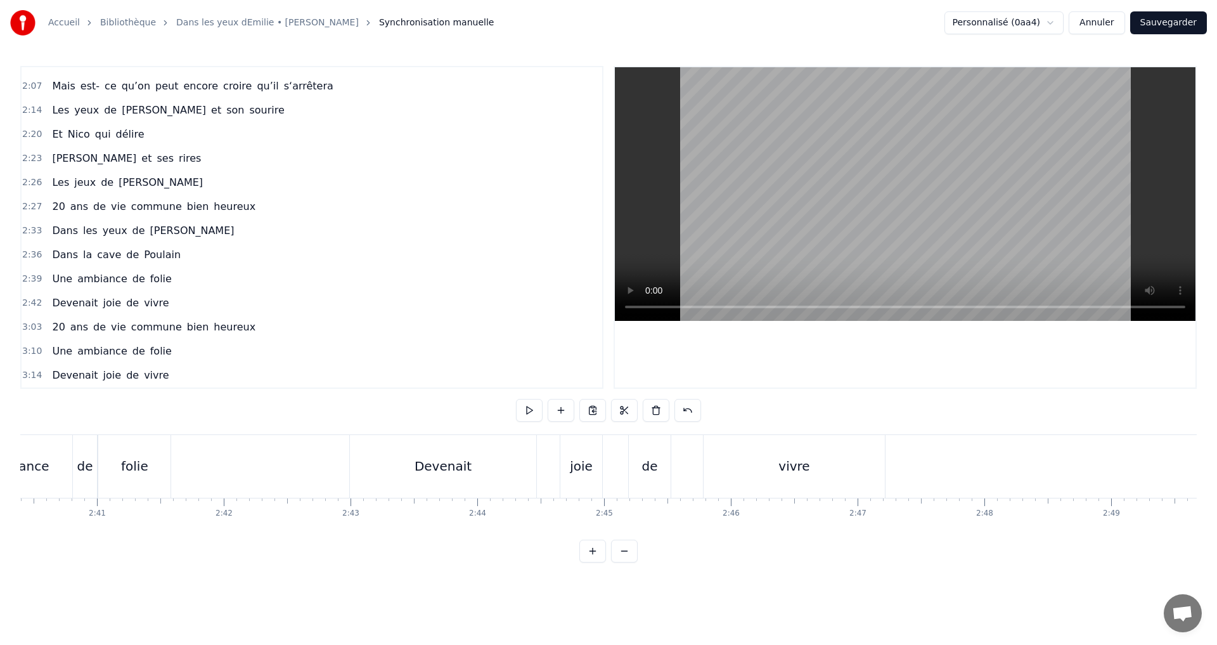
click at [623, 475] on div "Devenait joie de vivre" at bounding box center [618, 466] width 539 height 63
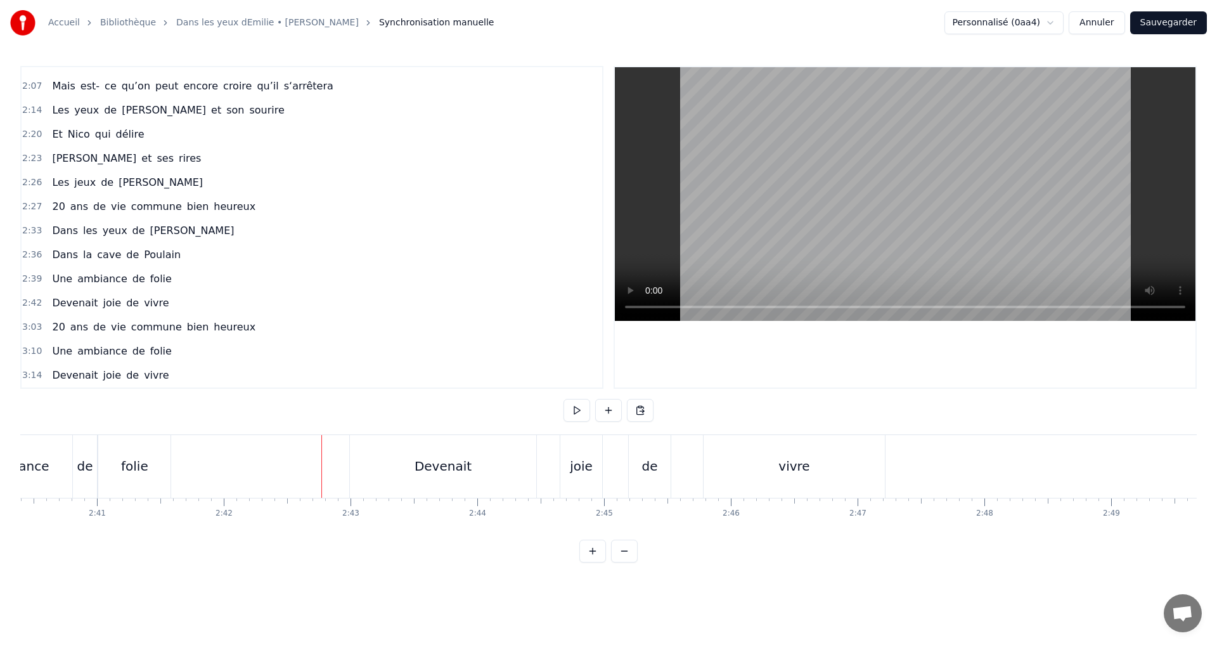
click at [574, 411] on button at bounding box center [577, 410] width 27 height 23
click at [645, 409] on button at bounding box center [640, 410] width 27 height 23
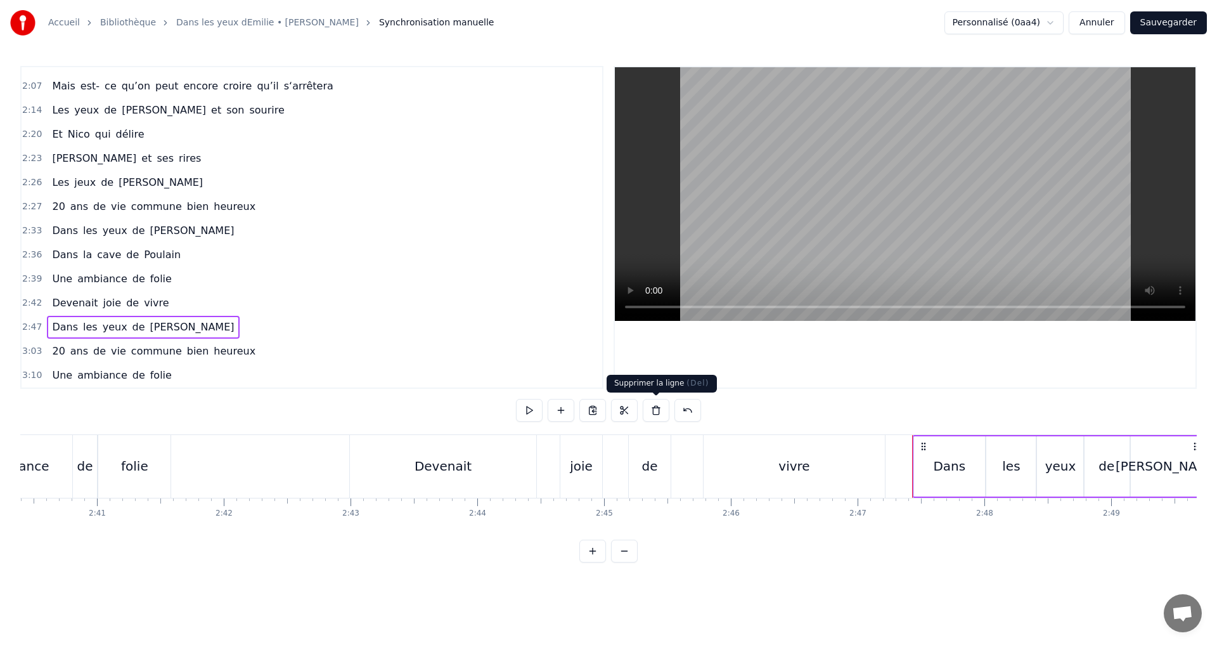
scroll to position [668, 0]
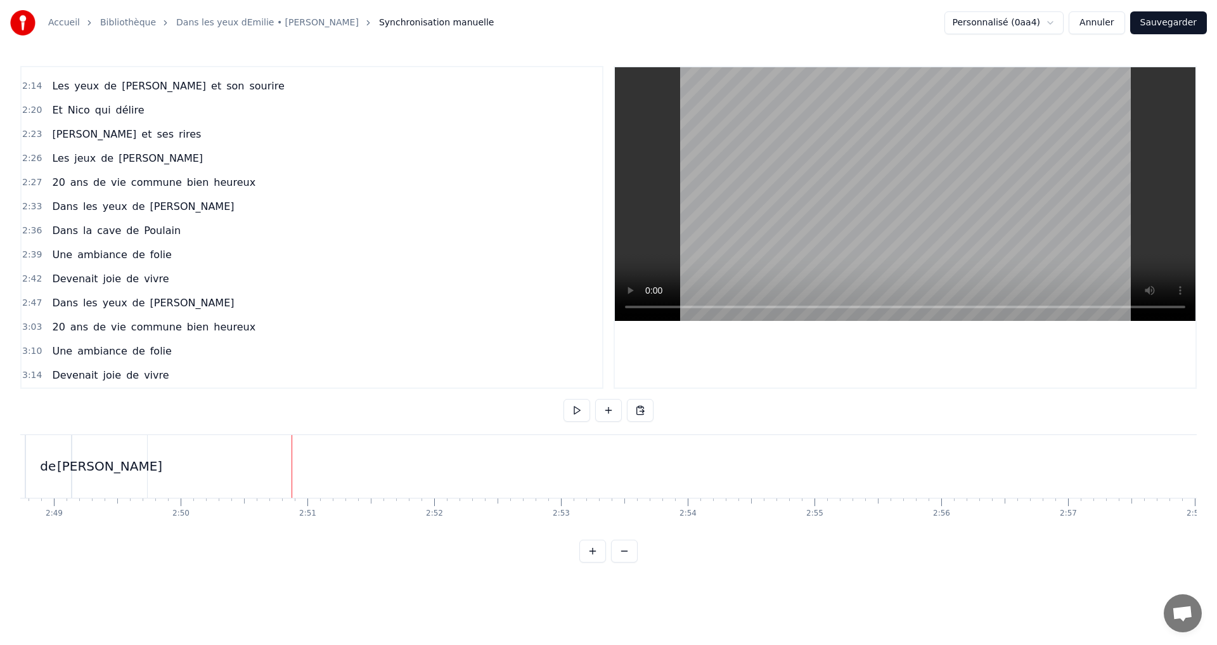
drag, startPoint x: 884, startPoint y: 540, endPoint x: 861, endPoint y: 538, distance: 22.9
click at [861, 529] on div "C’est au Requerre, que [PERSON_NAME] grandi Et puis [PERSON_NAME] est venue ici…" at bounding box center [608, 481] width 1177 height 95
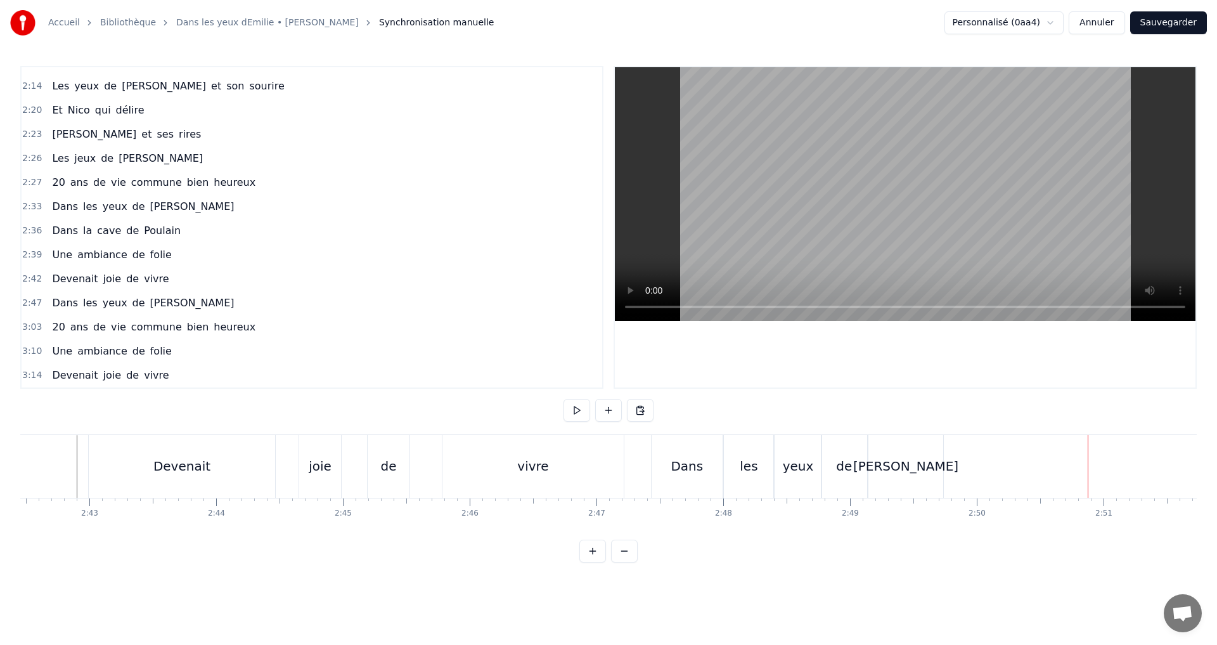
scroll to position [0, 20619]
click at [753, 462] on div "les" at bounding box center [732, 466] width 49 height 63
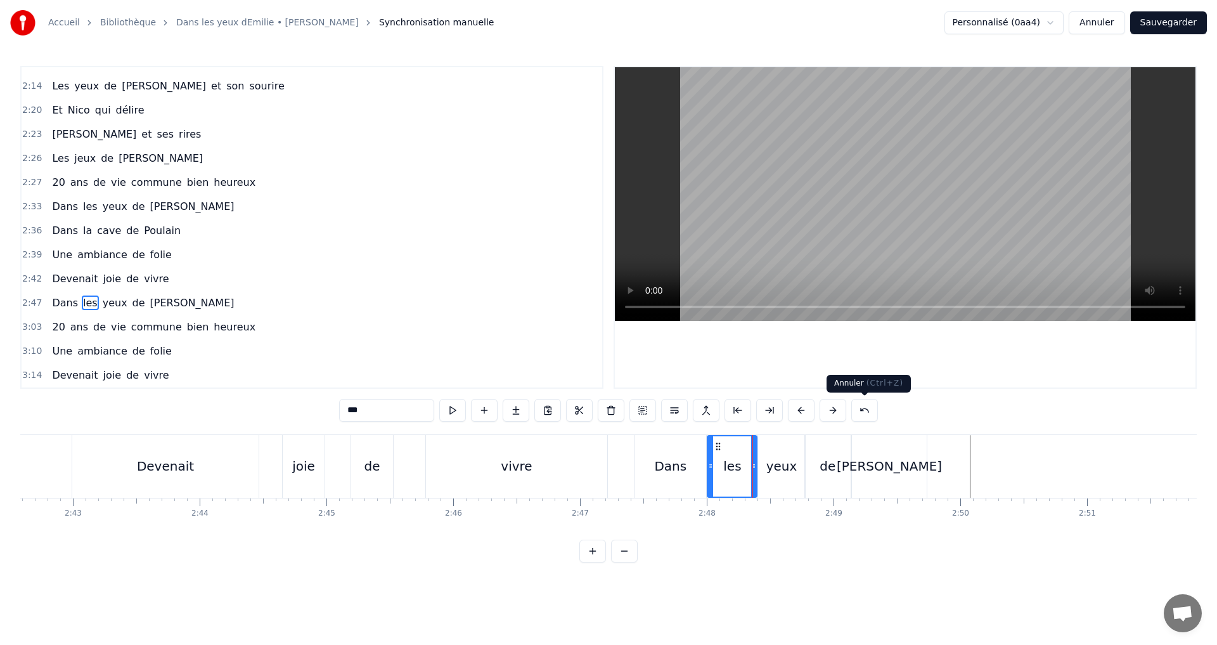
click at [867, 412] on button at bounding box center [865, 410] width 27 height 23
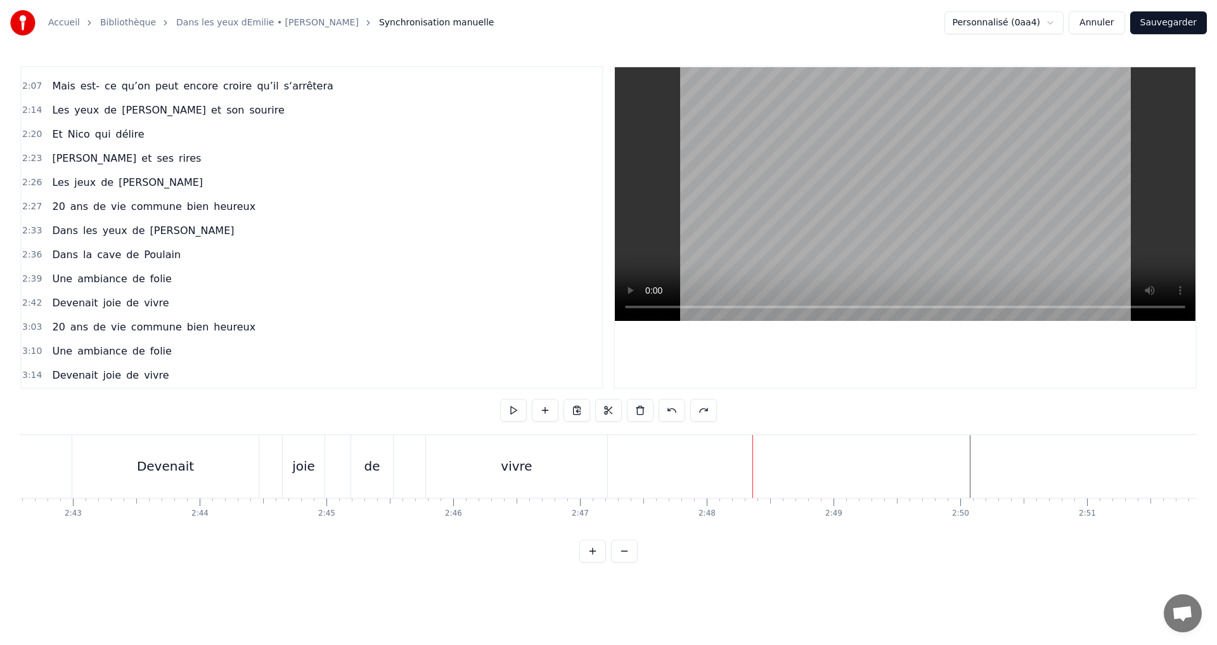
click at [210, 117] on span "et" at bounding box center [216, 110] width 13 height 15
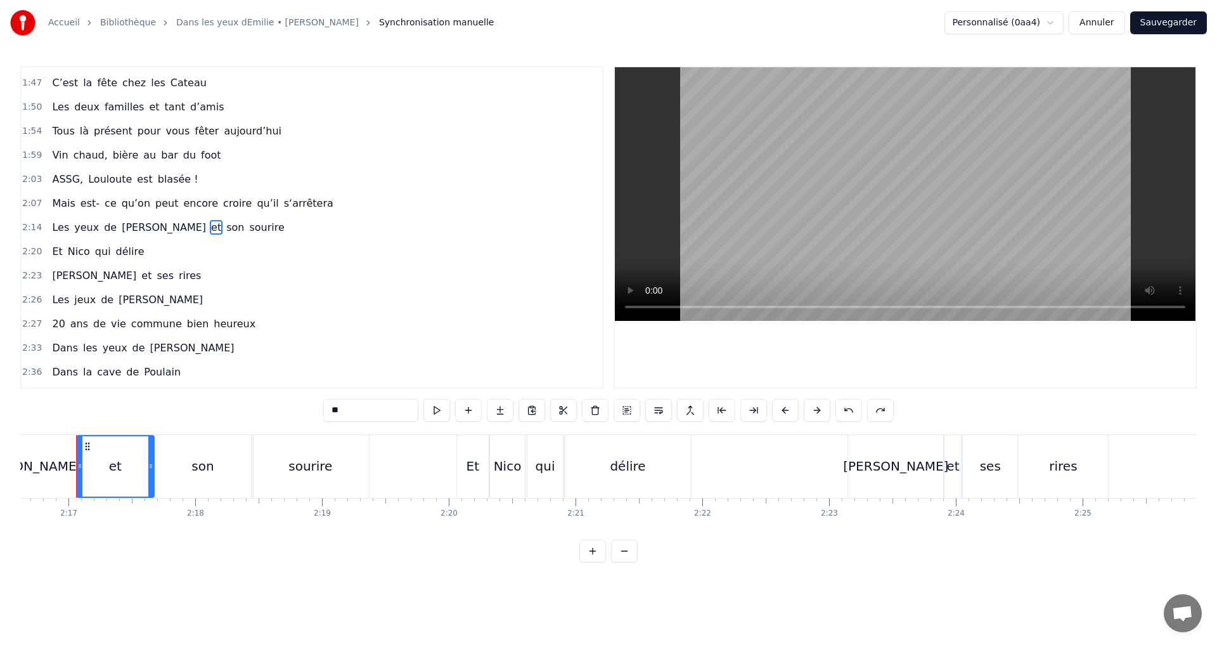
scroll to position [0, 17318]
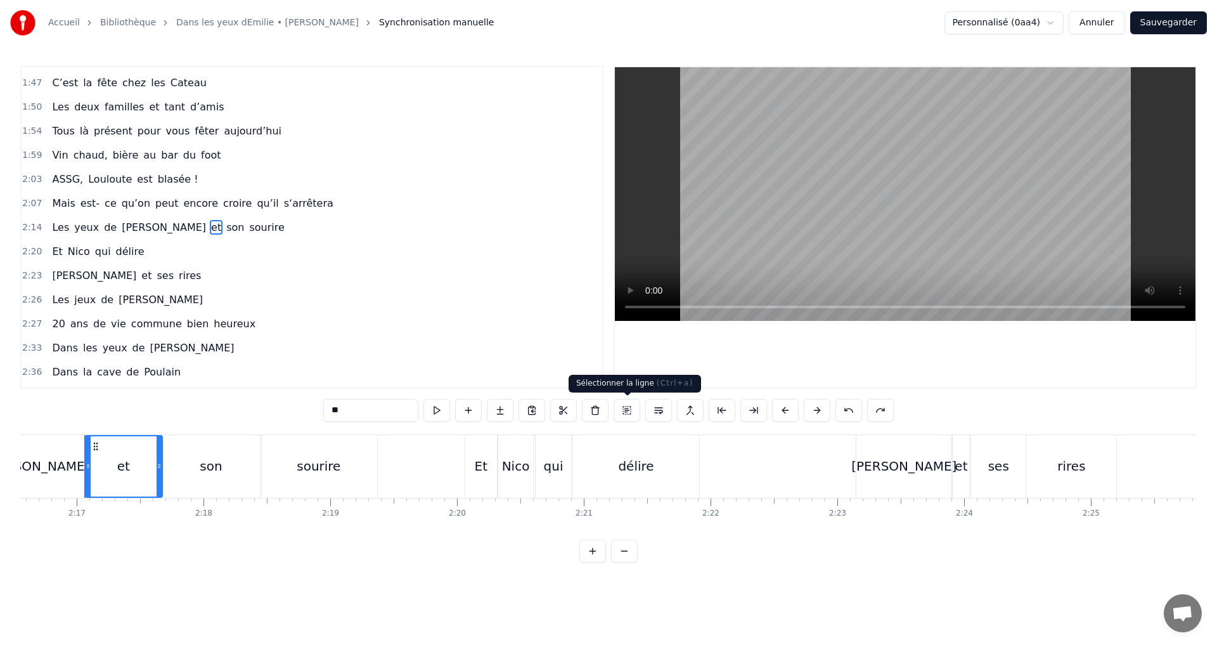
click at [630, 412] on button at bounding box center [627, 410] width 27 height 23
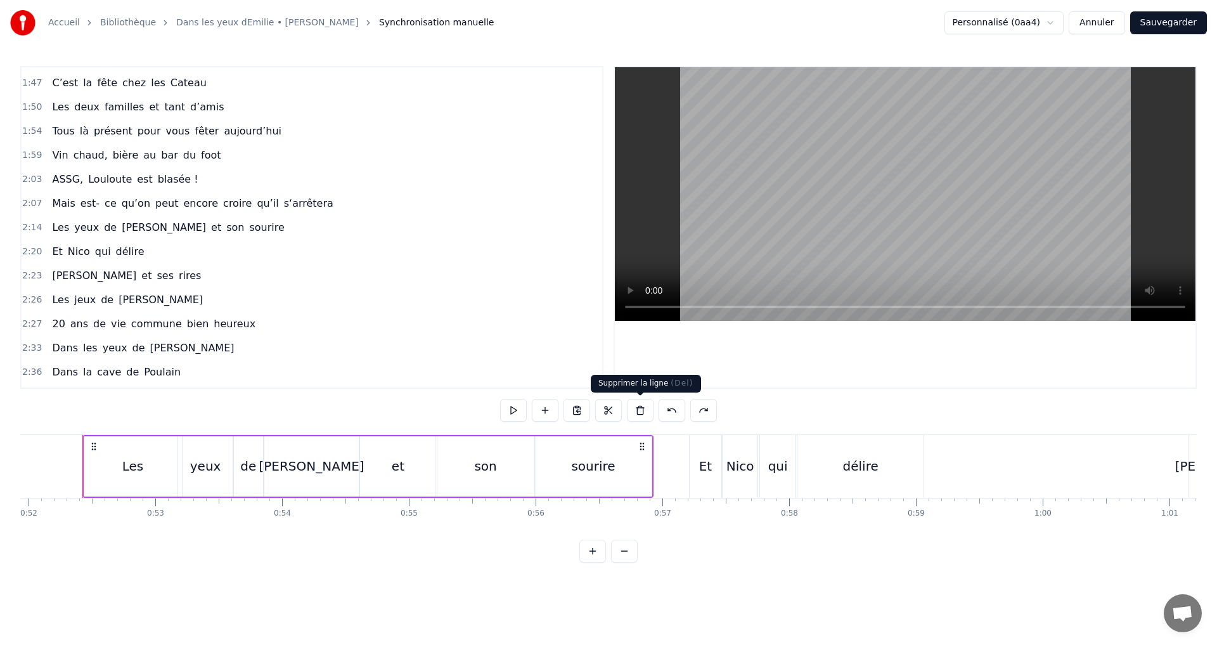
scroll to position [0, 6584]
click at [582, 413] on button at bounding box center [577, 410] width 27 height 23
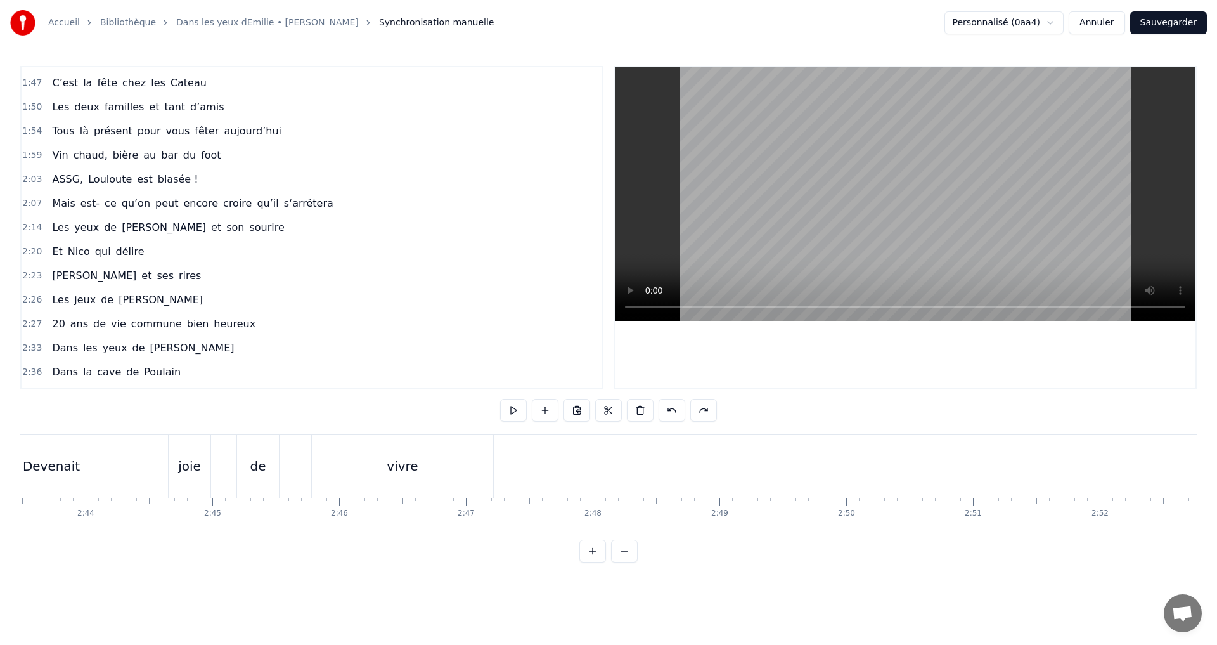
scroll to position [0, 20701]
click at [475, 458] on div "vivre" at bounding box center [434, 466] width 181 height 63
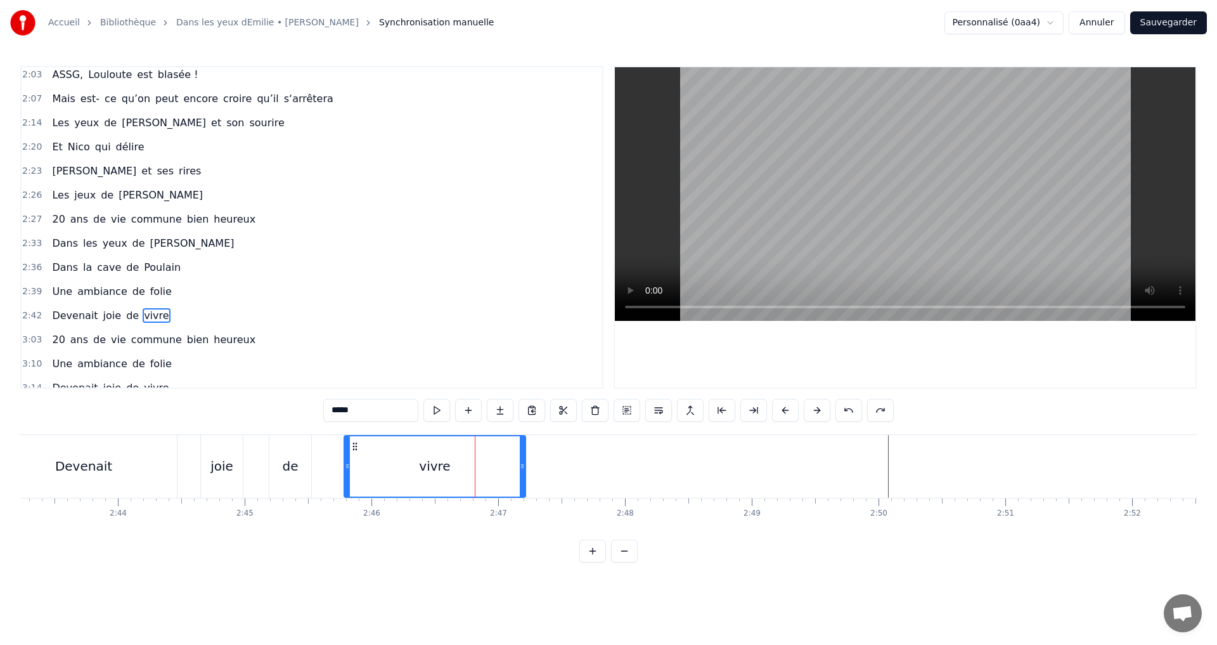
scroll to position [644, 0]
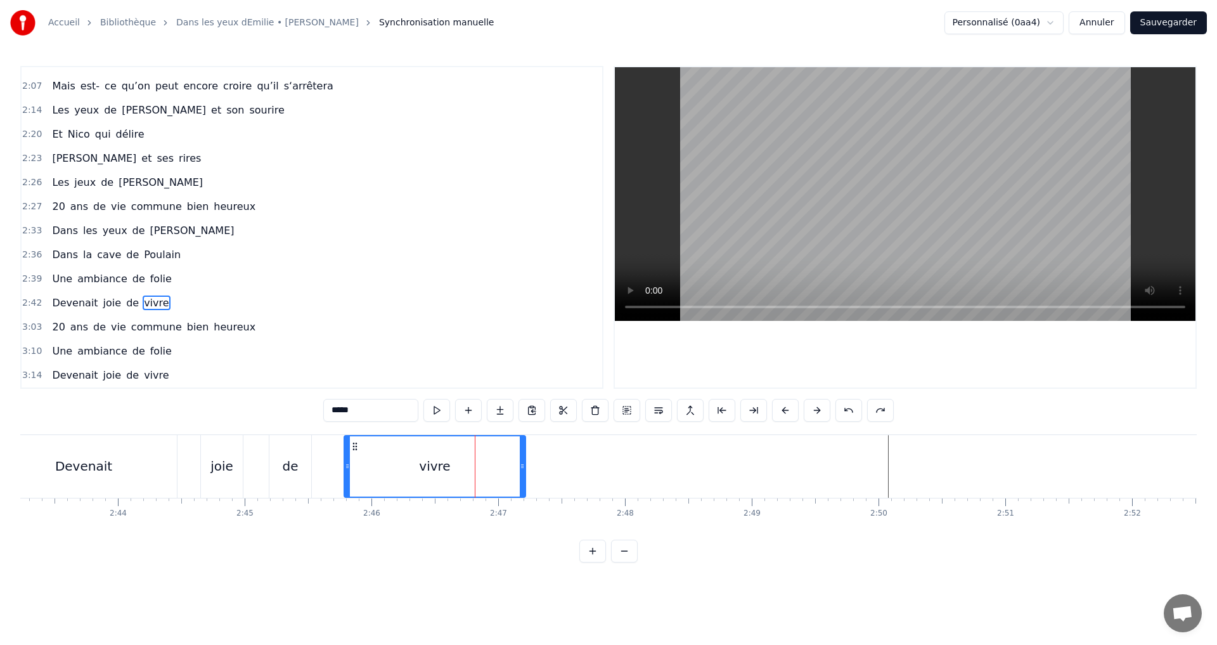
click at [433, 415] on button at bounding box center [437, 410] width 27 height 23
click at [535, 412] on button at bounding box center [532, 410] width 27 height 23
click at [575, 406] on button at bounding box center [579, 410] width 27 height 23
click at [147, 115] on div "Les yeux de [PERSON_NAME] et son sourire" at bounding box center [168, 110] width 242 height 23
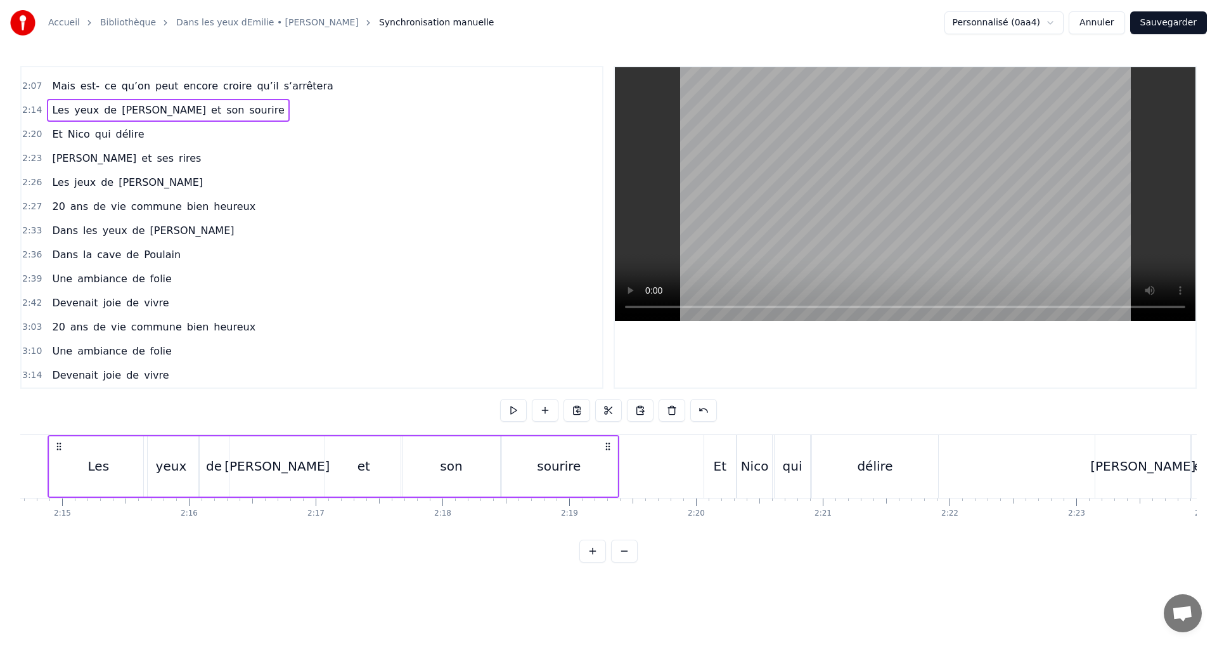
scroll to position [0, 17042]
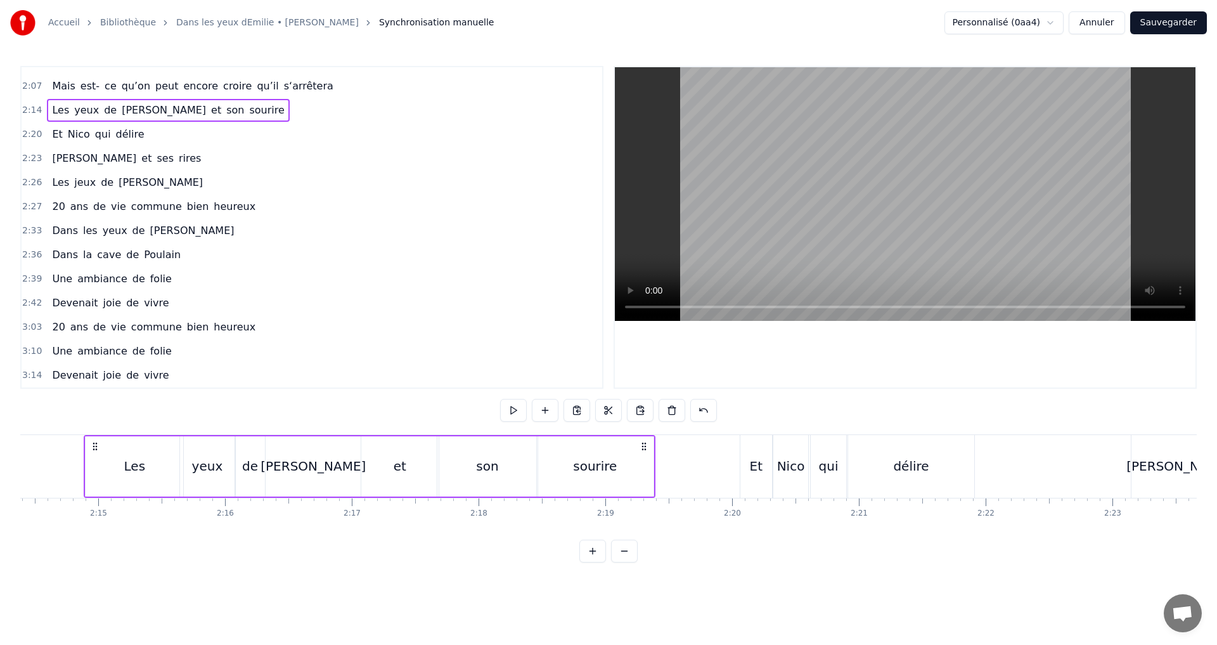
click at [500, 471] on div "son" at bounding box center [488, 466] width 100 height 60
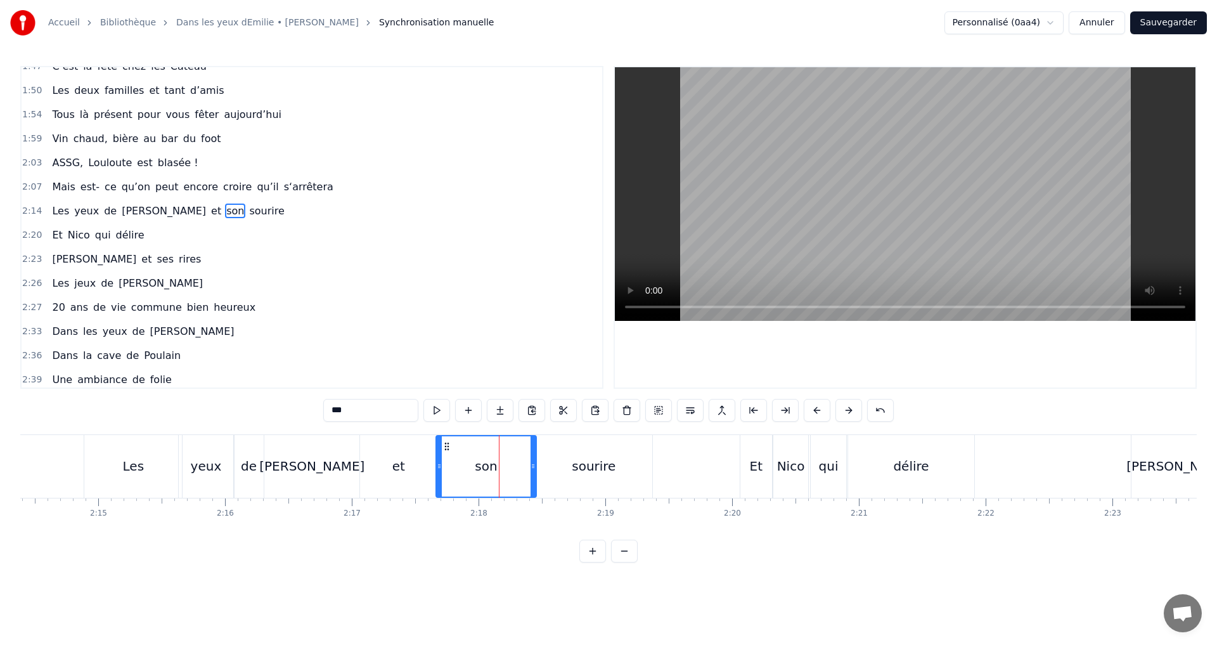
scroll to position [526, 0]
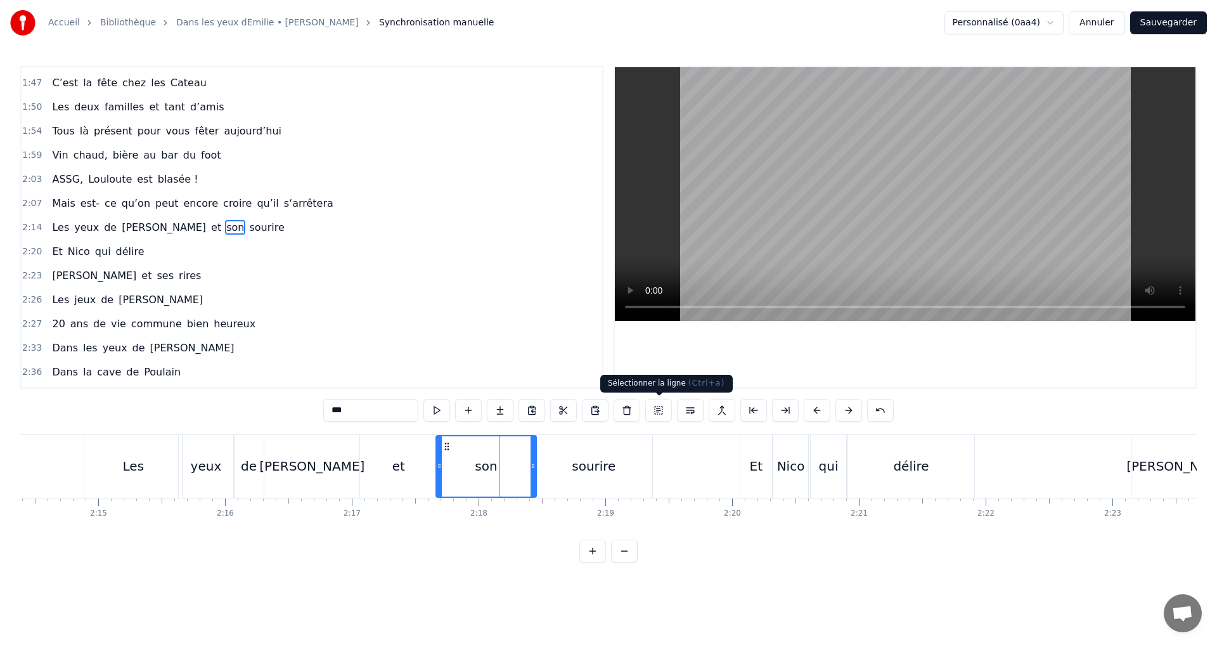
click at [658, 410] on button at bounding box center [659, 410] width 27 height 23
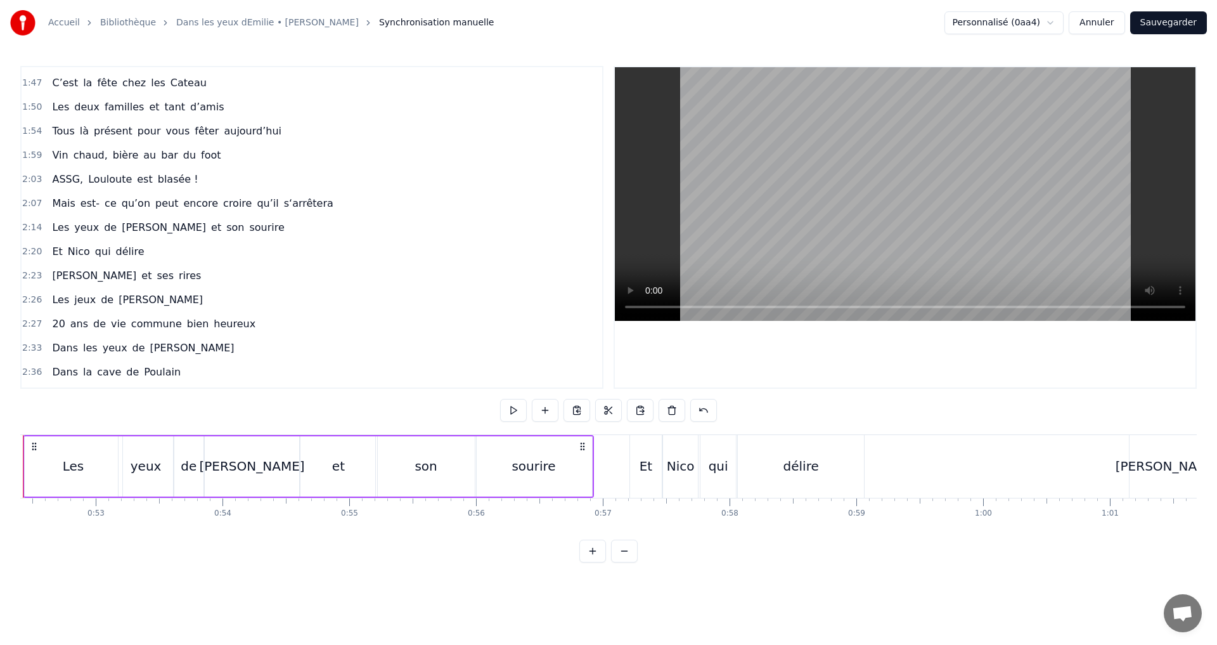
scroll to position [0, 6584]
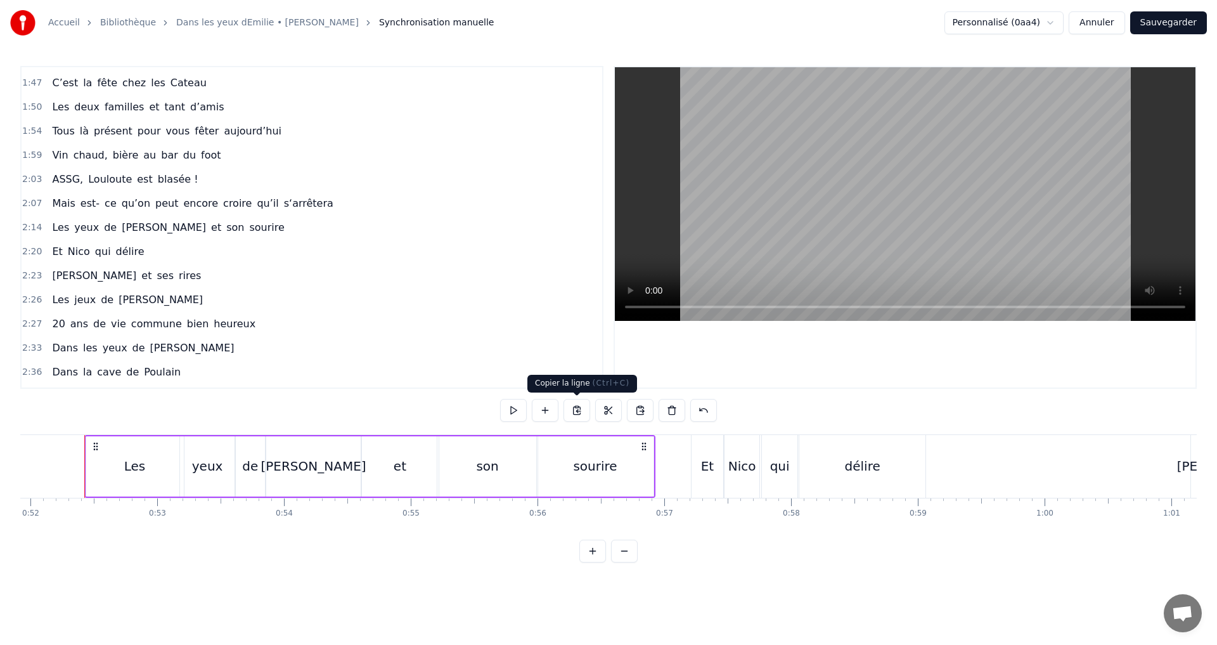
click at [580, 412] on button at bounding box center [577, 410] width 27 height 23
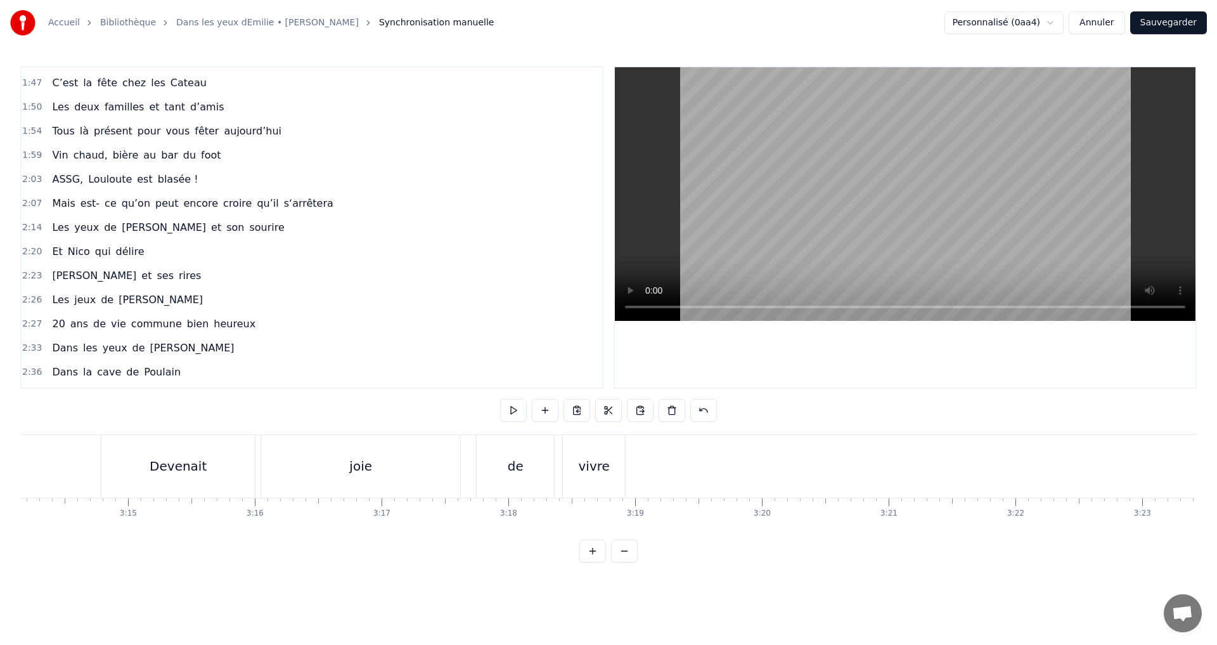
scroll to position [0, 24687]
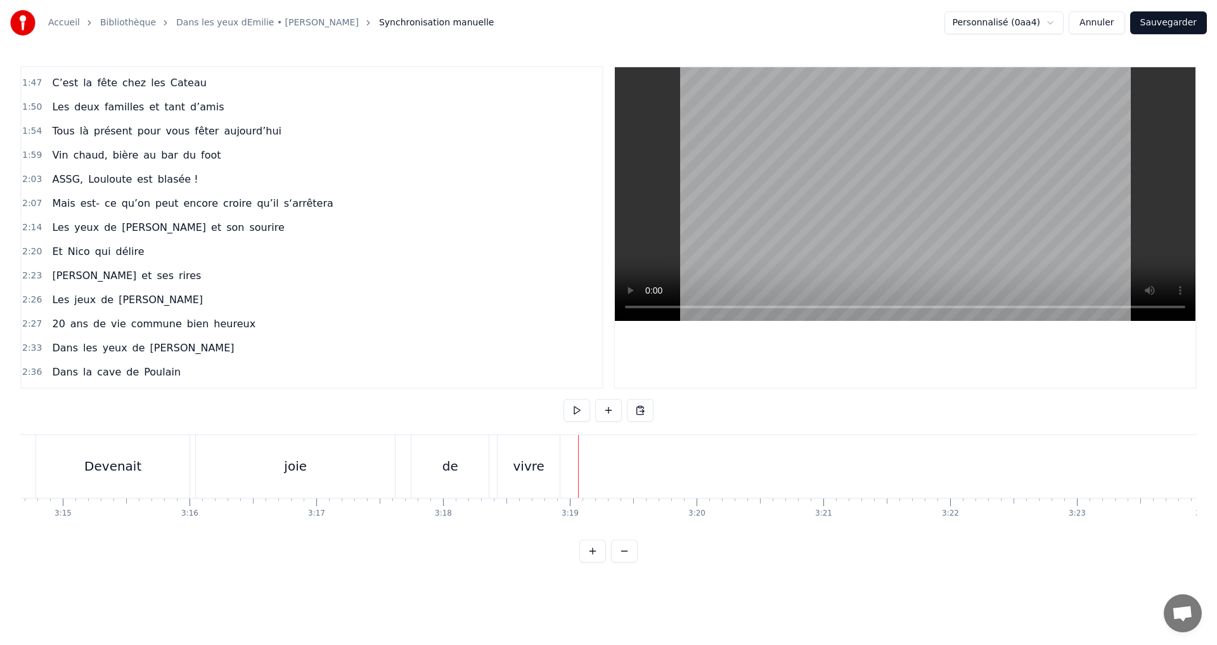
click at [644, 410] on button at bounding box center [640, 410] width 27 height 23
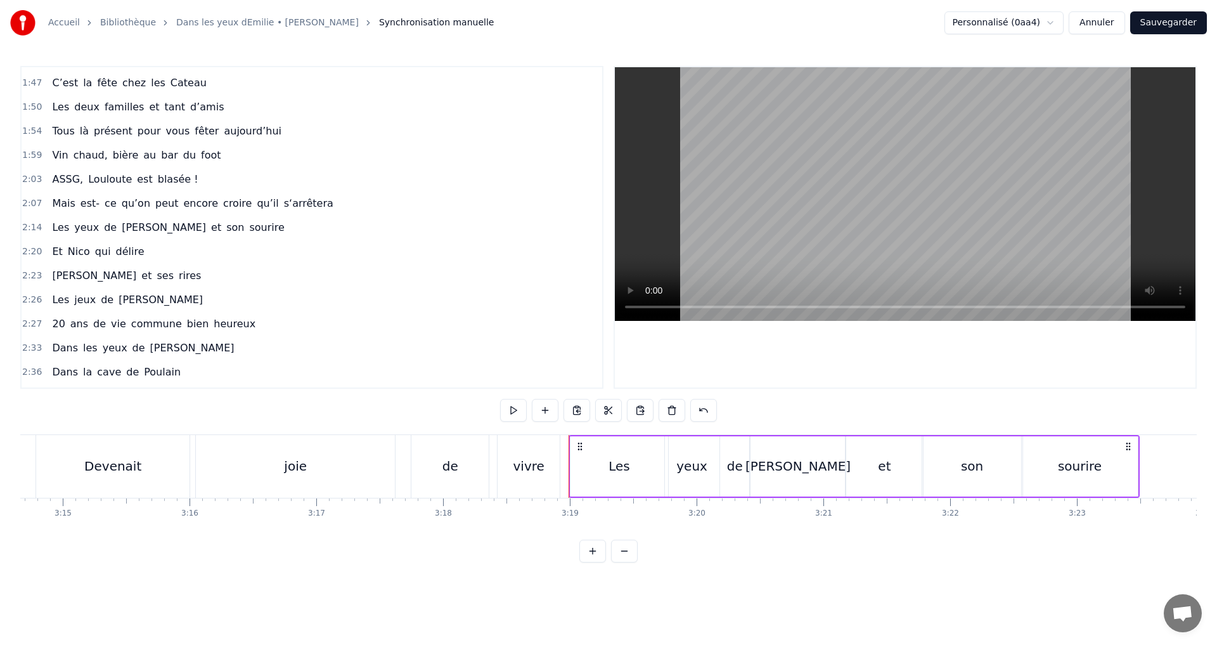
click at [111, 457] on div "Devenait" at bounding box center [112, 466] width 57 height 19
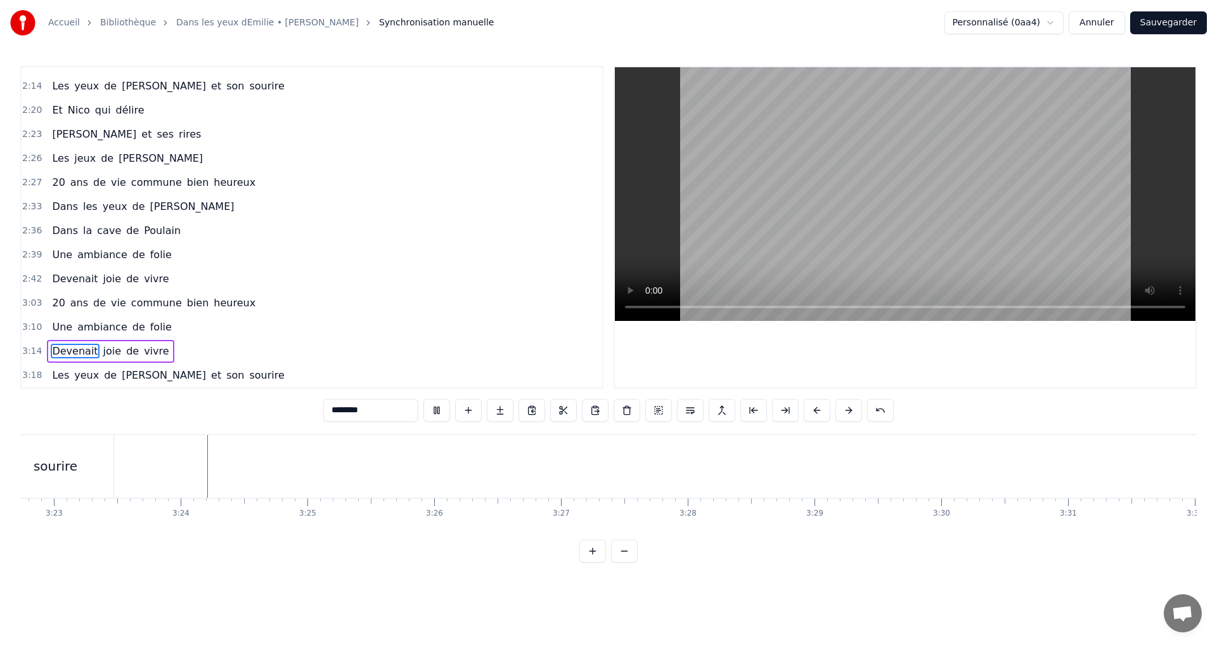
scroll to position [0, 25747]
click at [82, 108] on span "Nico" at bounding box center [79, 110] width 25 height 15
type input "****"
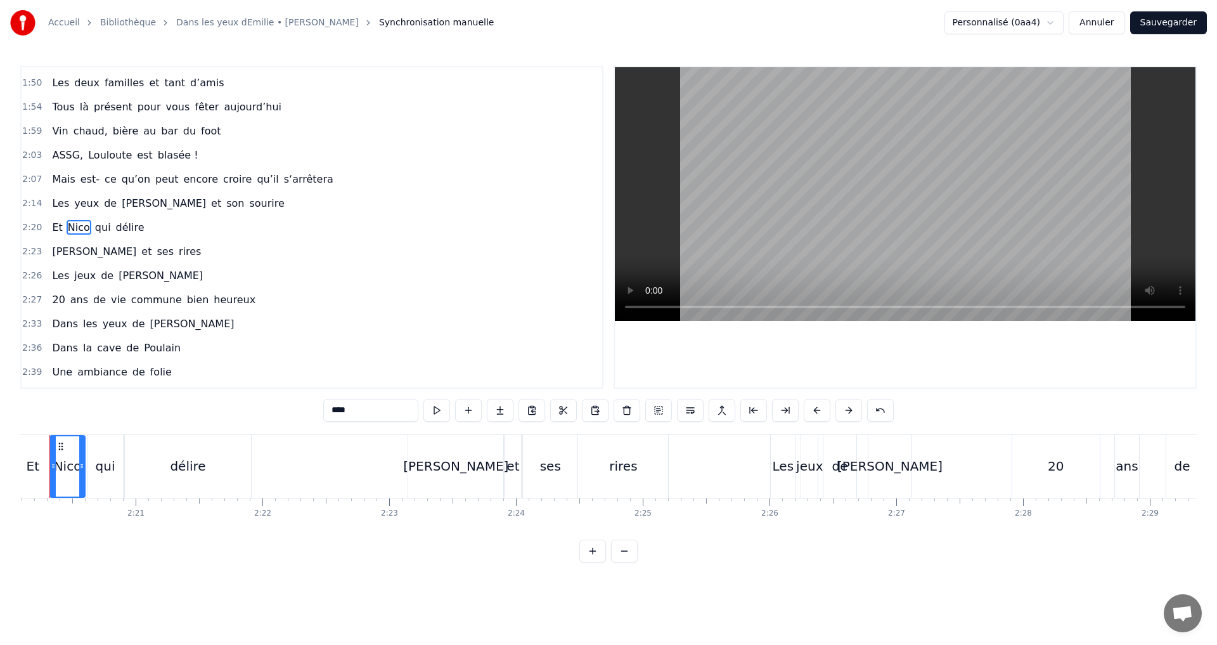
scroll to position [0, 17732]
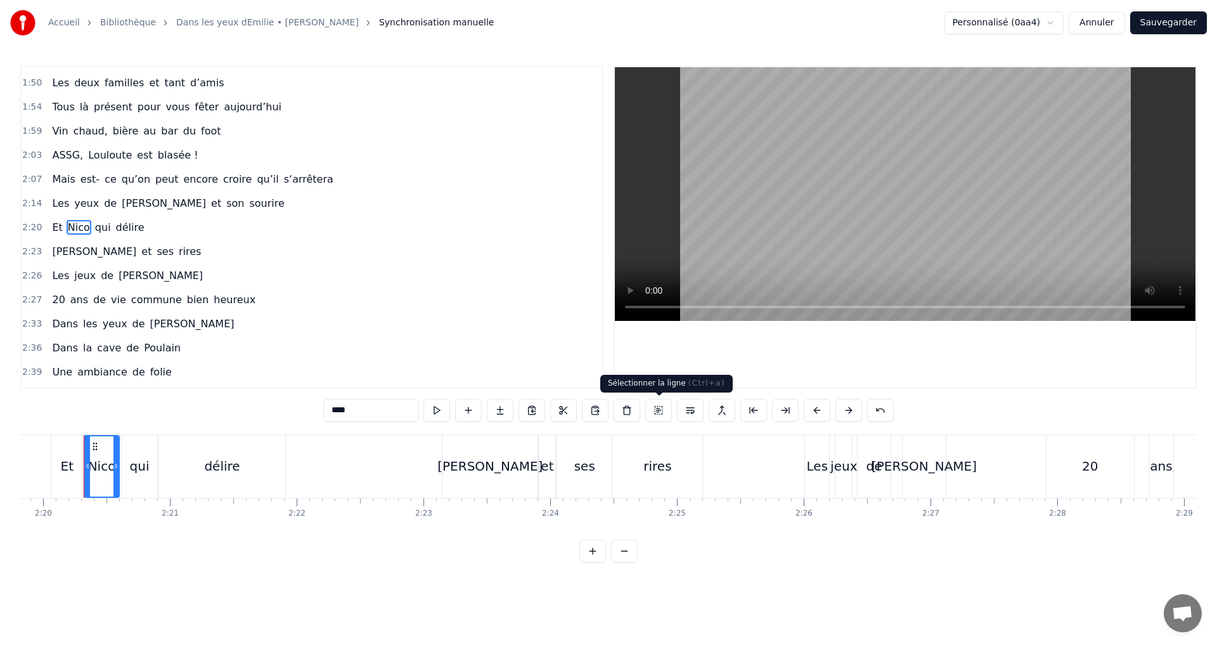
click at [659, 411] on button at bounding box center [659, 410] width 27 height 23
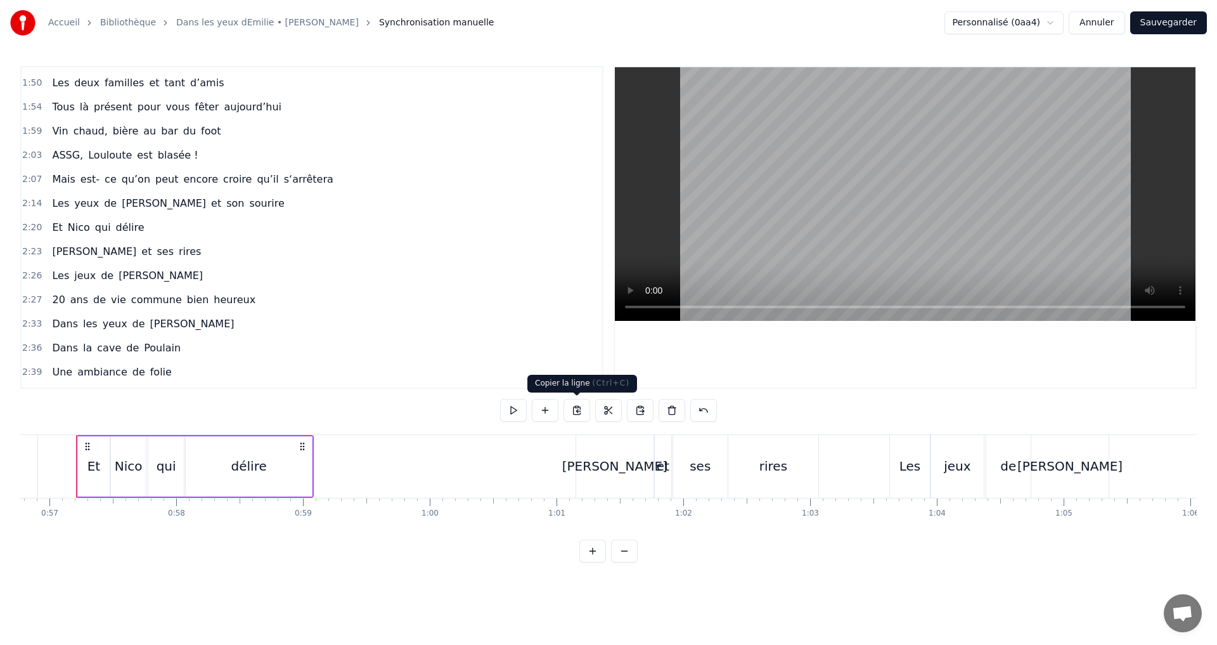
scroll to position [0, 7192]
click at [576, 409] on button at bounding box center [577, 410] width 27 height 23
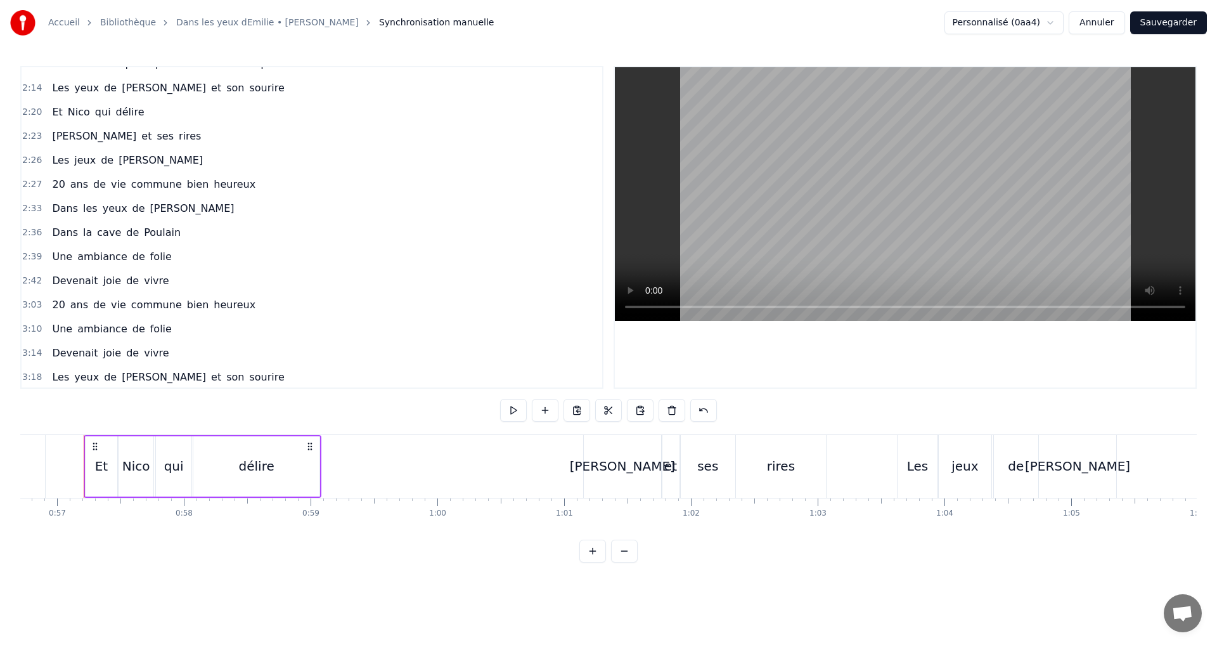
scroll to position [668, 0]
click at [248, 368] on span "sourire" at bounding box center [266, 375] width 37 height 15
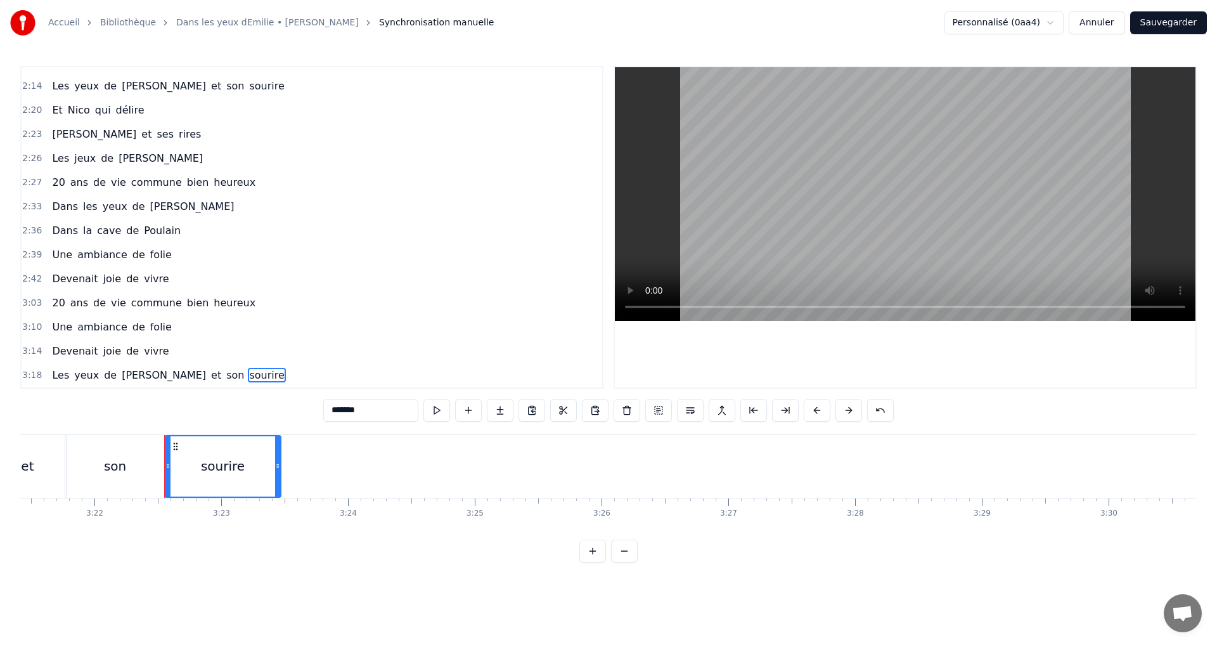
scroll to position [0, 25623]
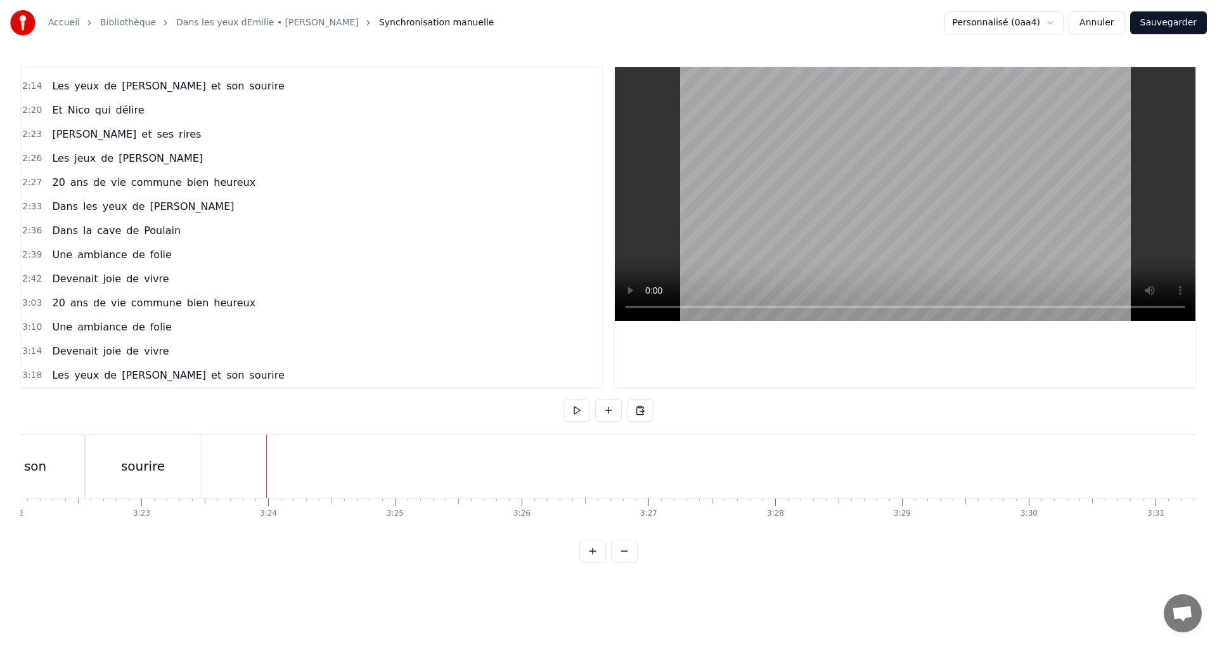
click at [644, 414] on button at bounding box center [640, 410] width 27 height 23
click at [139, 446] on div "sourire" at bounding box center [143, 466] width 116 height 63
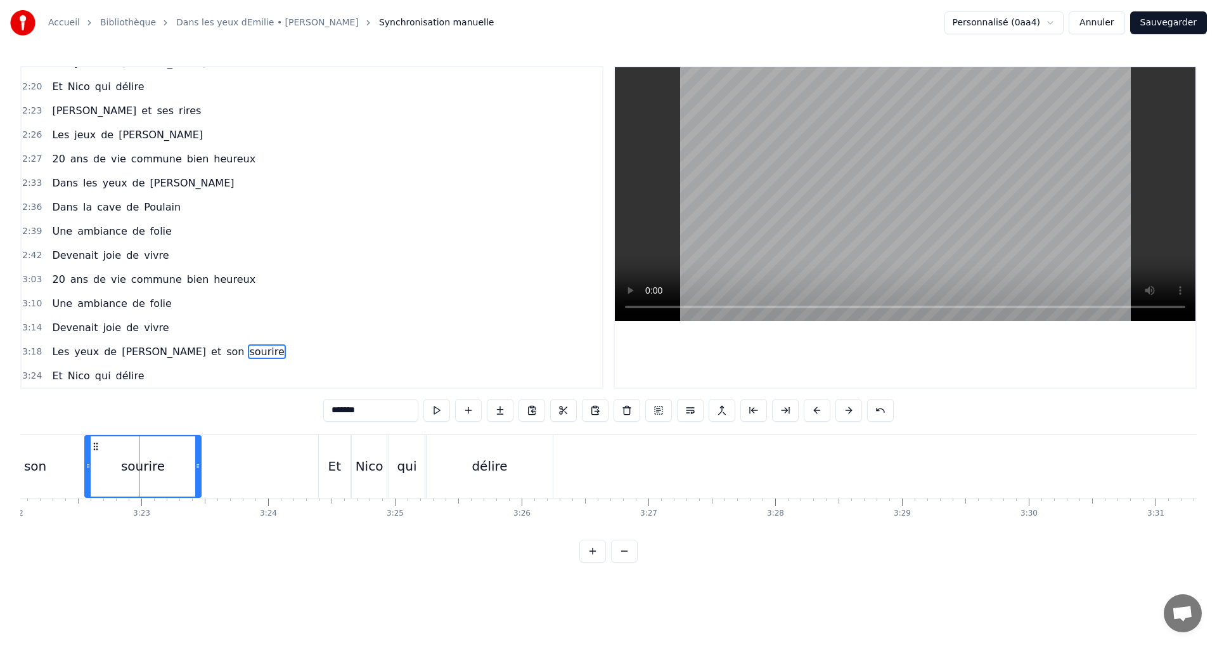
scroll to position [692, 0]
click at [335, 458] on div "Et" at bounding box center [334, 466] width 13 height 19
type input "**"
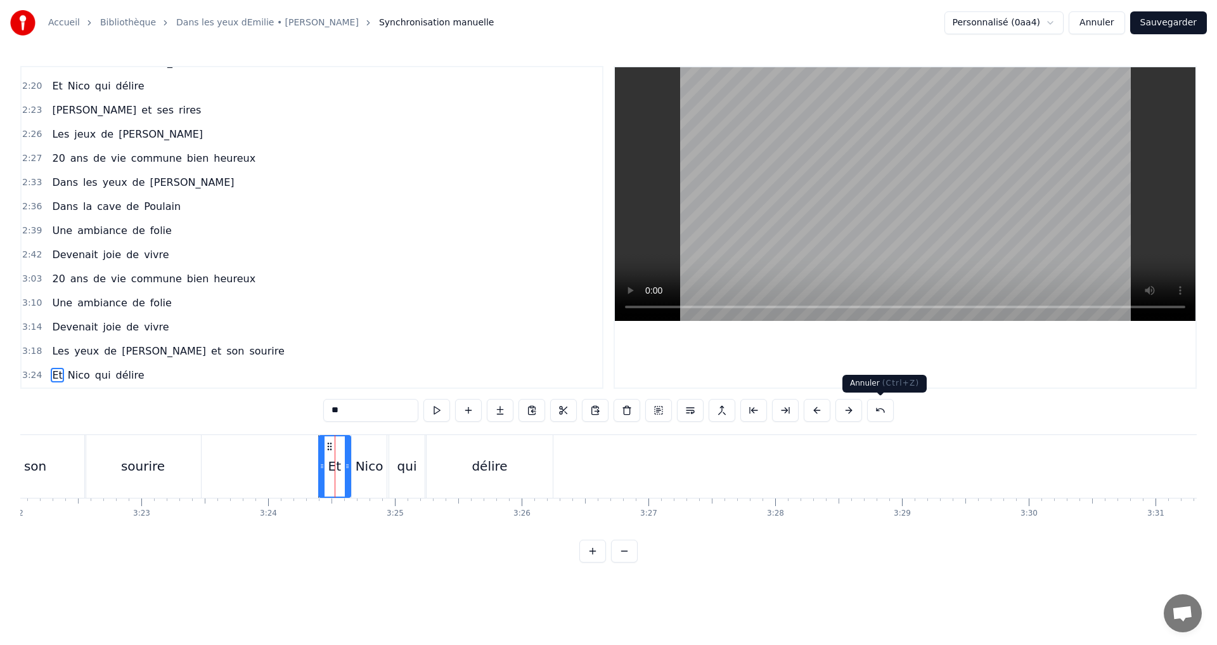
click at [886, 416] on button at bounding box center [880, 410] width 27 height 23
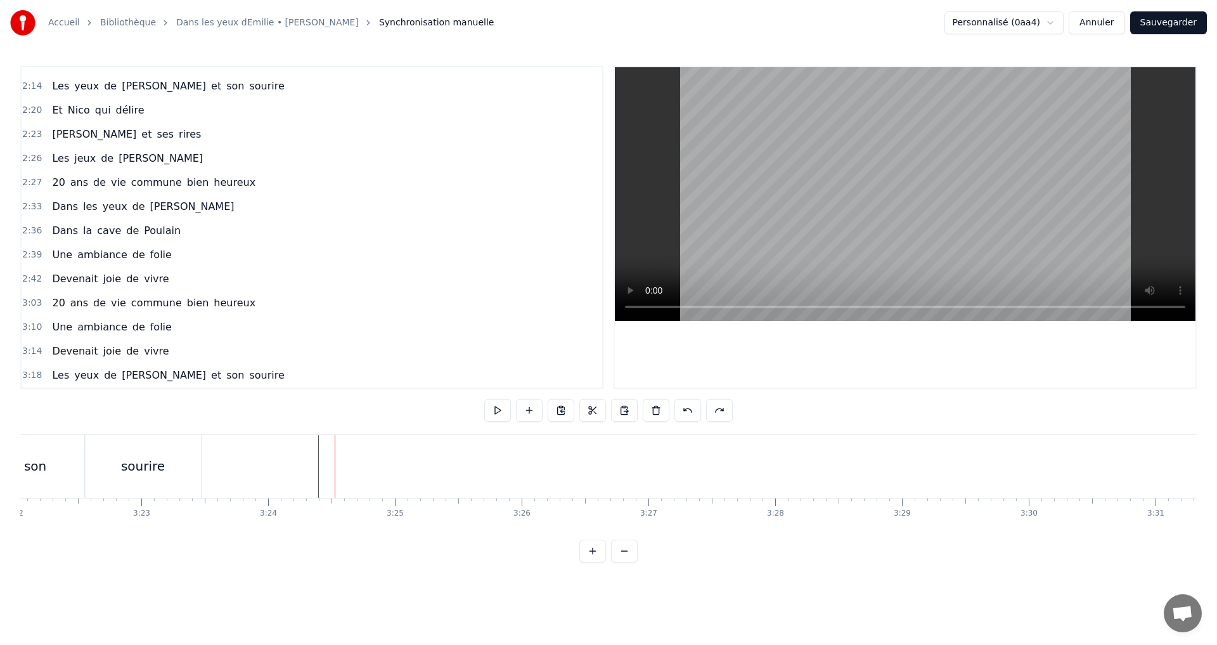
scroll to position [668, 0]
click at [636, 411] on button at bounding box center [640, 410] width 27 height 23
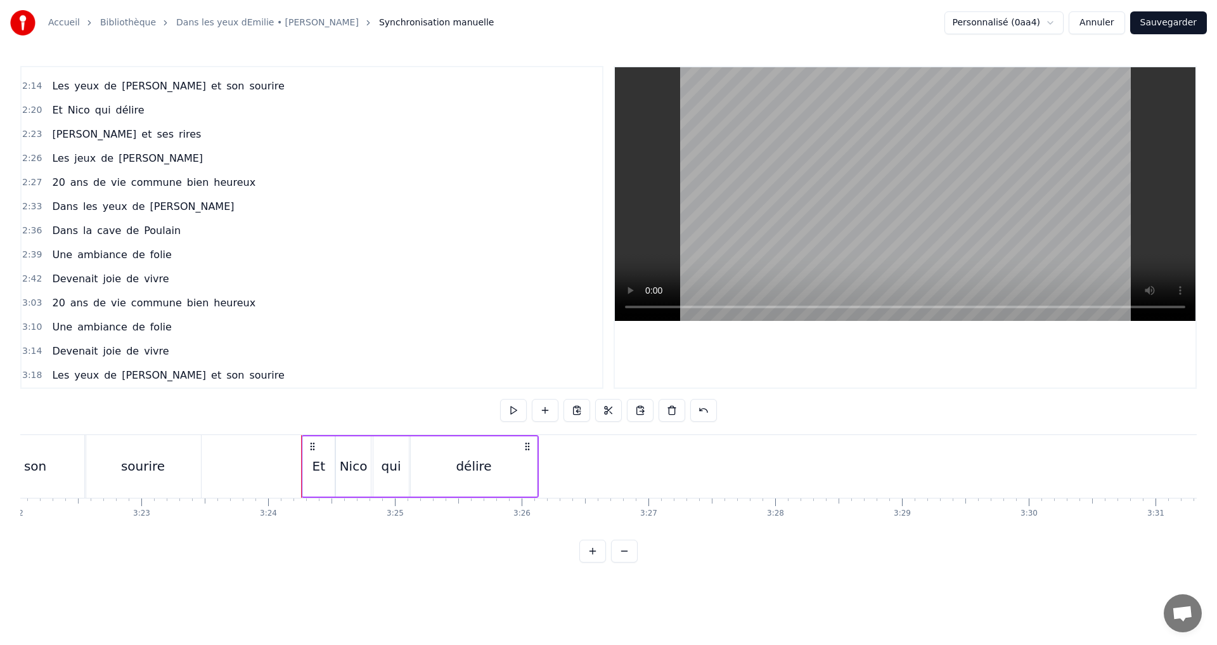
scroll to position [692, 0]
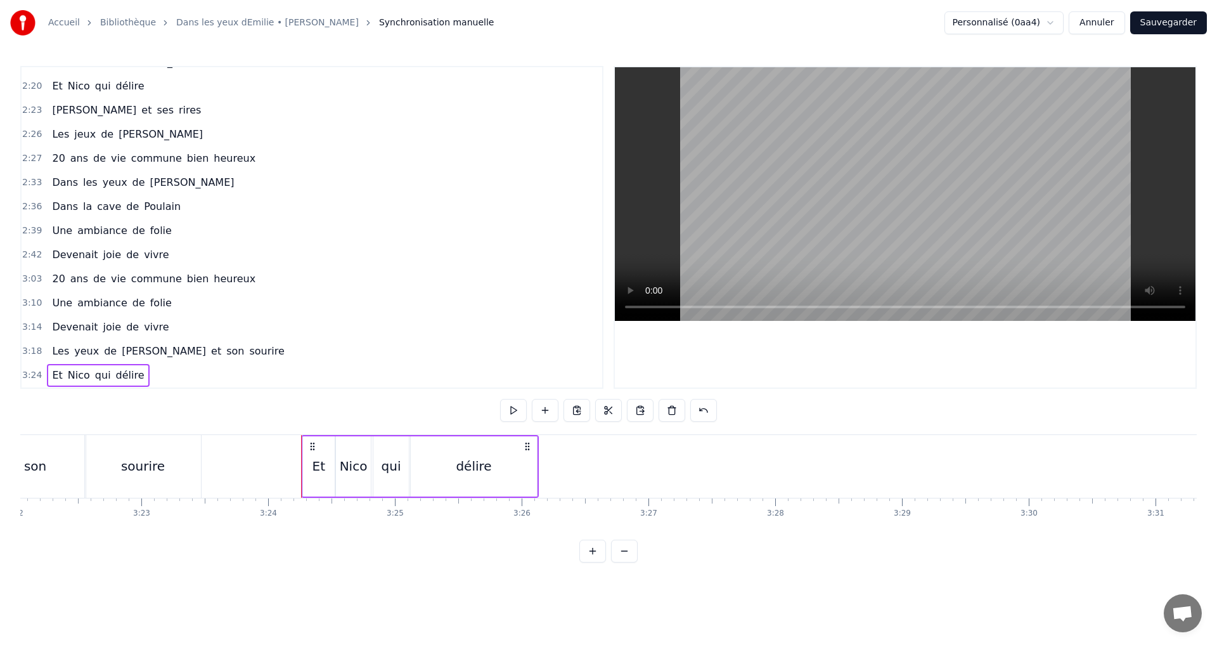
click at [88, 458] on div "sourire" at bounding box center [143, 466] width 116 height 63
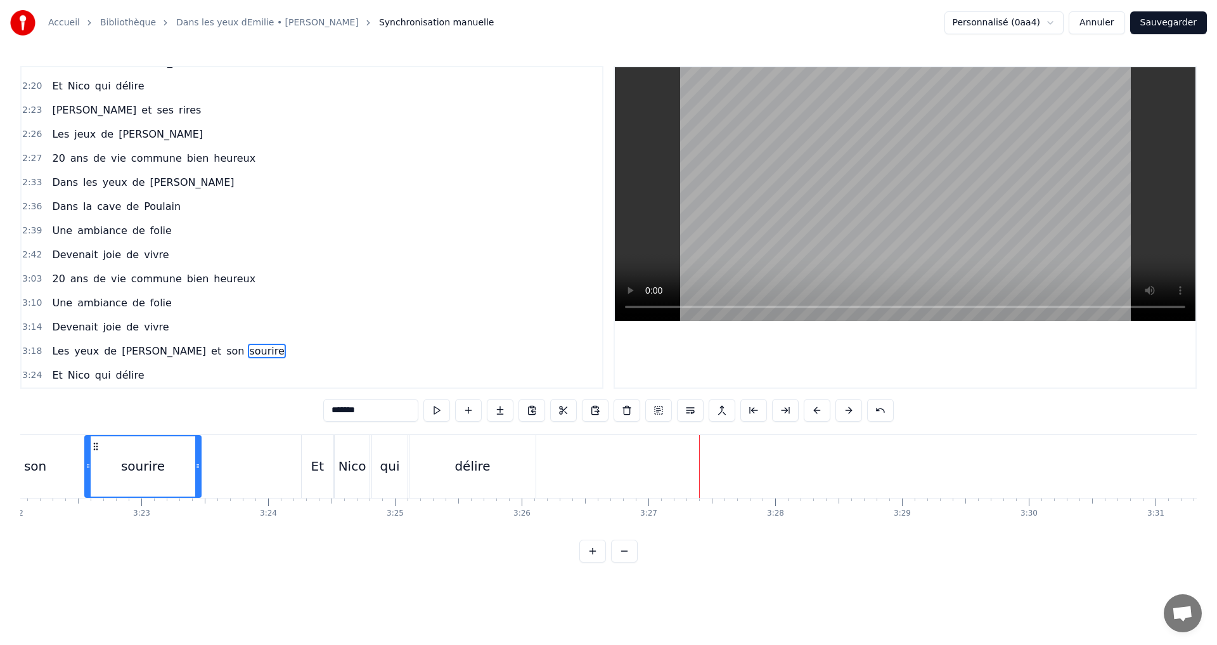
click at [155, 108] on span "ses" at bounding box center [165, 110] width 20 height 15
type input "***"
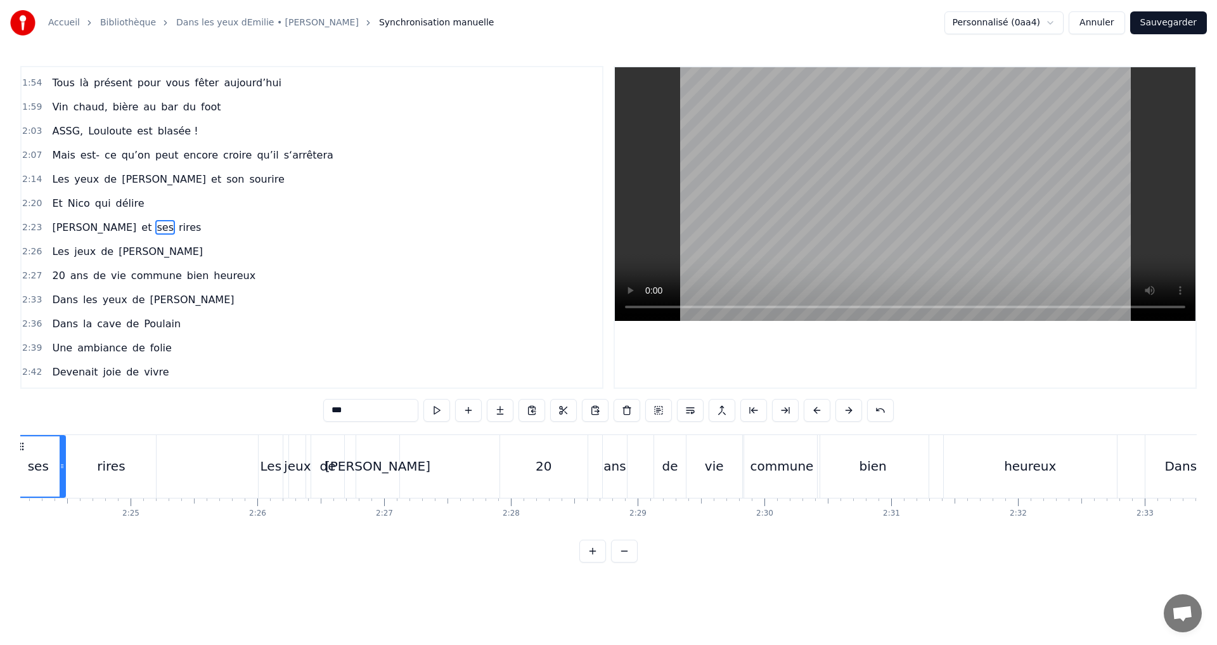
scroll to position [0, 18205]
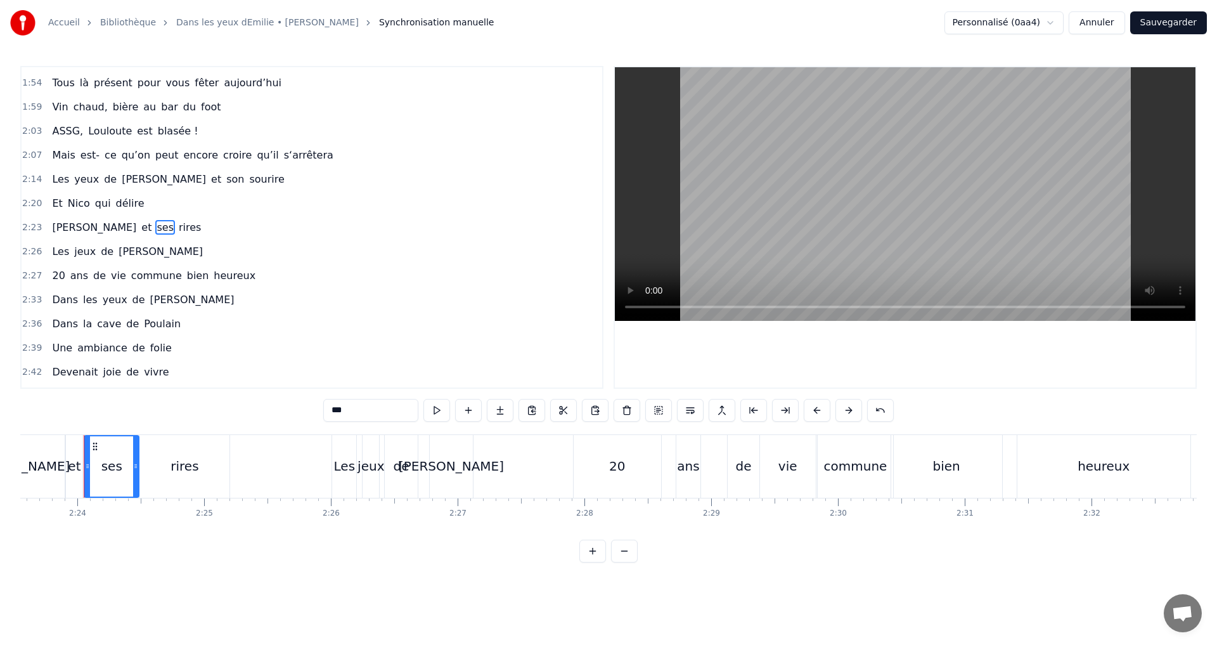
click at [657, 415] on button at bounding box center [659, 410] width 27 height 23
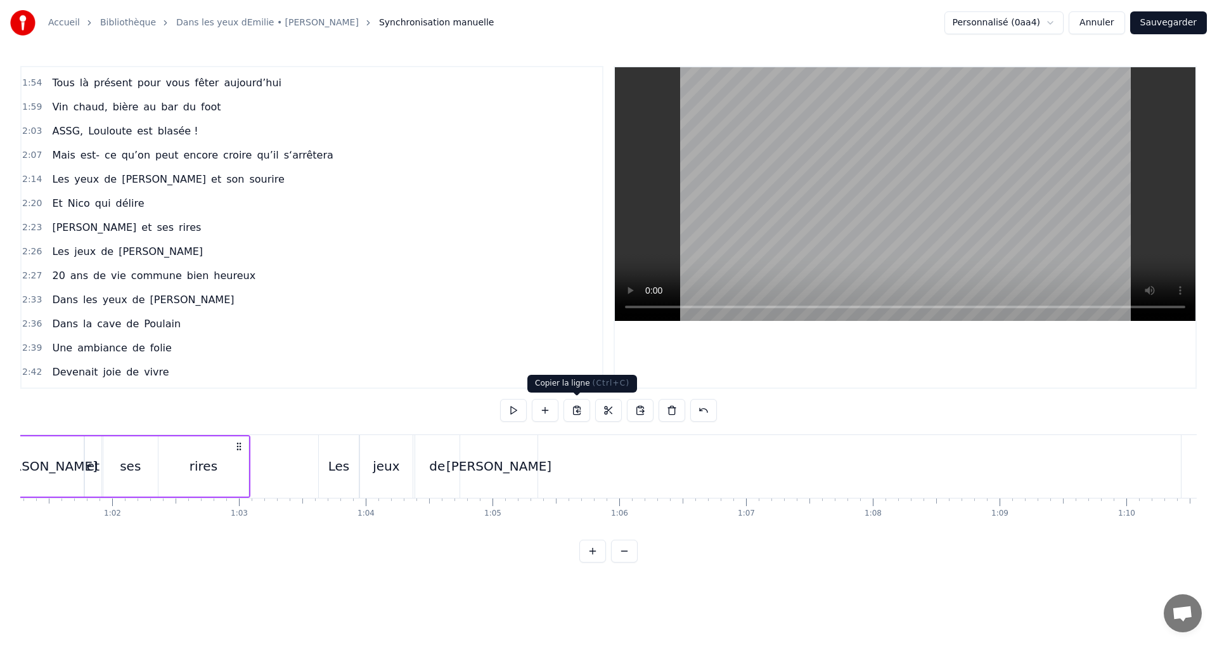
scroll to position [0, 7691]
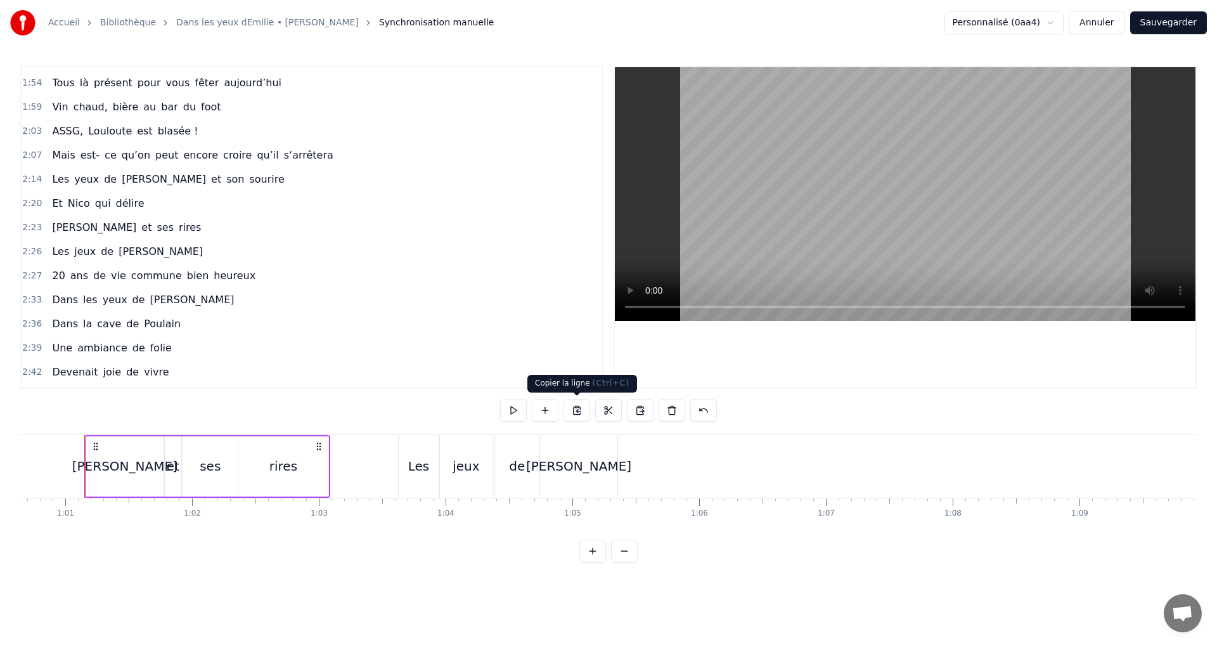
click at [578, 413] on button at bounding box center [577, 410] width 27 height 23
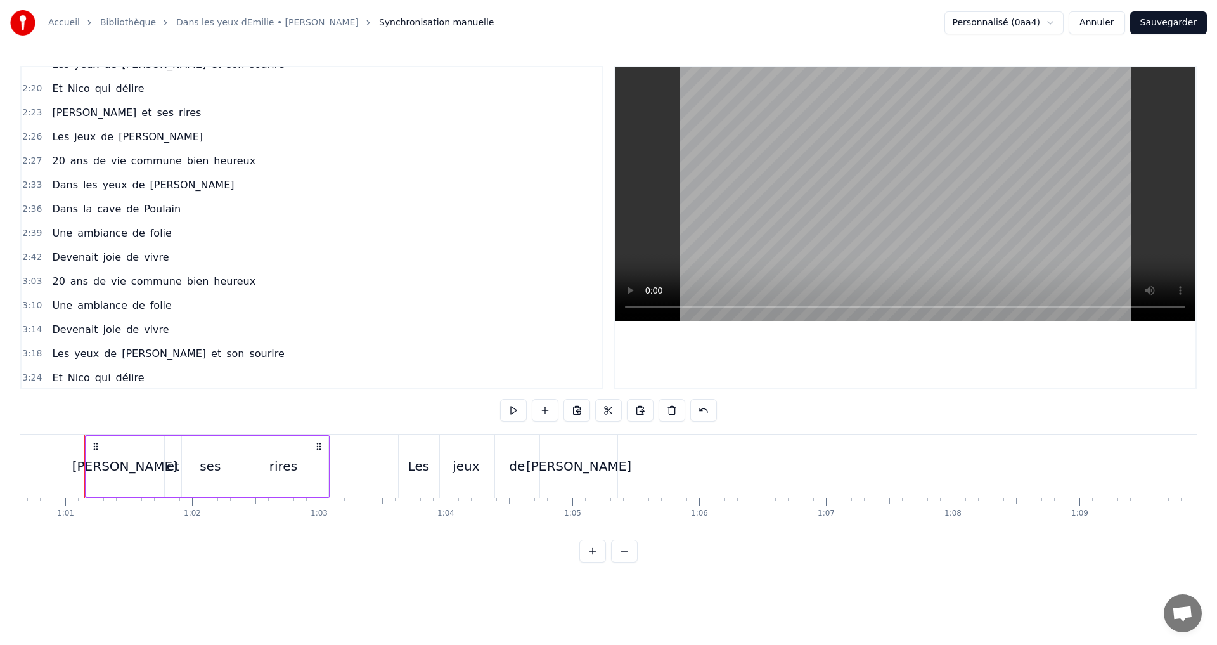
scroll to position [692, 0]
click at [95, 373] on span "qui" at bounding box center [103, 375] width 18 height 15
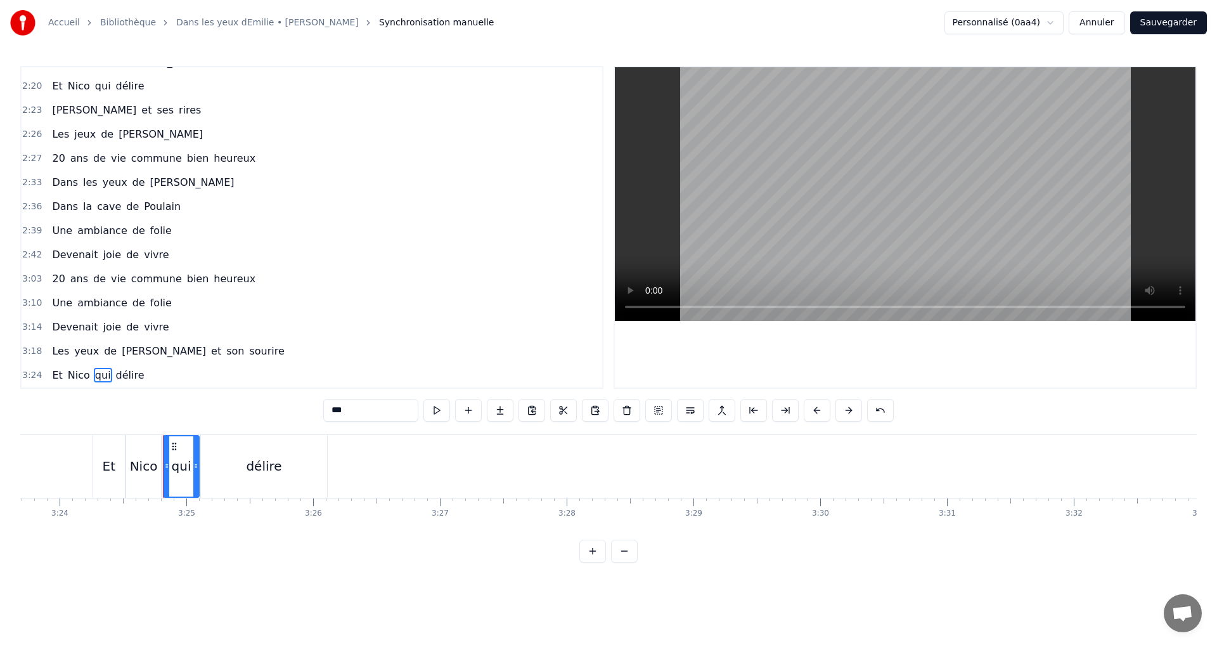
scroll to position [0, 25911]
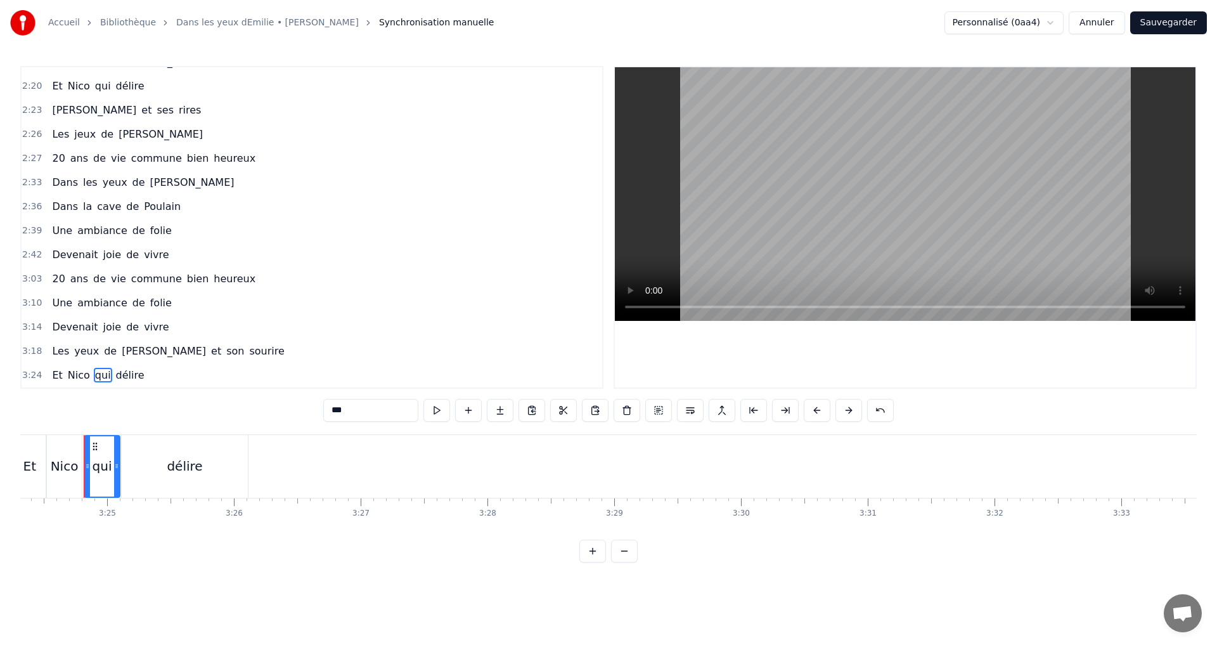
click at [214, 453] on div "délire" at bounding box center [185, 466] width 126 height 63
type input "******"
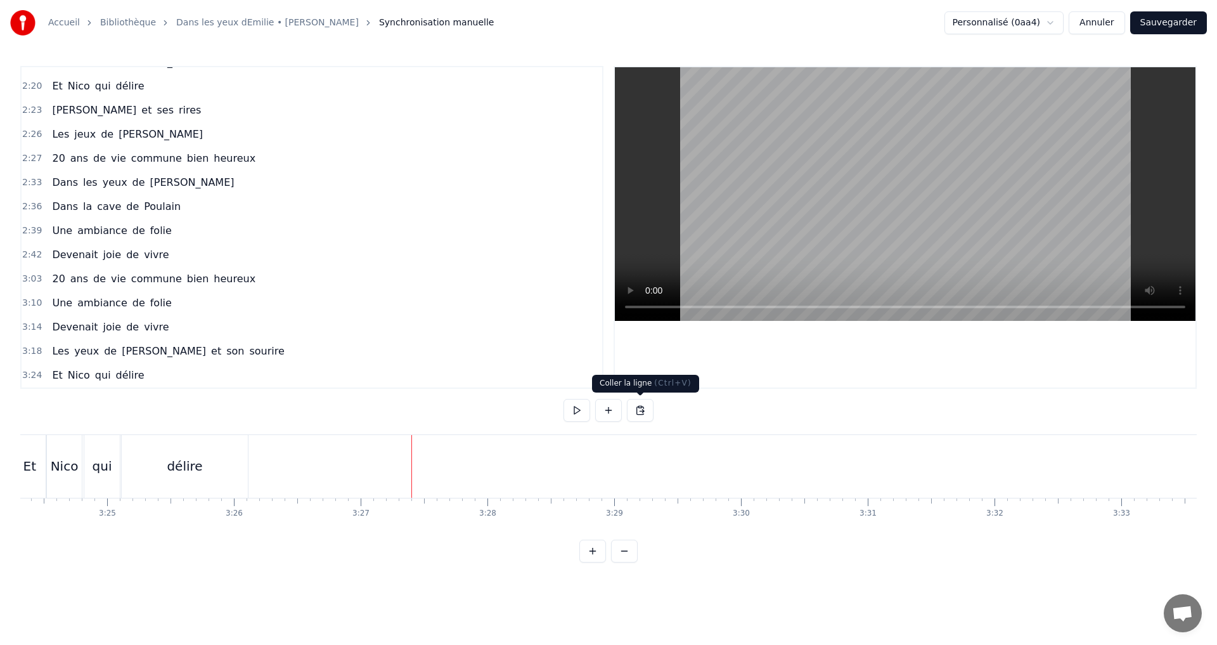
click at [646, 413] on button at bounding box center [640, 410] width 27 height 23
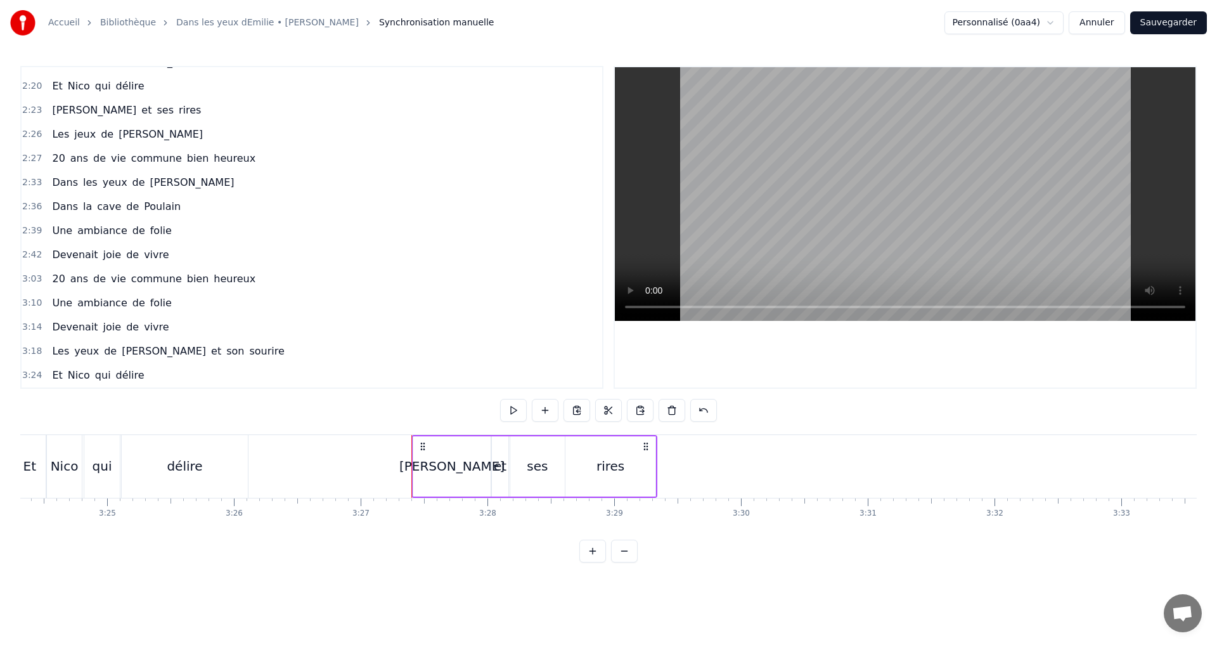
click at [55, 453] on div "Nico" at bounding box center [64, 466] width 35 height 63
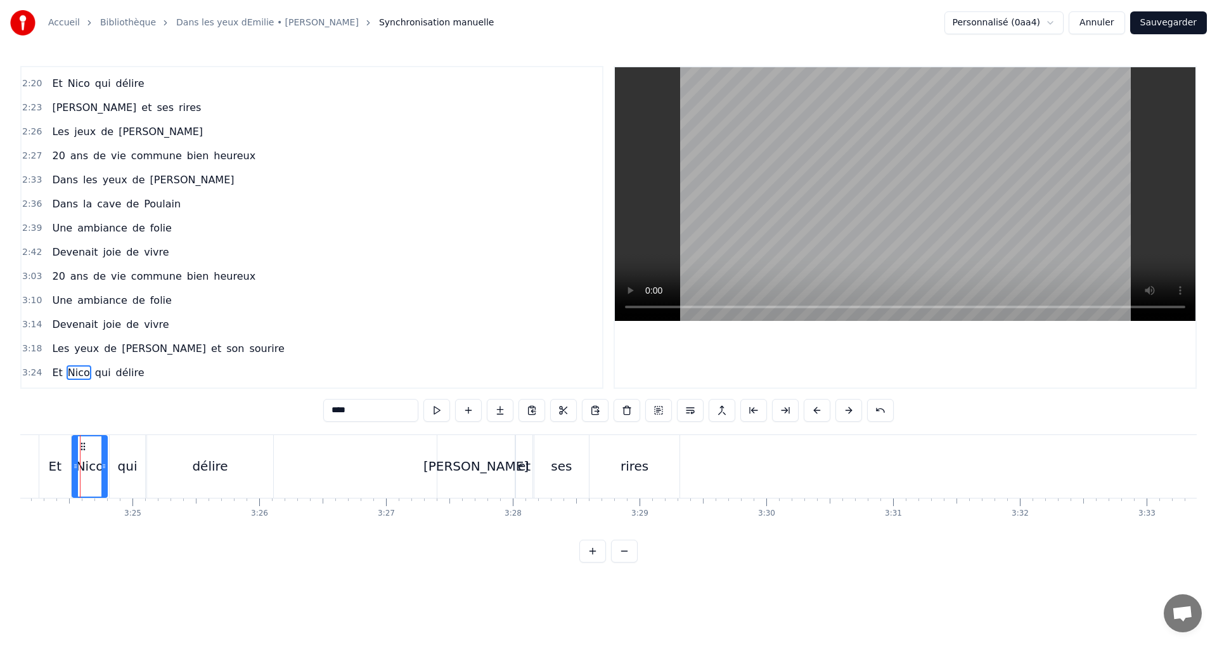
scroll to position [0, 25882]
click at [81, 140] on div "Les jeux de Jules" at bounding box center [127, 131] width 161 height 23
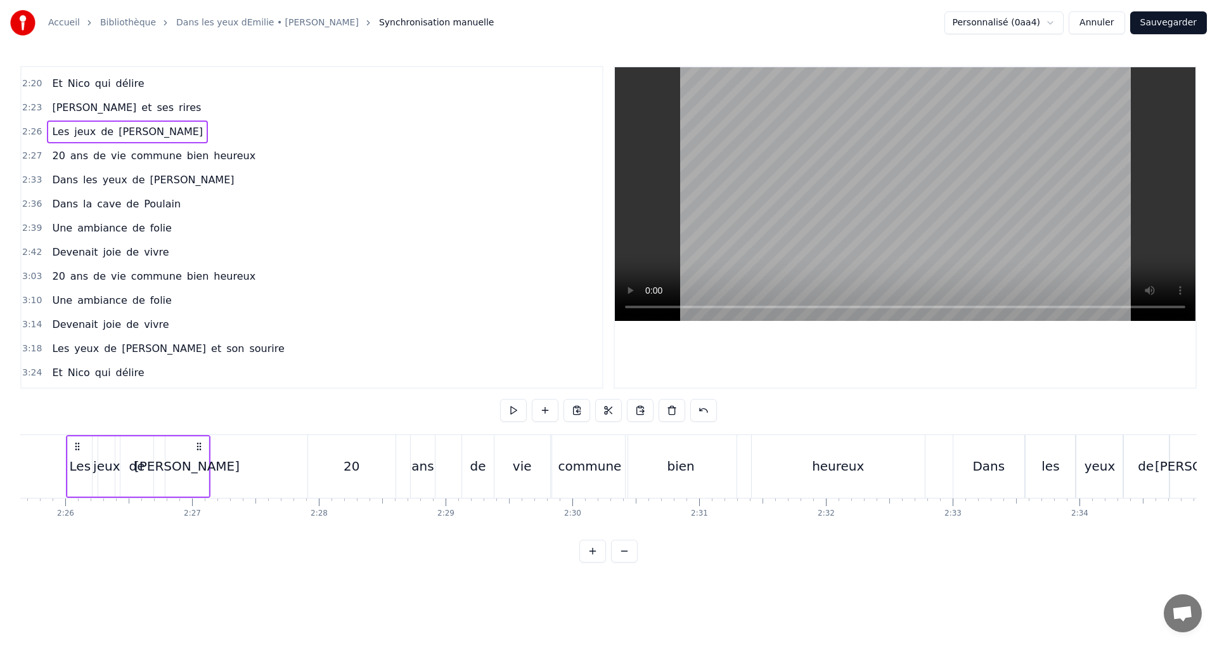
scroll to position [0, 18453]
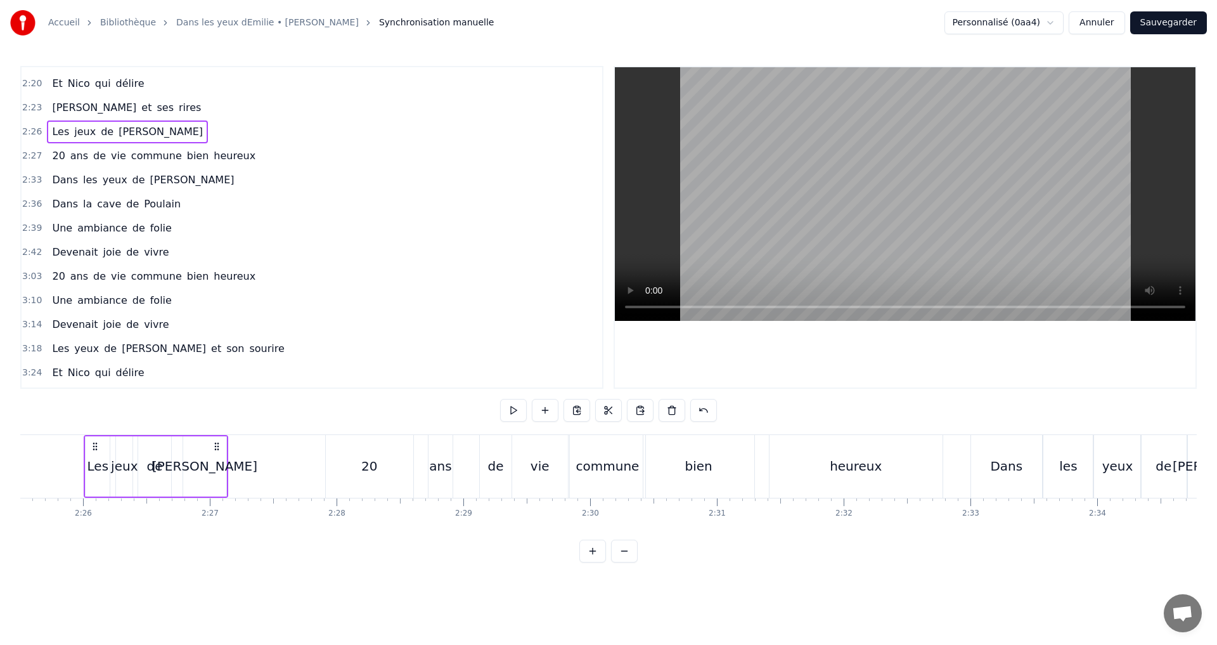
click at [170, 457] on div "de" at bounding box center [154, 466] width 33 height 60
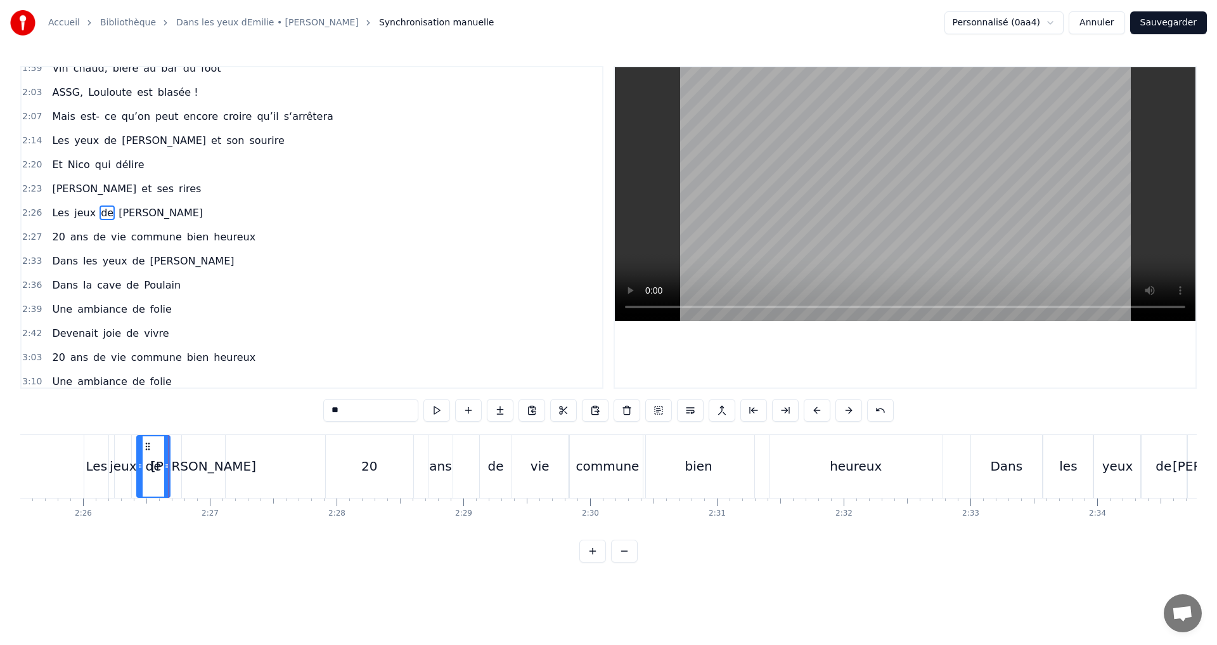
scroll to position [599, 0]
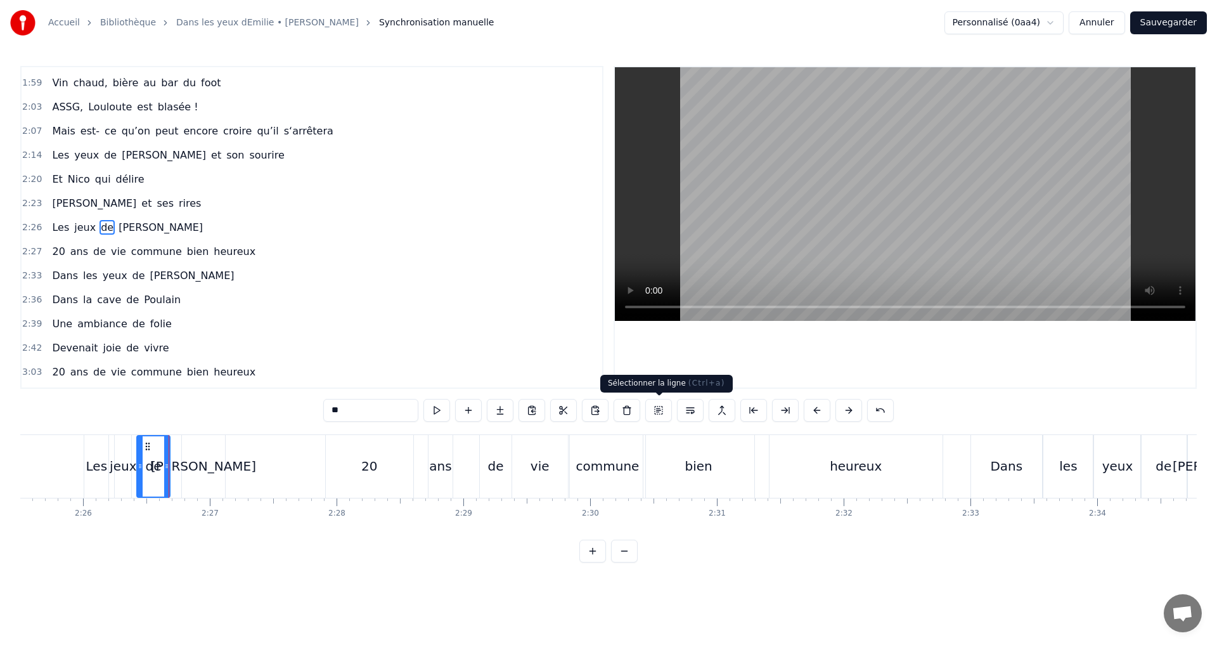
click at [654, 411] on button at bounding box center [659, 410] width 27 height 23
click at [657, 418] on button at bounding box center [659, 410] width 27 height 23
click at [662, 405] on button at bounding box center [659, 410] width 27 height 23
click at [661, 413] on button at bounding box center [659, 410] width 27 height 23
click at [194, 467] on div "[PERSON_NAME]" at bounding box center [203, 466] width 105 height 19
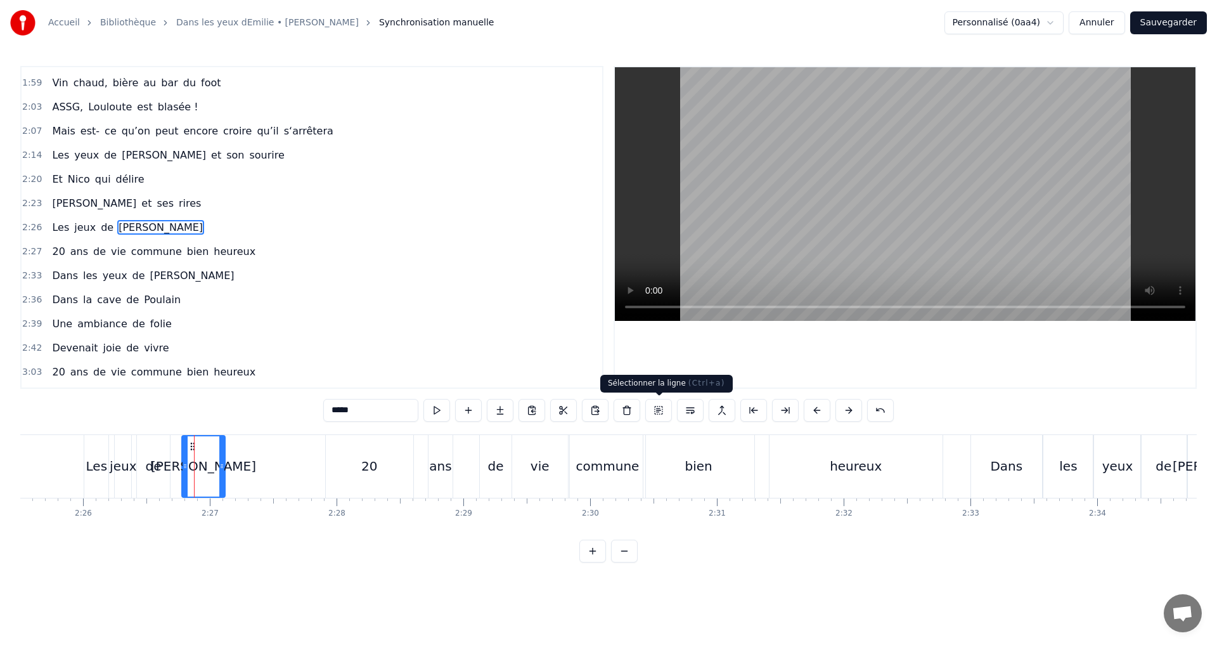
click at [662, 413] on button at bounding box center [659, 410] width 27 height 23
click at [121, 465] on div "jeux" at bounding box center [123, 466] width 27 height 19
click at [656, 411] on button at bounding box center [659, 410] width 27 height 23
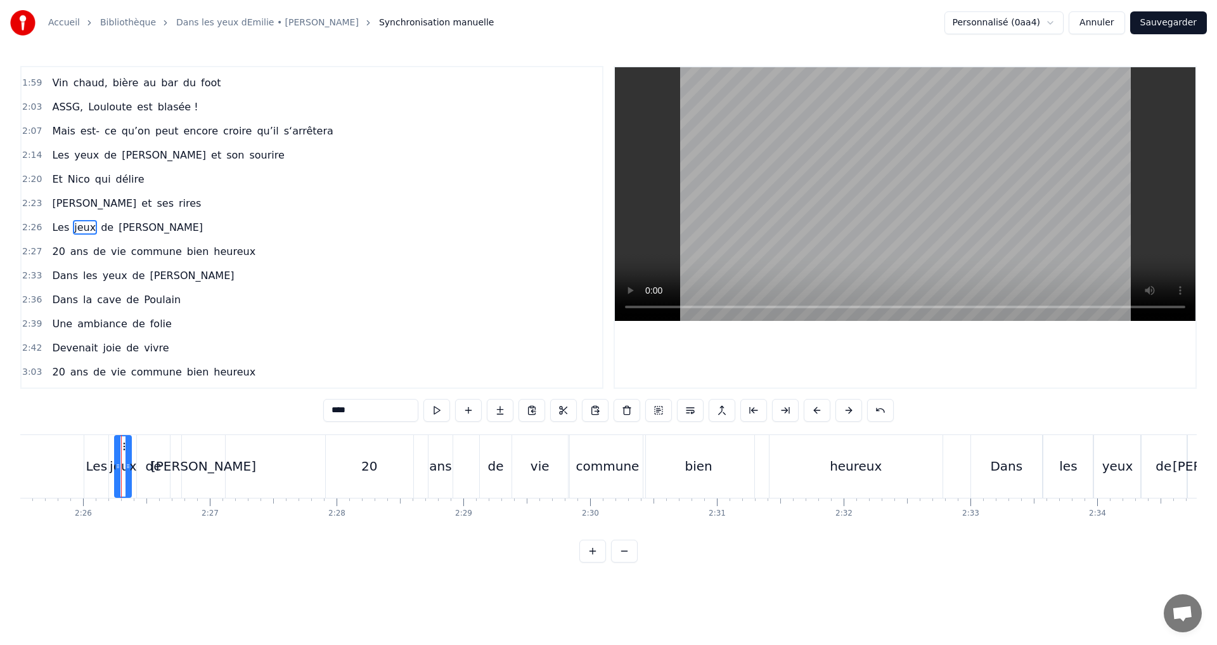
click at [656, 411] on button at bounding box center [659, 410] width 27 height 23
click at [205, 481] on div "[PERSON_NAME]" at bounding box center [204, 466] width 44 height 63
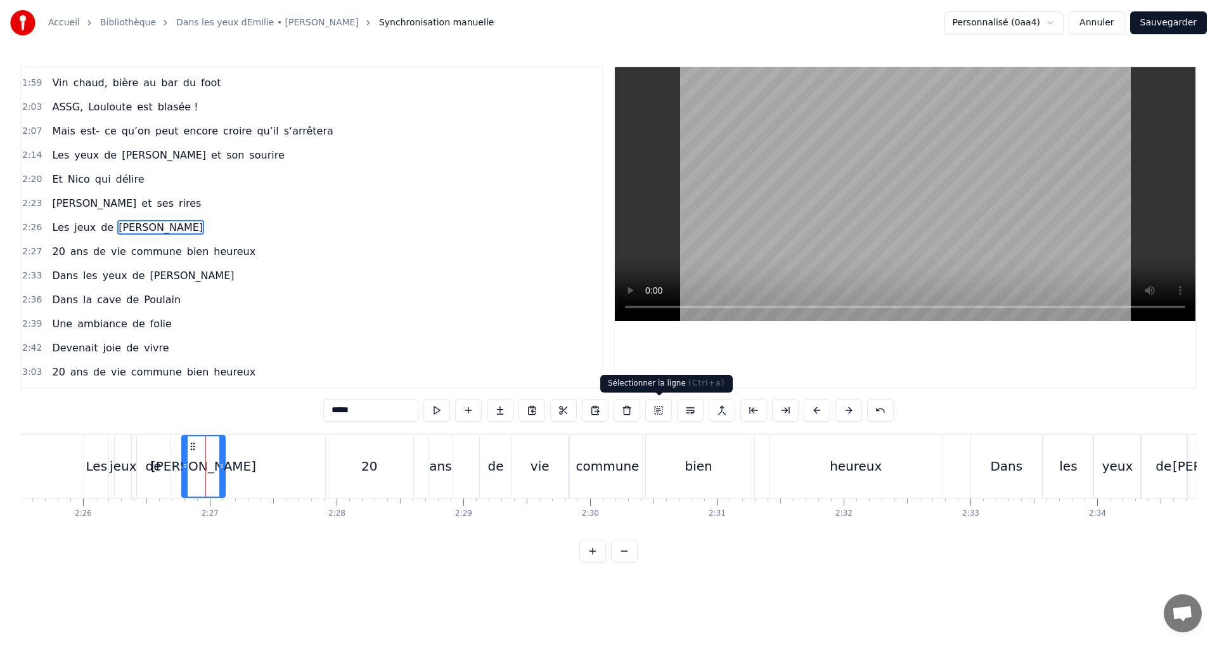
click at [659, 410] on button at bounding box center [659, 410] width 27 height 23
click at [876, 479] on div "heureux" at bounding box center [856, 466] width 173 height 63
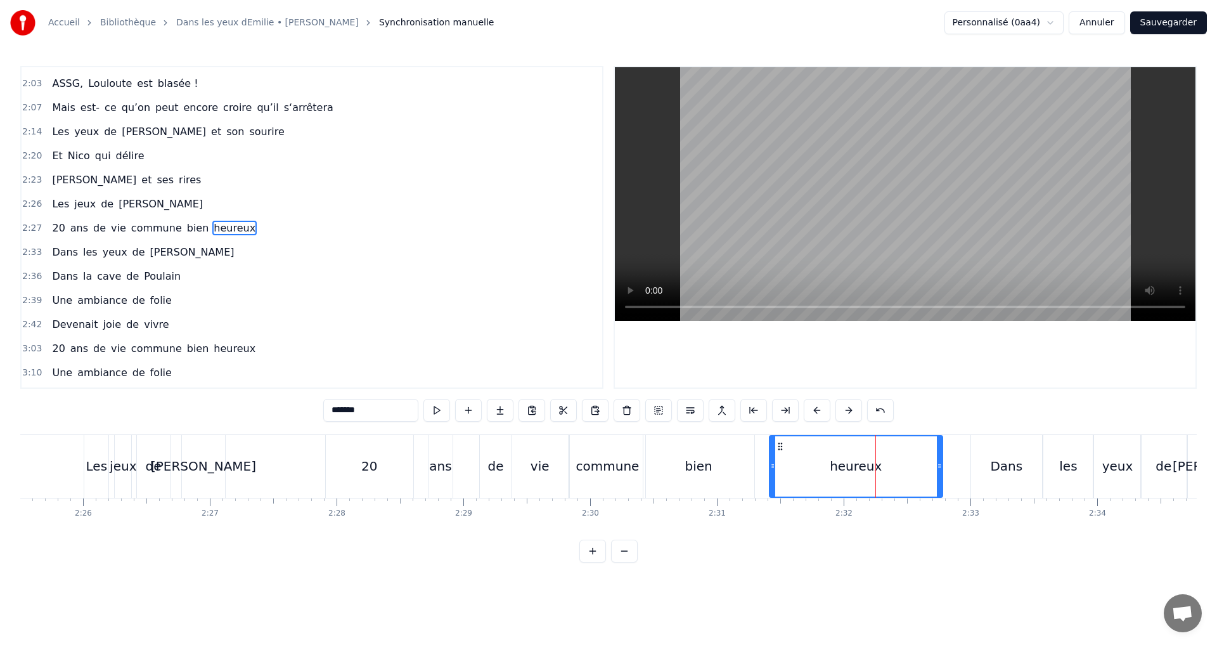
scroll to position [623, 0]
click at [665, 408] on button at bounding box center [659, 410] width 27 height 23
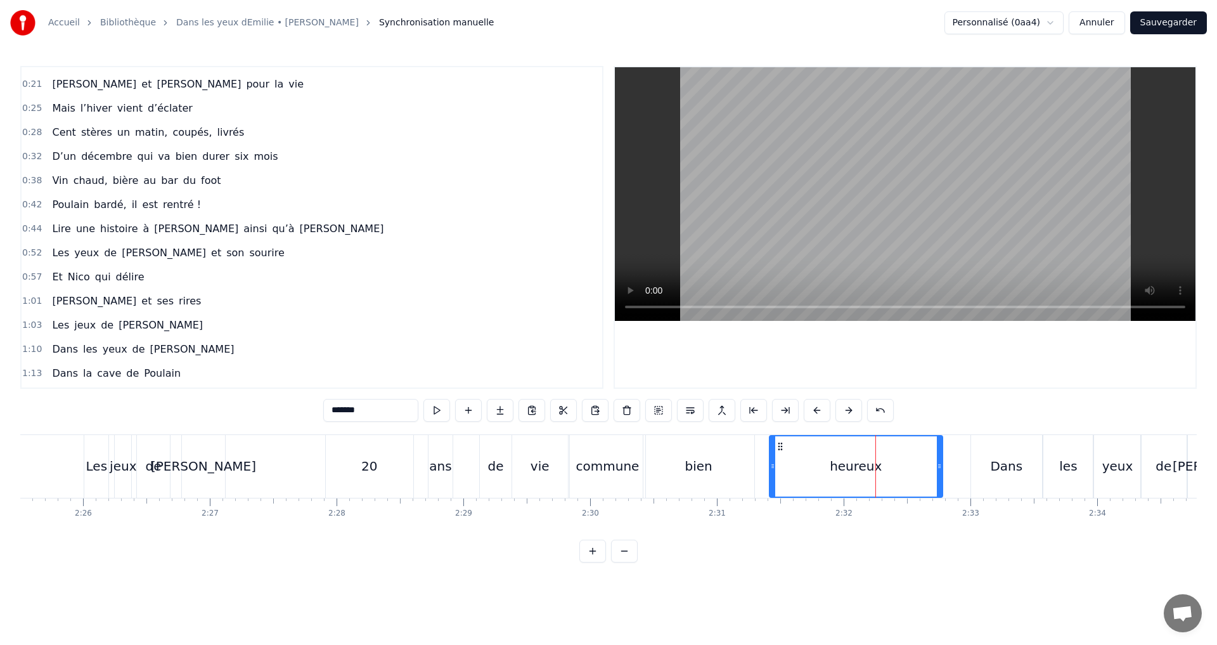
scroll to position [127, 0]
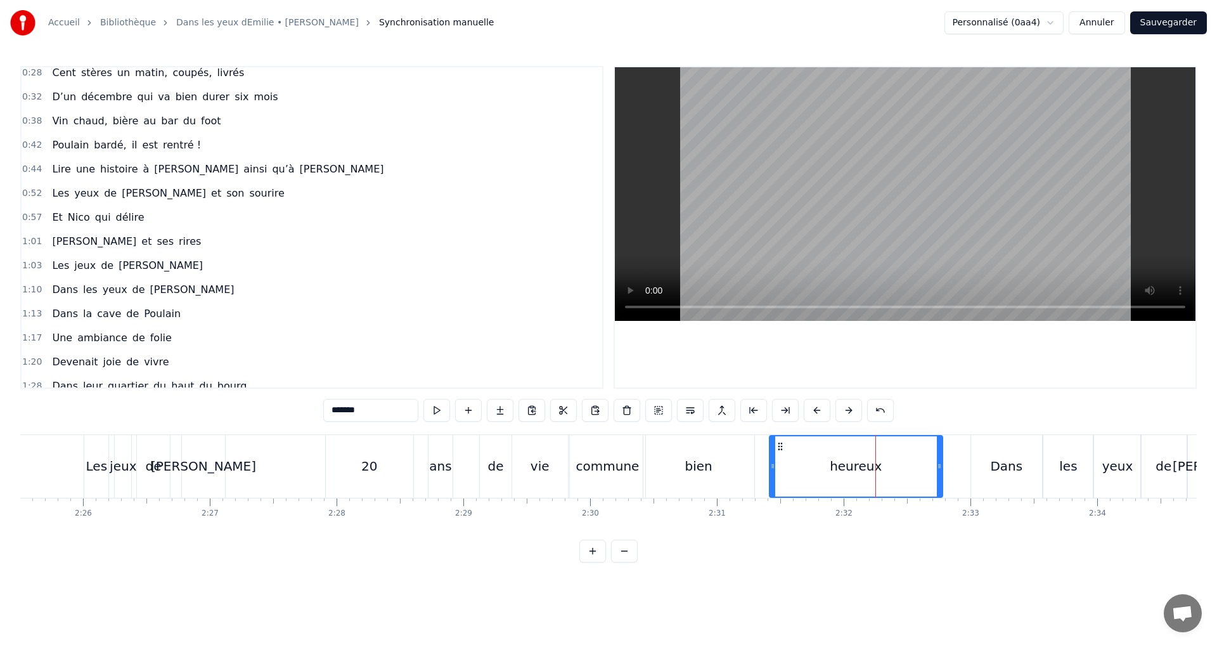
click at [117, 265] on span "[PERSON_NAME]" at bounding box center [160, 265] width 87 height 15
type input "*****"
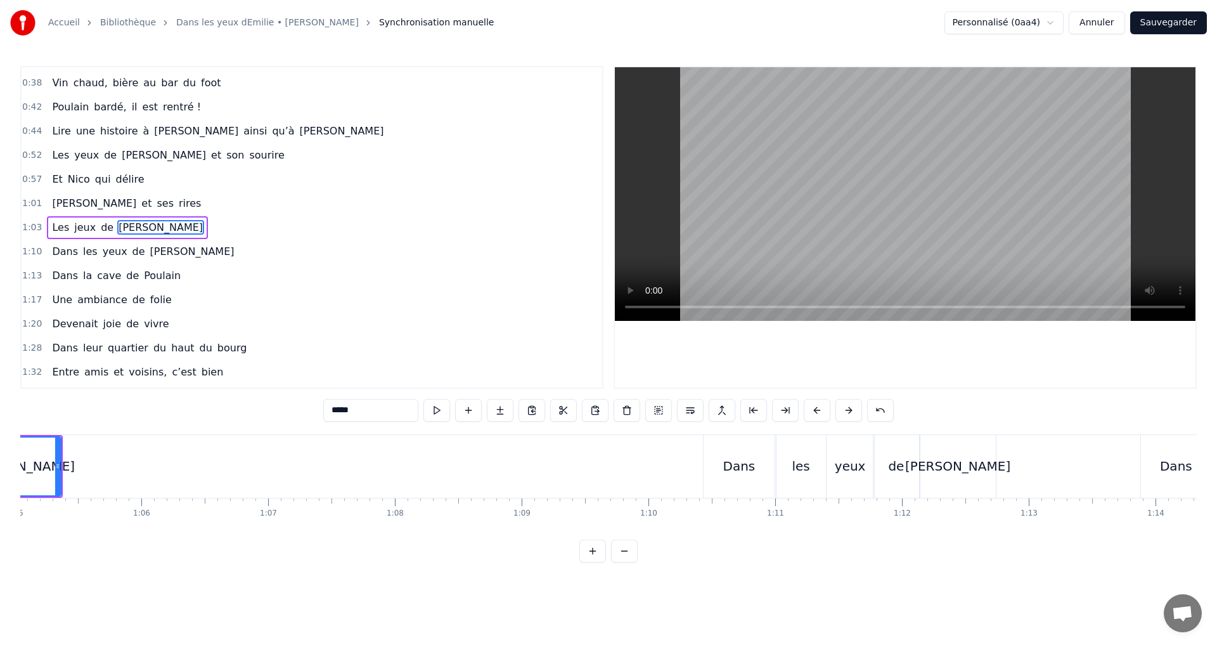
scroll to position [0, 8146]
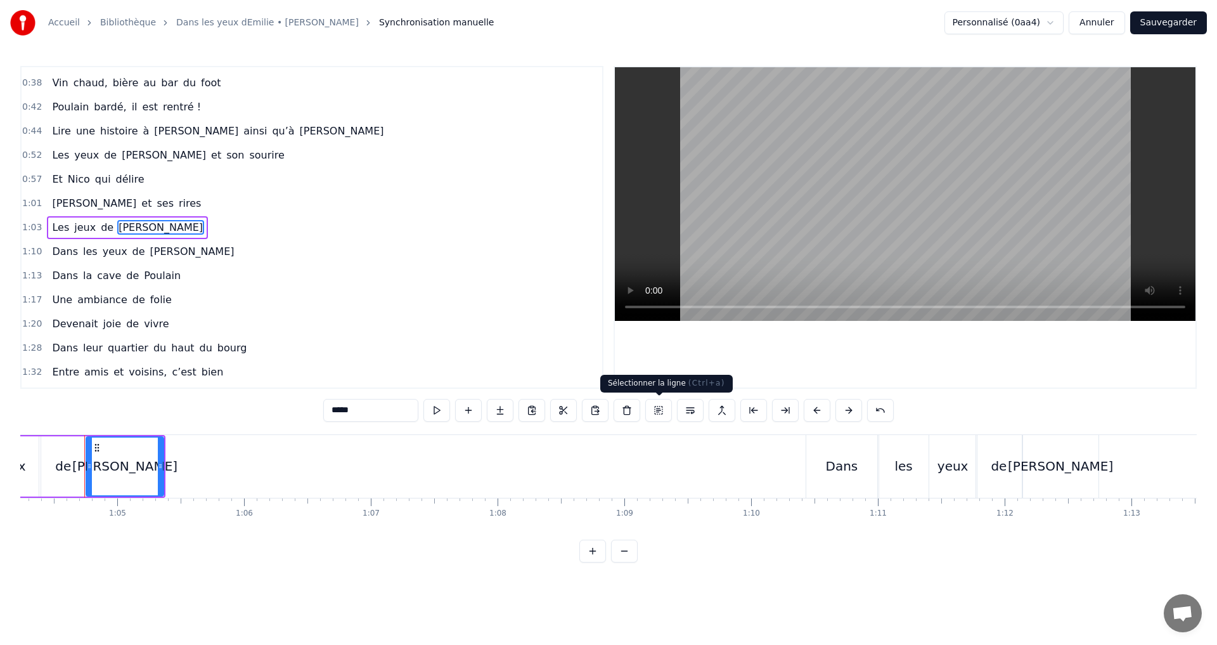
click at [658, 415] on button at bounding box center [659, 410] width 27 height 23
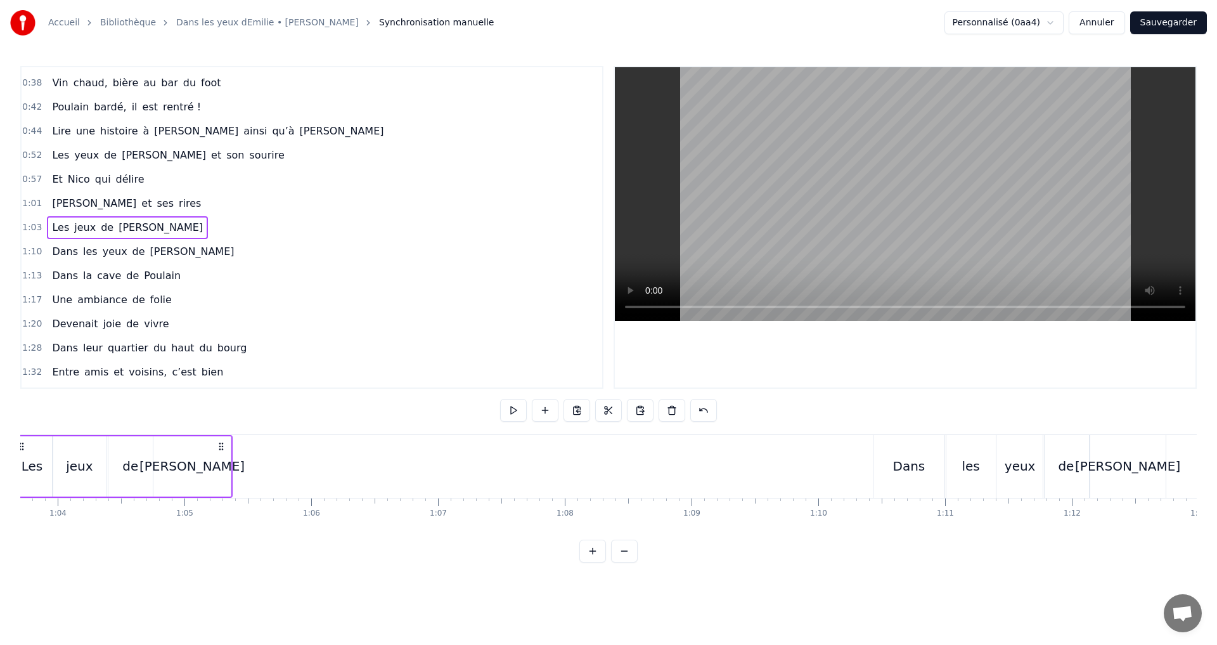
scroll to position [0, 8005]
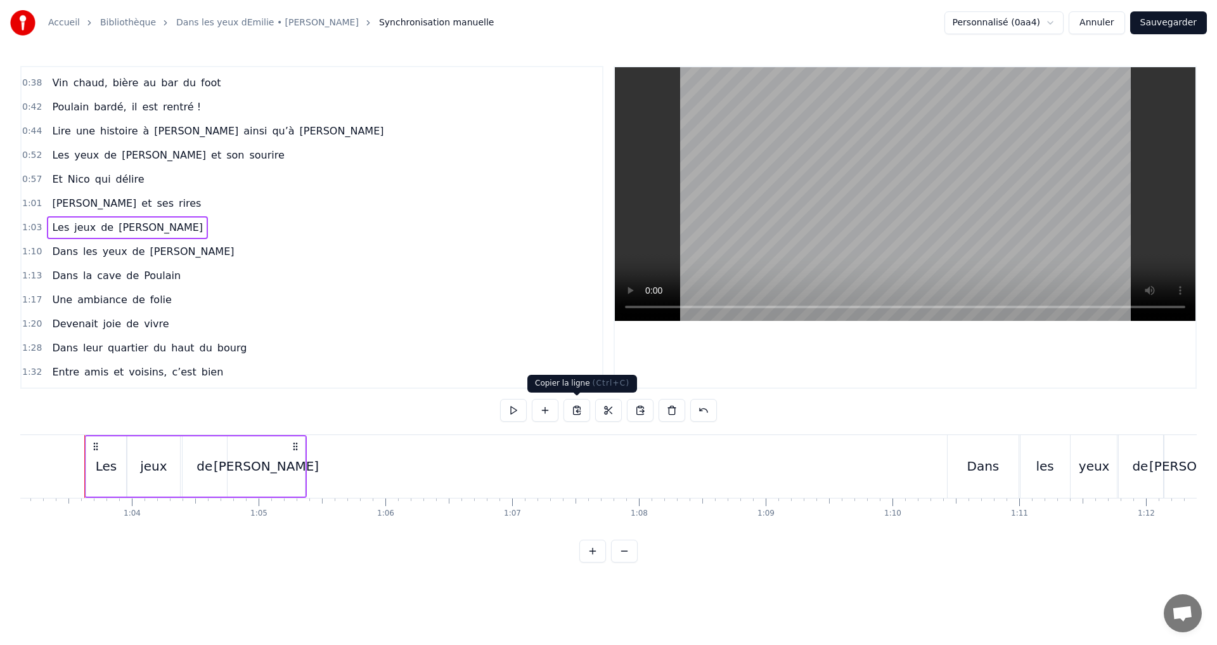
click at [578, 411] on button at bounding box center [577, 410] width 27 height 23
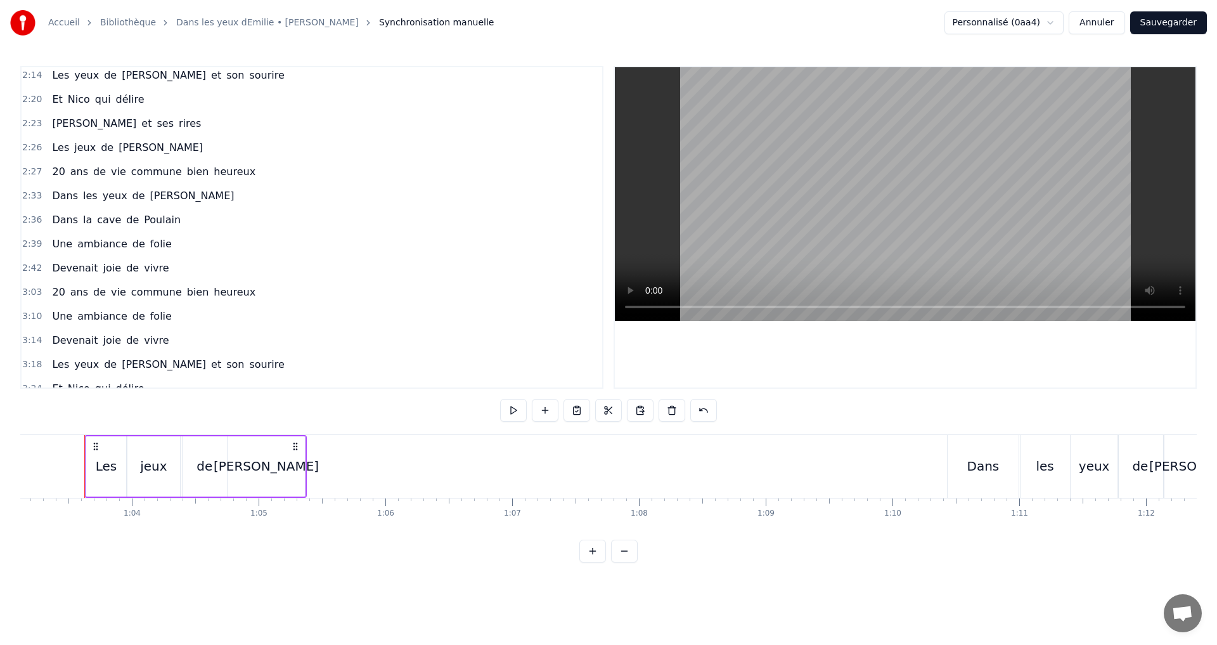
scroll to position [716, 0]
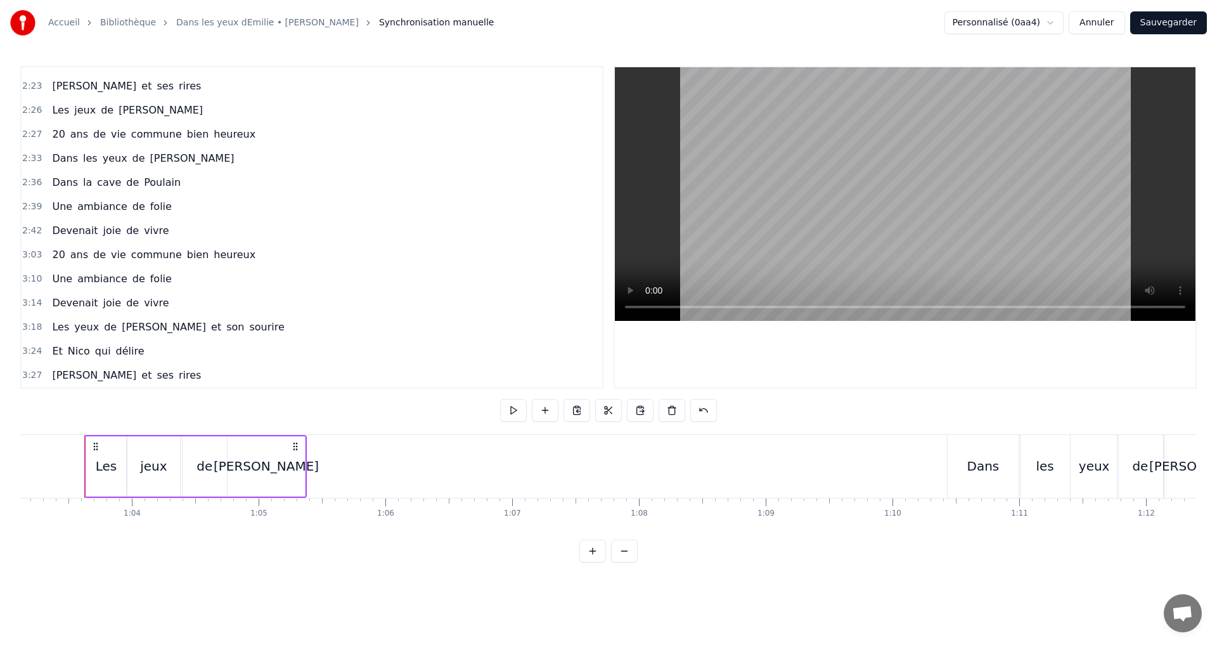
click at [150, 375] on div "3:27 [PERSON_NAME] et ses rires" at bounding box center [312, 375] width 581 height 24
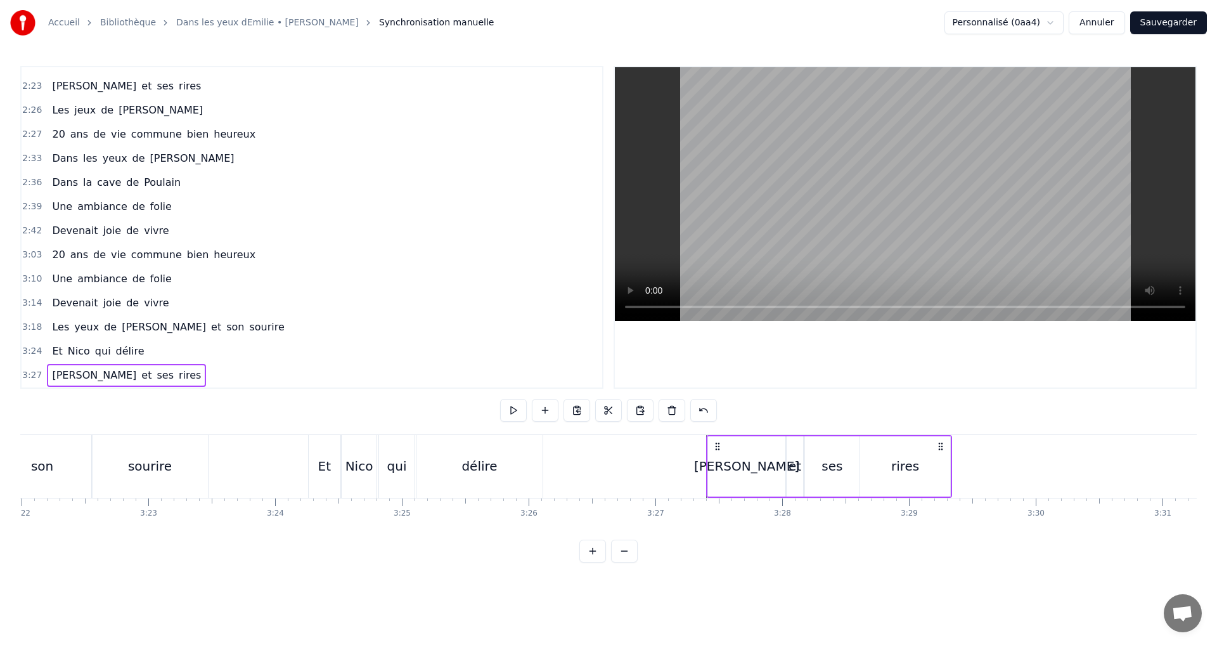
scroll to position [0, 26239]
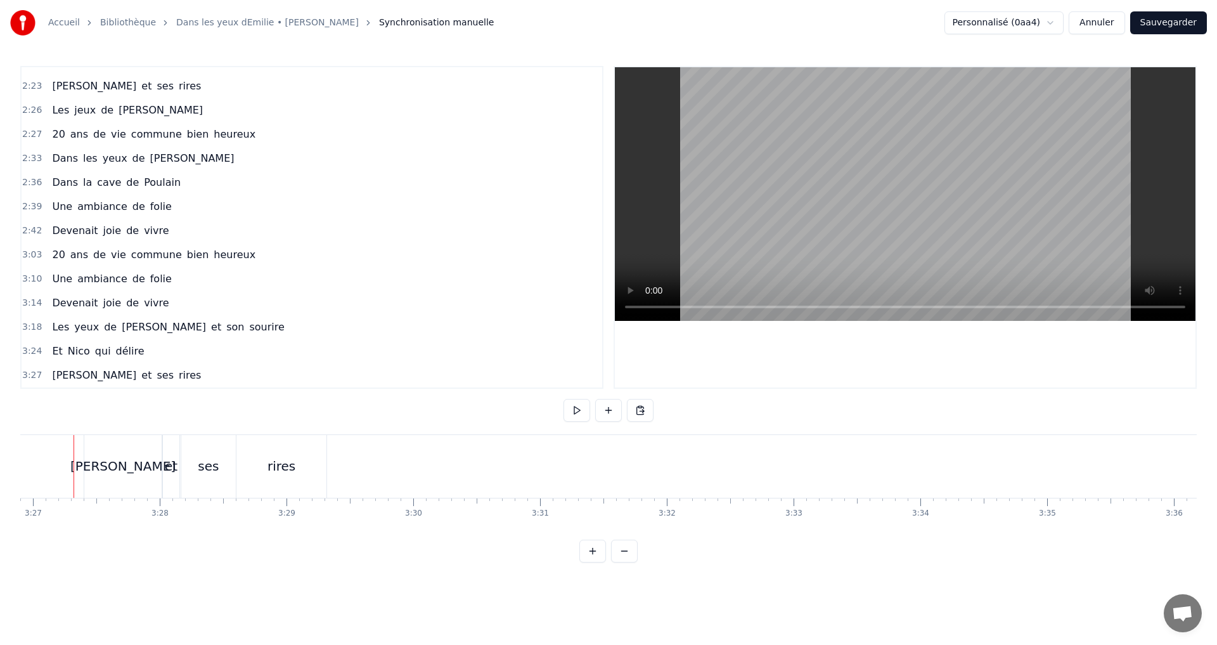
scroll to position [0, 26229]
click at [580, 409] on button at bounding box center [577, 410] width 27 height 23
click at [602, 458] on div "vivre" at bounding box center [614, 466] width 31 height 19
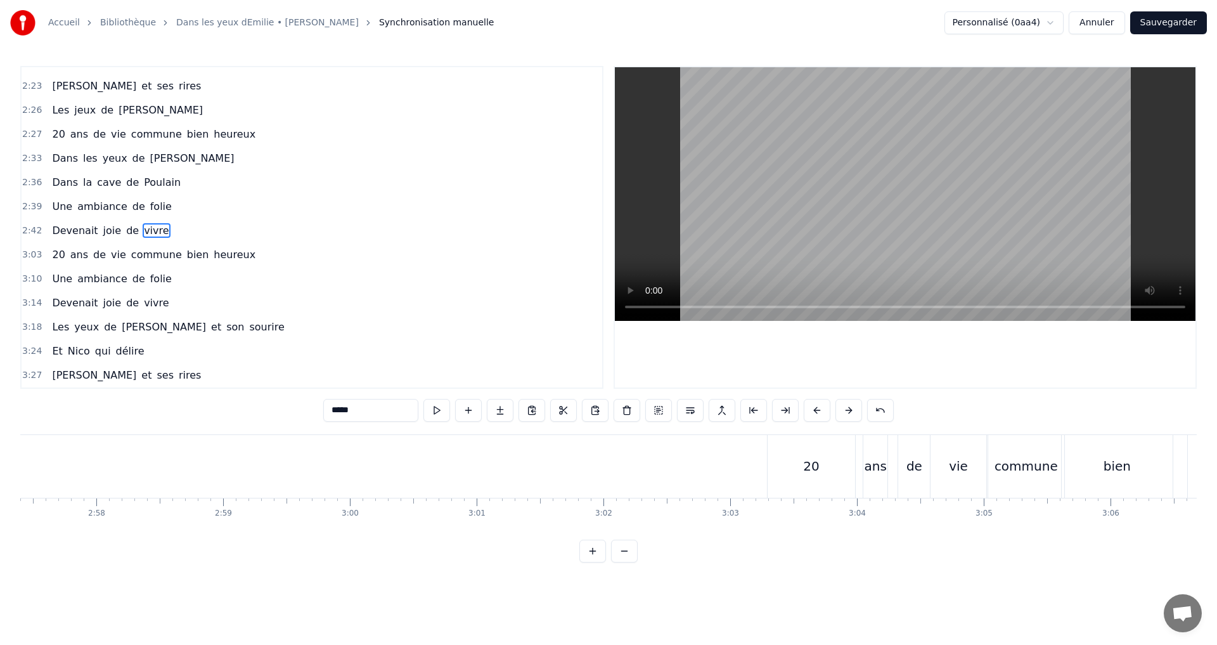
scroll to position [0, 22514]
click at [800, 488] on div "20" at bounding box center [795, 466] width 88 height 63
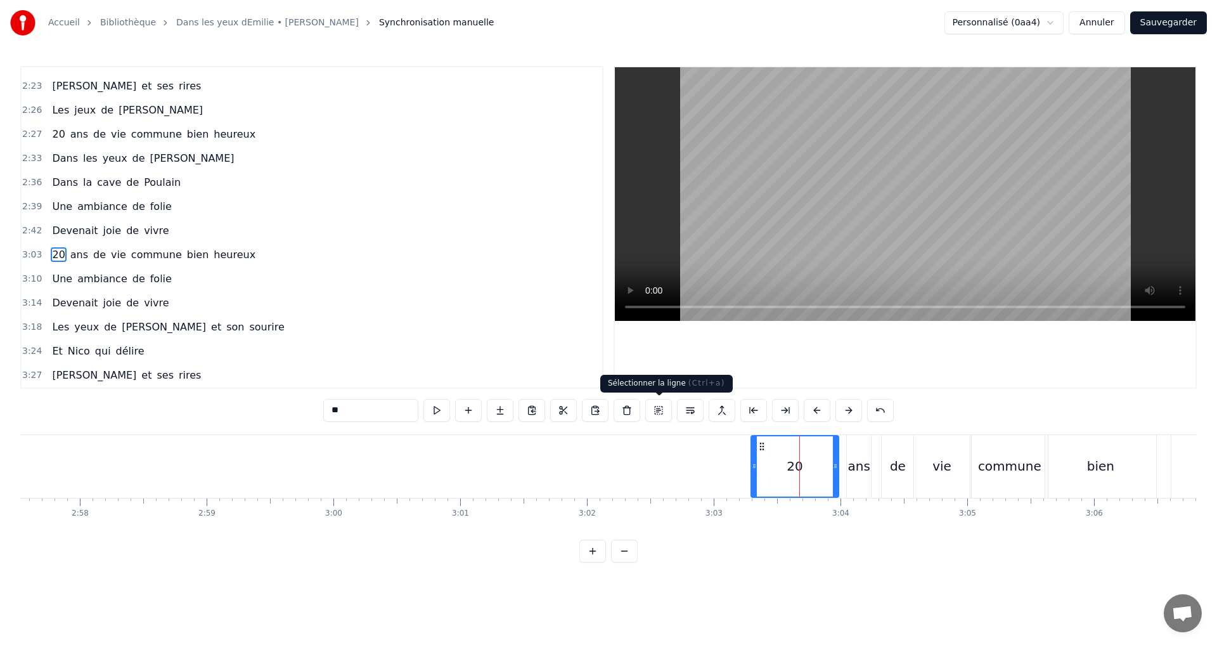
click at [663, 413] on button at bounding box center [659, 410] width 27 height 23
click at [658, 409] on button at bounding box center [659, 410] width 27 height 23
click at [902, 479] on div "de" at bounding box center [898, 466] width 32 height 63
click at [656, 409] on button at bounding box center [659, 410] width 27 height 23
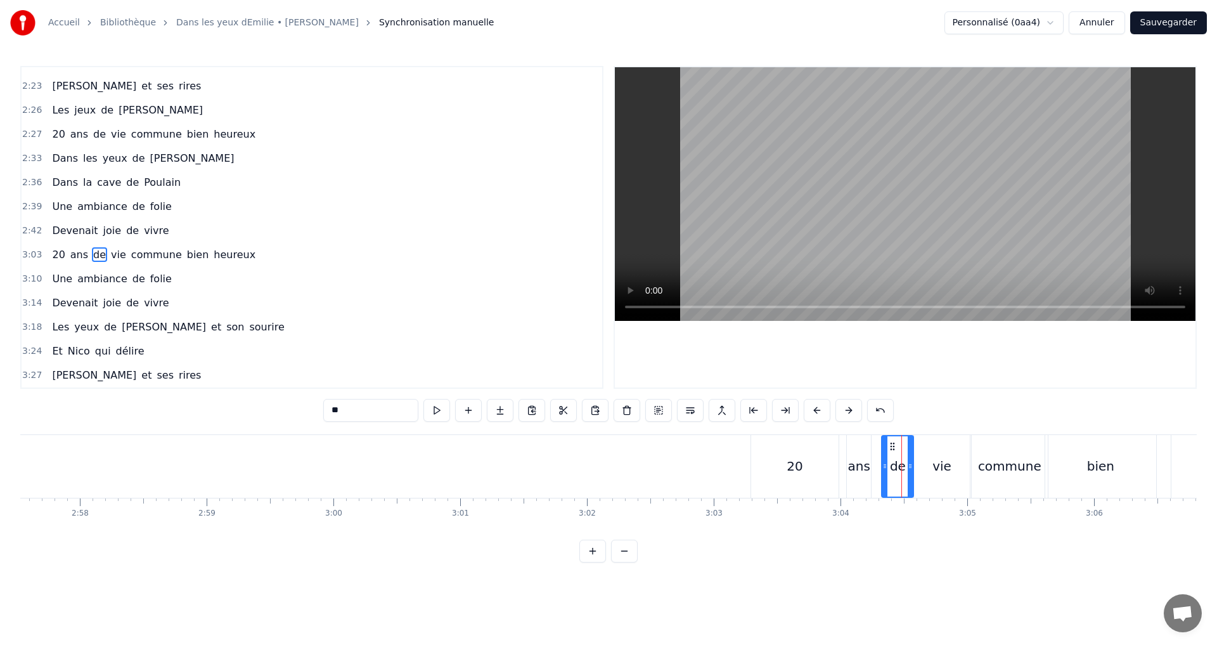
click at [656, 409] on button at bounding box center [659, 410] width 27 height 23
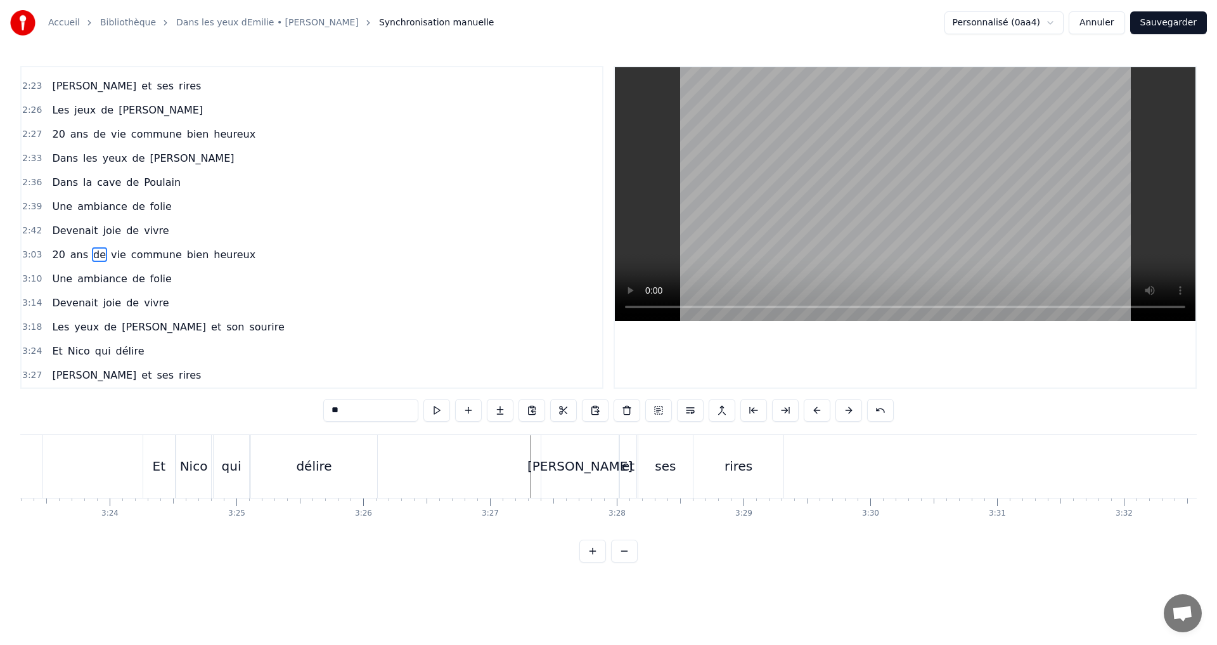
scroll to position [0, 25651]
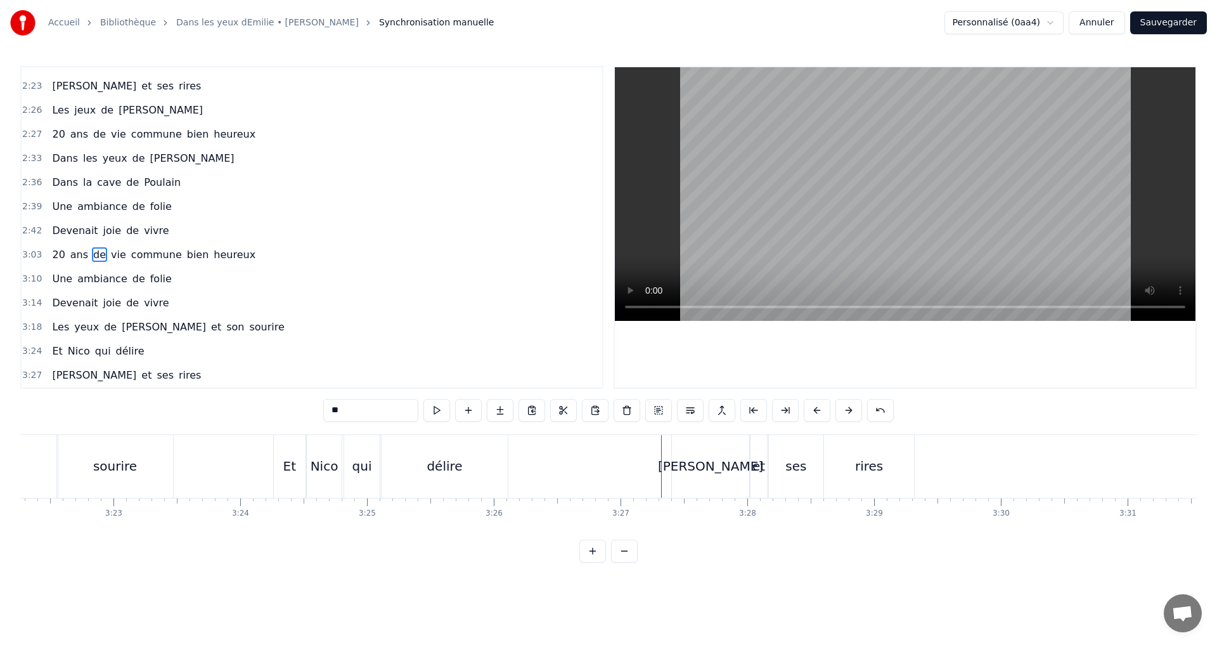
click at [840, 444] on div "rires" at bounding box center [869, 466] width 90 height 63
type input "*****"
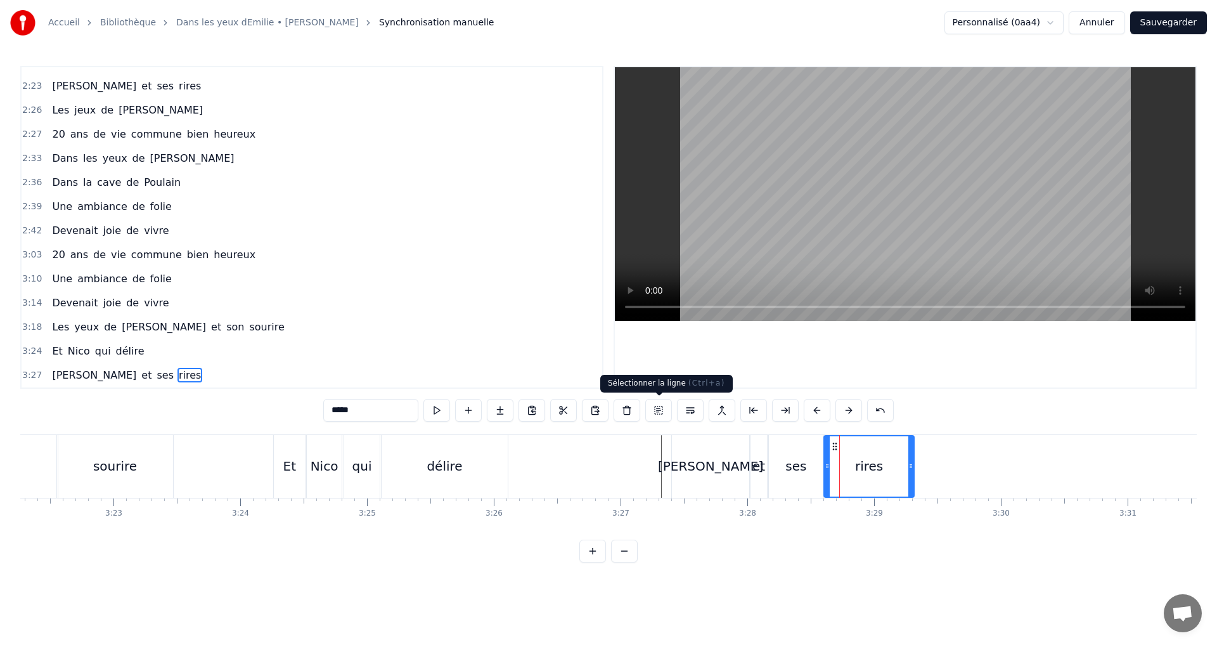
click at [663, 408] on button at bounding box center [659, 410] width 27 height 23
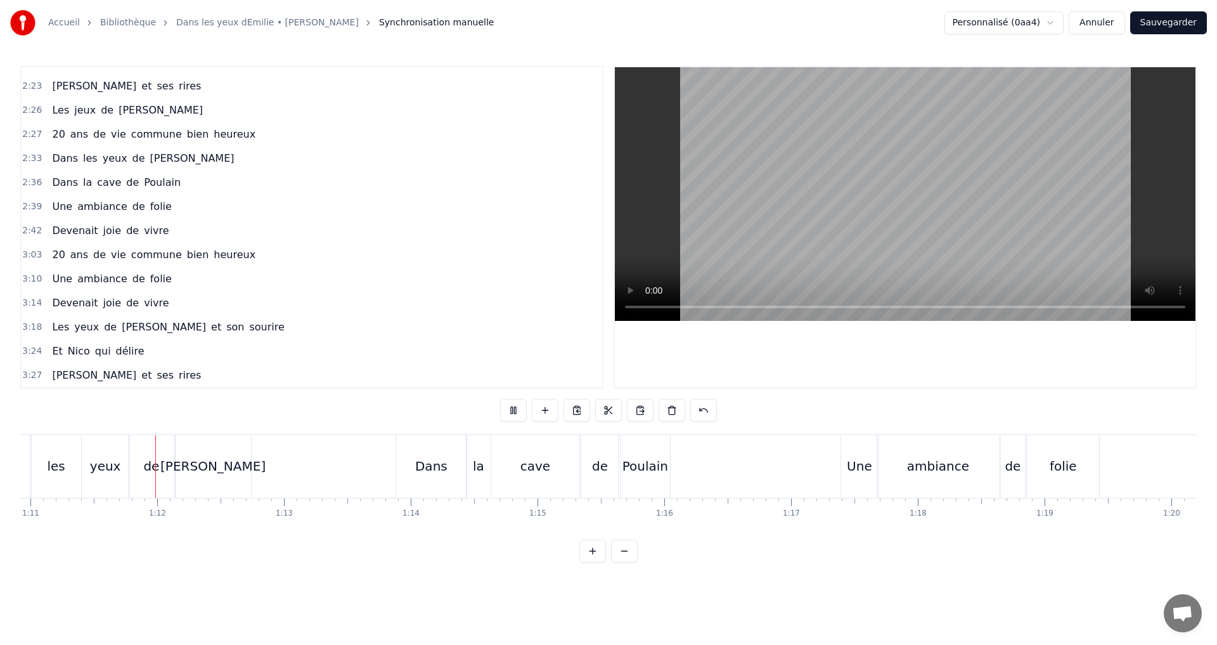
scroll to position [0, 8996]
click at [709, 410] on button at bounding box center [704, 410] width 27 height 23
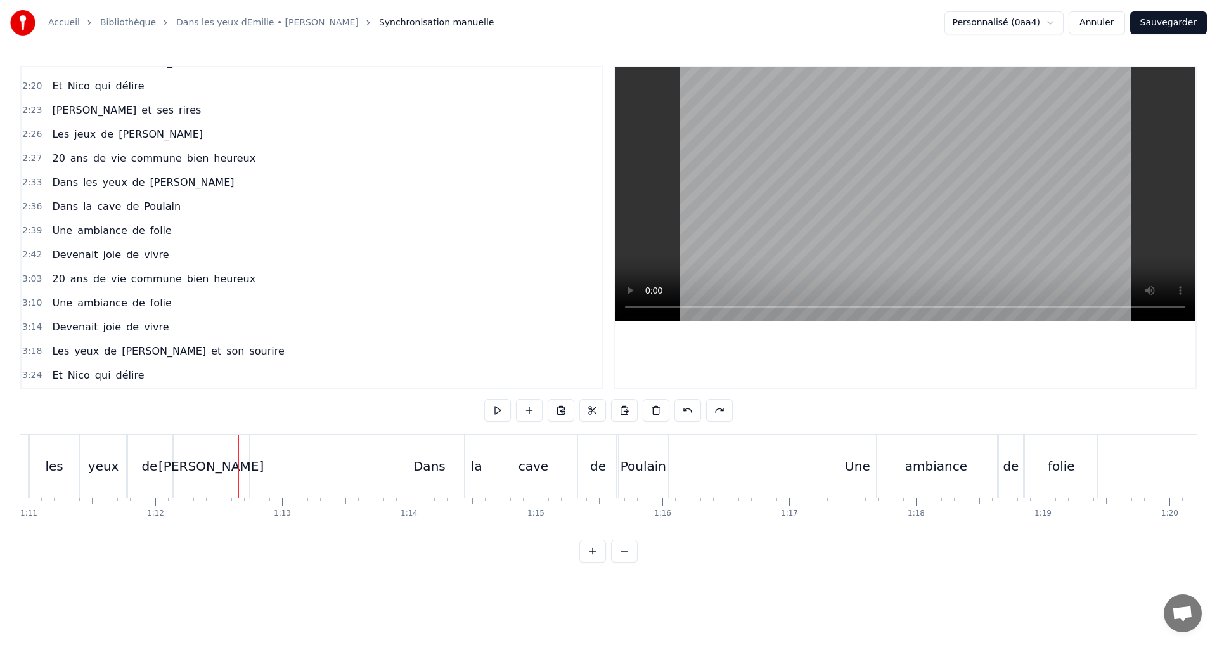
scroll to position [692, 0]
click at [689, 412] on button at bounding box center [688, 410] width 27 height 23
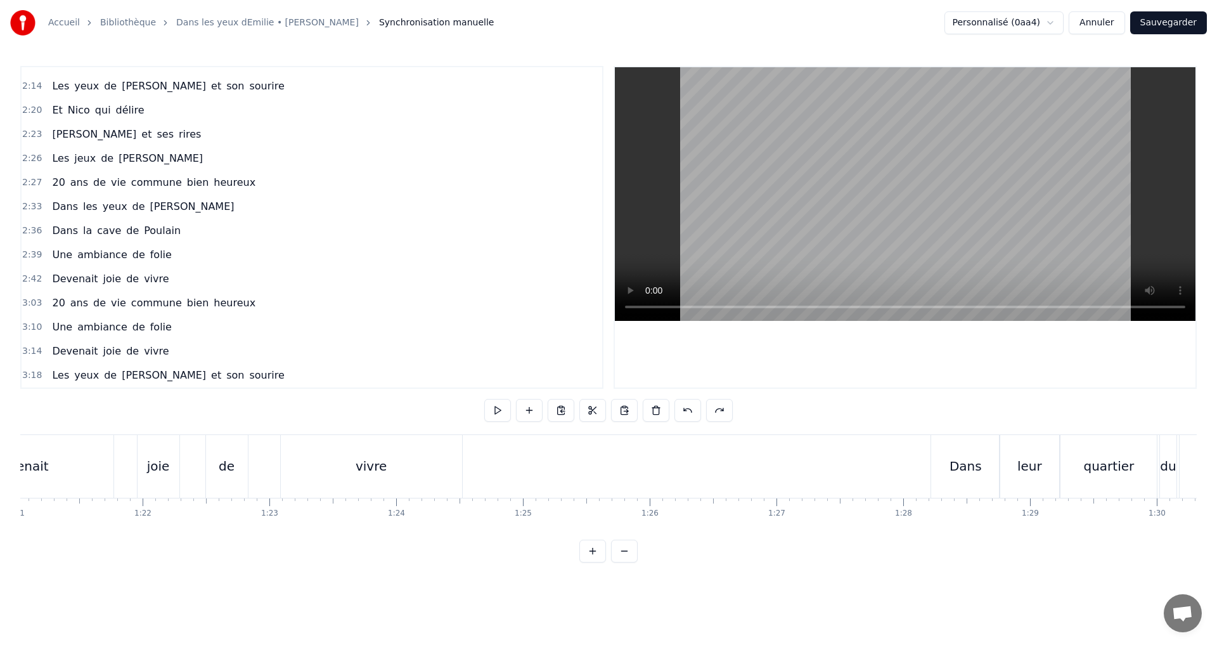
scroll to position [0, 10228]
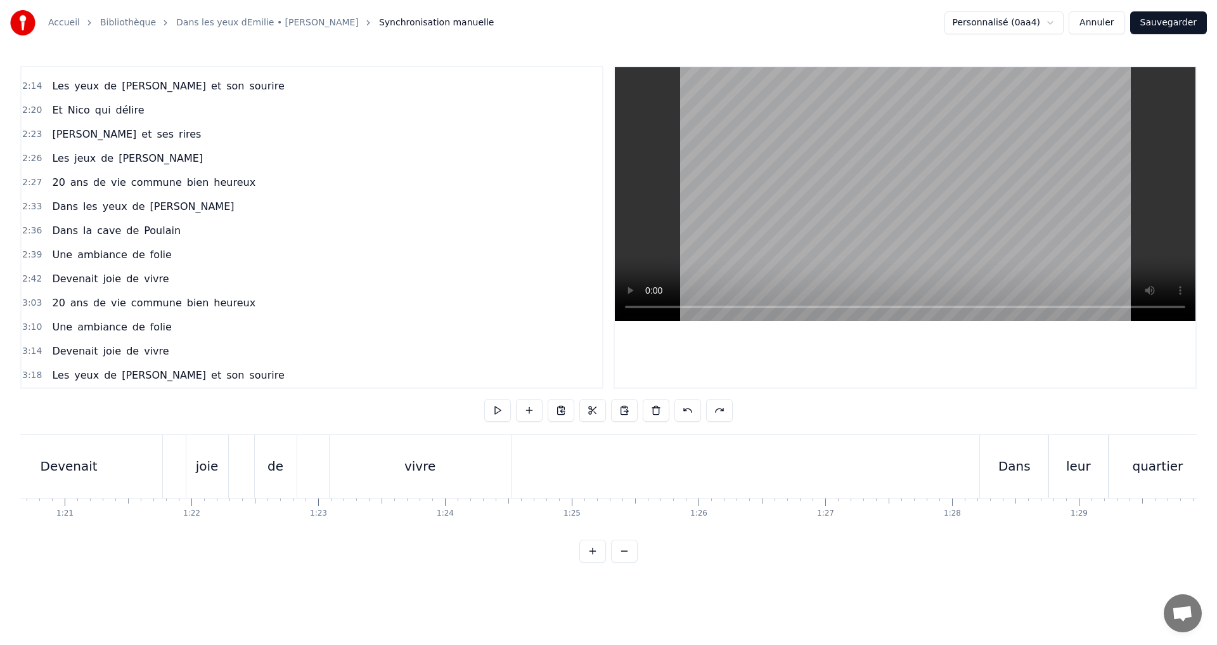
click at [347, 454] on div "vivre" at bounding box center [420, 466] width 181 height 63
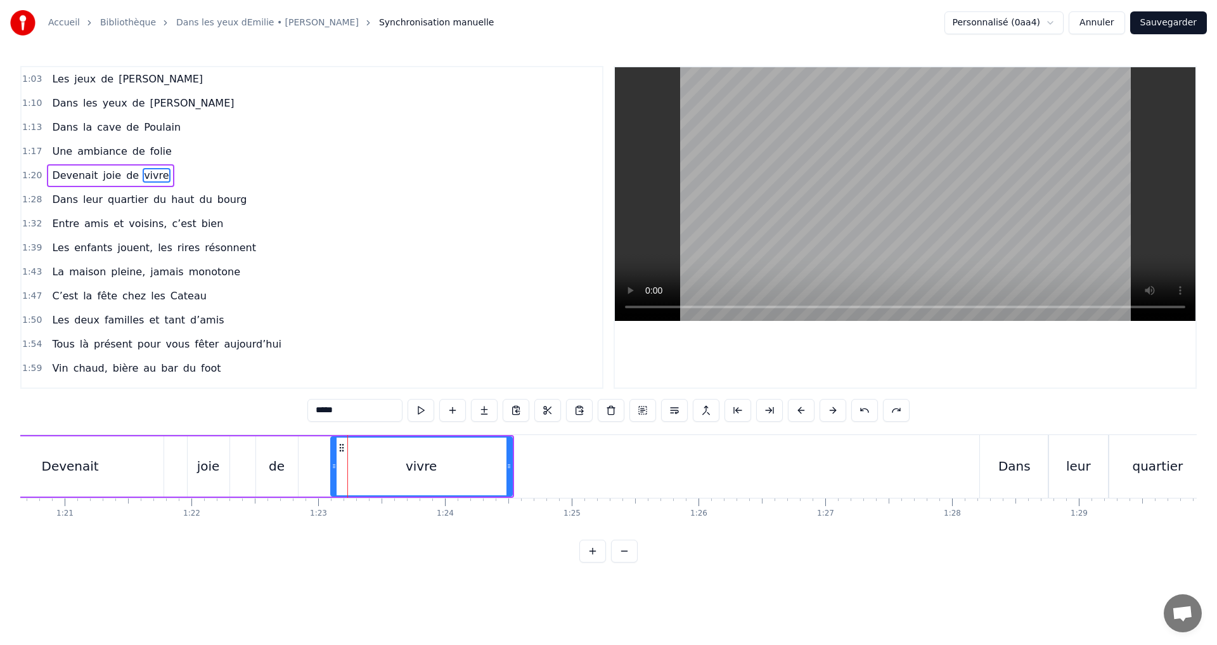
scroll to position [261, 0]
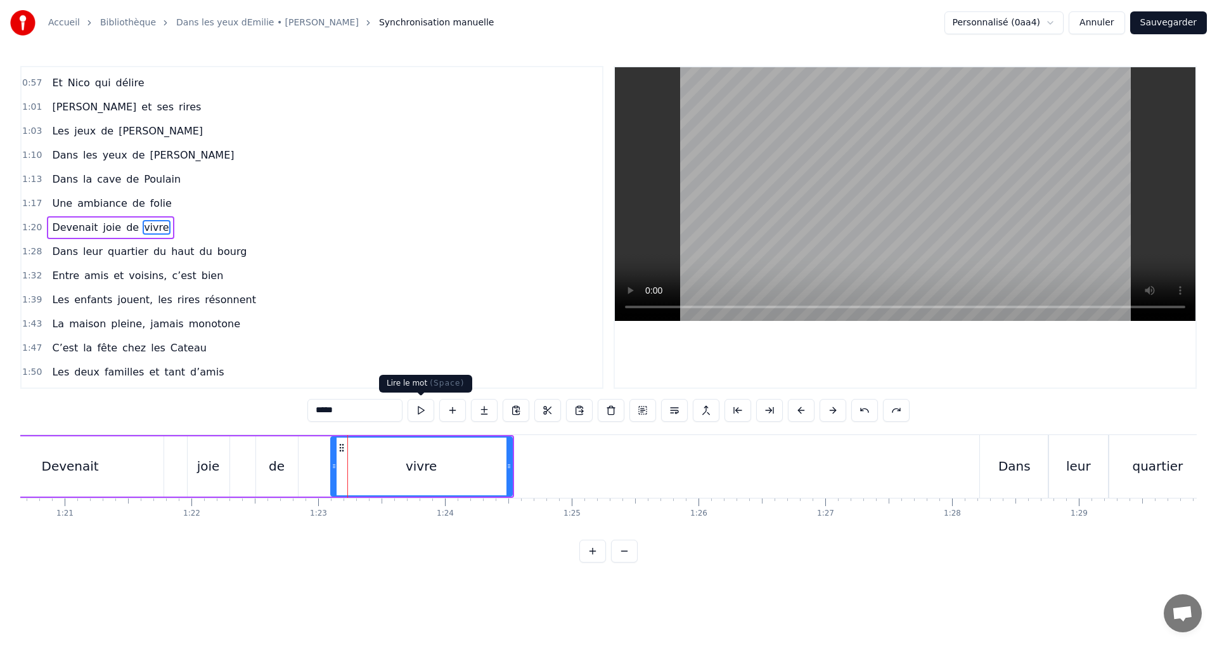
click at [418, 412] on button at bounding box center [421, 410] width 27 height 23
click at [118, 459] on div "Devenait" at bounding box center [70, 466] width 186 height 60
type input "********"
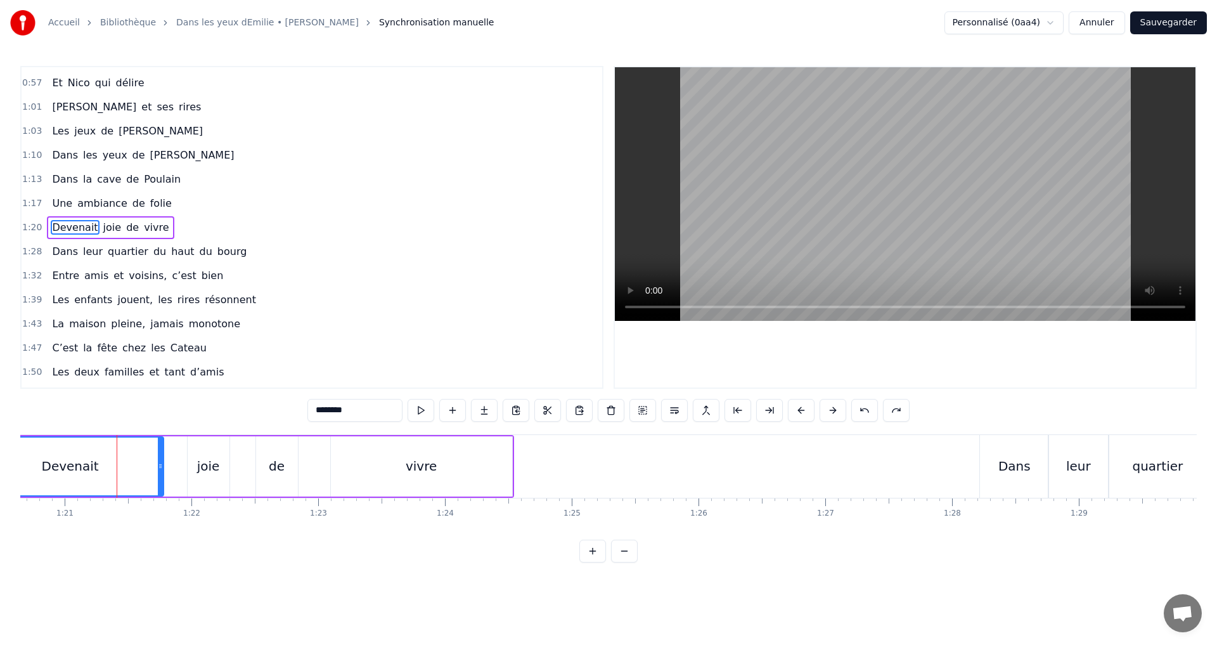
click at [177, 452] on div "Devenait joie de vivre" at bounding box center [244, 466] width 539 height 63
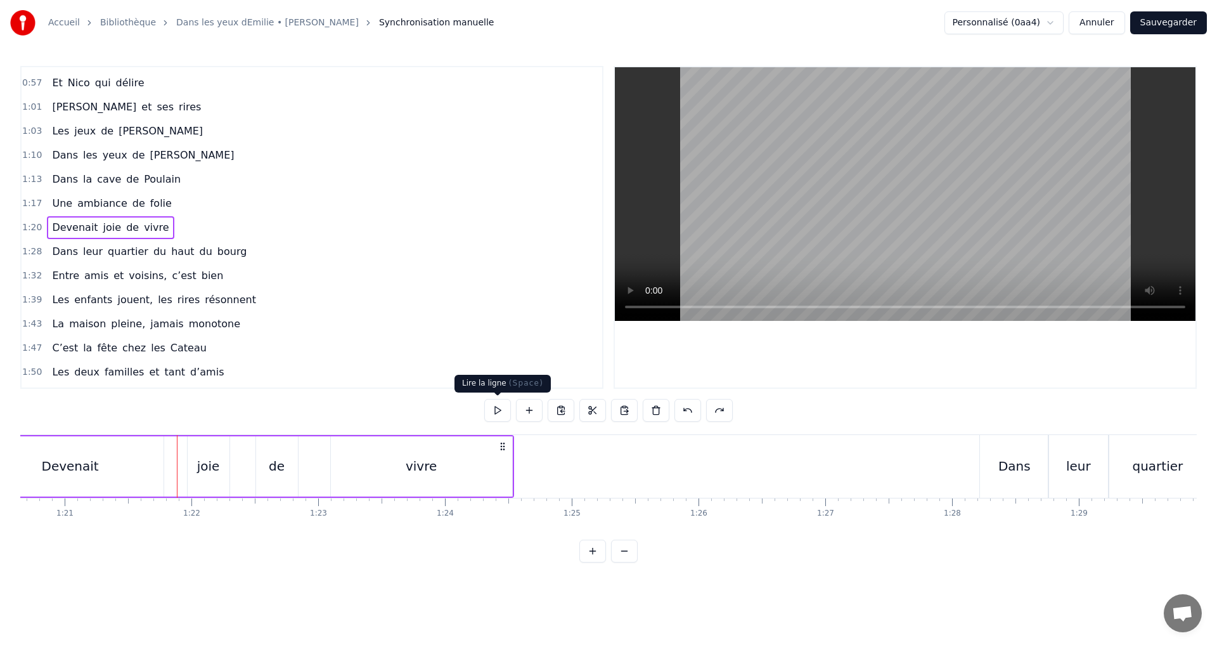
click at [495, 405] on button at bounding box center [497, 410] width 27 height 23
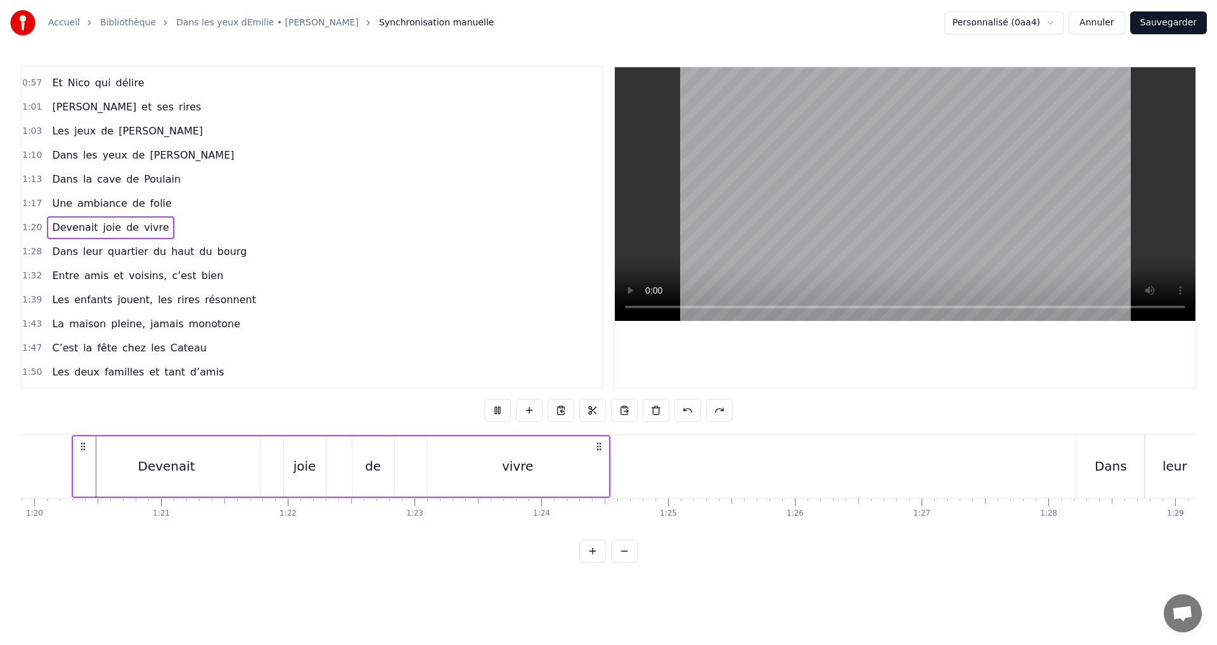
scroll to position [0, 10119]
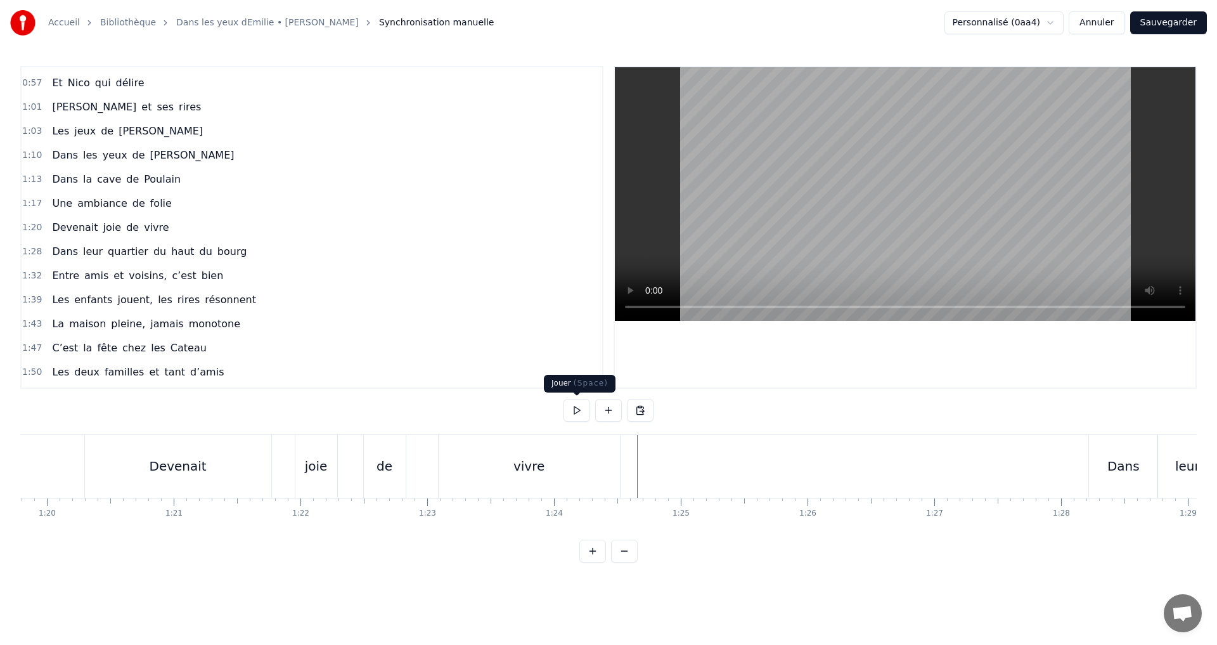
click at [582, 410] on button at bounding box center [577, 410] width 27 height 23
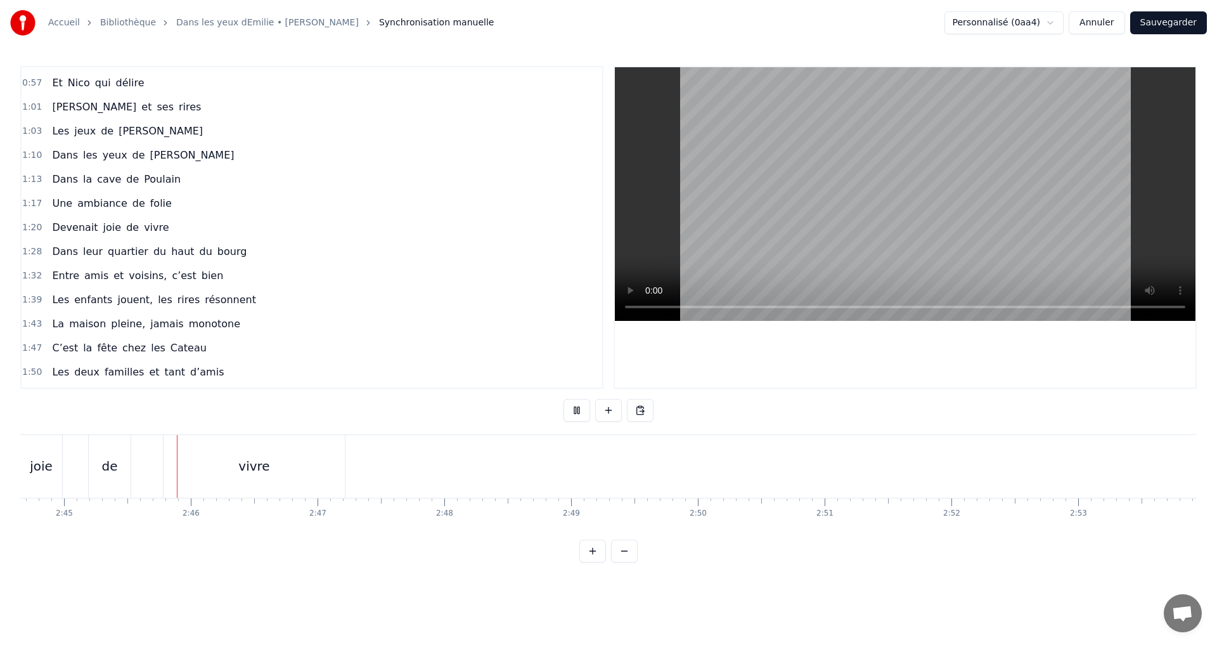
scroll to position [0, 20882]
click at [578, 415] on button at bounding box center [577, 410] width 27 height 23
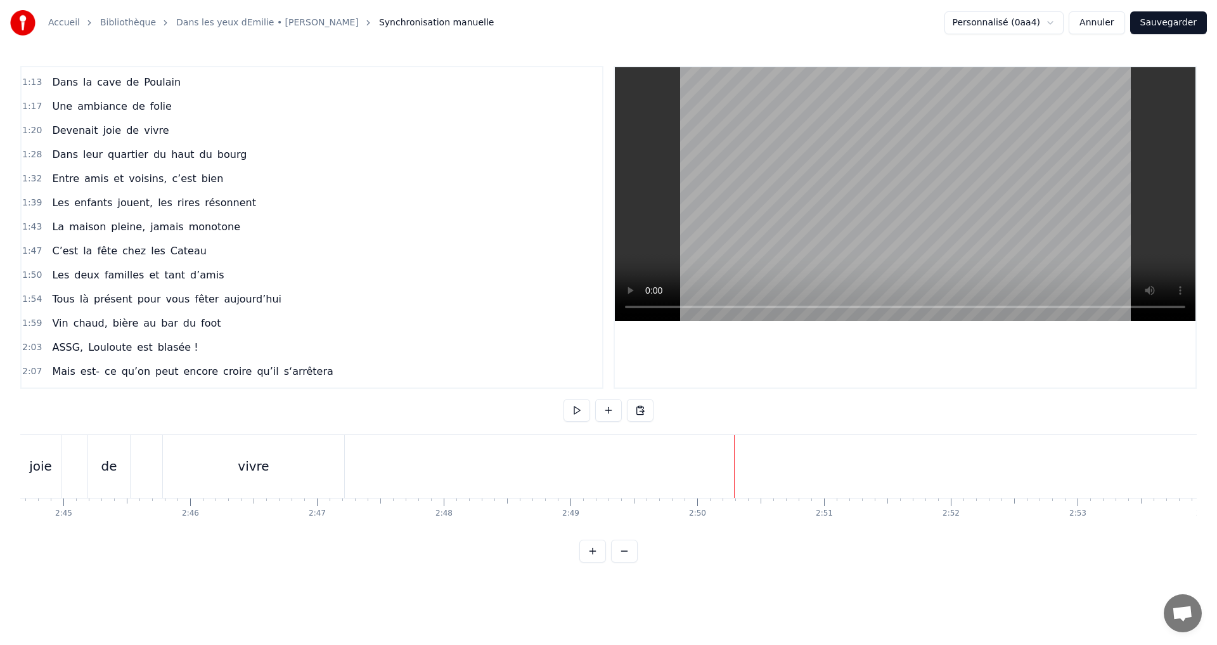
scroll to position [388, 0]
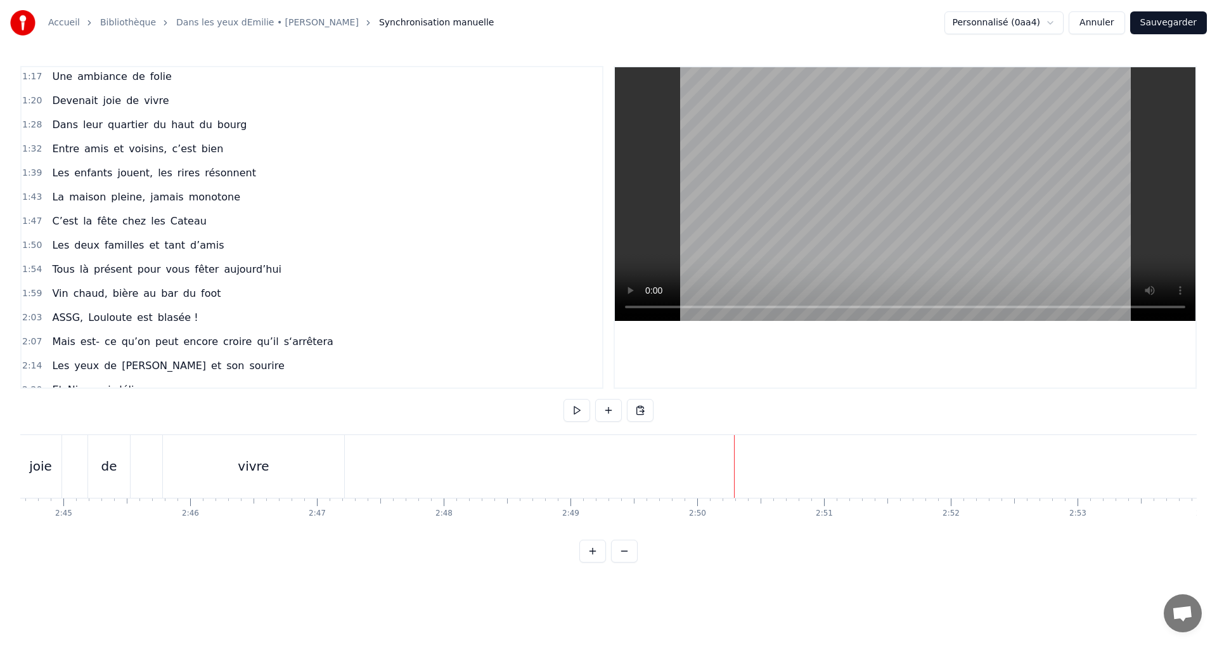
click at [283, 338] on span "s‘arrêtera" at bounding box center [309, 341] width 52 height 15
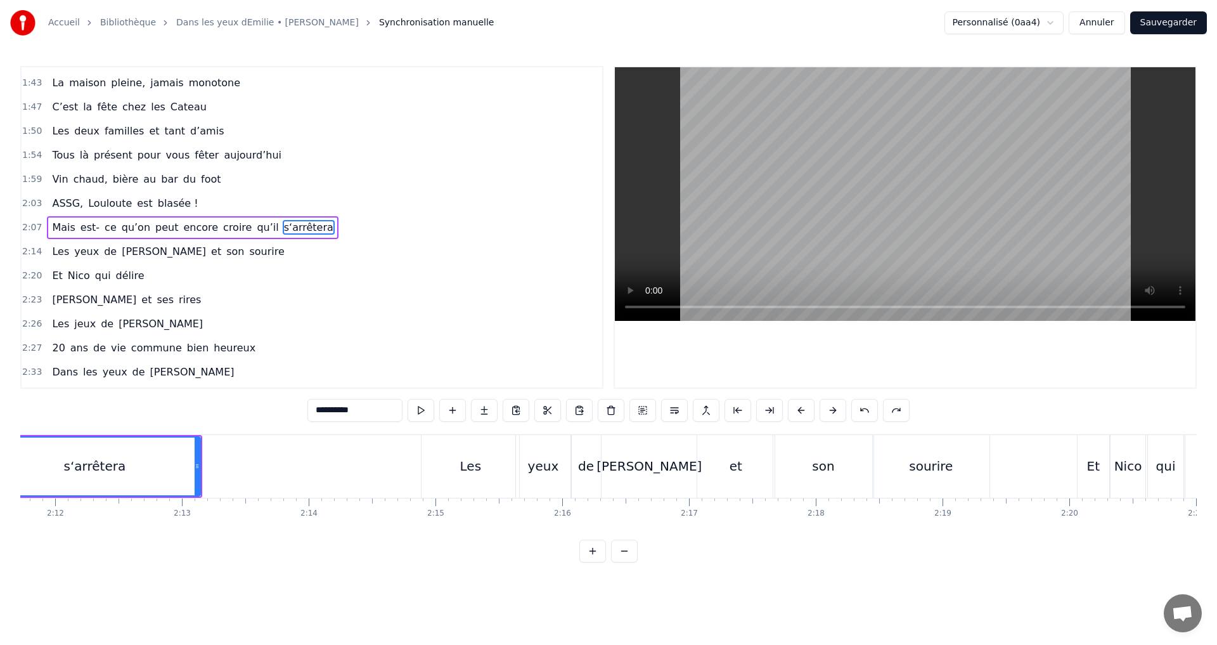
scroll to position [0, 16609]
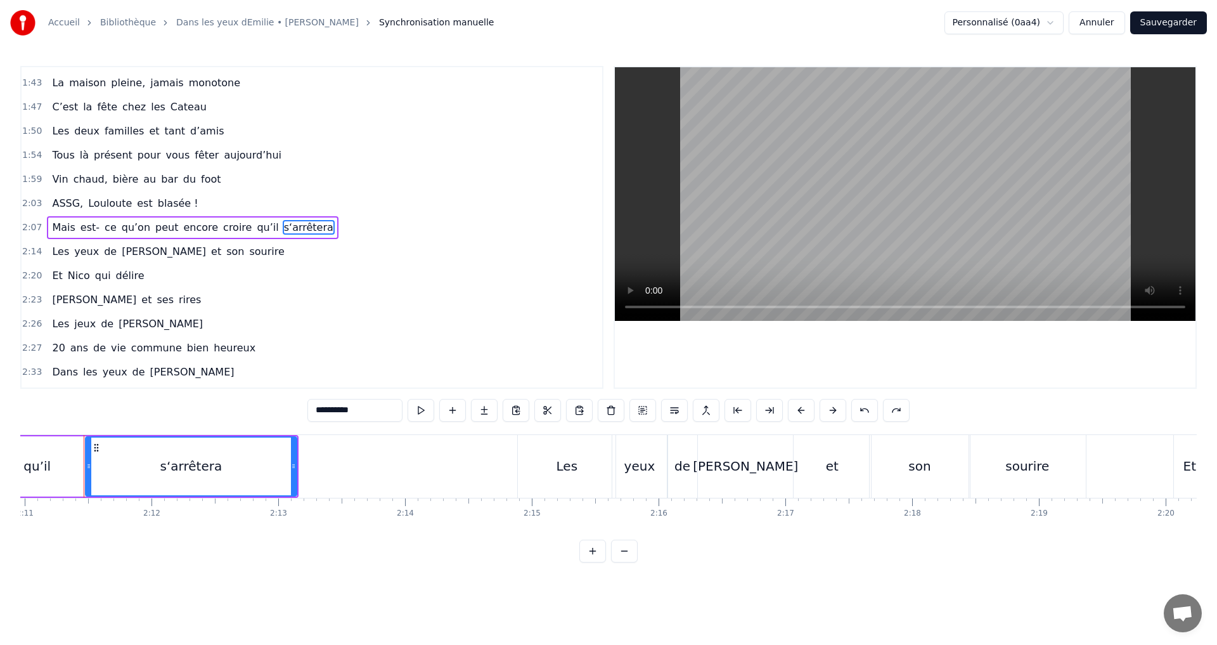
click at [366, 413] on input "**********" at bounding box center [355, 410] width 95 height 23
click at [367, 413] on input "**********" at bounding box center [370, 410] width 95 height 23
type input "**********"
click at [1191, 27] on button "Sauvegarder" at bounding box center [1169, 22] width 77 height 23
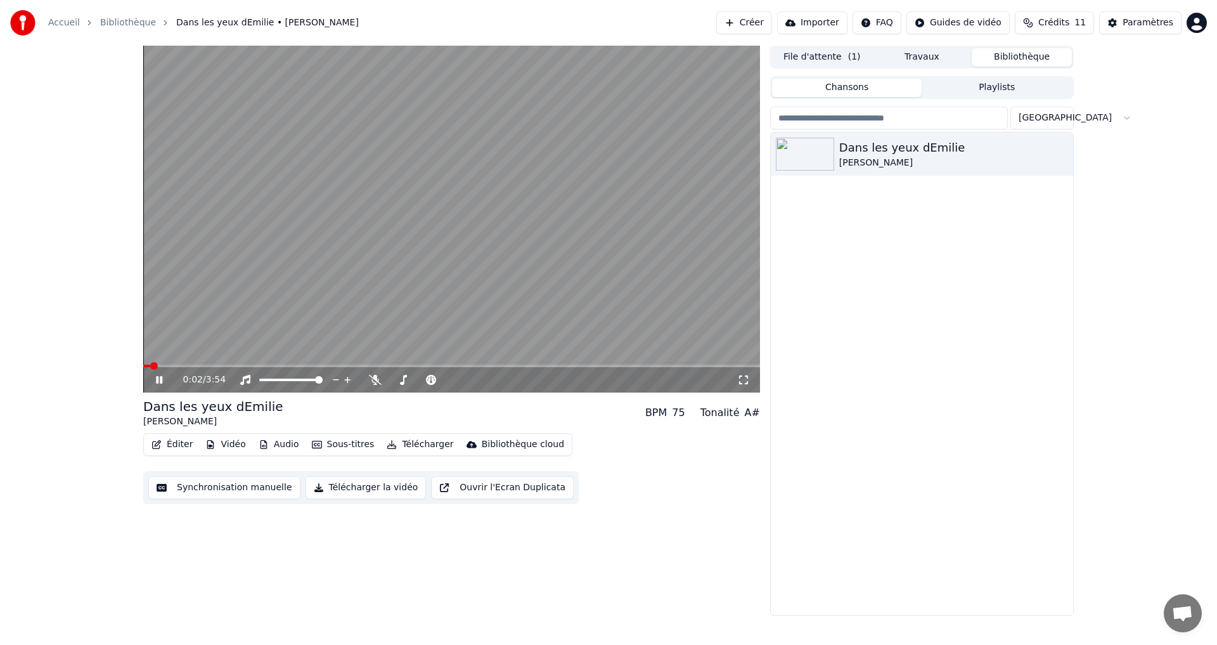
click at [160, 379] on icon at bounding box center [159, 380] width 6 height 8
